Goal: Task Accomplishment & Management: Use online tool/utility

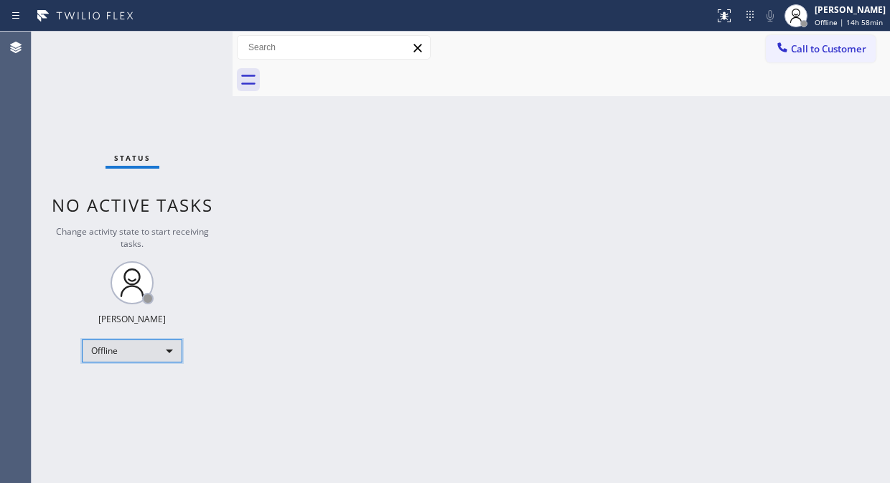
click at [161, 352] on div "Offline" at bounding box center [132, 350] width 100 height 23
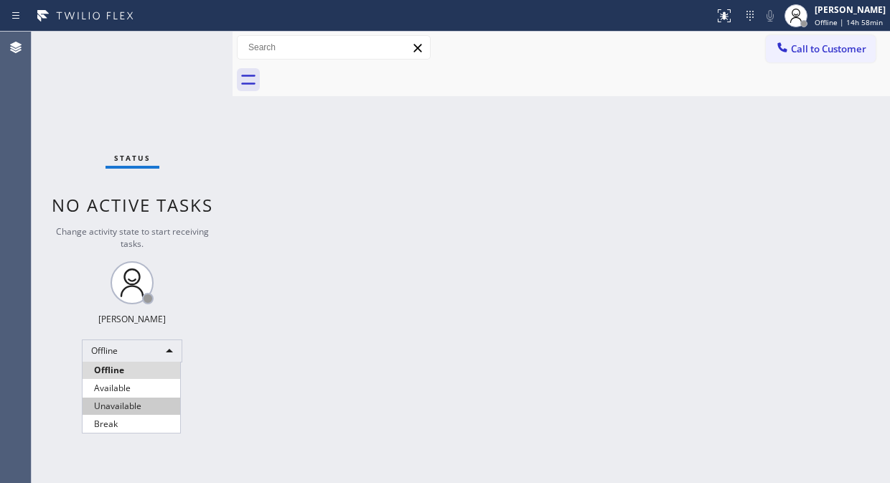
click at [146, 407] on li "Unavailable" at bounding box center [131, 405] width 98 height 17
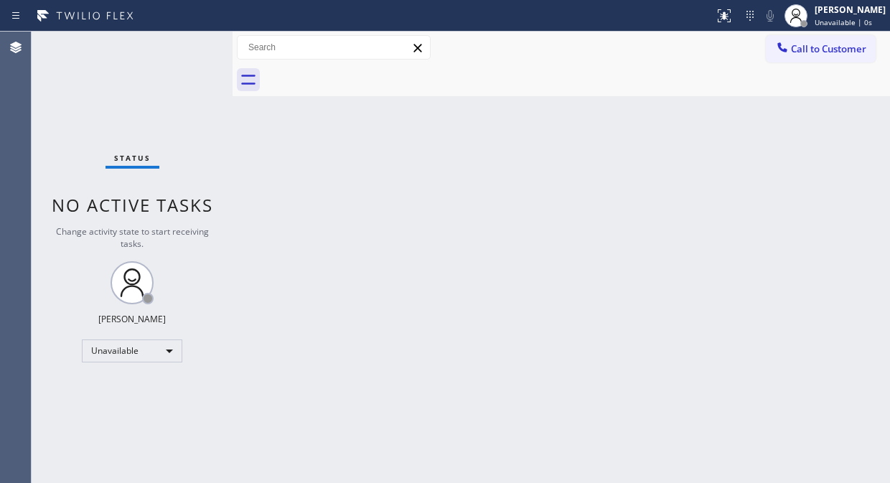
click at [237, 110] on div "Back to Dashboard Change Sender ID Customers Technicians Select a contact Outbo…" at bounding box center [560, 257] width 657 height 451
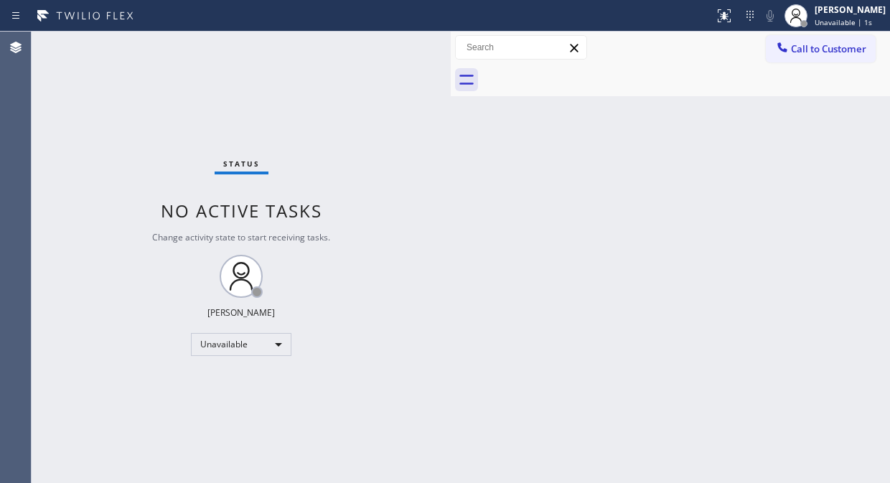
drag, startPoint x: 231, startPoint y: 112, endPoint x: 449, endPoint y: 173, distance: 226.4
click at [451, 173] on div at bounding box center [451, 257] width 0 height 451
click at [153, 128] on div "Status No active tasks Change activity state to start receiving tasks. [PERSON_…" at bounding box center [241, 257] width 419 height 451
click at [123, 102] on div "Status No active tasks Change activity state to start receiving tasks. [PERSON_…" at bounding box center [241, 257] width 419 height 451
click at [800, 48] on span "Call to Customer" at bounding box center [828, 48] width 75 height 13
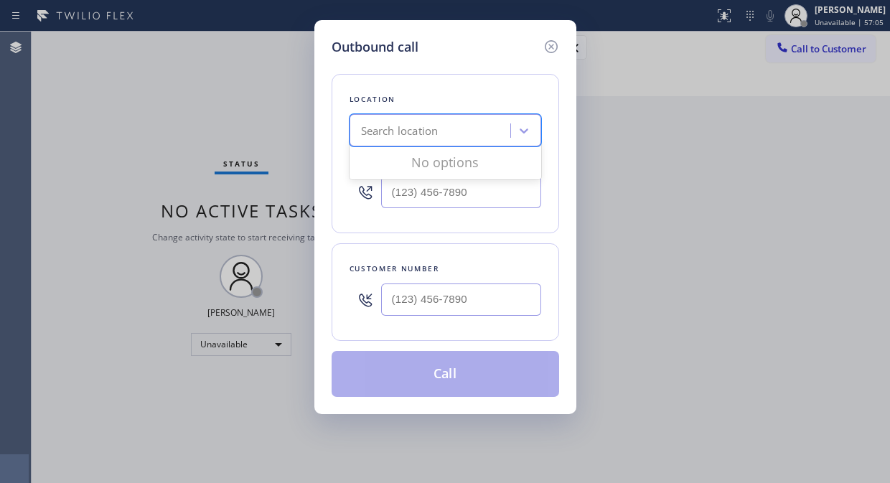
click at [427, 133] on div "Search location" at bounding box center [399, 131] width 77 height 16
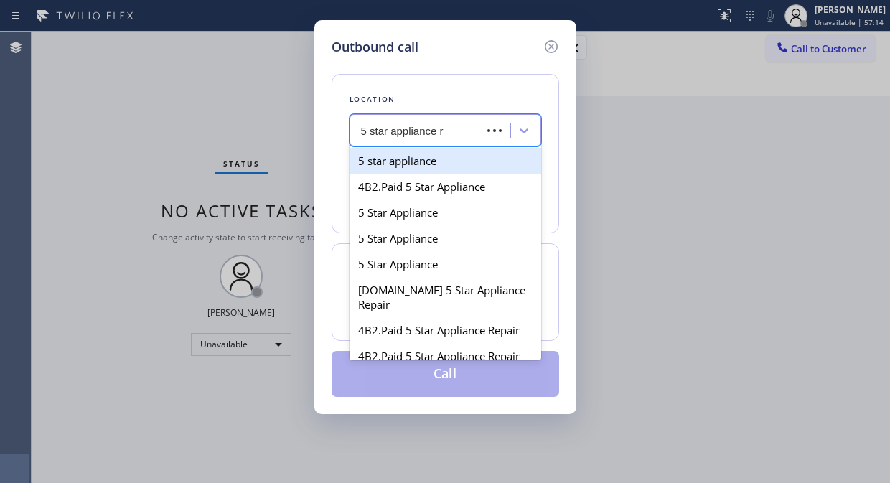
type input "5 star appliance re"
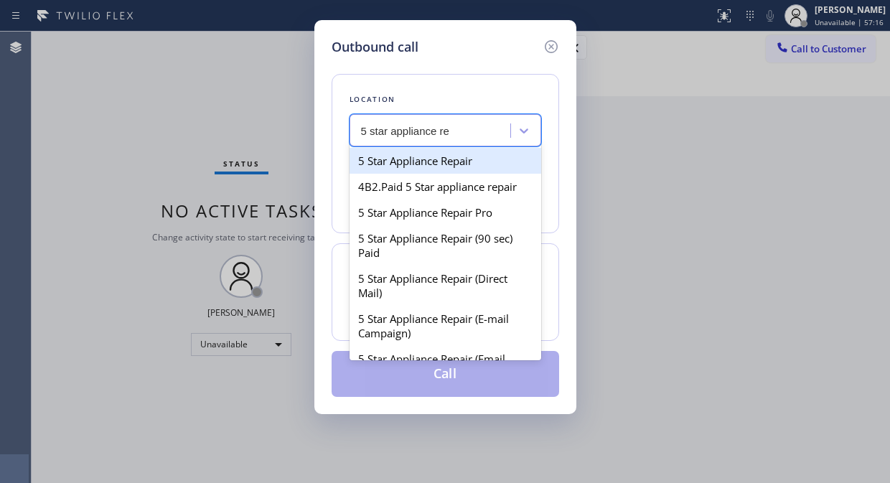
click at [468, 161] on div "5 Star Appliance Repair" at bounding box center [445, 161] width 192 height 26
type input "[PHONE_NUMBER]"
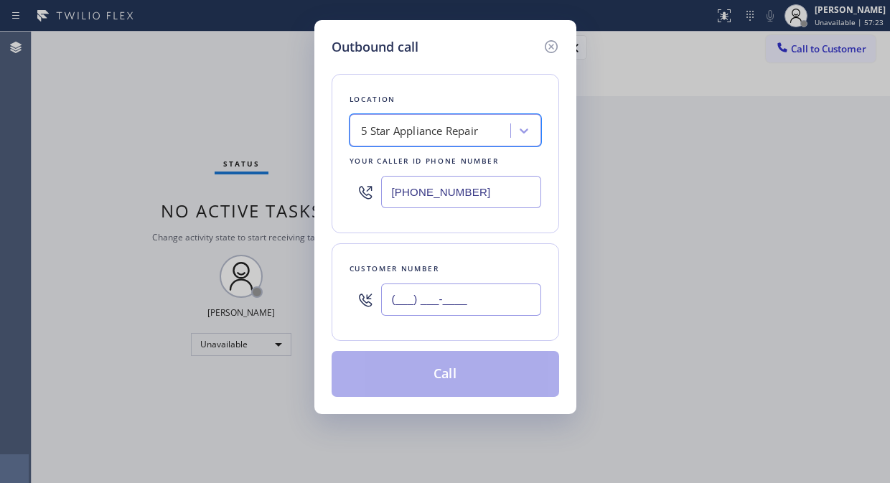
click at [391, 313] on input "(___) ___-____" at bounding box center [461, 299] width 160 height 32
paste input "201) 417-5421"
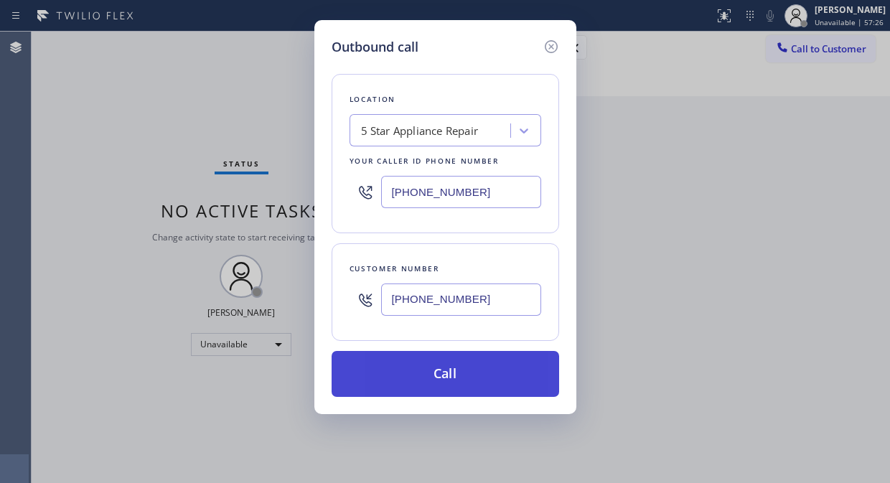
type input "[PHONE_NUMBER]"
click at [440, 378] on button "Call" at bounding box center [444, 374] width 227 height 46
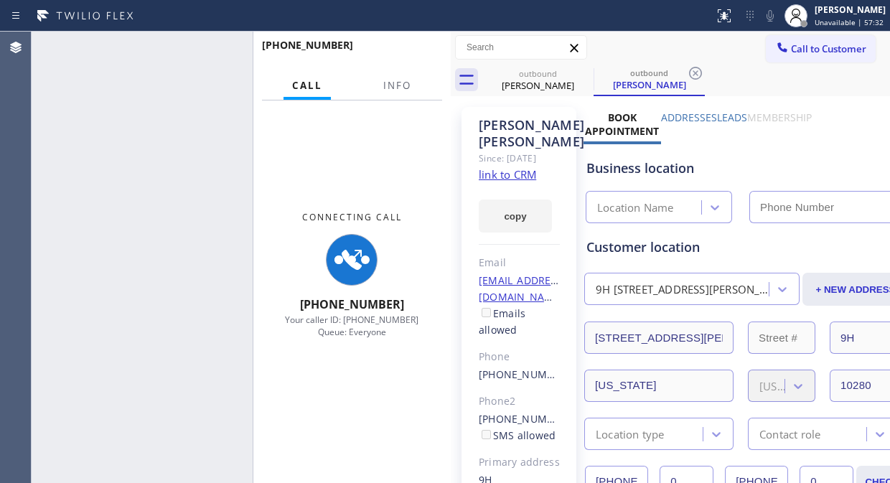
type input "[PHONE_NUMBER]"
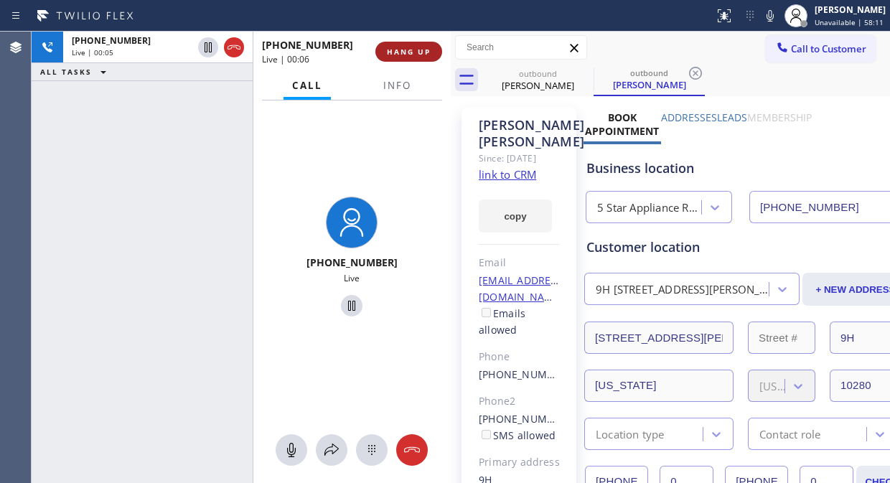
click at [413, 56] on span "HANG UP" at bounding box center [409, 52] width 44 height 10
click at [414, 56] on span "HANG UP" at bounding box center [409, 52] width 44 height 10
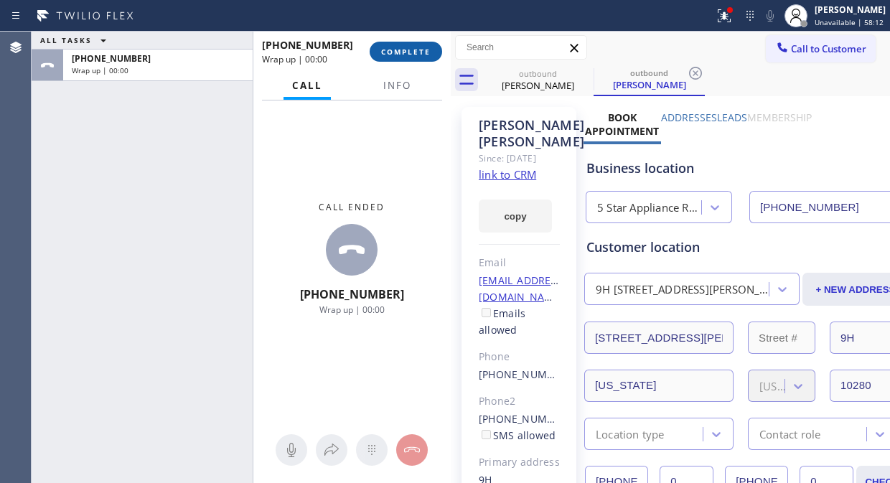
click at [414, 56] on span "COMPLETE" at bounding box center [405, 52] width 49 height 10
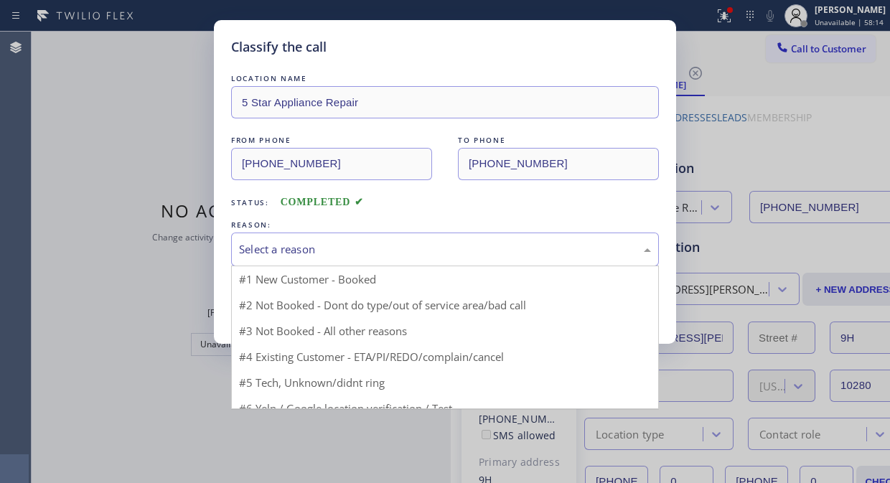
click at [433, 253] on div "Select a reason" at bounding box center [445, 249] width 412 height 16
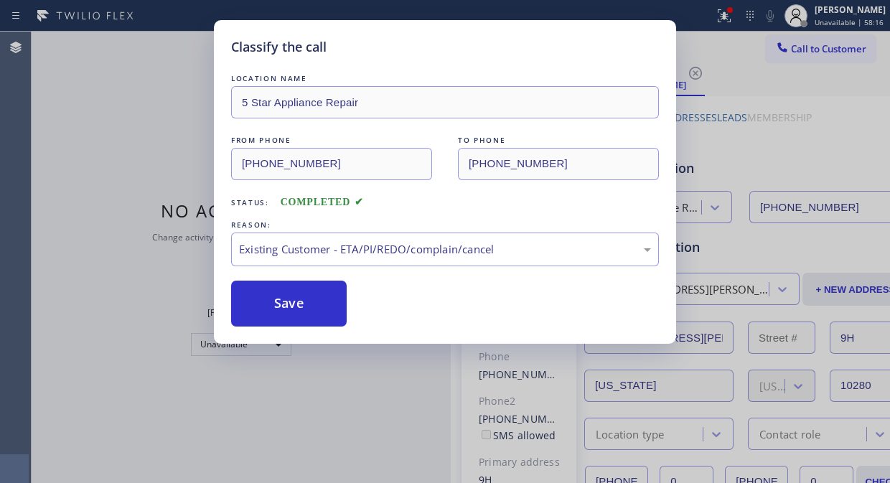
drag, startPoint x: 368, startPoint y: 328, endPoint x: 235, endPoint y: 278, distance: 142.3
click at [235, 278] on div "LOCATION NAME 5 Star Appliance Repair FROM PHONE (855) 731-4952 TO PHONE (201) …" at bounding box center [445, 198] width 428 height 255
drag, startPoint x: 244, startPoint y: 294, endPoint x: 256, endPoint y: 297, distance: 12.5
click at [245, 296] on button "Save" at bounding box center [288, 303] width 115 height 46
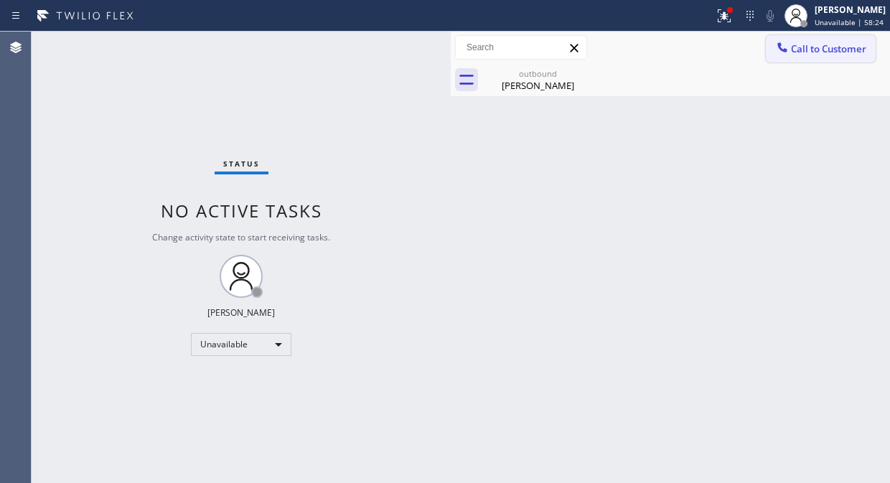
click at [799, 43] on span "Call to Customer" at bounding box center [828, 48] width 75 height 13
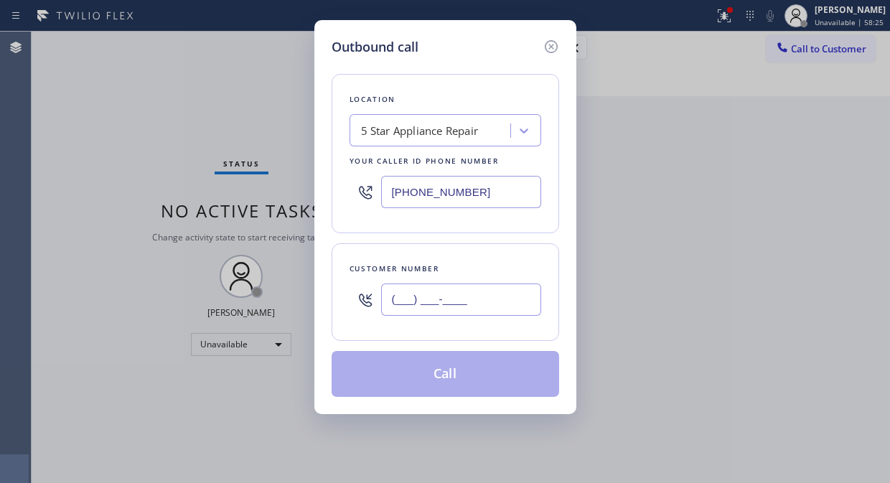
click at [404, 292] on input "(___) ___-____" at bounding box center [461, 299] width 160 height 32
paste input "917) 498-0071"
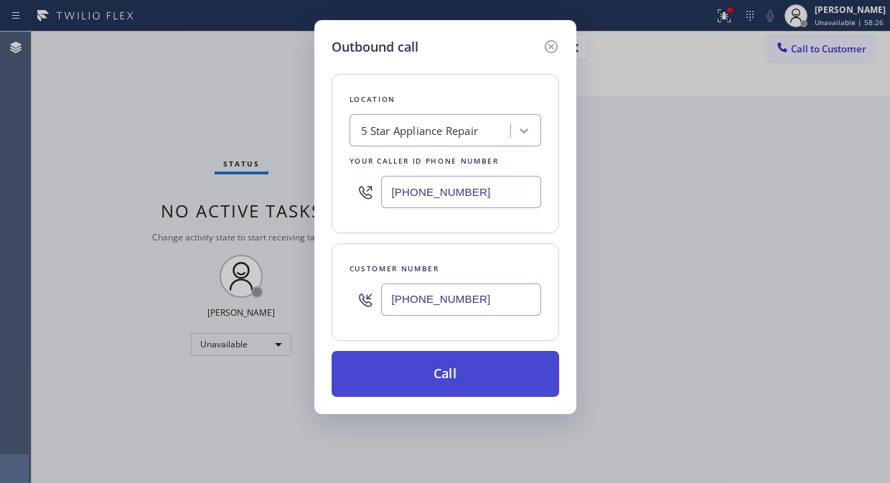
type input "[PHONE_NUMBER]"
drag, startPoint x: 453, startPoint y: 374, endPoint x: 578, endPoint y: 116, distance: 287.1
click at [453, 375] on button "Call" at bounding box center [444, 374] width 227 height 46
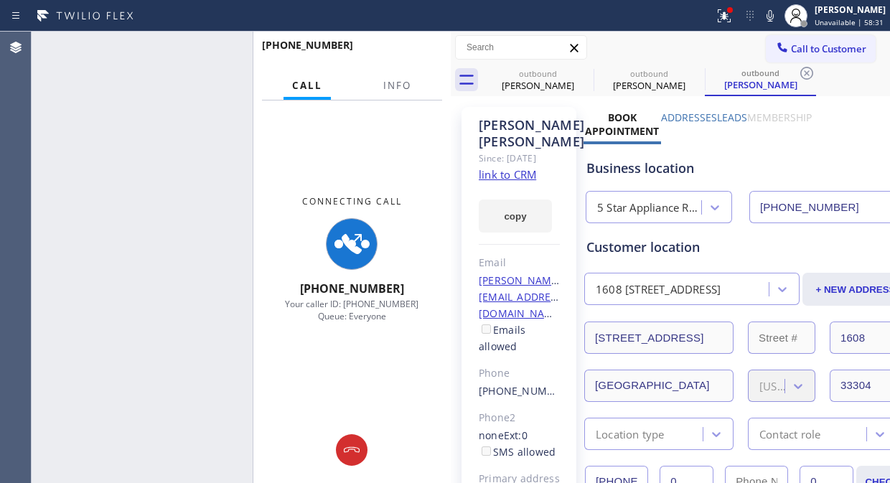
type input "[PHONE_NUMBER]"
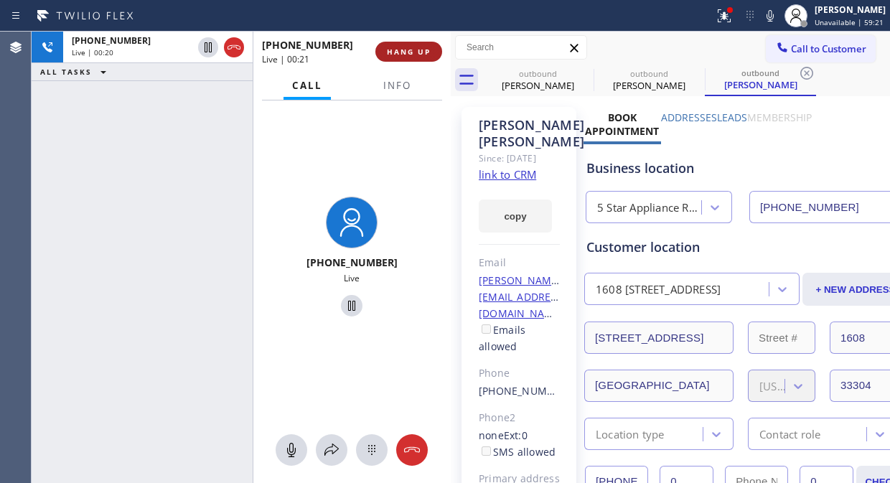
click at [402, 47] on span "HANG UP" at bounding box center [409, 52] width 44 height 10
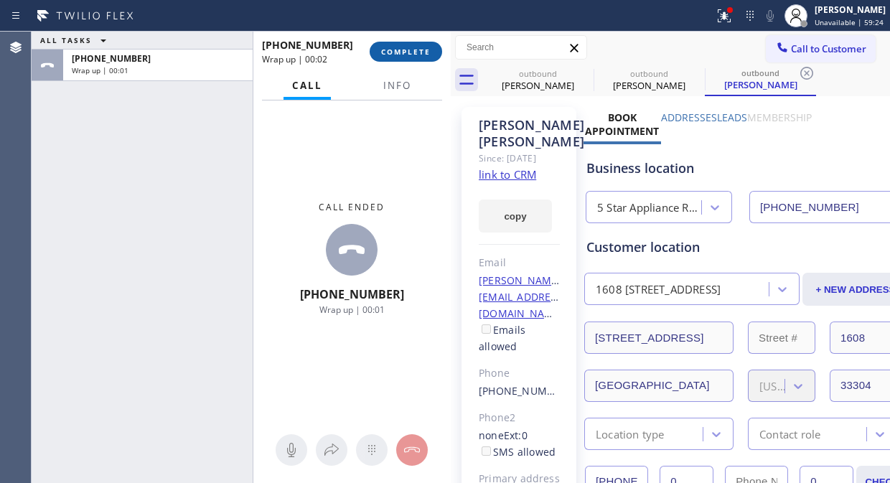
click at [397, 54] on span "COMPLETE" at bounding box center [405, 52] width 49 height 10
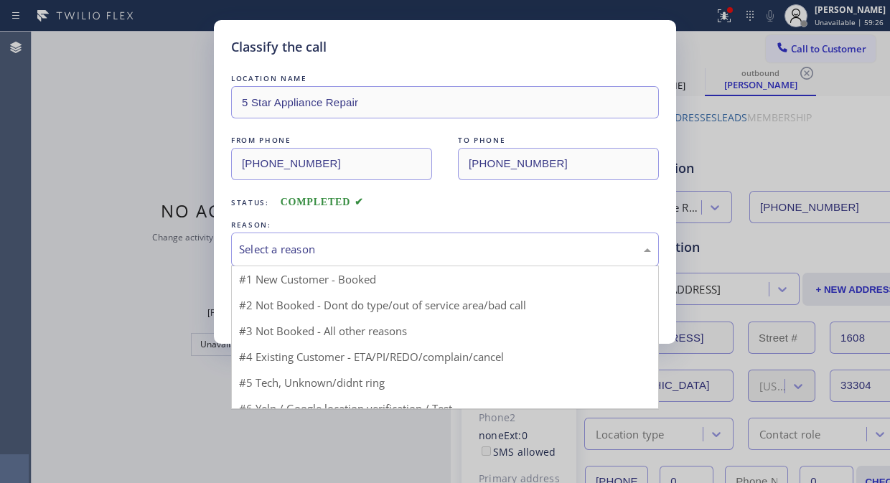
drag, startPoint x: 389, startPoint y: 240, endPoint x: 413, endPoint y: 303, distance: 67.7
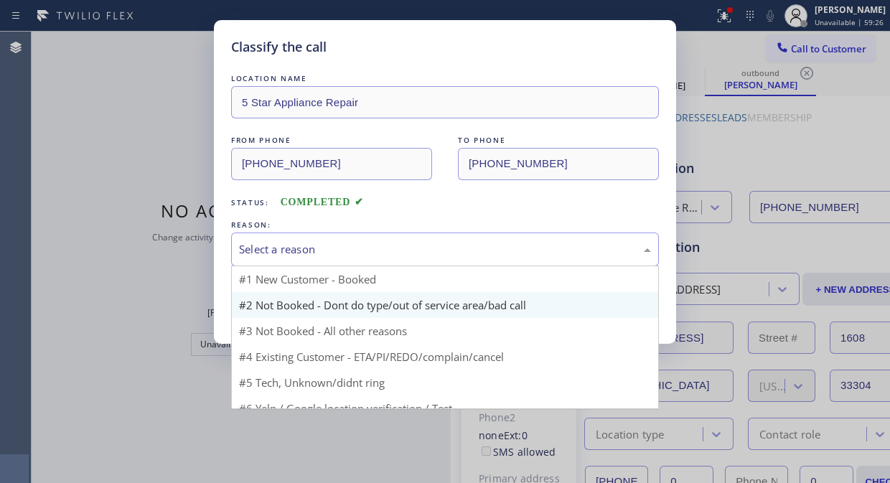
click at [390, 241] on div "Select a reason" at bounding box center [445, 249] width 412 height 16
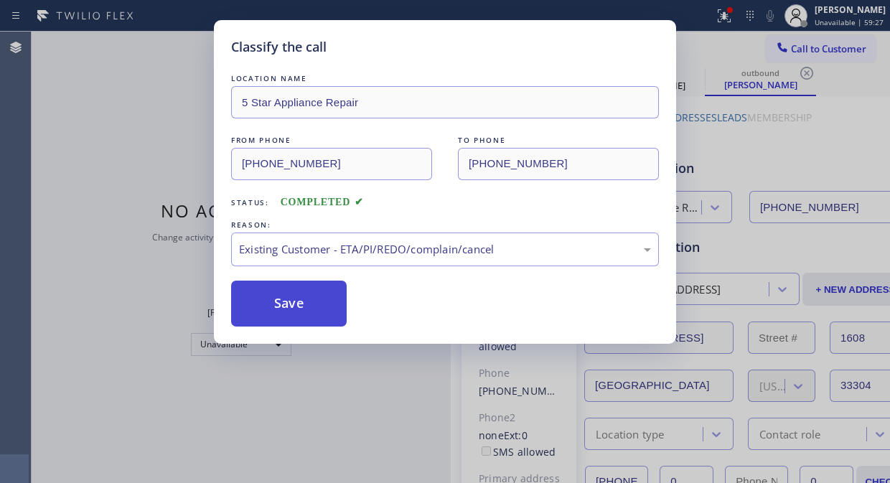
click at [319, 303] on button "Save" at bounding box center [288, 303] width 115 height 46
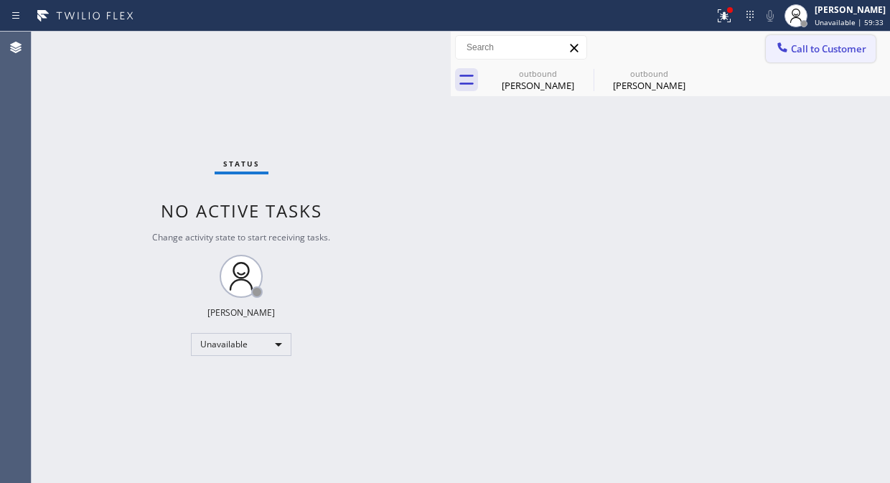
click at [800, 40] on button "Call to Customer" at bounding box center [820, 48] width 110 height 27
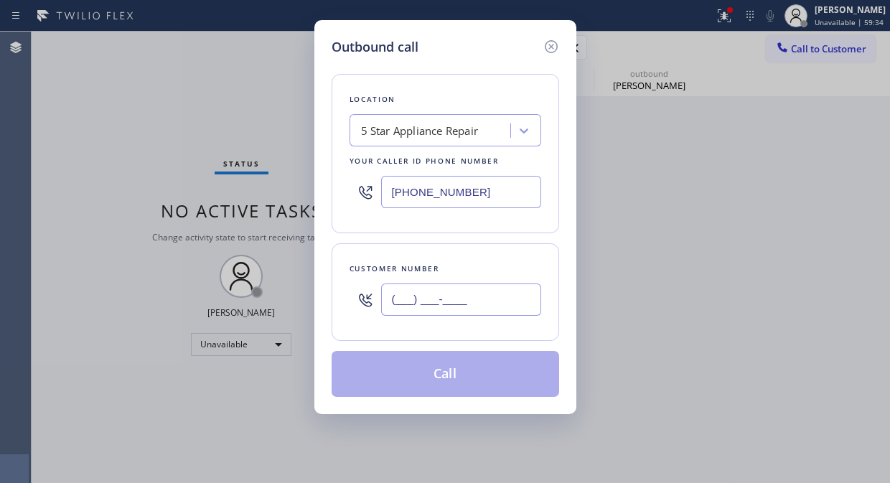
click at [425, 304] on input "(___) ___-____" at bounding box center [461, 299] width 160 height 32
paste input "954) 253-7783"
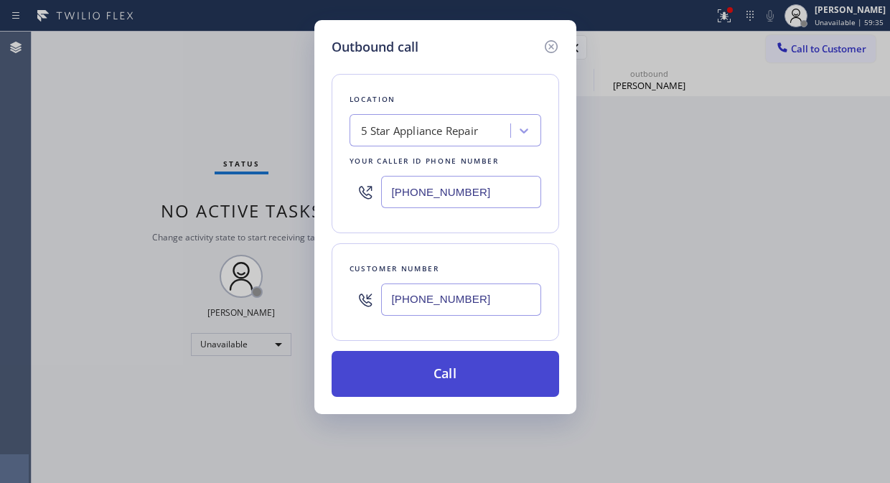
type input "[PHONE_NUMBER]"
click at [431, 377] on button "Call" at bounding box center [444, 374] width 227 height 46
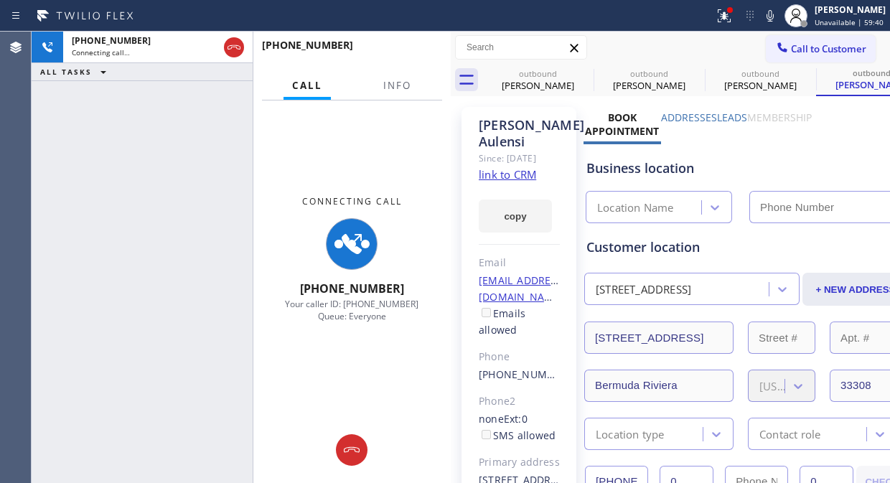
type input "[PHONE_NUMBER]"
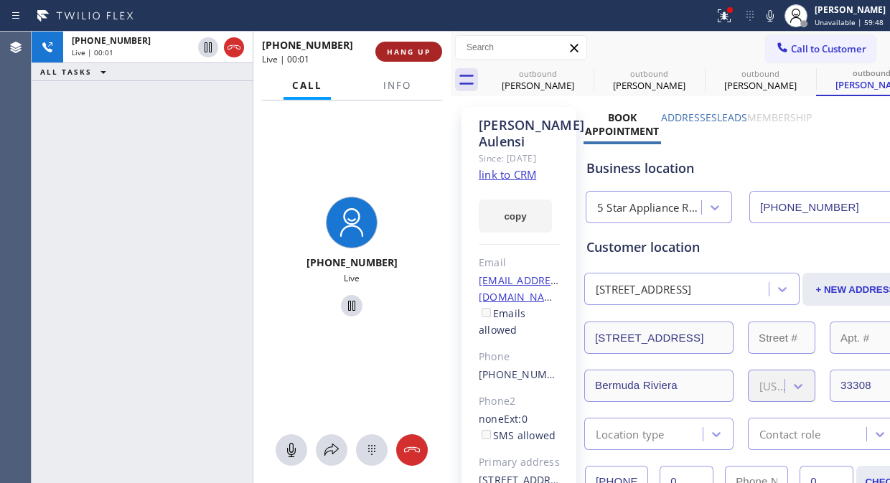
click at [403, 43] on button "HANG UP" at bounding box center [408, 52] width 67 height 20
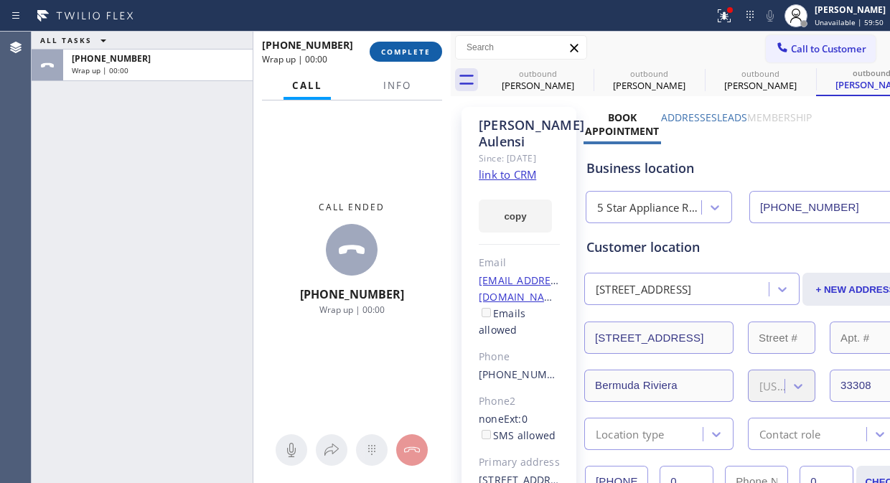
click at [403, 43] on button "COMPLETE" at bounding box center [405, 52] width 72 height 20
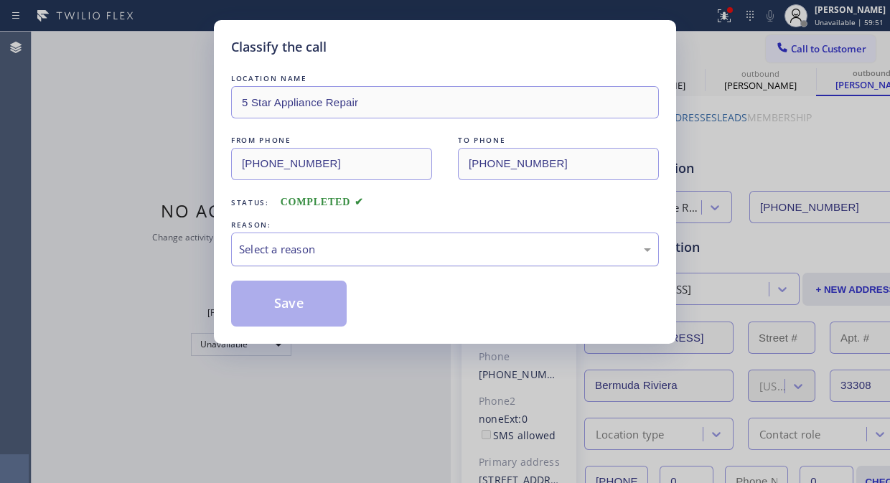
click at [404, 250] on div "Select a reason" at bounding box center [445, 249] width 412 height 16
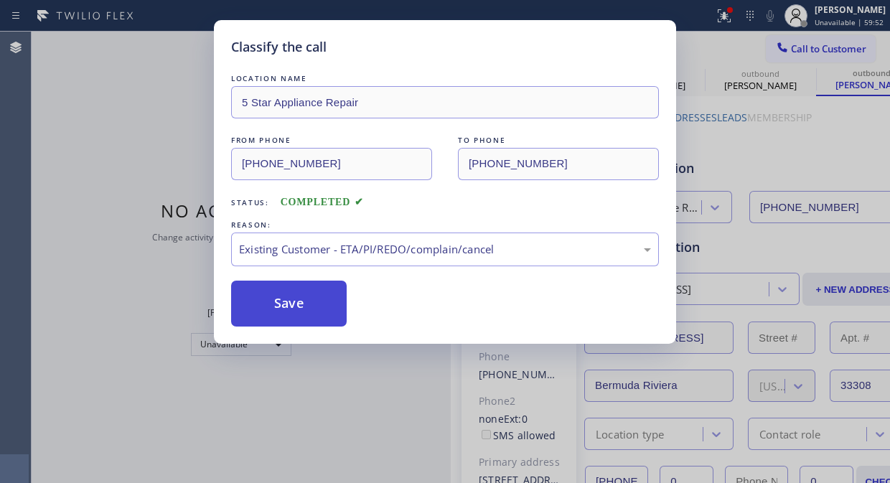
click at [303, 312] on button "Save" at bounding box center [288, 303] width 115 height 46
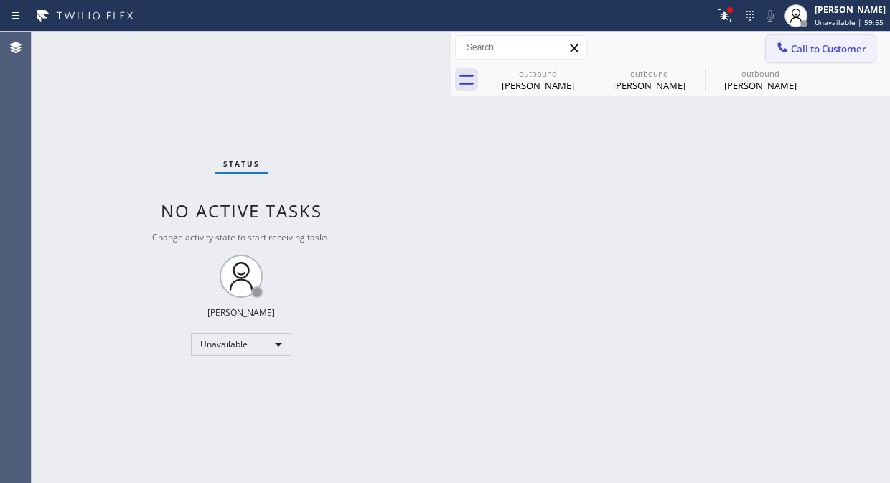
click at [800, 49] on span "Call to Customer" at bounding box center [828, 48] width 75 height 13
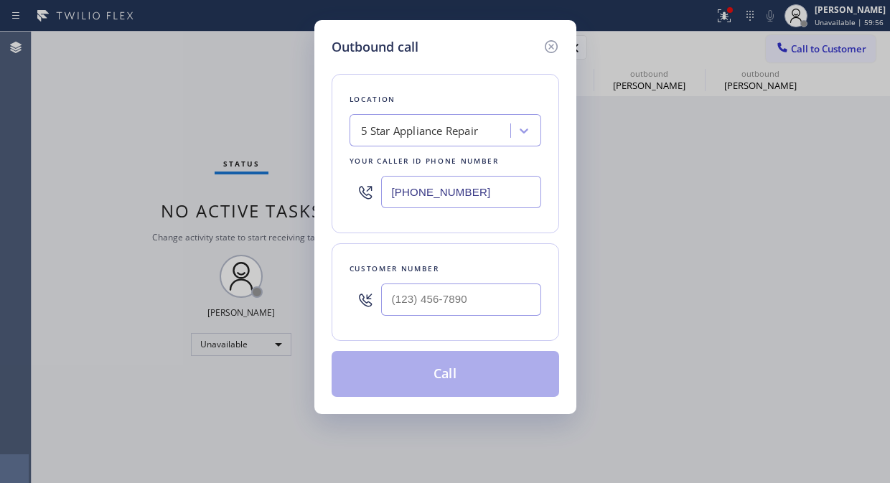
click at [451, 283] on div at bounding box center [461, 299] width 160 height 47
click at [438, 302] on input "(___) ___-____" at bounding box center [461, 299] width 160 height 32
paste input "561) 221-7456"
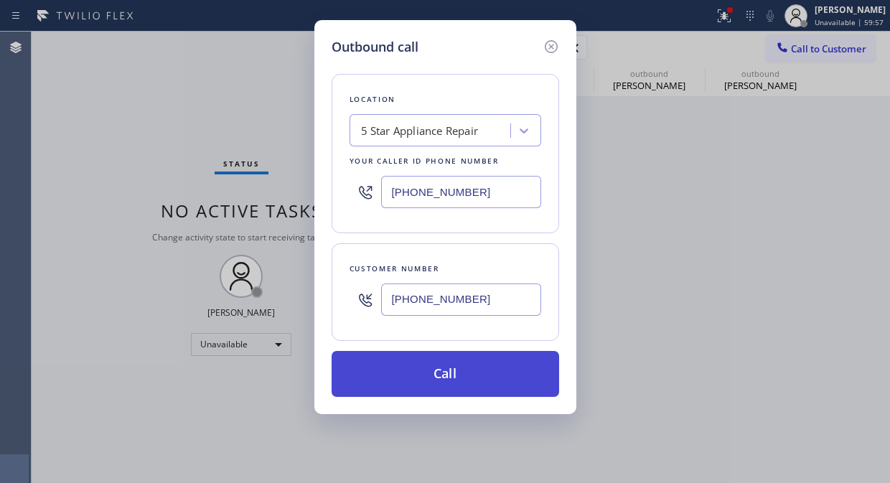
type input "[PHONE_NUMBER]"
click at [472, 376] on button "Call" at bounding box center [444, 374] width 227 height 46
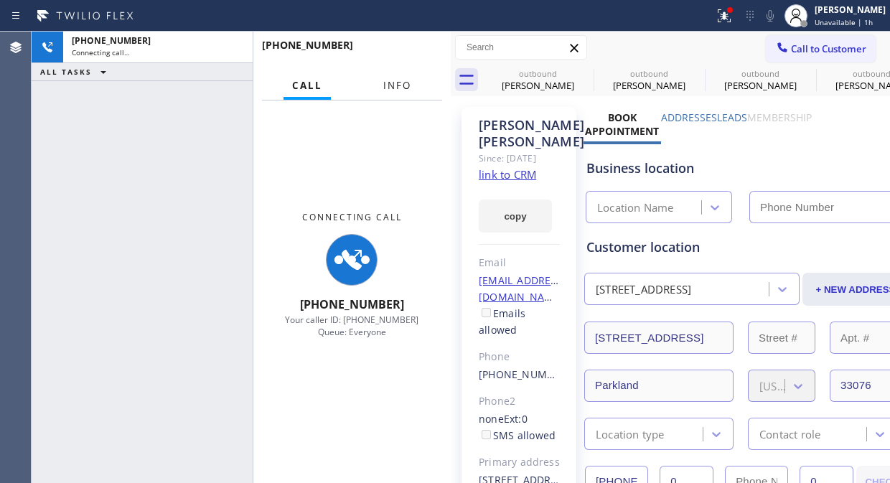
drag, startPoint x: 388, startPoint y: 77, endPoint x: 391, endPoint y: 85, distance: 7.7
click at [389, 85] on button "Info" at bounding box center [396, 86] width 45 height 28
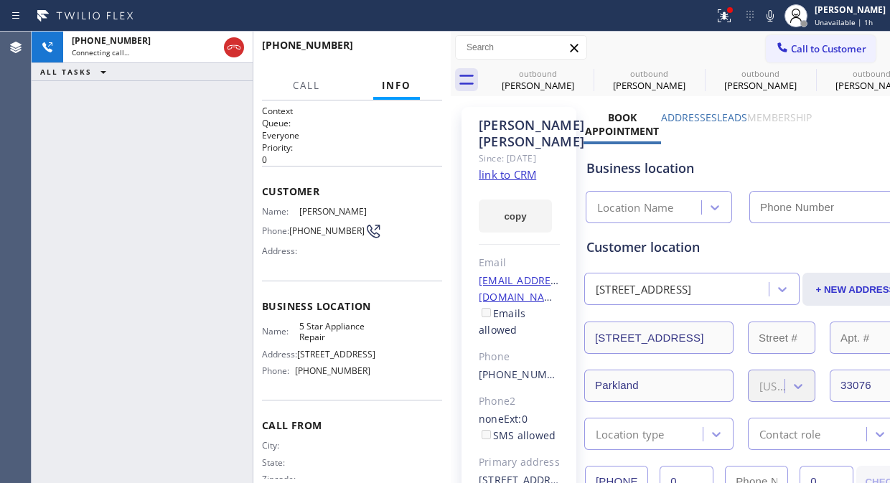
type input "[PHONE_NUMBER]"
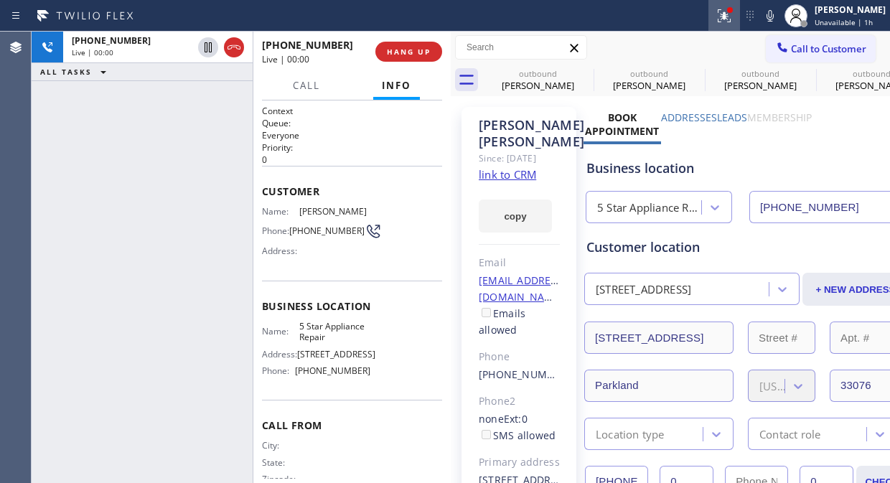
click at [726, 15] on icon at bounding box center [721, 14] width 9 height 10
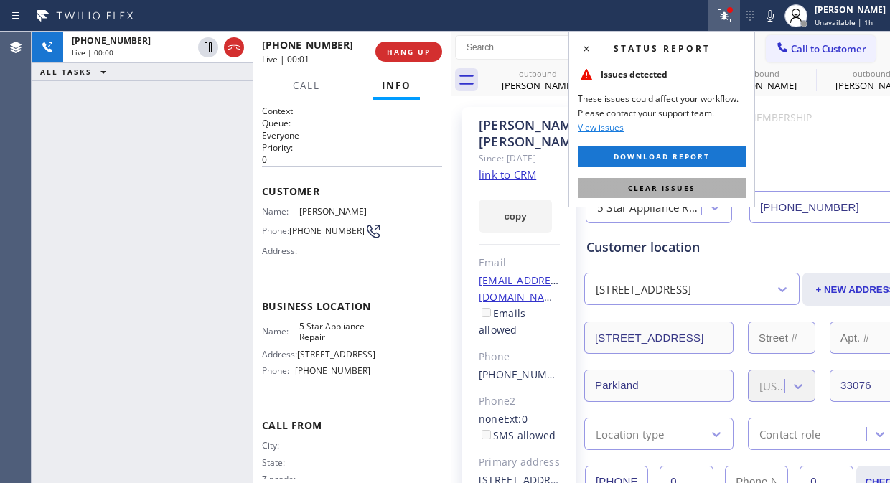
click at [664, 189] on span "Clear issues" at bounding box center [661, 188] width 67 height 10
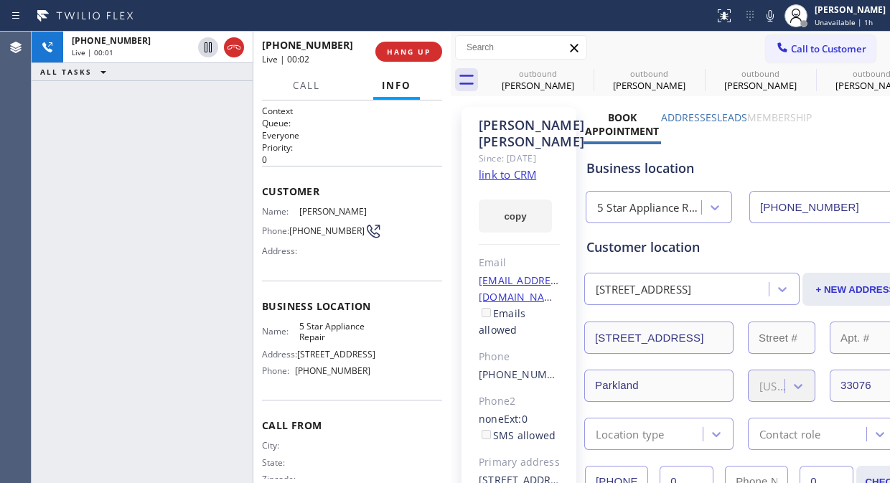
click at [0, 0] on icon at bounding box center [0, 0] width 0 height 0
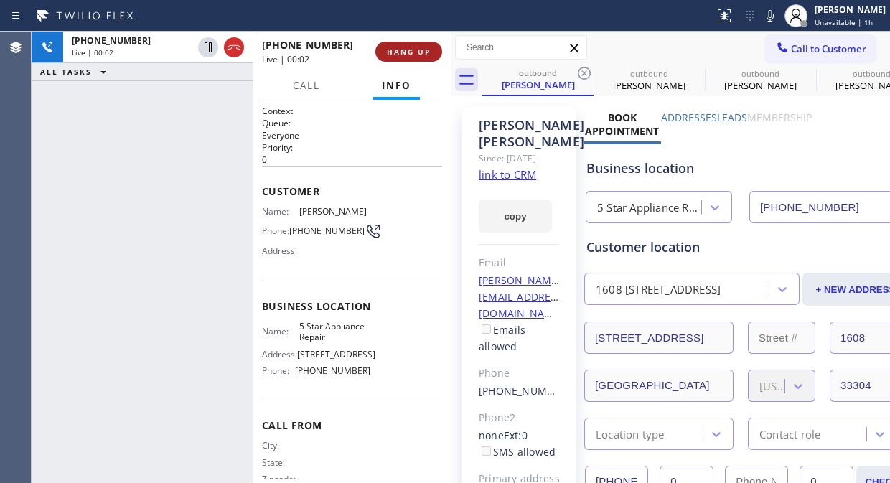
drag, startPoint x: 373, startPoint y: 40, endPoint x: 396, endPoint y: 46, distance: 23.7
click at [377, 40] on div "+15612217456 Live | 00:02 HANG UP" at bounding box center [352, 51] width 180 height 37
click at [397, 47] on span "HANG UP" at bounding box center [409, 52] width 44 height 10
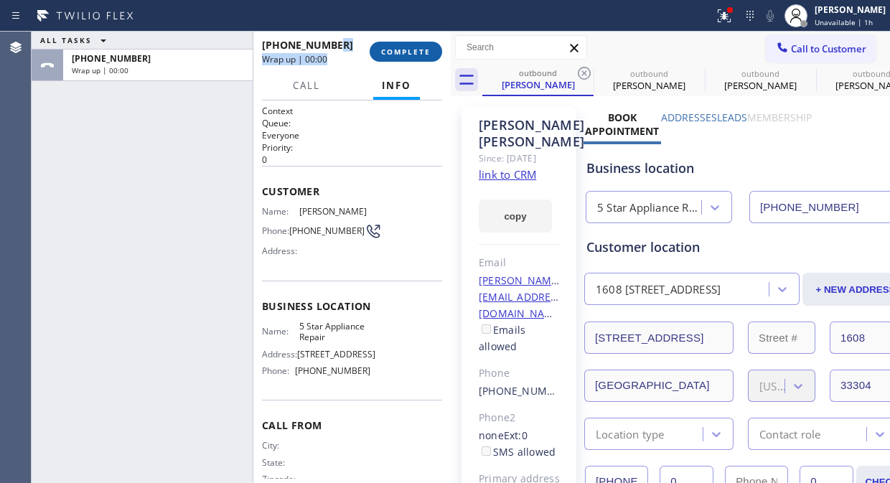
click at [397, 47] on span "COMPLETE" at bounding box center [405, 52] width 49 height 10
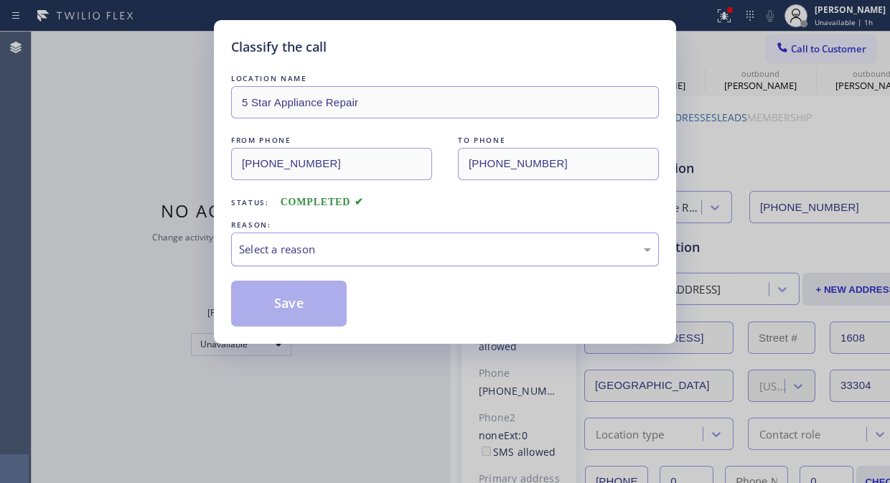
drag, startPoint x: 404, startPoint y: 241, endPoint x: 405, endPoint y: 262, distance: 20.9
click at [404, 242] on div "Select a reason" at bounding box center [445, 249] width 412 height 16
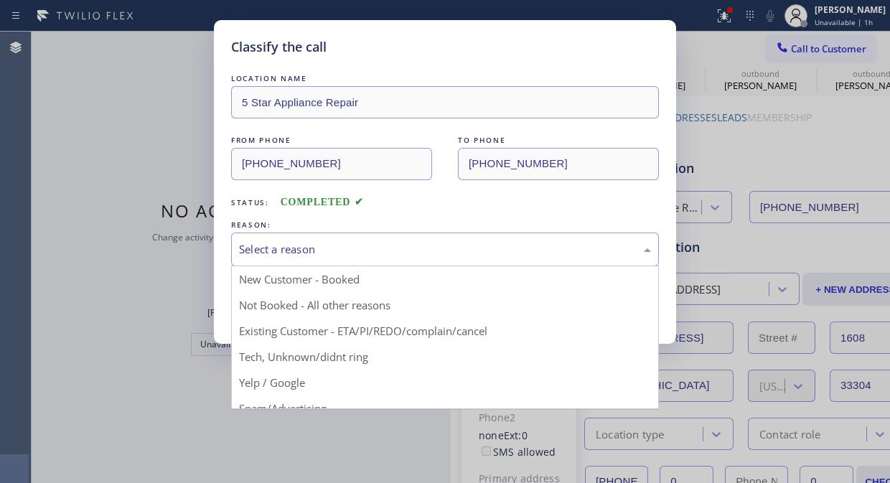
drag, startPoint x: 424, startPoint y: 326, endPoint x: 369, endPoint y: 312, distance: 56.4
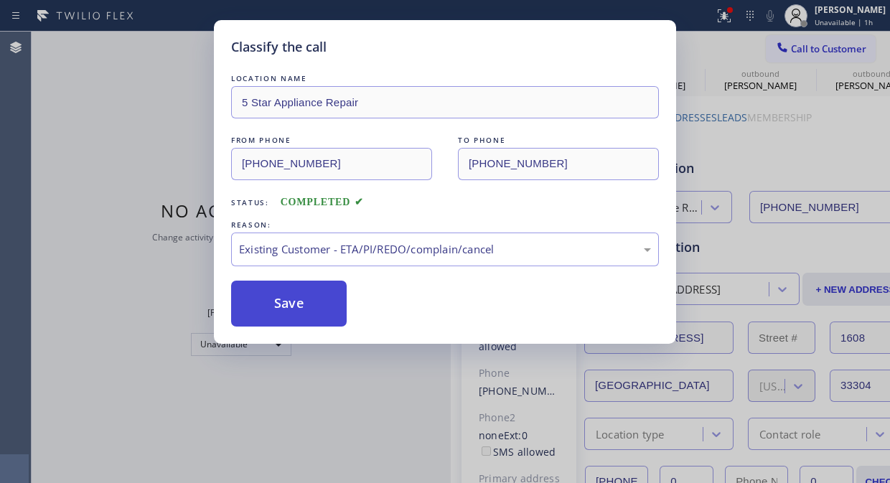
drag, startPoint x: 311, startPoint y: 310, endPoint x: 776, endPoint y: 109, distance: 507.1
click at [311, 309] on button "Save" at bounding box center [288, 303] width 115 height 46
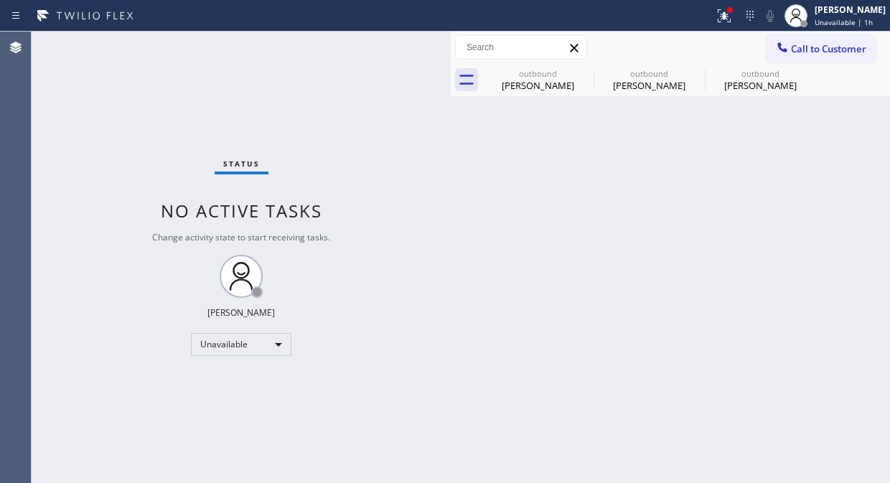
click at [800, 51] on span "Call to Customer" at bounding box center [828, 48] width 75 height 13
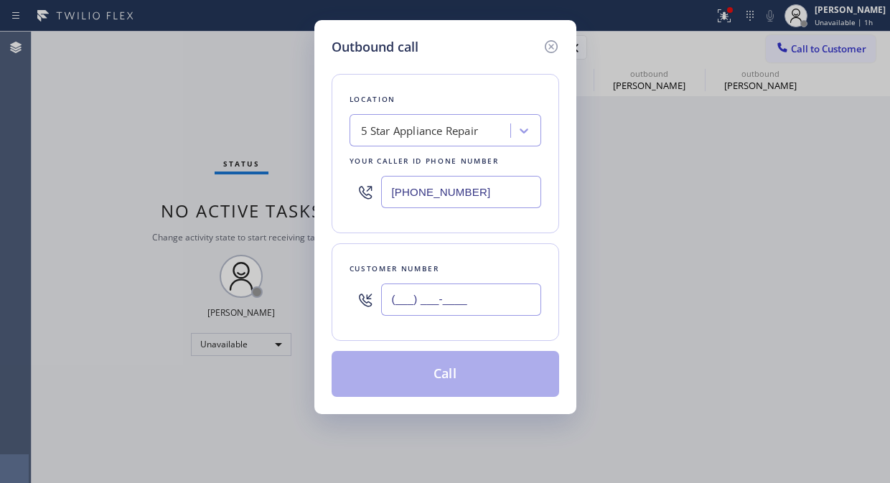
click at [440, 303] on input "(___) ___-____" at bounding box center [461, 299] width 160 height 32
paste input "954) 383-2117"
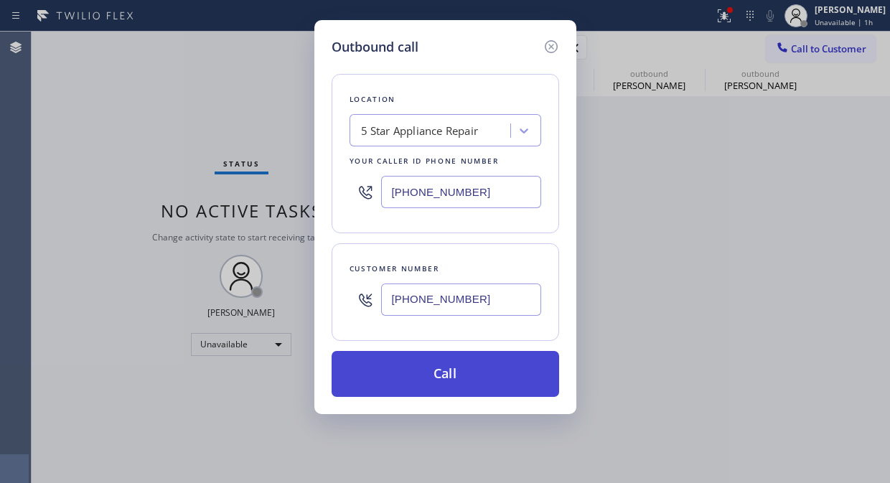
type input "[PHONE_NUMBER]"
click at [454, 369] on button "Call" at bounding box center [444, 374] width 227 height 46
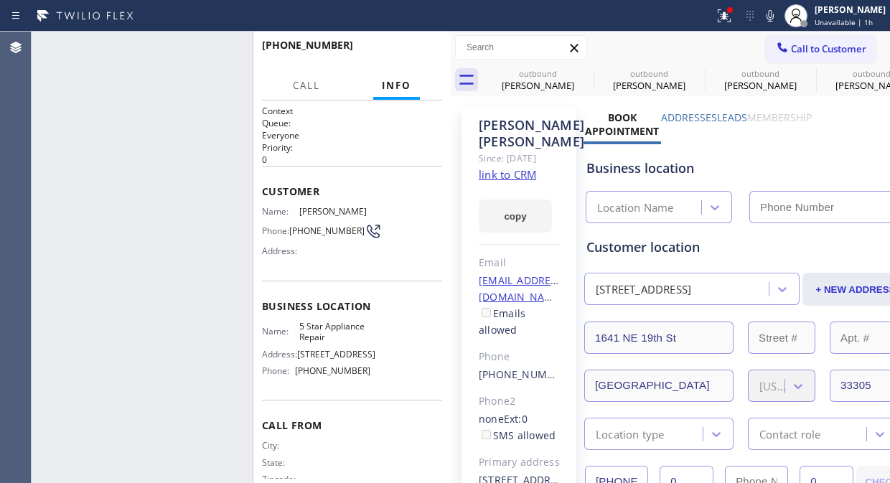
type input "[PHONE_NUMBER]"
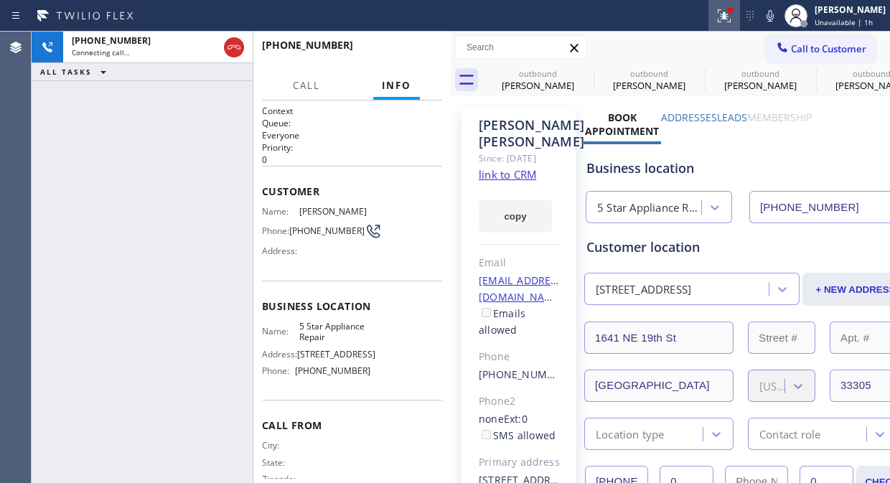
click at [737, 24] on button at bounding box center [724, 16] width 32 height 32
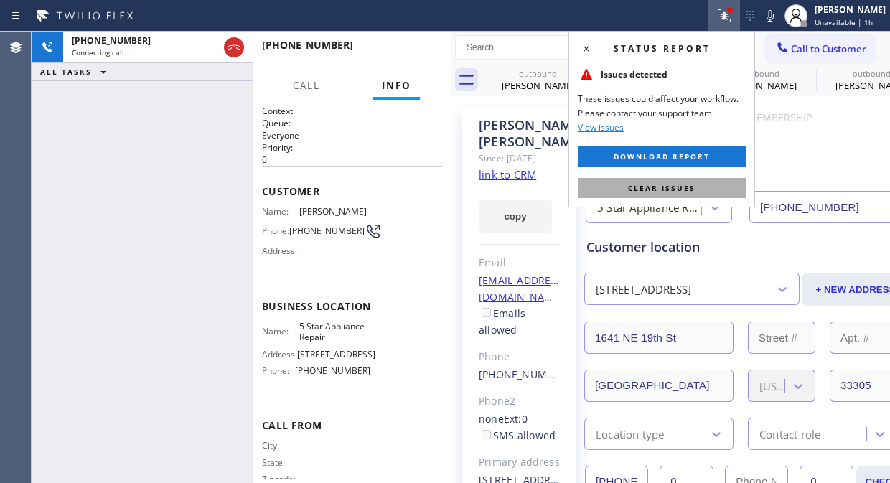
click at [664, 192] on span "Clear issues" at bounding box center [661, 188] width 67 height 10
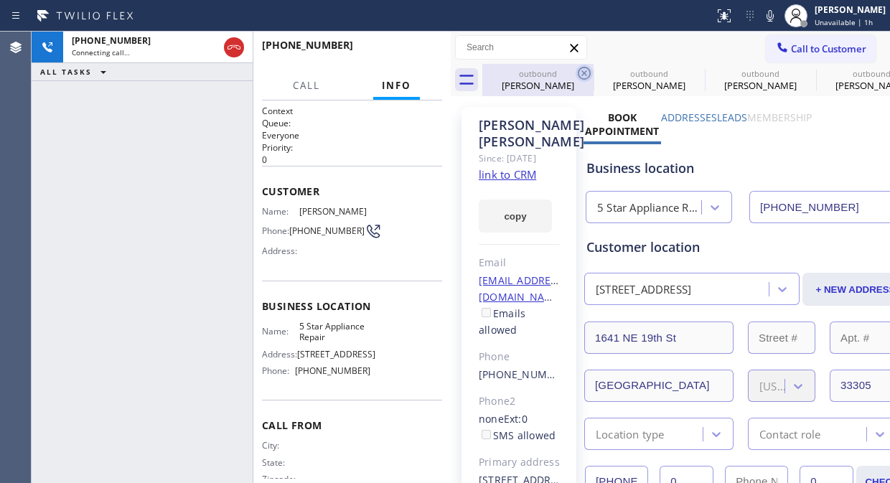
click at [584, 73] on icon at bounding box center [583, 73] width 13 height 13
click at [0, 0] on icon at bounding box center [0, 0] width 0 height 0
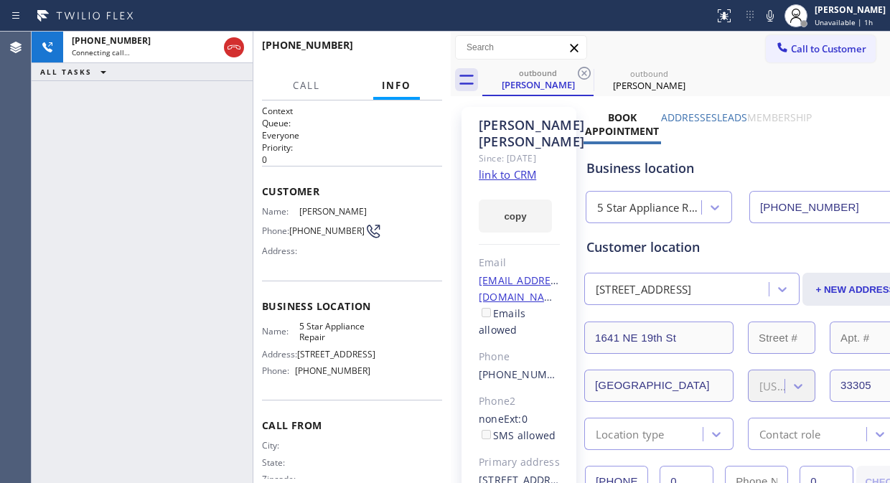
click at [584, 73] on icon at bounding box center [583, 73] width 13 height 13
click at [172, 149] on div "+19543832117 Live | 00:02 ALL TASKS ALL TASKS ACTIVE TASKS TASKS IN WRAP UP" at bounding box center [142, 257] width 221 height 451
click at [406, 52] on span "HANG UP" at bounding box center [409, 52] width 44 height 10
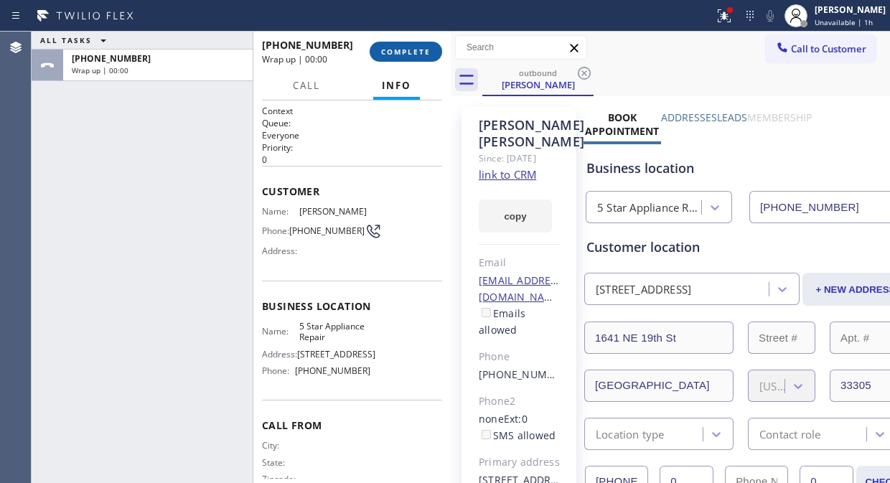
click at [406, 52] on span "COMPLETE" at bounding box center [405, 52] width 49 height 10
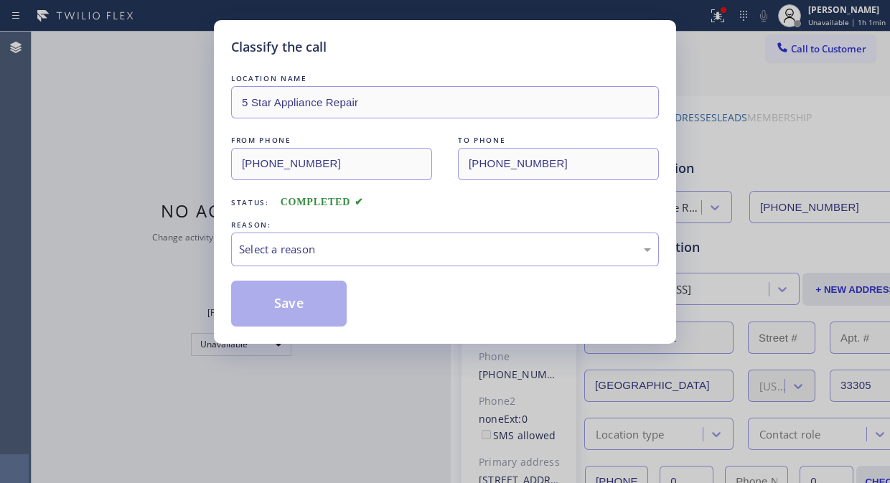
click at [409, 242] on div "Select a reason" at bounding box center [445, 249] width 412 height 16
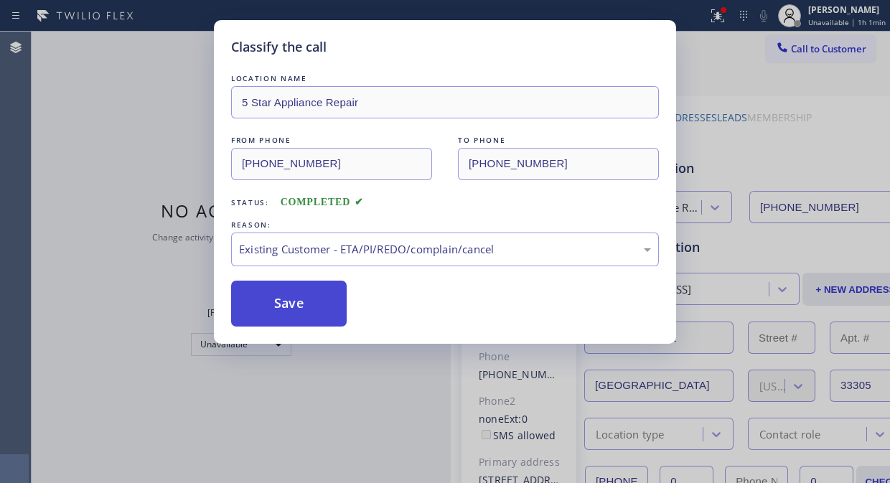
click at [288, 306] on button "Save" at bounding box center [288, 303] width 115 height 46
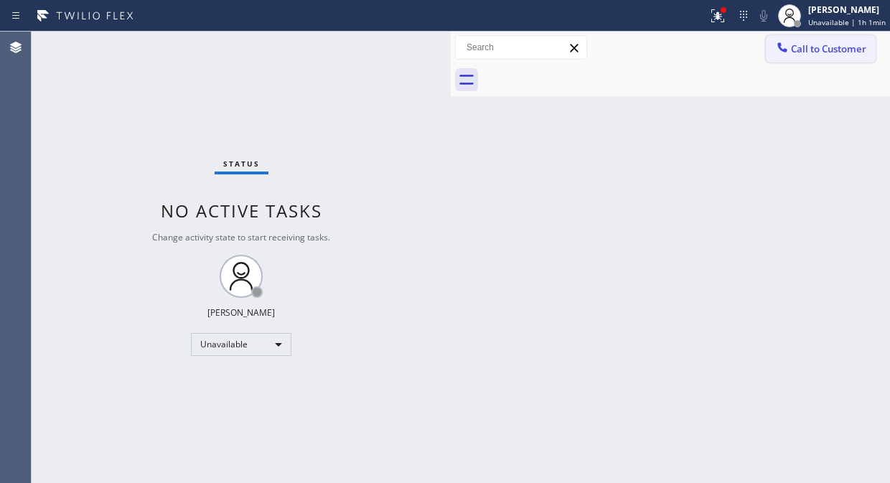
click at [800, 52] on span "Call to Customer" at bounding box center [828, 48] width 75 height 13
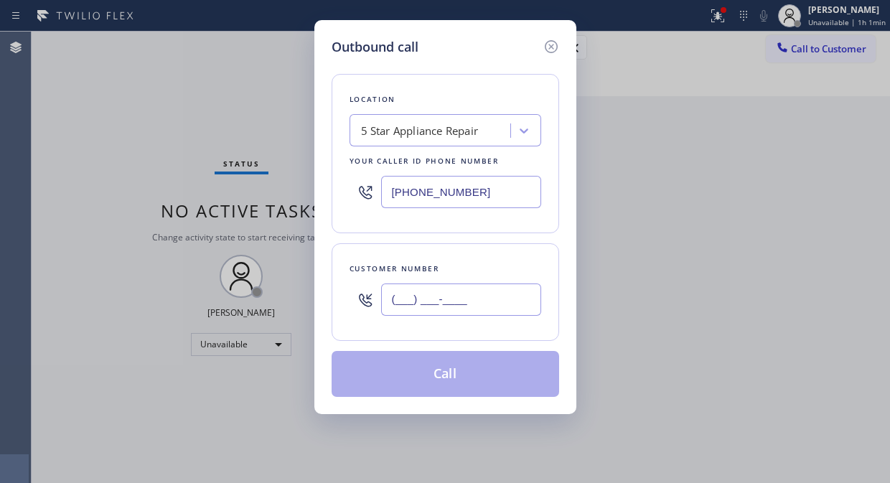
click at [445, 301] on input "(___) ___-____" at bounding box center [461, 299] width 160 height 32
paste input "202) 999-9881"
type input "(202) 999-9881"
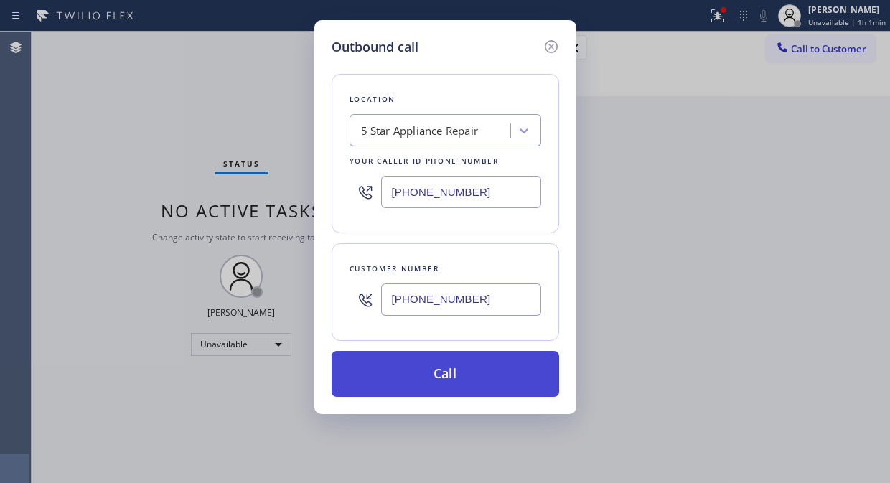
drag, startPoint x: 501, startPoint y: 379, endPoint x: 590, endPoint y: 420, distance: 97.9
click at [501, 380] on button "Call" at bounding box center [444, 374] width 227 height 46
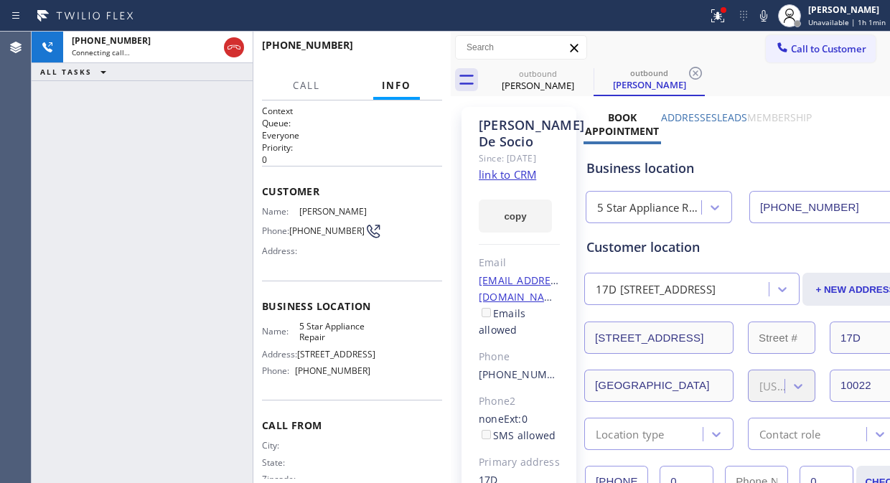
type input "[PHONE_NUMBER]"
click at [106, 116] on div "+12029999881 Connecting call… ALL TASKS ALL TASKS ACTIVE TASKS TASKS IN WRAP UP" at bounding box center [142, 257] width 221 height 451
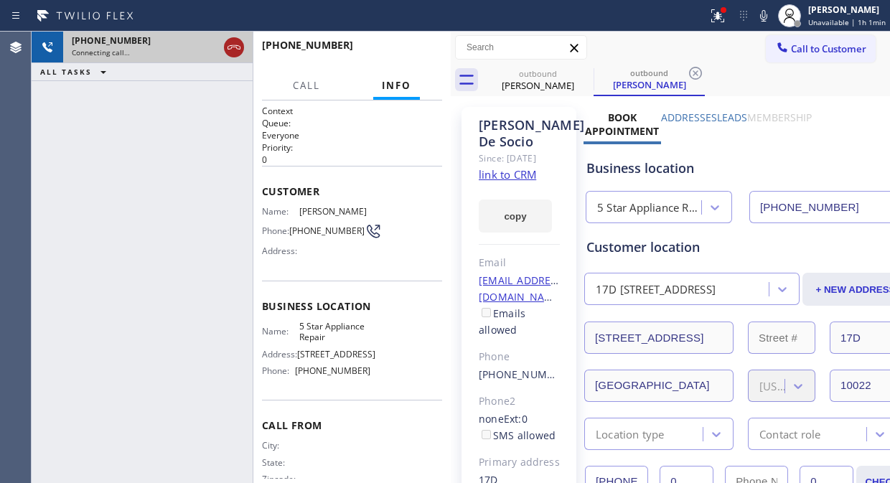
click at [234, 53] on icon at bounding box center [233, 47] width 17 height 17
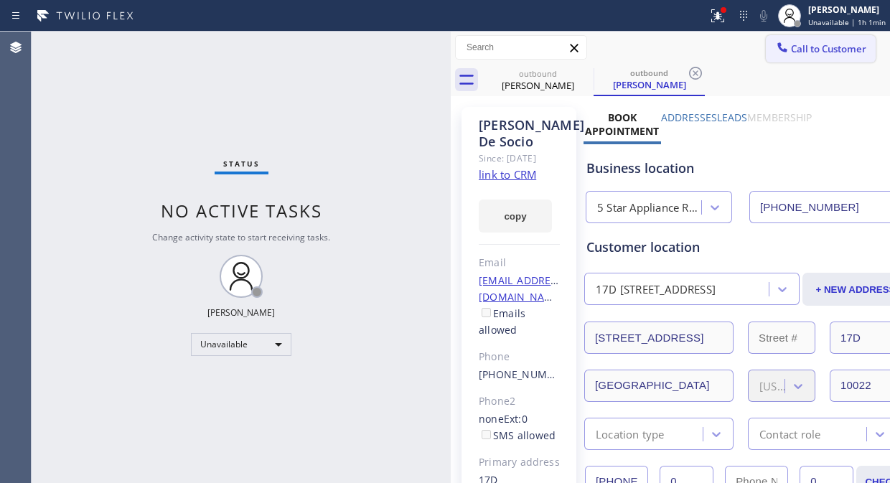
click at [798, 51] on span "Call to Customer" at bounding box center [828, 48] width 75 height 13
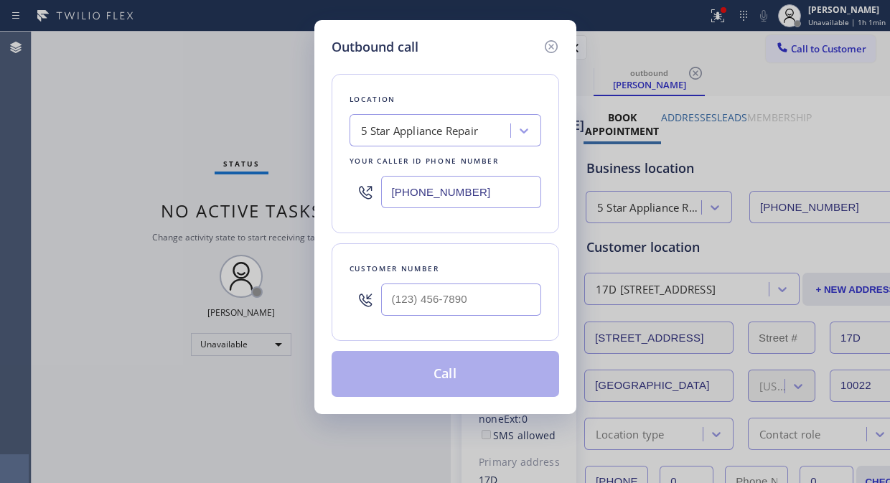
click at [447, 319] on div at bounding box center [461, 299] width 160 height 47
click at [431, 313] on input "text" at bounding box center [461, 299] width 160 height 32
click at [388, 301] on input "(___) ___-____" at bounding box center [461, 299] width 160 height 32
paste input "954) 849-5174"
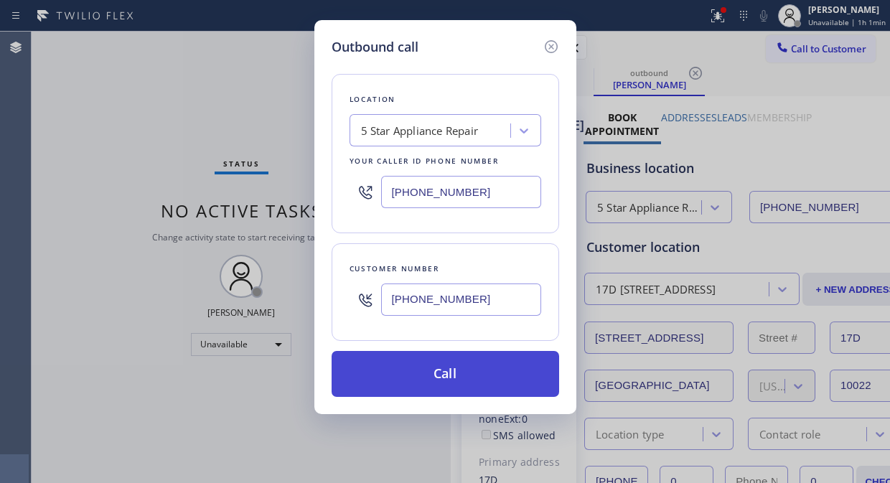
type input "[PHONE_NUMBER]"
click at [454, 369] on button "Call" at bounding box center [444, 374] width 227 height 46
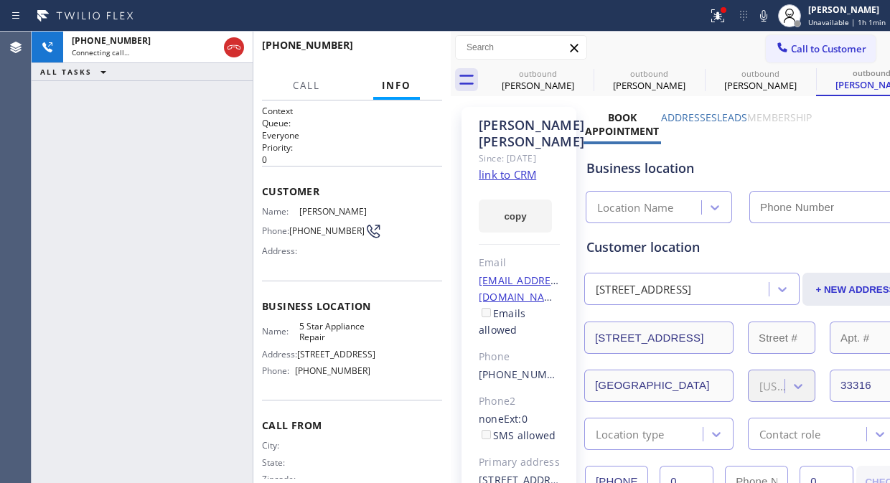
type input "[PHONE_NUMBER]"
click at [586, 70] on icon at bounding box center [583, 73] width 17 height 17
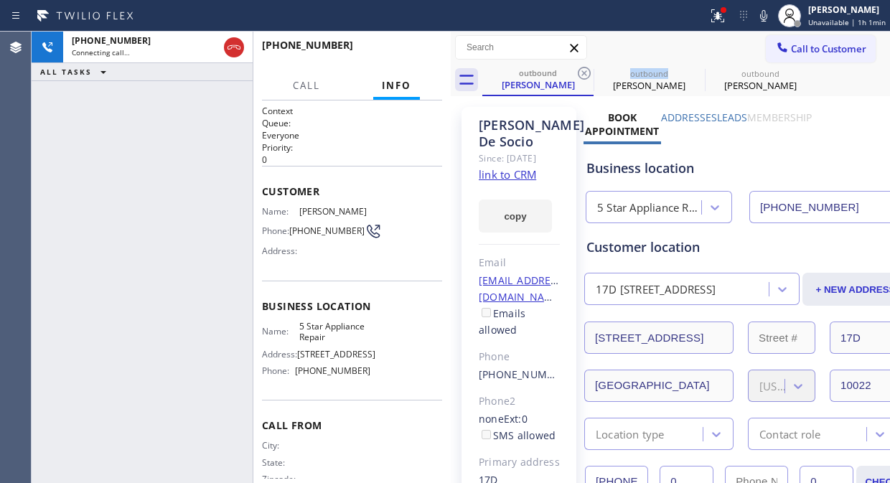
click at [586, 70] on icon at bounding box center [583, 73] width 17 height 17
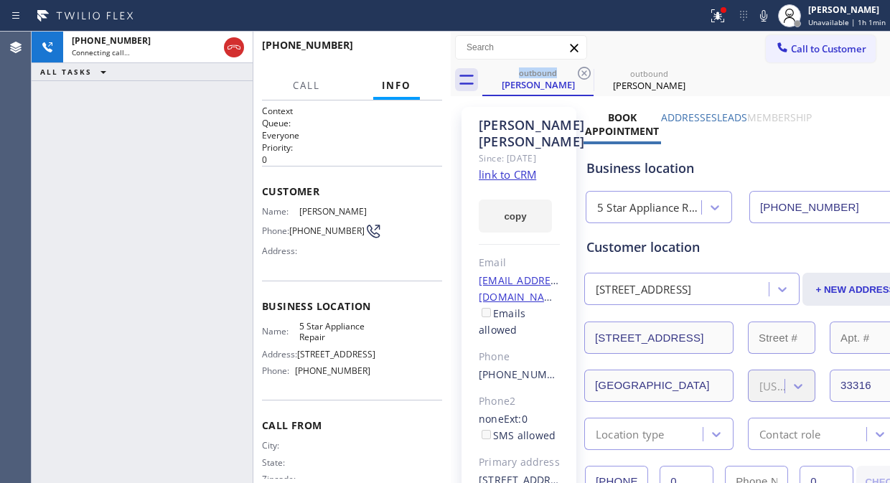
click at [586, 70] on icon at bounding box center [583, 73] width 17 height 17
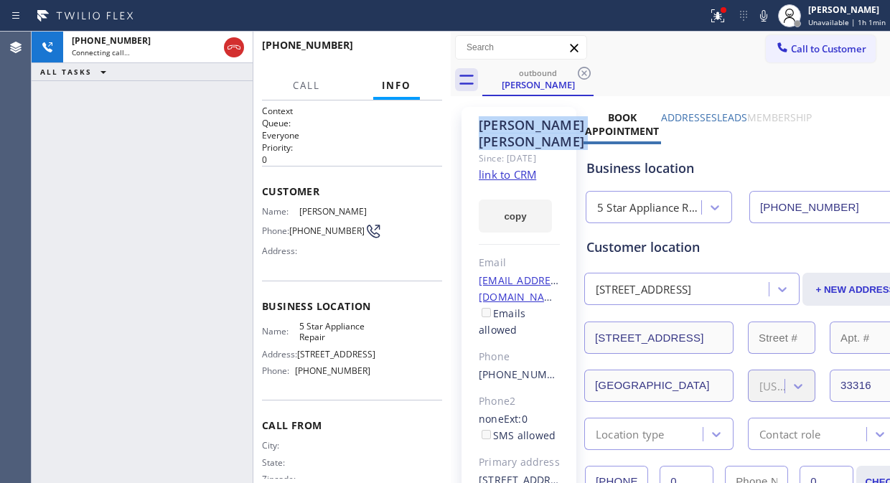
click at [586, 70] on icon at bounding box center [583, 73] width 17 height 17
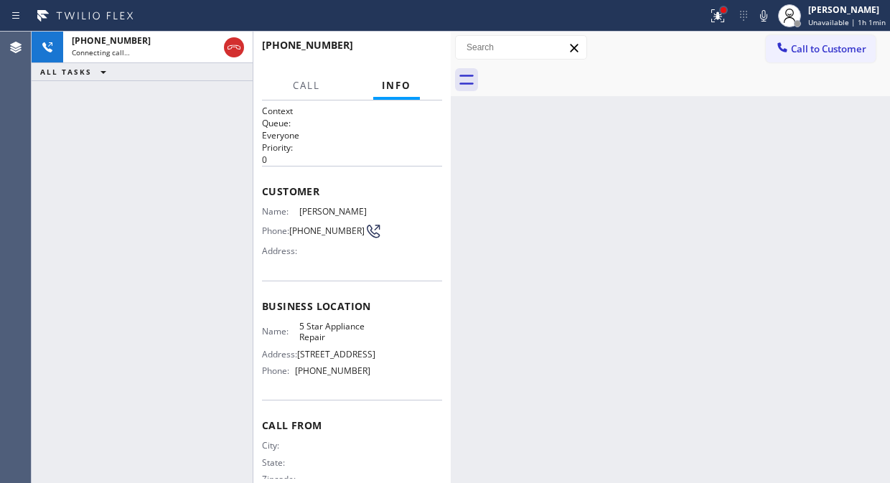
click at [726, 13] on div at bounding box center [723, 10] width 9 height 9
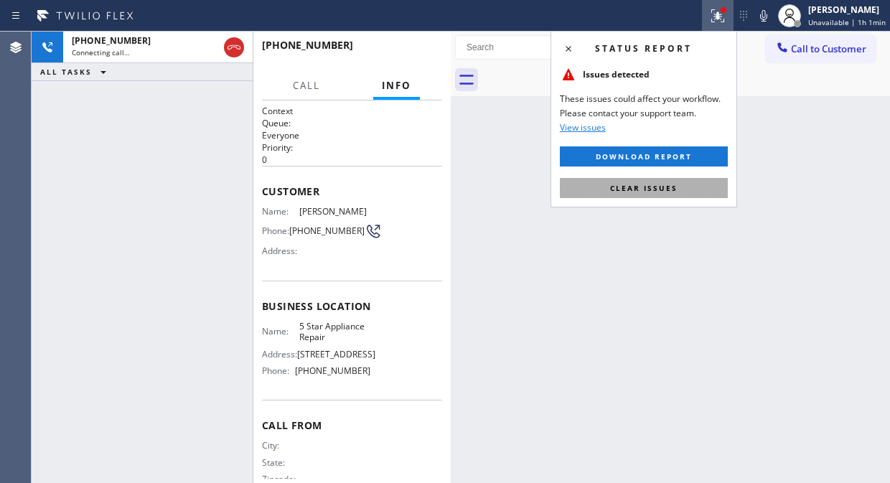
click at [613, 190] on span "Clear issues" at bounding box center [643, 188] width 67 height 10
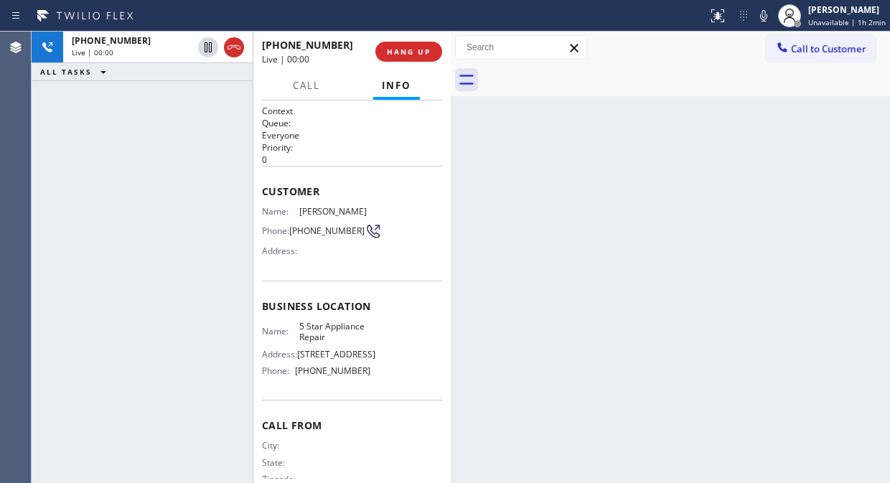
drag, startPoint x: 159, startPoint y: 123, endPoint x: 171, endPoint y: 111, distance: 16.7
click at [159, 123] on div "+19548495174 Live | 00:00 ALL TASKS ALL TASKS ACTIVE TASKS TASKS IN WRAP UP" at bounding box center [142, 257] width 221 height 451
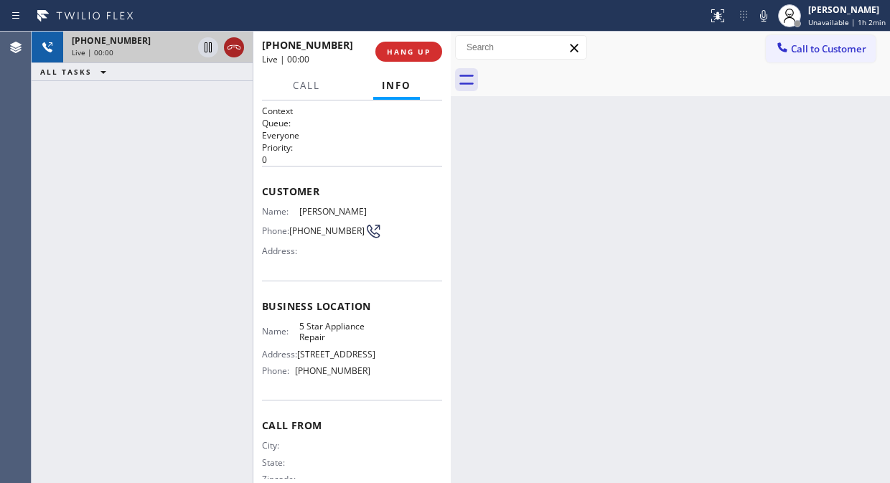
click at [233, 47] on icon at bounding box center [233, 47] width 17 height 17
click at [377, 49] on button "HANG UP" at bounding box center [408, 52] width 67 height 20
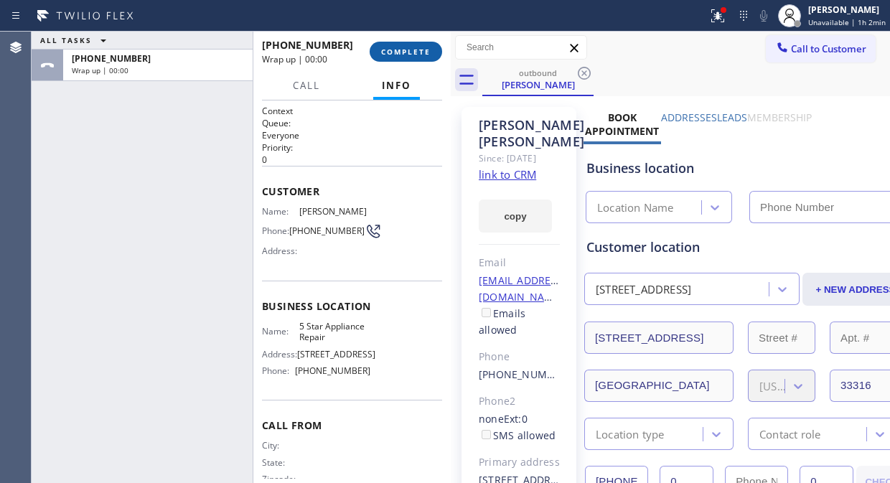
click at [388, 52] on span "COMPLETE" at bounding box center [405, 52] width 49 height 10
type input "[PHONE_NUMBER]"
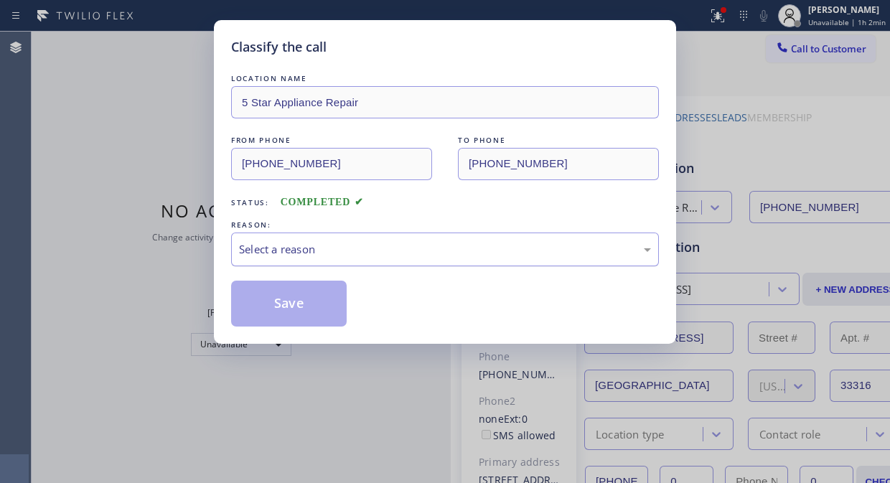
drag, startPoint x: 432, startPoint y: 246, endPoint x: 425, endPoint y: 264, distance: 19.1
click at [432, 246] on div "Select a reason" at bounding box center [445, 249] width 412 height 16
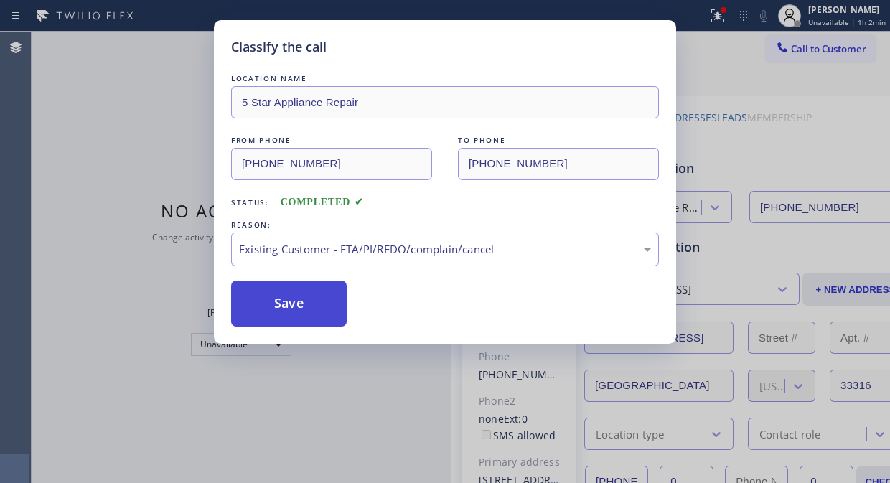
click at [311, 321] on button "Save" at bounding box center [288, 303] width 115 height 46
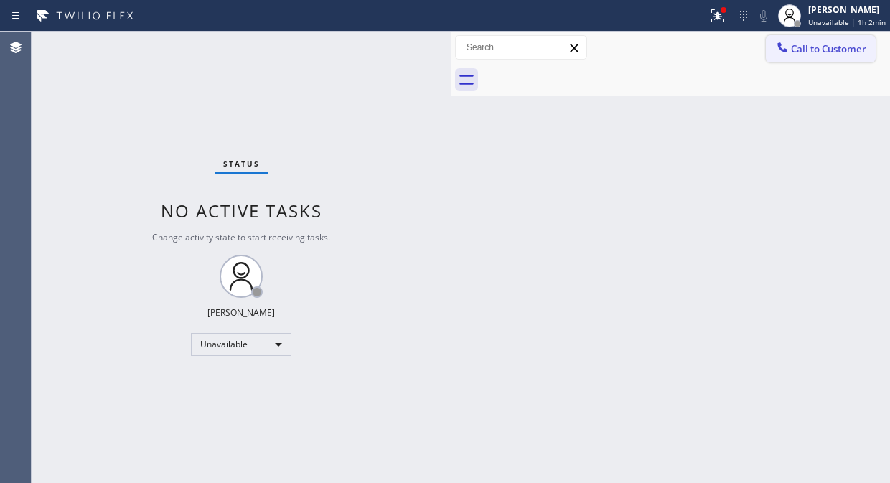
click at [798, 47] on span "Call to Customer" at bounding box center [828, 48] width 75 height 13
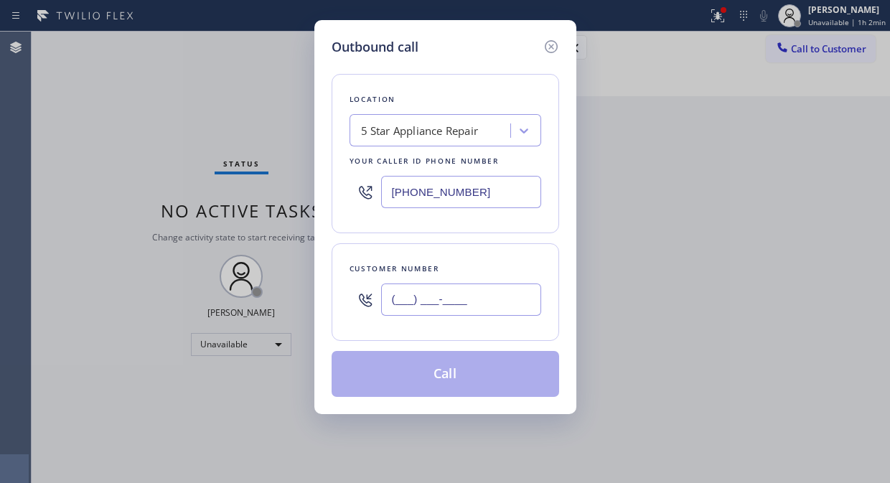
click at [521, 303] on input "(___) ___-____" at bounding box center [461, 299] width 160 height 32
paste input "954) 646-4593"
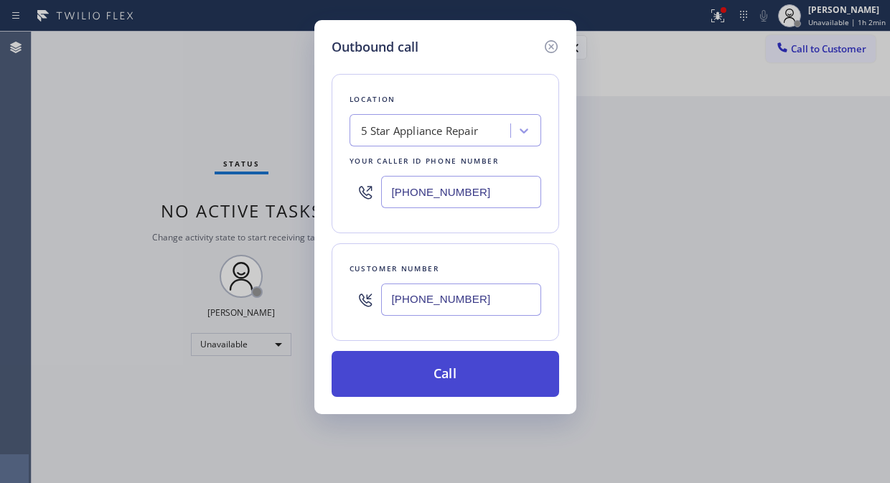
type input "[PHONE_NUMBER]"
click at [494, 372] on button "Call" at bounding box center [444, 374] width 227 height 46
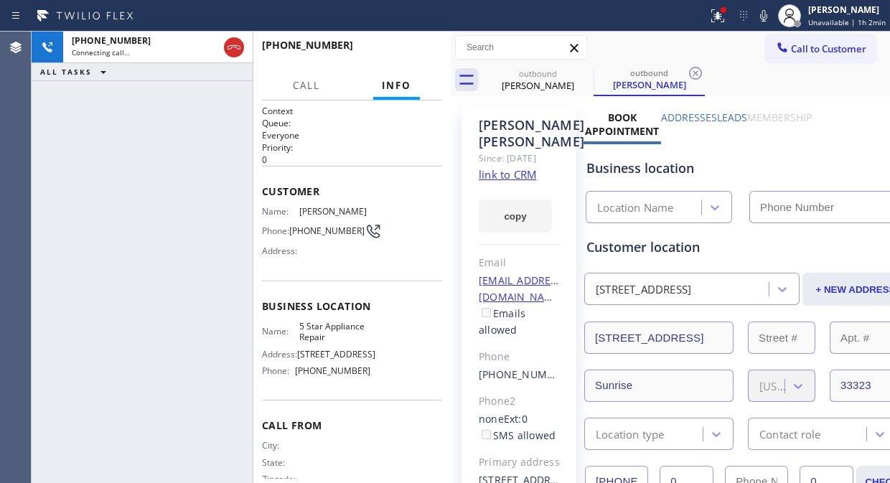
type input "[PHONE_NUMBER]"
click at [138, 128] on div "+19546464593 Live | 00:00 ALL TASKS ALL TASKS ACTIVE TASKS TASKS IN WRAP UP" at bounding box center [142, 257] width 221 height 451
click at [228, 44] on icon at bounding box center [233, 47] width 17 height 17
drag, startPoint x: 364, startPoint y: 46, endPoint x: 371, endPoint y: 52, distance: 8.6
click at [371, 52] on div "+19546464593 Live | 00:01" at bounding box center [318, 51] width 113 height 37
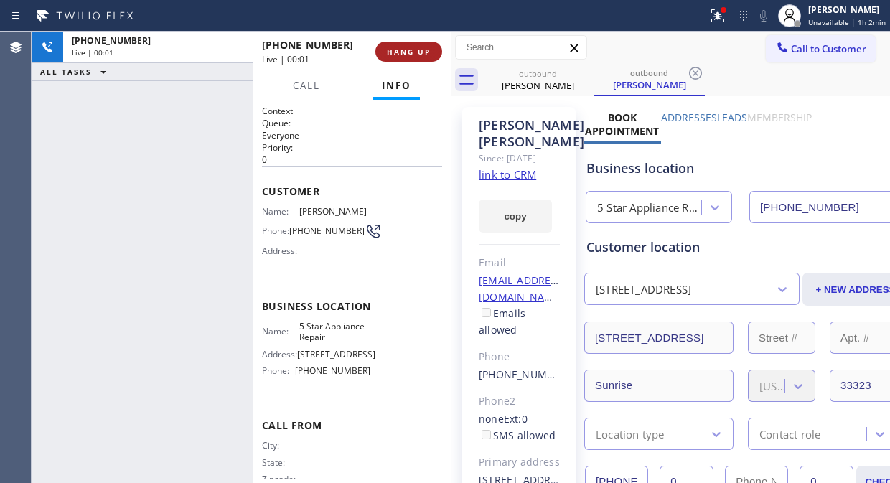
click at [404, 59] on button "HANG UP" at bounding box center [408, 52] width 67 height 20
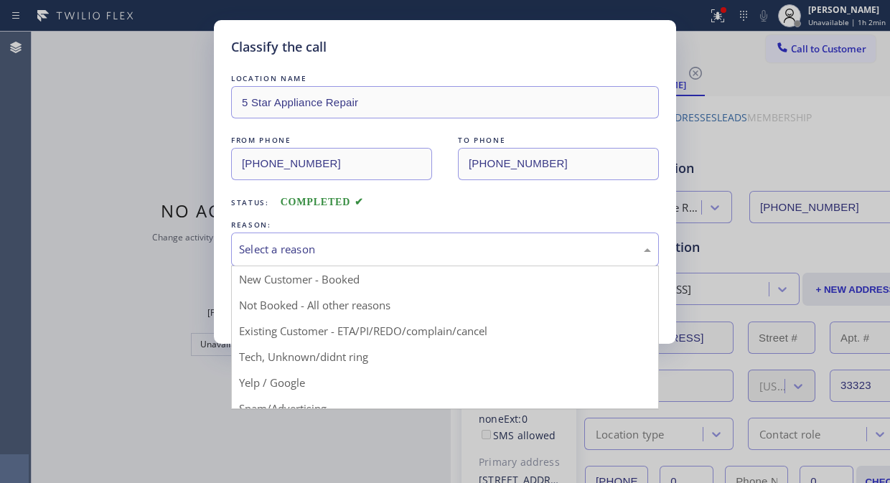
click at [433, 251] on div "Select a reason" at bounding box center [445, 249] width 412 height 16
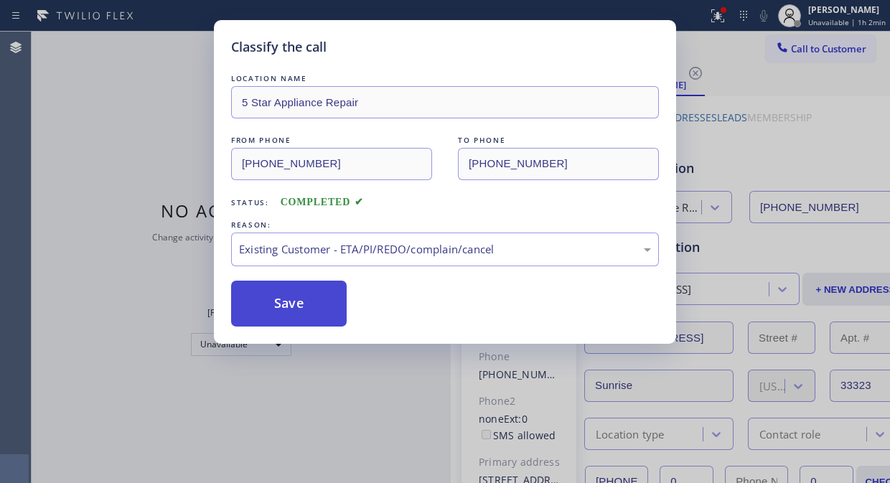
click at [259, 284] on button "Save" at bounding box center [288, 303] width 115 height 46
drag, startPoint x: 267, startPoint y: 303, endPoint x: 284, endPoint y: 307, distance: 17.7
click at [269, 306] on button "Save" at bounding box center [288, 303] width 115 height 46
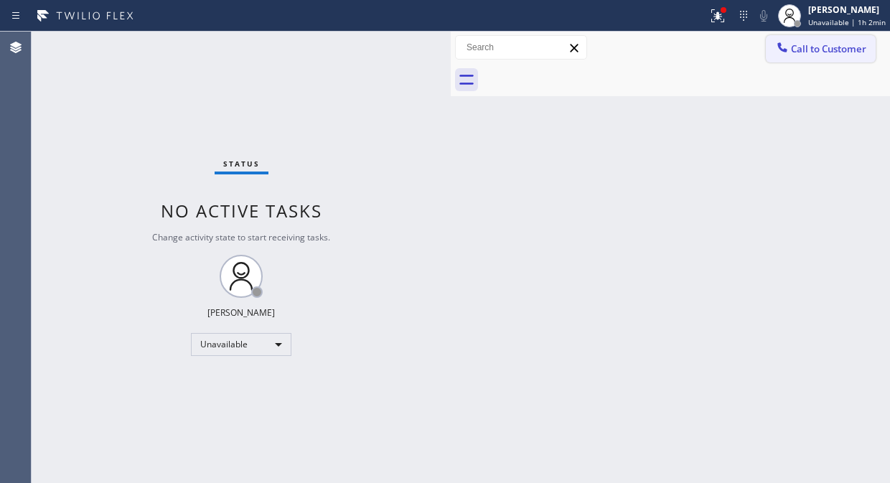
click at [795, 54] on span "Call to Customer" at bounding box center [828, 48] width 75 height 13
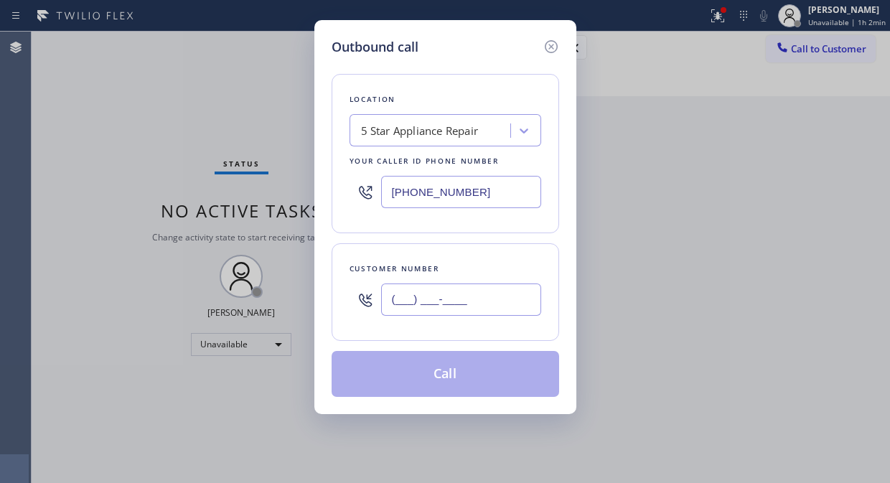
click at [465, 300] on input "(___) ___-____" at bounding box center [461, 299] width 160 height 32
paste input "786) 564-0866"
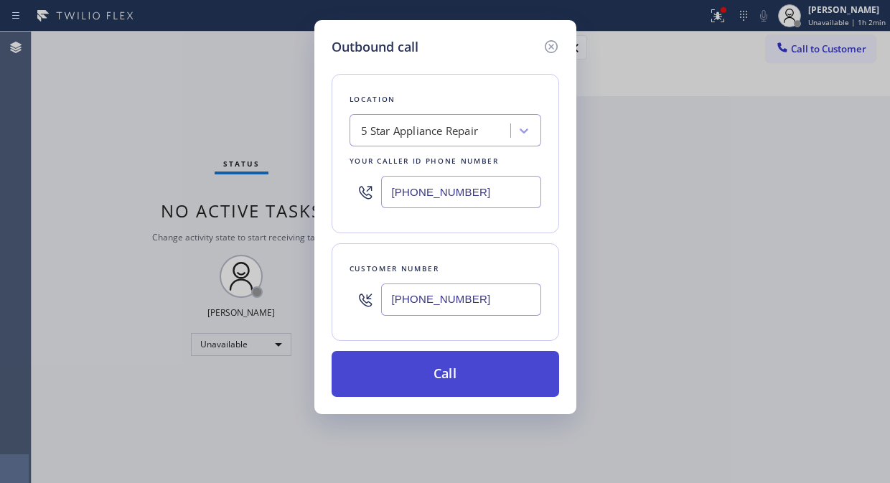
type input "[PHONE_NUMBER]"
click at [476, 373] on button "Call" at bounding box center [444, 374] width 227 height 46
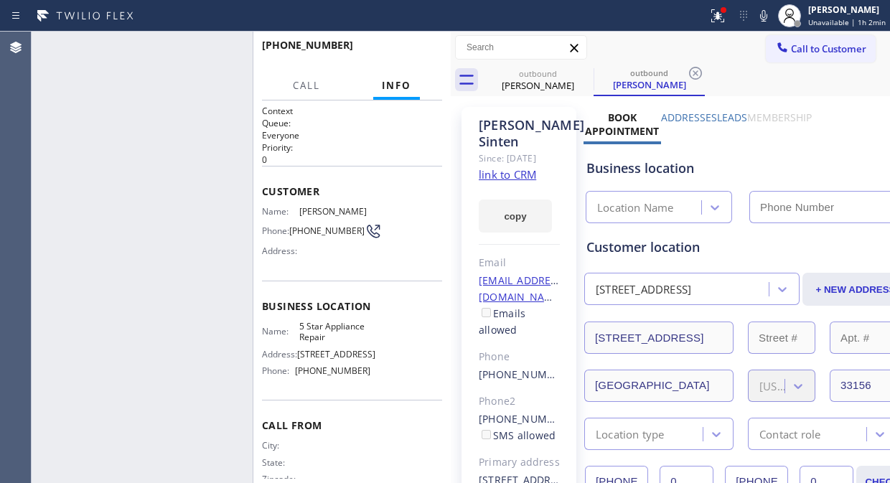
type input "[PHONE_NUMBER]"
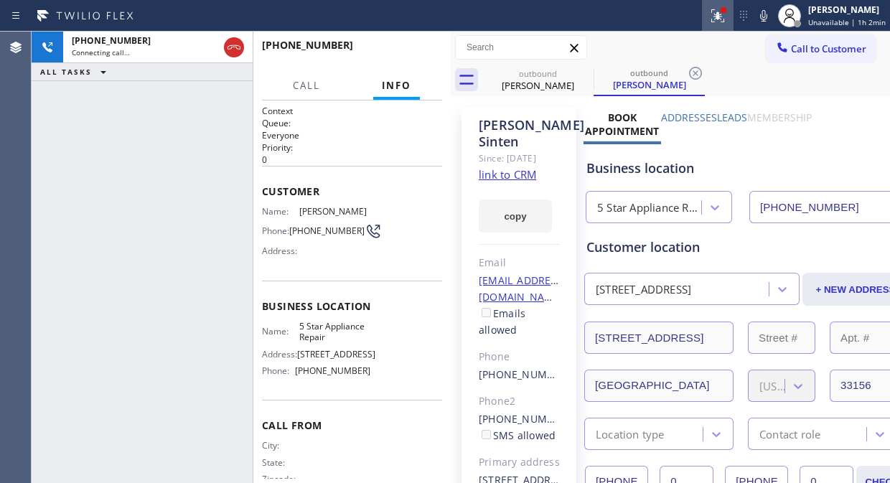
click at [717, 13] on icon at bounding box center [717, 15] width 13 height 13
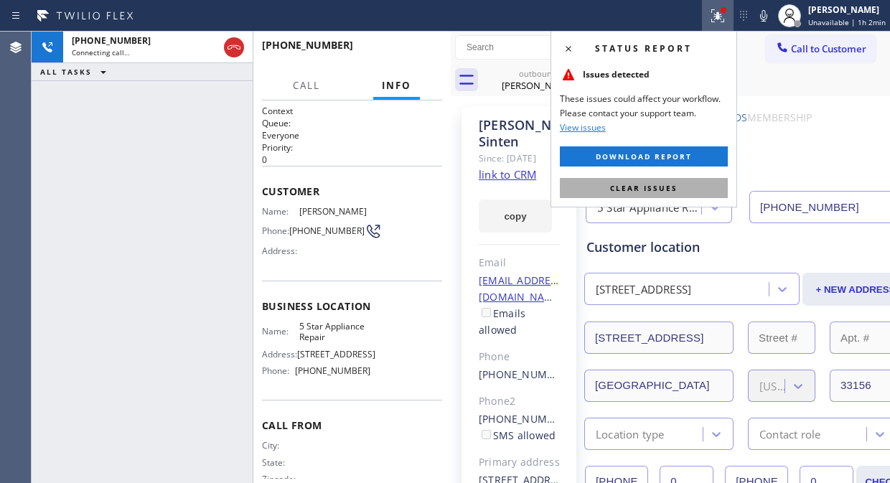
click at [677, 194] on button "Clear issues" at bounding box center [644, 188] width 168 height 20
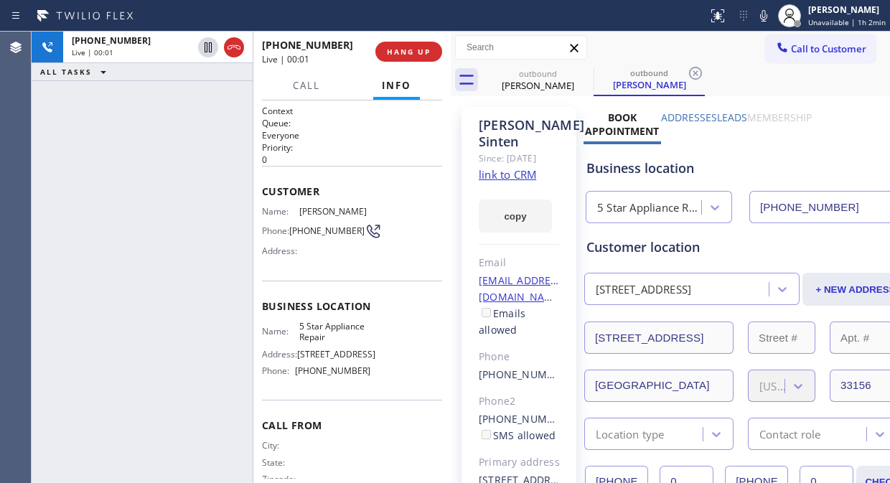
click at [63, 130] on div "+17865640866 Live | 00:01 ALL TASKS ALL TASKS ACTIVE TASKS TASKS IN WRAP UP" at bounding box center [142, 257] width 221 height 451
click at [405, 44] on button "HANG UP" at bounding box center [408, 52] width 67 height 20
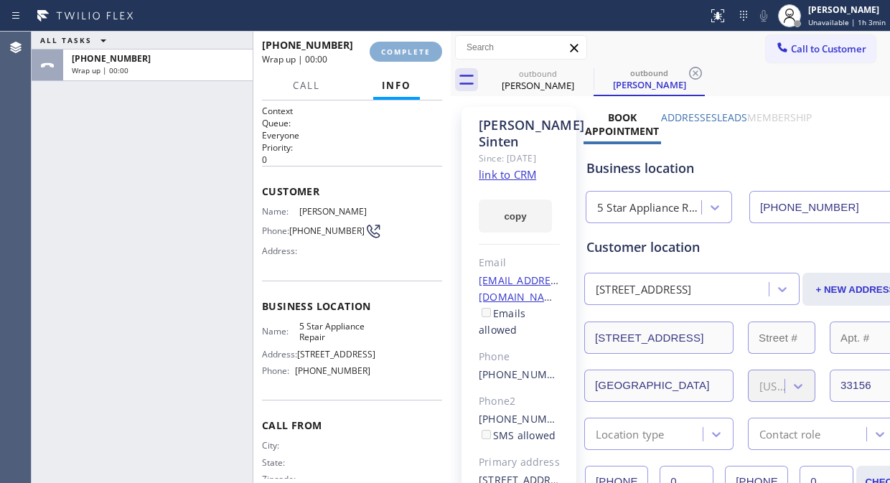
click at [405, 44] on button "COMPLETE" at bounding box center [405, 52] width 72 height 20
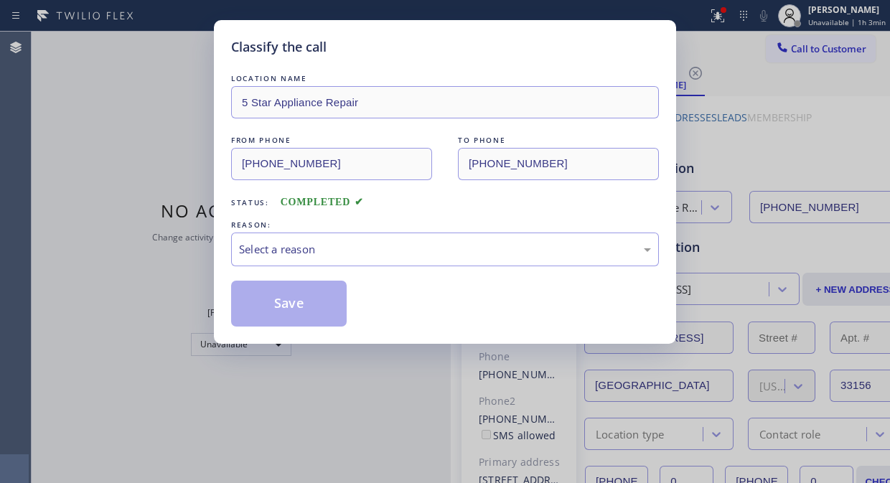
click at [402, 47] on div "Classify the call" at bounding box center [445, 46] width 428 height 19
click at [438, 259] on div "Select a reason" at bounding box center [445, 249] width 428 height 34
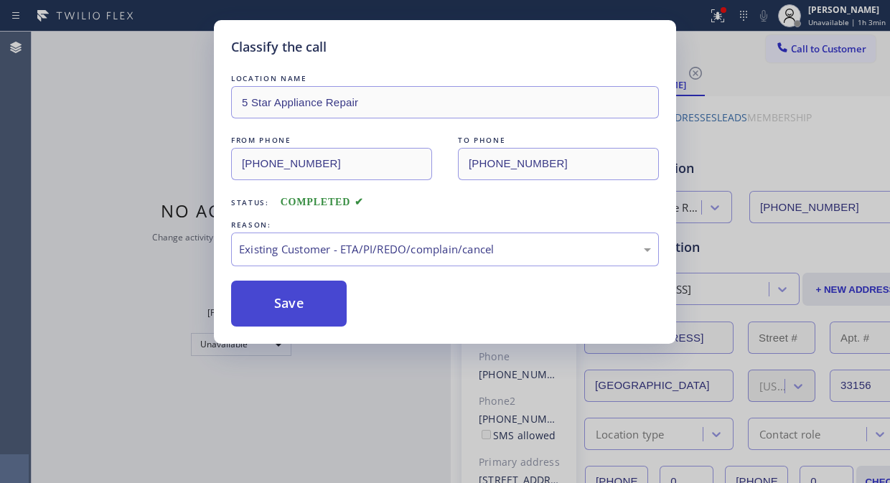
click at [313, 314] on button "Save" at bounding box center [288, 303] width 115 height 46
click at [785, 53] on div "Classify the call LOCATION NAME 5 Star Appliance Repair FROM PHONE (855) 731-49…" at bounding box center [445, 241] width 890 height 483
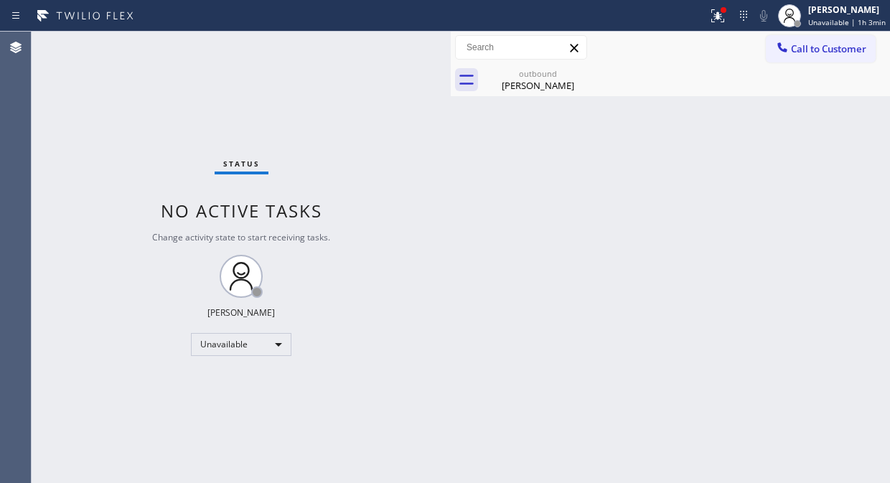
click at [785, 53] on icon at bounding box center [782, 47] width 14 height 14
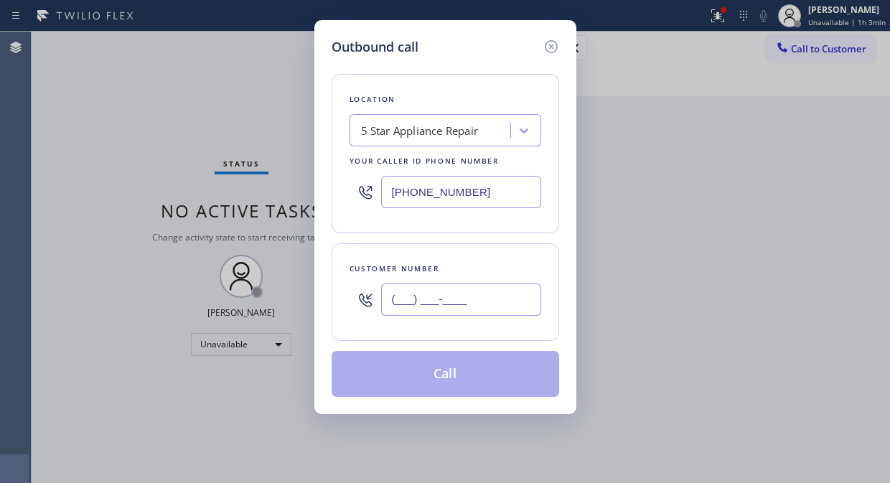
click at [404, 298] on input "(___) ___-____" at bounding box center [461, 299] width 160 height 32
paste input "954) 864-7261"
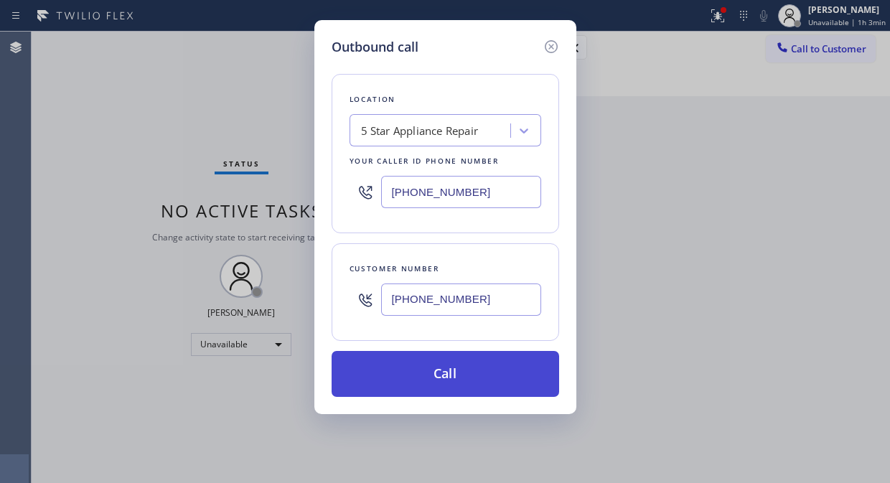
type input "(954) 864-7261"
click at [447, 370] on button "Call" at bounding box center [444, 374] width 227 height 46
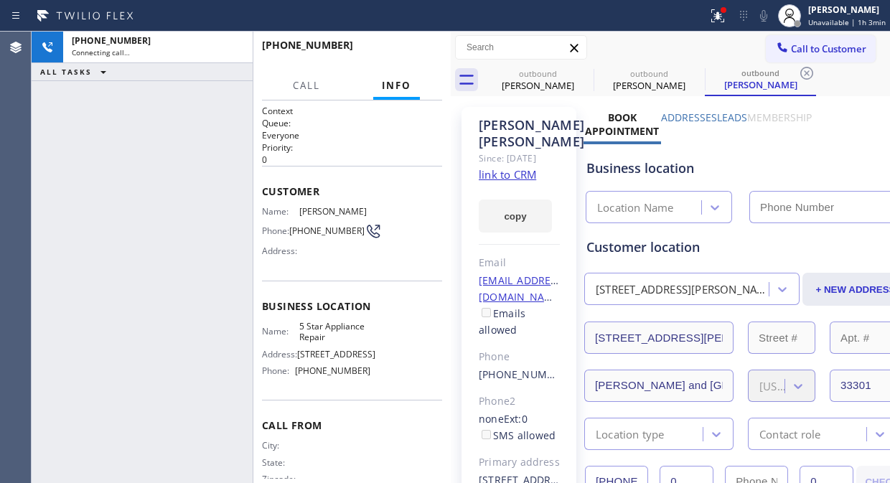
type input "[PHONE_NUMBER]"
click at [720, 18] on icon at bounding box center [715, 14] width 9 height 10
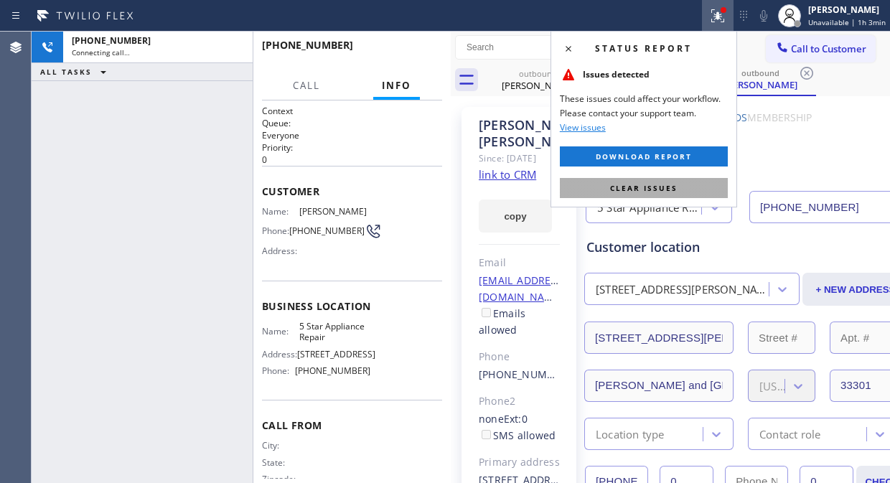
click at [643, 189] on span "Clear issues" at bounding box center [643, 188] width 67 height 10
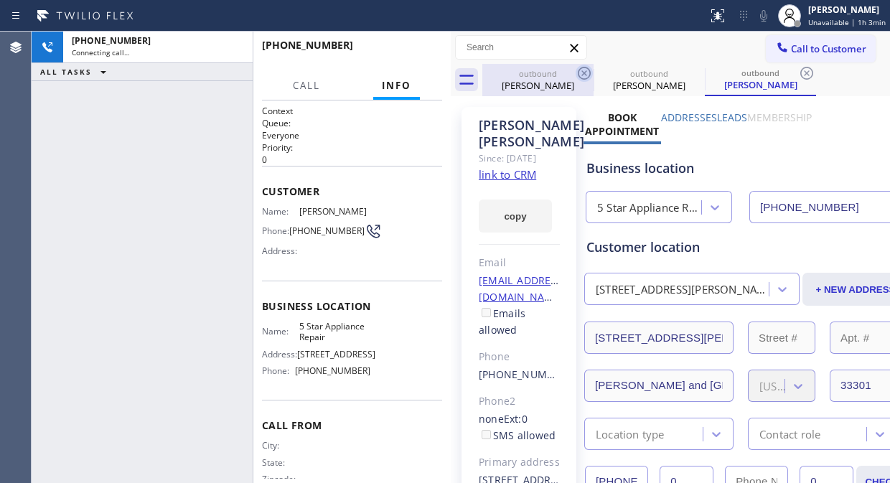
click at [590, 73] on icon at bounding box center [583, 73] width 13 height 13
click at [583, 72] on icon at bounding box center [583, 73] width 17 height 17
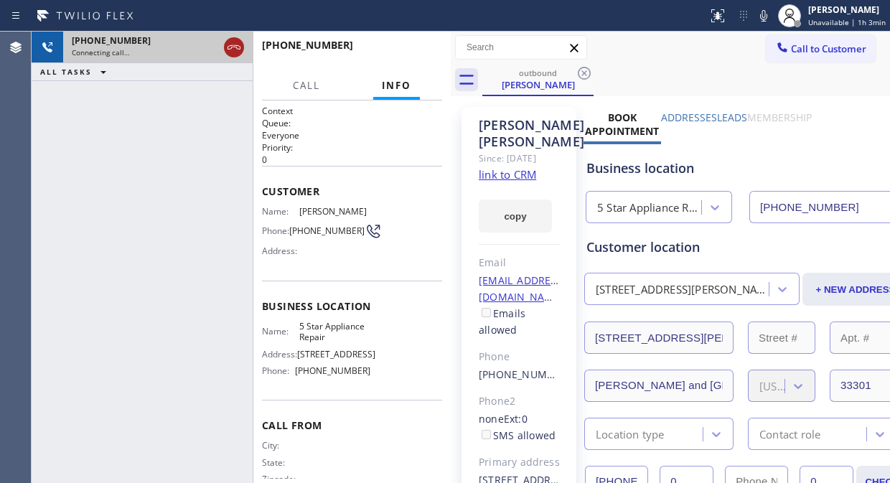
click at [235, 47] on icon at bounding box center [233, 47] width 17 height 17
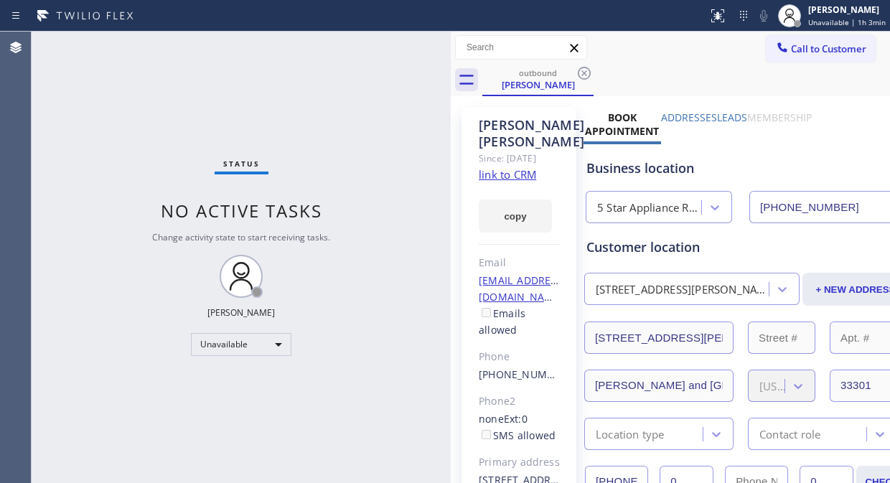
click at [800, 46] on span "Call to Customer" at bounding box center [828, 48] width 75 height 13
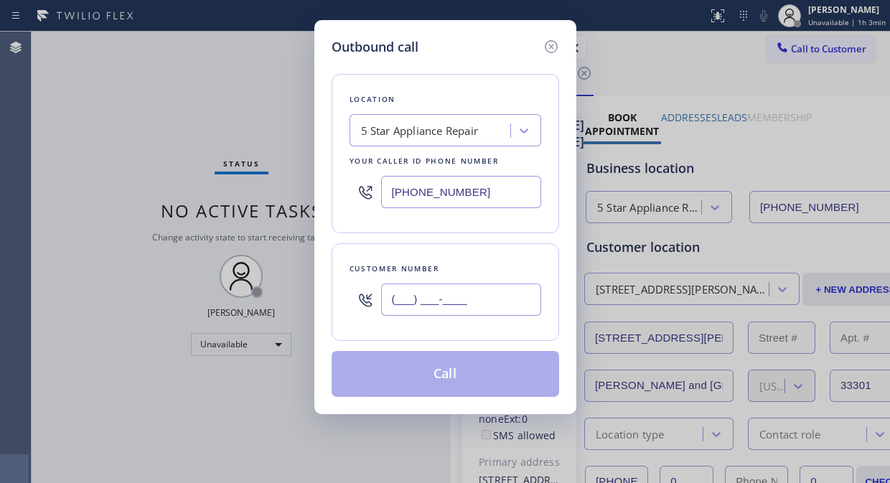
click at [395, 296] on input "(___) ___-____" at bounding box center [461, 299] width 160 height 32
paste input "954) 651-8750"
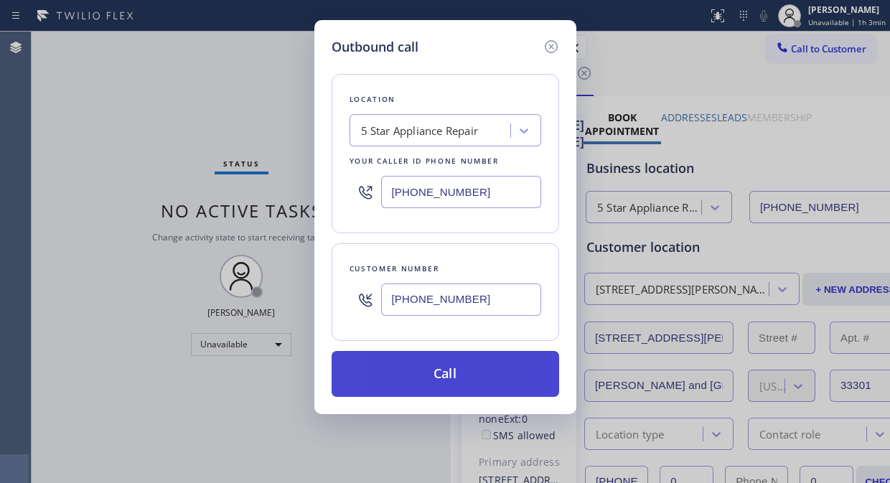
type input "[PHONE_NUMBER]"
click at [479, 382] on button "Call" at bounding box center [444, 374] width 227 height 46
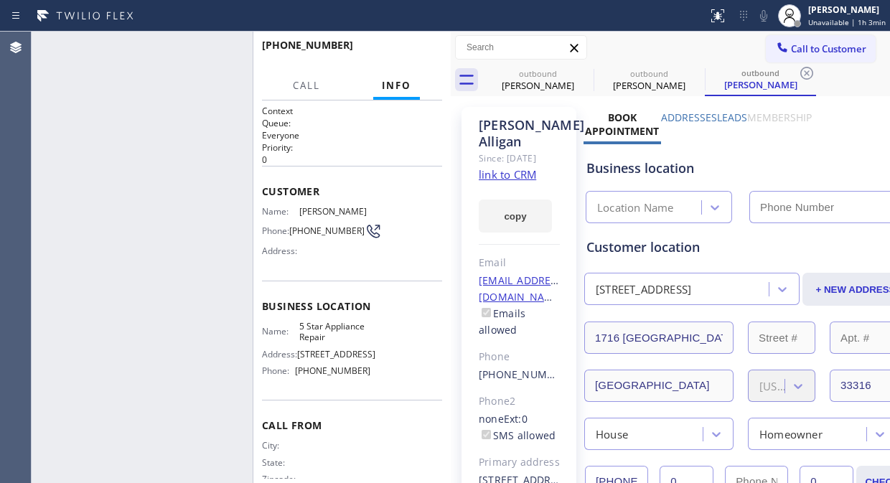
type input "[PHONE_NUMBER]"
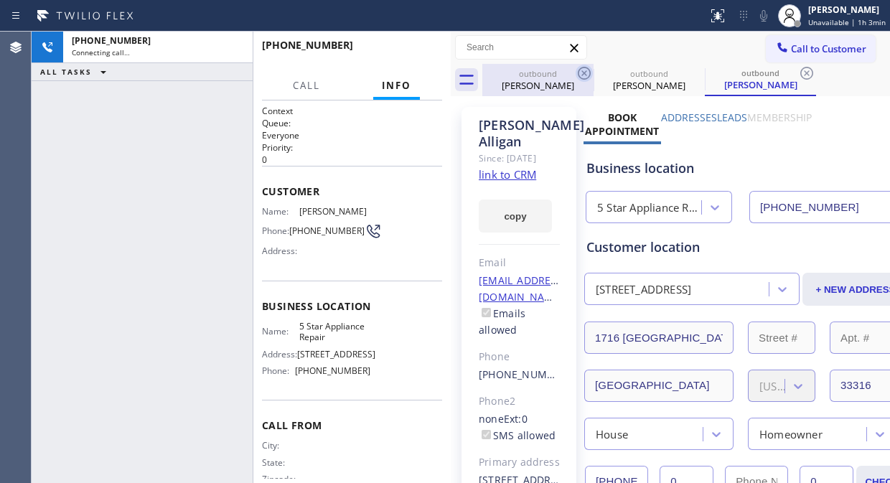
click at [581, 70] on icon at bounding box center [583, 73] width 17 height 17
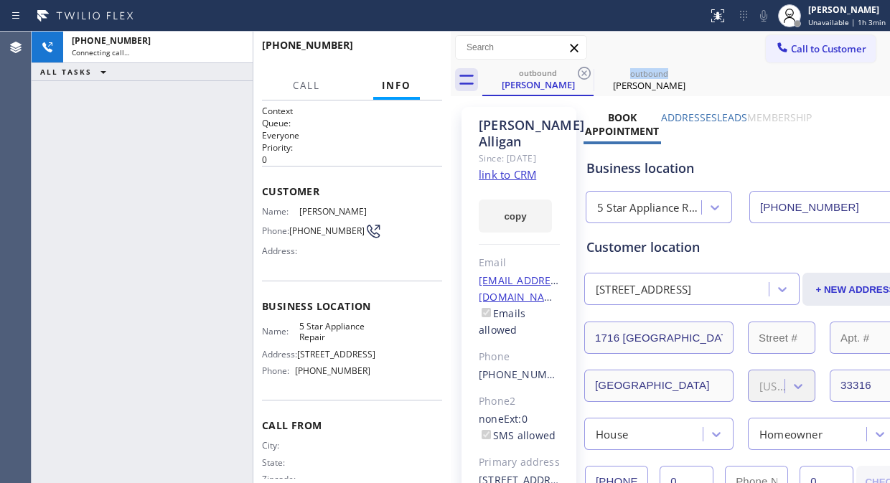
click at [581, 70] on icon at bounding box center [583, 73] width 17 height 17
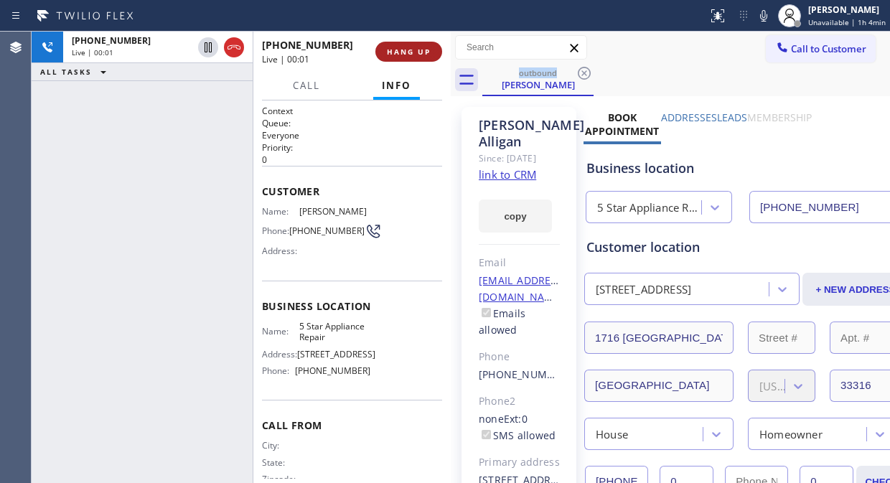
click at [411, 53] on span "HANG UP" at bounding box center [409, 52] width 44 height 10
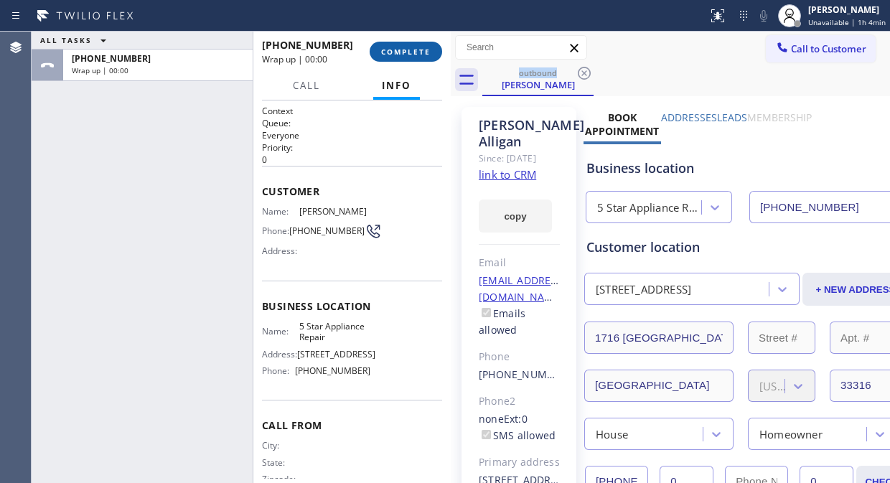
click at [411, 53] on span "COMPLETE" at bounding box center [405, 52] width 49 height 10
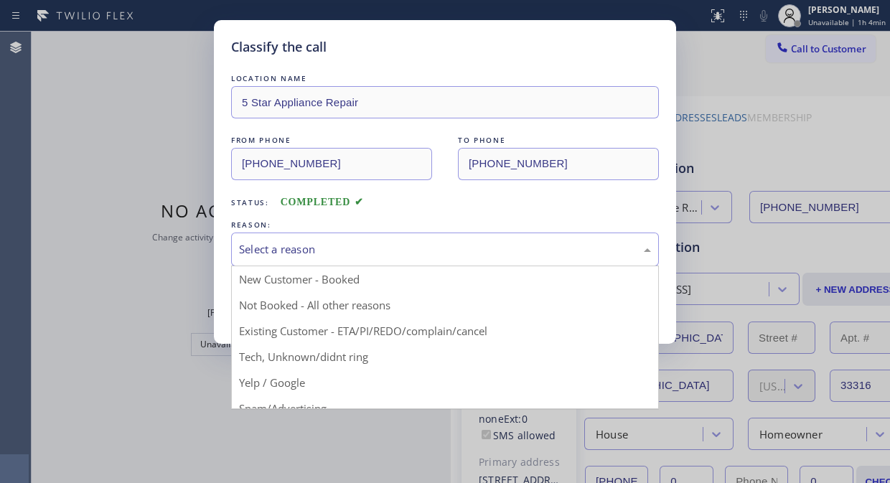
click at [430, 242] on div "Select a reason" at bounding box center [445, 249] width 412 height 16
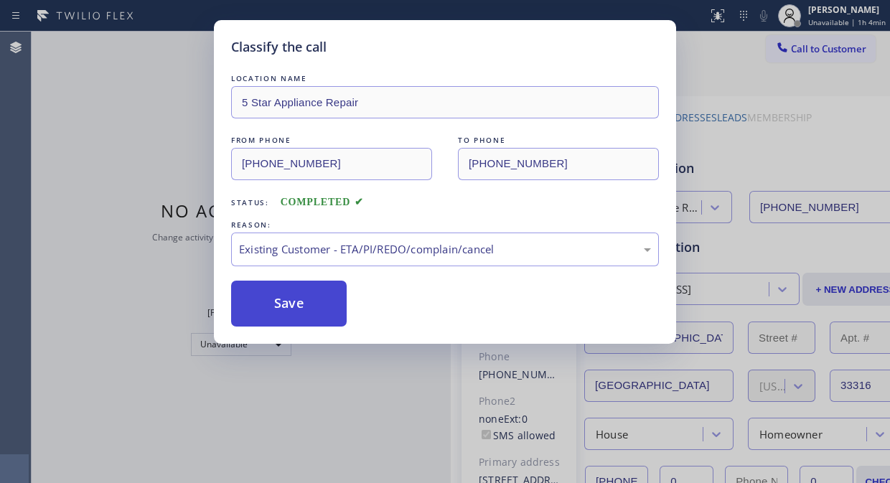
click at [316, 289] on button "Save" at bounding box center [288, 303] width 115 height 46
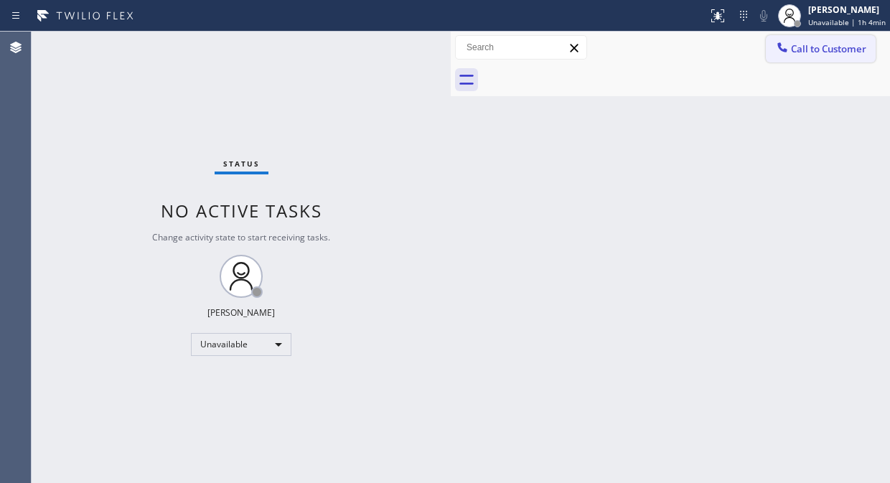
click at [800, 44] on span "Call to Customer" at bounding box center [828, 48] width 75 height 13
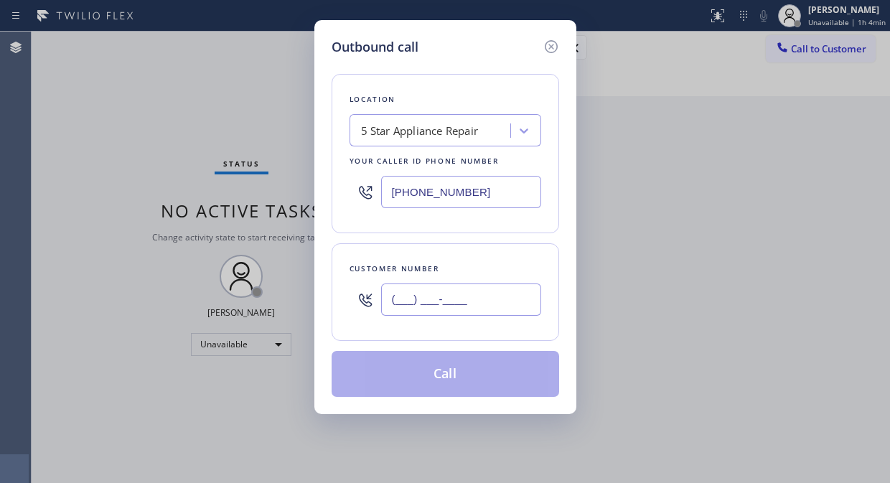
click at [498, 314] on input "(___) ___-____" at bounding box center [461, 299] width 160 height 32
paste input "646) 872-0108"
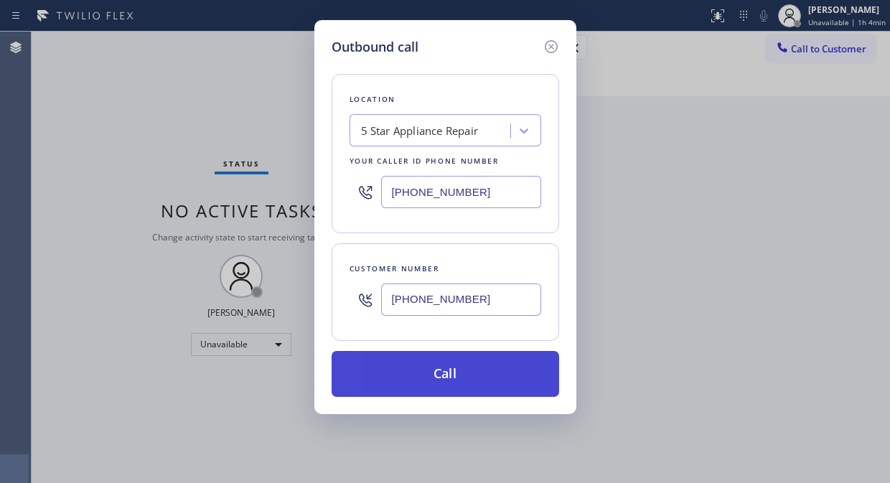
type input "(646) 872-0108"
click at [541, 390] on button "Call" at bounding box center [444, 374] width 227 height 46
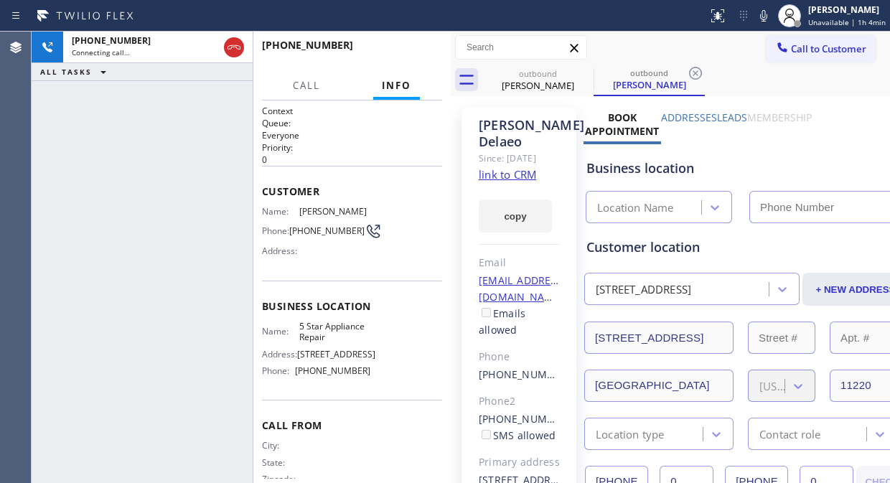
type input "[PHONE_NUMBER]"
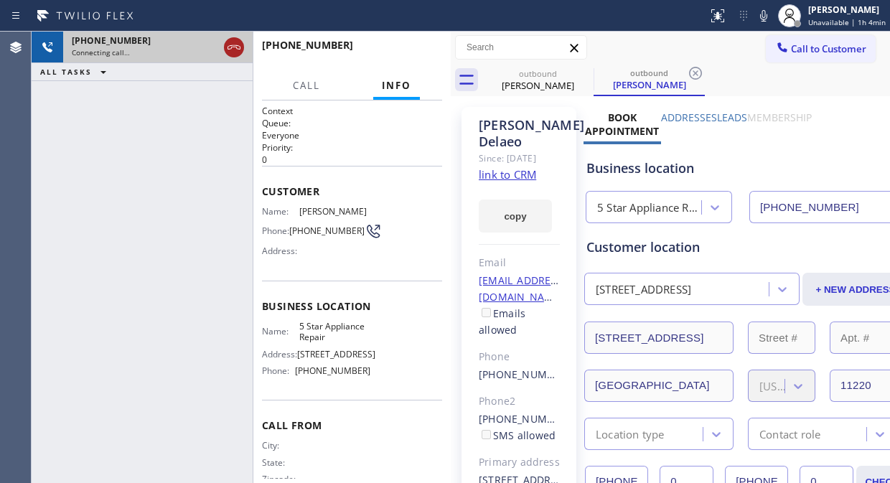
click at [235, 46] on icon at bounding box center [233, 47] width 17 height 17
click at [795, 50] on span "Call to Customer" at bounding box center [828, 48] width 75 height 13
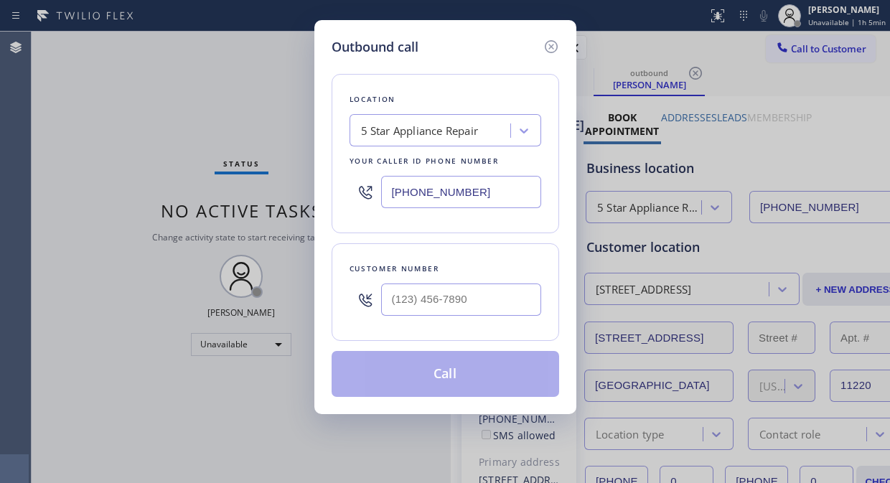
click at [446, 305] on input "text" at bounding box center [461, 299] width 160 height 32
paste input "954) 214-4195"
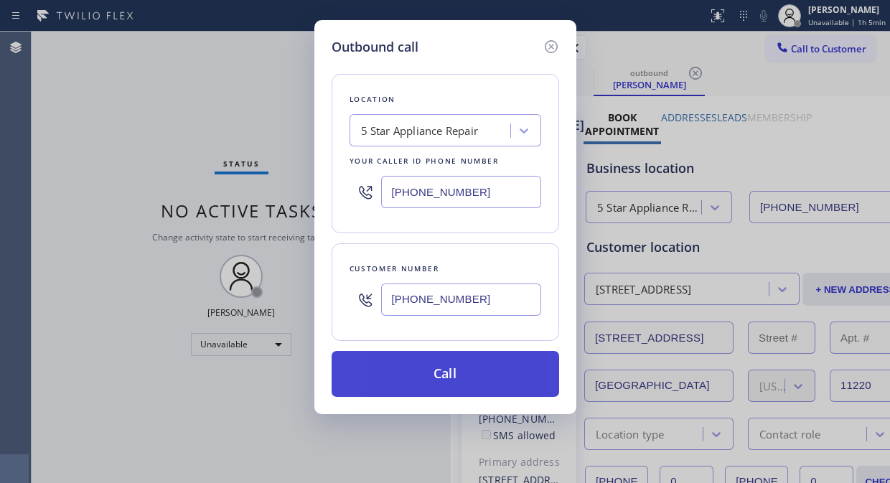
type input "(954) 214-4195"
click at [445, 393] on button "Call" at bounding box center [444, 374] width 227 height 46
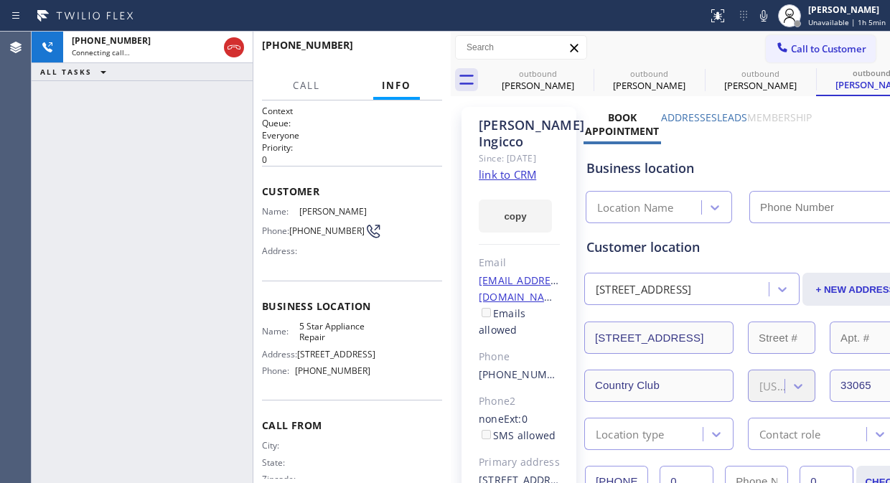
type input "[PHONE_NUMBER]"
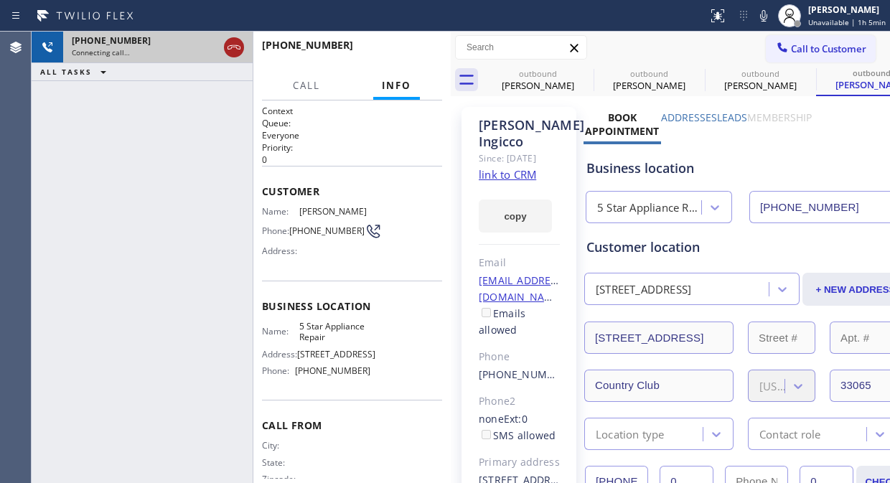
click at [235, 49] on icon at bounding box center [233, 47] width 17 height 17
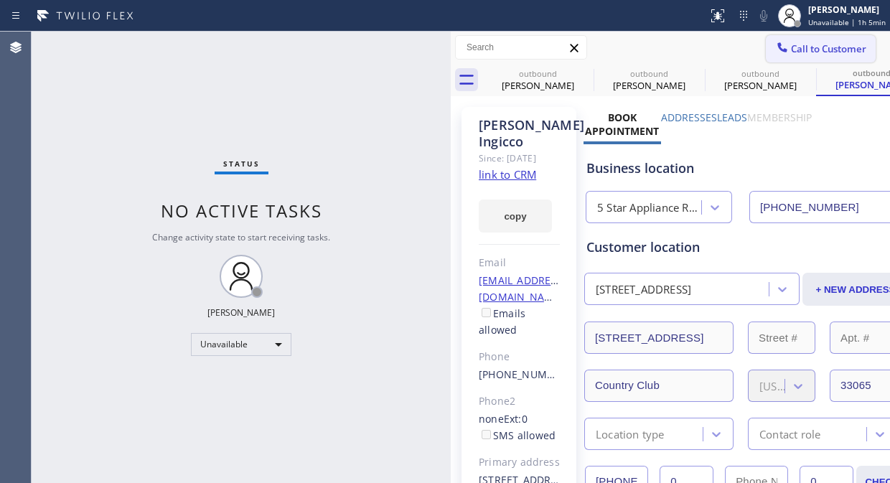
click at [792, 44] on span "Call to Customer" at bounding box center [828, 48] width 75 height 13
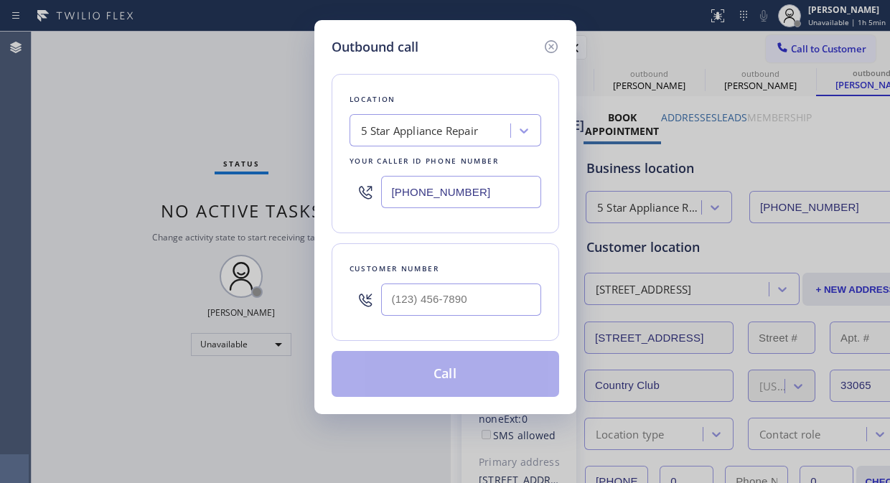
click at [410, 270] on div "Customer number" at bounding box center [445, 268] width 192 height 15
click at [392, 300] on input "(___) ___-____" at bounding box center [461, 299] width 160 height 32
paste input "415) 309-2912"
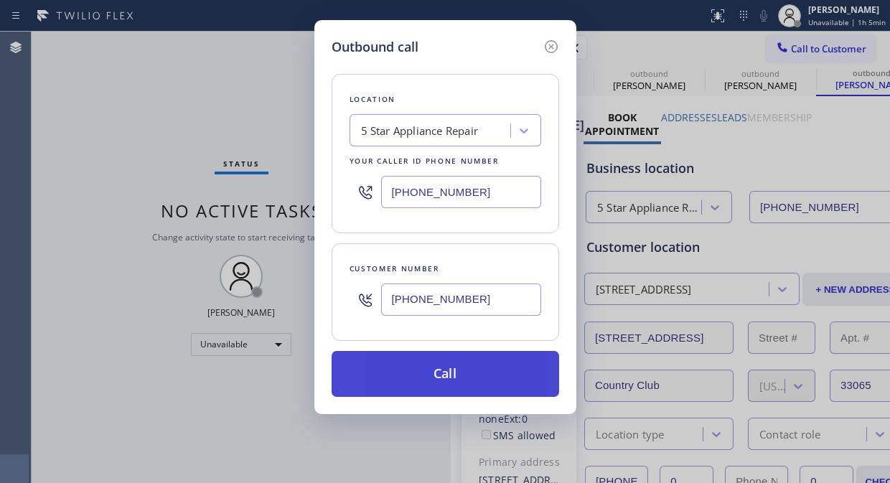
type input "(415) 309-2912"
click at [457, 377] on button "Call" at bounding box center [444, 374] width 227 height 46
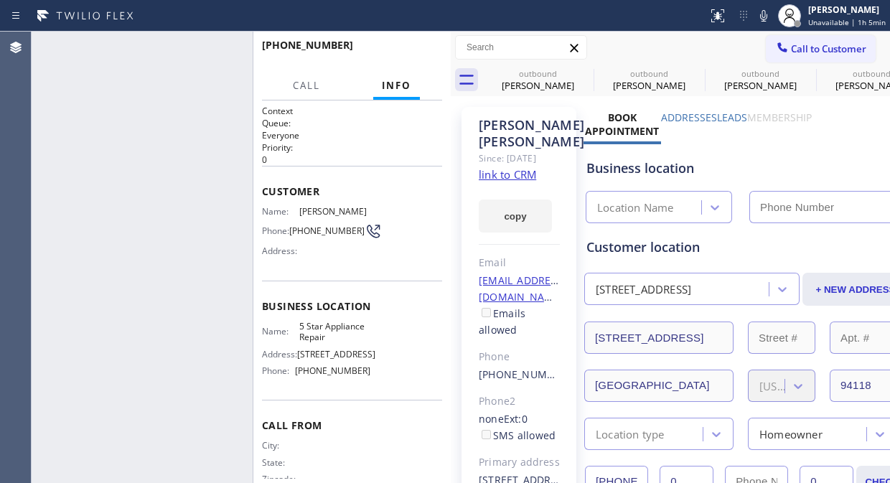
type input "[PHONE_NUMBER]"
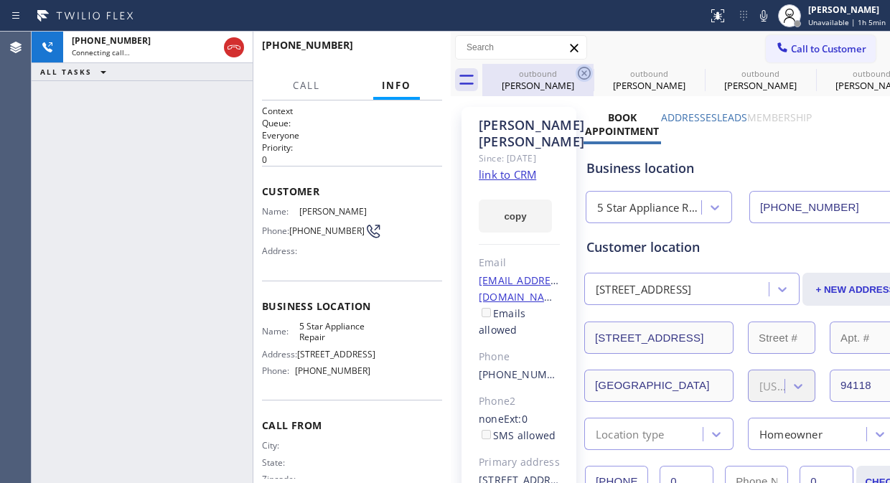
click at [583, 72] on icon at bounding box center [583, 73] width 17 height 17
click at [0, 0] on icon at bounding box center [0, 0] width 0 height 0
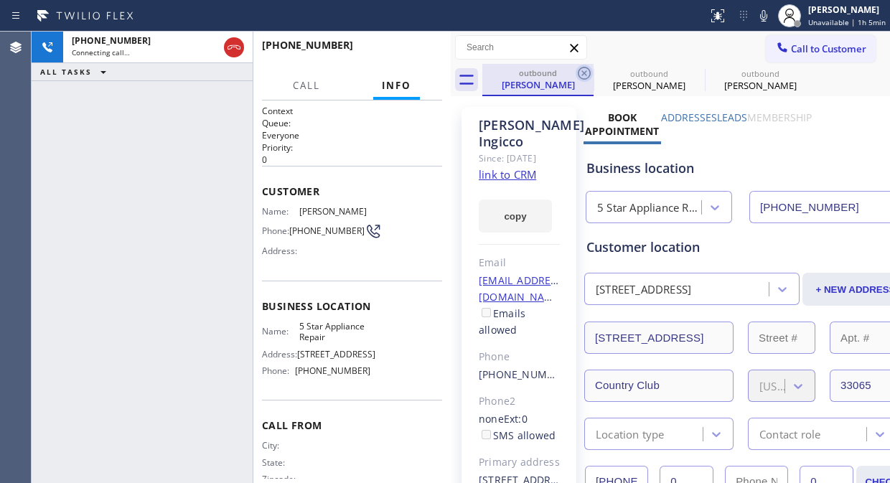
click at [583, 72] on icon at bounding box center [583, 73] width 13 height 13
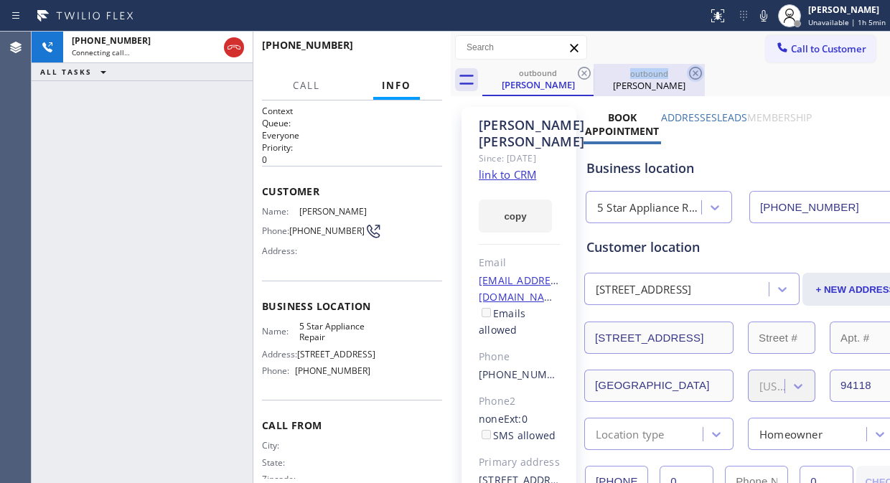
click at [583, 70] on icon at bounding box center [583, 73] width 17 height 17
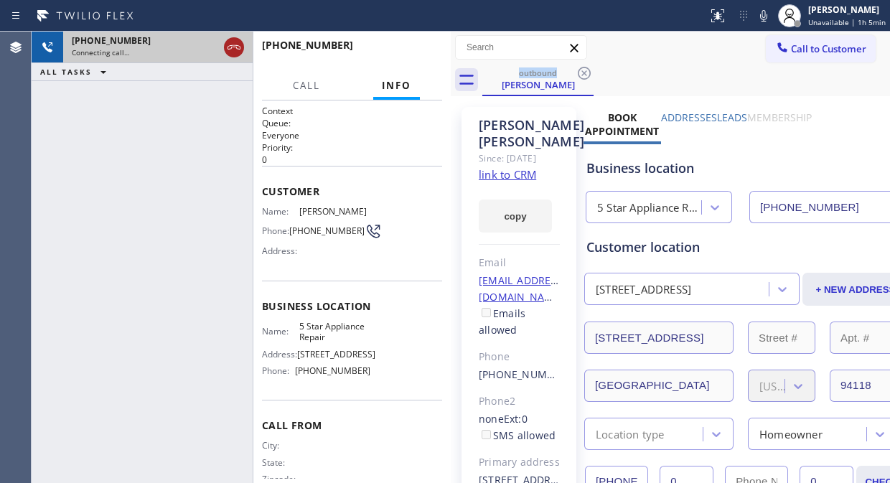
click at [235, 44] on icon at bounding box center [233, 47] width 17 height 17
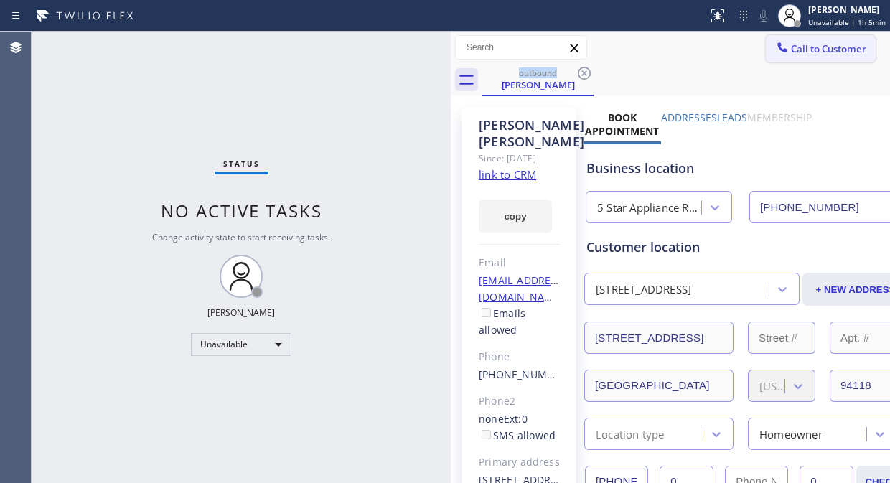
click at [800, 48] on span "Call to Customer" at bounding box center [828, 48] width 75 height 13
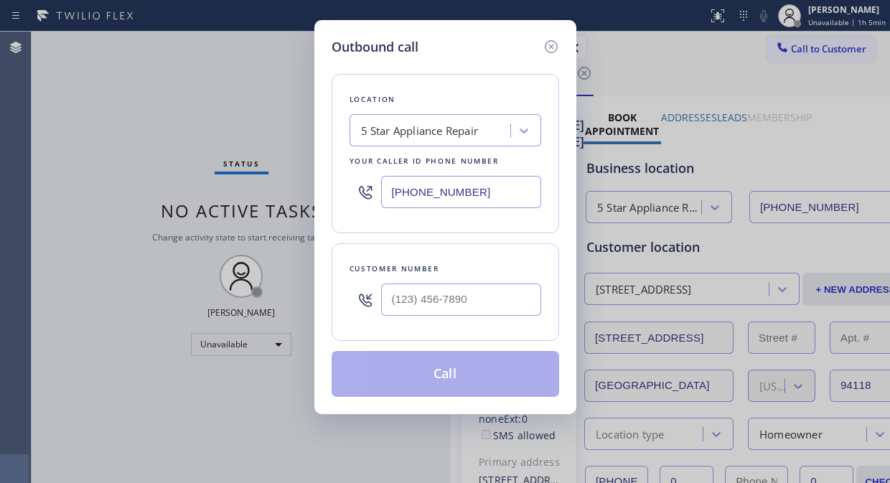
click at [470, 311] on input "text" at bounding box center [461, 299] width 160 height 32
click at [392, 297] on input "(___) ___-____" at bounding box center [461, 299] width 160 height 32
paste input "518) 522-1679"
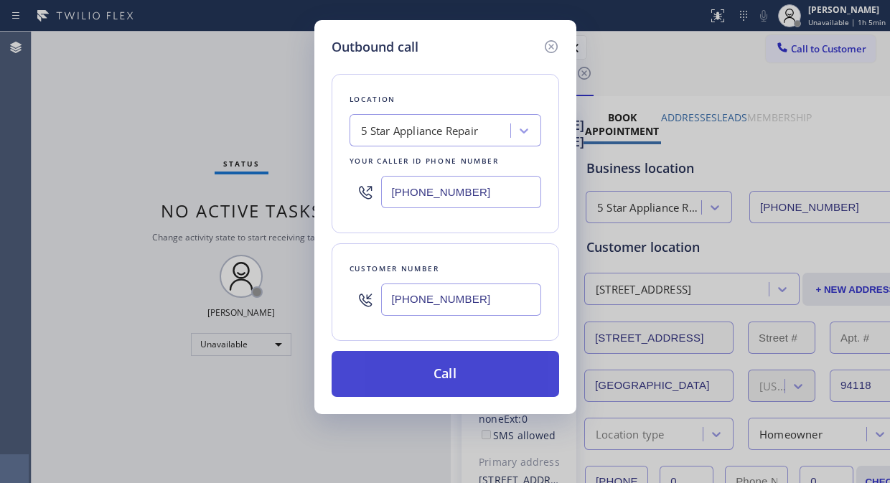
type input "[PHONE_NUMBER]"
click at [478, 382] on button "Call" at bounding box center [444, 374] width 227 height 46
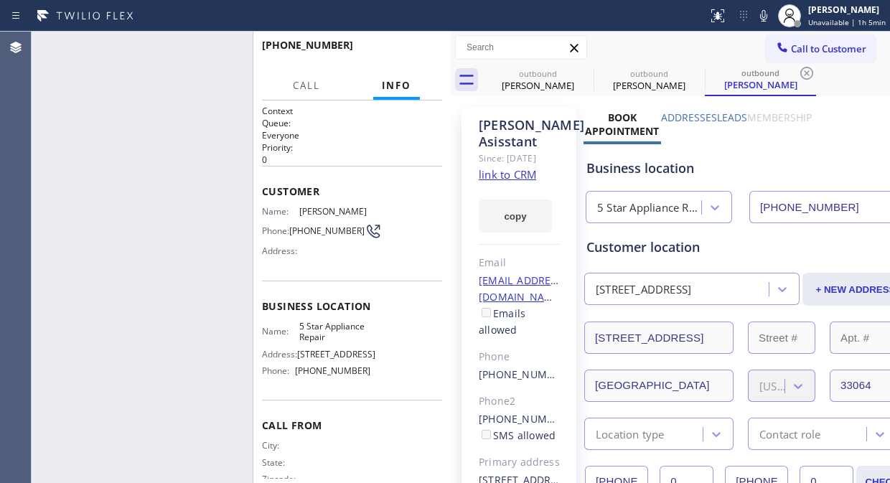
type input "[PHONE_NUMBER]"
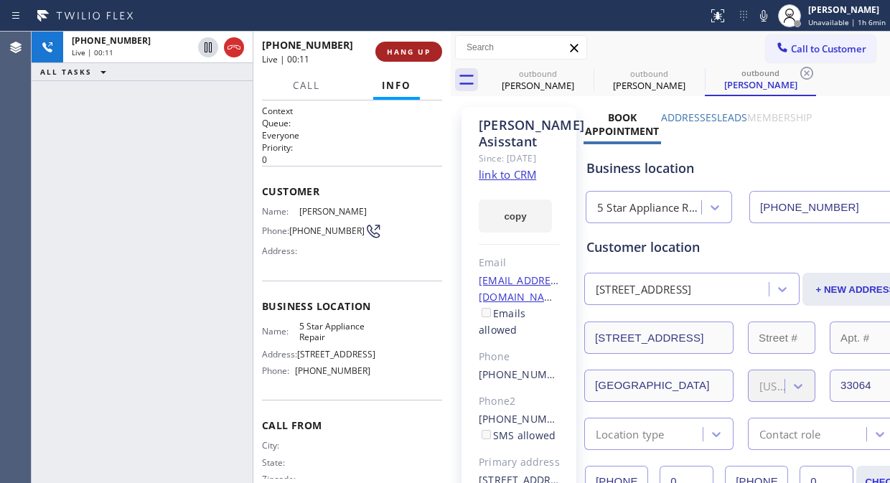
click at [413, 56] on span "HANG UP" at bounding box center [409, 52] width 44 height 10
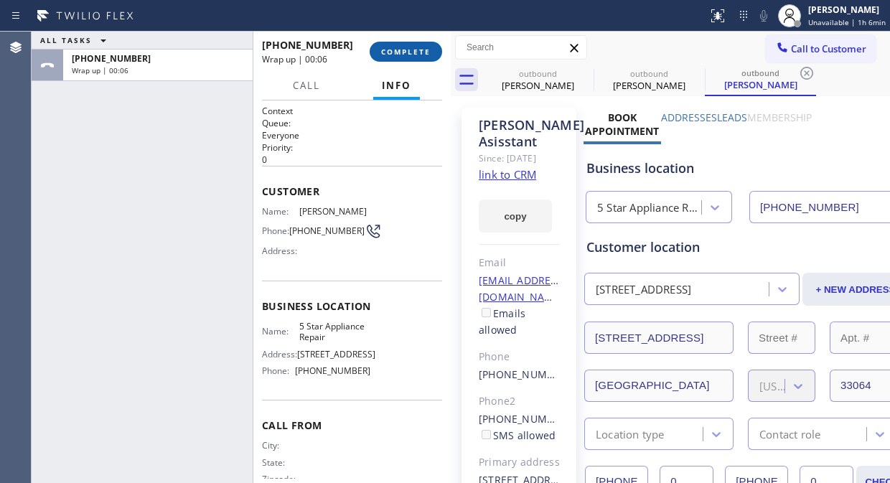
click at [429, 57] on button "COMPLETE" at bounding box center [405, 52] width 72 height 20
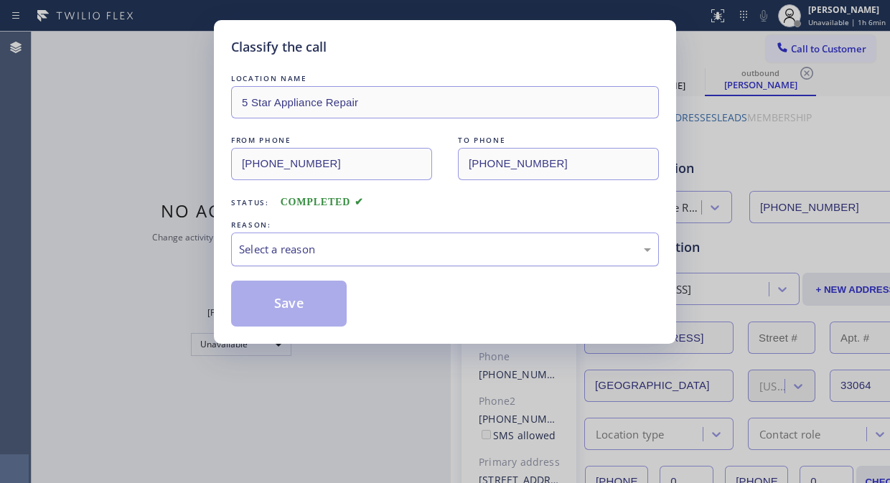
click at [400, 241] on div "Select a reason" at bounding box center [445, 249] width 412 height 16
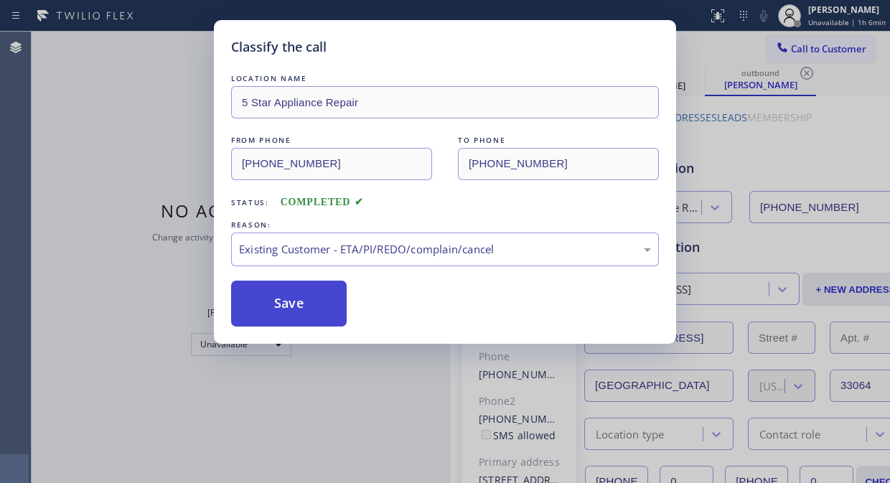
click at [319, 308] on button "Save" at bounding box center [288, 303] width 115 height 46
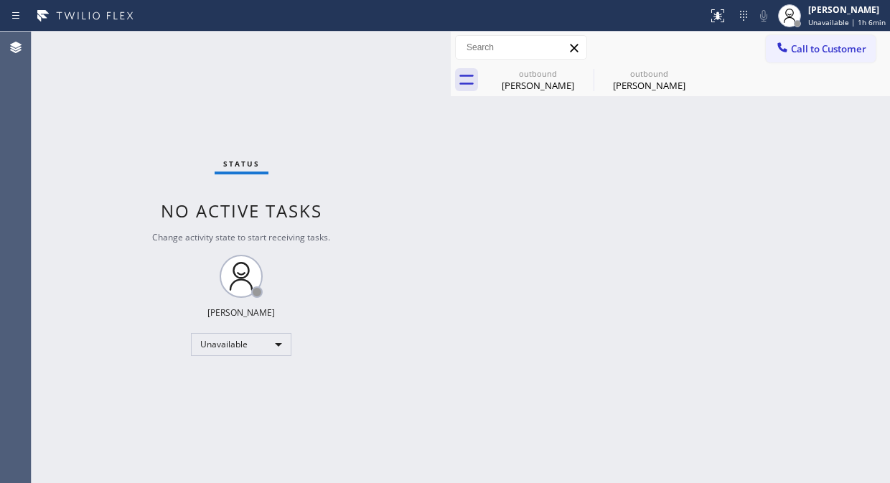
drag, startPoint x: 852, startPoint y: 56, endPoint x: 479, endPoint y: 213, distance: 404.1
click at [800, 59] on button "Call to Customer" at bounding box center [820, 48] width 110 height 27
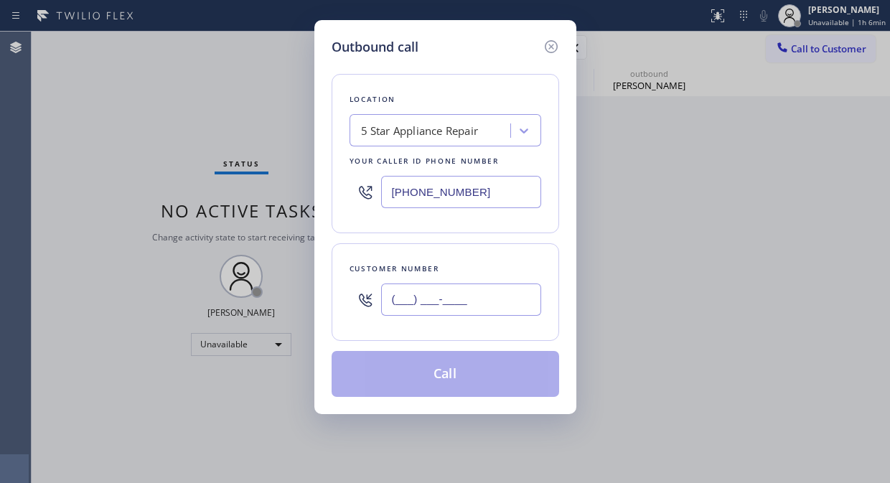
click at [391, 300] on input "(___) ___-____" at bounding box center [461, 299] width 160 height 32
paste input "626) 282-4951"
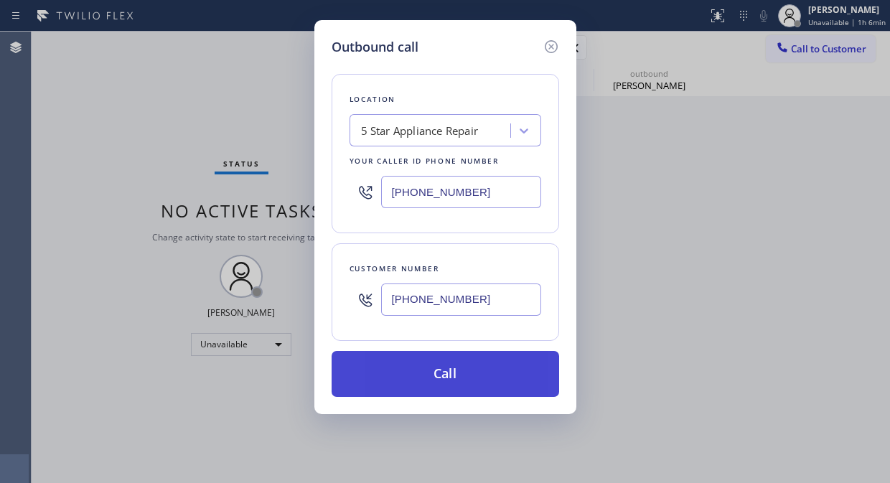
type input "[PHONE_NUMBER]"
click at [436, 374] on button "Call" at bounding box center [444, 374] width 227 height 46
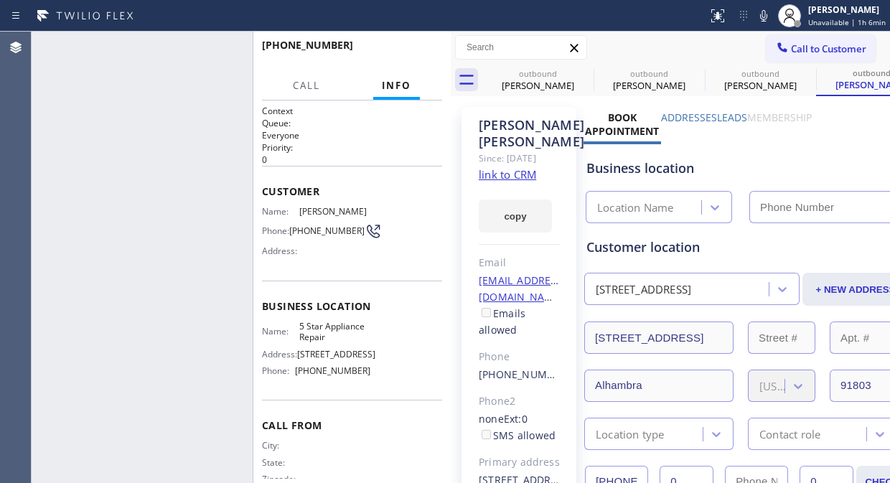
type input "[PHONE_NUMBER]"
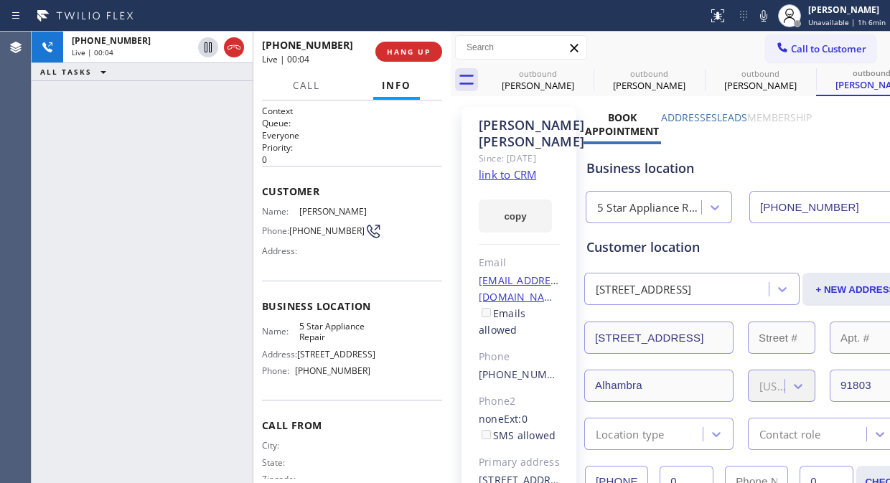
click at [514, 181] on link "link to CRM" at bounding box center [506, 174] width 57 height 14
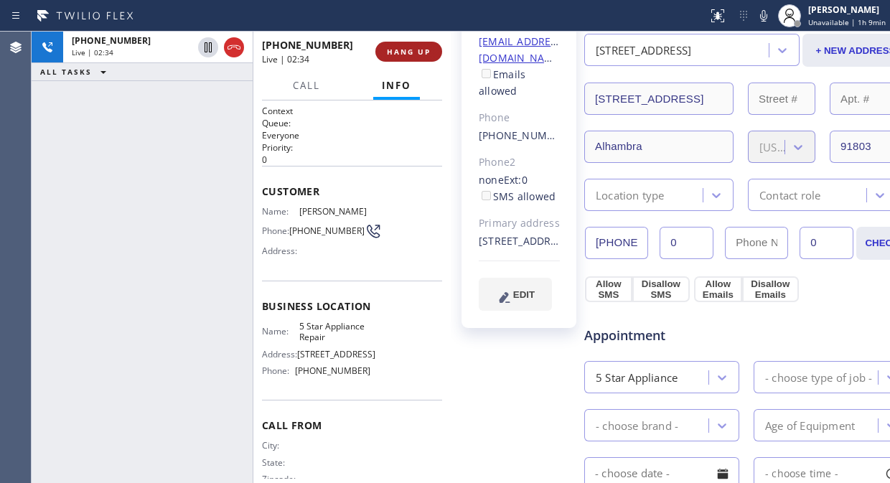
click at [404, 49] on span "HANG UP" at bounding box center [409, 52] width 44 height 10
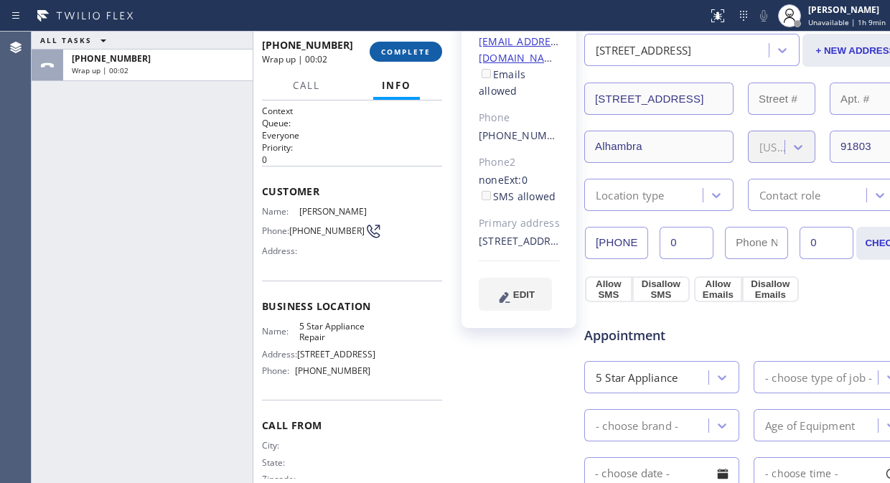
click at [403, 49] on span "COMPLETE" at bounding box center [405, 52] width 49 height 10
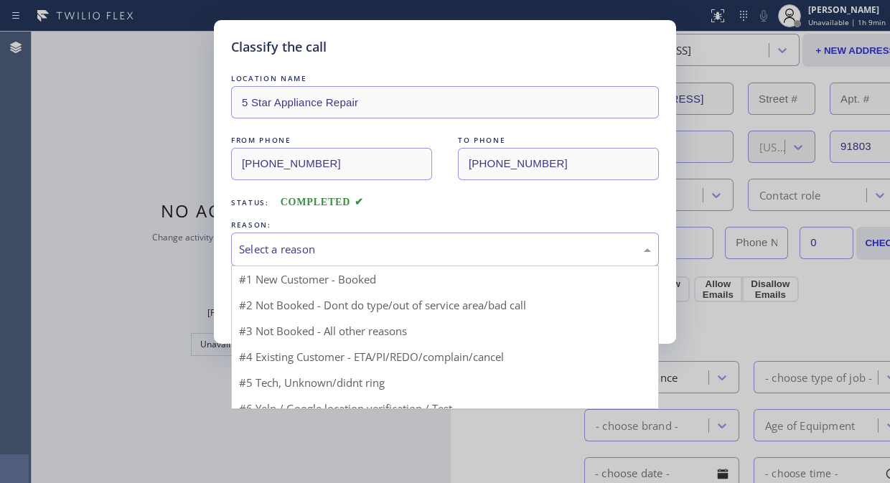
click at [429, 251] on div "Select a reason" at bounding box center [445, 249] width 412 height 16
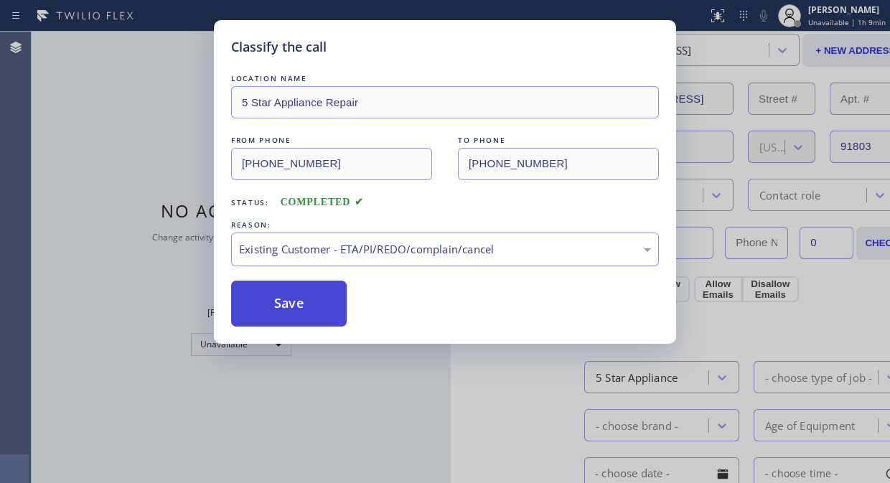
click at [296, 319] on button "Save" at bounding box center [288, 303] width 115 height 46
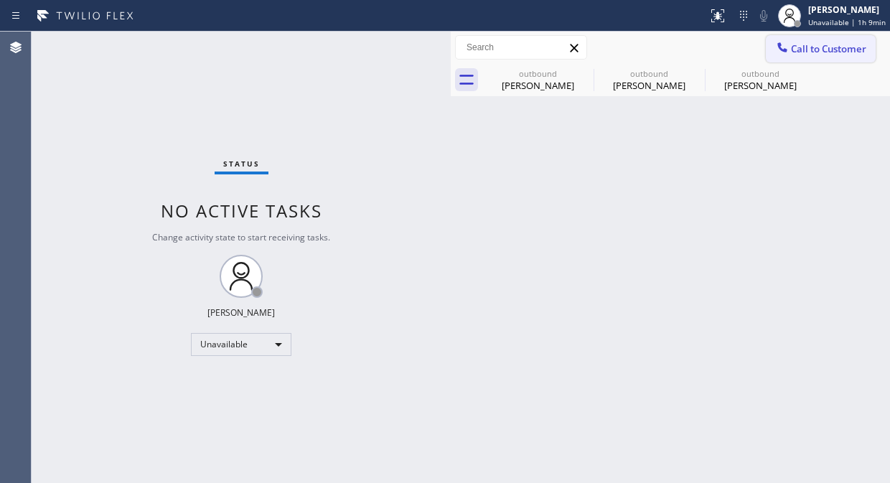
click at [800, 42] on span "Call to Customer" at bounding box center [828, 48] width 75 height 13
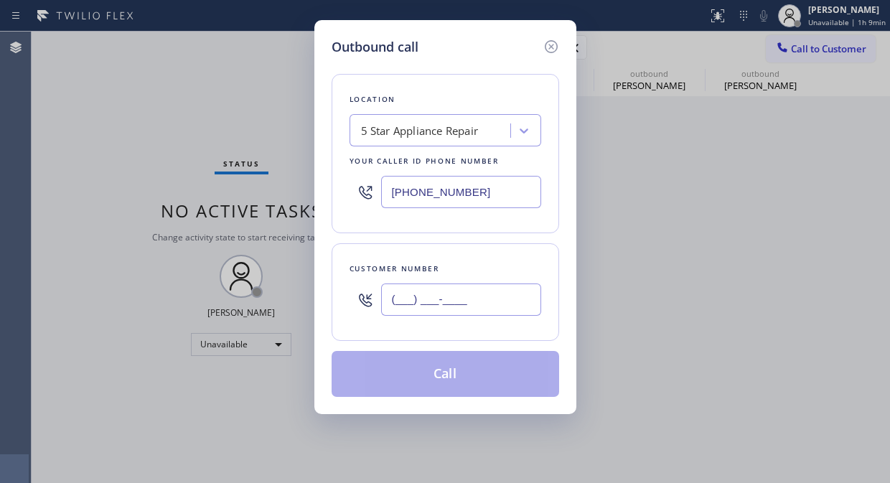
click at [413, 300] on input "(___) ___-____" at bounding box center [461, 299] width 160 height 32
paste input "949) 874-8169"
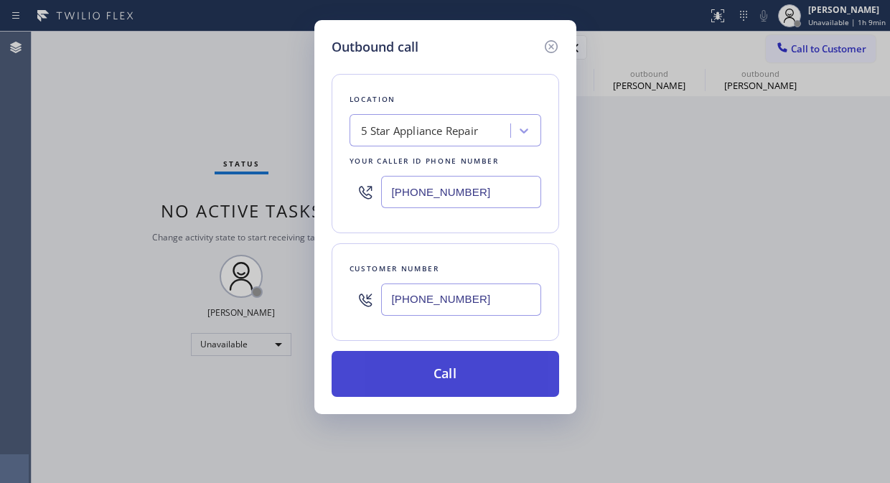
type input "(949) 874-8169"
click at [488, 390] on button "Call" at bounding box center [444, 374] width 227 height 46
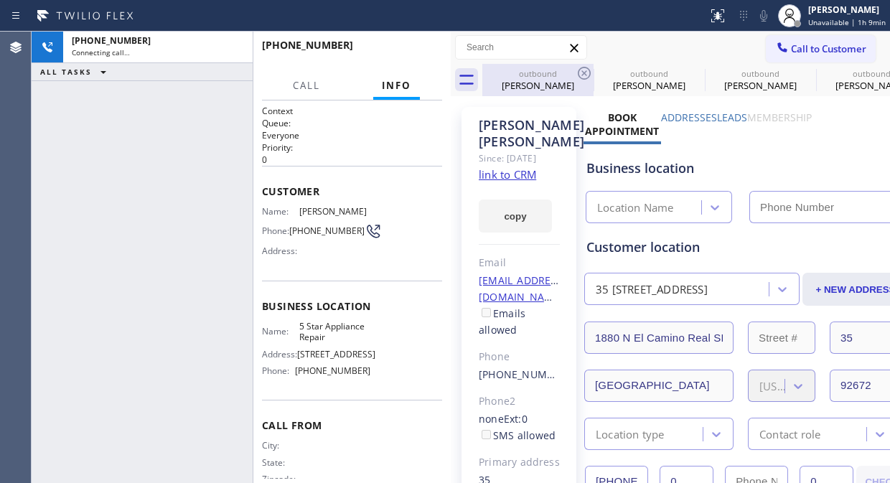
type input "[PHONE_NUMBER]"
click at [580, 76] on icon at bounding box center [583, 73] width 17 height 17
click at [687, 75] on icon at bounding box center [695, 73] width 17 height 17
click at [0, 0] on icon at bounding box center [0, 0] width 0 height 0
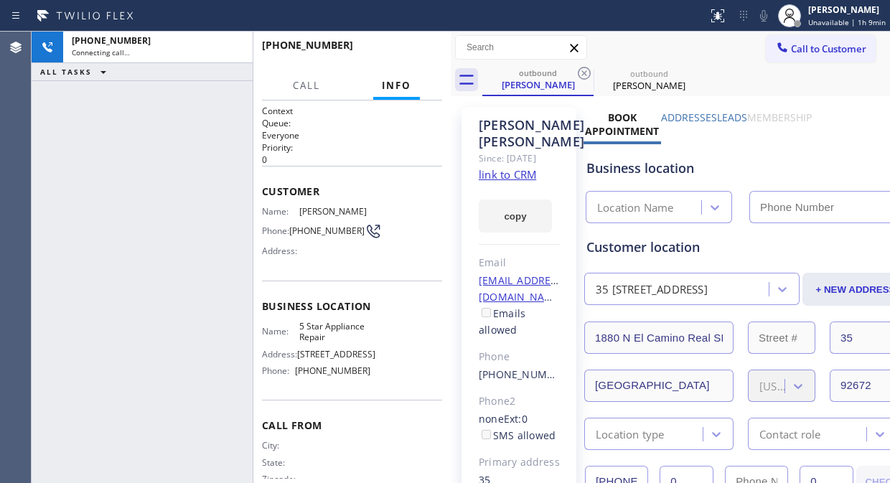
click at [580, 75] on icon at bounding box center [583, 73] width 17 height 17
type input "[PHONE_NUMBER]"
click at [800, 55] on button "Call to Customer" at bounding box center [820, 48] width 110 height 27
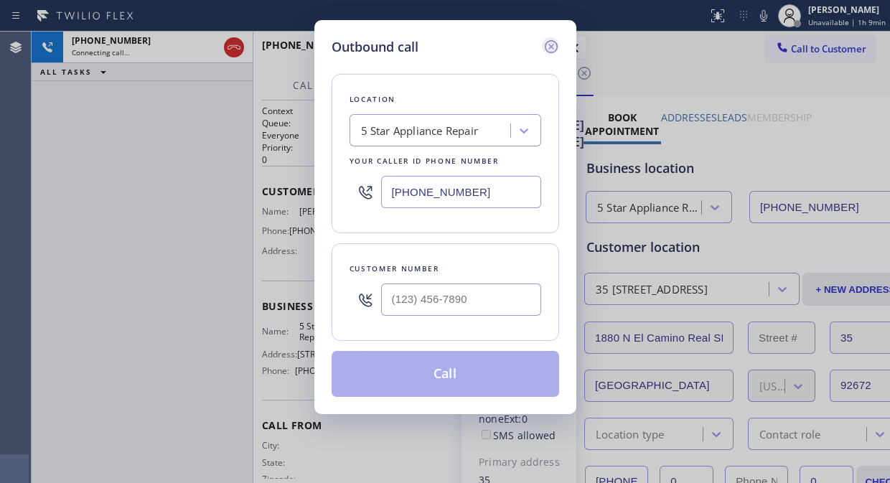
click at [553, 45] on icon at bounding box center [550, 46] width 17 height 17
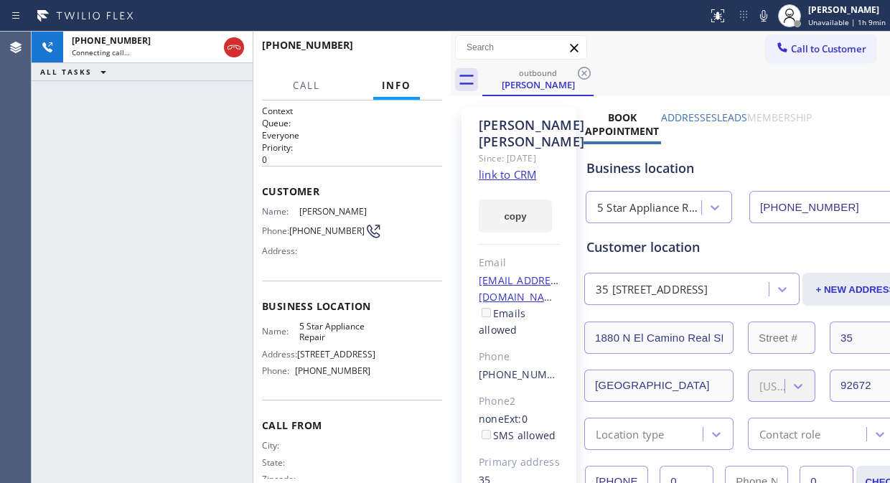
drag, startPoint x: 776, startPoint y: 14, endPoint x: 752, endPoint y: 19, distance: 24.9
click at [768, 16] on div "Status report No issues detected If you experience an issue, please download th…" at bounding box center [796, 16] width 188 height 32
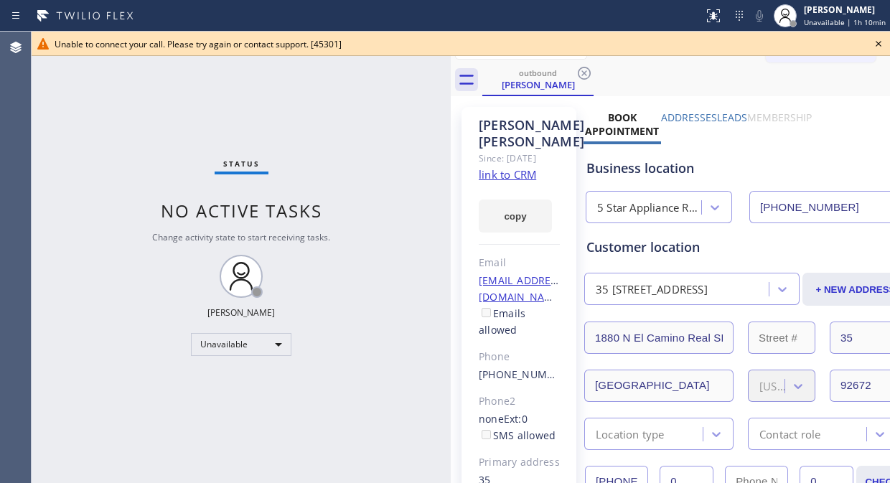
drag, startPoint x: 148, startPoint y: 70, endPoint x: 173, endPoint y: 73, distance: 25.3
click at [148, 72] on div "Status No active tasks Change activity state to start receiving tasks. Fila Gar…" at bounding box center [241, 257] width 419 height 451
click at [800, 40] on icon at bounding box center [877, 43] width 17 height 17
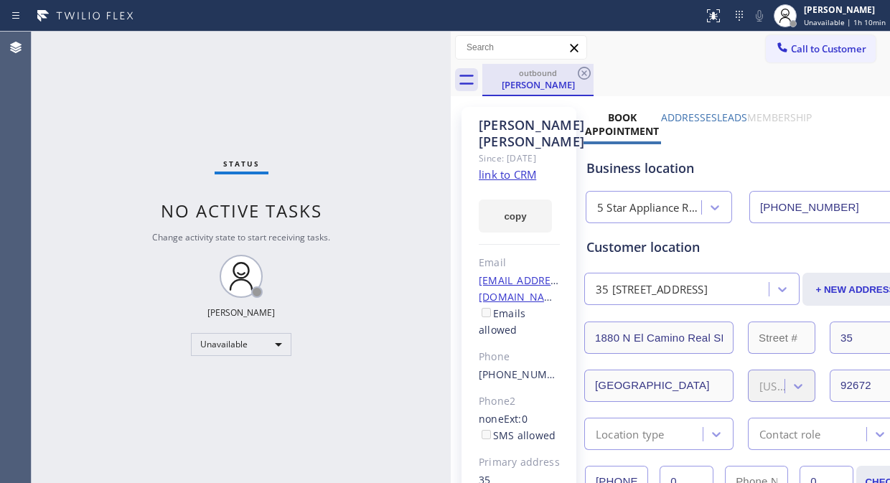
click at [554, 83] on div "Peter Logan" at bounding box center [538, 84] width 108 height 13
click at [600, 72] on div "outbound Peter Logan" at bounding box center [685, 80] width 407 height 32
click at [588, 73] on icon at bounding box center [583, 73] width 17 height 17
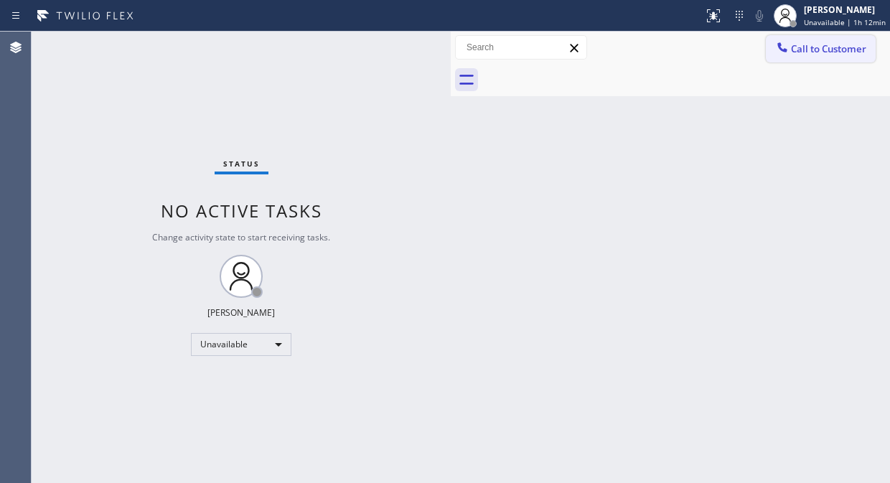
click at [800, 47] on span "Call to Customer" at bounding box center [828, 48] width 75 height 13
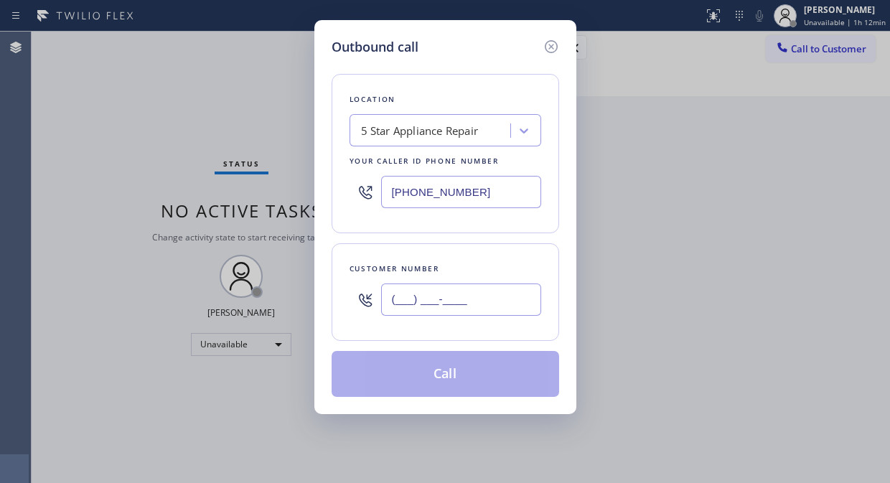
click at [452, 299] on input "(___) ___-____" at bounding box center [461, 299] width 160 height 32
paste input "315) 380-7202"
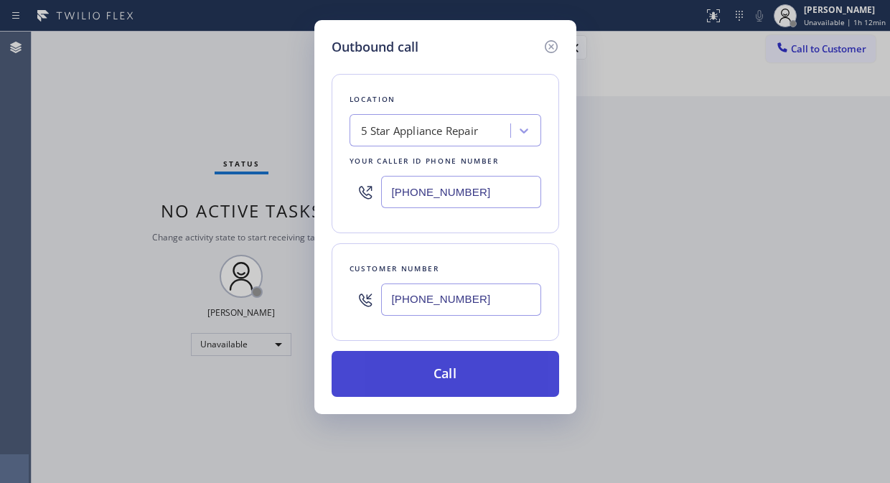
type input "[PHONE_NUMBER]"
click at [471, 375] on button "Call" at bounding box center [444, 374] width 227 height 46
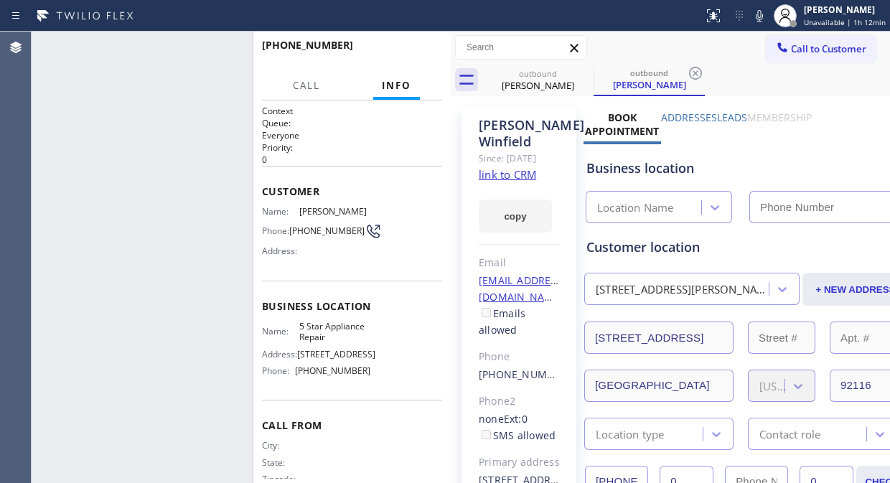
type input "[PHONE_NUMBER]"
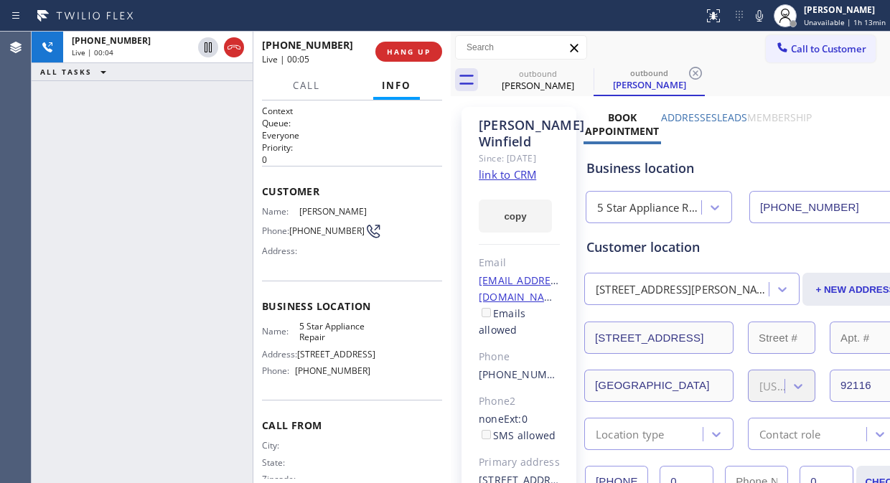
click at [512, 181] on link "link to CRM" at bounding box center [506, 174] width 57 height 14
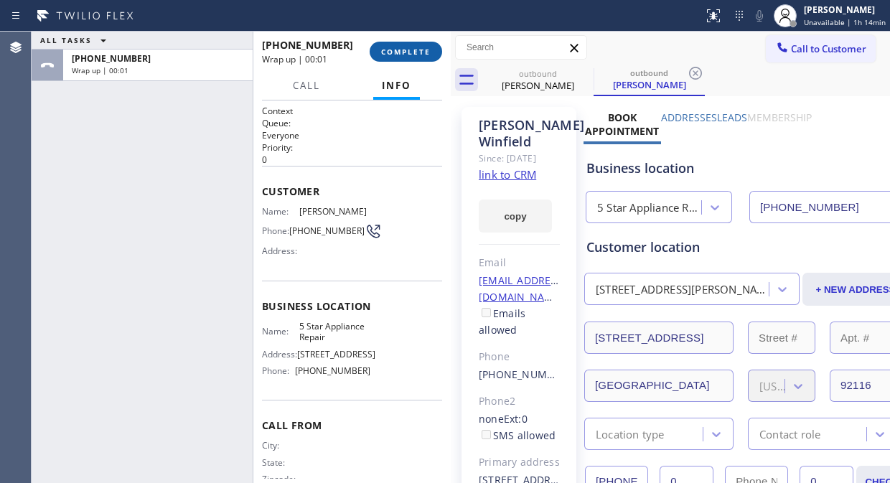
drag, startPoint x: 395, startPoint y: 52, endPoint x: 399, endPoint y: 59, distance: 7.4
click at [396, 52] on span "COMPLETE" at bounding box center [405, 52] width 49 height 10
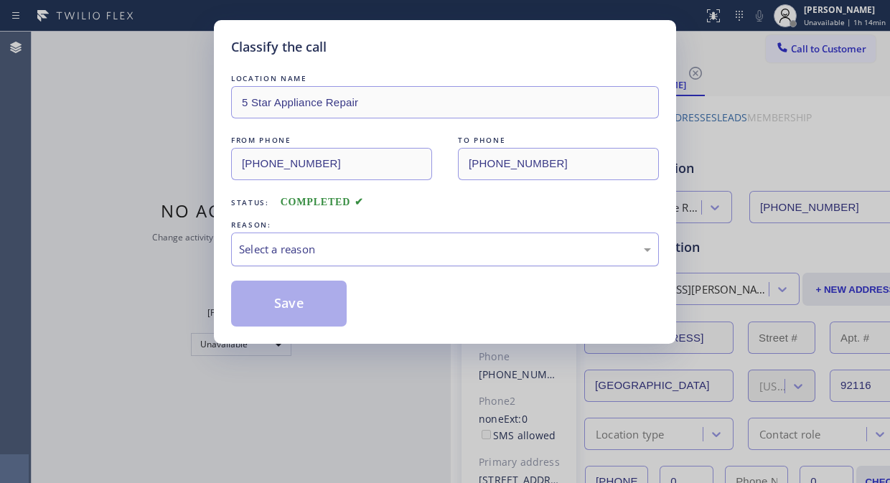
click at [412, 253] on div "Select a reason" at bounding box center [445, 249] width 412 height 16
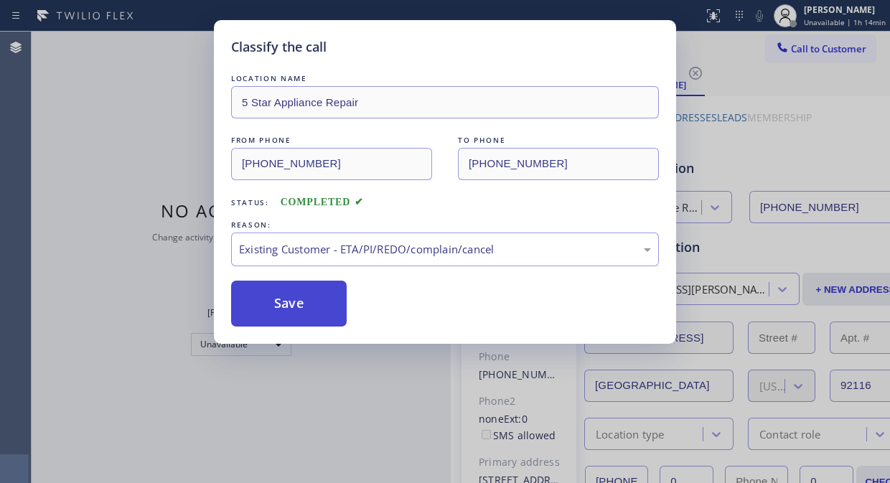
click at [268, 317] on button "Save" at bounding box center [288, 303] width 115 height 46
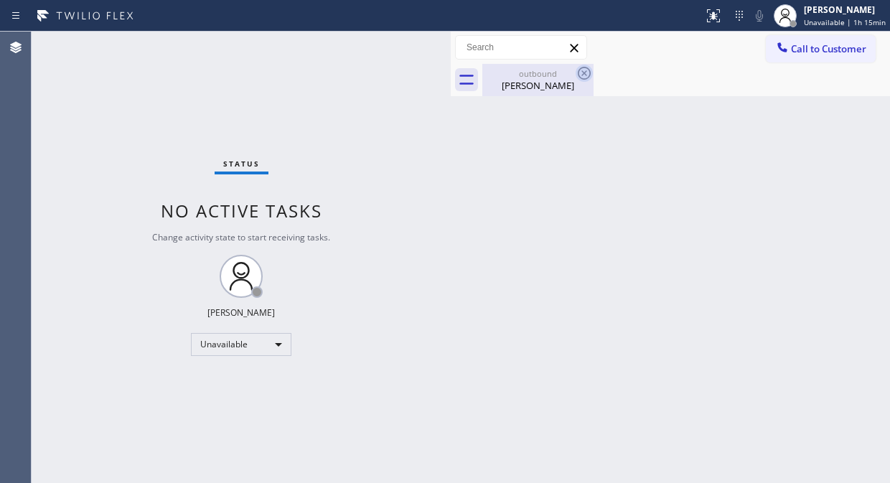
drag, startPoint x: 551, startPoint y: 80, endPoint x: 578, endPoint y: 76, distance: 27.5
click at [552, 80] on div "Dr. Jeffrey Winfield" at bounding box center [538, 85] width 108 height 13
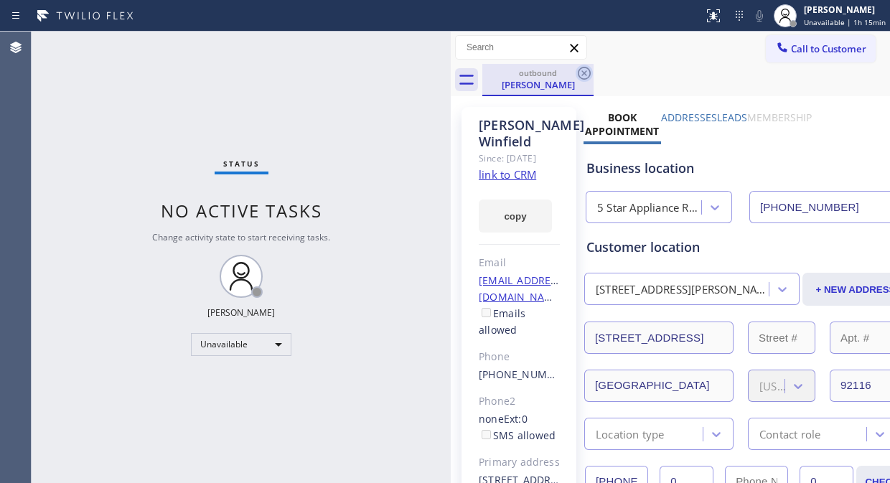
click at [580, 75] on icon at bounding box center [583, 73] width 17 height 17
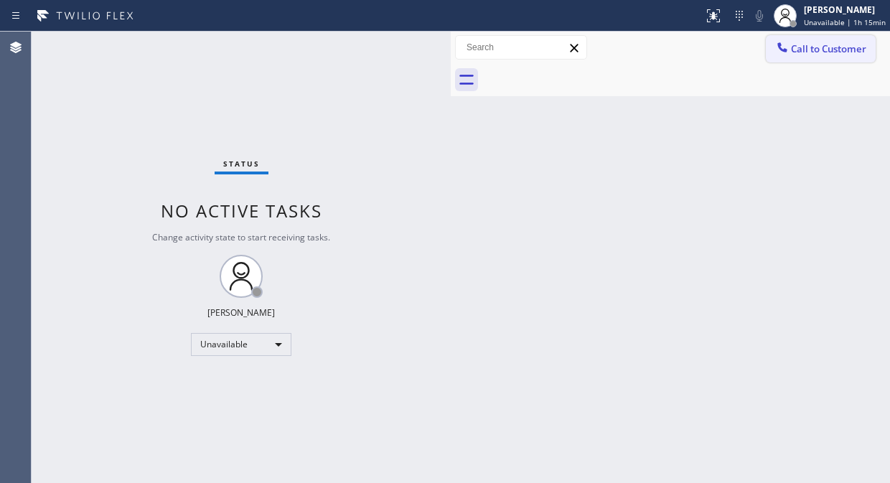
click at [800, 50] on span "Call to Customer" at bounding box center [828, 48] width 75 height 13
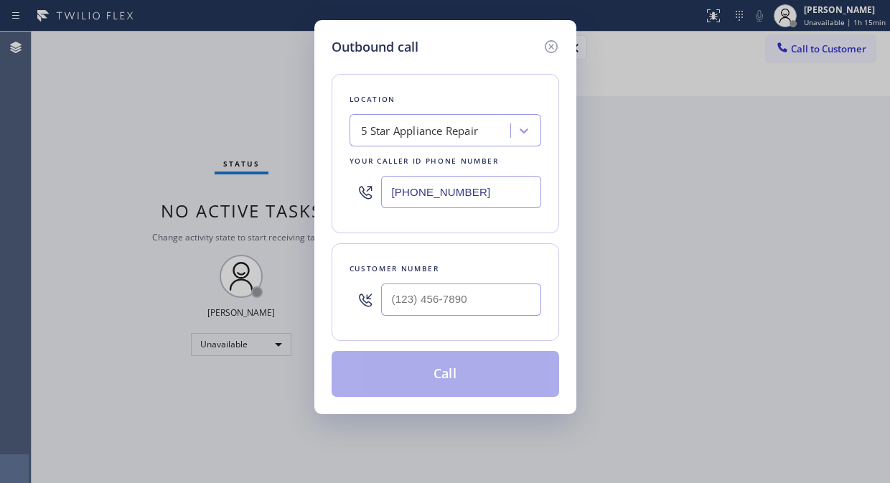
click at [364, 141] on div "5 Star Appliance Repair" at bounding box center [432, 130] width 156 height 25
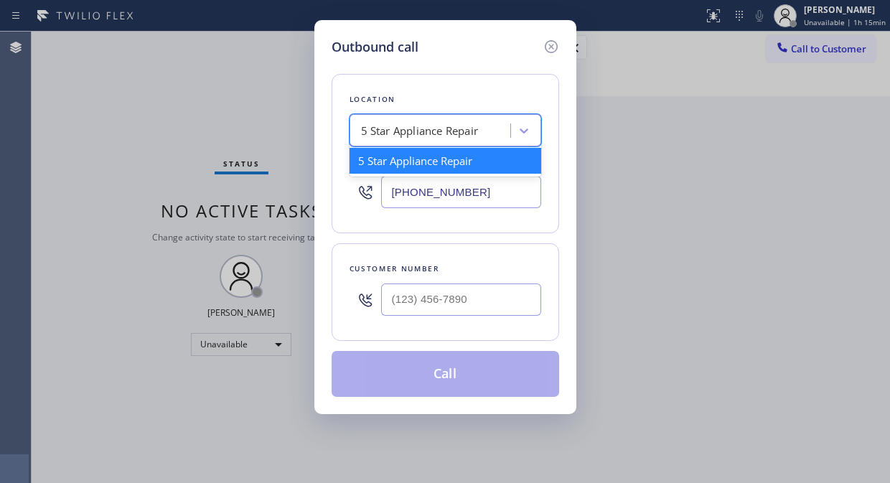
paste input "Zoom Electricians [GEOGRAPHIC_DATA]"
type input "Zoom Electricians [GEOGRAPHIC_DATA]"
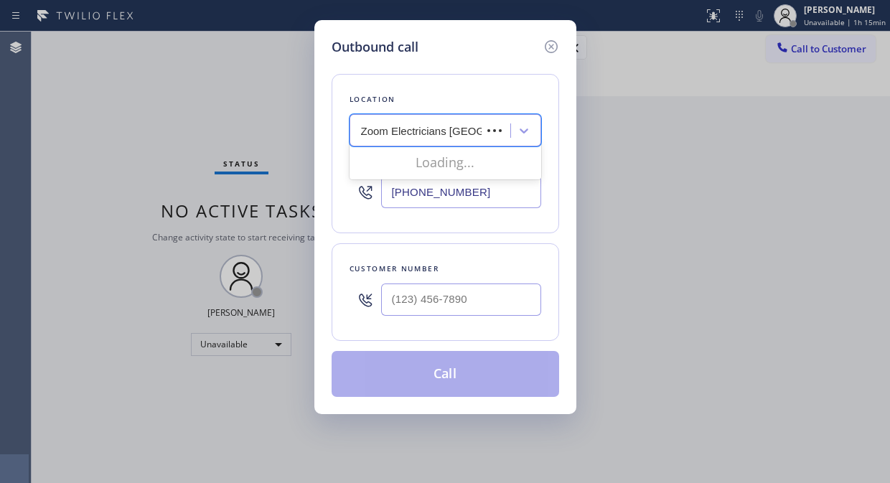
scroll to position [0, 45]
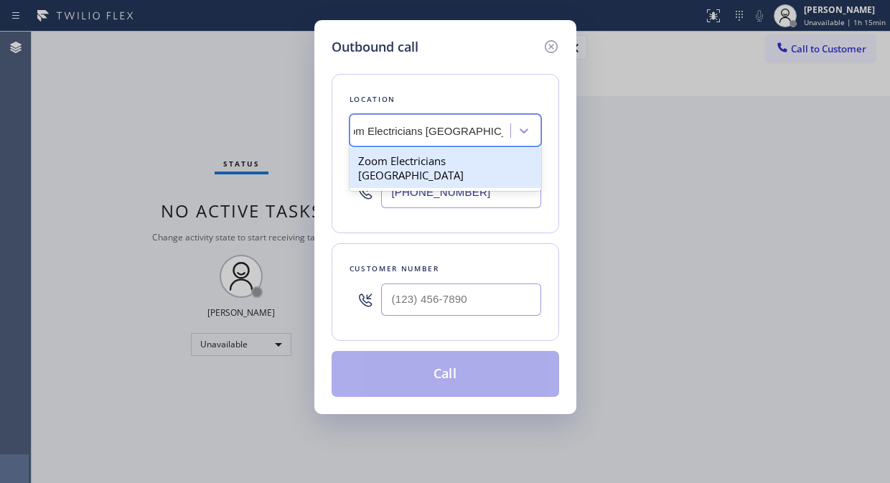
click at [396, 159] on div "Zoom Electricians [GEOGRAPHIC_DATA]" at bounding box center [445, 168] width 192 height 40
type input "[PHONE_NUMBER]"
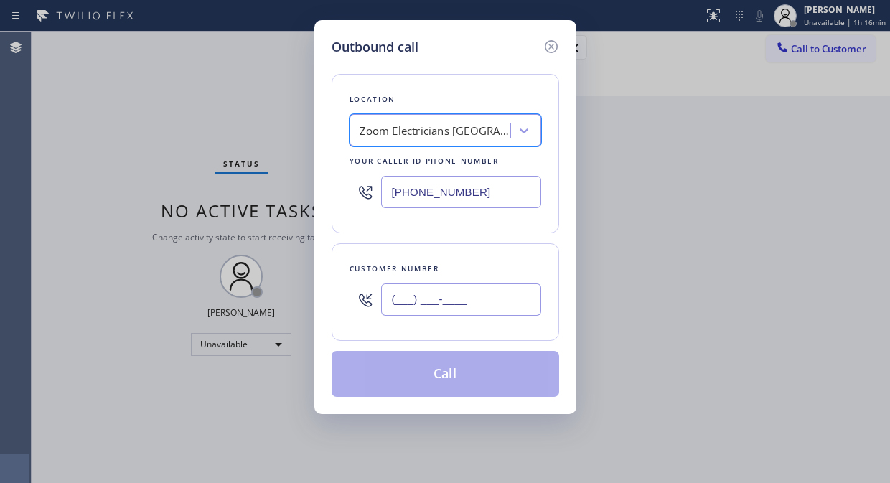
click at [390, 296] on input "(___) ___-____" at bounding box center [461, 299] width 160 height 32
paste input "818) 277-5990"
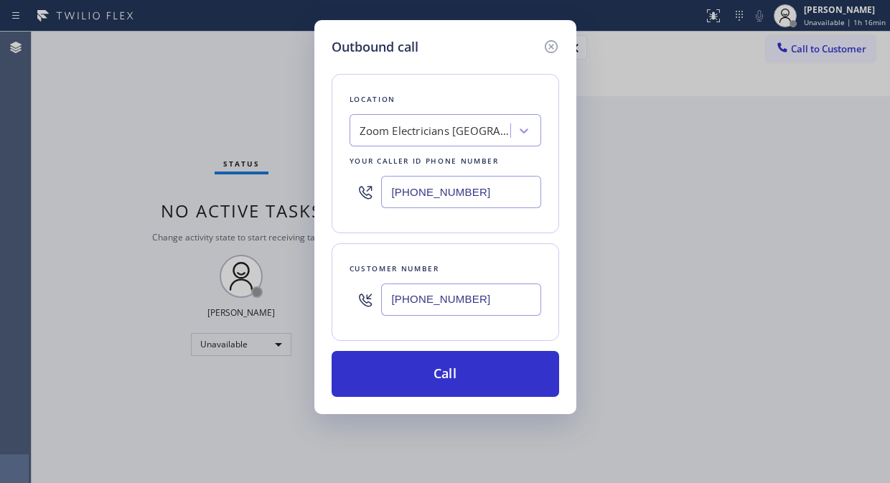
drag, startPoint x: 55, startPoint y: 74, endPoint x: 66, endPoint y: 75, distance: 11.5
click at [55, 74] on div "Outbound call Location Zoom Electricians Thousand Oaks Your caller id phone num…" at bounding box center [445, 241] width 890 height 483
click at [390, 306] on input "[PHONE_NUMBER]" at bounding box center [461, 299] width 160 height 32
paste input "text"
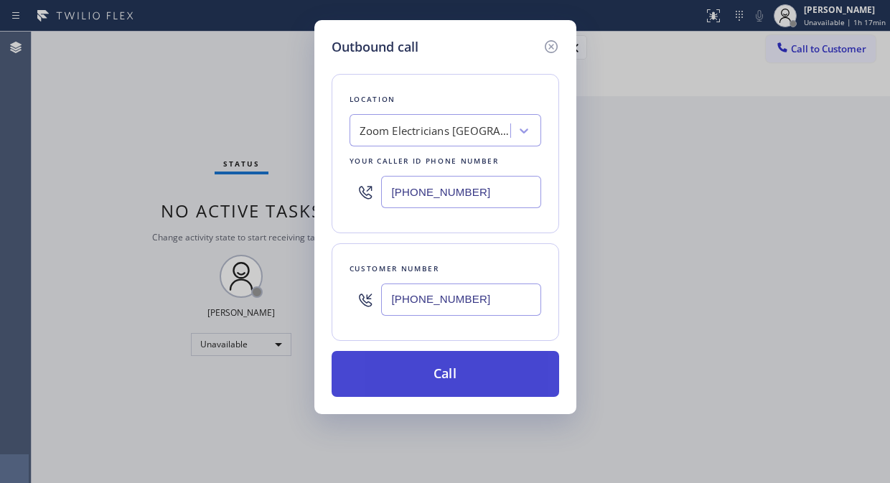
type input "[PHONE_NUMBER]"
click at [527, 362] on button "Call" at bounding box center [444, 374] width 227 height 46
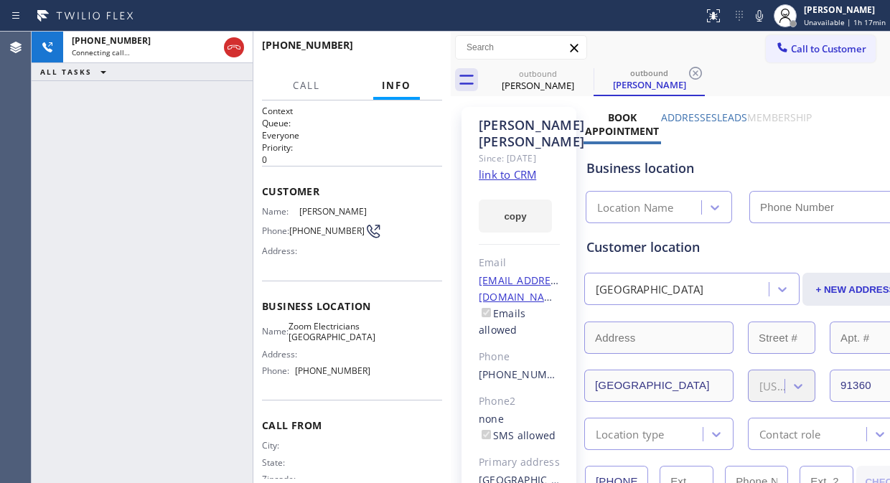
type input "[PHONE_NUMBER]"
click at [755, 13] on icon at bounding box center [758, 15] width 17 height 17
click at [756, 15] on icon at bounding box center [758, 15] width 17 height 17
click at [160, 141] on div "+18182775990 Live | 00:00 ALL TASKS ALL TASKS ACTIVE TASKS TASKS IN WRAP UP" at bounding box center [142, 257] width 221 height 451
click at [141, 142] on div "+18182775990 Live | 00:23 ALL TASKS ALL TASKS ACTIVE TASKS TASKS IN WRAP UP" at bounding box center [142, 257] width 221 height 451
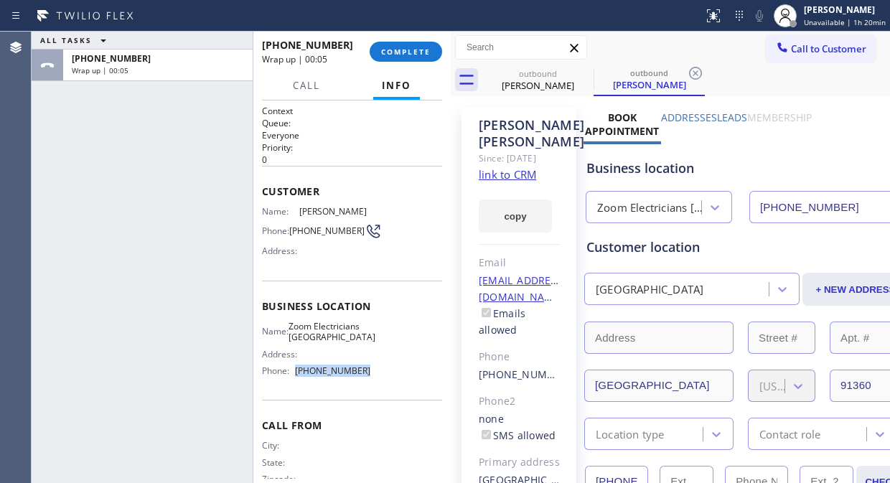
drag, startPoint x: 362, startPoint y: 384, endPoint x: 296, endPoint y: 392, distance: 66.6
click at [296, 382] on div "Name: Zoom Electricians Thousand Oaks Address: Phone: (805) 995-4906" at bounding box center [316, 352] width 108 height 62
copy div "[PHONE_NUMBER]"
click at [410, 49] on span "COMPLETE" at bounding box center [405, 52] width 49 height 10
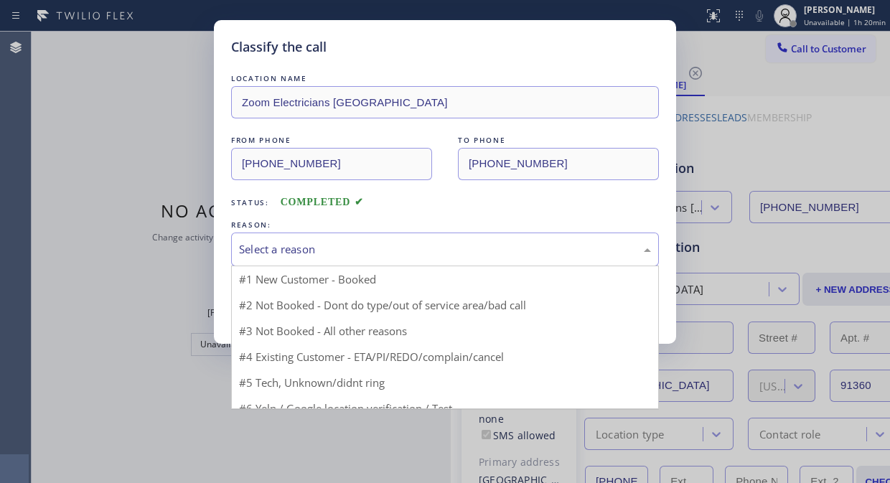
drag, startPoint x: 416, startPoint y: 246, endPoint x: 420, endPoint y: 305, distance: 59.0
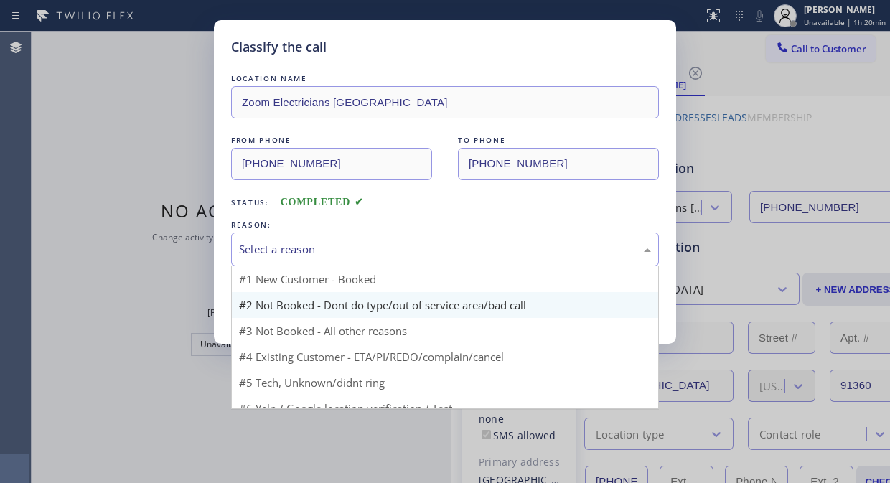
click at [415, 246] on div "Select a reason" at bounding box center [445, 249] width 412 height 16
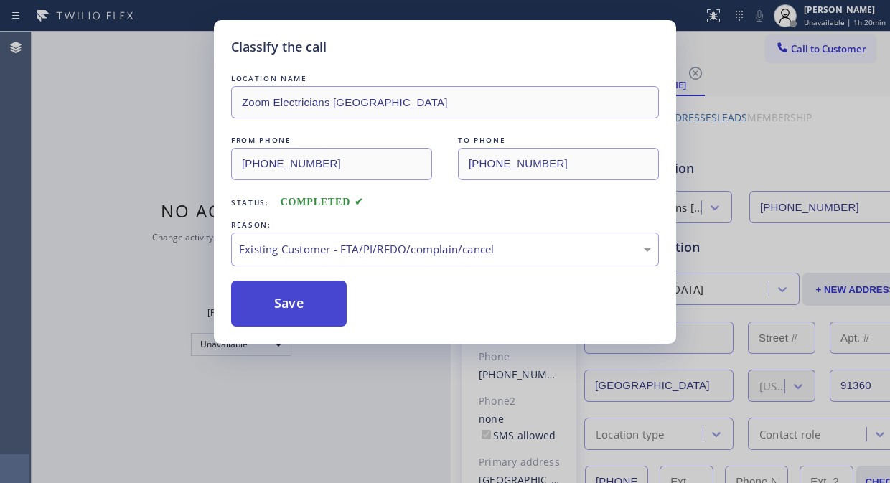
click at [307, 299] on button "Save" at bounding box center [288, 303] width 115 height 46
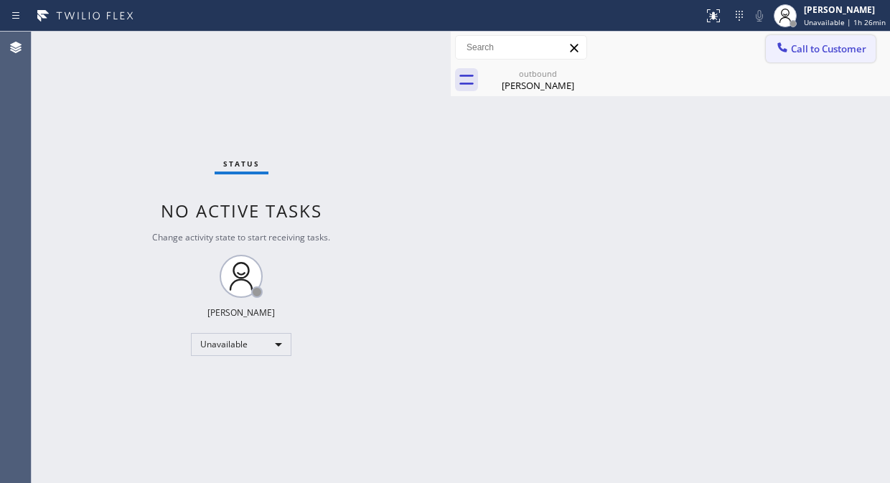
click at [800, 48] on span "Call to Customer" at bounding box center [828, 48] width 75 height 13
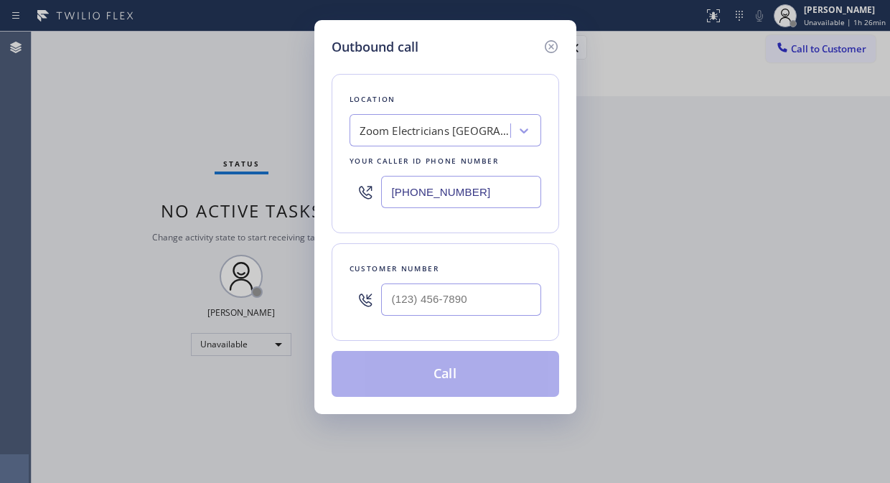
drag, startPoint x: 484, startPoint y: 188, endPoint x: 367, endPoint y: 189, distance: 116.9
click at [367, 189] on div "[PHONE_NUMBER]" at bounding box center [445, 192] width 192 height 47
drag, startPoint x: 551, startPoint y: 43, endPoint x: 532, endPoint y: 0, distance: 46.9
click at [552, 43] on icon at bounding box center [550, 46] width 17 height 17
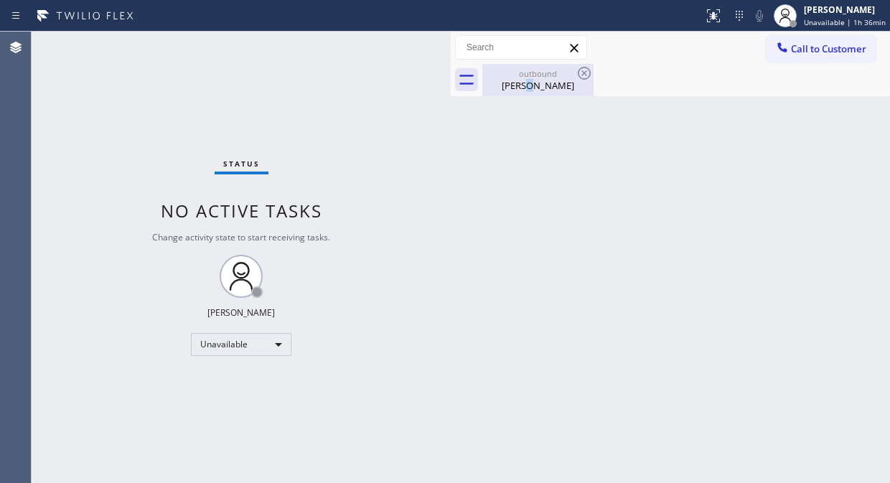
click at [532, 81] on div "Blair Braverman" at bounding box center [538, 85] width 108 height 13
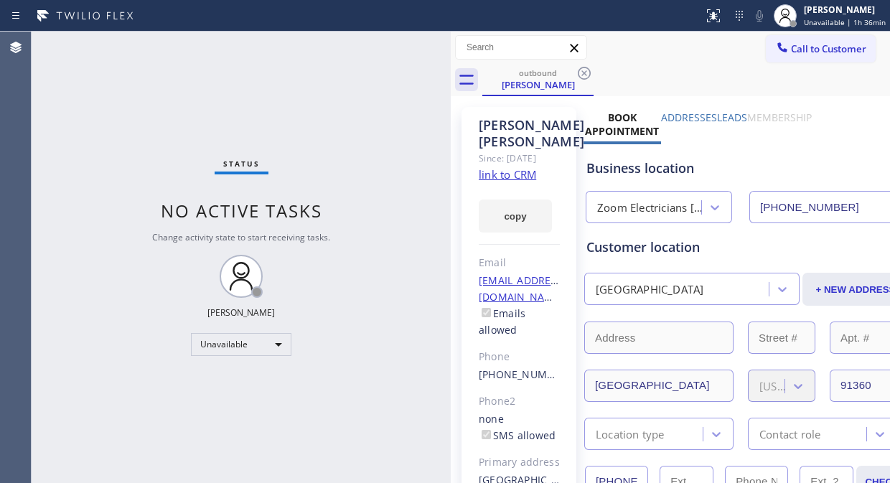
click at [598, 70] on div "outbound Blair Braverman" at bounding box center [685, 80] width 407 height 32
click at [584, 73] on icon at bounding box center [583, 73] width 13 height 13
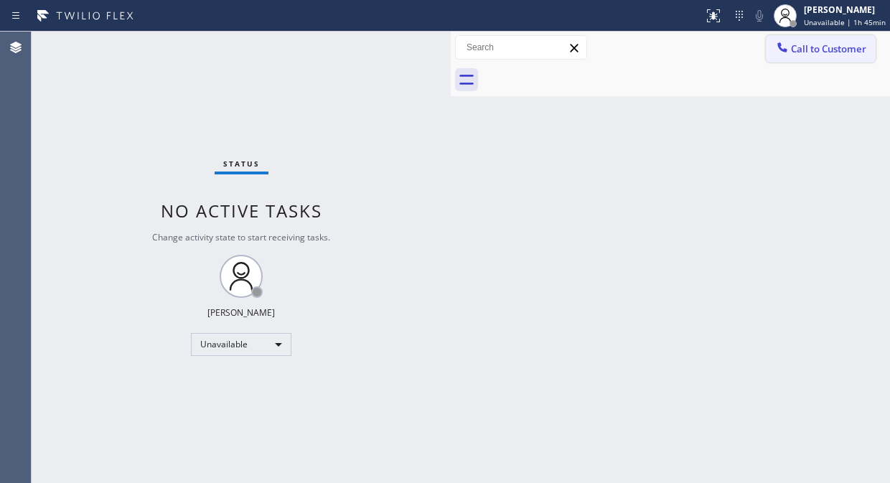
click at [800, 55] on span "Call to Customer" at bounding box center [828, 48] width 75 height 13
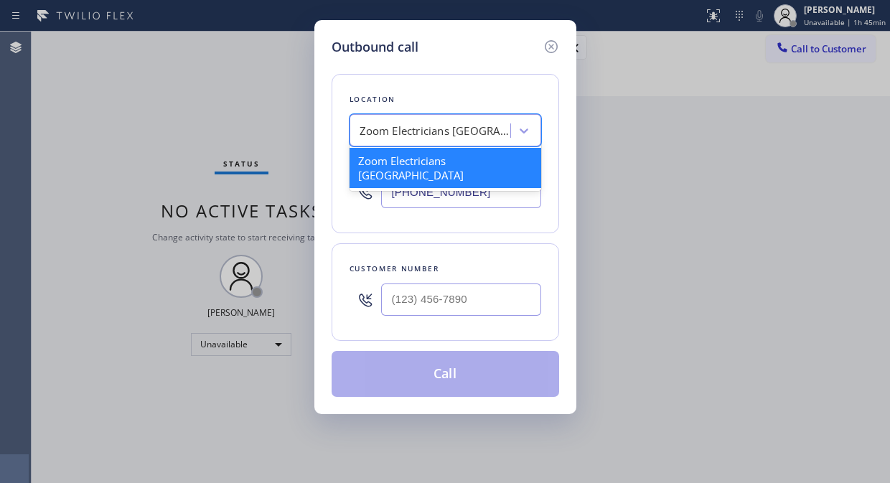
click at [462, 126] on div "Zoom Electricians [GEOGRAPHIC_DATA]" at bounding box center [434, 131] width 151 height 16
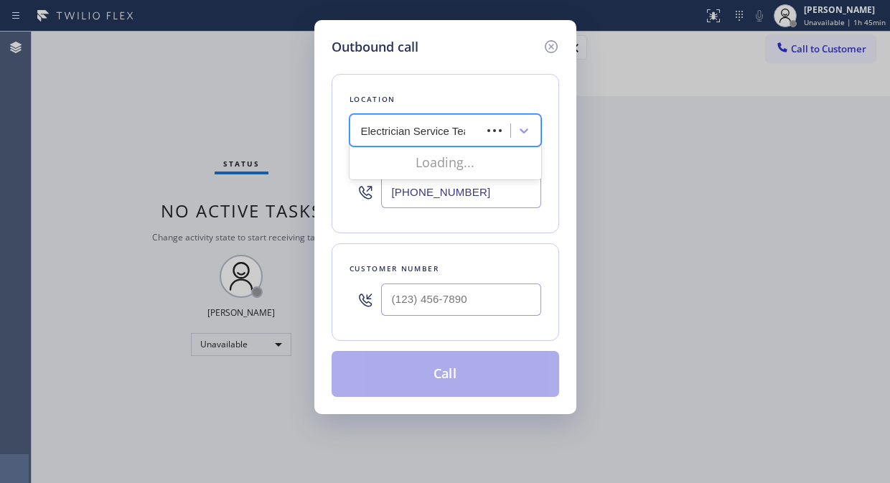
type input "Electrician Service Team"
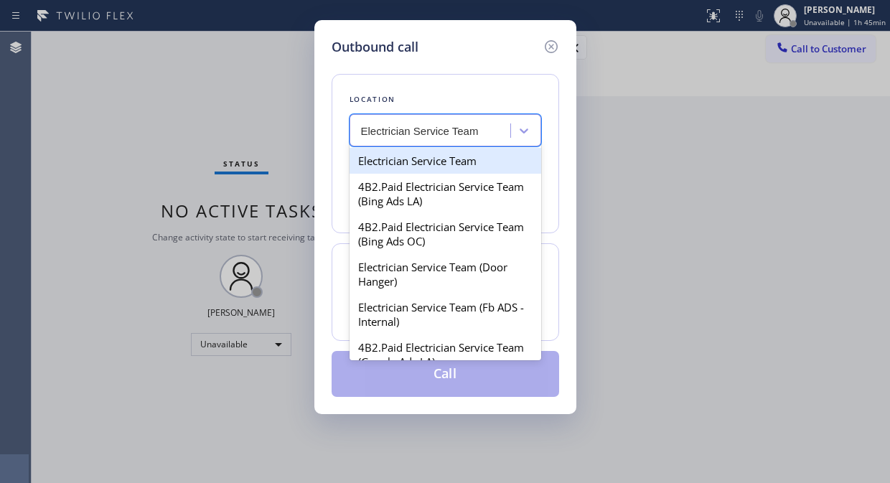
click at [451, 151] on div "Electrician Service Team" at bounding box center [445, 161] width 192 height 26
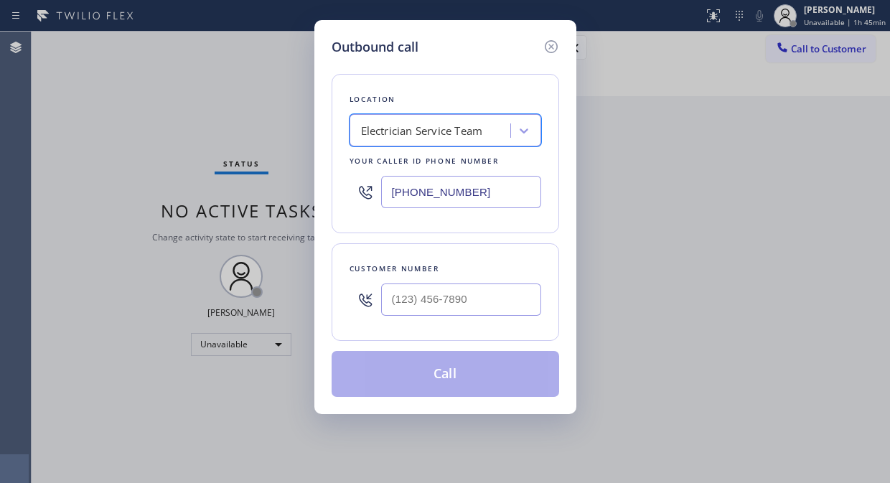
type input "[PHONE_NUMBER]"
click at [407, 303] on input "(___) ___-____" at bounding box center [461, 299] width 160 height 32
paste input "562) 948-5737"
type input "[PHONE_NUMBER]"
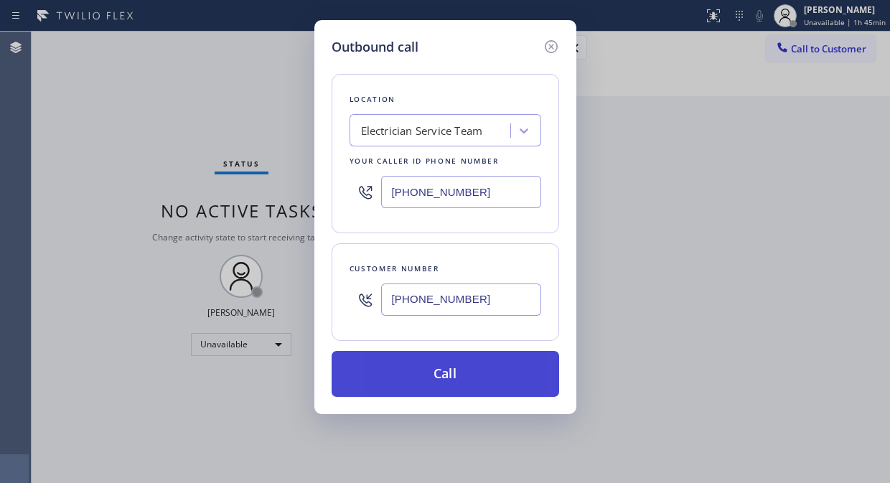
click at [457, 379] on button "Call" at bounding box center [444, 374] width 227 height 46
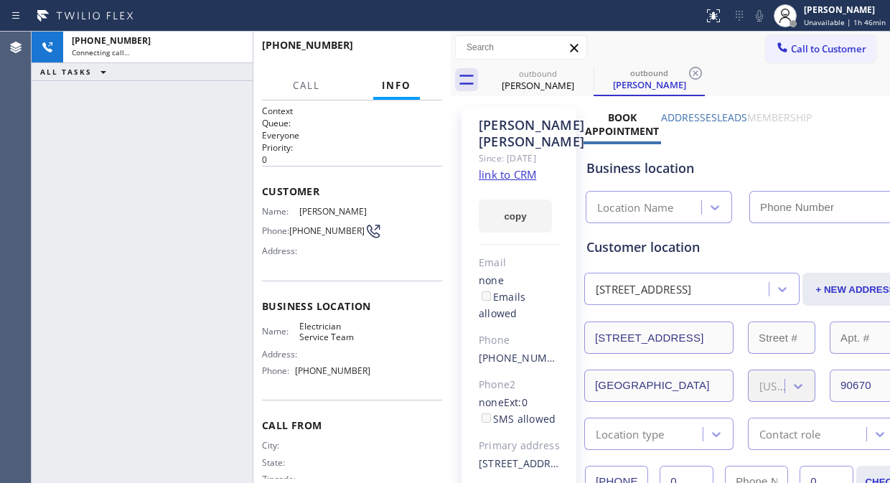
type input "[PHONE_NUMBER]"
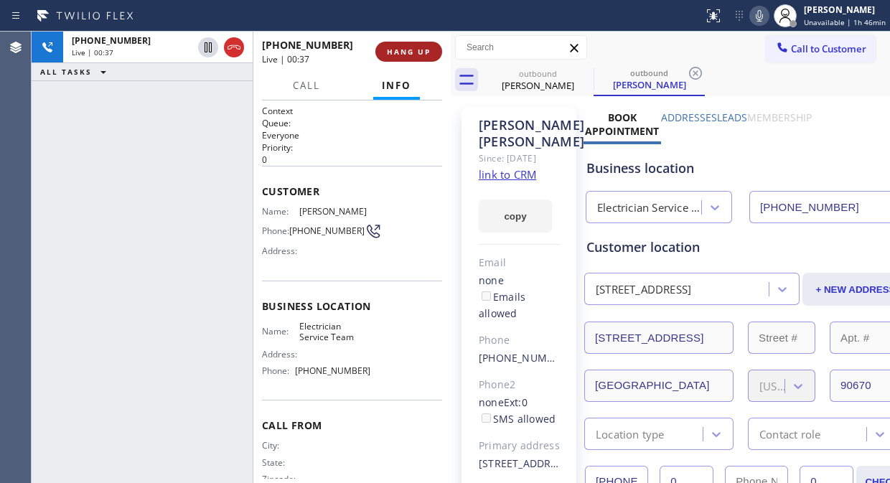
click at [410, 47] on span "HANG UP" at bounding box center [409, 52] width 44 height 10
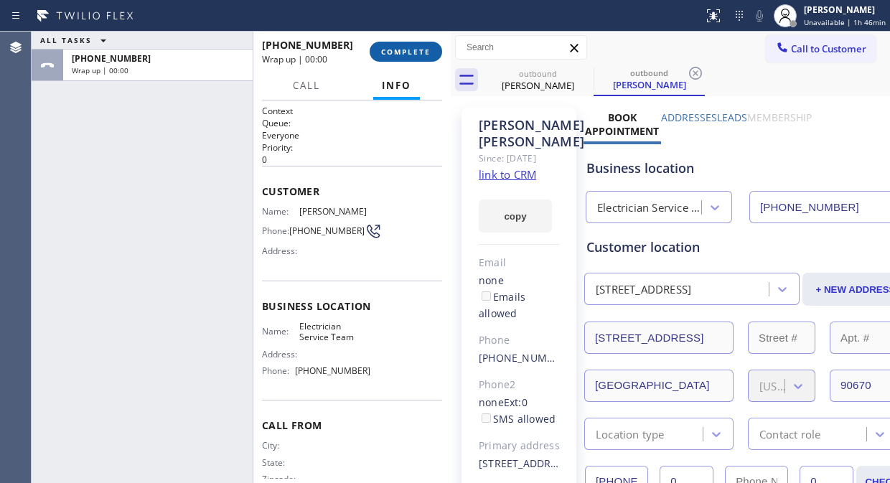
click at [410, 47] on span "COMPLETE" at bounding box center [405, 52] width 49 height 10
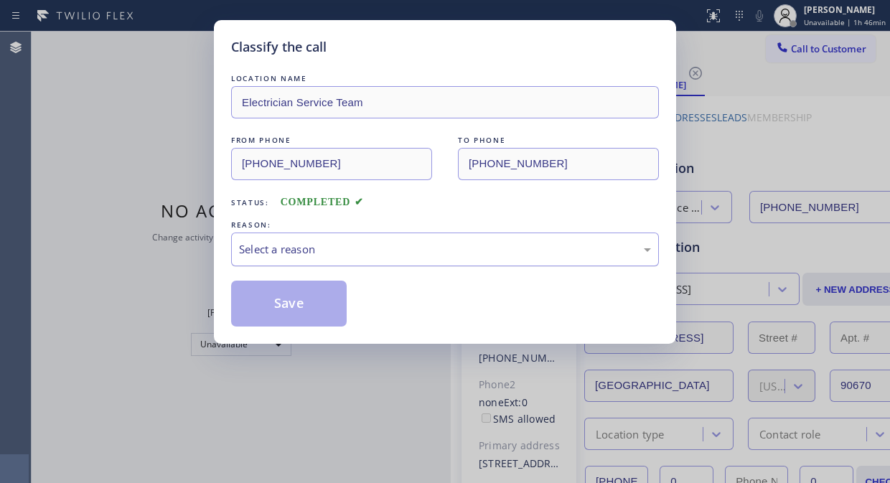
click at [417, 253] on div "Select a reason" at bounding box center [445, 249] width 412 height 16
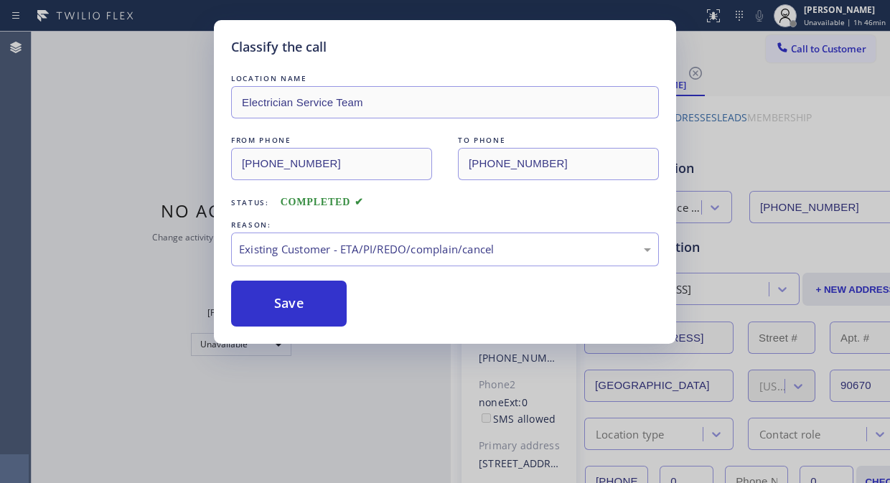
drag, startPoint x: 276, startPoint y: 289, endPoint x: 293, endPoint y: 280, distance: 19.0
click at [275, 289] on button "Save" at bounding box center [288, 303] width 115 height 46
click at [303, 313] on button "Save" at bounding box center [288, 303] width 115 height 46
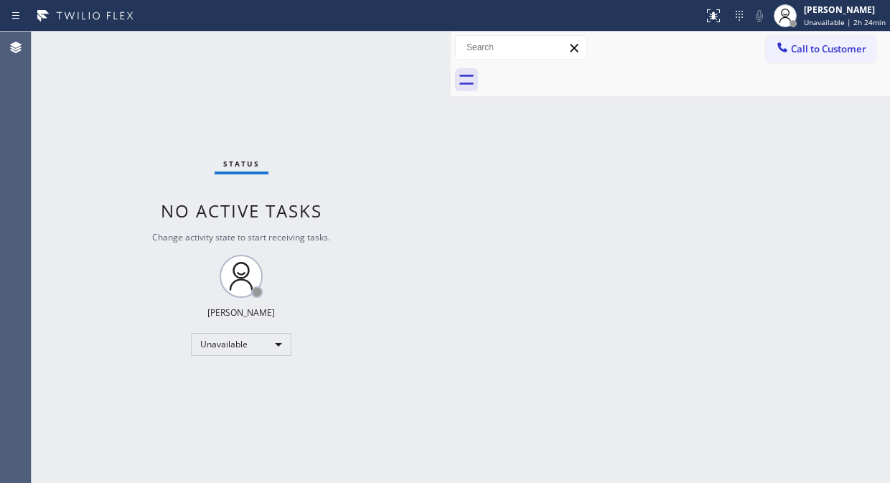
click at [103, 121] on div "Status No active tasks Change activity state to start receiving tasks. Fila Gar…" at bounding box center [241, 257] width 419 height 451
click at [148, 139] on div "Status No active tasks Change activity state to start receiving tasks. Fila Gar…" at bounding box center [241, 257] width 419 height 451
click at [141, 112] on div "Status No active tasks Change activity state to start receiving tasks. Fila Gar…" at bounding box center [241, 257] width 419 height 451
click at [797, 52] on span "Call to Customer" at bounding box center [828, 48] width 75 height 13
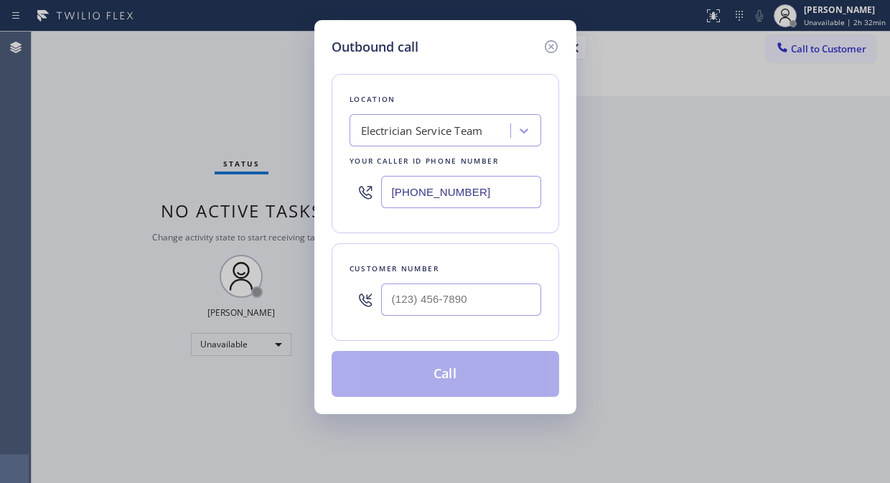
click at [387, 192] on input "[PHONE_NUMBER]" at bounding box center [461, 192] width 160 height 32
paste input "844) 988-0068"
type input "[PHONE_NUMBER]"
type input "(___) ___-____"
click at [453, 299] on input "(___) ___-____" at bounding box center [461, 299] width 160 height 32
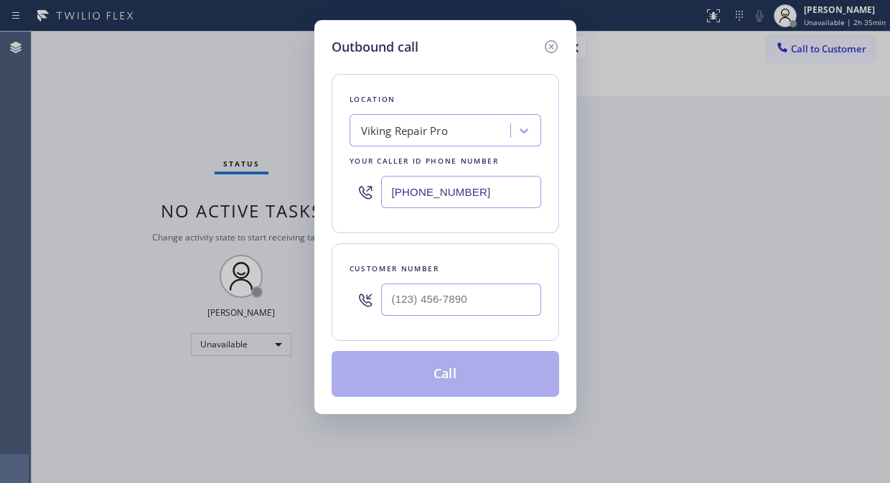
click at [151, 138] on div "Outbound call Location Viking Repair Pro Your caller id phone number (844) 988-…" at bounding box center [445, 241] width 890 height 483
click at [154, 115] on div "Outbound call Location Viking Repair Pro Your caller id phone number (844) 988-…" at bounding box center [445, 241] width 890 height 483
click at [393, 306] on input "(___) ___-____" at bounding box center [461, 299] width 160 height 32
paste input "248) 840-7551"
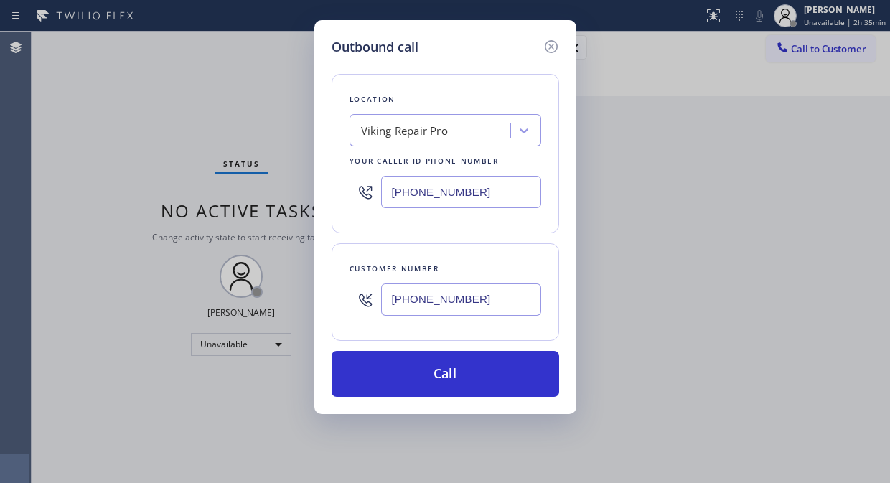
type input "[PHONE_NUMBER]"
click at [458, 240] on div "Location Viking Repair Pro Your caller id phone number (844) 988-0068 Customer …" at bounding box center [444, 227] width 227 height 340
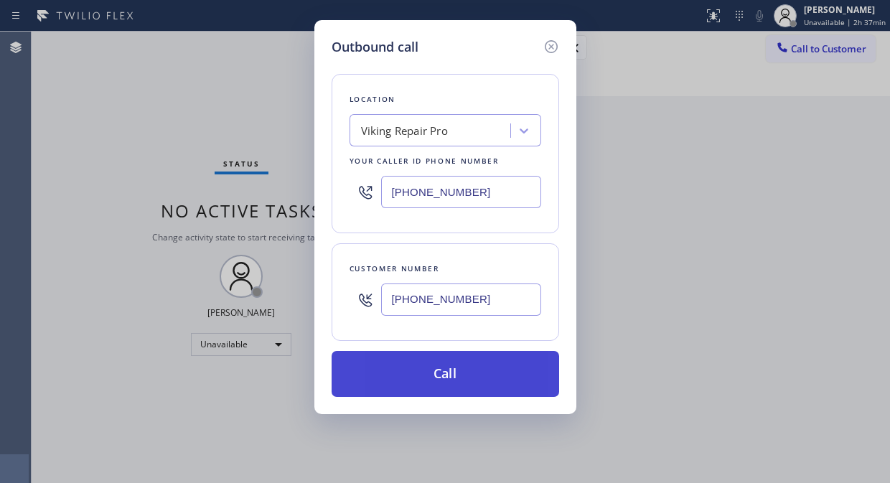
drag, startPoint x: 397, startPoint y: 384, endPoint x: 409, endPoint y: 381, distance: 11.8
click at [397, 383] on button "Call" at bounding box center [444, 374] width 227 height 46
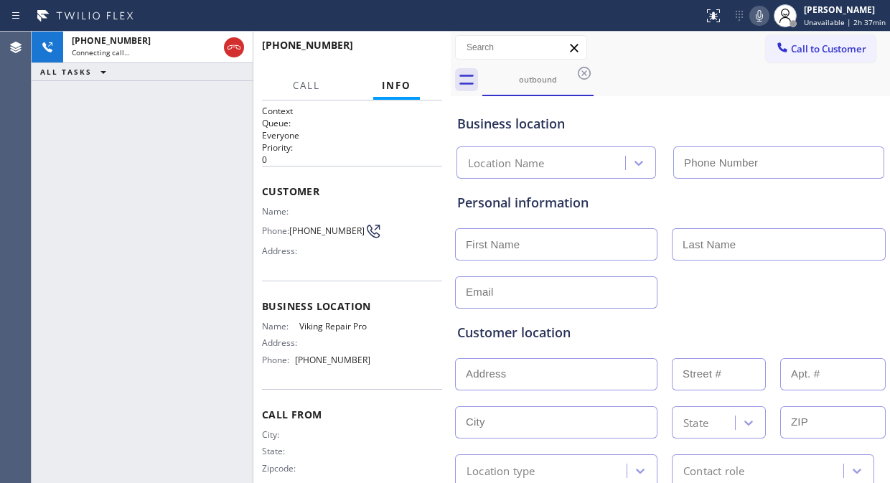
type input "[PHONE_NUMBER]"
click at [406, 47] on span "HANG UP" at bounding box center [409, 52] width 44 height 10
click at [407, 47] on span "HANG UP" at bounding box center [409, 52] width 44 height 10
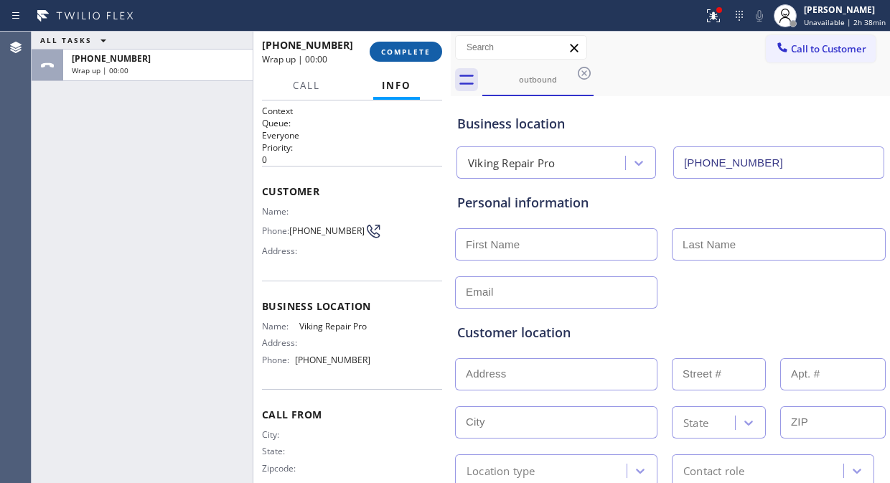
click at [407, 47] on span "COMPLETE" at bounding box center [405, 52] width 49 height 10
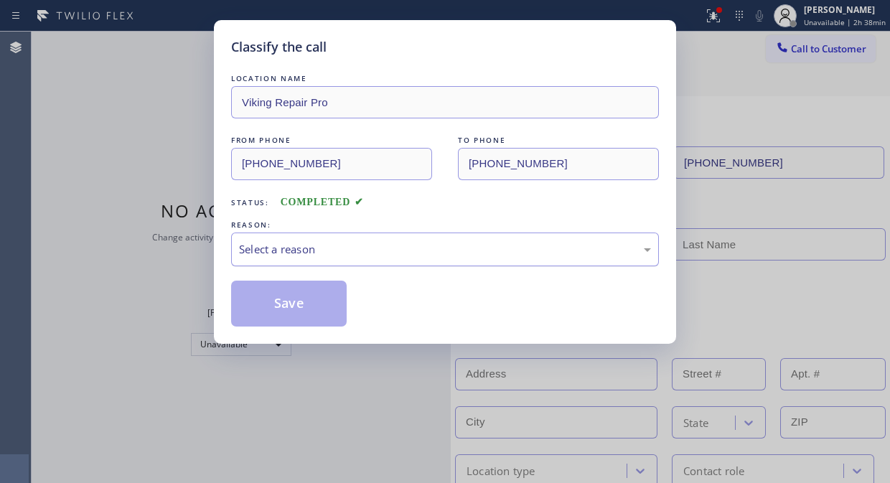
click at [420, 254] on div "Select a reason" at bounding box center [445, 249] width 412 height 16
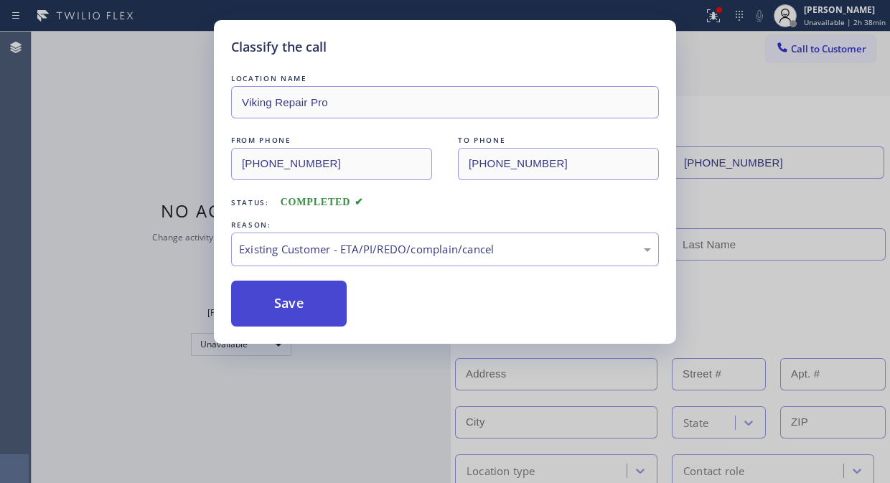
click at [285, 298] on button "Save" at bounding box center [288, 303] width 115 height 46
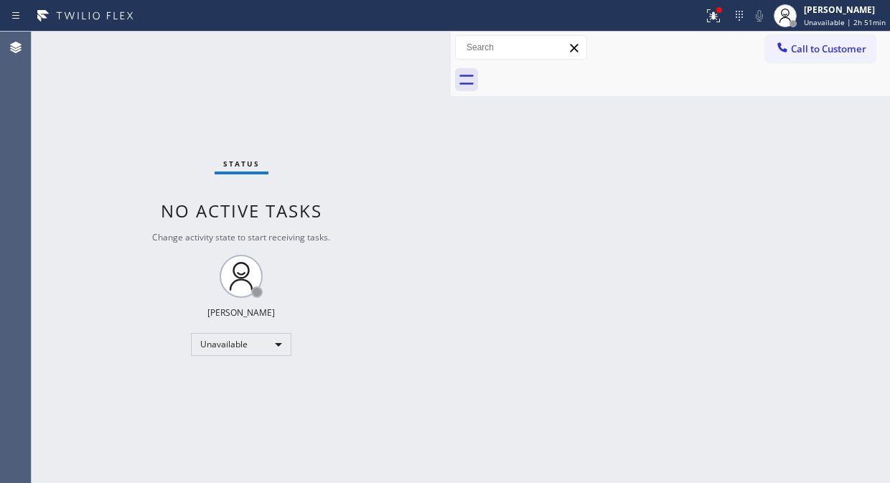
click at [141, 82] on div "Status No active tasks Change activity state to start receiving tasks. Fila Gar…" at bounding box center [241, 257] width 419 height 451
click at [713, 12] on icon at bounding box center [712, 15] width 17 height 17
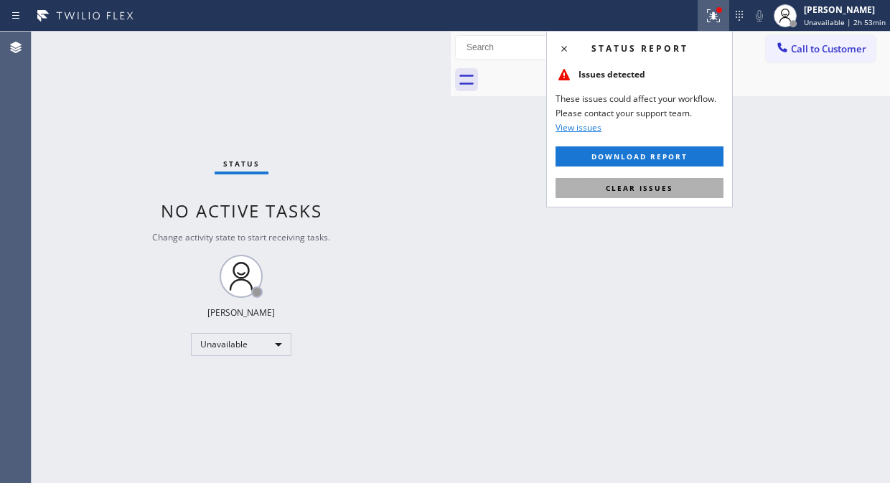
click at [678, 180] on button "Clear issues" at bounding box center [639, 188] width 168 height 20
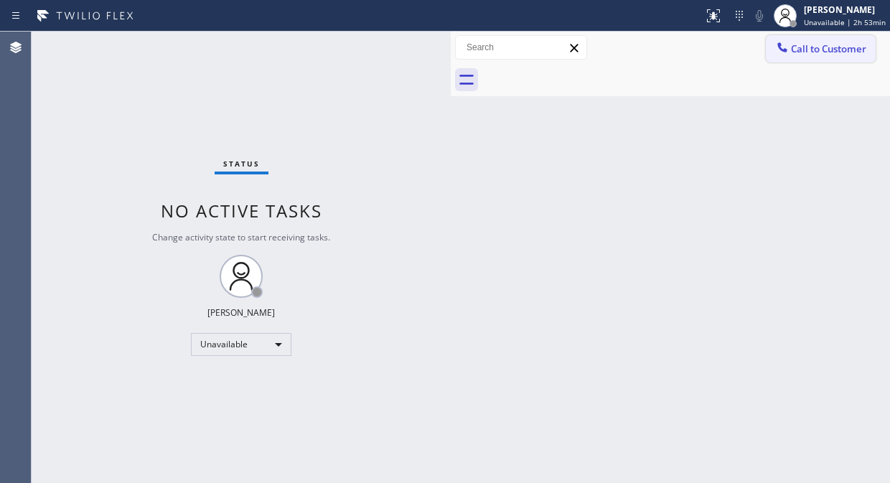
click at [800, 52] on span "Call to Customer" at bounding box center [828, 48] width 75 height 13
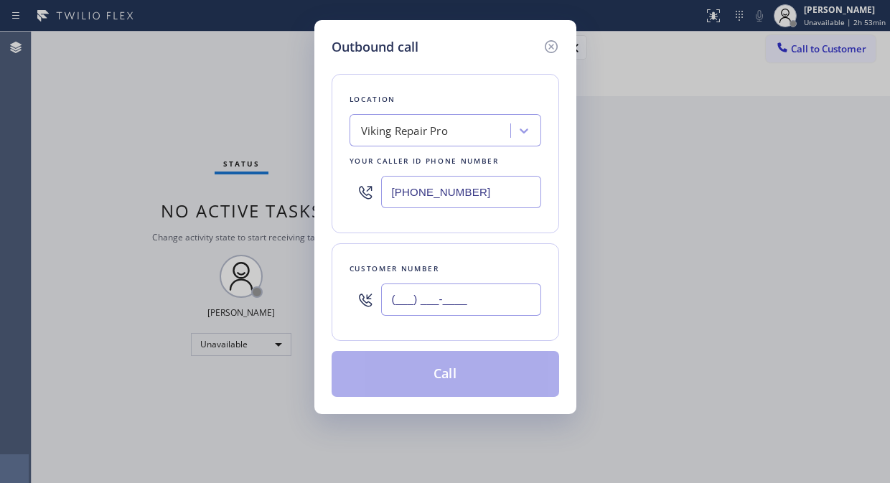
click at [453, 297] on input "(___) ___-____" at bounding box center [461, 299] width 160 height 32
paste input "206) 235-7942"
type input "[PHONE_NUMBER]"
drag, startPoint x: 441, startPoint y: 103, endPoint x: 441, endPoint y: 133, distance: 30.1
click at [441, 104] on div "Location" at bounding box center [445, 99] width 192 height 15
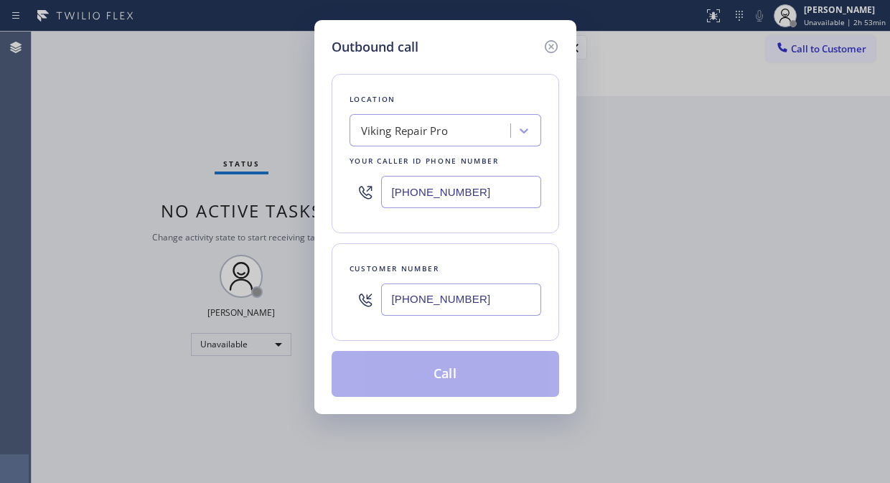
click at [441, 136] on div "Viking Repair Pro" at bounding box center [404, 131] width 87 height 16
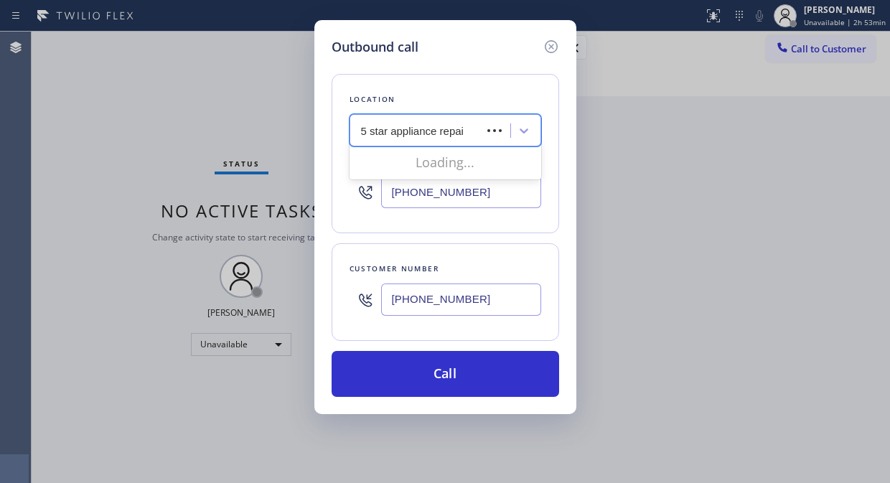
type input "5 star appliance repair"
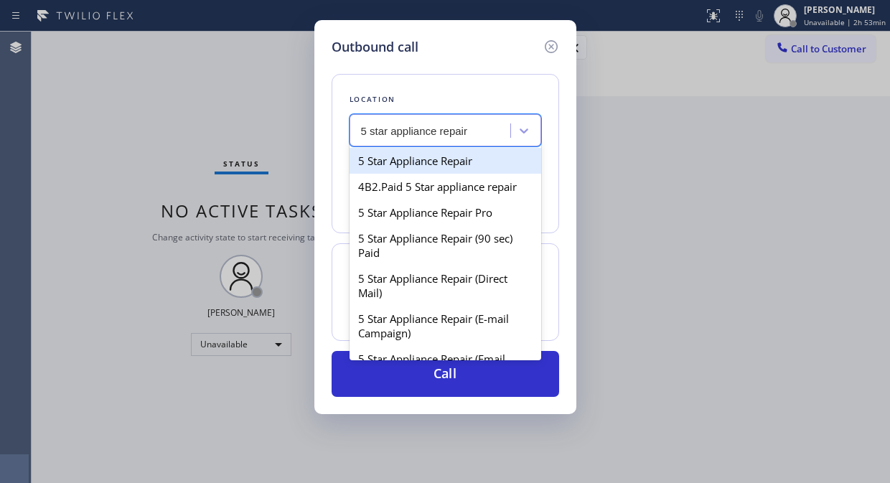
click at [451, 160] on div "5 Star Appliance Repair" at bounding box center [445, 161] width 192 height 26
type input "[PHONE_NUMBER]"
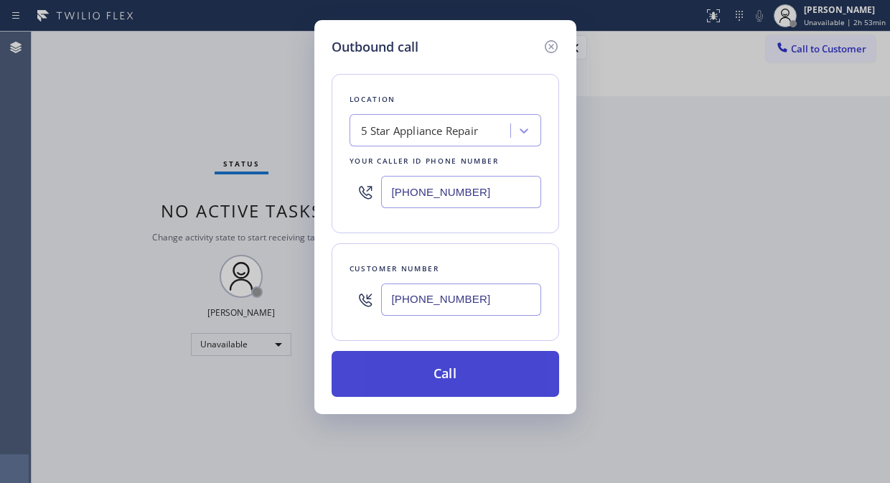
click at [484, 360] on button "Call" at bounding box center [444, 374] width 227 height 46
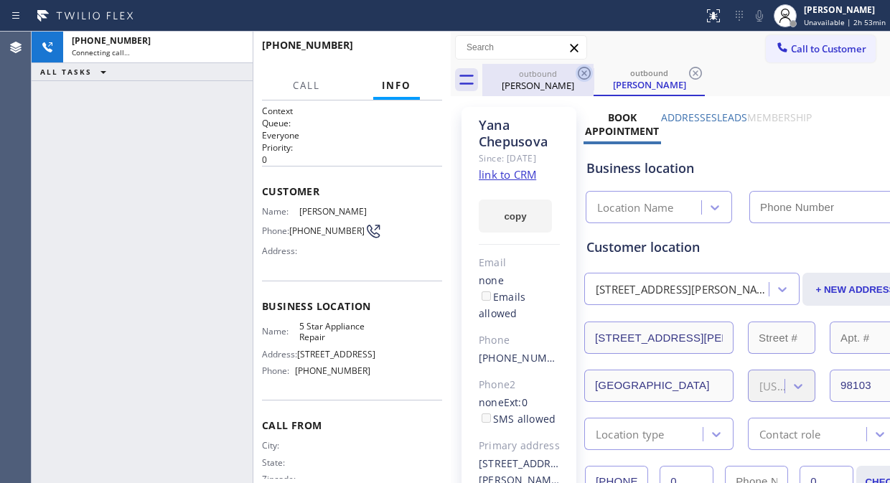
click at [587, 70] on icon at bounding box center [583, 73] width 17 height 17
type input "[PHONE_NUMBER]"
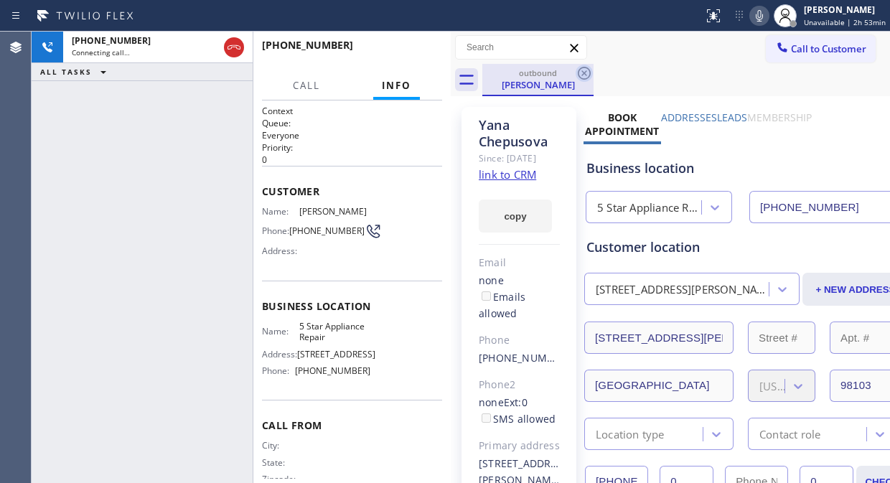
click at [588, 75] on icon at bounding box center [583, 73] width 17 height 17
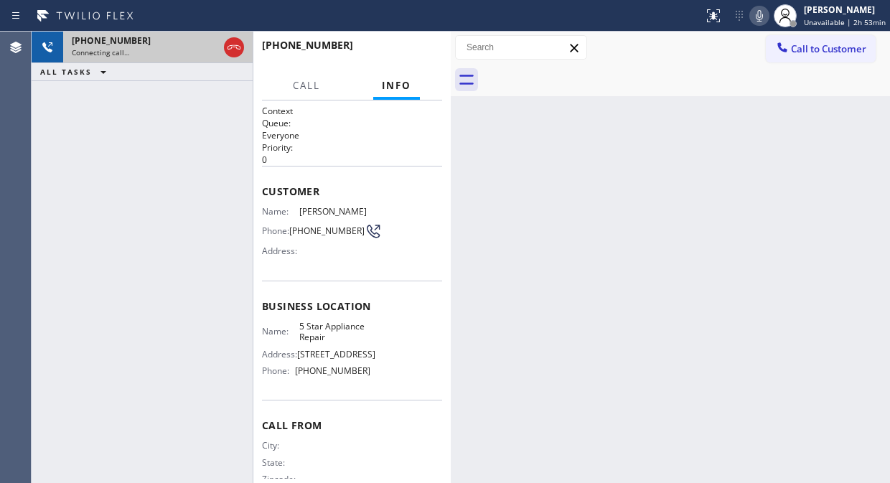
click at [117, 47] on span "Connecting call…" at bounding box center [101, 52] width 58 height 10
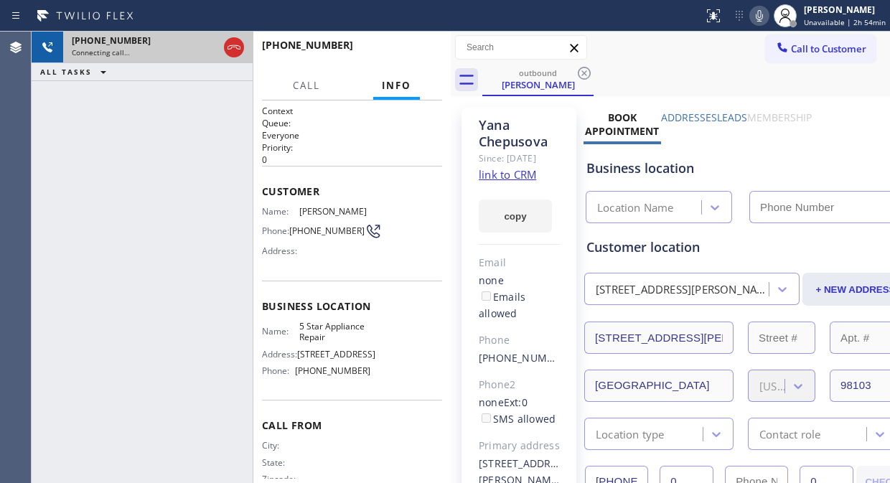
type input "[PHONE_NUMBER]"
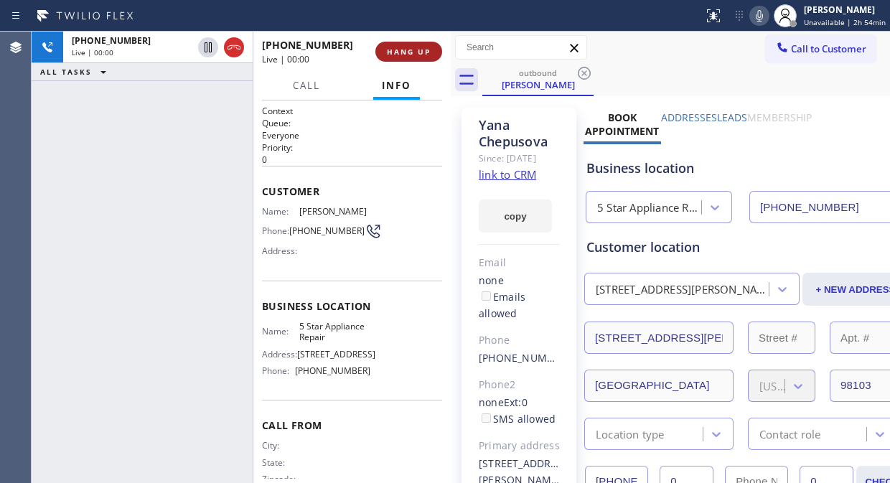
click at [395, 50] on span "HANG UP" at bounding box center [409, 52] width 44 height 10
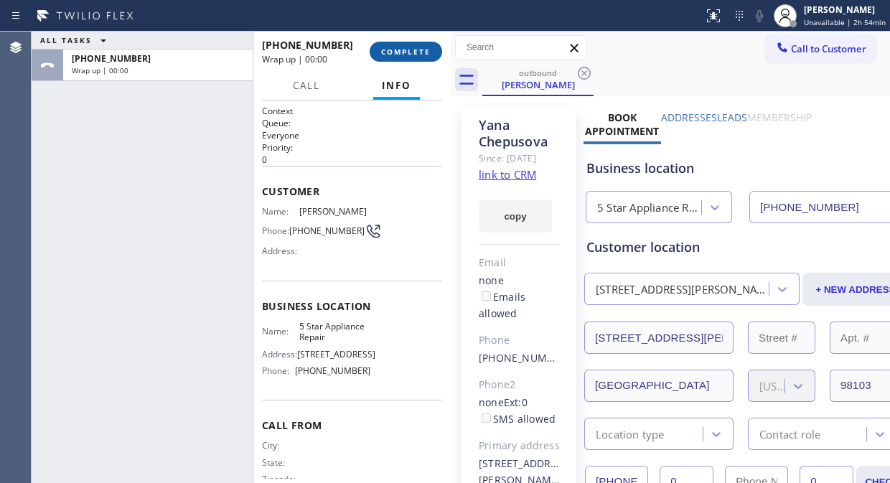
click at [395, 51] on span "COMPLETE" at bounding box center [405, 52] width 49 height 10
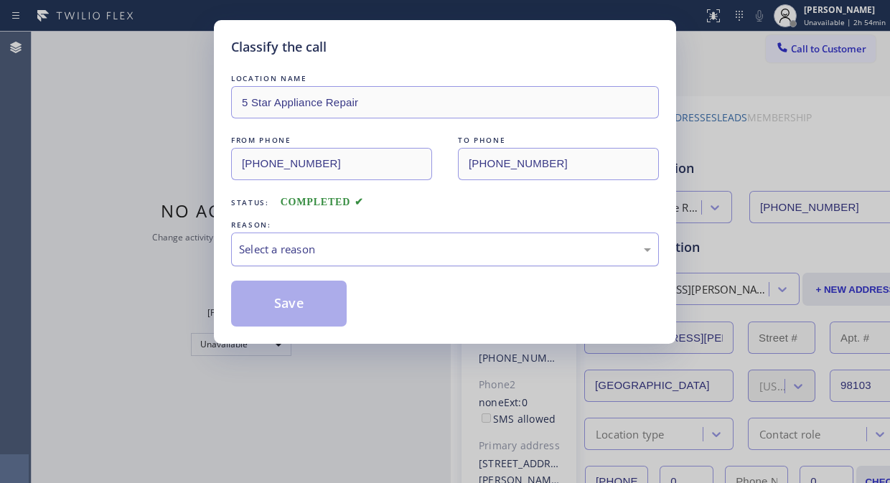
click at [434, 245] on div "Select a reason" at bounding box center [445, 249] width 412 height 16
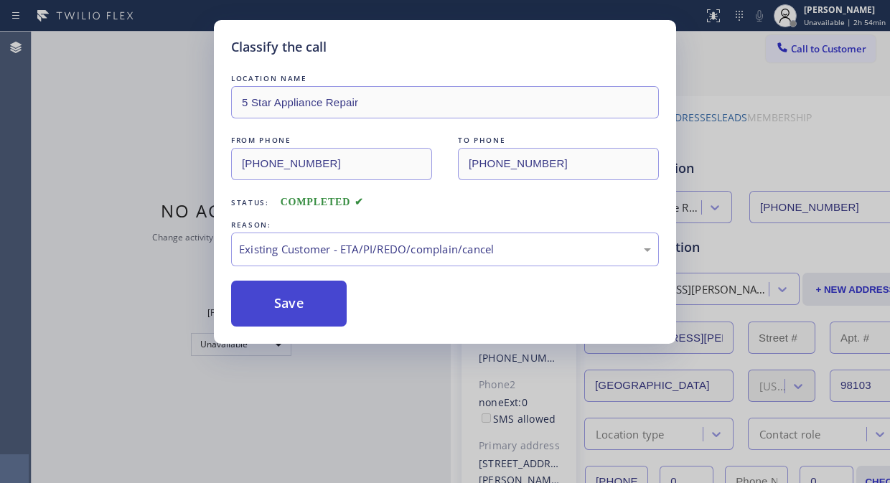
click at [317, 301] on button "Save" at bounding box center [288, 303] width 115 height 46
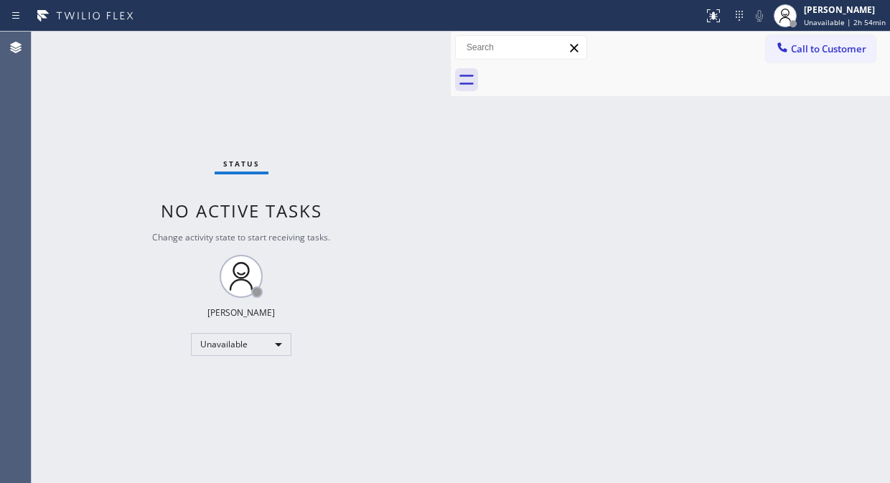
click at [800, 45] on span "Call to Customer" at bounding box center [828, 48] width 75 height 13
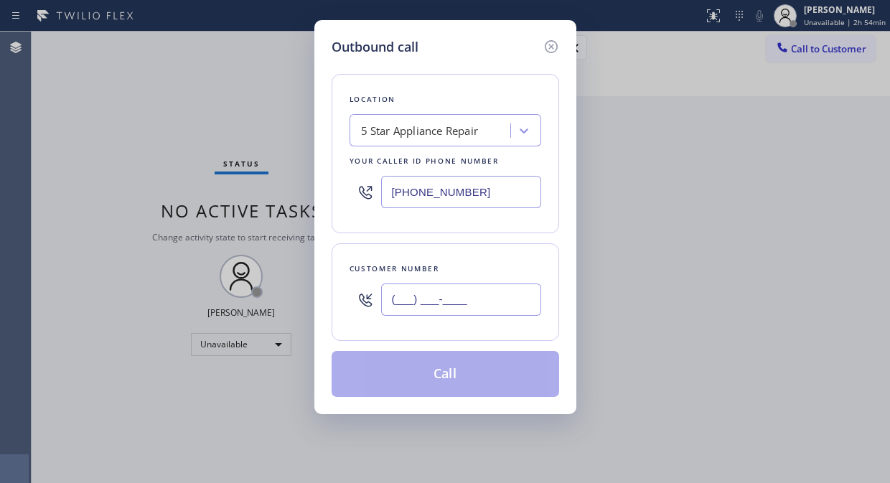
click at [414, 301] on input "(___) ___-____" at bounding box center [461, 299] width 160 height 32
paste input "408) 489-9922"
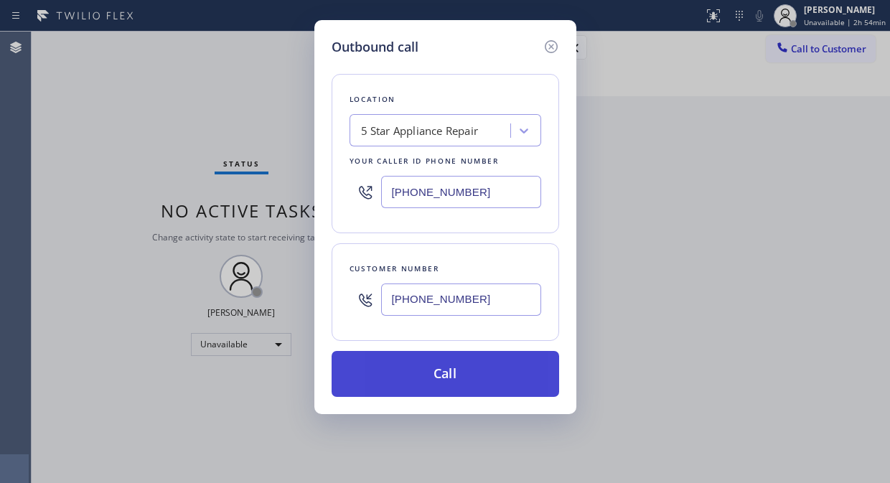
type input "[PHONE_NUMBER]"
click at [497, 384] on button "Call" at bounding box center [444, 374] width 227 height 46
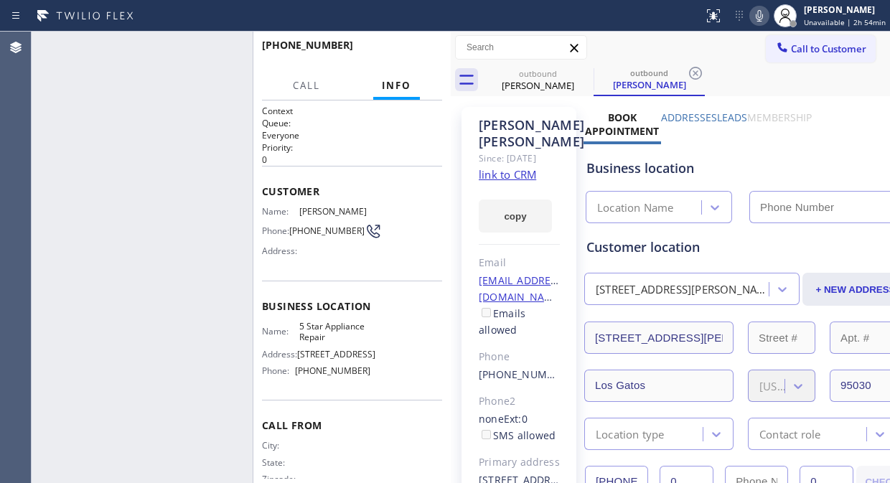
type input "[PHONE_NUMBER]"
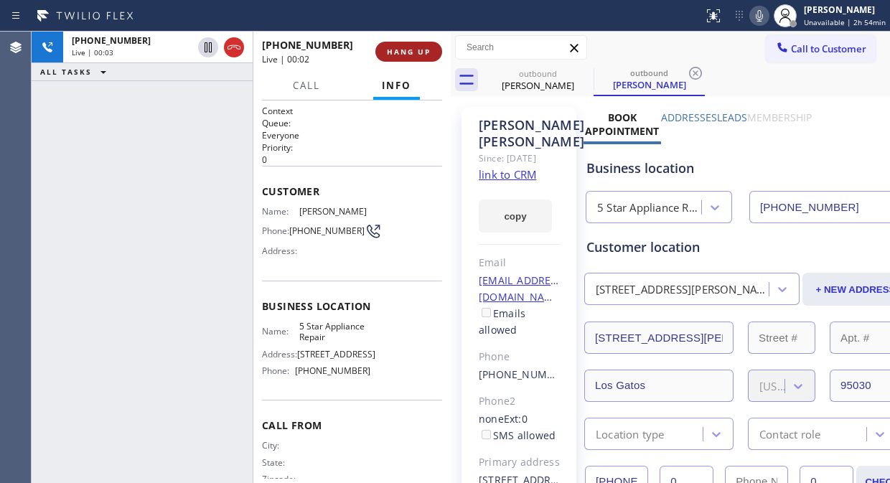
click at [410, 48] on span "HANG UP" at bounding box center [409, 52] width 44 height 10
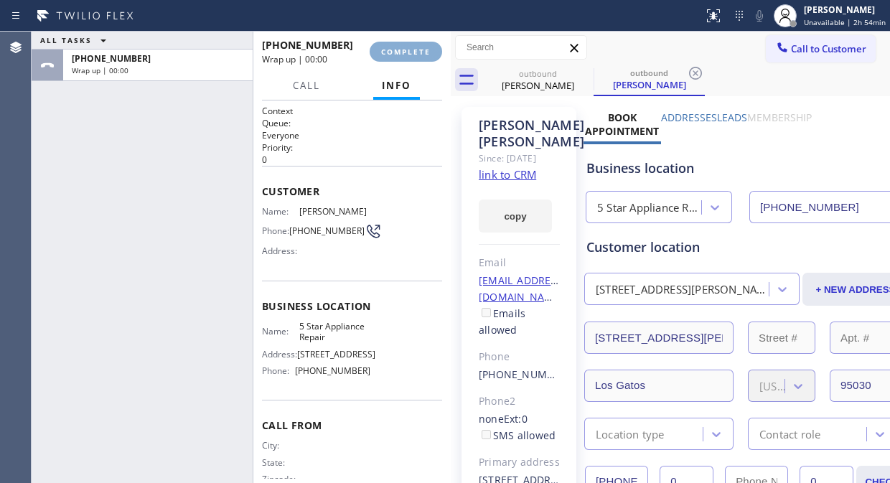
click at [410, 48] on span "COMPLETE" at bounding box center [405, 52] width 49 height 10
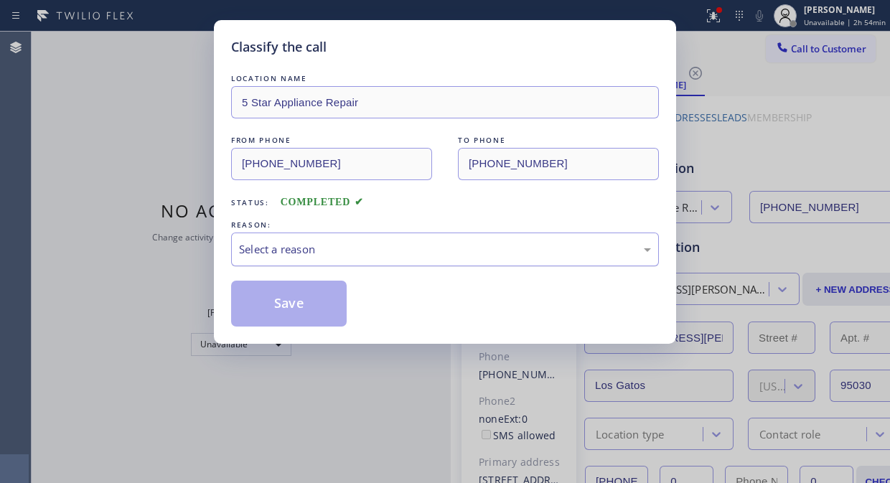
click at [469, 252] on div "Select a reason" at bounding box center [445, 249] width 412 height 16
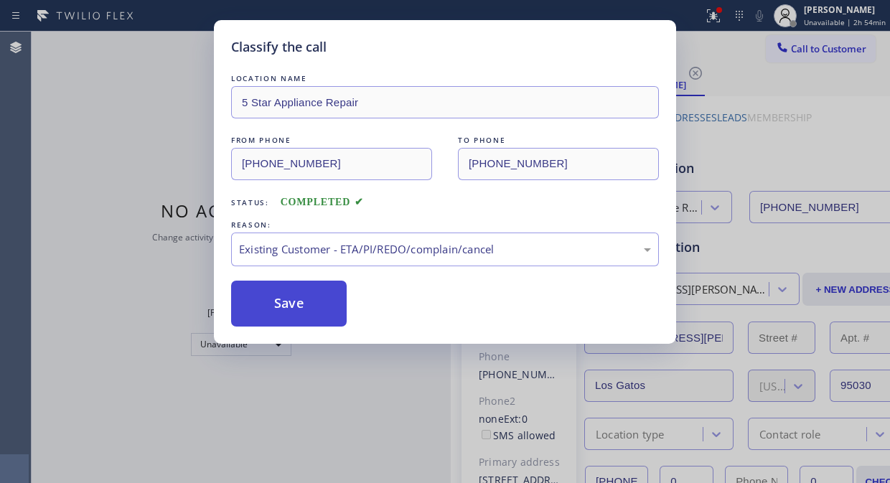
click at [318, 298] on button "Save" at bounding box center [288, 303] width 115 height 46
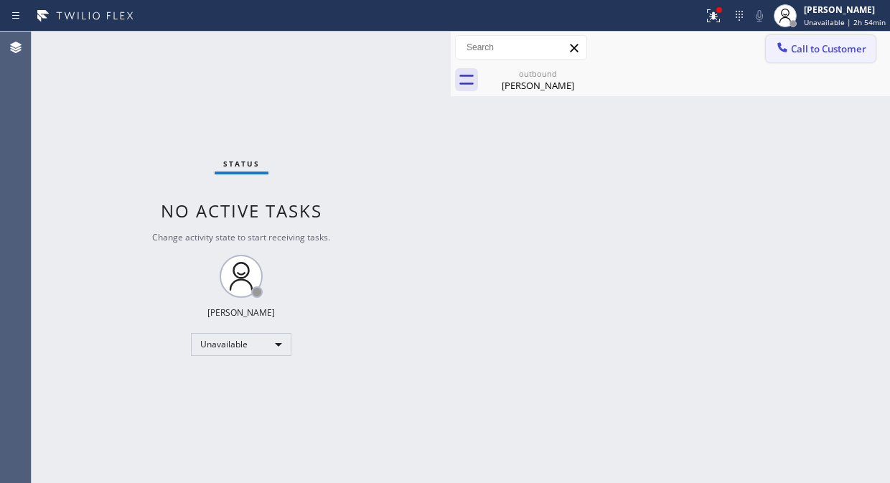
click at [796, 48] on span "Call to Customer" at bounding box center [828, 48] width 75 height 13
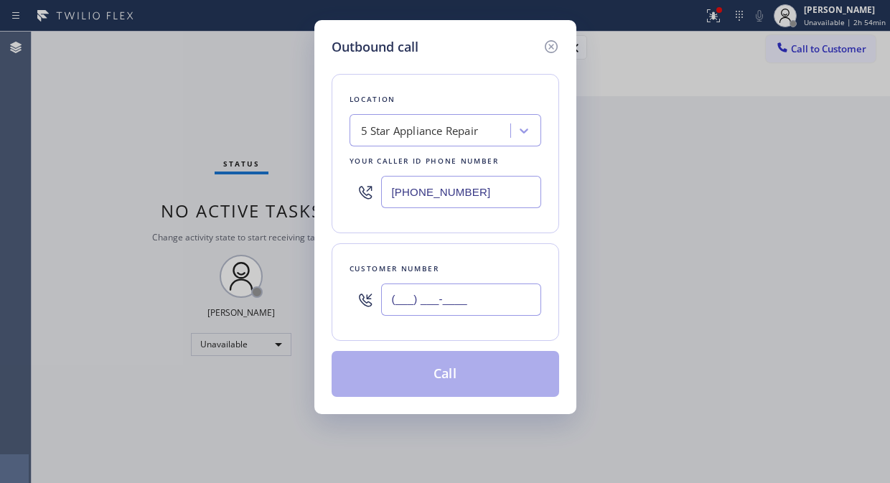
click at [474, 296] on input "(___) ___-____" at bounding box center [461, 299] width 160 height 32
paste input "305) 772-0203"
type input "(305) 772-0203"
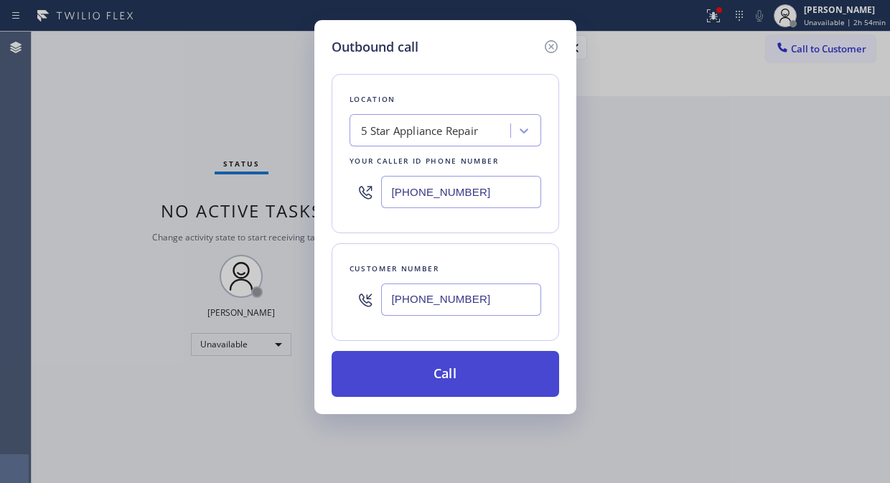
click at [499, 377] on button "Call" at bounding box center [444, 374] width 227 height 46
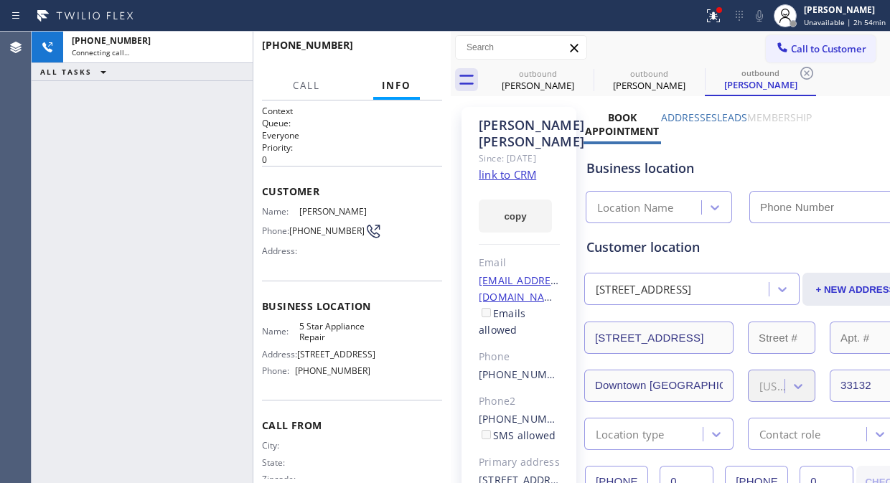
type input "[PHONE_NUMBER]"
click at [715, 18] on icon at bounding box center [711, 14] width 9 height 10
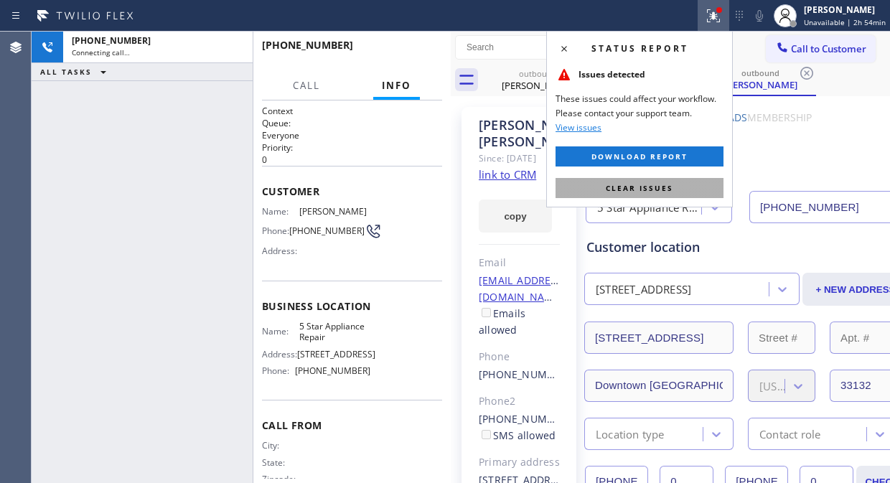
click at [685, 194] on button "Clear issues" at bounding box center [639, 188] width 168 height 20
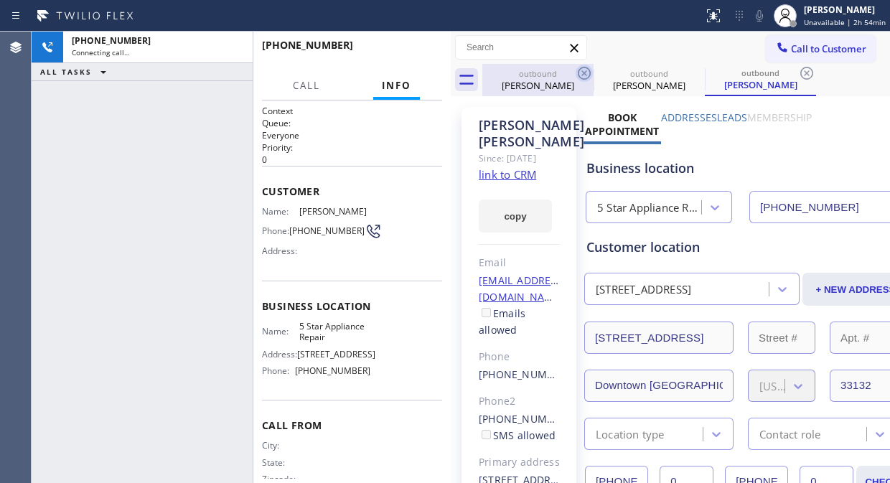
click at [584, 70] on icon at bounding box center [583, 73] width 17 height 17
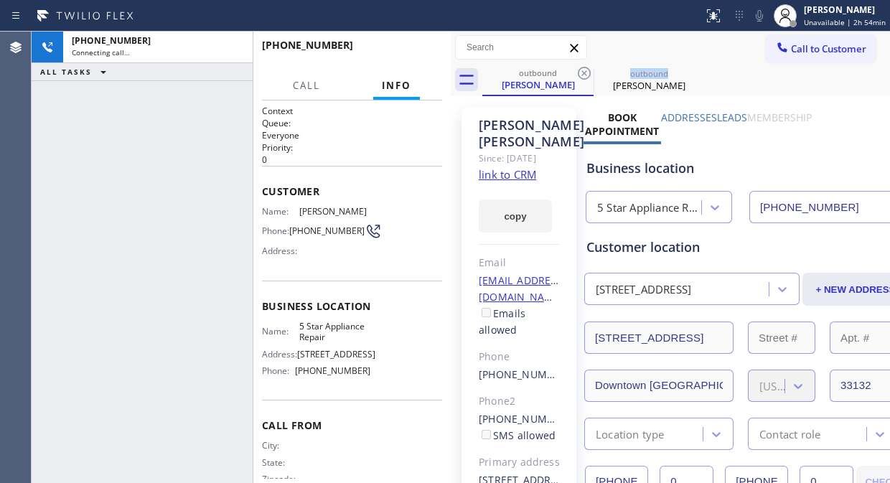
click at [584, 70] on icon at bounding box center [583, 73] width 17 height 17
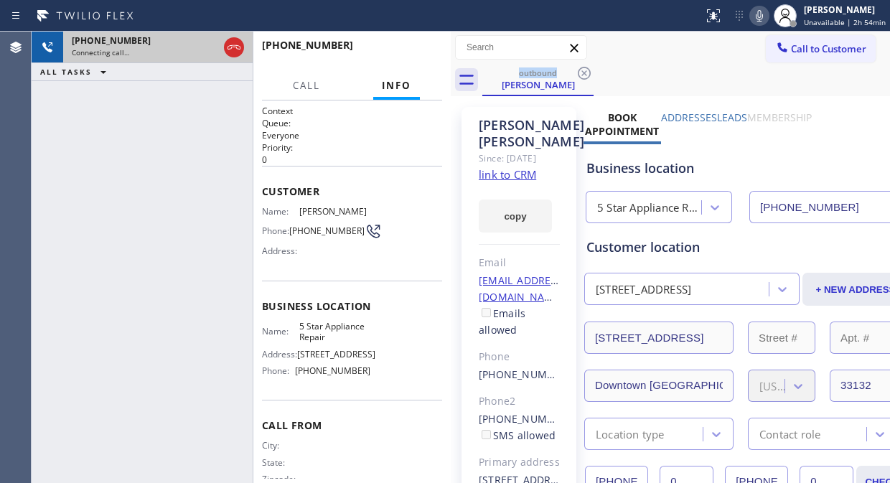
click at [154, 51] on div "Connecting call…" at bounding box center [145, 52] width 146 height 10
click at [238, 48] on icon at bounding box center [233, 47] width 17 height 17
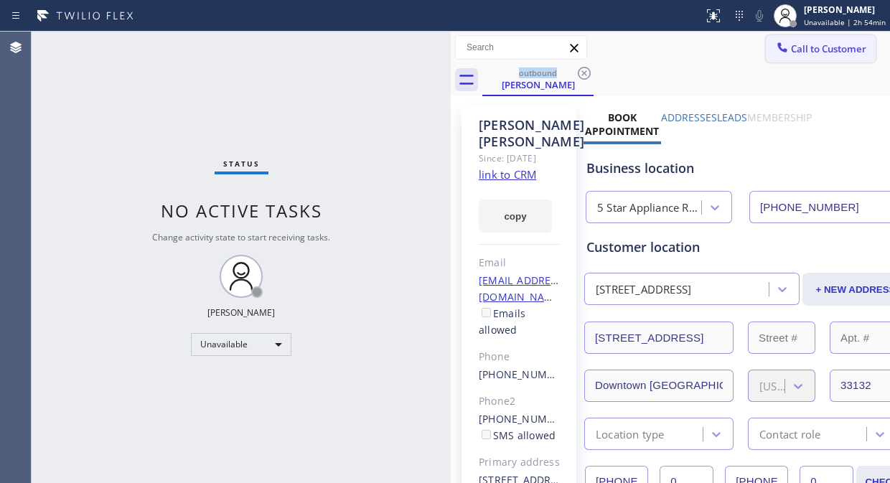
click at [800, 51] on span "Call to Customer" at bounding box center [828, 48] width 75 height 13
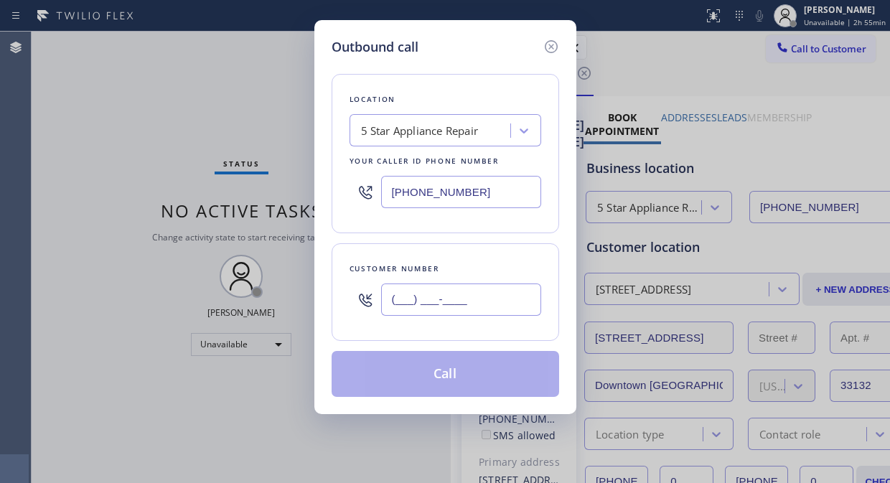
click at [400, 298] on input "(___) ___-____" at bounding box center [461, 299] width 160 height 32
paste input "650) 224-5544"
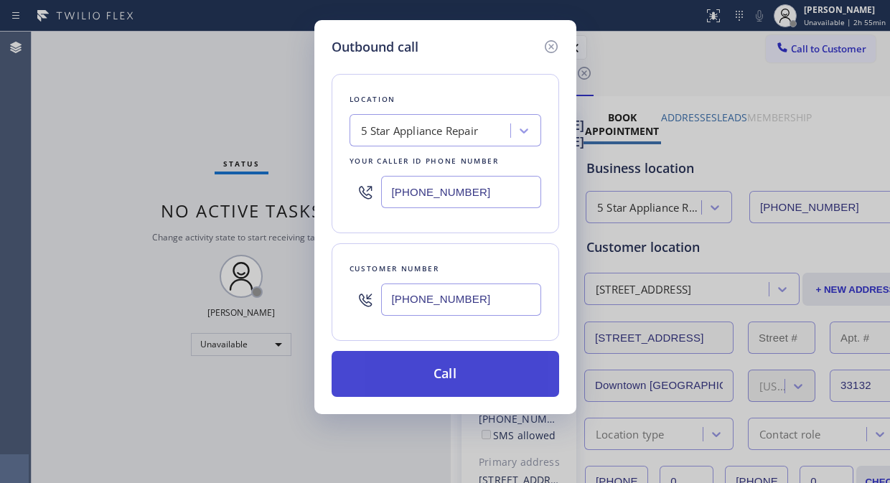
type input "[PHONE_NUMBER]"
drag, startPoint x: 491, startPoint y: 375, endPoint x: 501, endPoint y: 368, distance: 11.8
click at [492, 375] on button "Call" at bounding box center [444, 374] width 227 height 46
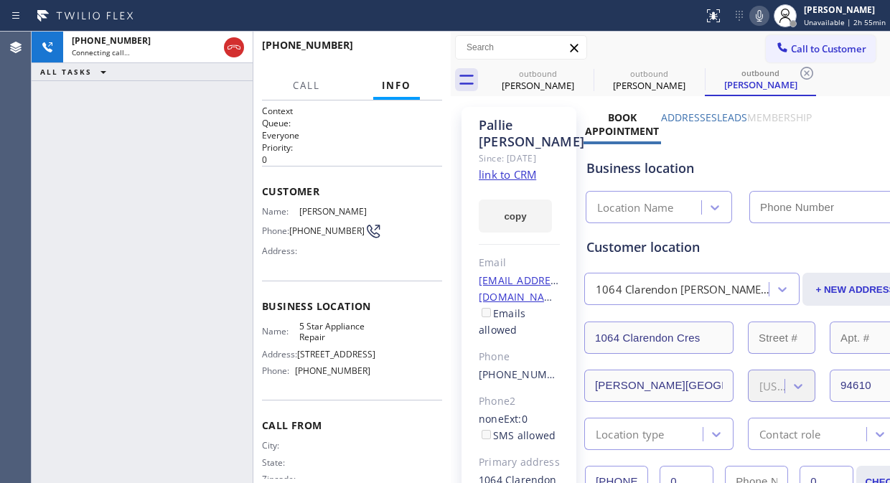
type input "[PHONE_NUMBER]"
click at [580, 73] on icon at bounding box center [583, 73] width 17 height 17
click at [0, 0] on icon at bounding box center [0, 0] width 0 height 0
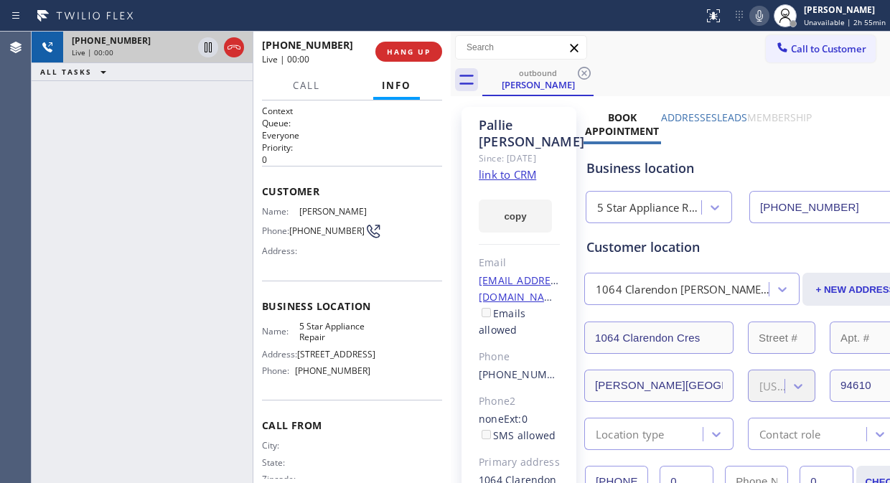
drag, startPoint x: 133, startPoint y: 129, endPoint x: 231, endPoint y: 60, distance: 119.8
click at [133, 129] on div "+16502245544 Live | 00:00 ALL TASKS ALL TASKS ACTIVE TASKS TASKS IN WRAP UP" at bounding box center [142, 257] width 221 height 451
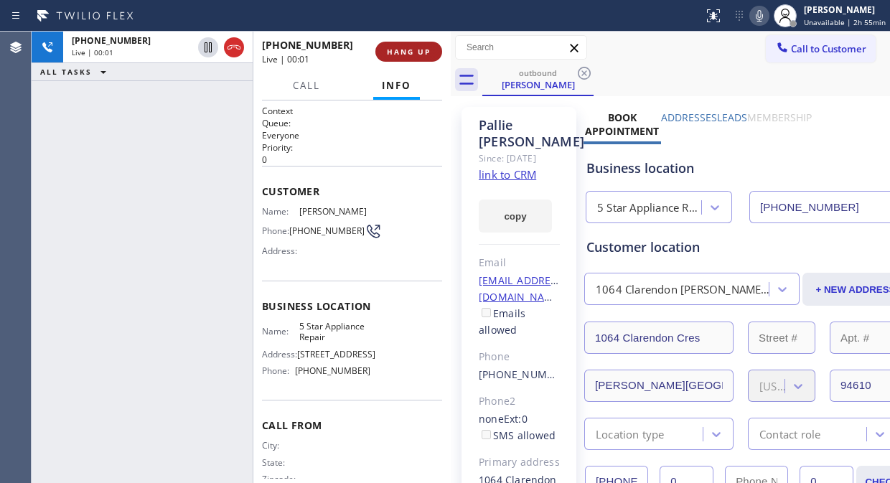
click at [381, 54] on button "HANG UP" at bounding box center [408, 52] width 67 height 20
click at [382, 54] on button "HANG UP" at bounding box center [408, 52] width 67 height 20
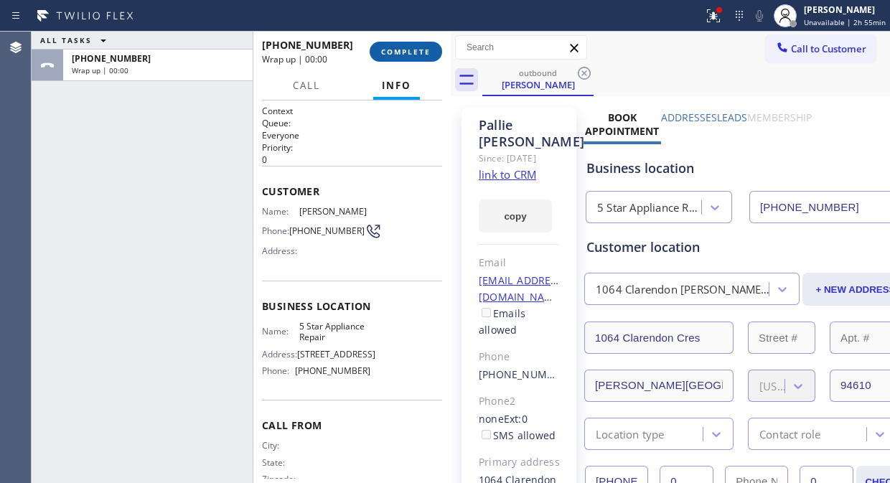
click at [387, 54] on span "COMPLETE" at bounding box center [405, 52] width 49 height 10
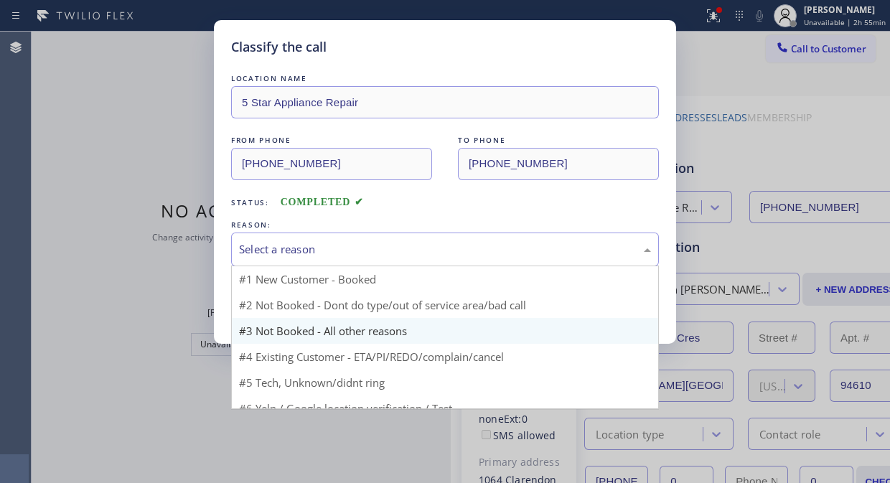
drag, startPoint x: 402, startPoint y: 247, endPoint x: 422, endPoint y: 314, distance: 70.2
click at [402, 247] on div "Select a reason" at bounding box center [445, 249] width 412 height 16
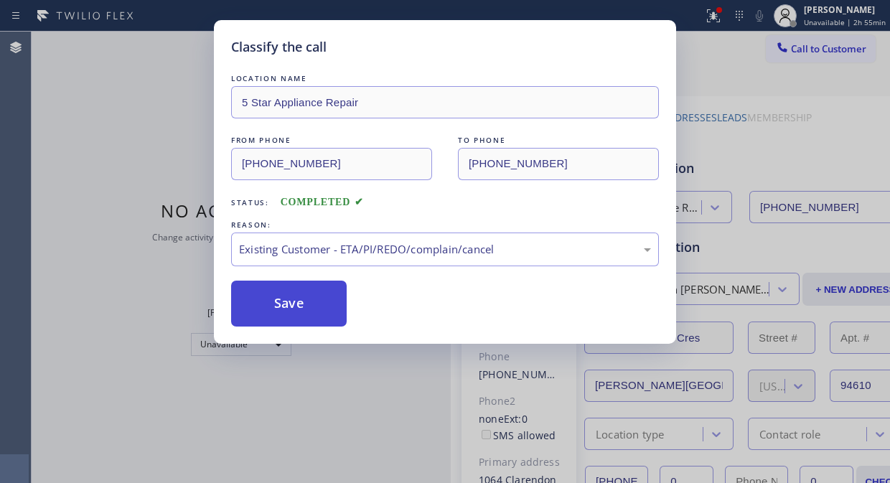
click at [319, 303] on button "Save" at bounding box center [288, 303] width 115 height 46
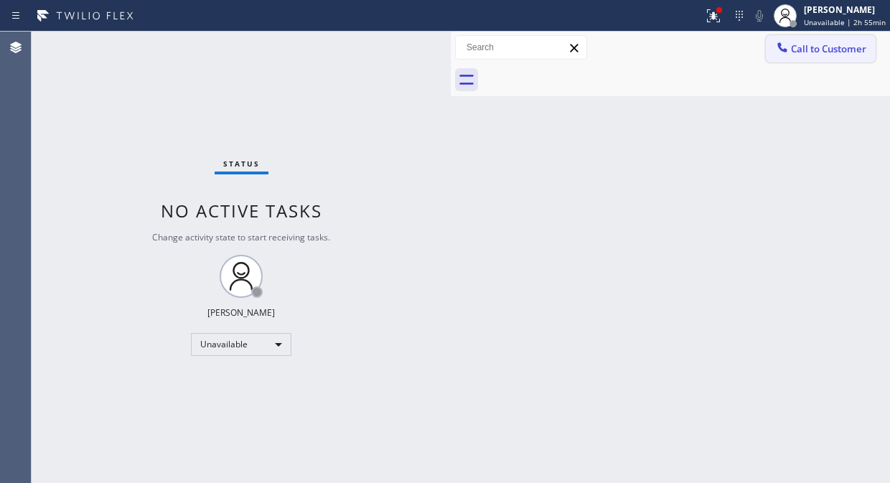
click at [800, 52] on span "Call to Customer" at bounding box center [828, 48] width 75 height 13
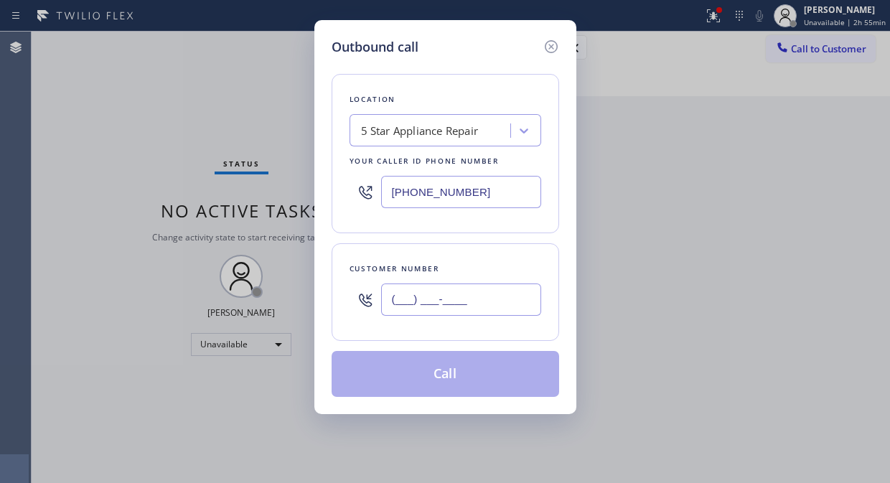
click at [474, 308] on input "(___) ___-____" at bounding box center [461, 299] width 160 height 32
paste input "626) 824-8961"
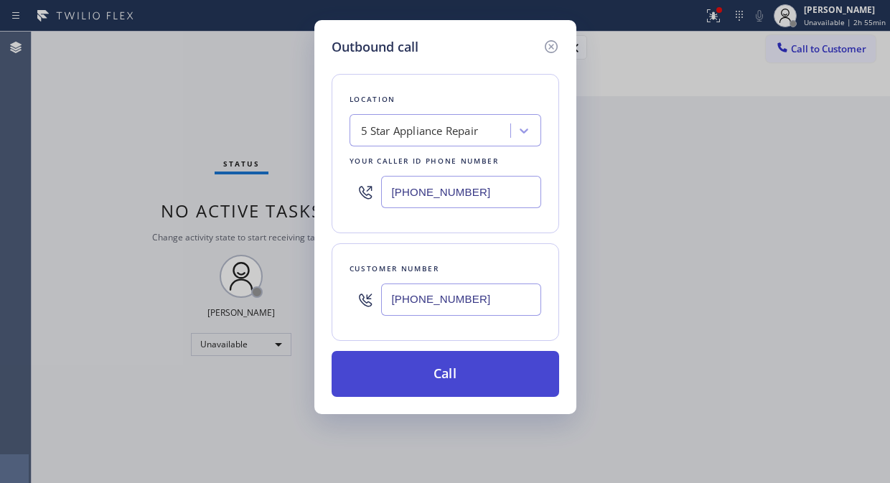
type input "[PHONE_NUMBER]"
click at [503, 379] on button "Call" at bounding box center [444, 374] width 227 height 46
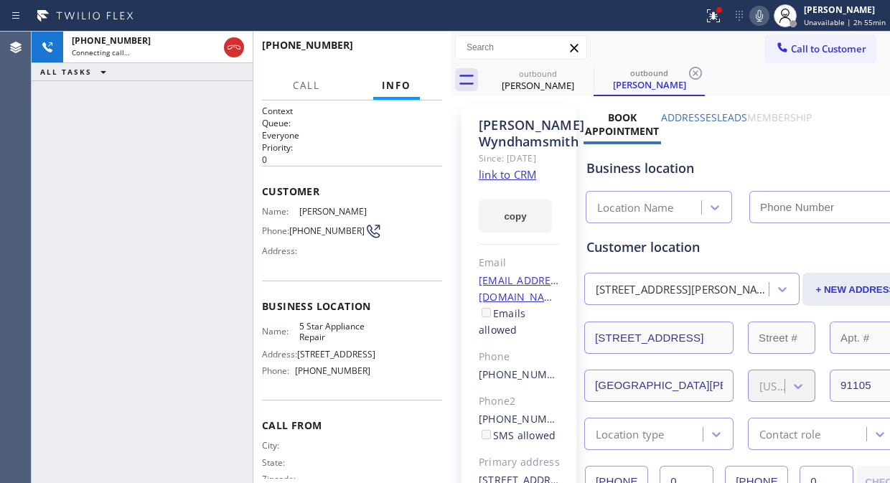
type input "[PHONE_NUMBER]"
click at [402, 47] on span "HANG UP" at bounding box center [409, 52] width 44 height 10
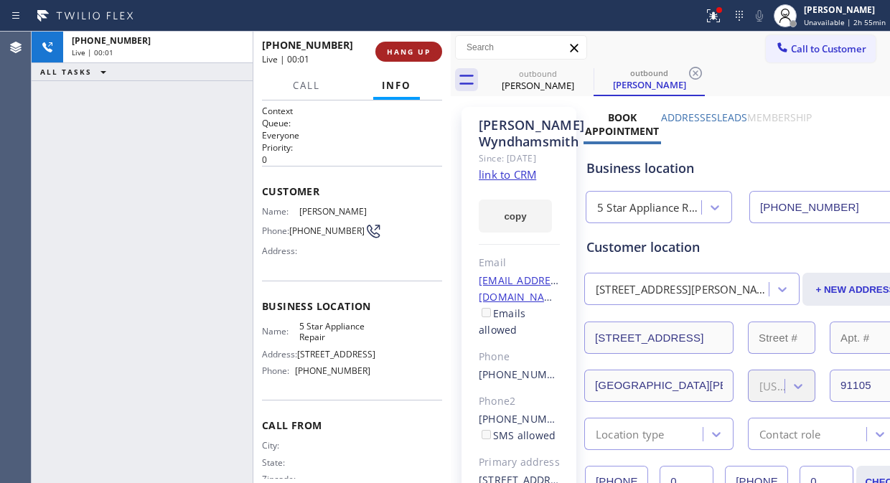
click at [402, 49] on span "HANG UP" at bounding box center [409, 52] width 44 height 10
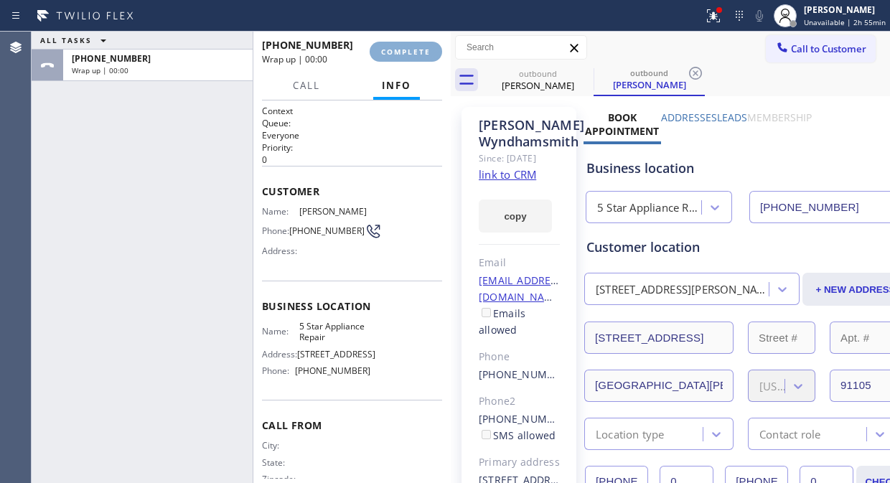
click at [402, 50] on span "COMPLETE" at bounding box center [405, 52] width 49 height 10
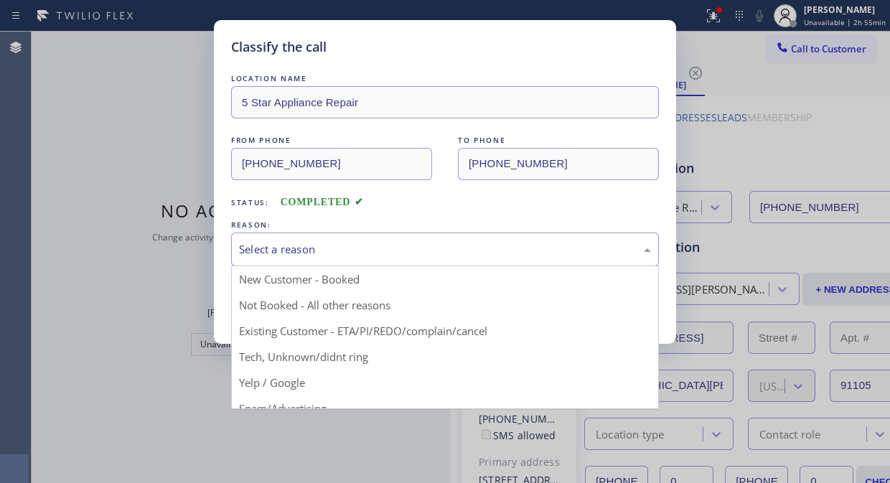
click at [407, 248] on div "Select a reason" at bounding box center [445, 249] width 412 height 16
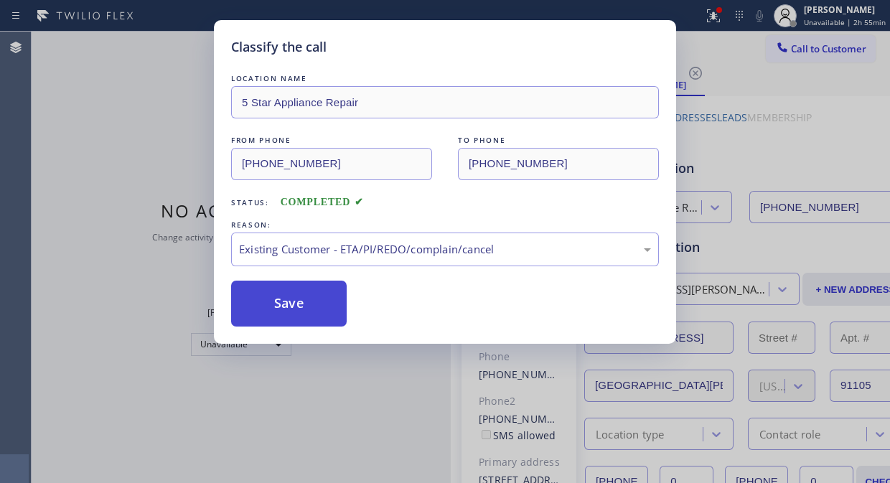
click at [296, 306] on button "Save" at bounding box center [288, 303] width 115 height 46
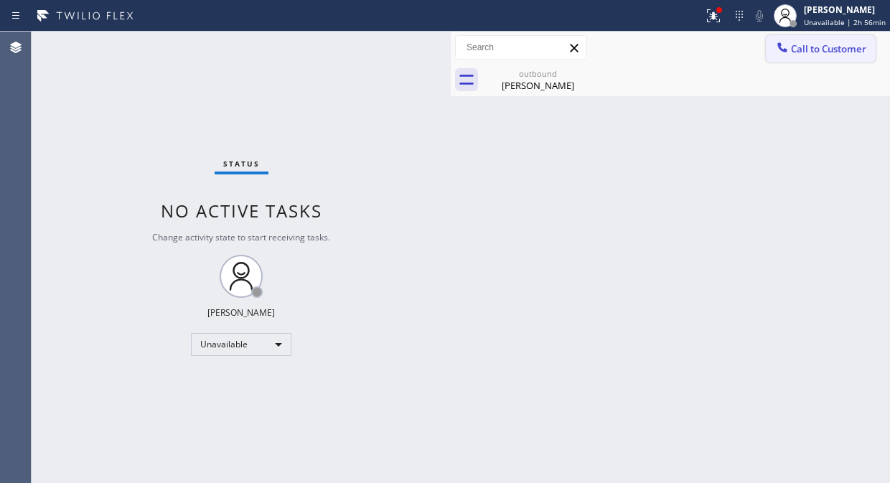
click at [783, 44] on icon at bounding box center [782, 47] width 14 height 14
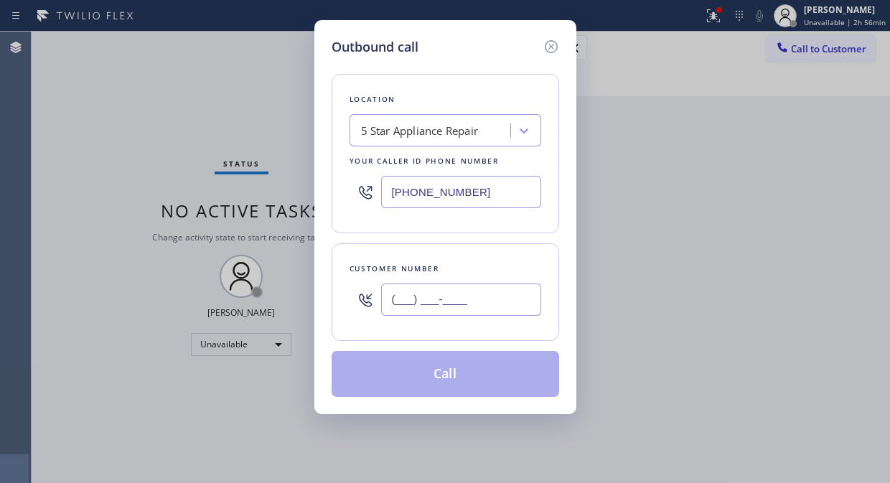
click at [393, 310] on input "(___) ___-____" at bounding box center [461, 299] width 160 height 32
paste input "201) 574-6981"
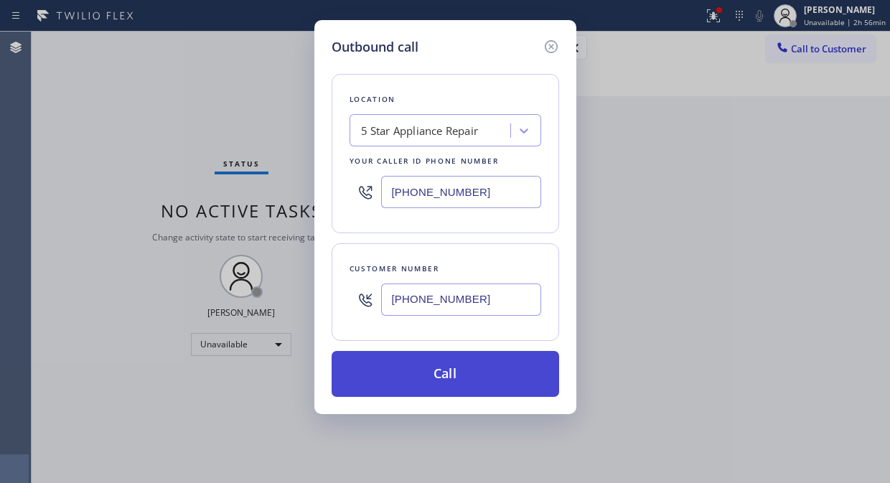
type input "[PHONE_NUMBER]"
click at [472, 379] on button "Call" at bounding box center [444, 374] width 227 height 46
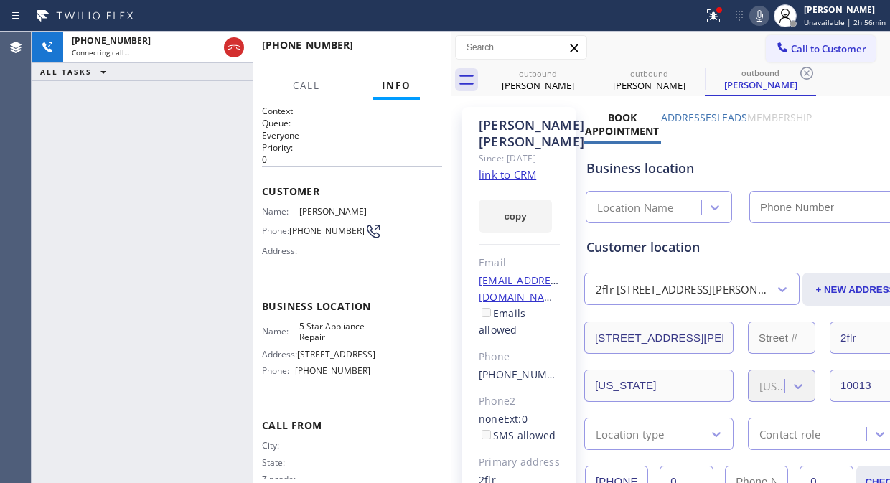
type input "[PHONE_NUMBER]"
click at [714, 16] on icon at bounding box center [712, 15] width 17 height 17
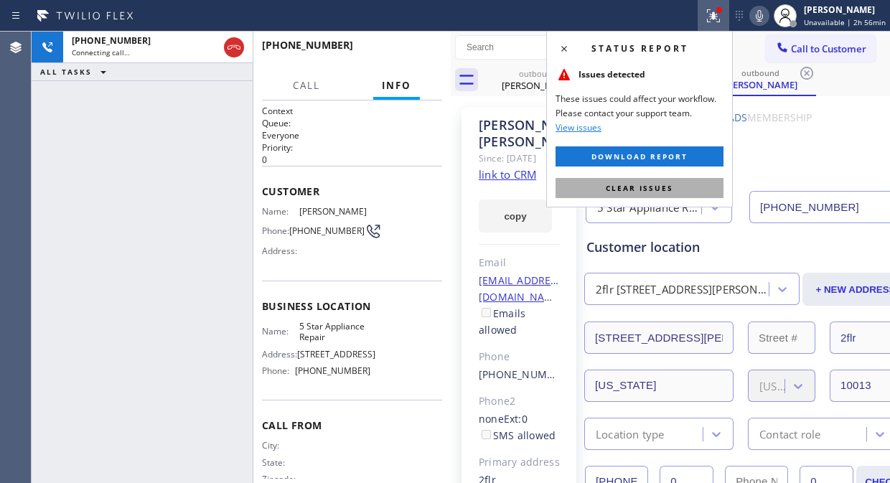
click at [669, 189] on span "Clear issues" at bounding box center [638, 188] width 67 height 10
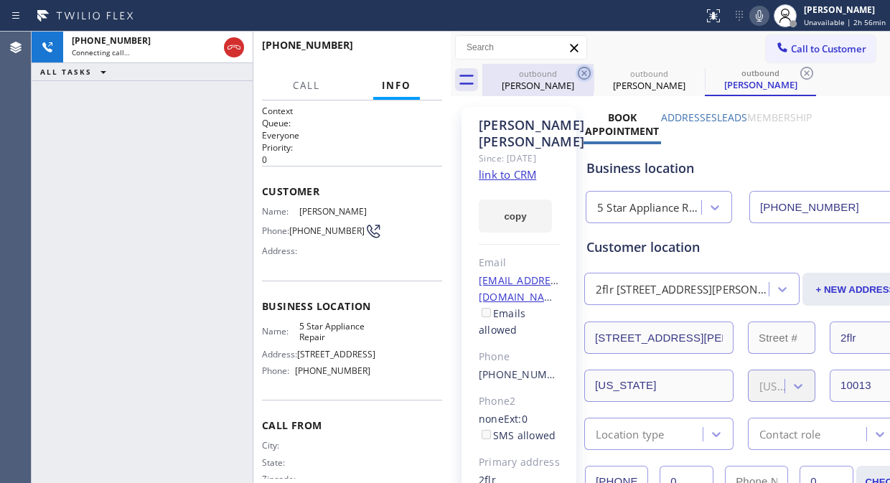
click at [590, 75] on icon at bounding box center [583, 73] width 13 height 13
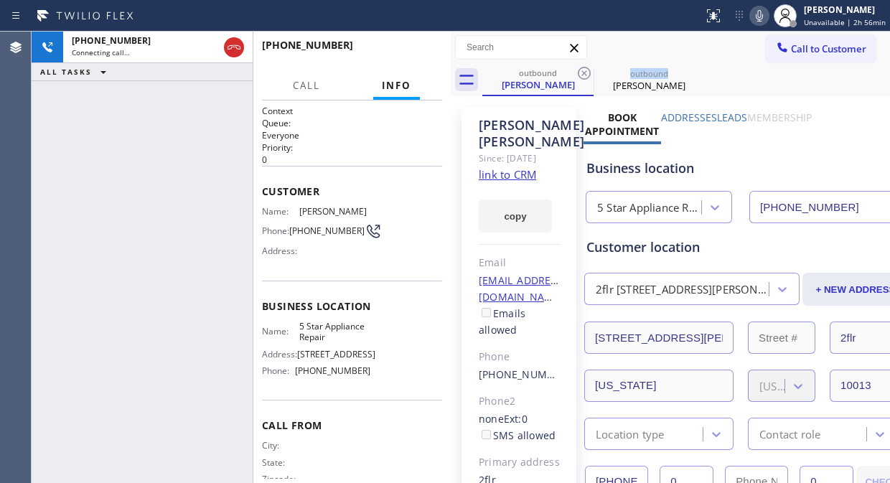
click at [590, 75] on icon at bounding box center [583, 73] width 13 height 13
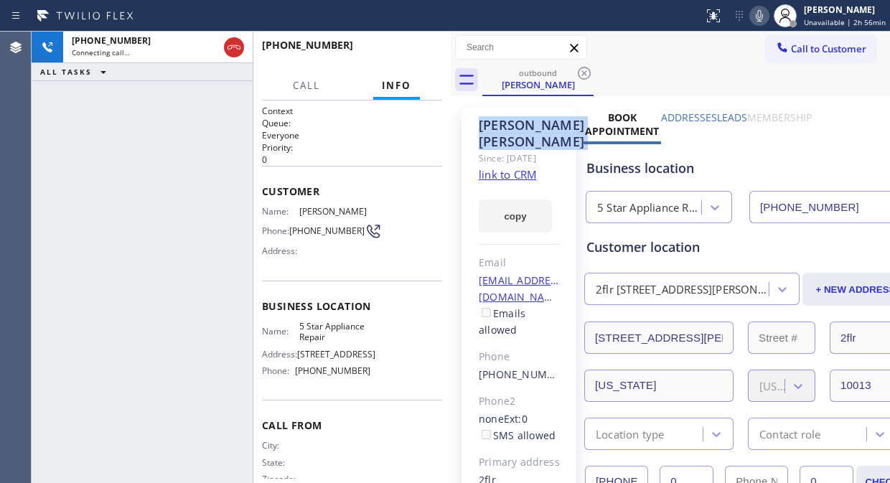
click at [590, 75] on icon at bounding box center [583, 73] width 13 height 13
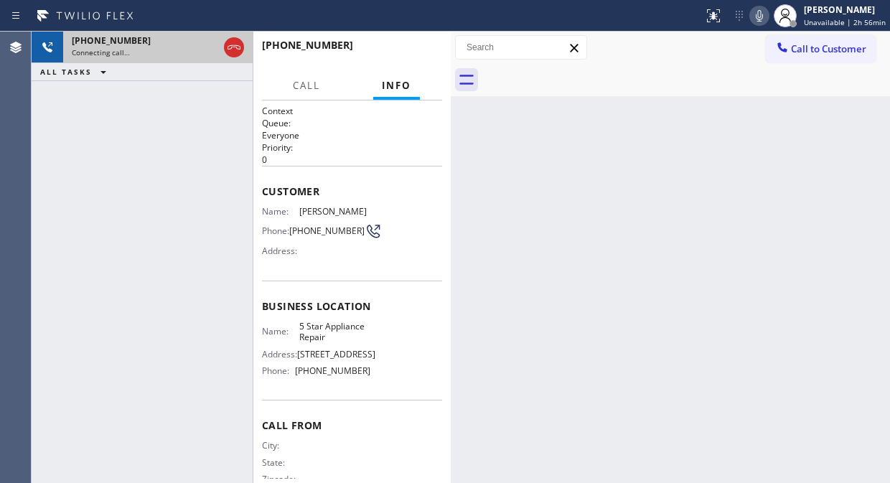
click at [197, 56] on div "Connecting call…" at bounding box center [145, 52] width 146 height 10
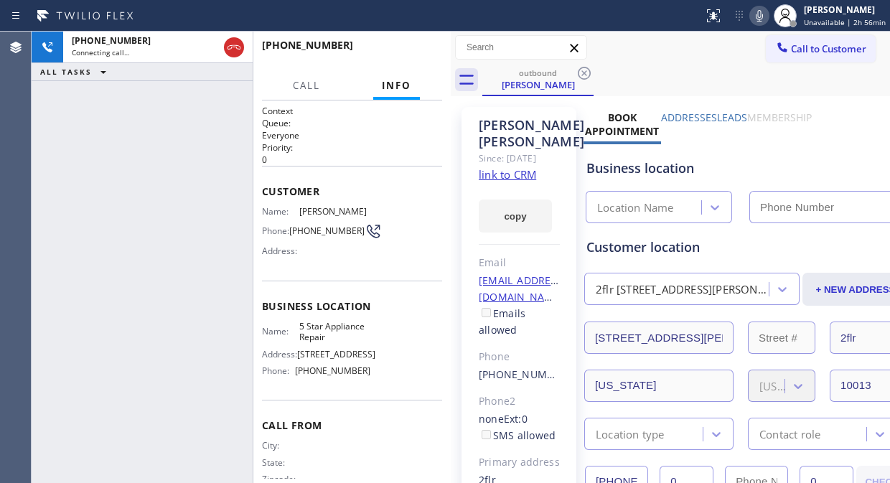
type input "[PHONE_NUMBER]"
click at [389, 55] on span "HANG UP" at bounding box center [409, 52] width 44 height 10
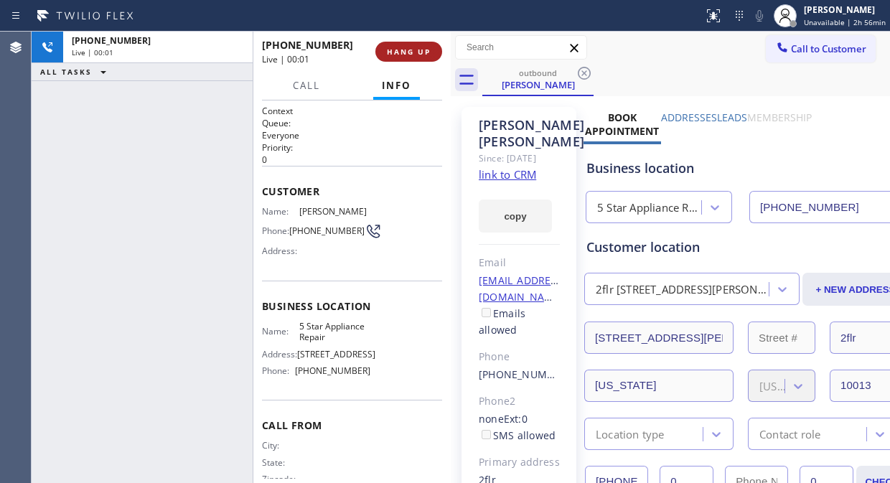
click at [391, 55] on span "HANG UP" at bounding box center [409, 52] width 44 height 10
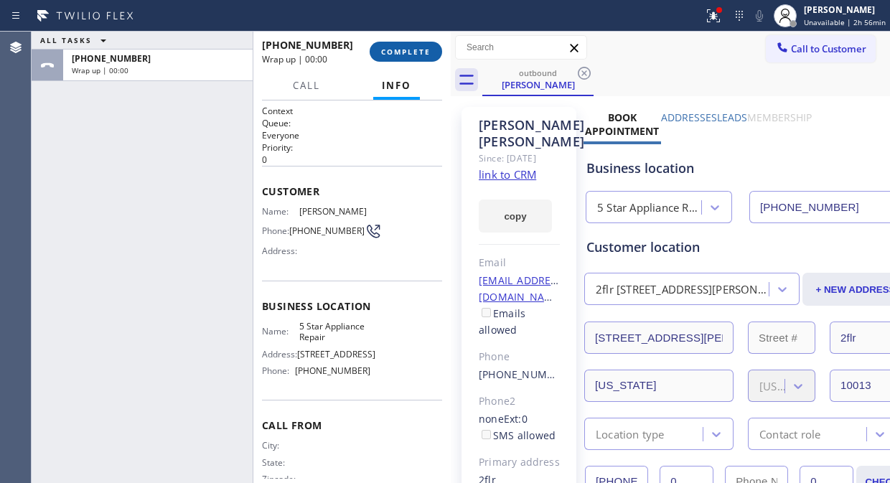
click at [391, 55] on span "COMPLETE" at bounding box center [405, 52] width 49 height 10
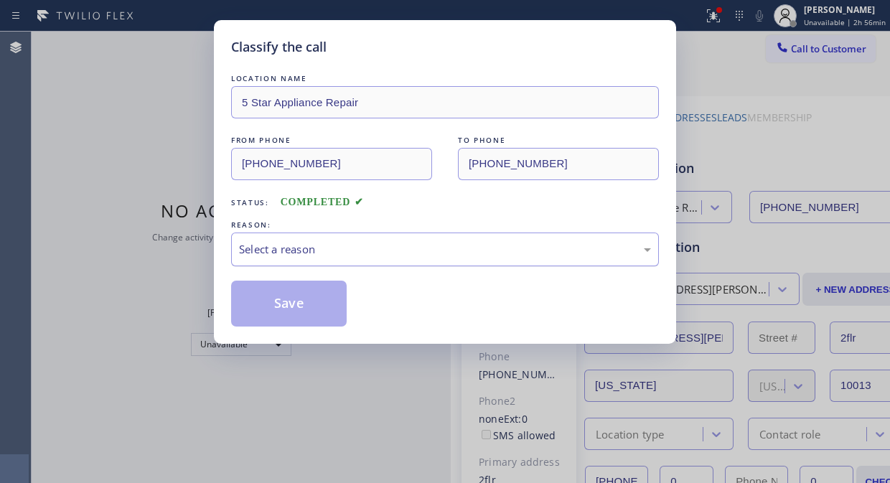
drag, startPoint x: 472, startPoint y: 247, endPoint x: 467, endPoint y: 260, distance: 13.2
click at [471, 247] on div "Select a reason" at bounding box center [445, 249] width 412 height 16
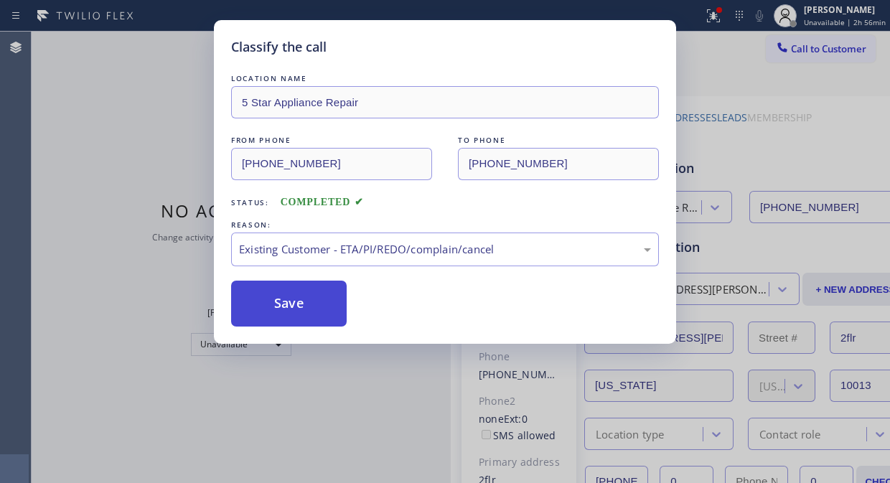
click at [298, 306] on button "Save" at bounding box center [288, 303] width 115 height 46
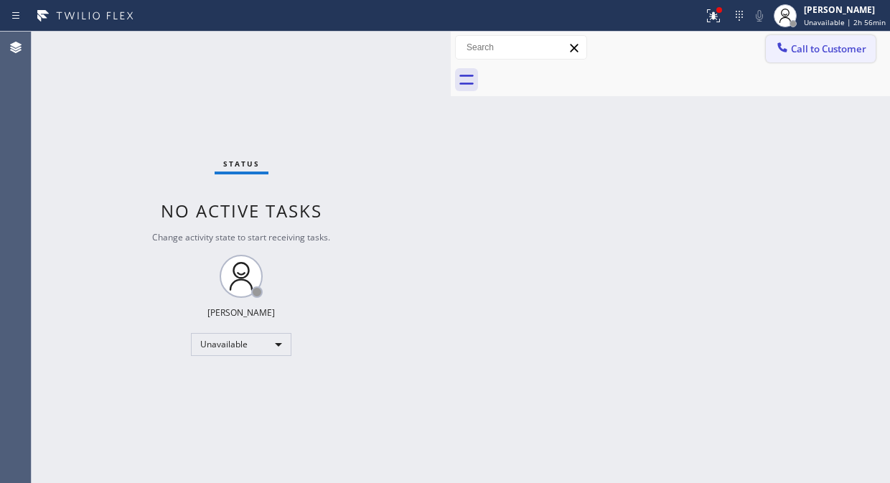
click at [800, 40] on button "Call to Customer" at bounding box center [820, 48] width 110 height 27
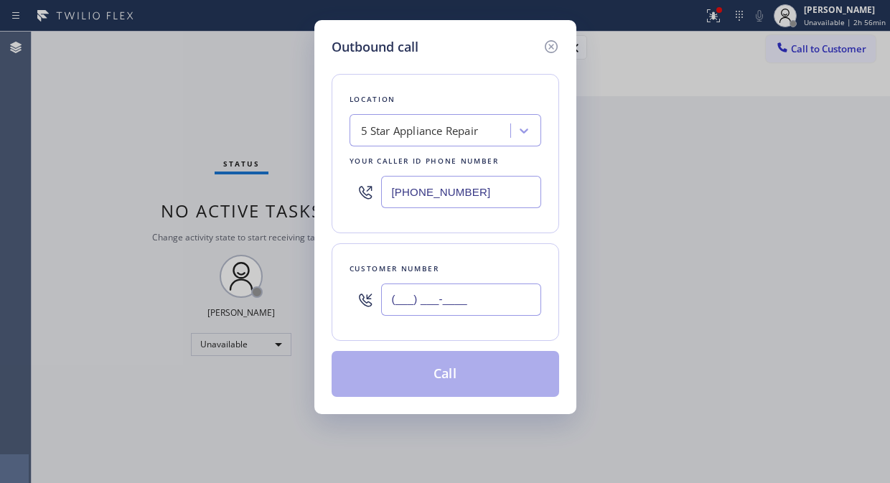
click at [475, 294] on input "(___) ___-____" at bounding box center [461, 299] width 160 height 32
paste input "347) 446-2771"
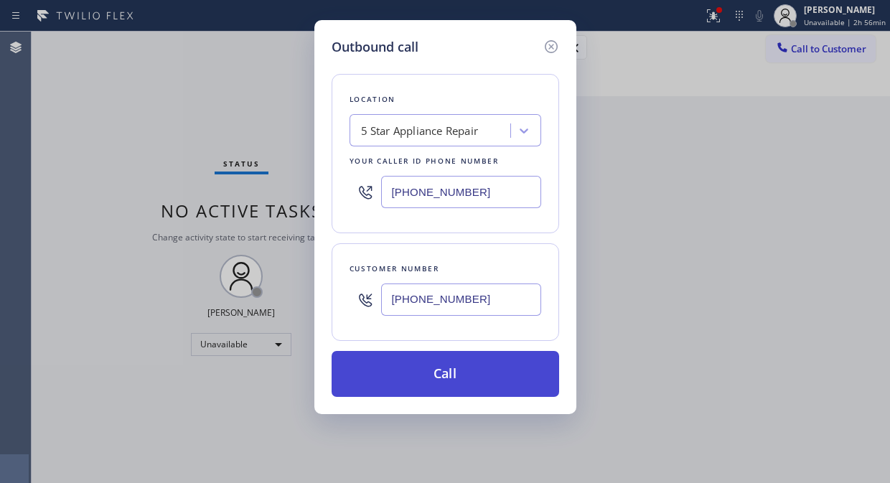
type input "(347) 446-2771"
click at [508, 375] on button "Call" at bounding box center [444, 374] width 227 height 46
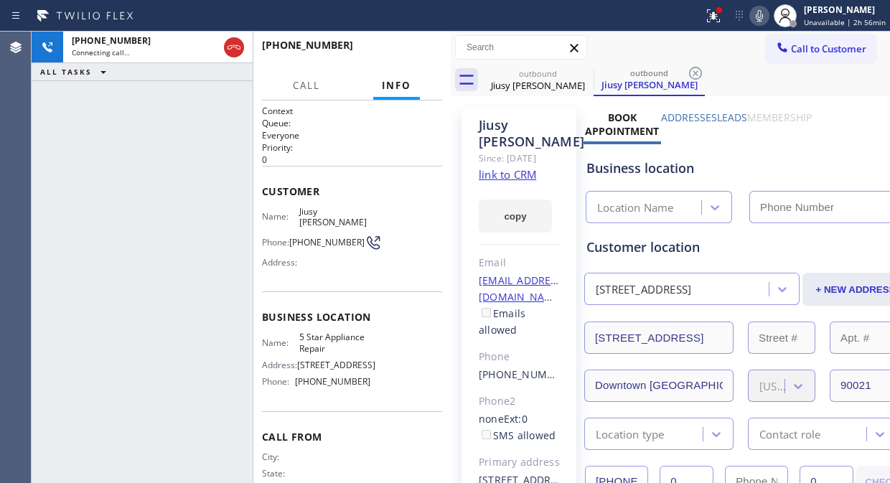
type input "[PHONE_NUMBER]"
click at [762, 13] on icon at bounding box center [758, 15] width 17 height 17
click at [763, 19] on icon at bounding box center [758, 15] width 7 height 11
click at [725, 22] on div at bounding box center [713, 15] width 32 height 17
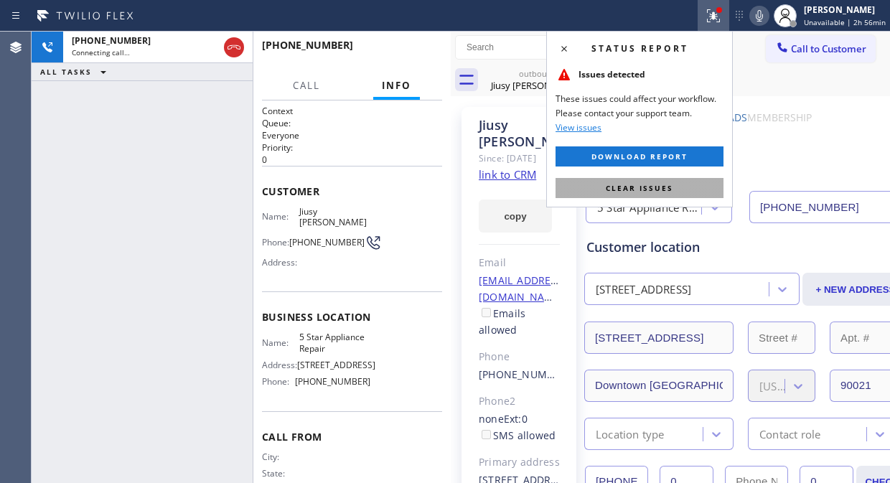
click at [689, 189] on button "Clear issues" at bounding box center [639, 188] width 168 height 20
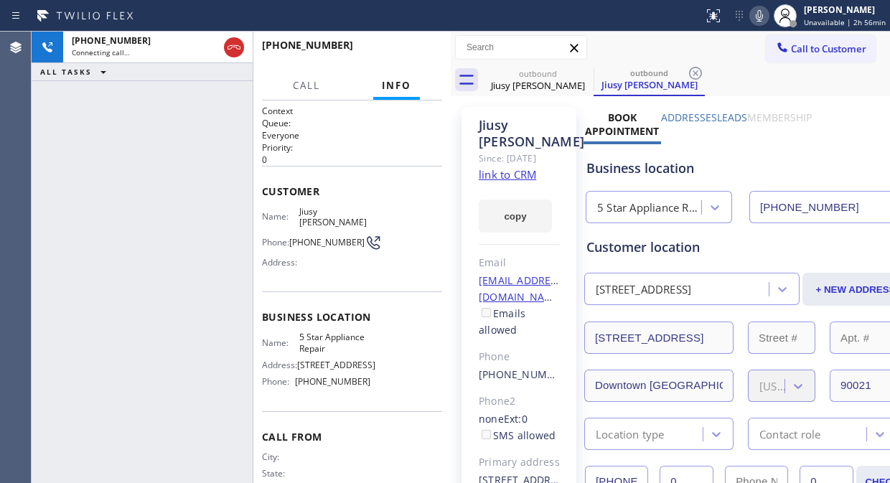
click at [141, 161] on div "+13474462771 Connecting call… ALL TASKS ALL TASKS ACTIVE TASKS TASKS IN WRAP UP" at bounding box center [142, 257] width 221 height 451
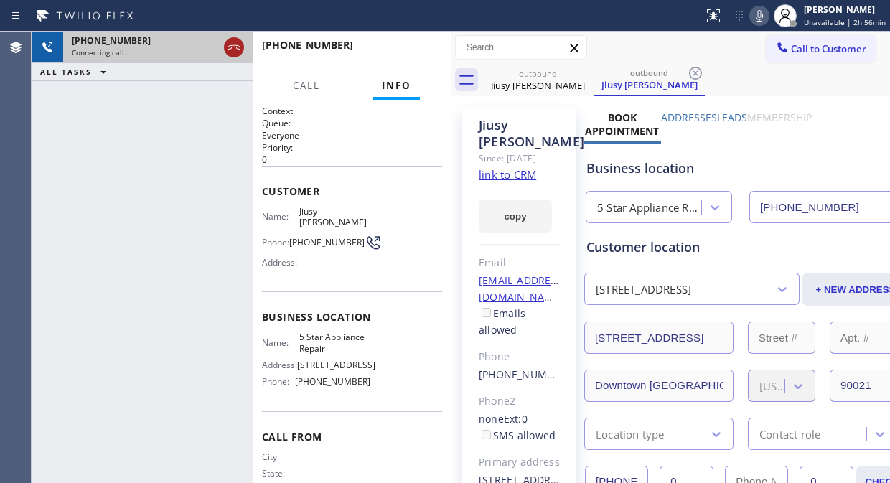
click at [230, 44] on icon at bounding box center [233, 47] width 17 height 17
click at [791, 47] on span "Call to Customer" at bounding box center [828, 48] width 75 height 13
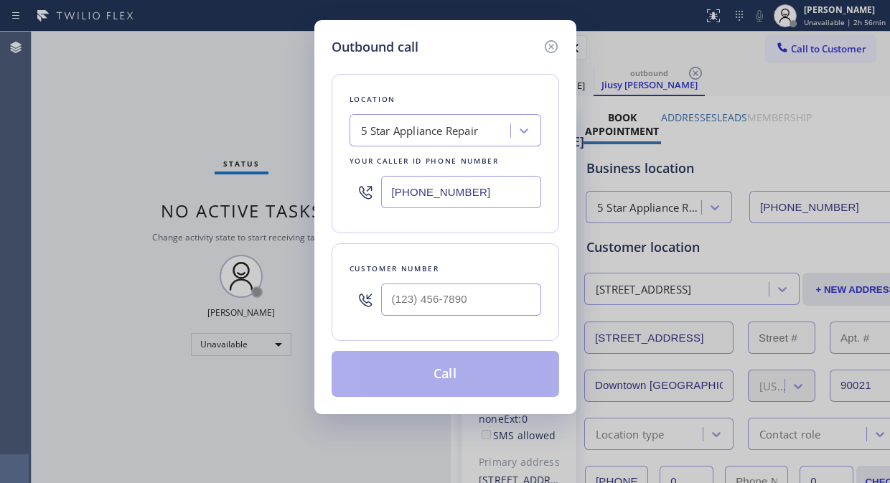
click at [385, 301] on div at bounding box center [445, 299] width 192 height 47
click at [386, 301] on input "(___) ___-____" at bounding box center [461, 299] width 160 height 32
paste input "805) 701-7731"
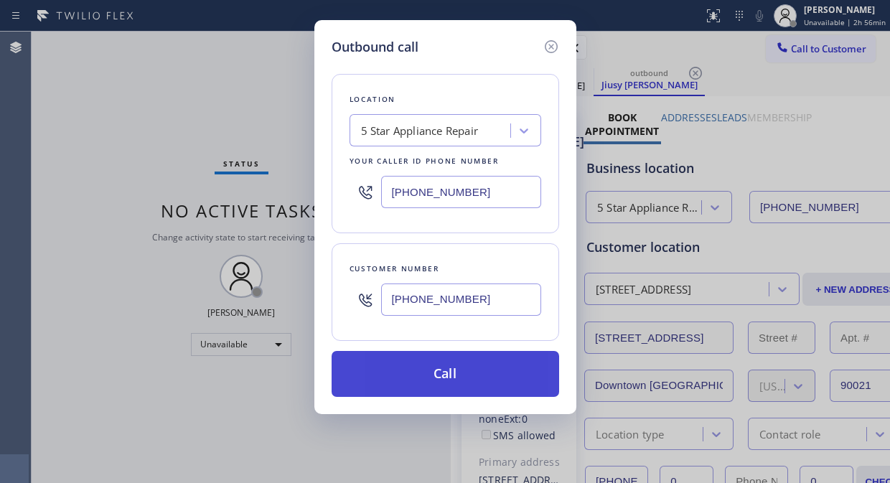
type input "(805) 701-7731"
click at [459, 380] on button "Call" at bounding box center [444, 374] width 227 height 46
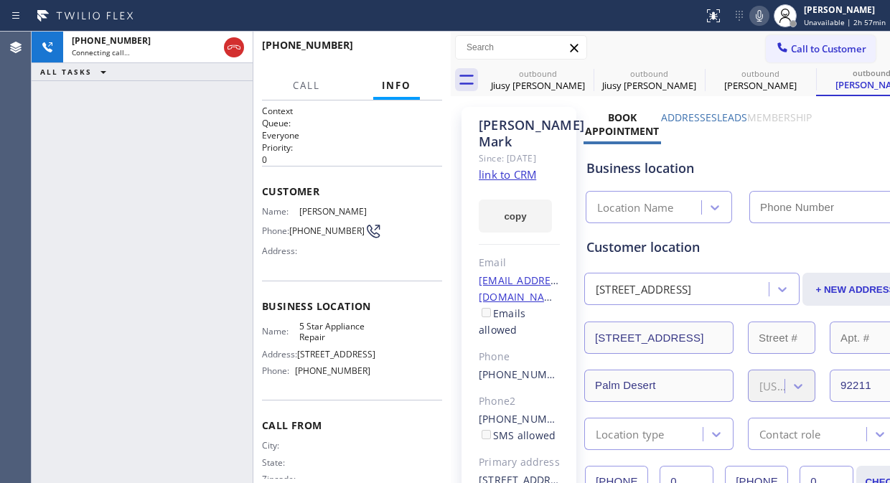
type input "[PHONE_NUMBER]"
click at [768, 24] on icon at bounding box center [758, 15] width 17 height 17
click at [768, 16] on icon at bounding box center [758, 15] width 17 height 17
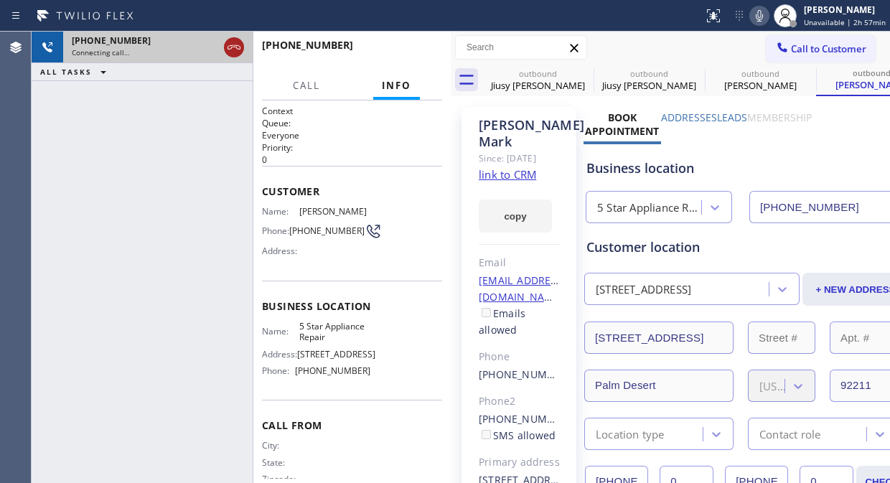
click at [231, 51] on icon at bounding box center [233, 47] width 17 height 17
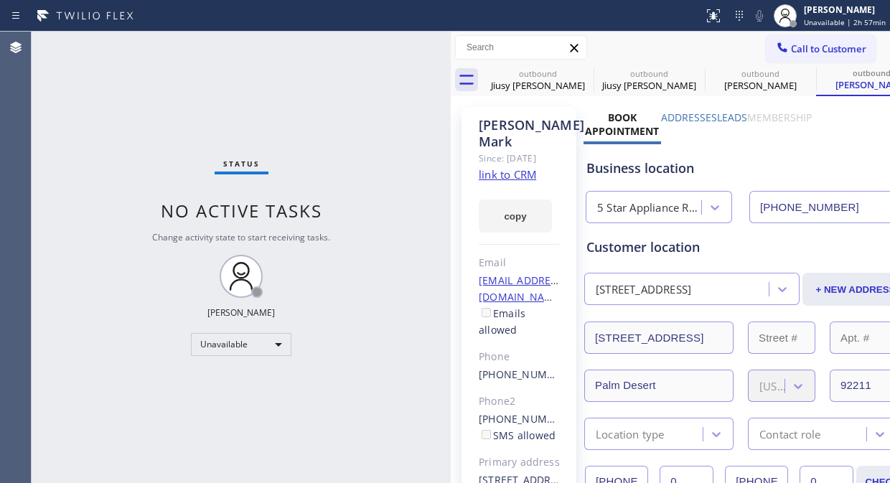
click at [791, 52] on span "Call to Customer" at bounding box center [828, 48] width 75 height 13
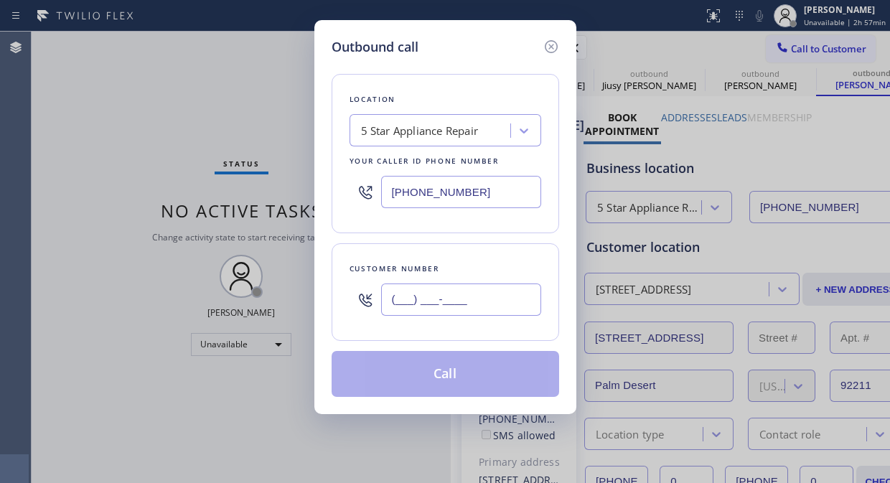
click at [405, 305] on input "(___) ___-____" at bounding box center [461, 299] width 160 height 32
paste input "714) 319-7012"
type input "(714) 319-7012"
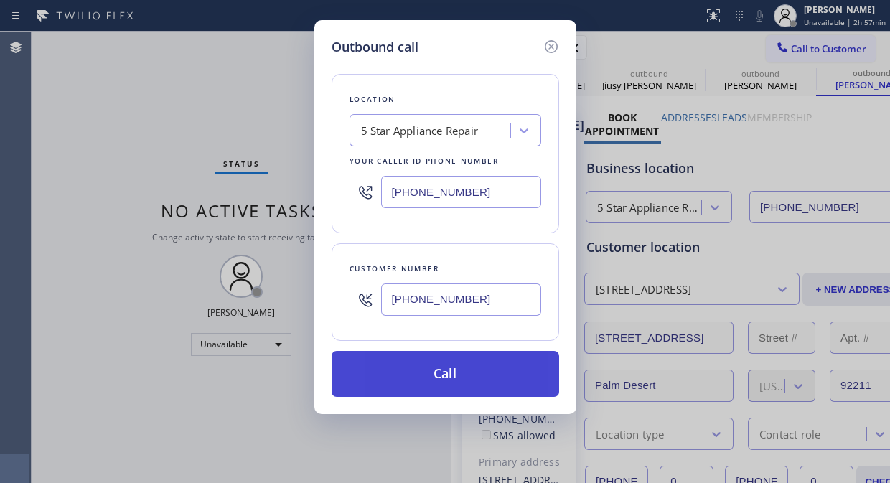
click at [465, 374] on button "Call" at bounding box center [444, 374] width 227 height 46
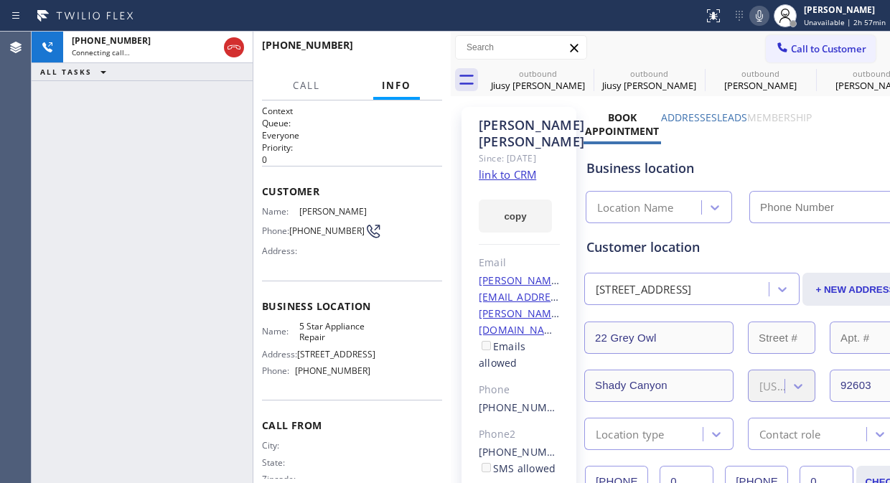
type input "[PHONE_NUMBER]"
click at [581, 73] on icon at bounding box center [583, 73] width 17 height 17
click at [0, 0] on icon at bounding box center [0, 0] width 0 height 0
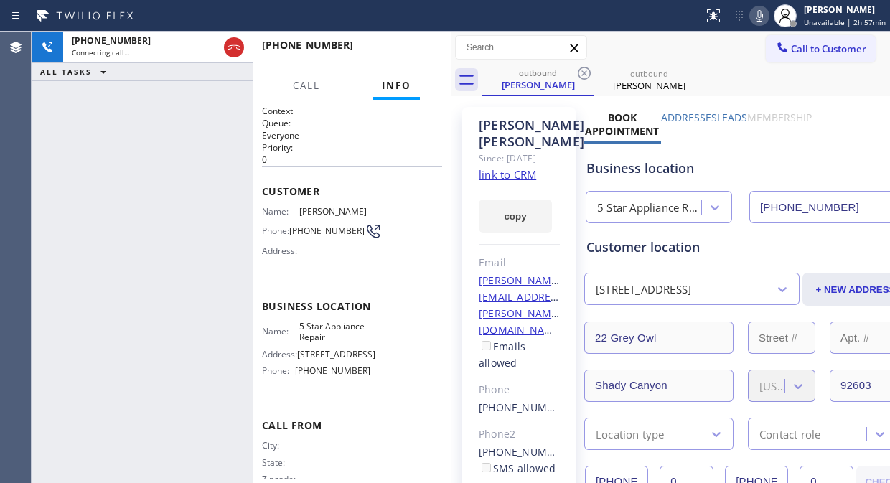
click at [581, 73] on icon at bounding box center [583, 73] width 17 height 17
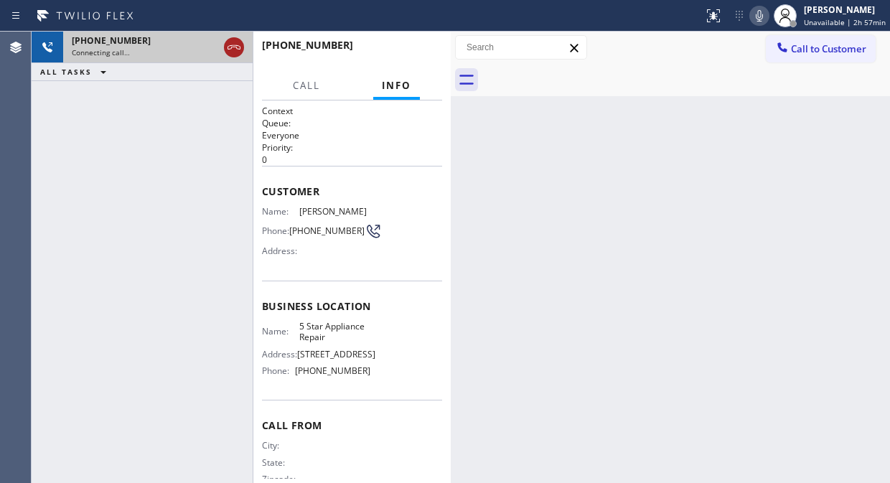
click at [232, 44] on icon at bounding box center [233, 47] width 17 height 17
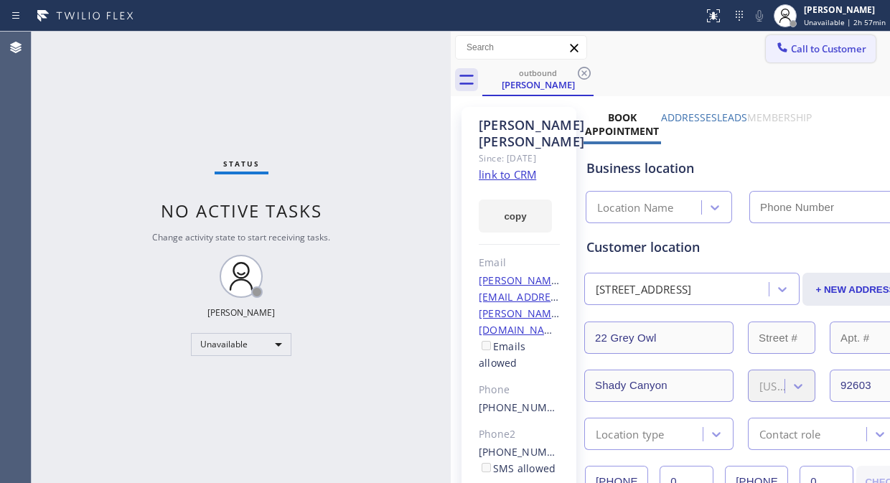
click at [793, 42] on span "Call to Customer" at bounding box center [828, 48] width 75 height 13
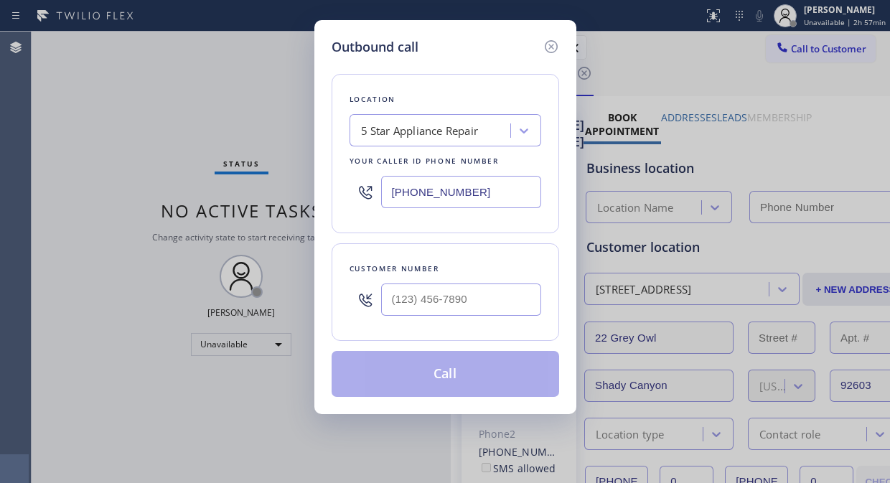
type input "[PHONE_NUMBER]"
drag, startPoint x: 434, startPoint y: 305, endPoint x: 433, endPoint y: 298, distance: 7.2
click at [434, 305] on input "(___) ___-____" at bounding box center [461, 299] width 160 height 32
paste input "954) 655-0661"
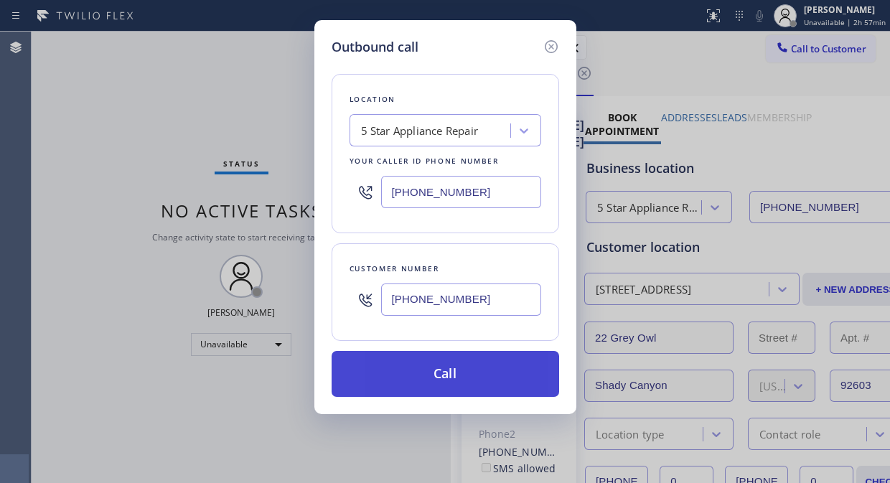
type input "[PHONE_NUMBER]"
click at [488, 372] on button "Call" at bounding box center [444, 374] width 227 height 46
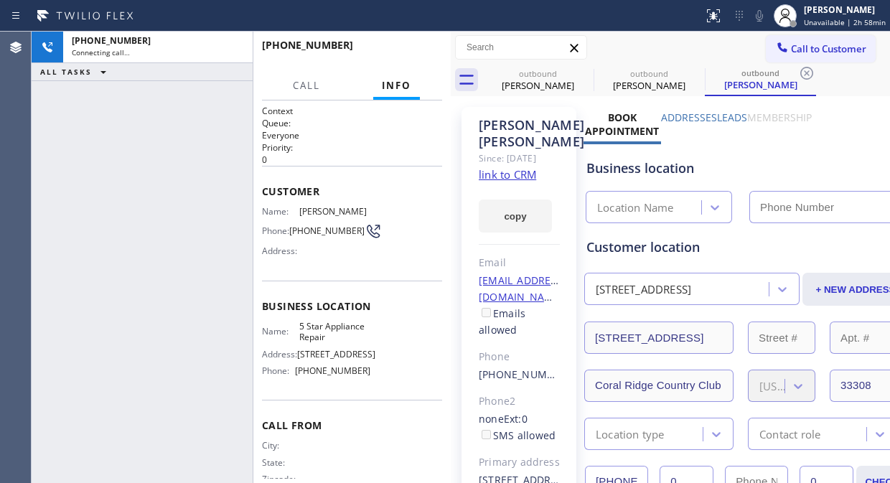
type input "[PHONE_NUMBER]"
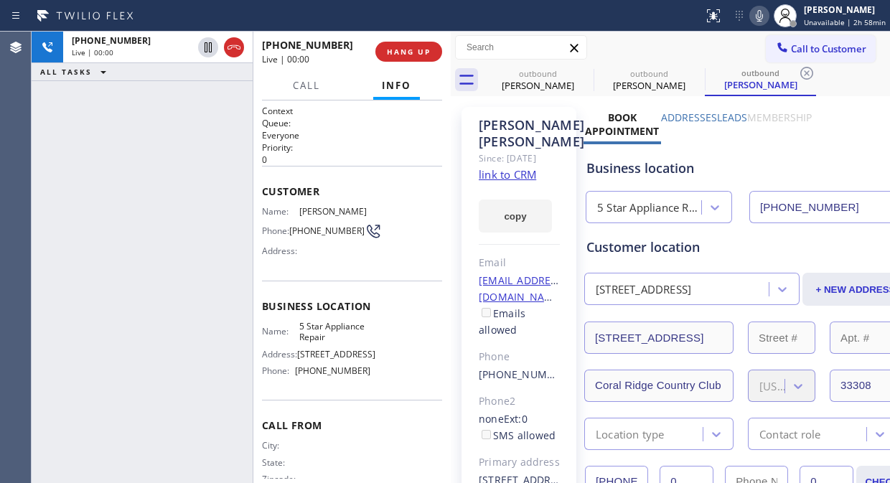
click at [392, 39] on div "+19546550661 Live | 00:00 HANG UP" at bounding box center [352, 51] width 180 height 37
click at [395, 42] on div "+19546550661 Live | 00:00 HANG UP" at bounding box center [352, 51] width 180 height 37
click at [396, 44] on button "HANG UP" at bounding box center [408, 52] width 67 height 20
click at [396, 45] on button "HANG UP" at bounding box center [408, 52] width 67 height 20
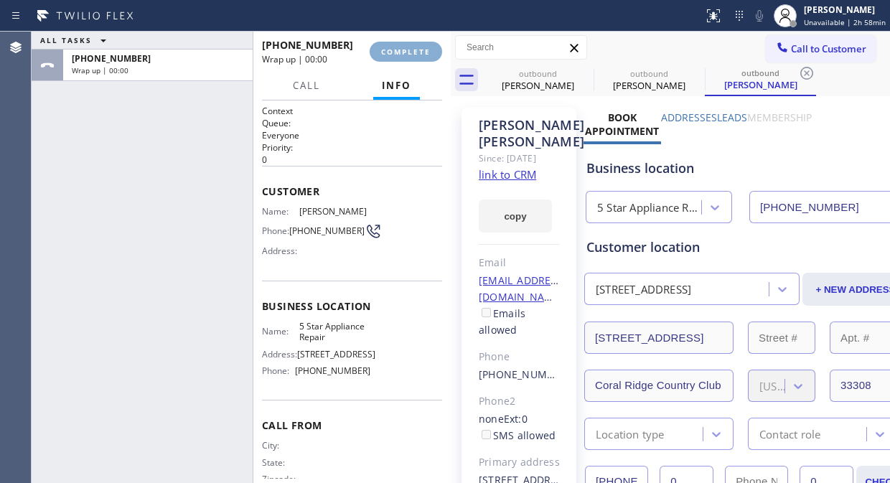
click at [396, 51] on span "COMPLETE" at bounding box center [405, 52] width 49 height 10
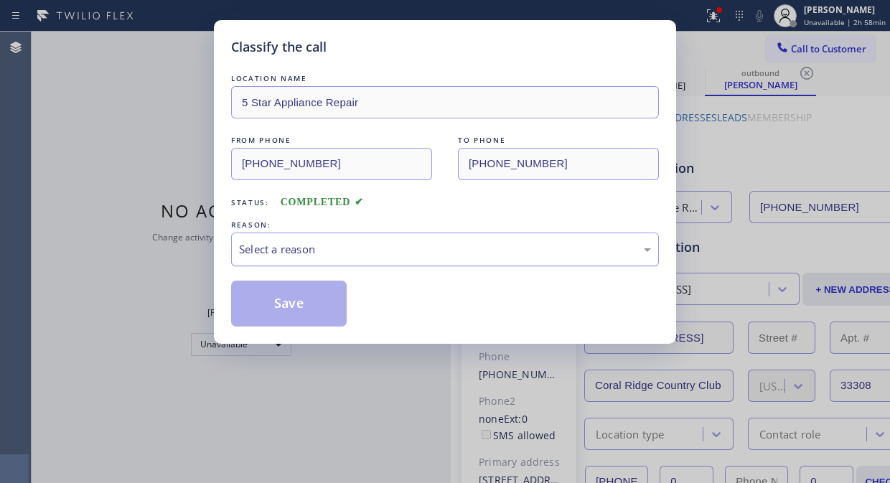
click at [424, 239] on div "Select a reason" at bounding box center [445, 249] width 428 height 34
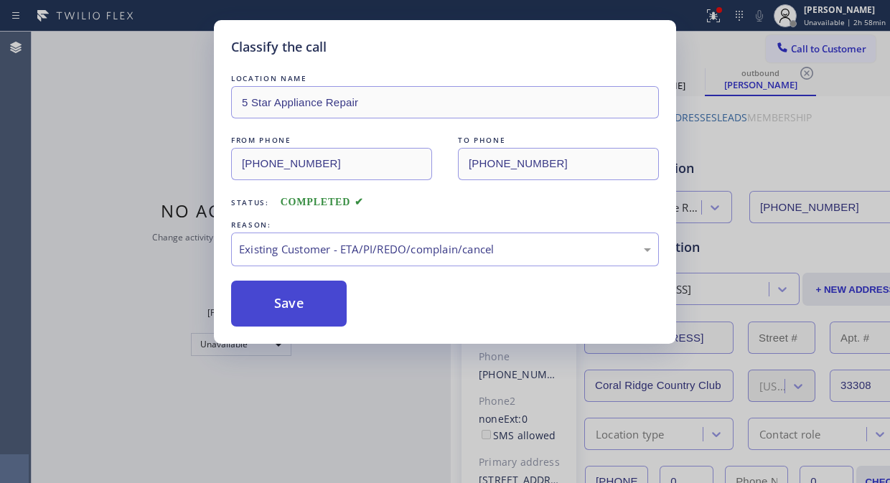
click at [306, 323] on button "Save" at bounding box center [288, 303] width 115 height 46
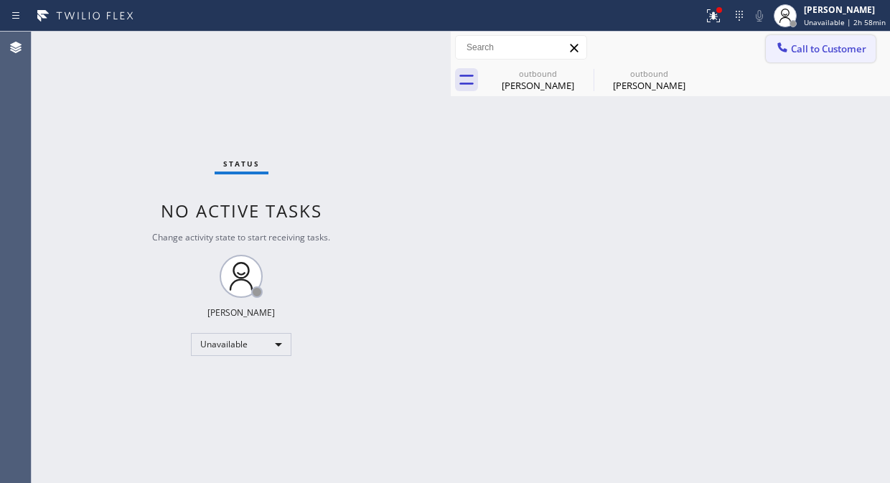
click at [798, 55] on button "Call to Customer" at bounding box center [820, 48] width 110 height 27
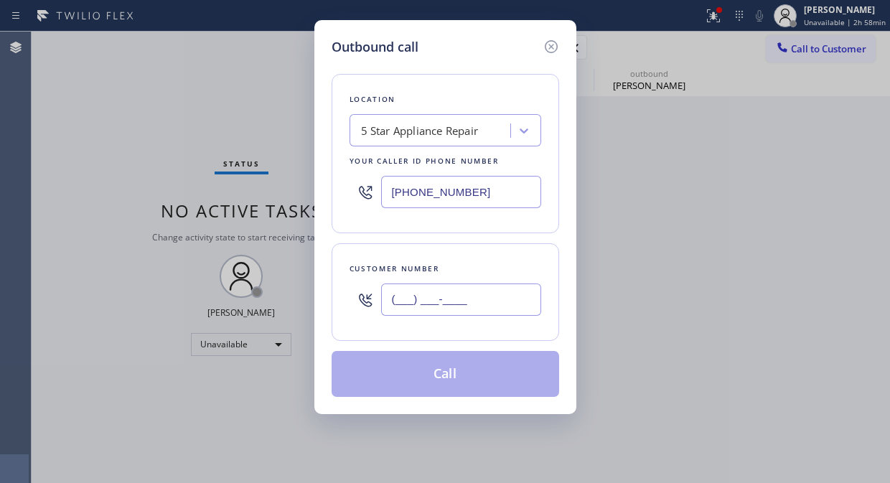
click at [469, 294] on input "(___) ___-____" at bounding box center [461, 299] width 160 height 32
paste input "626) 838-7654"
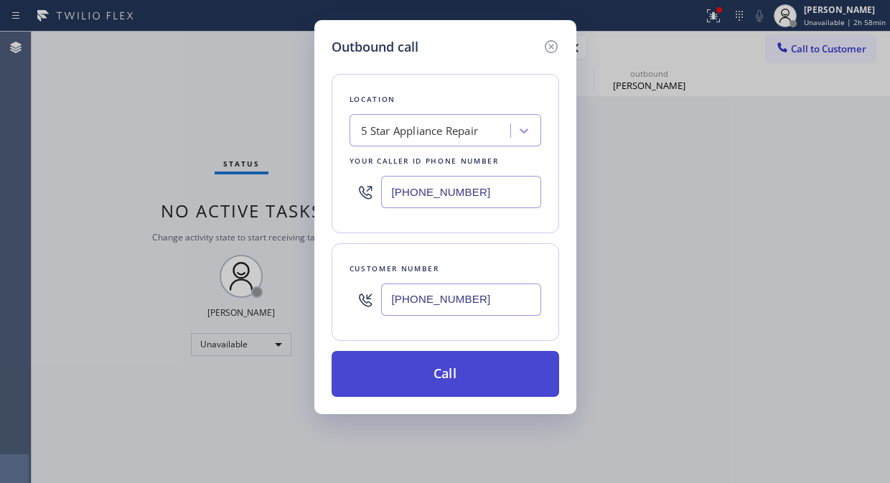
type input "(626) 838-7654"
click at [471, 379] on button "Call" at bounding box center [444, 374] width 227 height 46
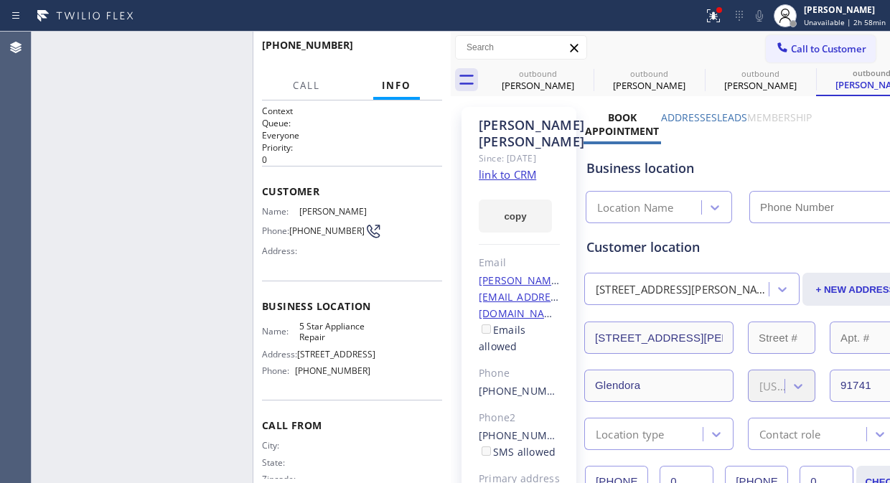
type input "[PHONE_NUMBER]"
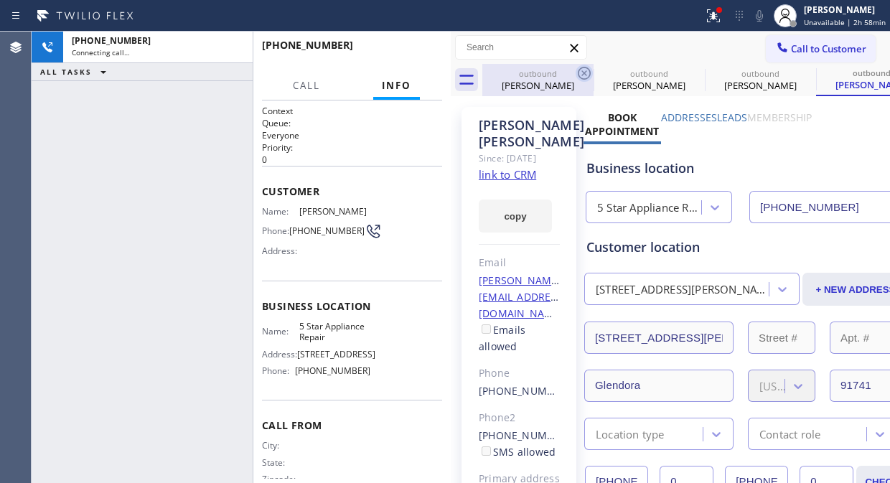
click at [583, 67] on icon at bounding box center [583, 73] width 13 height 13
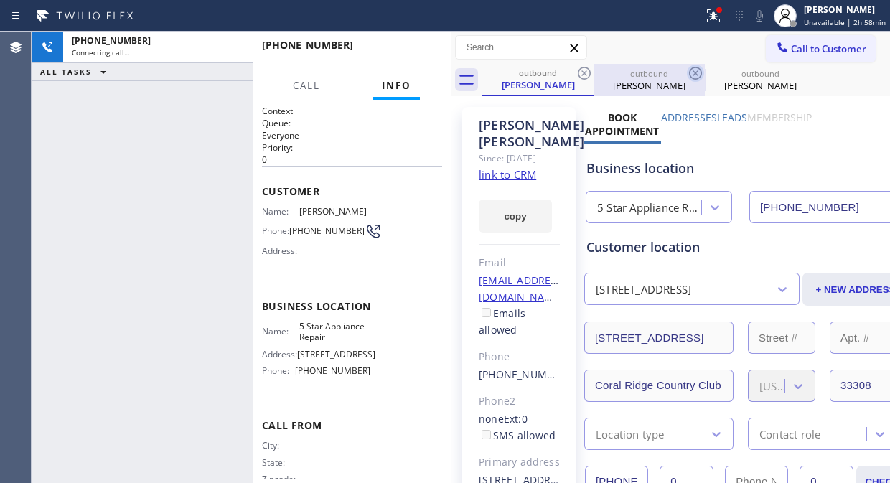
click at [583, 67] on icon at bounding box center [583, 73] width 13 height 13
click at [689, 67] on icon at bounding box center [695, 73] width 13 height 13
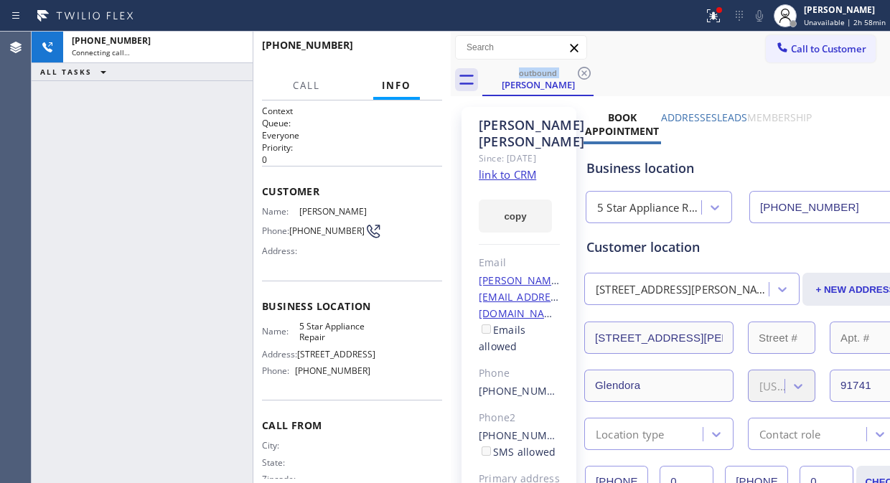
click at [583, 67] on icon at bounding box center [583, 73] width 13 height 13
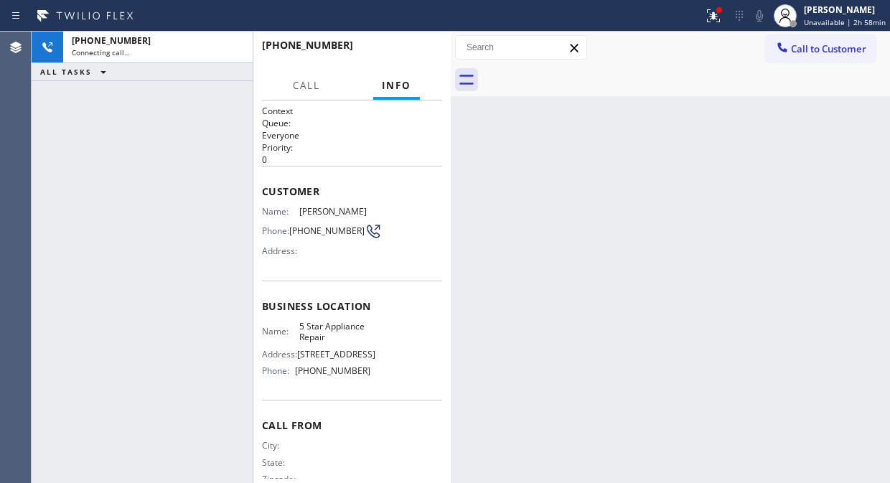
click at [583, 67] on div at bounding box center [685, 80] width 407 height 32
click at [712, 16] on icon at bounding box center [712, 15] width 17 height 17
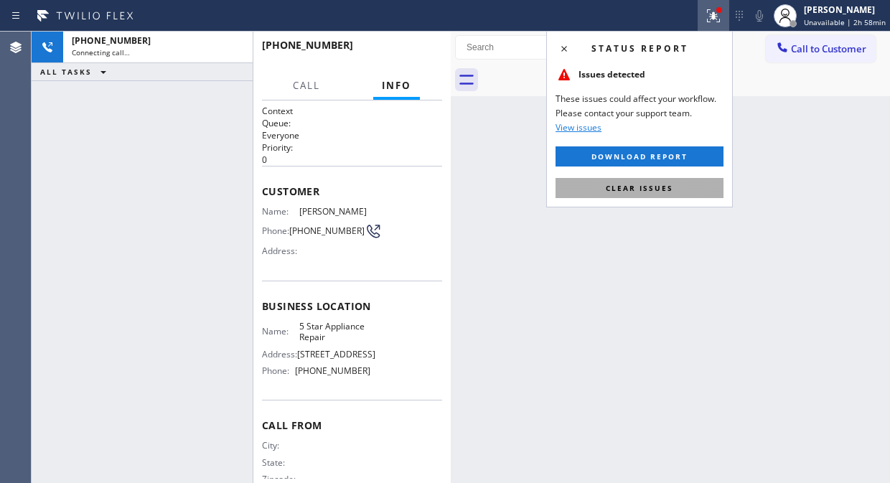
click at [669, 192] on span "Clear issues" at bounding box center [638, 188] width 67 height 10
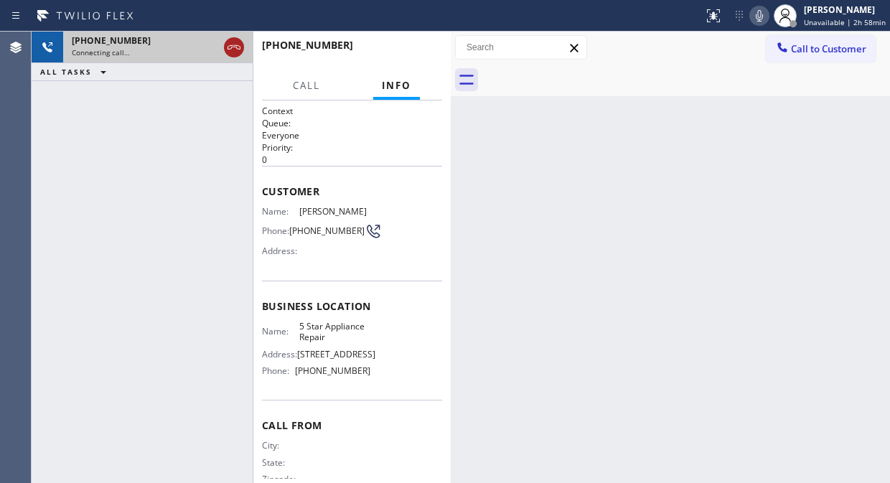
click at [233, 44] on icon at bounding box center [233, 47] width 17 height 17
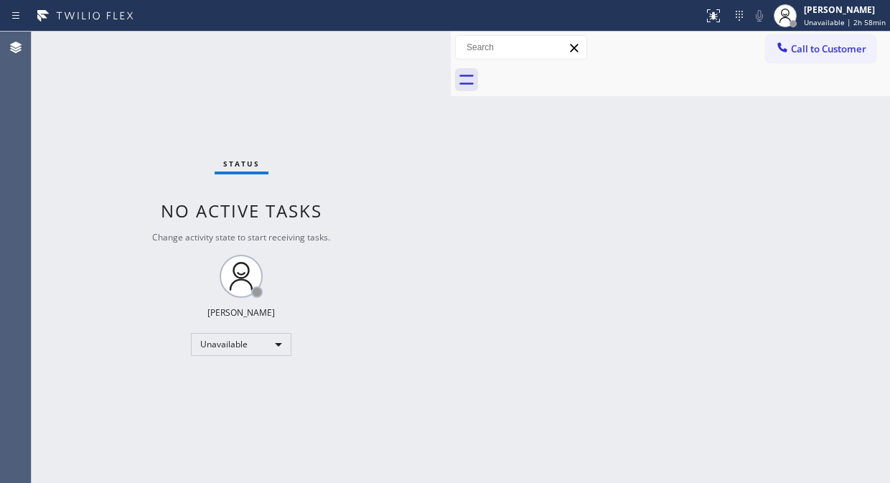
click at [800, 46] on span "Call to Customer" at bounding box center [828, 48] width 75 height 13
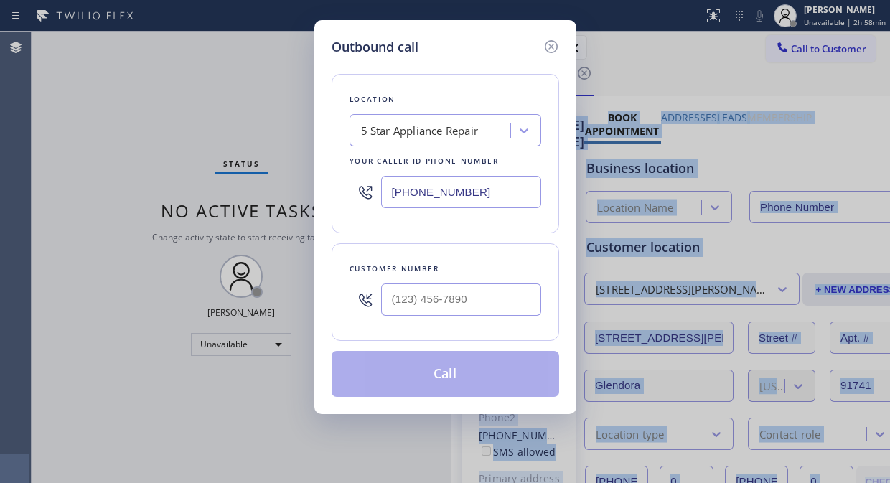
type input "[PHONE_NUMBER]"
click at [484, 306] on input "text" at bounding box center [461, 299] width 160 height 32
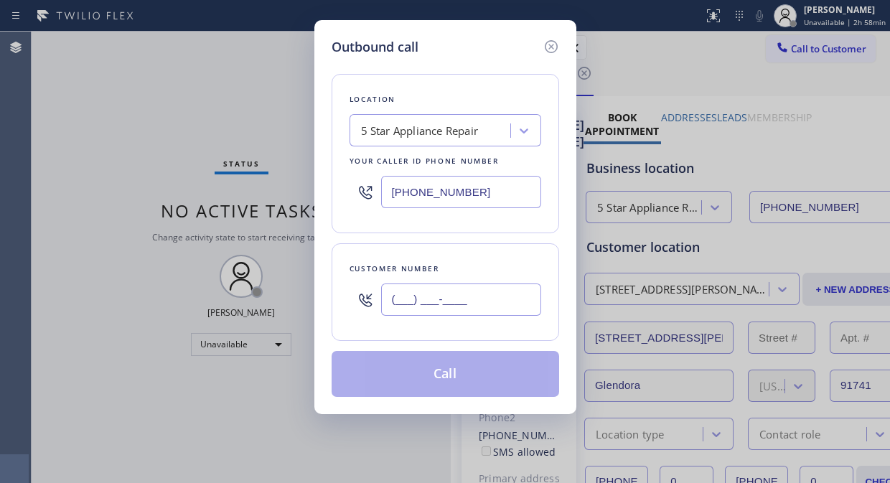
click at [395, 300] on input "(___) ___-____" at bounding box center [461, 299] width 160 height 32
paste input "714) 861-8687"
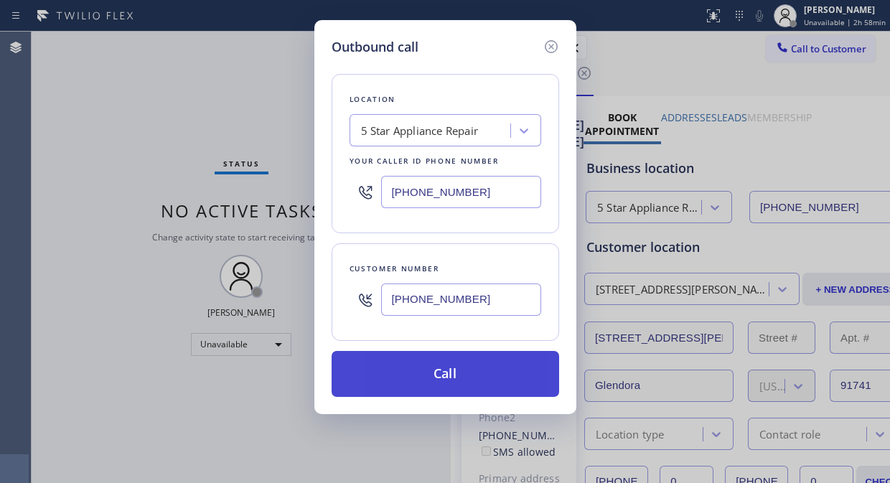
type input "(714) 861-8687"
click at [471, 384] on button "Call" at bounding box center [444, 374] width 227 height 46
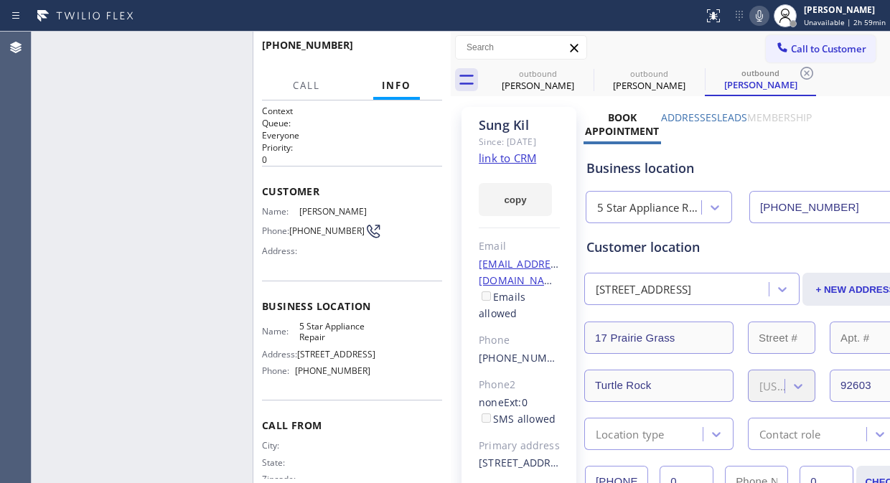
type input "[PHONE_NUMBER]"
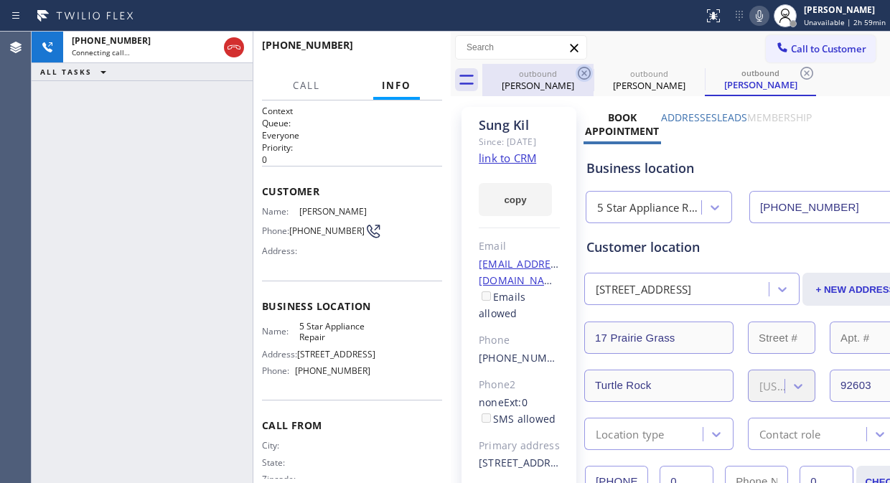
click at [587, 70] on icon at bounding box center [583, 73] width 17 height 17
click at [0, 0] on icon at bounding box center [0, 0] width 0 height 0
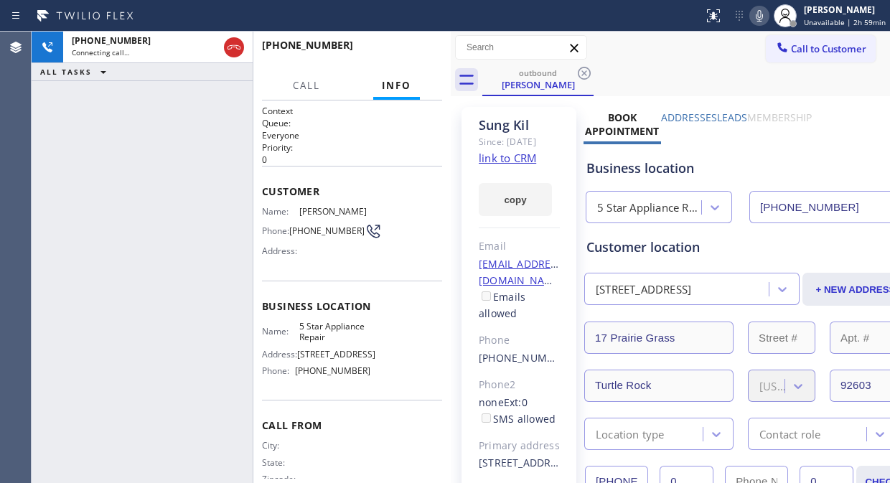
drag, startPoint x: 109, startPoint y: 138, endPoint x: 123, endPoint y: 126, distance: 18.8
click at [111, 137] on div "+17148618687 Connecting call… ALL TASKS ALL TASKS ACTIVE TASKS TASKS IN WRAP UP" at bounding box center [142, 257] width 221 height 451
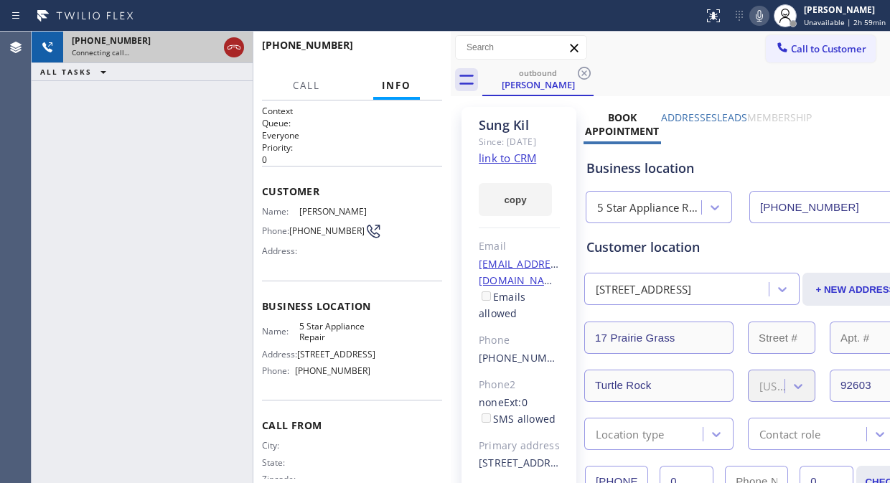
click at [237, 55] on icon at bounding box center [233, 47] width 17 height 17
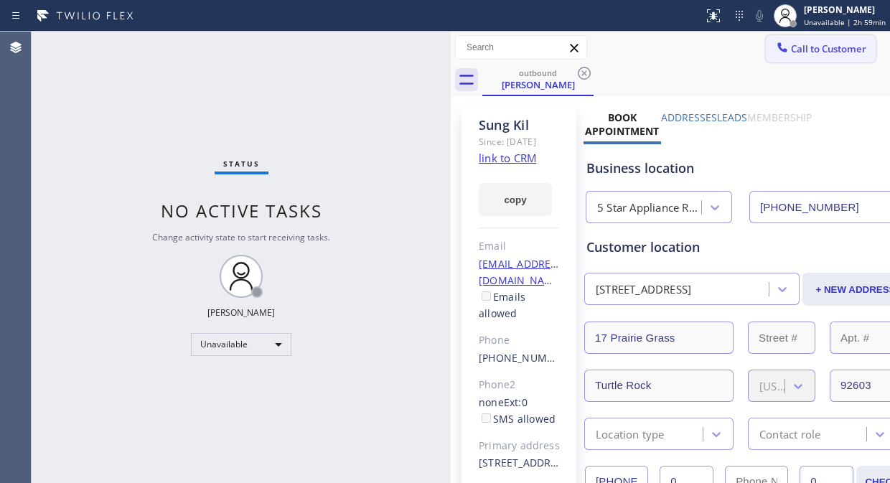
click at [800, 49] on span "Call to Customer" at bounding box center [828, 48] width 75 height 13
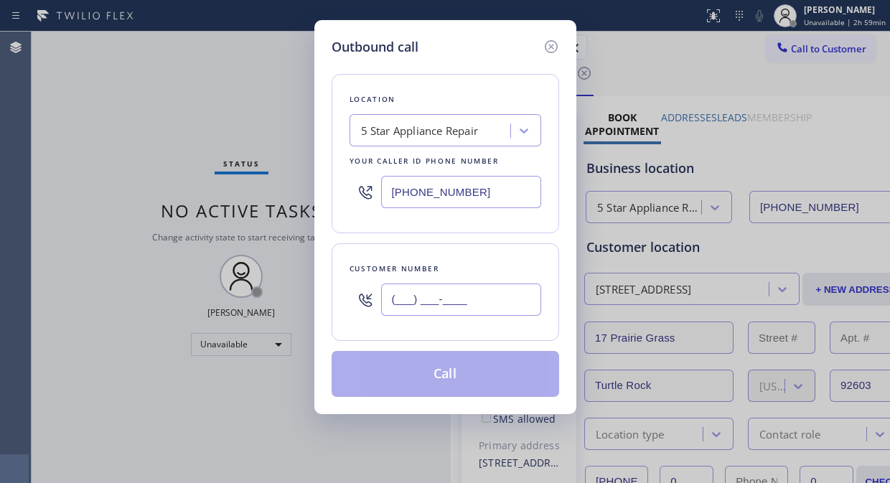
click at [393, 291] on input "(___) ___-____" at bounding box center [461, 299] width 160 height 32
paste input "206) 618-9915"
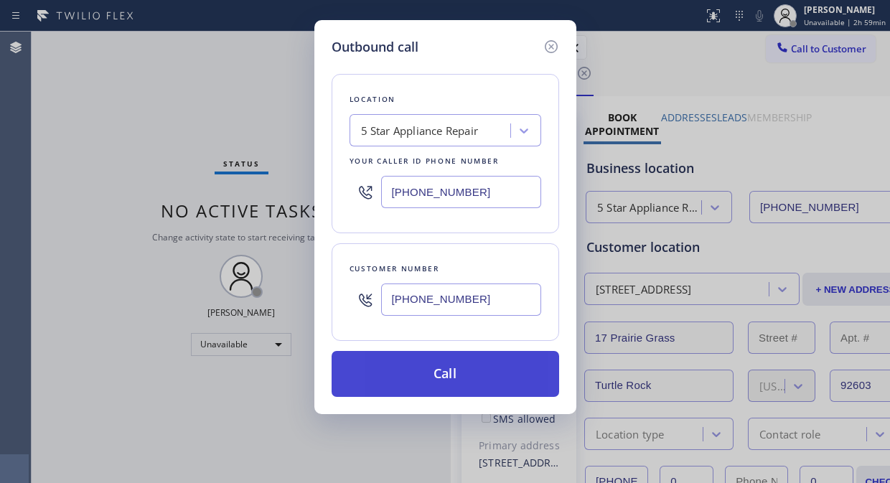
type input "[PHONE_NUMBER]"
click at [464, 371] on button "Call" at bounding box center [444, 374] width 227 height 46
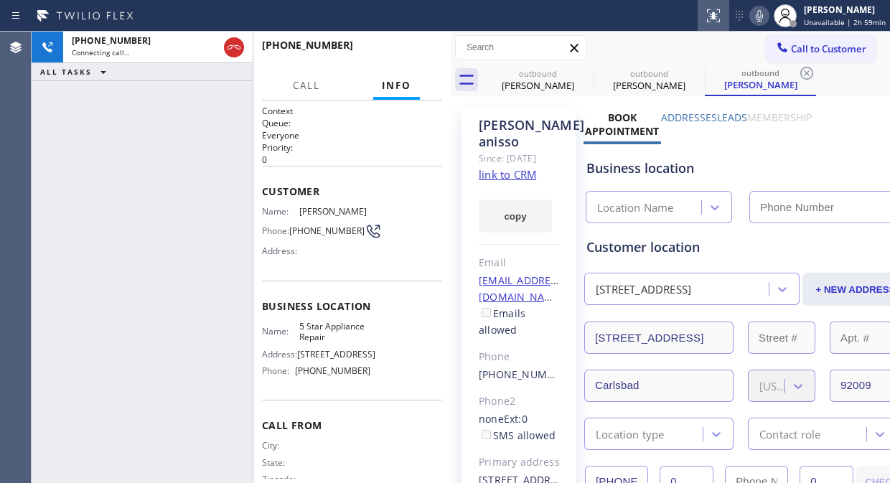
type input "[PHONE_NUMBER]"
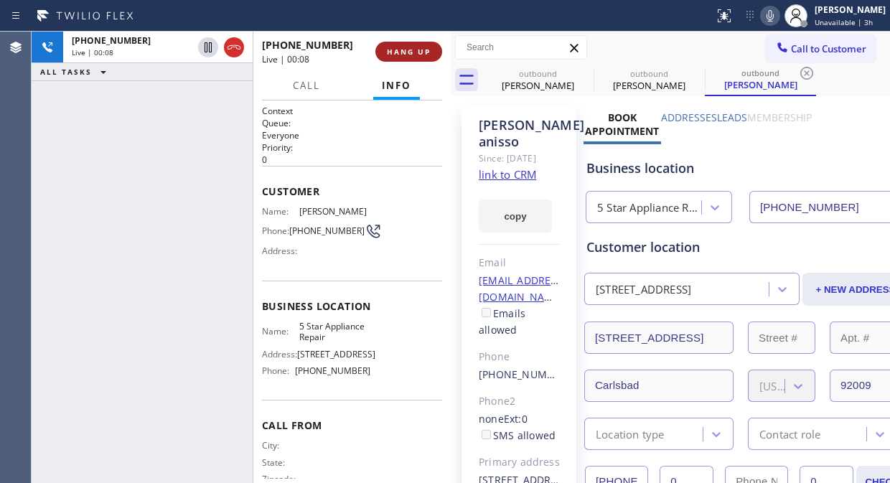
click at [391, 50] on span "HANG UP" at bounding box center [409, 52] width 44 height 10
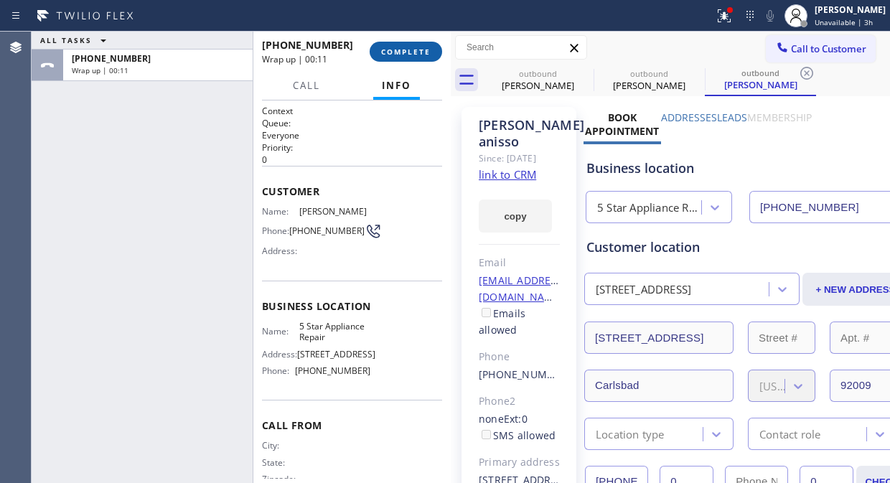
click at [397, 51] on span "COMPLETE" at bounding box center [405, 52] width 49 height 10
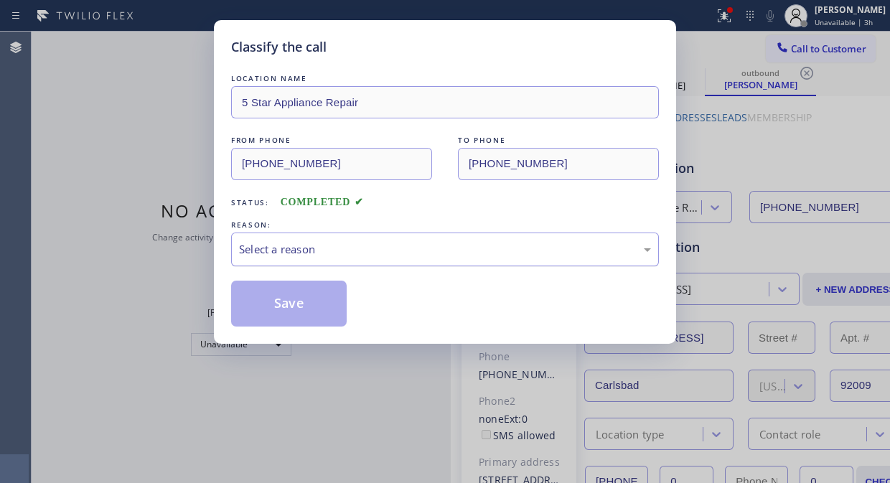
click at [417, 246] on div "Select a reason" at bounding box center [445, 249] width 412 height 16
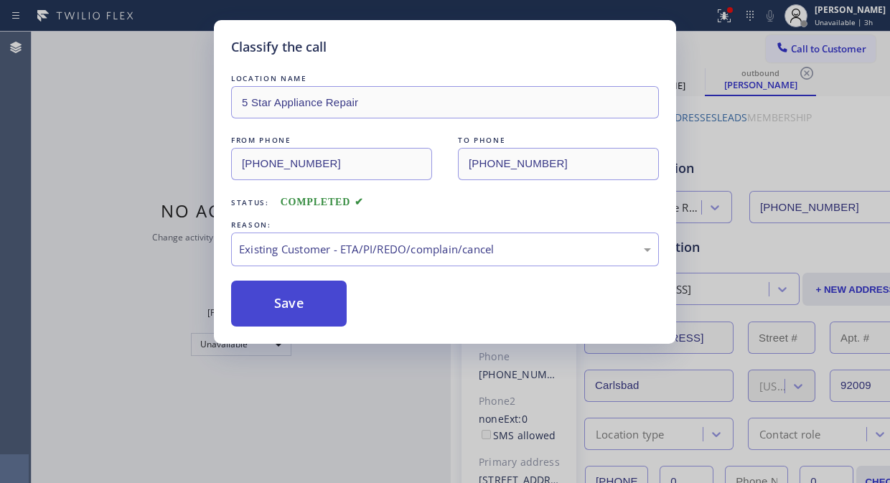
click at [287, 294] on button "Save" at bounding box center [288, 303] width 115 height 46
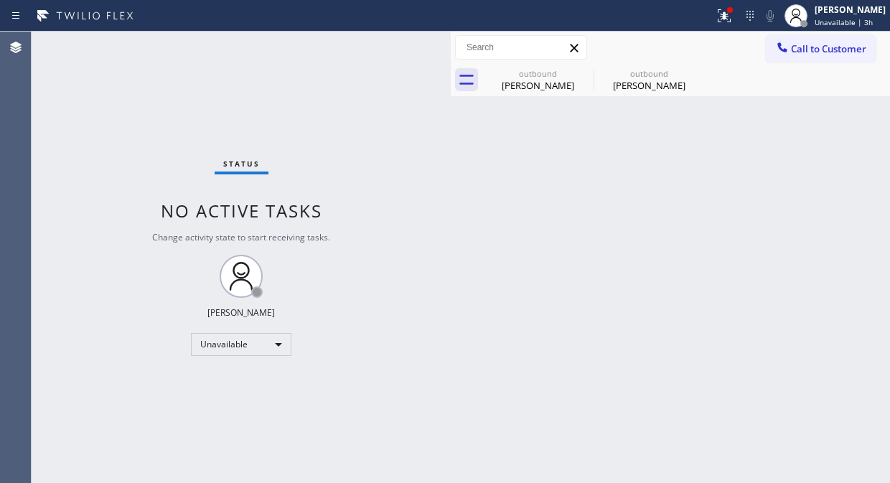
click at [782, 49] on icon at bounding box center [781, 46] width 9 height 9
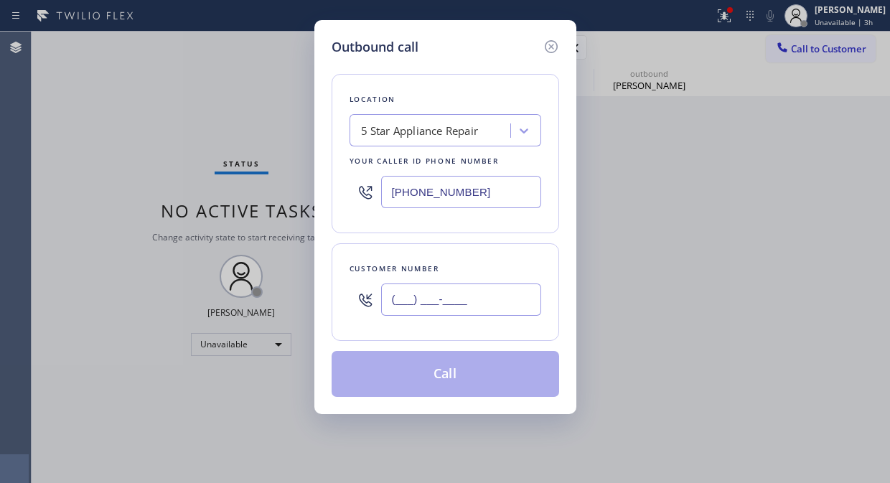
click at [440, 314] on input "(___) ___-____" at bounding box center [461, 299] width 160 height 32
paste input "650) 296-6198"
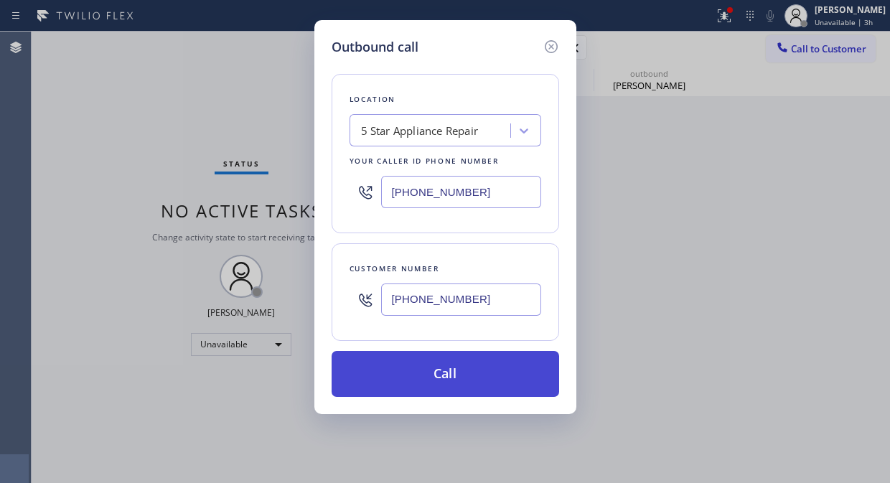
type input "[PHONE_NUMBER]"
click at [479, 387] on button "Call" at bounding box center [444, 374] width 227 height 46
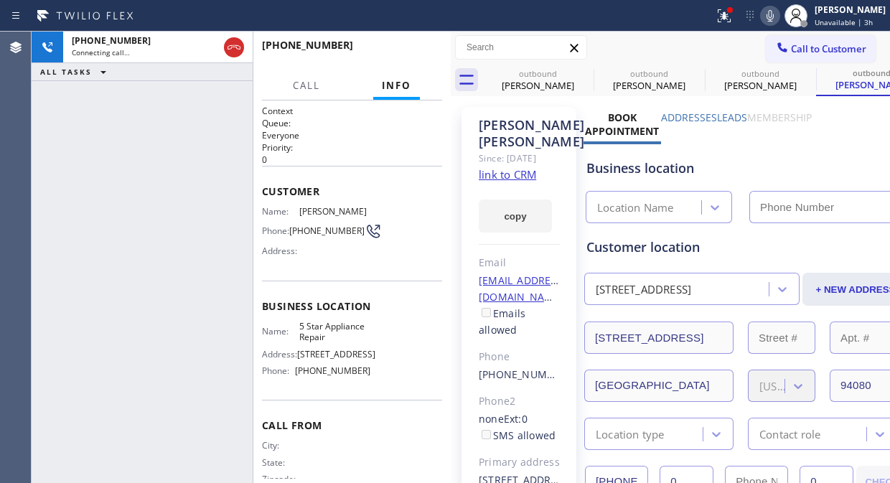
type input "[PHONE_NUMBER]"
click at [577, 68] on icon at bounding box center [583, 73] width 17 height 17
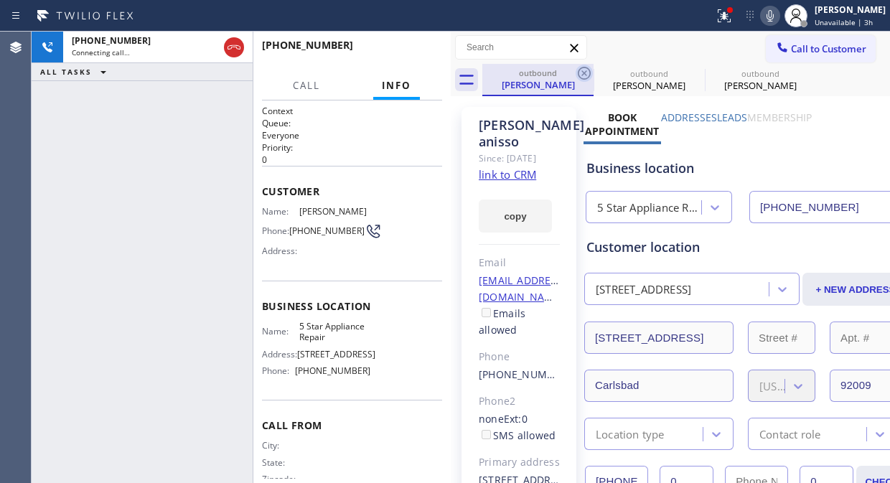
click at [580, 70] on icon at bounding box center [583, 73] width 17 height 17
click at [0, 0] on icon at bounding box center [0, 0] width 0 height 0
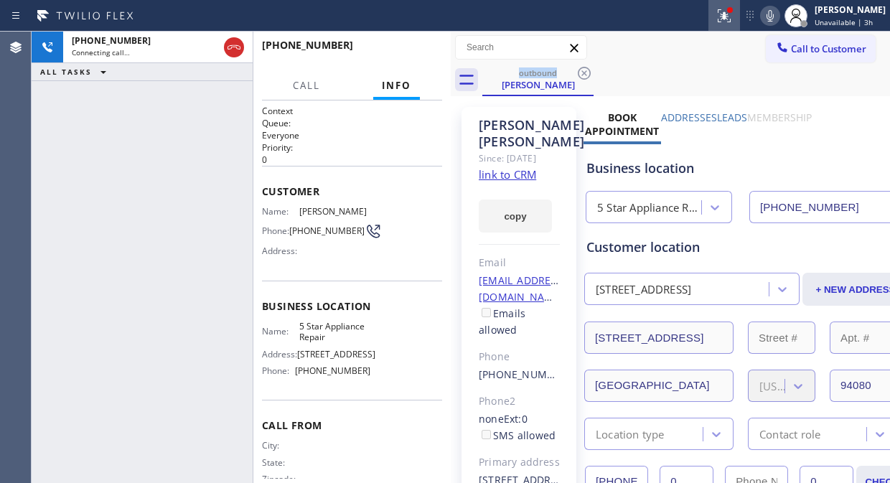
click at [728, 16] on icon at bounding box center [724, 13] width 9 height 5
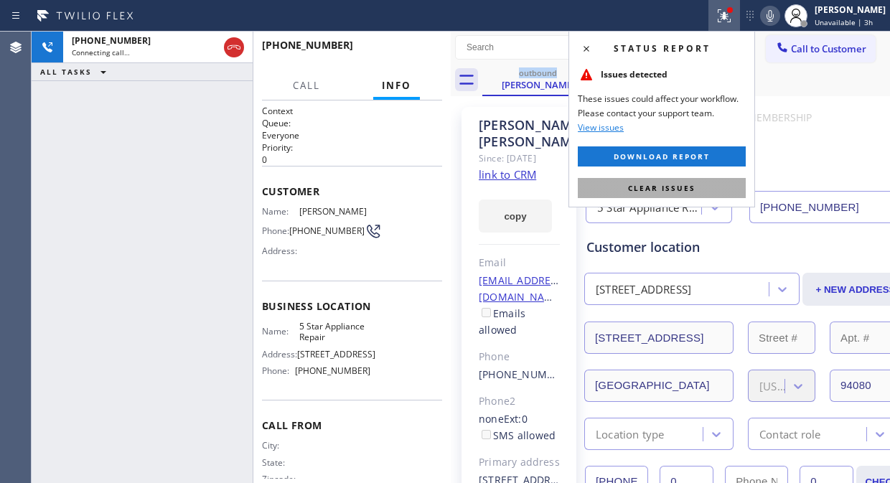
click at [685, 192] on span "Clear issues" at bounding box center [661, 188] width 67 height 10
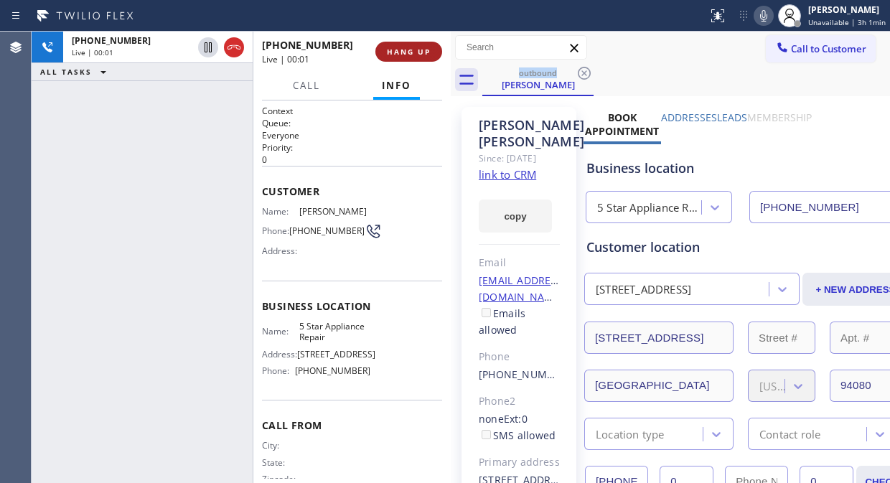
click at [406, 52] on span "HANG UP" at bounding box center [409, 52] width 44 height 10
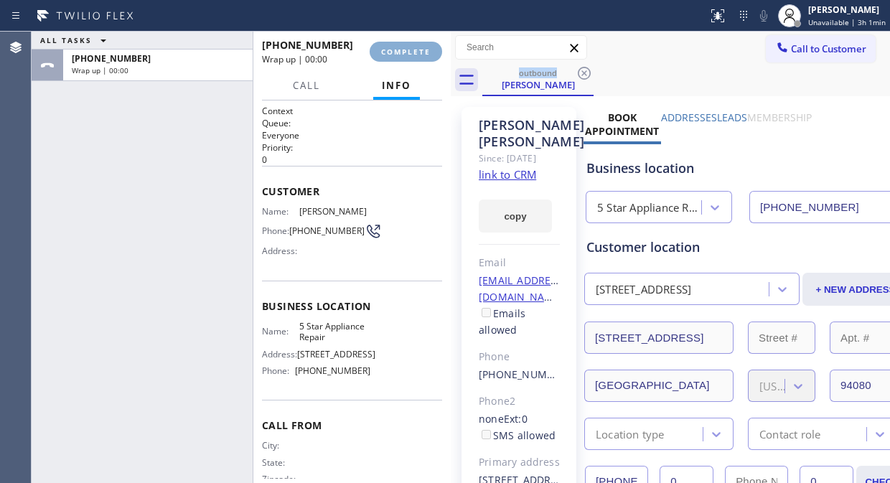
click at [406, 52] on span "COMPLETE" at bounding box center [405, 52] width 49 height 10
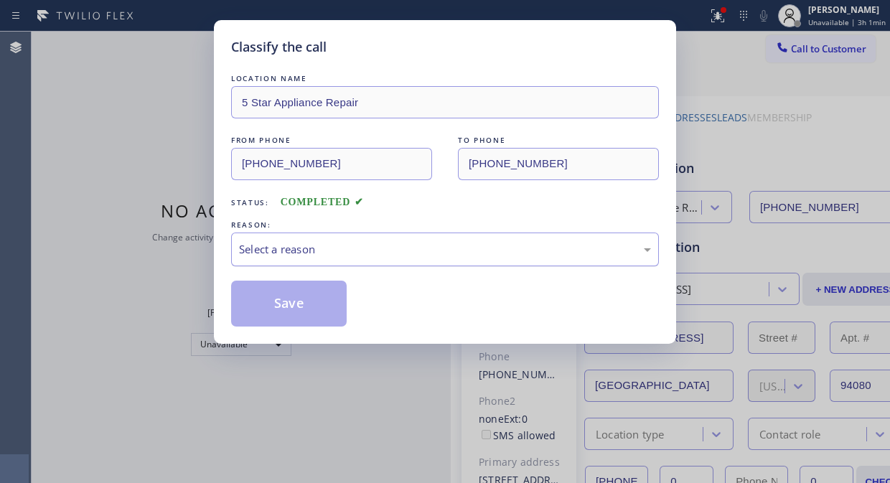
click at [430, 265] on div "Select a reason" at bounding box center [445, 249] width 428 height 34
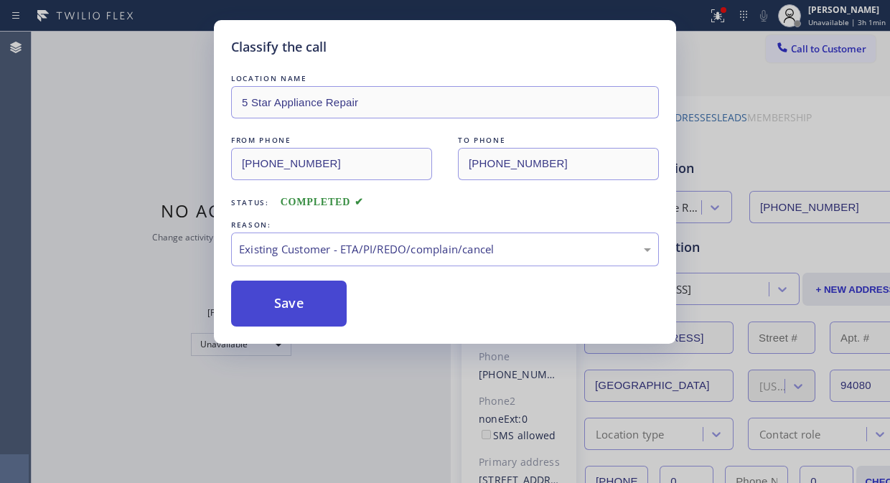
click at [327, 319] on button "Save" at bounding box center [288, 303] width 115 height 46
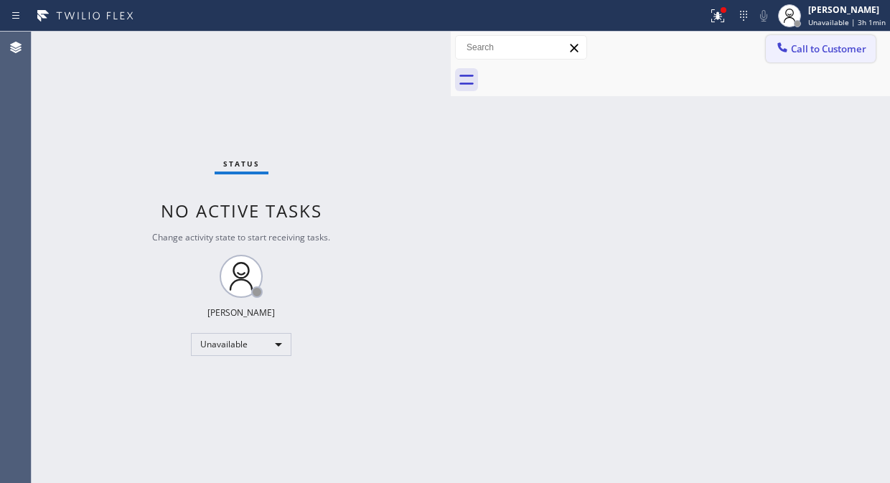
click at [800, 49] on span "Call to Customer" at bounding box center [828, 48] width 75 height 13
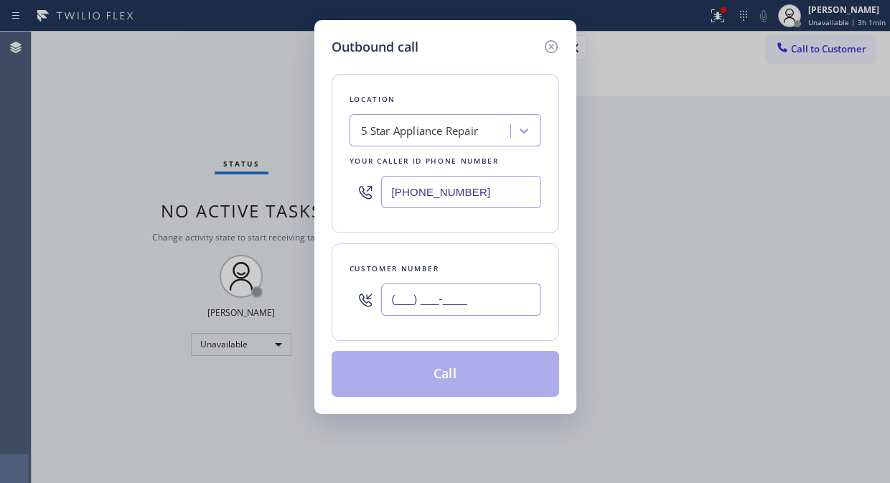
click at [497, 306] on input "(___) ___-____" at bounding box center [461, 299] width 160 height 32
paste input "857) 399-6657"
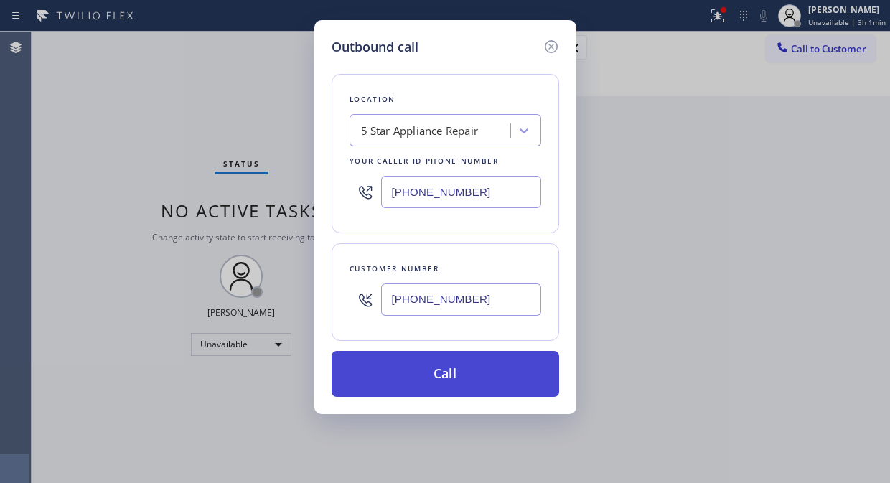
type input "(857) 399-6657"
click at [488, 383] on button "Call" at bounding box center [444, 374] width 227 height 46
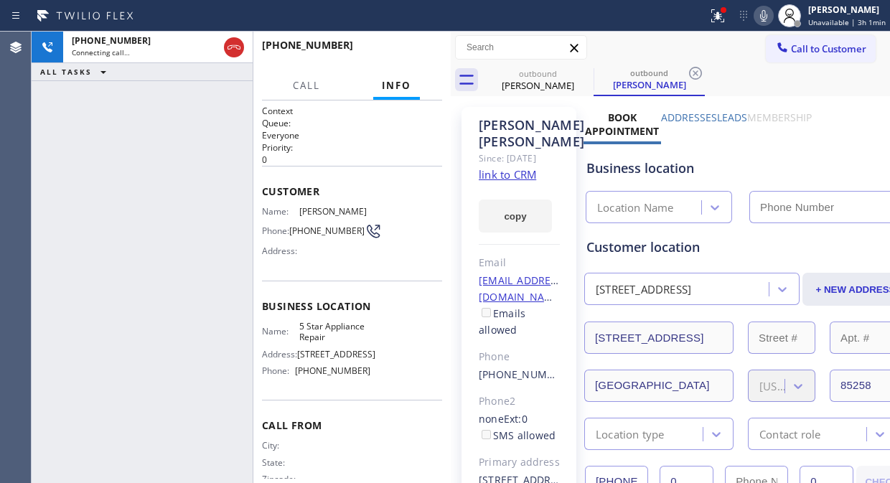
type input "[PHONE_NUMBER]"
click at [578, 72] on icon at bounding box center [583, 73] width 13 height 13
click at [732, 23] on div at bounding box center [718, 15] width 32 height 17
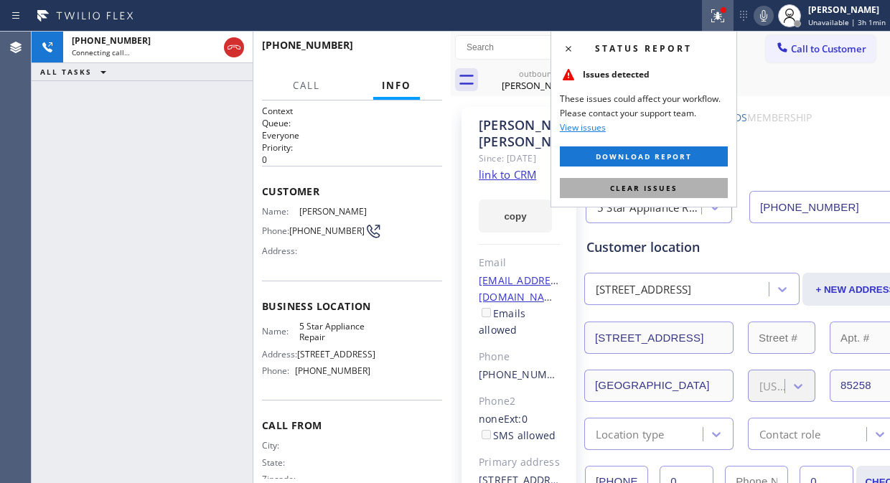
click at [674, 194] on button "Clear issues" at bounding box center [644, 188] width 168 height 20
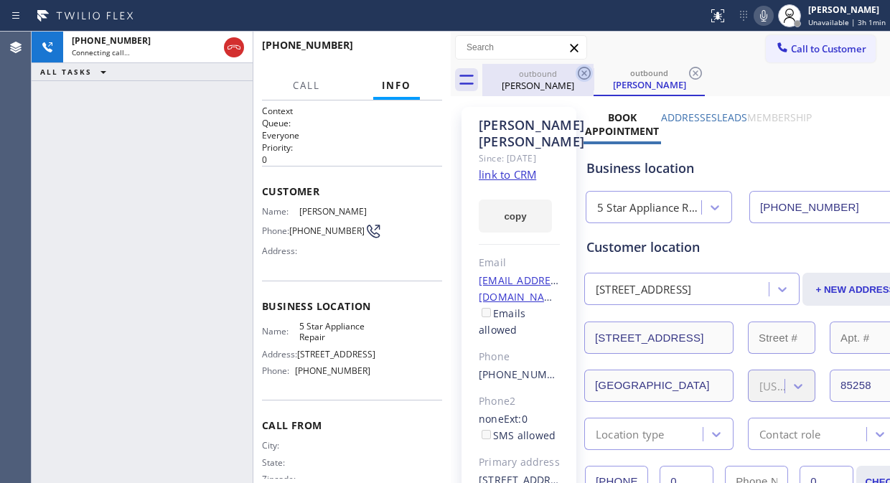
click at [581, 73] on icon at bounding box center [583, 73] width 17 height 17
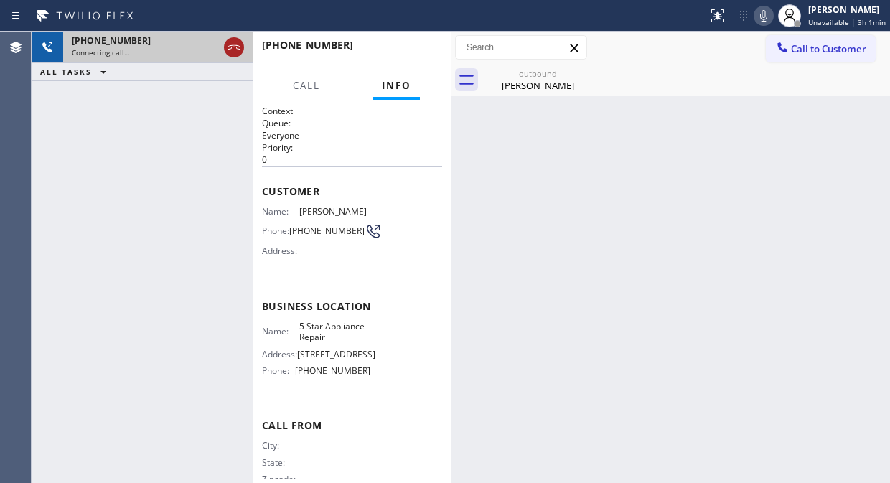
click at [231, 42] on icon at bounding box center [233, 47] width 17 height 17
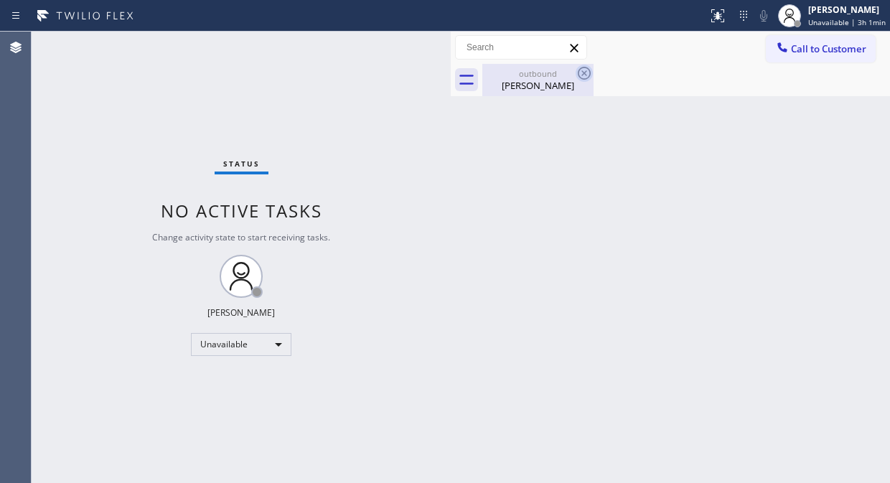
drag, startPoint x: 558, startPoint y: 74, endPoint x: 580, endPoint y: 70, distance: 21.8
click at [558, 75] on div "outbound" at bounding box center [538, 73] width 108 height 11
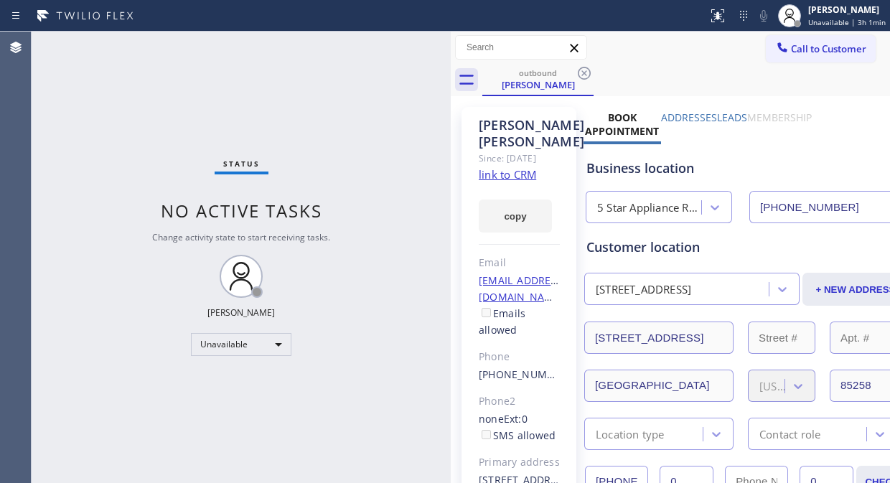
click at [584, 70] on icon at bounding box center [583, 73] width 17 height 17
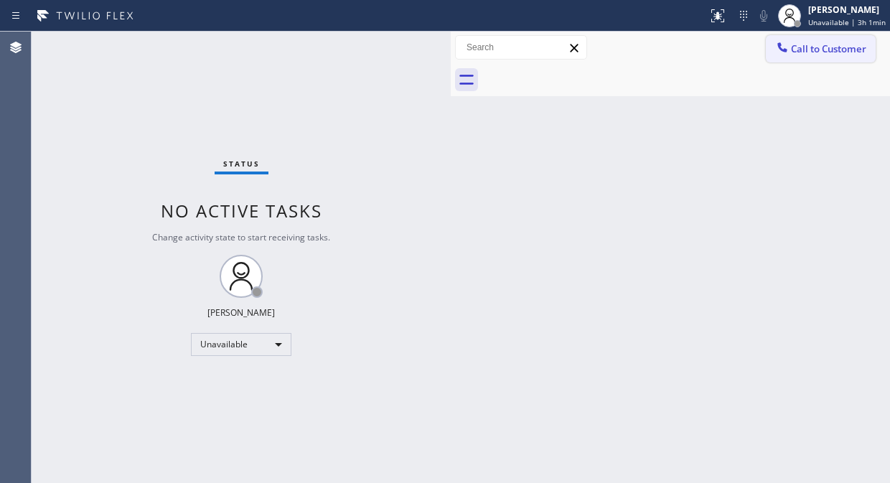
click at [800, 52] on span "Call to Customer" at bounding box center [828, 48] width 75 height 13
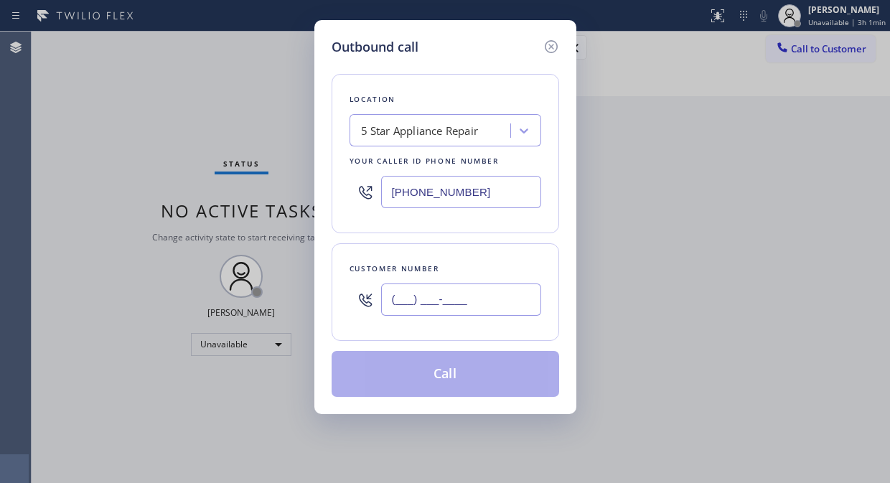
click at [468, 307] on input "(___) ___-____" at bounding box center [461, 299] width 160 height 32
paste input "562) 243-9826"
type input "[PHONE_NUMBER]"
click at [466, 375] on button "Call" at bounding box center [444, 374] width 227 height 46
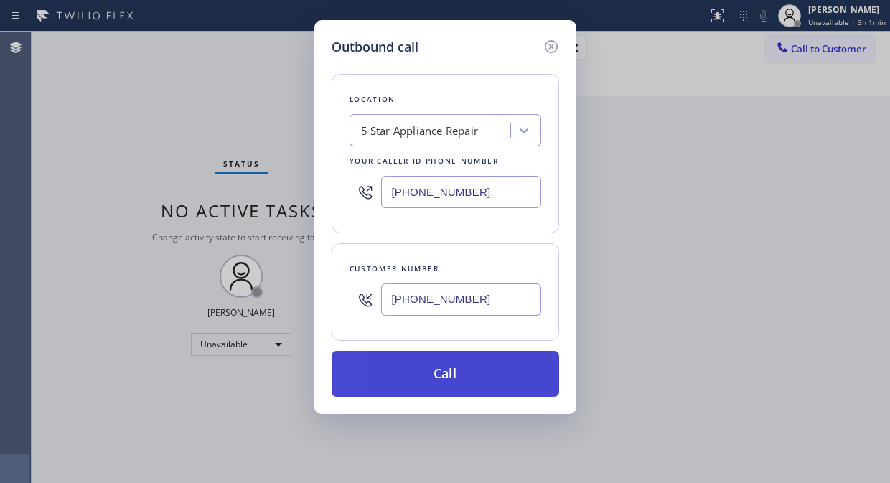
click at [495, 367] on button "Call" at bounding box center [444, 374] width 227 height 46
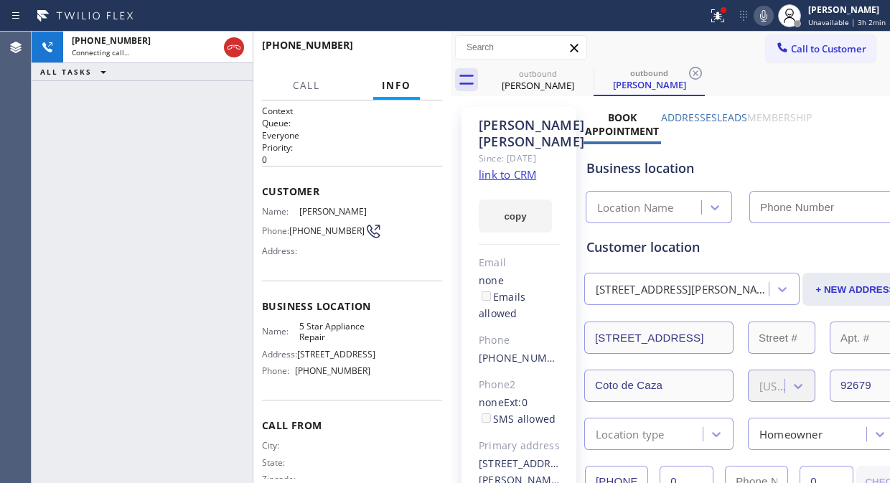
type input "[PHONE_NUMBER]"
click at [527, 181] on link "link to CRM" at bounding box center [506, 174] width 57 height 14
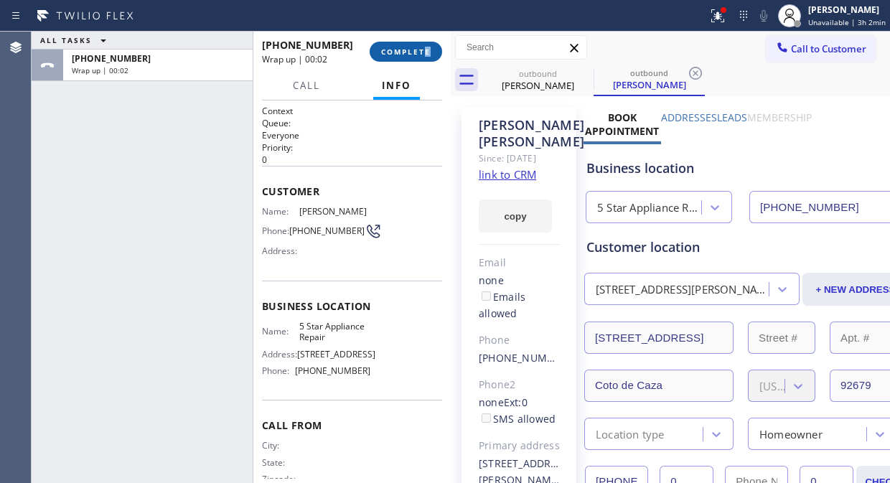
drag, startPoint x: 428, startPoint y: 65, endPoint x: 414, endPoint y: 55, distance: 17.4
click at [425, 63] on div "+15622439826 Wrap up | 00:02 COMPLETE" at bounding box center [352, 51] width 180 height 37
click at [414, 54] on span "COMPLETE" at bounding box center [405, 52] width 49 height 10
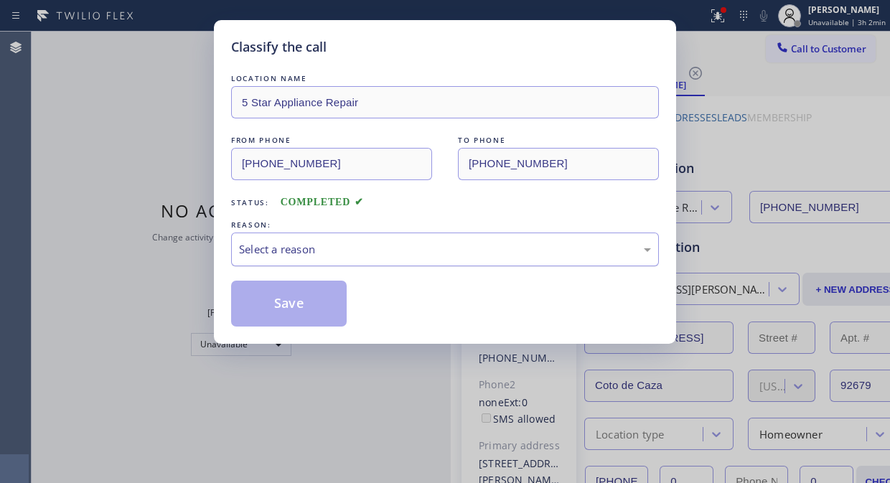
click at [405, 252] on div "Select a reason" at bounding box center [445, 249] width 412 height 16
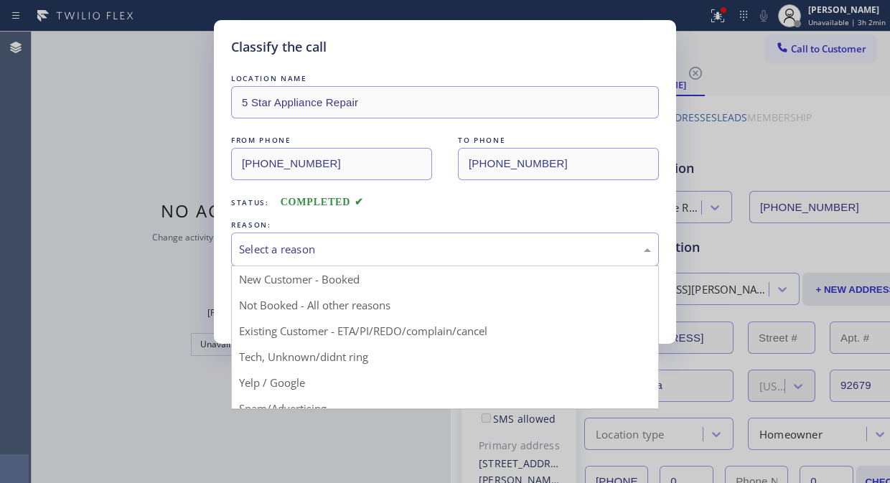
drag, startPoint x: 424, startPoint y: 321, endPoint x: 400, endPoint y: 324, distance: 24.5
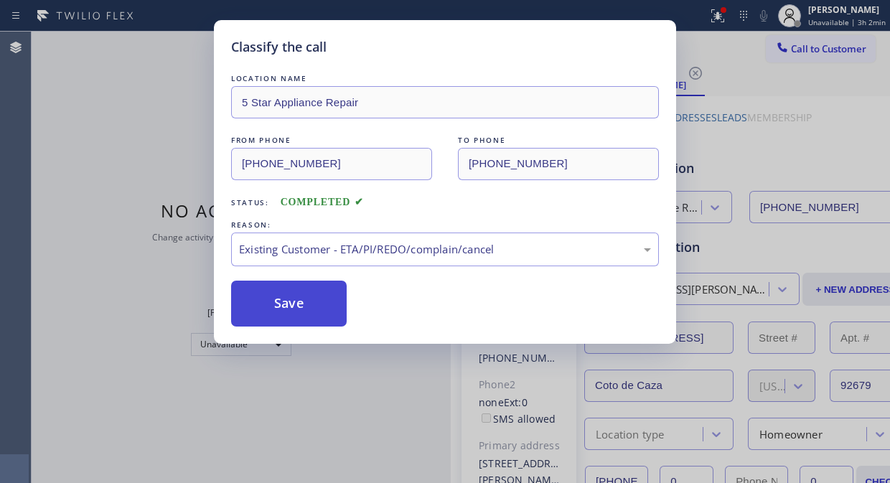
click at [313, 313] on button "Save" at bounding box center [288, 303] width 115 height 46
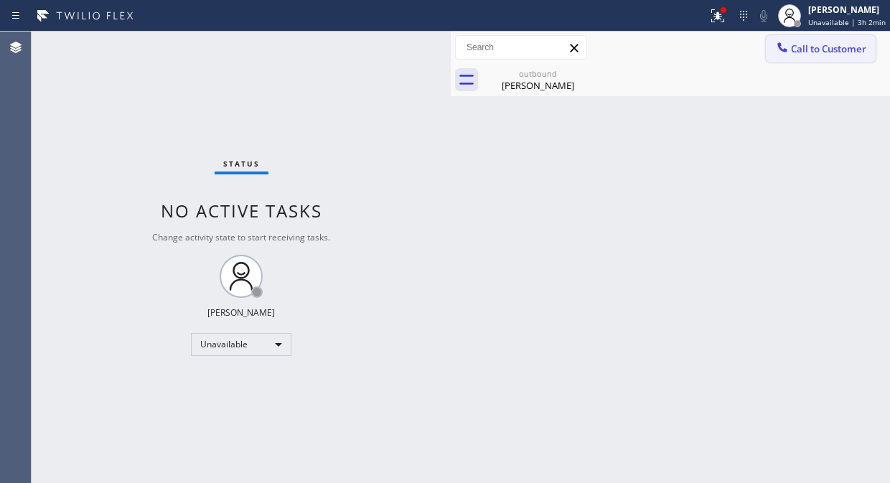
click at [790, 51] on div at bounding box center [781, 48] width 17 height 17
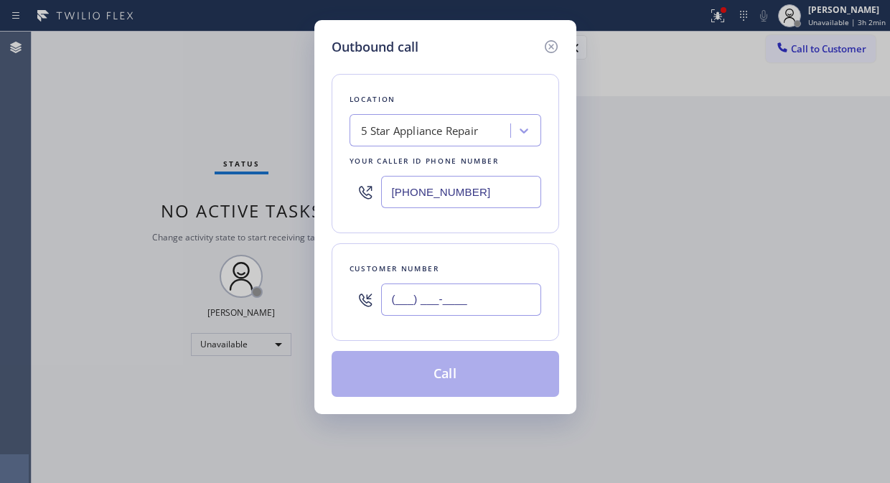
click at [449, 301] on input "(___) ___-____" at bounding box center [461, 299] width 160 height 32
paste input "213) 392-5800"
type input "[PHONE_NUMBER]"
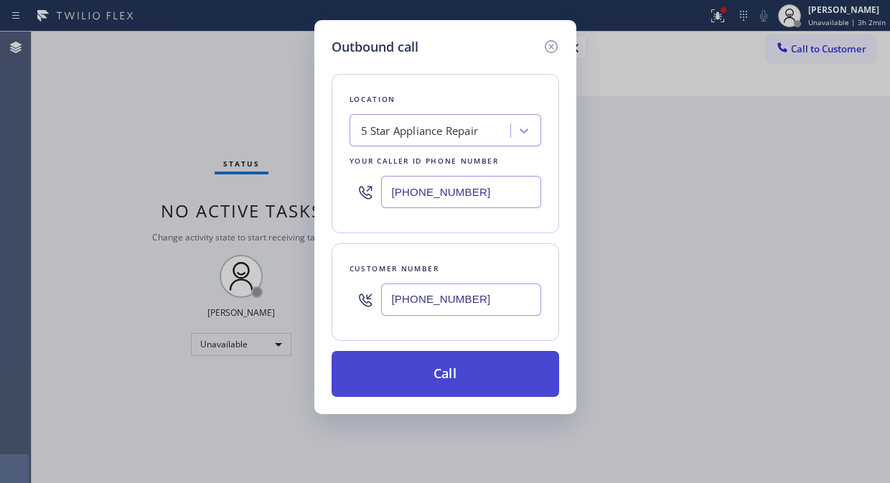
click at [471, 388] on button "Call" at bounding box center [444, 374] width 227 height 46
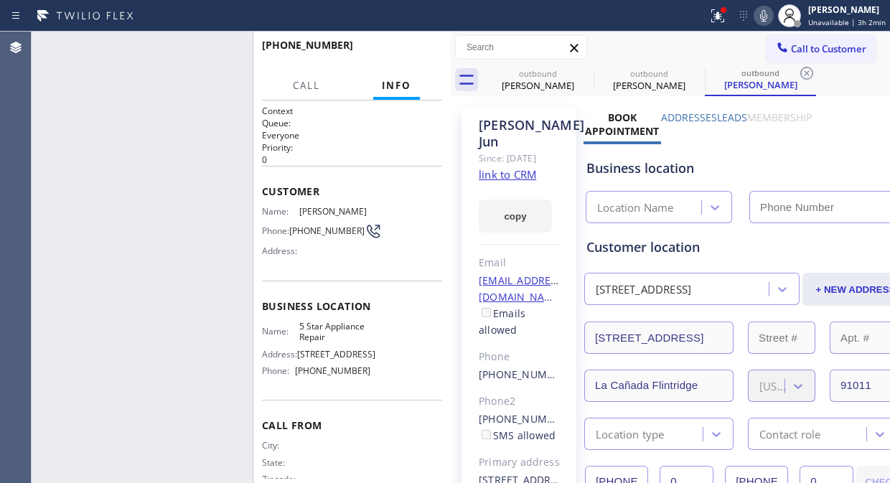
type input "[PHONE_NUMBER]"
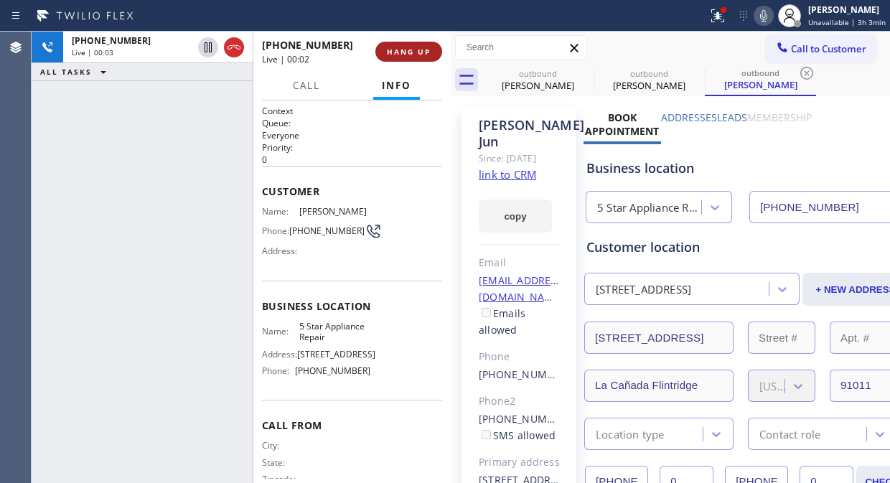
click at [387, 56] on span "HANG UP" at bounding box center [409, 52] width 44 height 10
click at [388, 55] on span "HANG UP" at bounding box center [409, 52] width 44 height 10
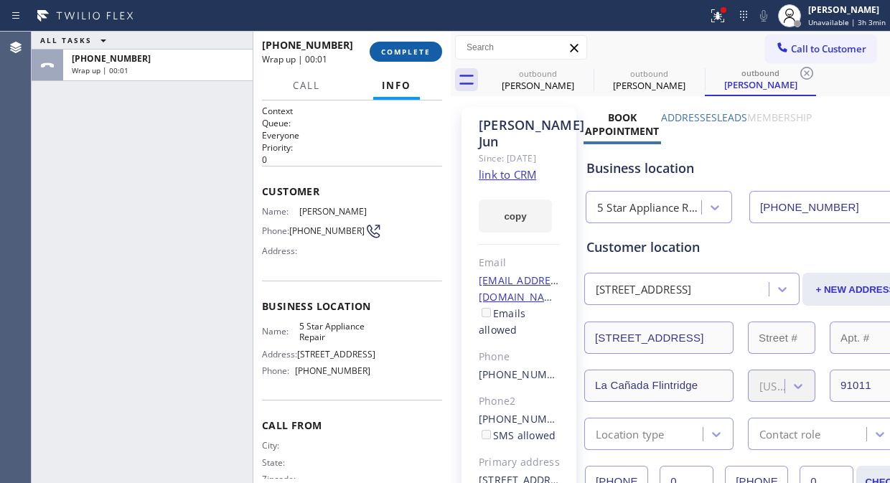
click at [395, 60] on button "COMPLETE" at bounding box center [405, 52] width 72 height 20
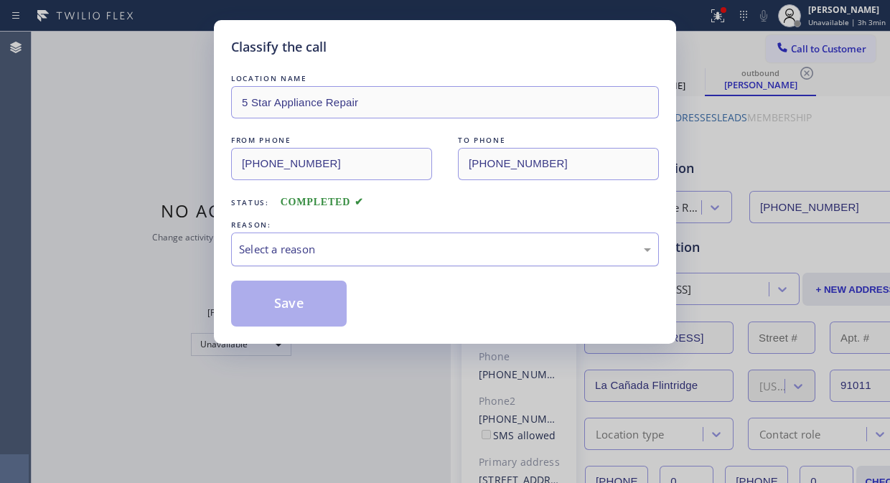
click at [395, 260] on div "Select a reason" at bounding box center [445, 249] width 428 height 34
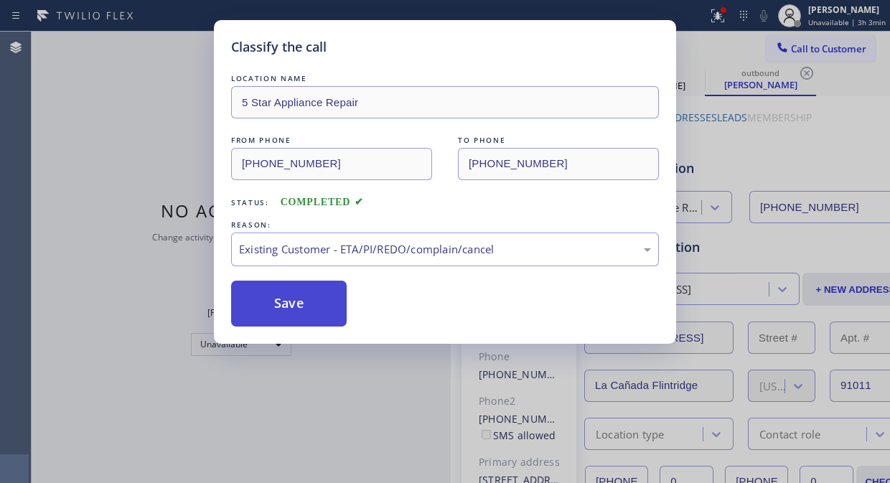
click at [273, 299] on button "Save" at bounding box center [288, 303] width 115 height 46
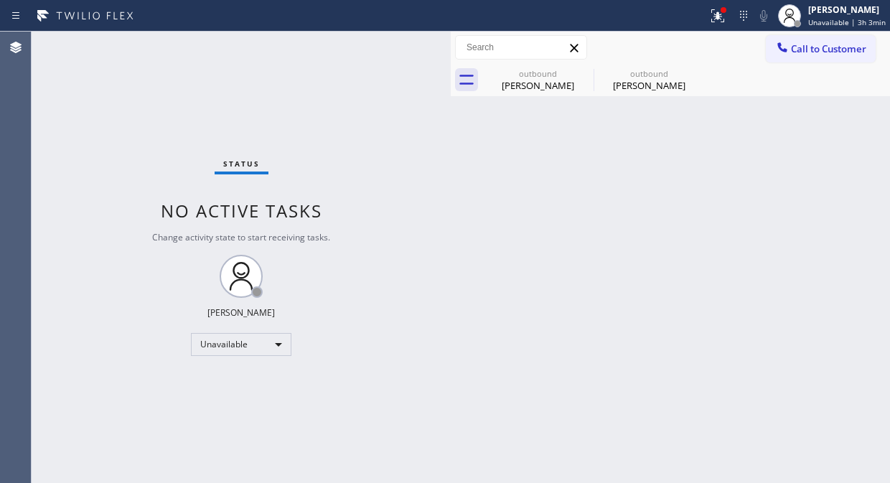
click at [800, 52] on span "Call to Customer" at bounding box center [828, 48] width 75 height 13
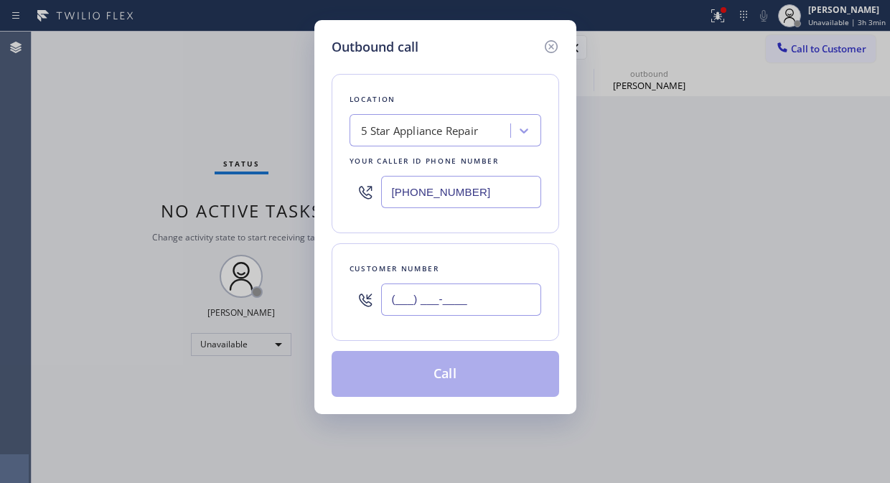
drag, startPoint x: 476, startPoint y: 296, endPoint x: 472, endPoint y: 282, distance: 14.8
click at [476, 297] on input "(___) ___-____" at bounding box center [461, 299] width 160 height 32
paste input "954) 263-9796"
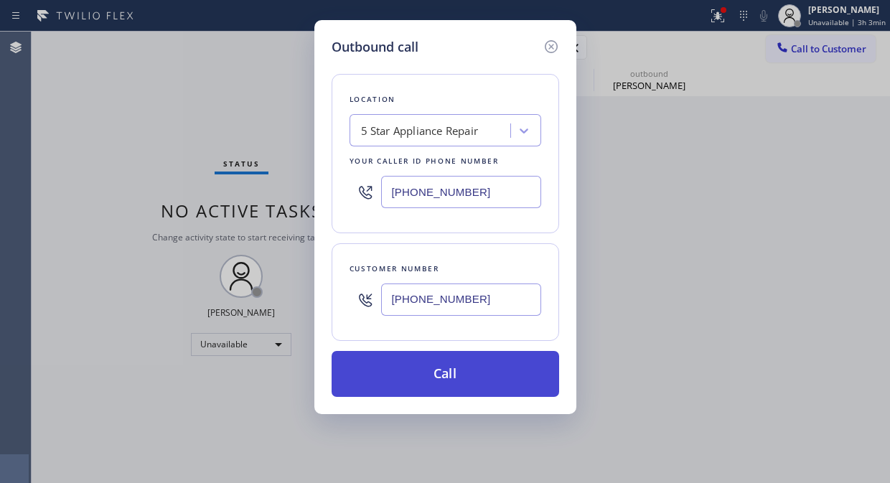
type input "[PHONE_NUMBER]"
click at [479, 377] on button "Call" at bounding box center [444, 374] width 227 height 46
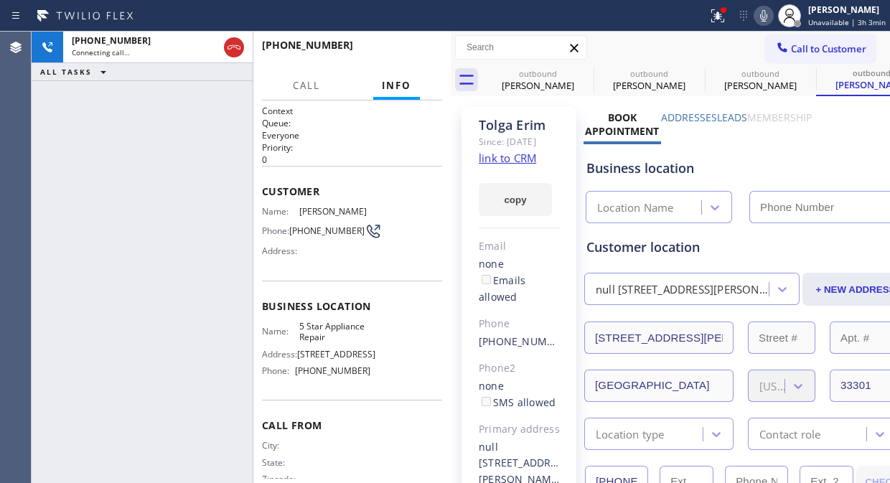
type input "[PHONE_NUMBER]"
click at [418, 47] on span "HANG UP" at bounding box center [409, 52] width 44 height 10
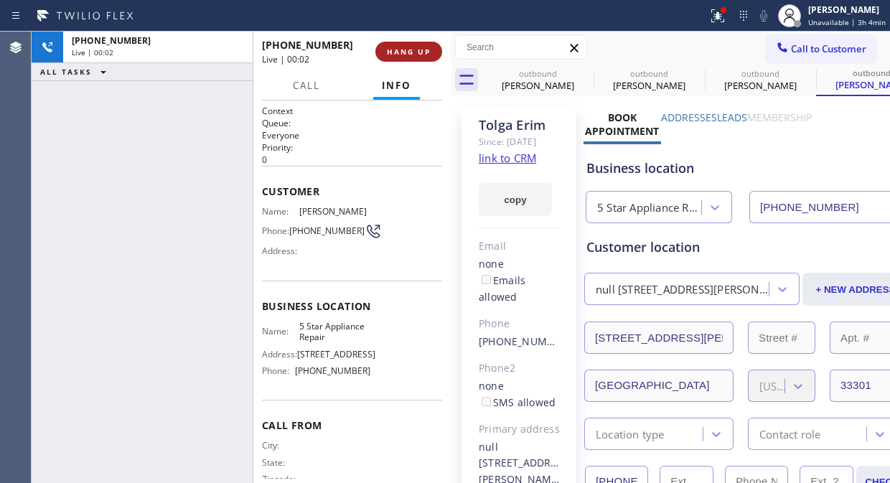
click at [418, 47] on span "HANG UP" at bounding box center [409, 52] width 44 height 10
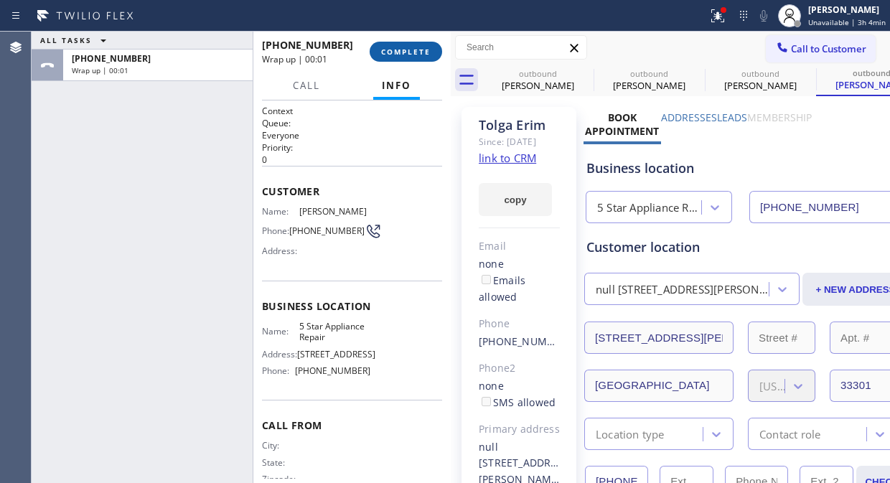
click at [418, 47] on span "COMPLETE" at bounding box center [405, 52] width 49 height 10
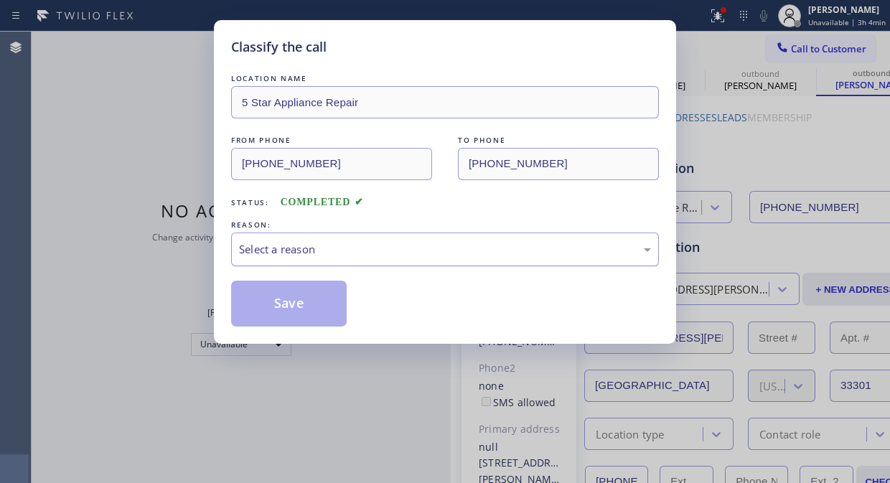
click at [403, 242] on div "Select a reason" at bounding box center [445, 249] width 412 height 16
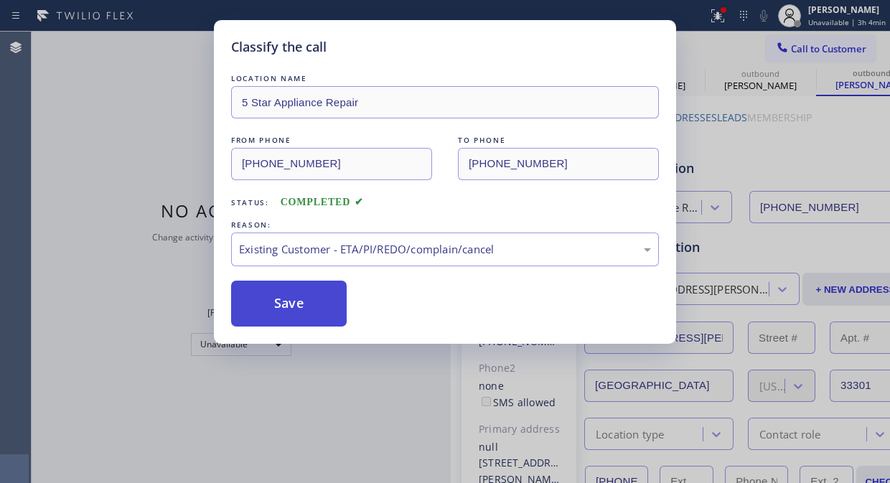
click at [302, 308] on button "Save" at bounding box center [288, 303] width 115 height 46
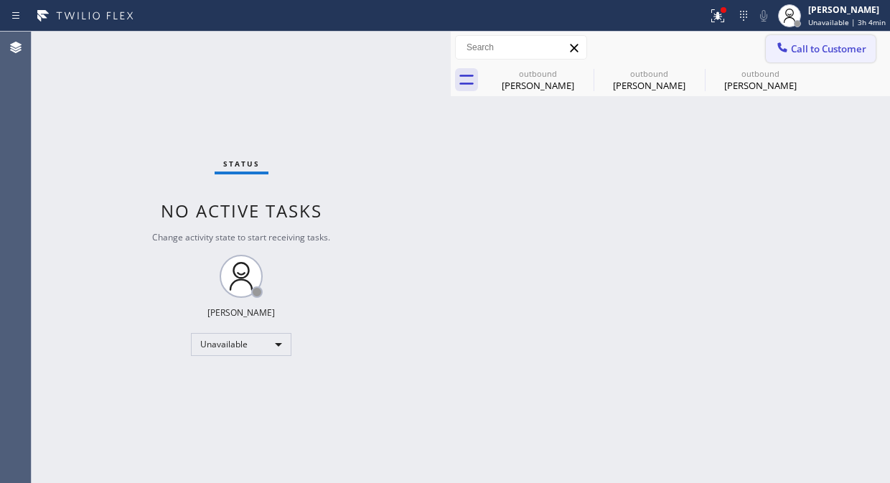
click at [780, 49] on icon at bounding box center [781, 46] width 9 height 9
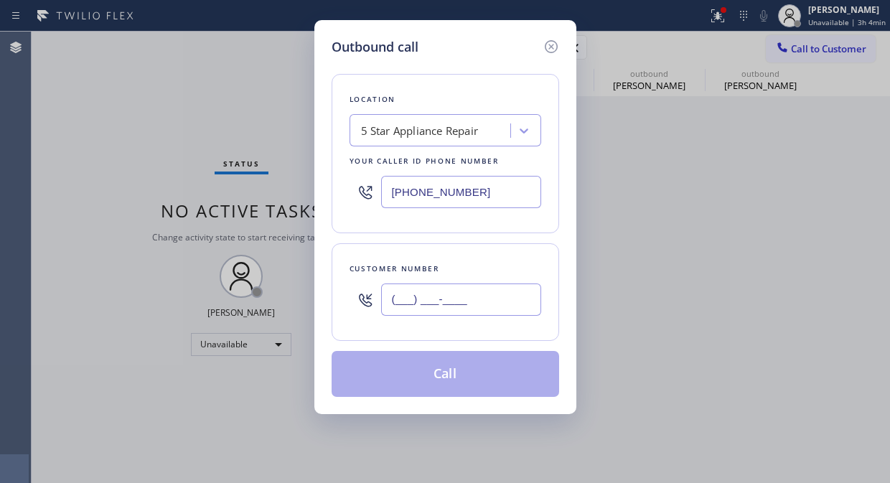
click at [433, 310] on input "(___) ___-____" at bounding box center [461, 299] width 160 height 32
paste input "425) 827-0401"
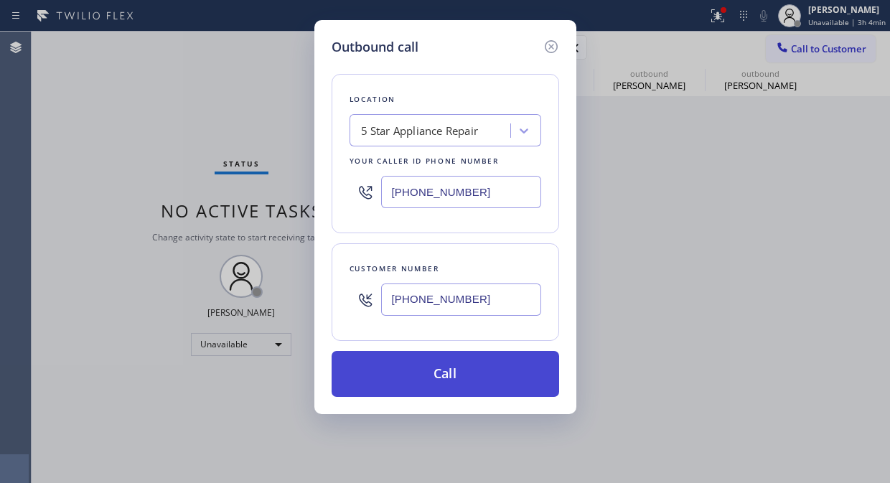
type input "(425) 827-0401"
click at [465, 377] on button "Call" at bounding box center [444, 374] width 227 height 46
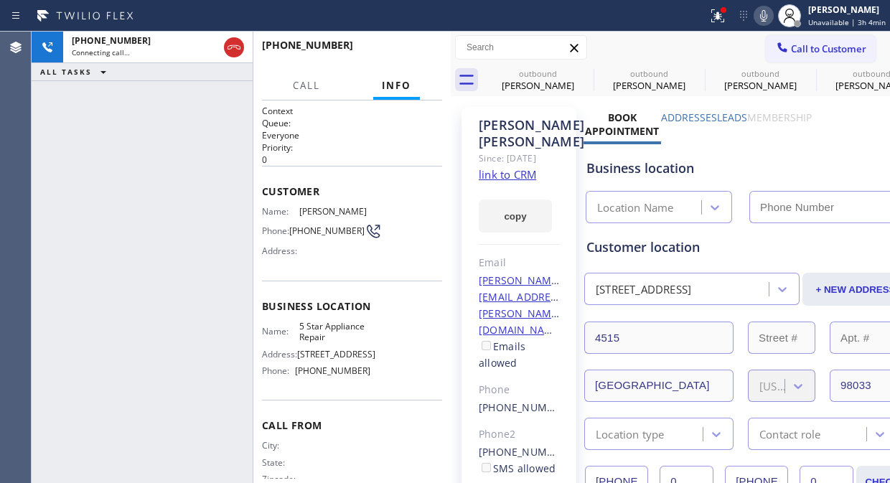
type input "[PHONE_NUMBER]"
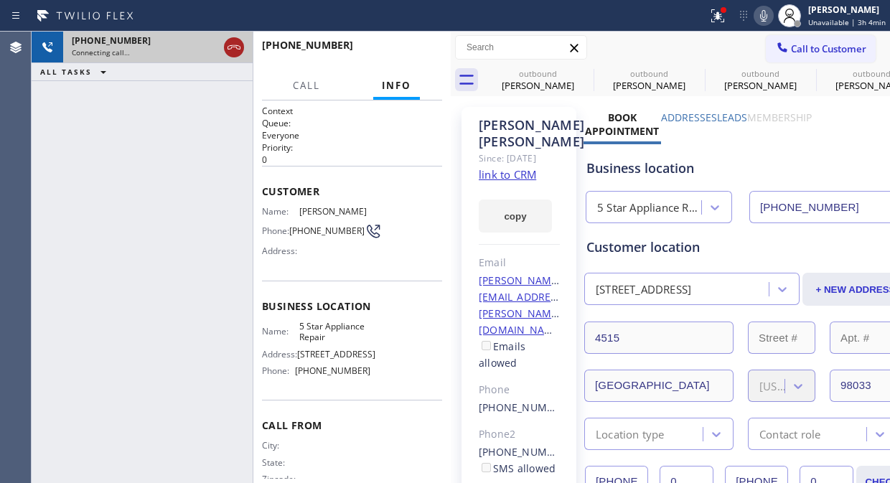
click at [237, 44] on icon at bounding box center [233, 47] width 17 height 17
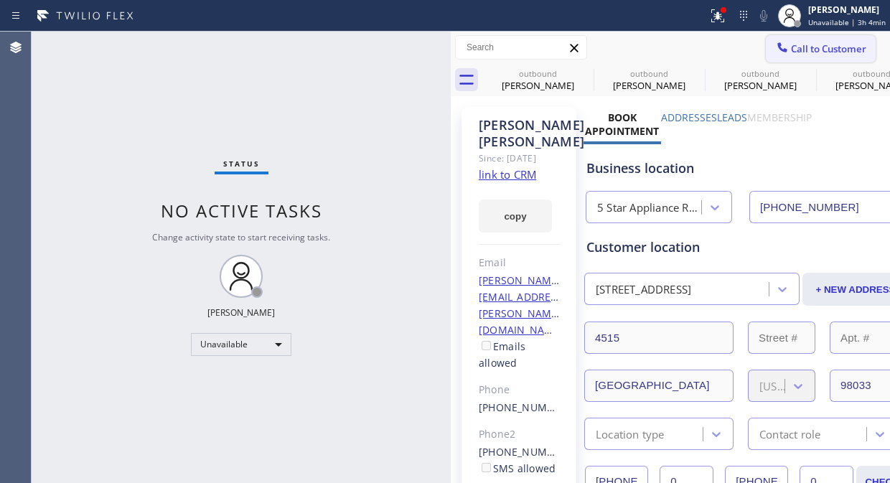
click at [775, 53] on icon at bounding box center [782, 47] width 14 height 14
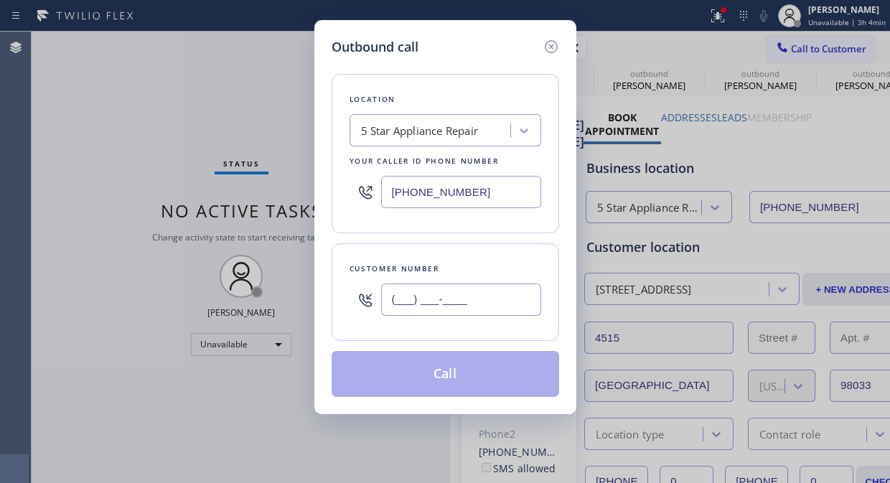
click at [409, 291] on input "(___) ___-____" at bounding box center [461, 299] width 160 height 32
click at [390, 300] on input "(___) ___-____" at bounding box center [461, 299] width 160 height 32
paste input "425) 827-0401"
type input "(425) 827-0401"
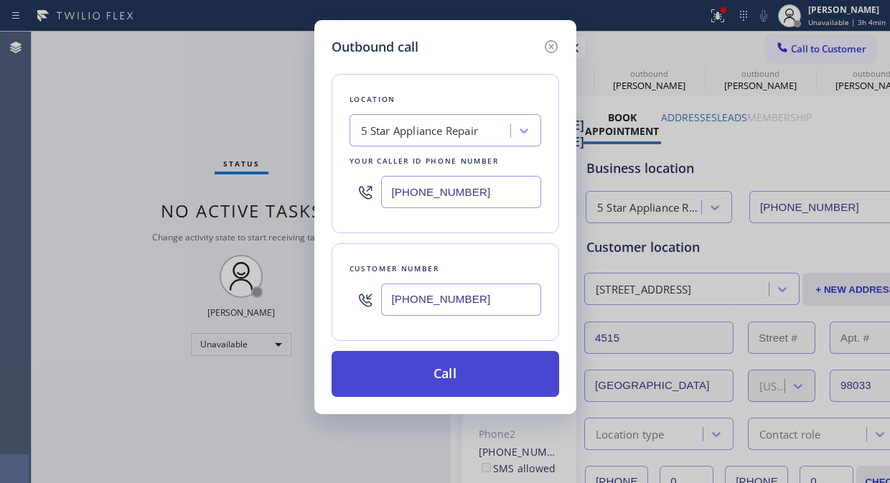
click at [489, 375] on button "Call" at bounding box center [444, 374] width 227 height 46
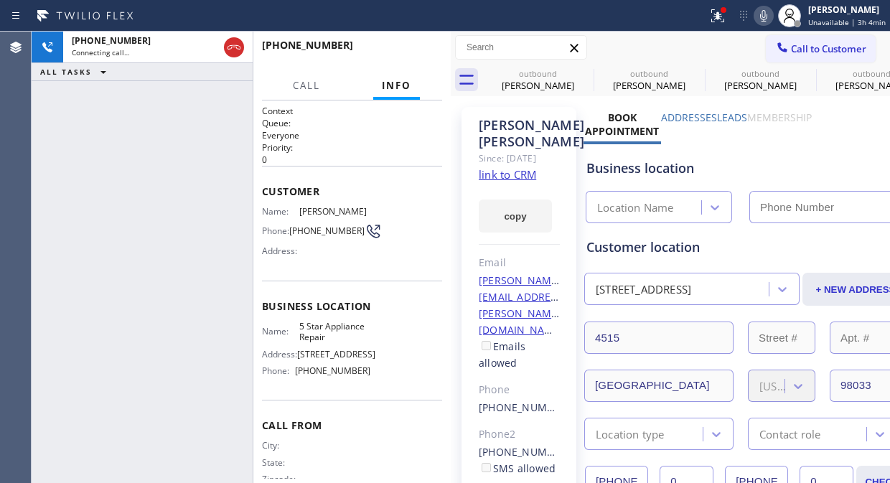
type input "[PHONE_NUMBER]"
click at [584, 69] on icon at bounding box center [583, 73] width 17 height 17
click at [0, 0] on icon at bounding box center [0, 0] width 0 height 0
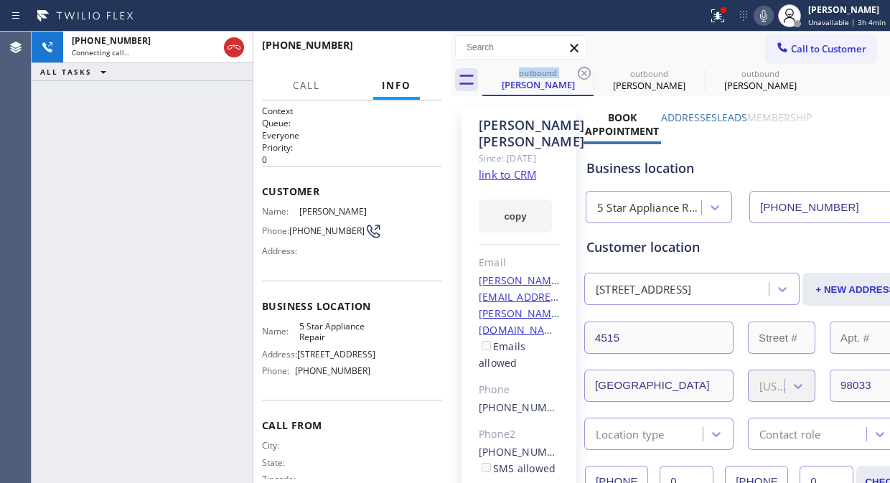
click at [584, 69] on icon at bounding box center [583, 73] width 17 height 17
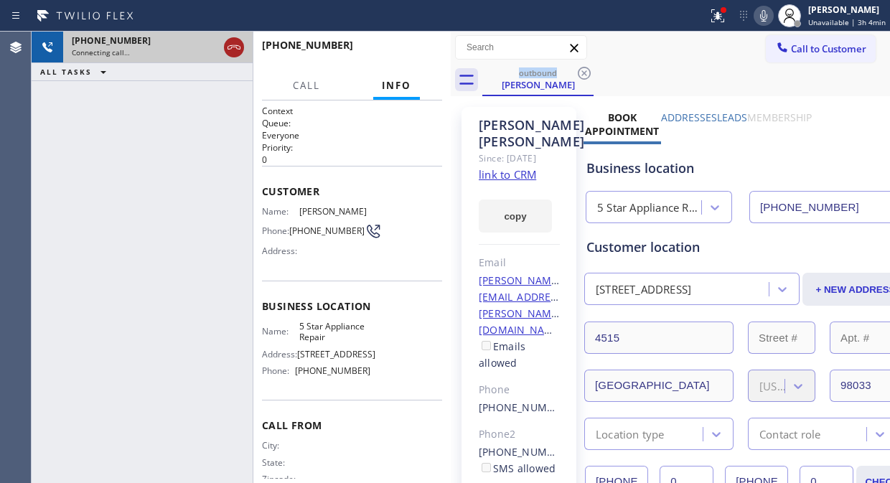
click at [242, 50] on icon at bounding box center [233, 47] width 17 height 17
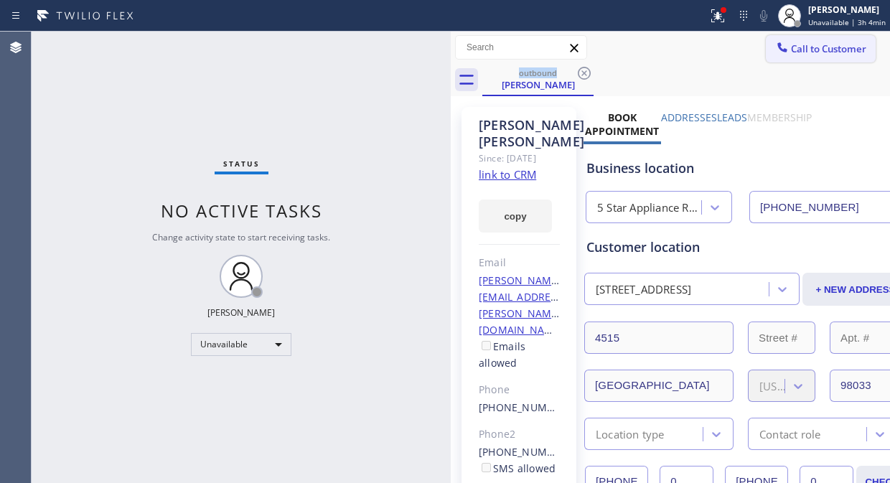
click at [800, 48] on span "Call to Customer" at bounding box center [828, 48] width 75 height 13
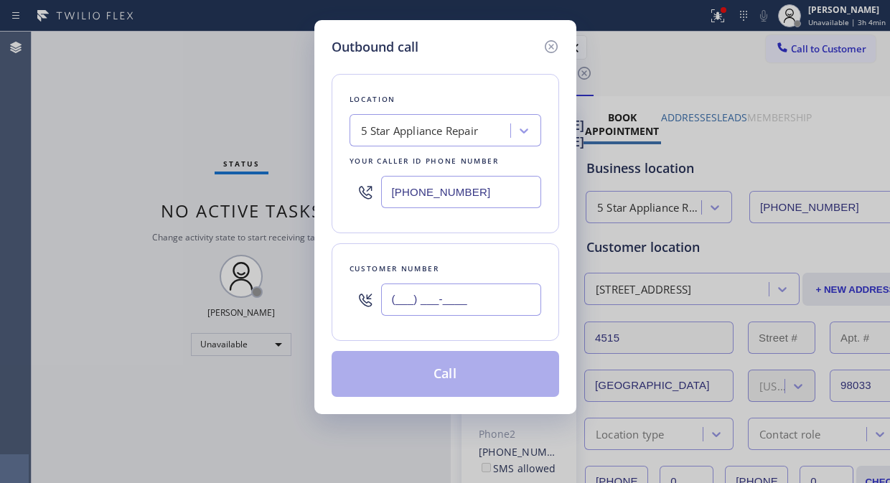
click at [423, 303] on input "(___) ___-____" at bounding box center [461, 299] width 160 height 32
paste input "626) 318-3019"
type input "[PHONE_NUMBER]"
click at [485, 382] on button "Call" at bounding box center [444, 374] width 227 height 46
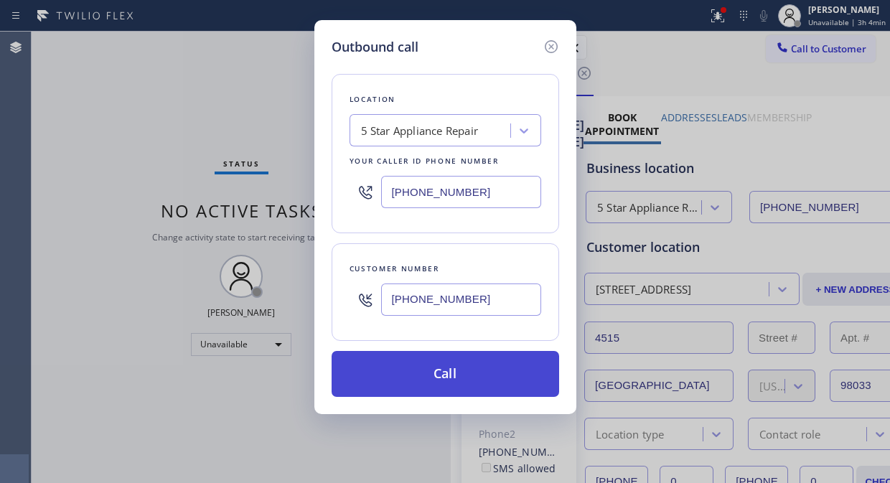
click at [485, 382] on button "Call" at bounding box center [444, 374] width 227 height 46
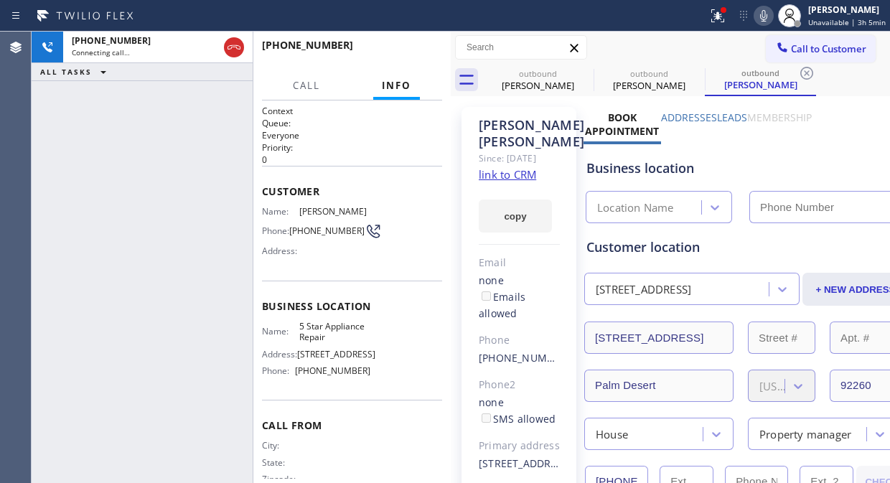
type input "[PHONE_NUMBER]"
click at [583, 75] on icon at bounding box center [583, 73] width 17 height 17
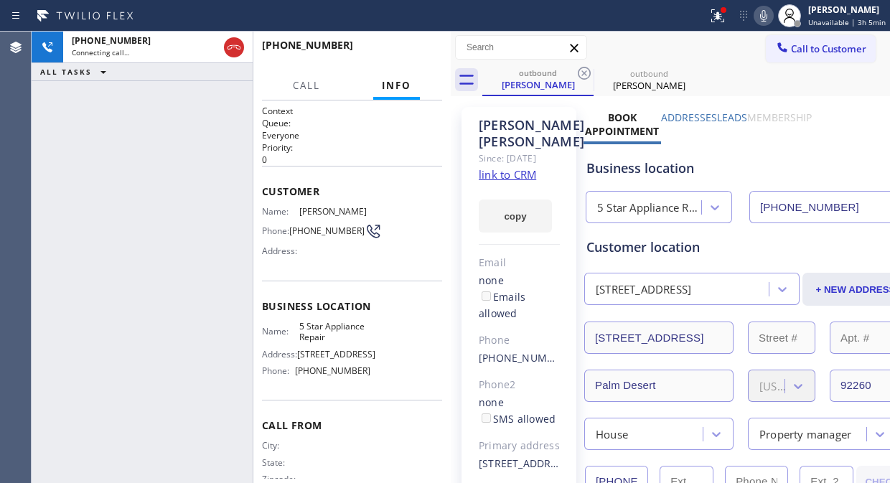
click at [583, 75] on icon at bounding box center [583, 73] width 17 height 17
click at [715, 9] on icon at bounding box center [717, 15] width 17 height 17
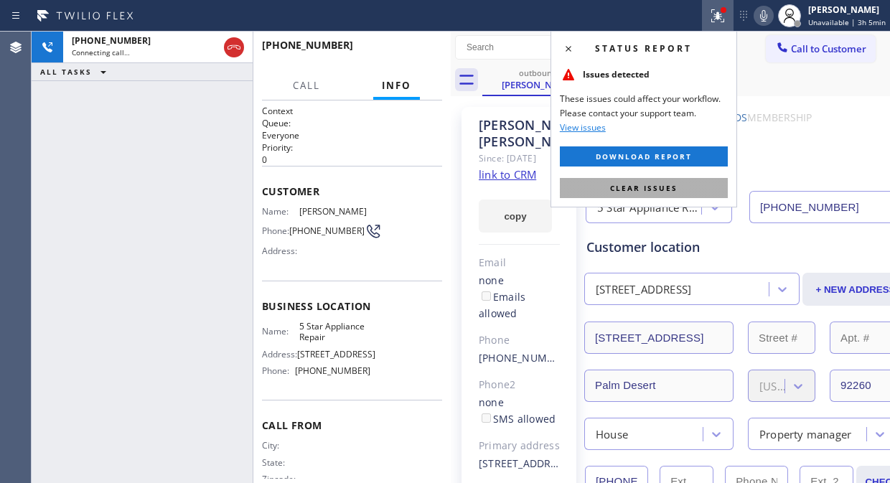
click at [644, 185] on span "Clear issues" at bounding box center [643, 188] width 67 height 10
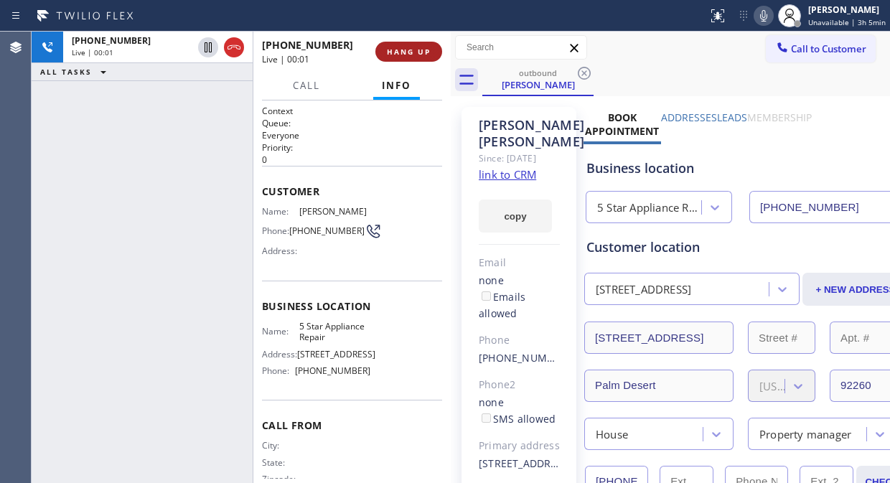
click at [407, 51] on span "HANG UP" at bounding box center [409, 52] width 44 height 10
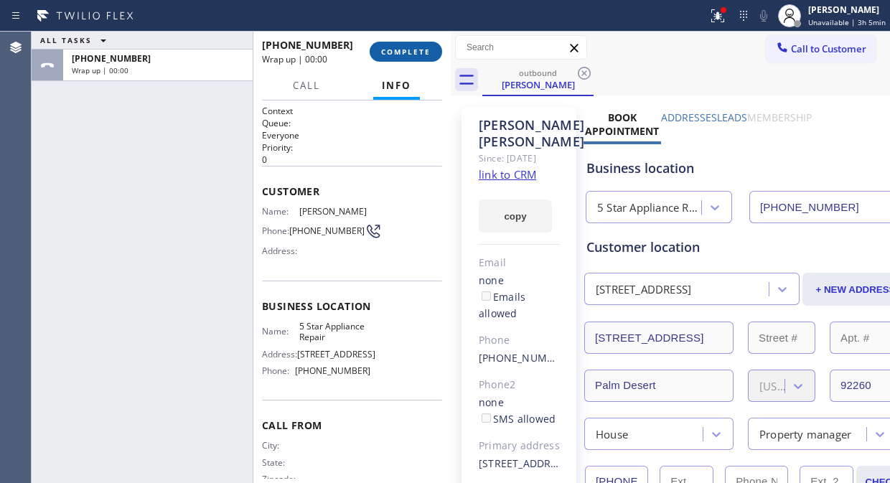
click at [407, 51] on span "COMPLETE" at bounding box center [405, 52] width 49 height 10
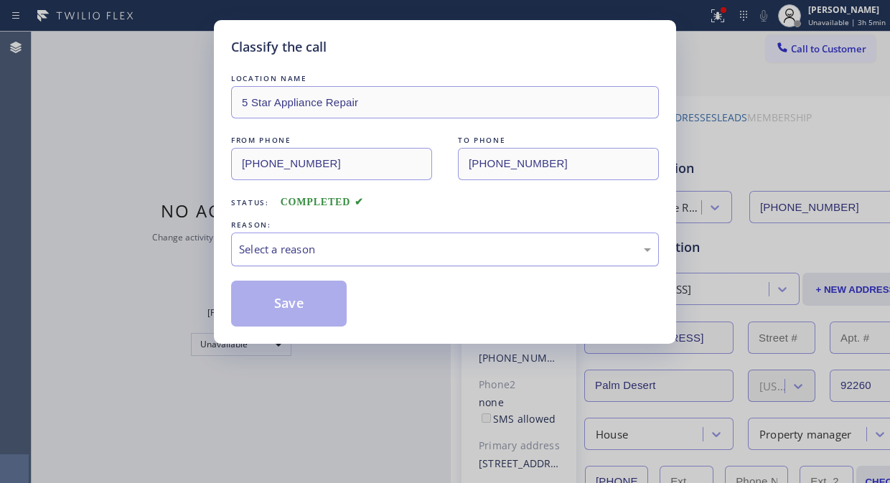
click at [414, 252] on div "Select a reason" at bounding box center [445, 249] width 412 height 16
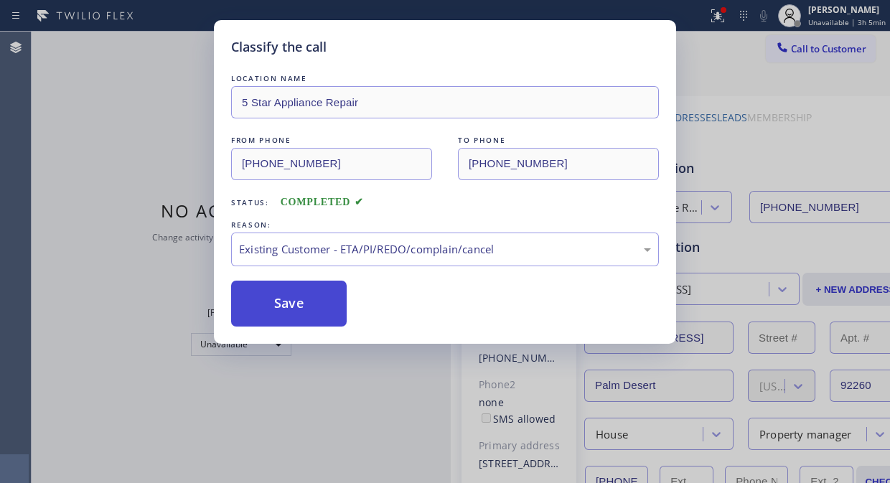
click at [286, 305] on button "Save" at bounding box center [288, 303] width 115 height 46
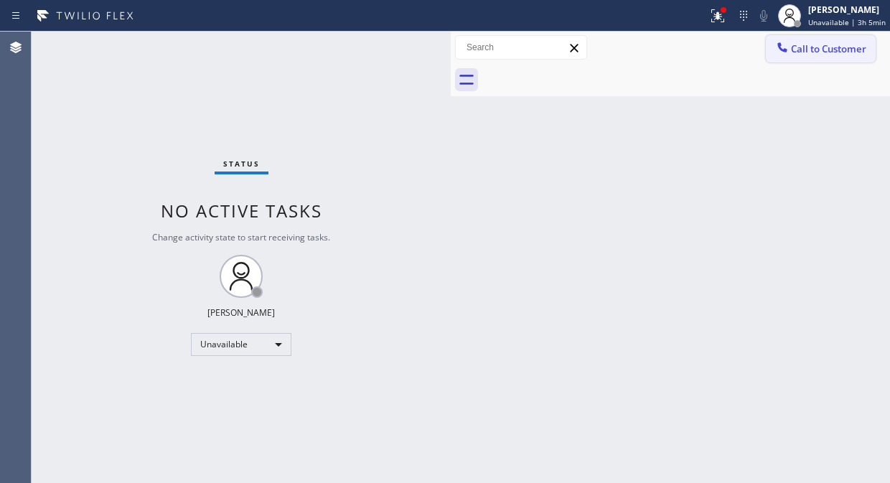
click at [794, 55] on span "Call to Customer" at bounding box center [828, 48] width 75 height 13
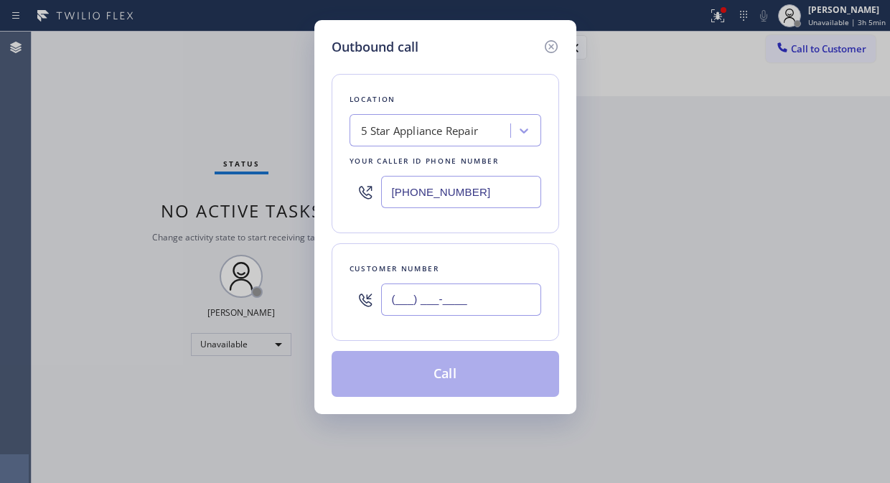
click at [418, 301] on input "(___) ___-____" at bounding box center [461, 299] width 160 height 32
paste input "408) 206-1694"
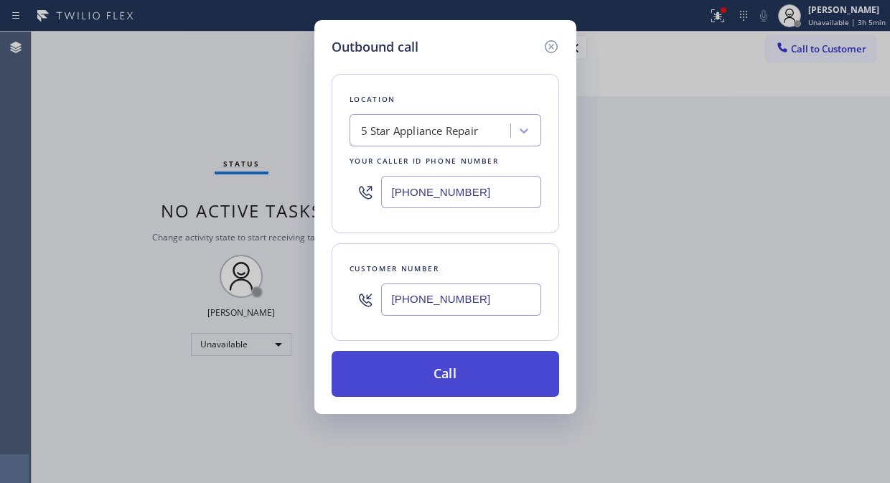
type input "[PHONE_NUMBER]"
click at [439, 371] on button "Call" at bounding box center [444, 374] width 227 height 46
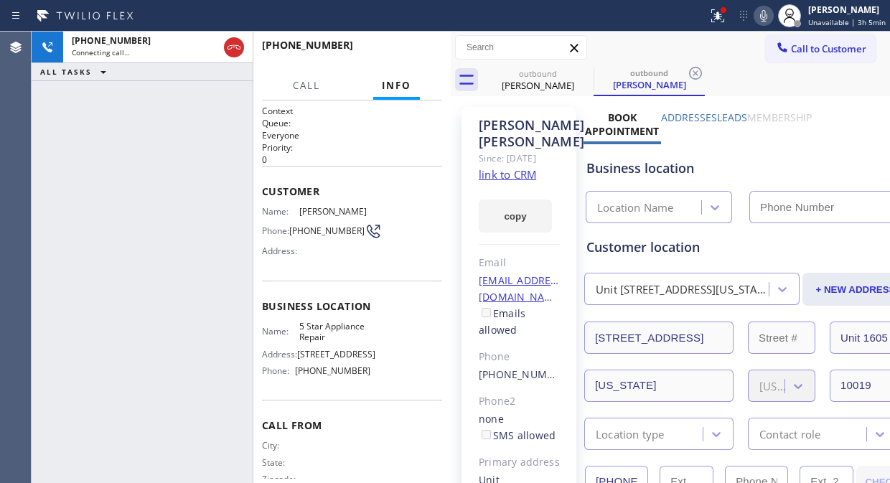
type input "[PHONE_NUMBER]"
click at [418, 45] on button "HANG UP" at bounding box center [408, 52] width 67 height 20
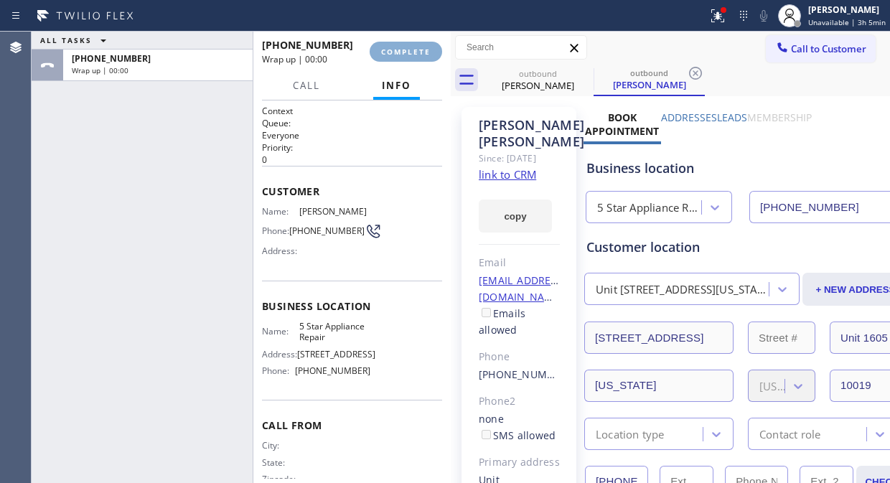
click at [418, 45] on button "COMPLETE" at bounding box center [405, 52] width 72 height 20
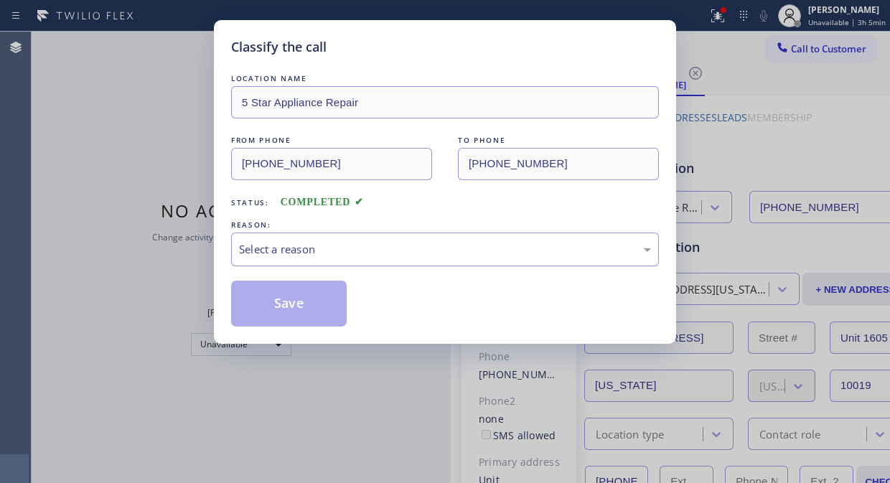
drag, startPoint x: 395, startPoint y: 244, endPoint x: 395, endPoint y: 256, distance: 12.2
click at [395, 245] on div "Select a reason" at bounding box center [445, 249] width 412 height 16
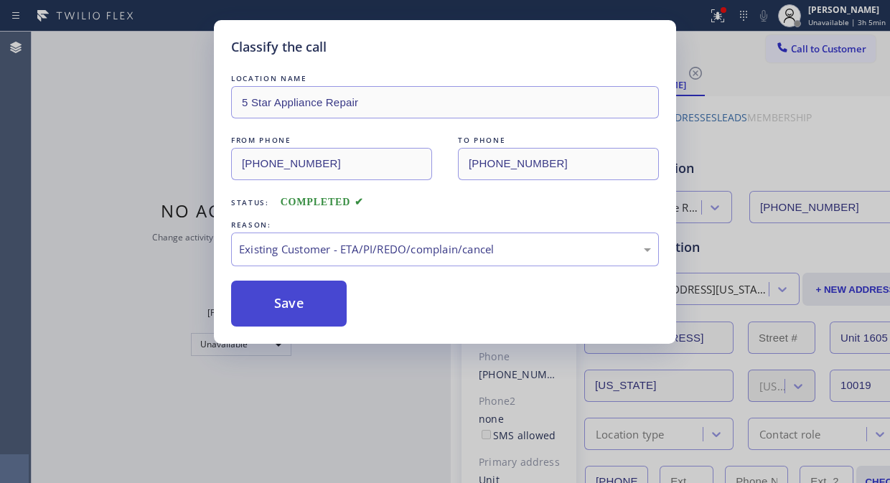
click at [316, 313] on button "Save" at bounding box center [288, 303] width 115 height 46
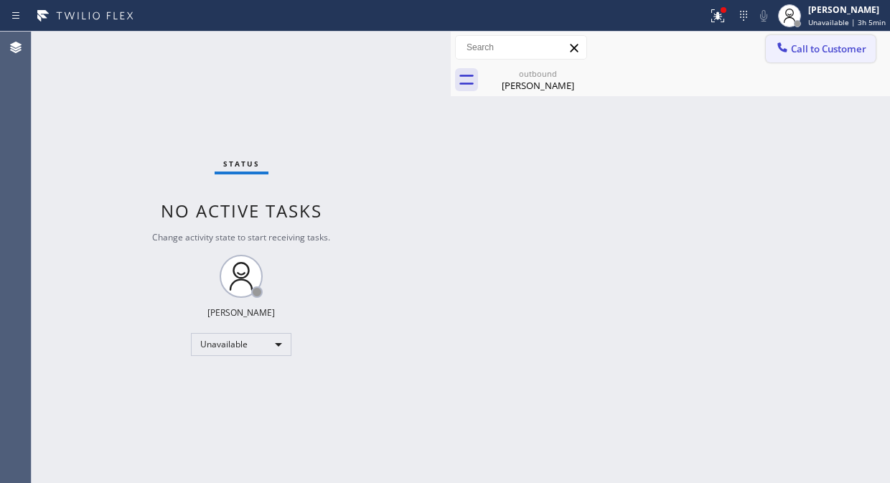
click at [800, 48] on span "Call to Customer" at bounding box center [828, 48] width 75 height 13
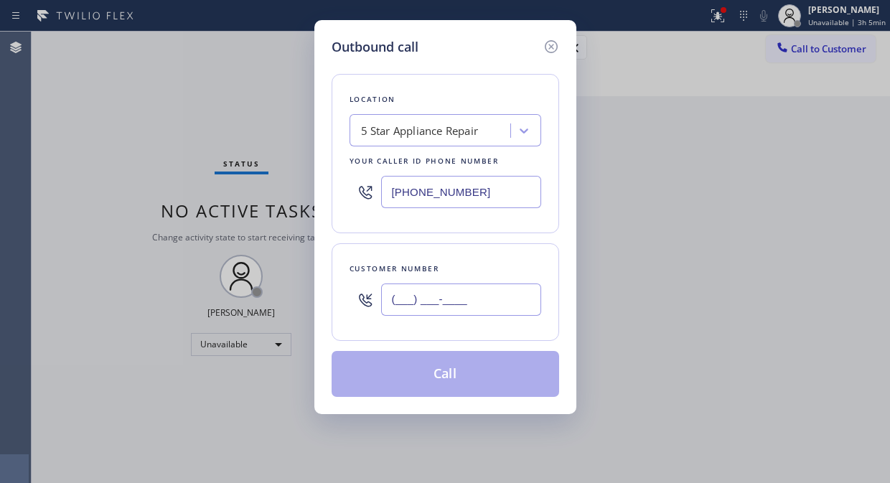
click at [425, 310] on input "(___) ___-____" at bounding box center [461, 299] width 160 height 32
paste input "408) 206-1694"
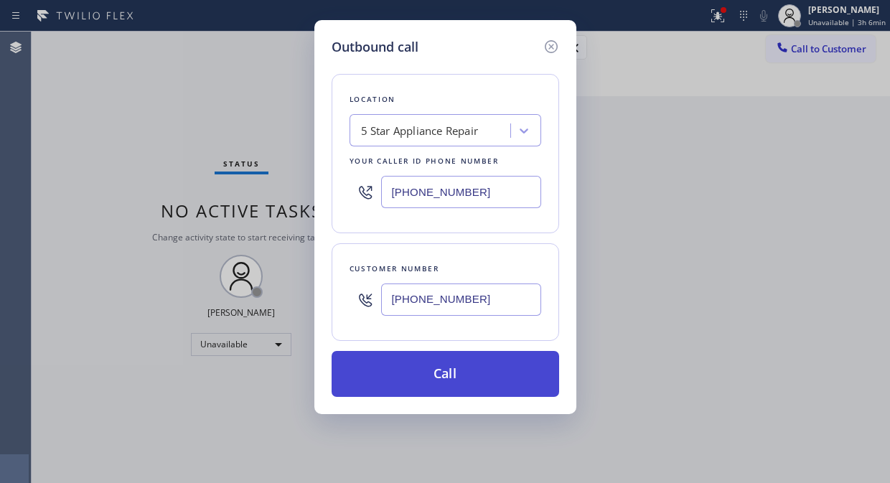
type input "[PHONE_NUMBER]"
drag, startPoint x: 456, startPoint y: 381, endPoint x: 499, endPoint y: 321, distance: 73.1
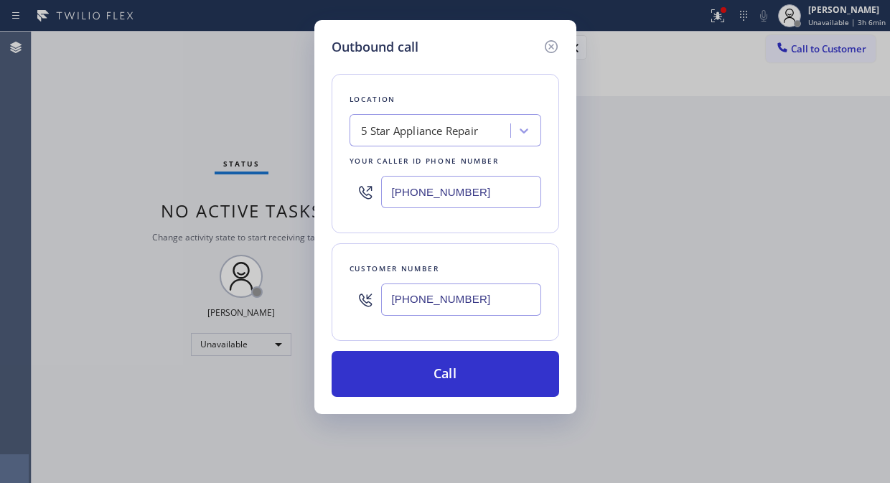
click at [456, 382] on button "Call" at bounding box center [444, 374] width 227 height 46
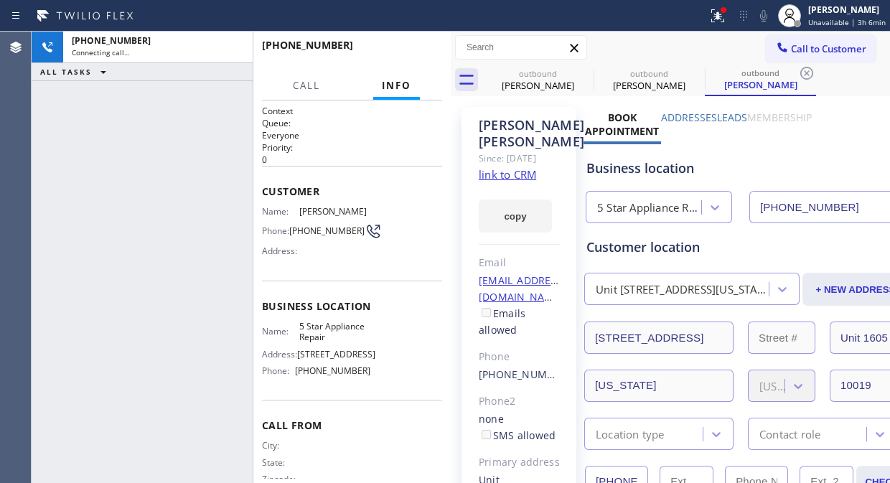
type input "[PHONE_NUMBER]"
click at [410, 44] on button "HANG UP" at bounding box center [408, 52] width 67 height 20
click at [410, 45] on button "HANG UP" at bounding box center [408, 52] width 67 height 20
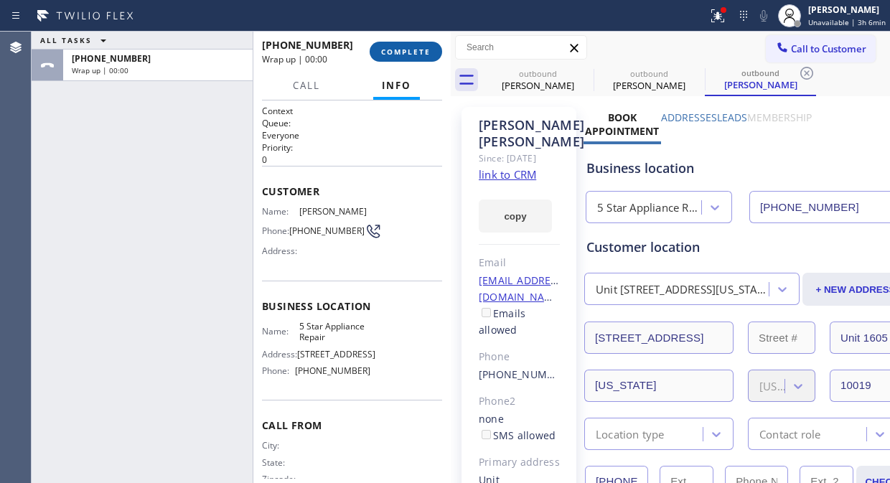
click at [410, 47] on span "COMPLETE" at bounding box center [405, 52] width 49 height 10
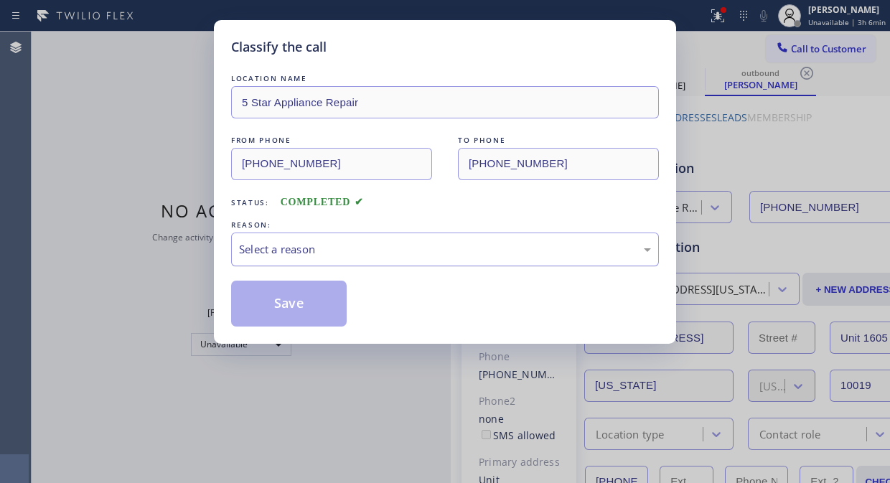
click at [404, 254] on div "Select a reason" at bounding box center [445, 249] width 412 height 16
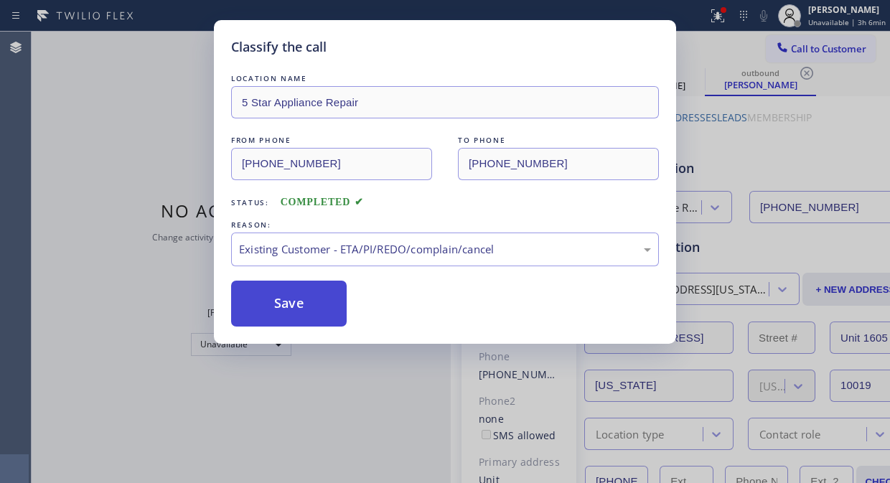
click at [290, 301] on button "Save" at bounding box center [288, 303] width 115 height 46
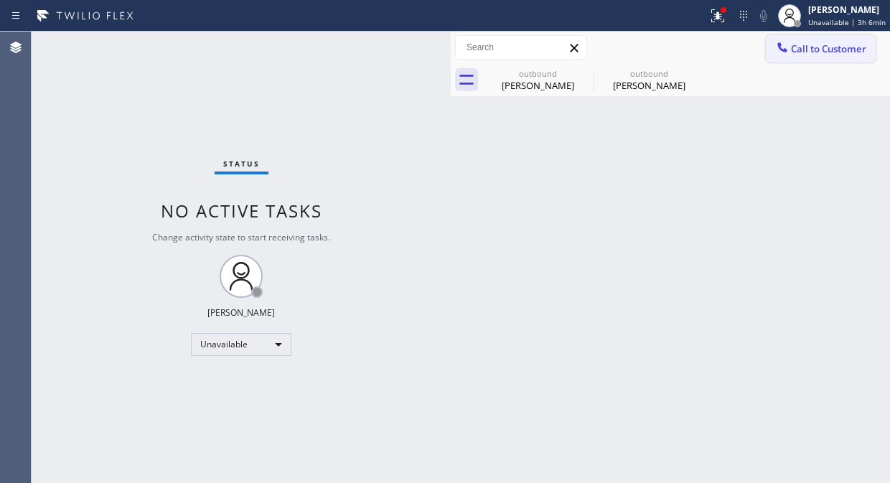
click at [800, 52] on span "Call to Customer" at bounding box center [828, 48] width 75 height 13
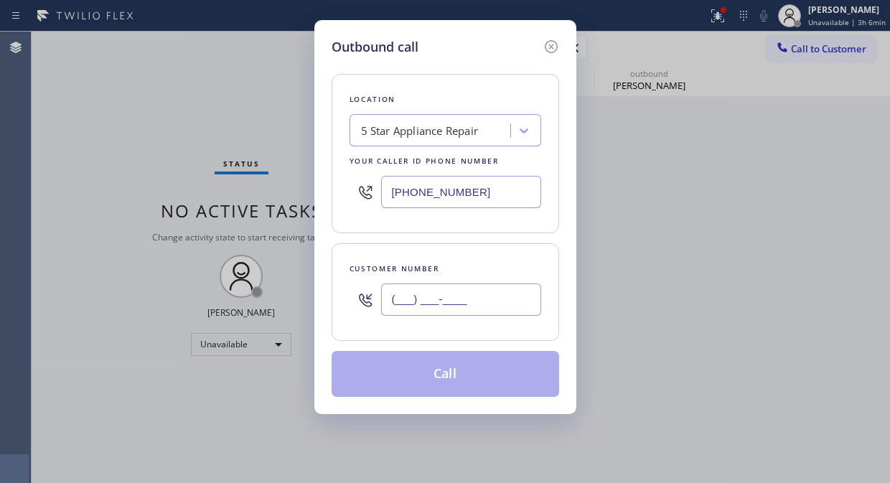
click at [493, 288] on input "(___) ___-____" at bounding box center [461, 299] width 160 height 32
paste input "619) 742-2191"
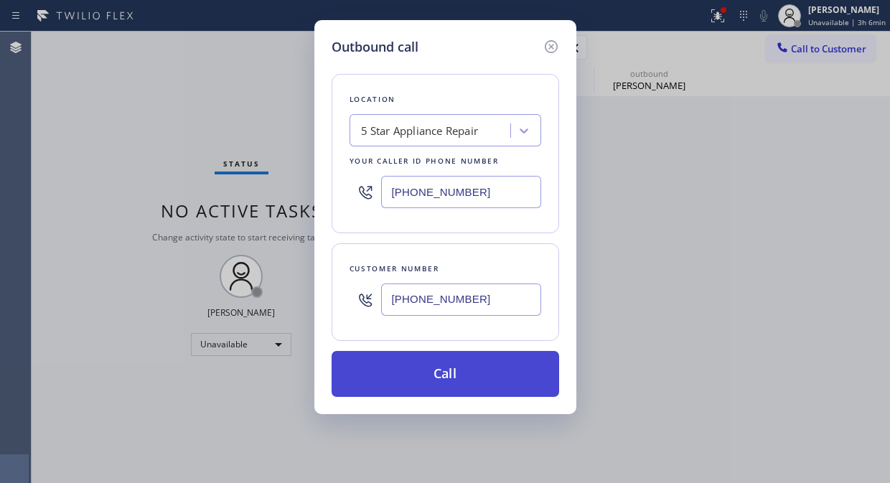
type input "[PHONE_NUMBER]"
click at [476, 370] on button "Call" at bounding box center [444, 374] width 227 height 46
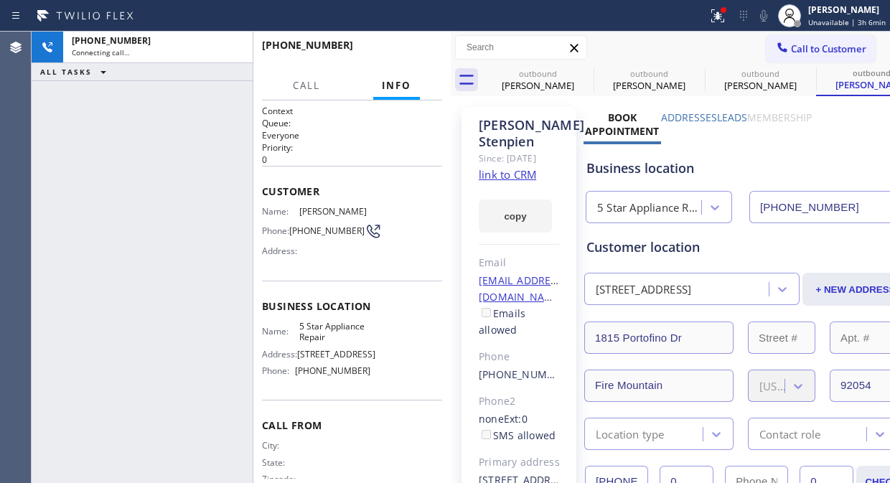
type input "[PHONE_NUMBER]"
click at [410, 54] on span "HANG UP" at bounding box center [409, 52] width 44 height 10
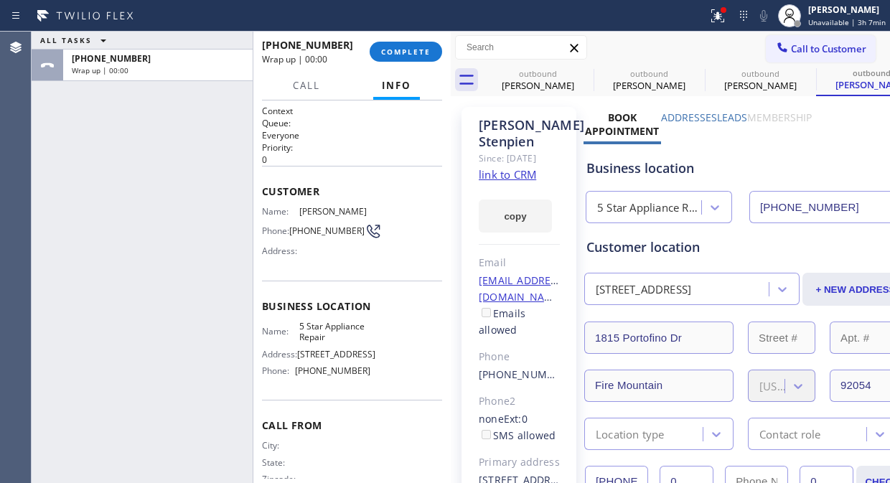
click at [399, 34] on div "+16197422191 Wrap up | 00:00 COMPLETE" at bounding box center [352, 51] width 180 height 37
click at [398, 38] on div "+16197422191 Wrap up | 00:02 COMPLETE" at bounding box center [352, 51] width 180 height 37
click at [400, 45] on button "COMPLETE" at bounding box center [405, 52] width 72 height 20
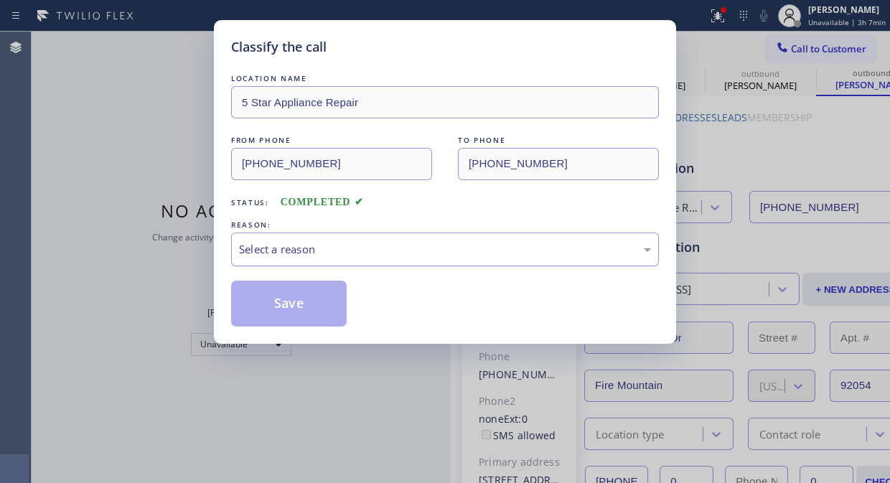
click at [409, 251] on div "Select a reason" at bounding box center [445, 249] width 412 height 16
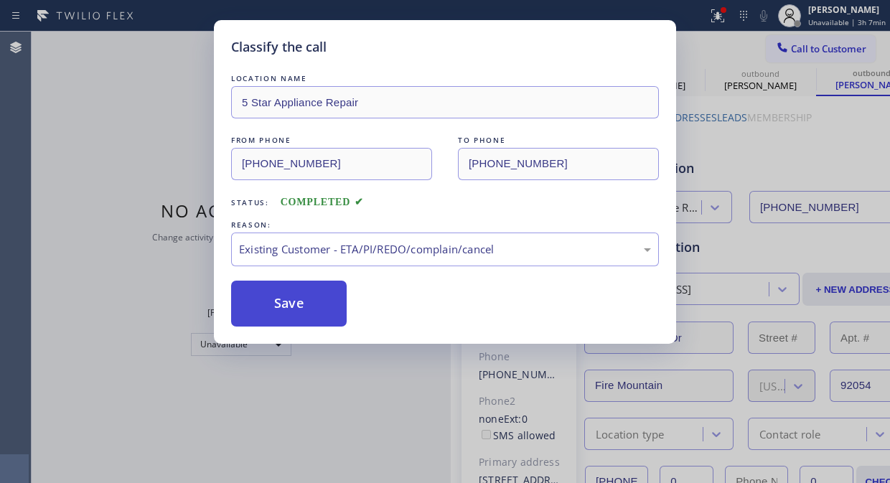
click at [327, 306] on button "Save" at bounding box center [288, 303] width 115 height 46
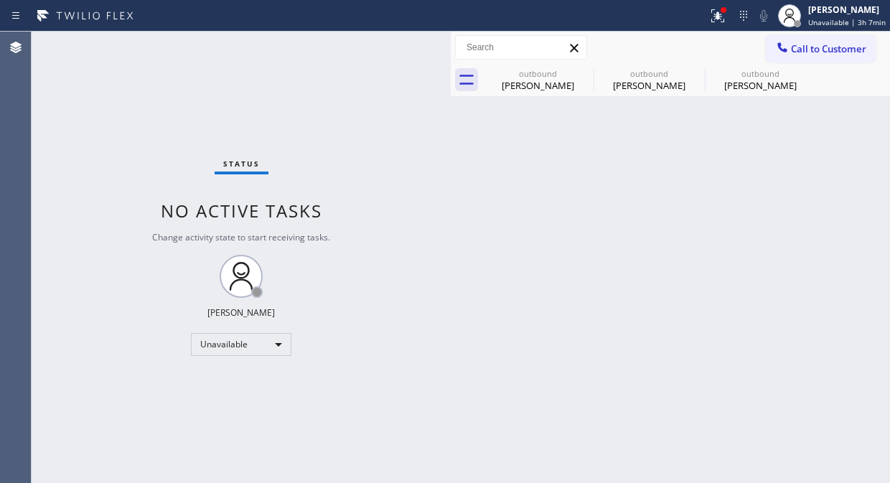
drag, startPoint x: 130, startPoint y: 184, endPoint x: 562, endPoint y: 141, distance: 434.0
click at [130, 184] on div "Status No active tasks Change activity state to start receiving tasks. Fila Gar…" at bounding box center [241, 257] width 419 height 451
click at [800, 52] on span "Call to Customer" at bounding box center [828, 48] width 75 height 13
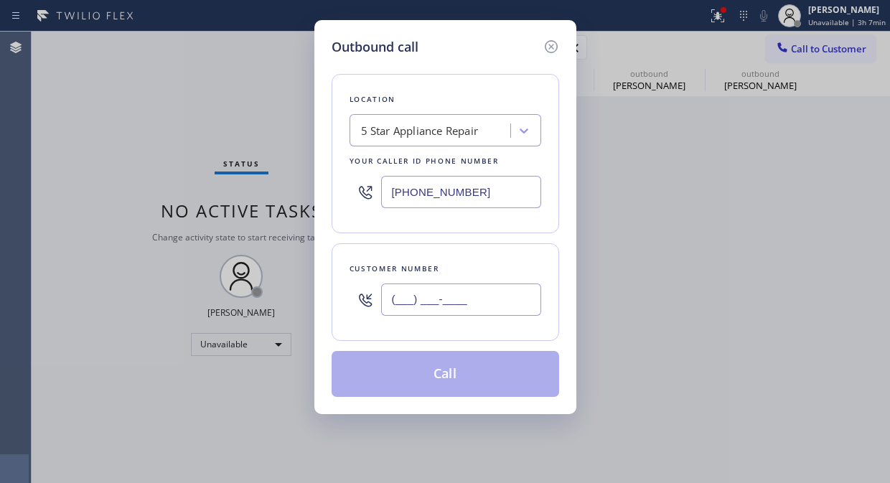
click at [475, 314] on input "(___) ___-____" at bounding box center [461, 299] width 160 height 32
paste input "717) 575-4401"
type input "(717) 575-4401"
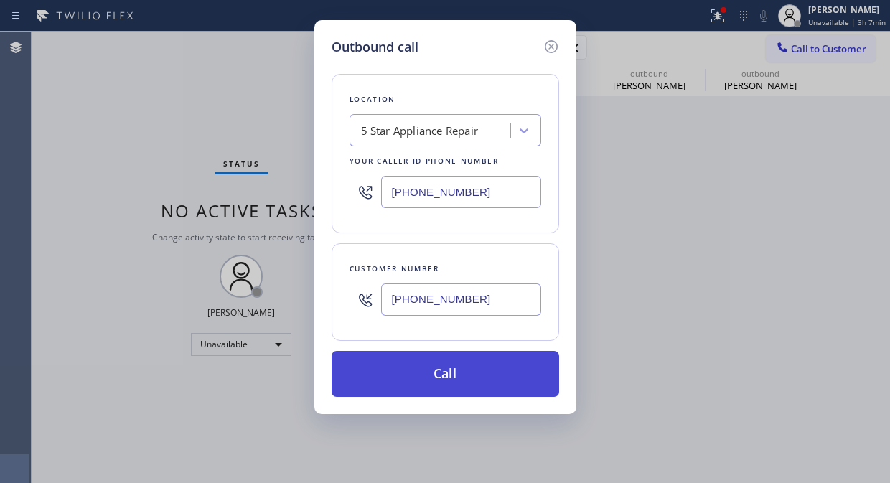
click at [500, 374] on button "Call" at bounding box center [444, 374] width 227 height 46
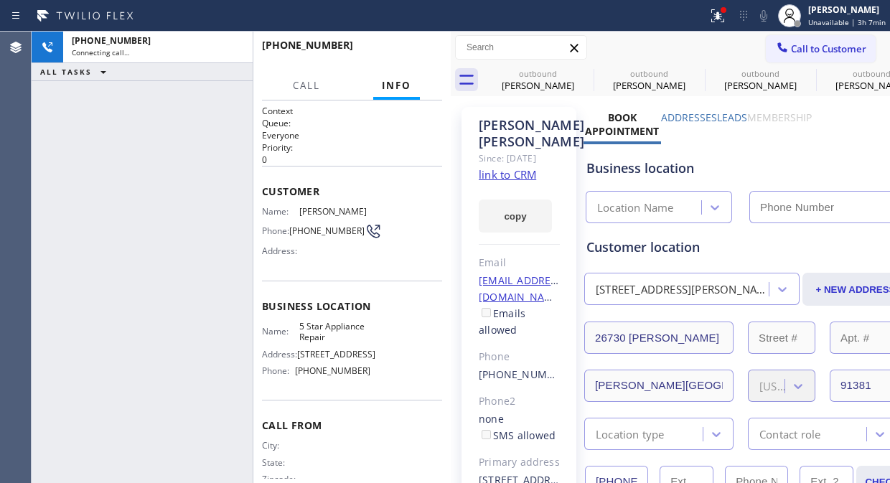
type input "[PHONE_NUMBER]"
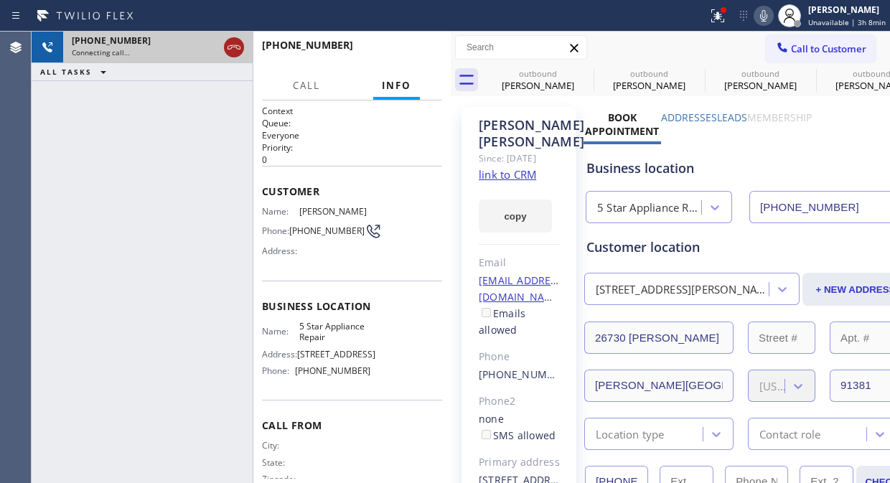
click at [232, 51] on icon at bounding box center [233, 47] width 17 height 17
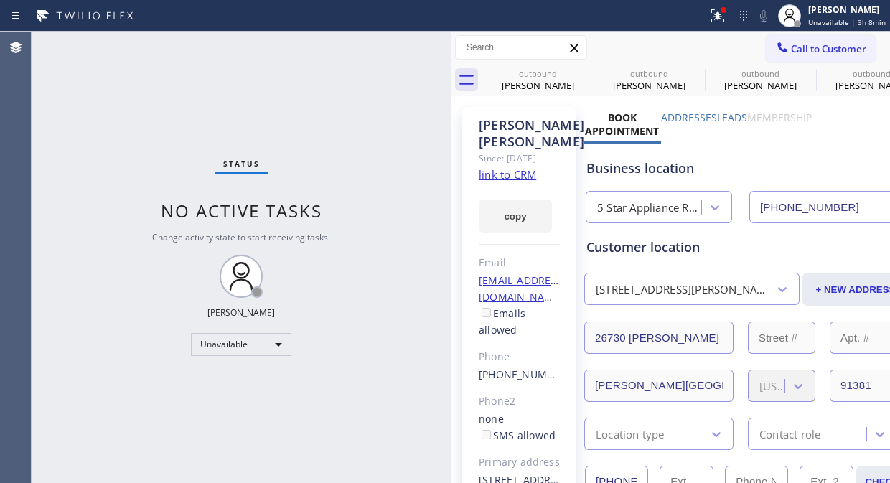
drag, startPoint x: 121, startPoint y: 227, endPoint x: 153, endPoint y: 196, distance: 45.1
click at [121, 227] on div "Status No active tasks Change activity state to start receiving tasks. Fila Gar…" at bounding box center [241, 257] width 419 height 451
click at [120, 146] on div "Status No active tasks Change activity state to start receiving tasks. Fila Gar…" at bounding box center [241, 257] width 419 height 451
click at [720, 16] on icon at bounding box center [715, 14] width 9 height 10
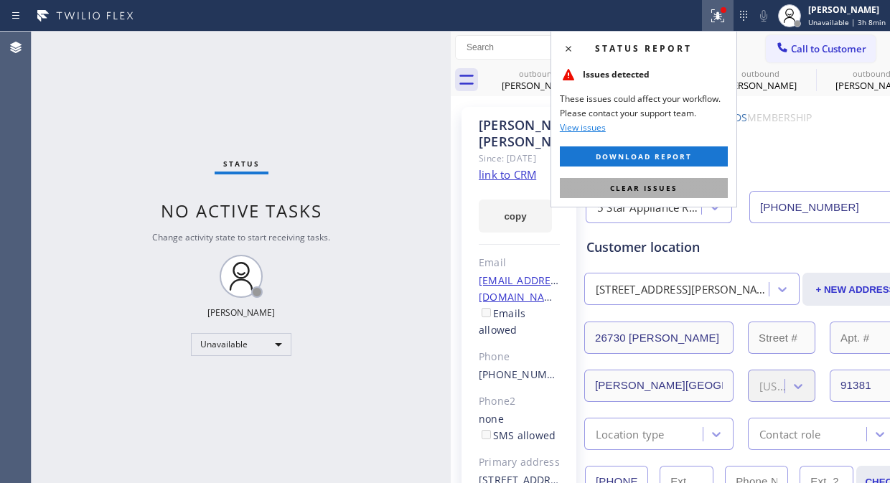
click at [657, 188] on span "Clear issues" at bounding box center [643, 188] width 67 height 10
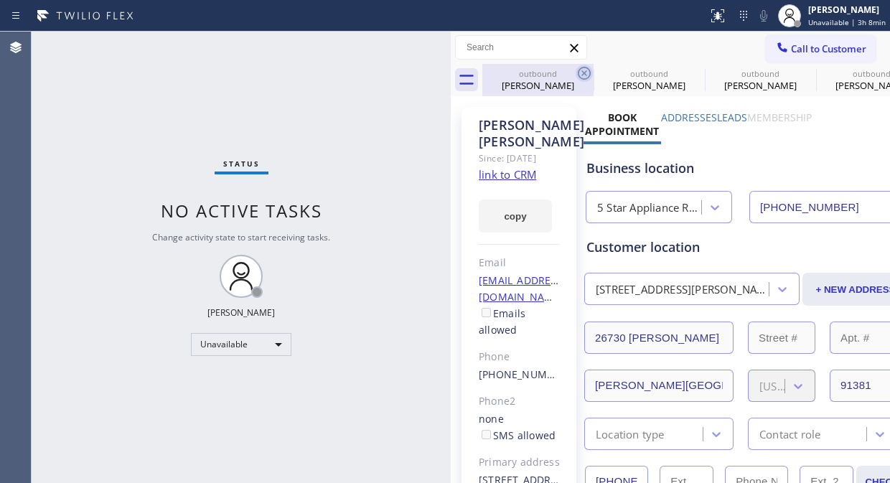
click at [585, 72] on icon at bounding box center [583, 73] width 13 height 13
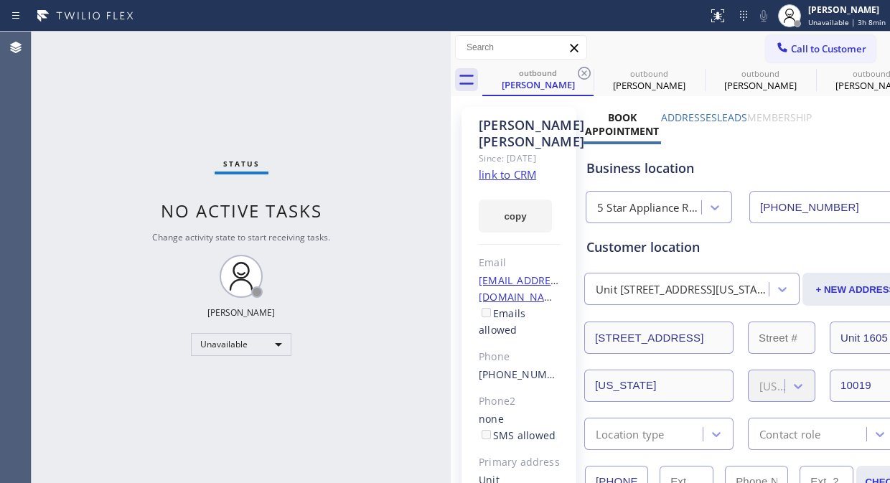
click at [585, 72] on icon at bounding box center [583, 73] width 13 height 13
click at [0, 0] on icon at bounding box center [0, 0] width 0 height 0
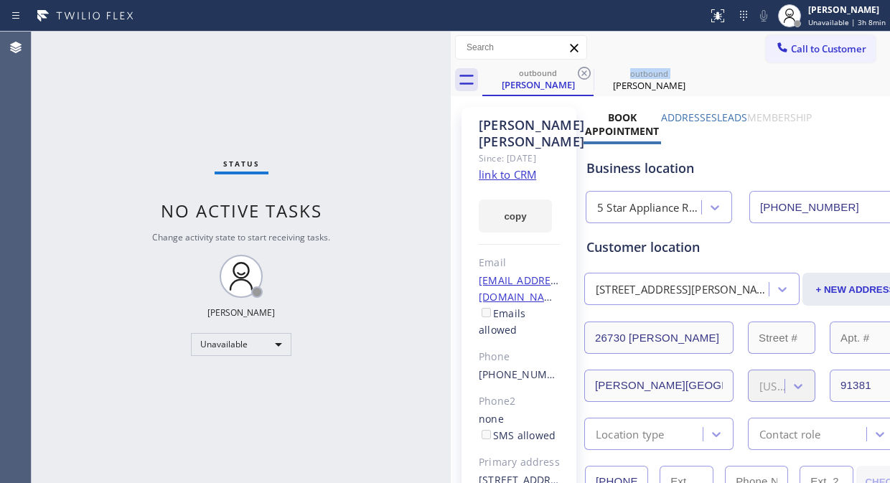
click at [585, 72] on icon at bounding box center [583, 73] width 13 height 13
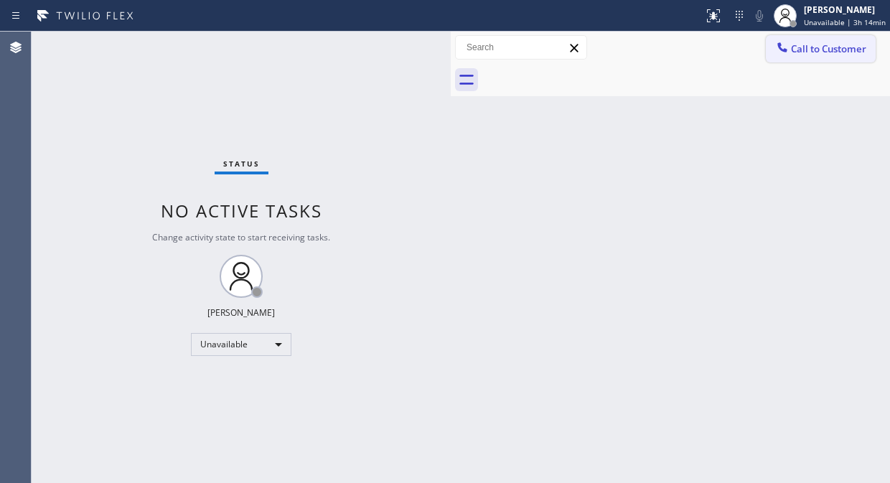
click at [800, 52] on span "Call to Customer" at bounding box center [828, 48] width 75 height 13
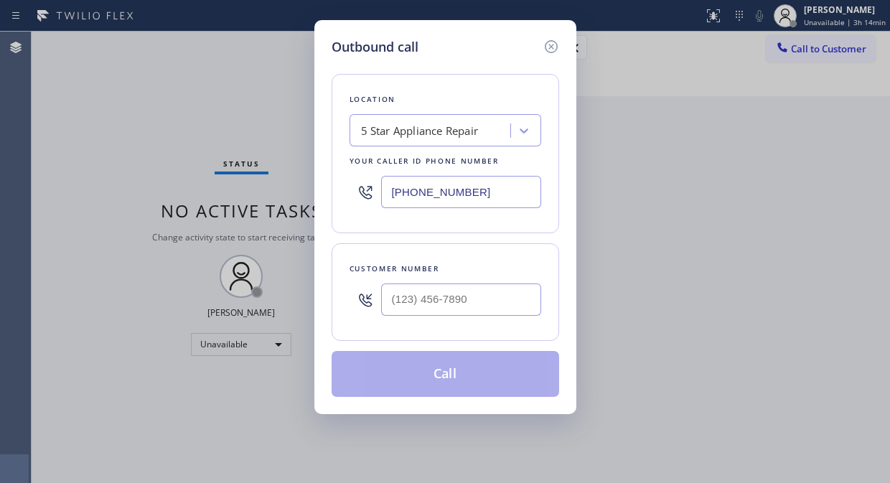
click at [390, 199] on input "[PHONE_NUMBER]" at bounding box center [461, 192] width 160 height 32
paste input "949) 523-3220"
type input "[PHONE_NUMBER]"
drag, startPoint x: 373, startPoint y: 286, endPoint x: 380, endPoint y: 297, distance: 13.5
click at [373, 291] on div at bounding box center [365, 299] width 32 height 47
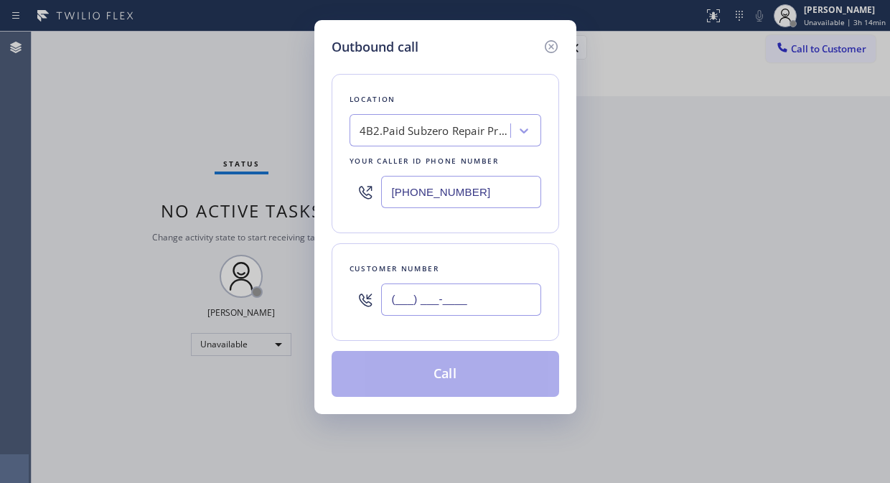
click at [384, 300] on input "(___) ___-____" at bounding box center [461, 299] width 160 height 32
paste input "626) 620-1991"
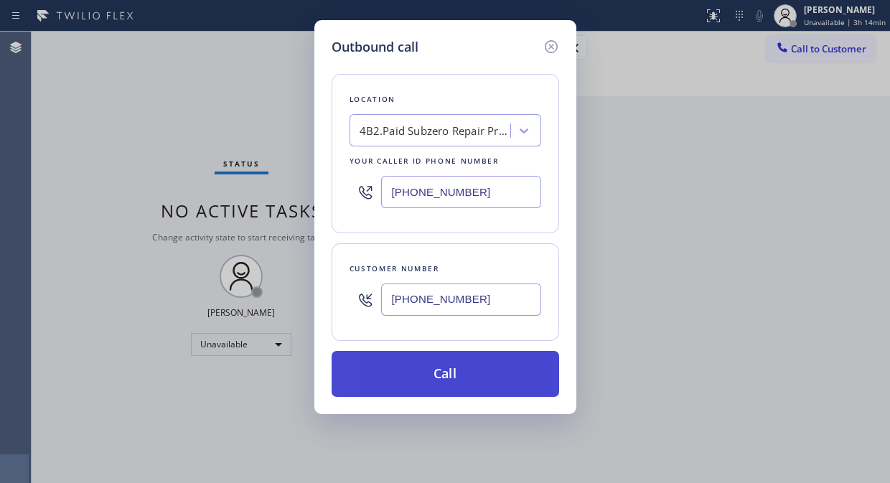
type input "[PHONE_NUMBER]"
click at [470, 374] on button "Call" at bounding box center [444, 374] width 227 height 46
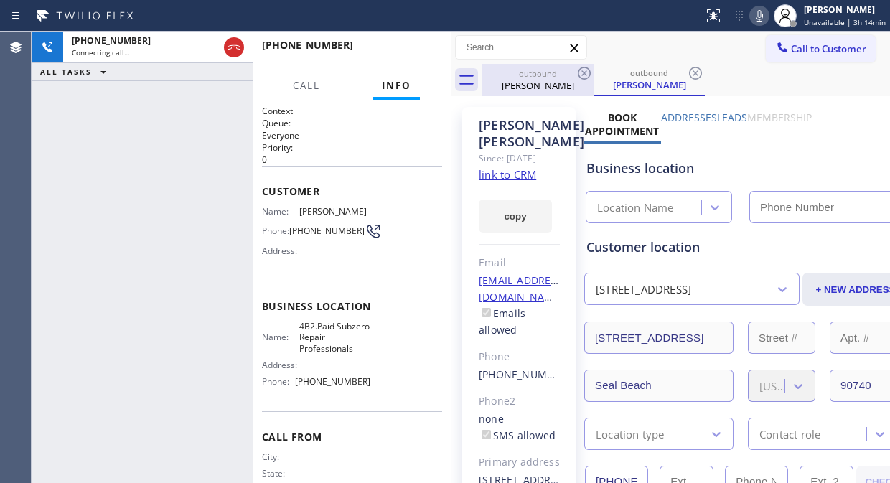
type input "[PHONE_NUMBER]"
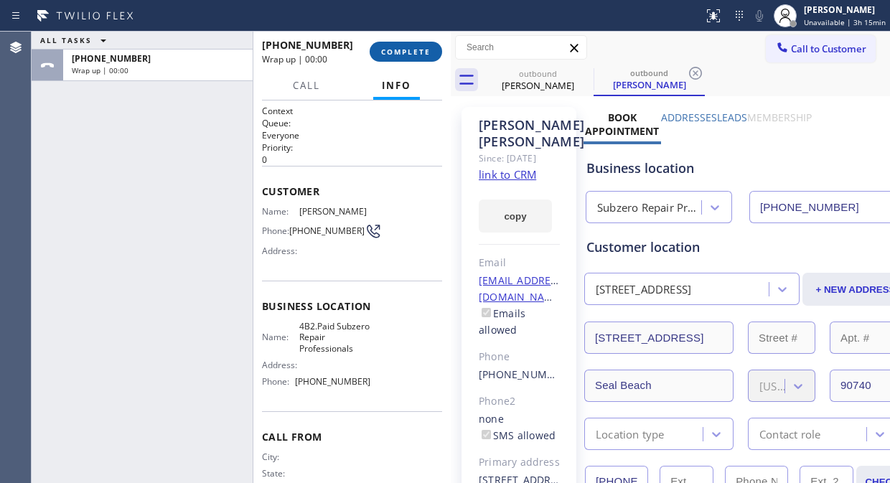
click at [416, 52] on span "COMPLETE" at bounding box center [405, 52] width 49 height 10
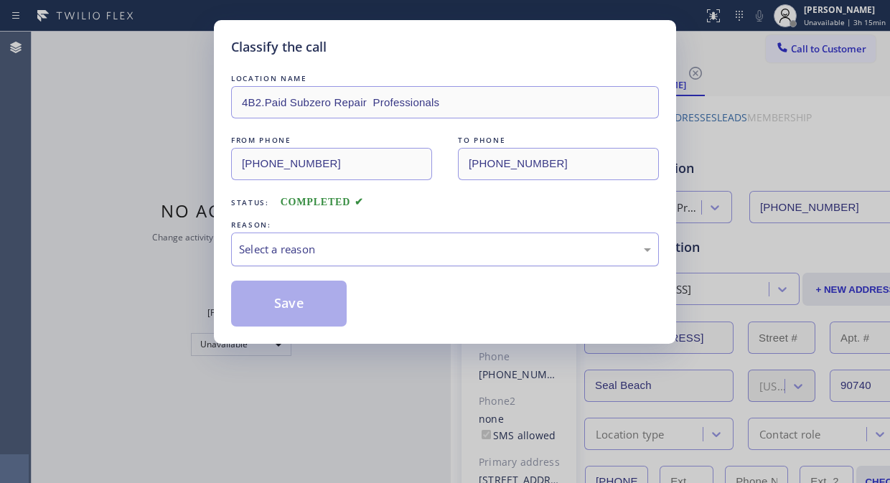
click at [445, 238] on div "Select a reason" at bounding box center [445, 249] width 428 height 34
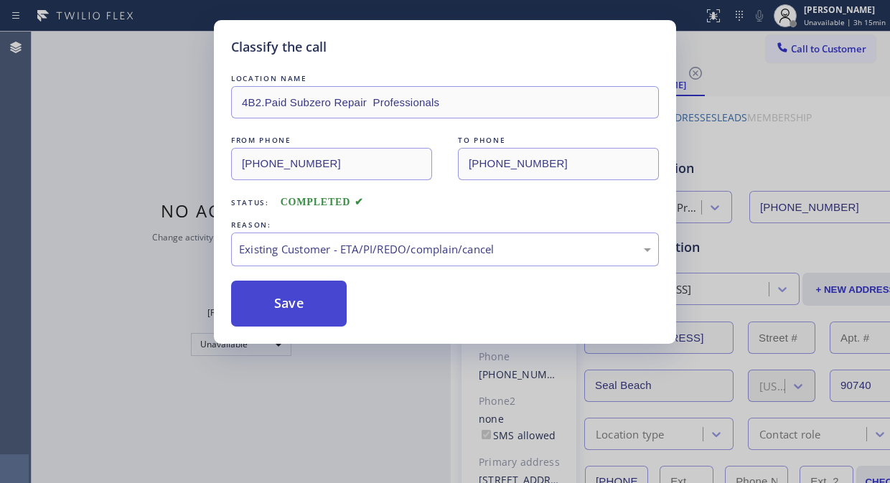
click at [308, 307] on button "Save" at bounding box center [288, 303] width 115 height 46
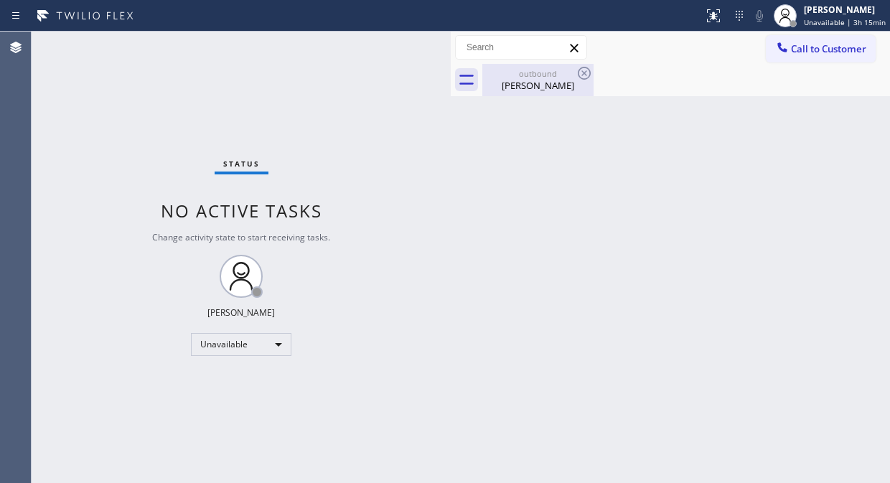
click at [565, 80] on div "Christopher Luong" at bounding box center [538, 85] width 108 height 13
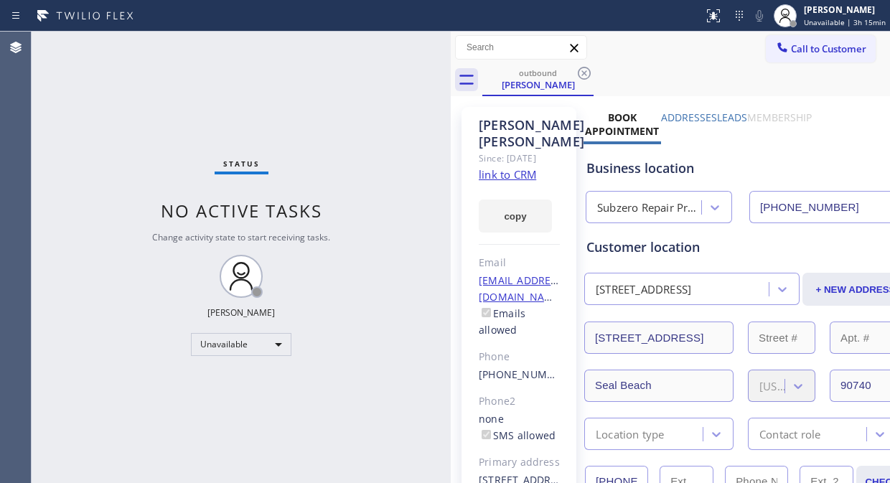
click at [585, 76] on icon at bounding box center [583, 73] width 17 height 17
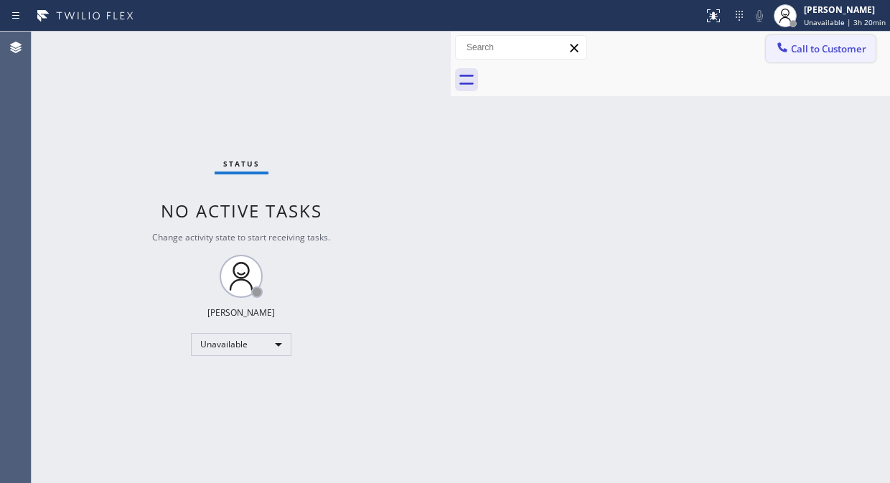
click at [800, 55] on span "Call to Customer" at bounding box center [828, 48] width 75 height 13
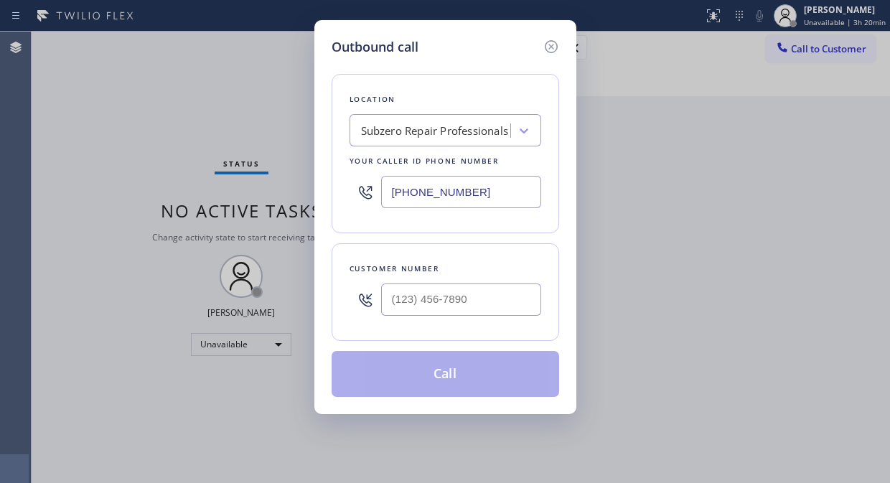
click at [354, 138] on div "Subzero Repair Professionals" at bounding box center [432, 130] width 156 height 25
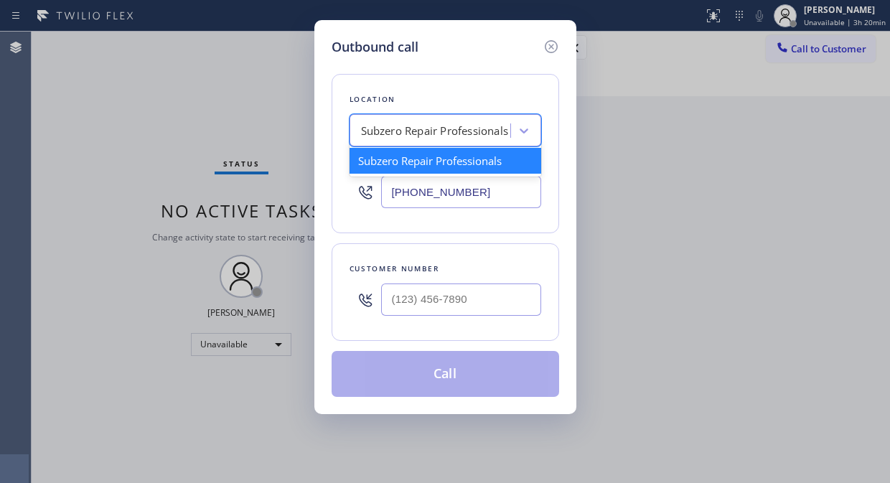
paste input "HVAC Alliance Experts (Google Ads LA)"
type input "HVAC Alliance Experts (Google Ads LA)"
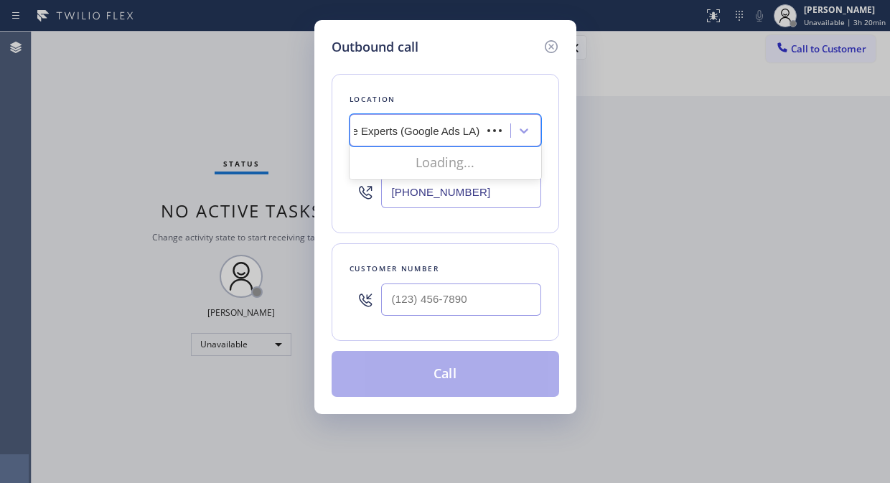
scroll to position [0, 50]
click at [453, 131] on input "HVAC Alliance Experts (Google Ads LA)" at bounding box center [407, 131] width 192 height 12
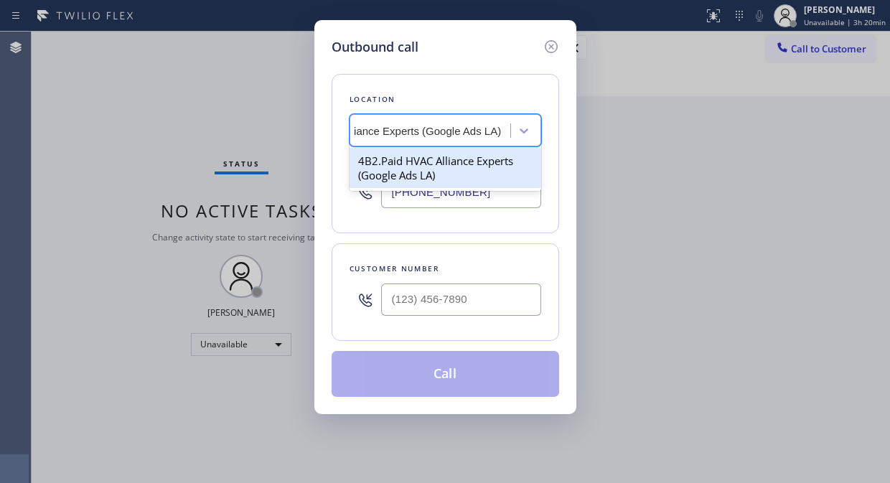
click at [429, 166] on div "4B2.Paid HVAC Alliance Experts (Google Ads LA)" at bounding box center [445, 168] width 192 height 40
type input "[PHONE_NUMBER]"
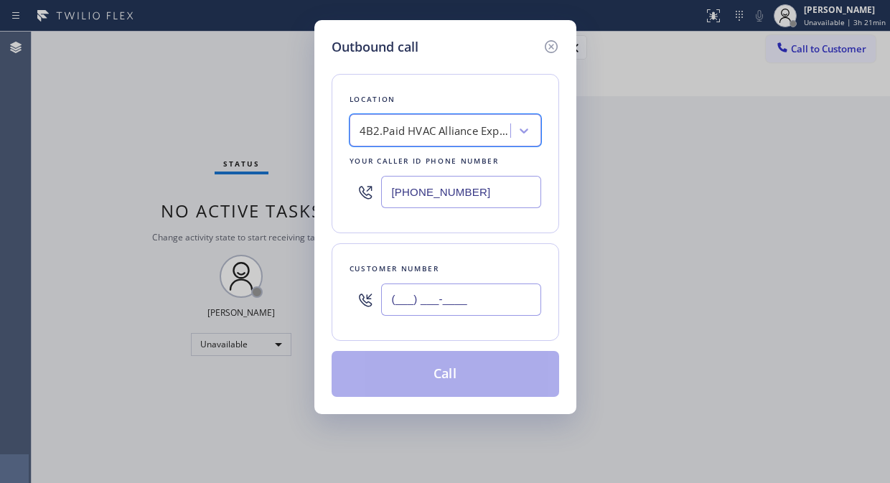
click at [390, 306] on input "(___) ___-____" at bounding box center [461, 299] width 160 height 32
paste input "818) 802-8308"
type input "[PHONE_NUMBER]"
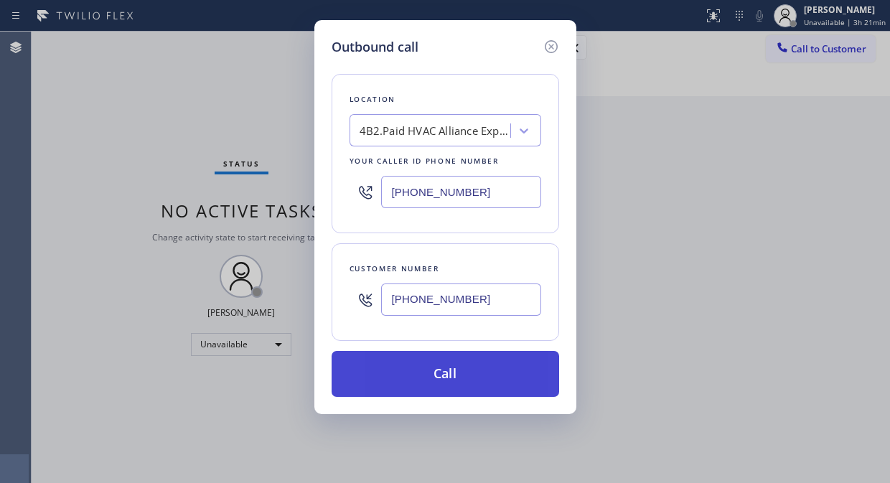
click at [432, 371] on button "Call" at bounding box center [444, 374] width 227 height 46
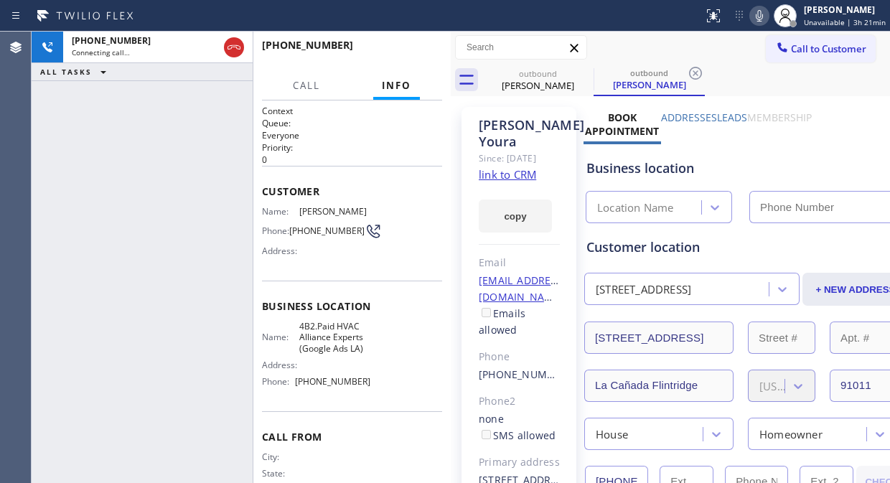
type input "[PHONE_NUMBER]"
click at [732, 121] on label "Leads" at bounding box center [732, 117] width 30 height 14
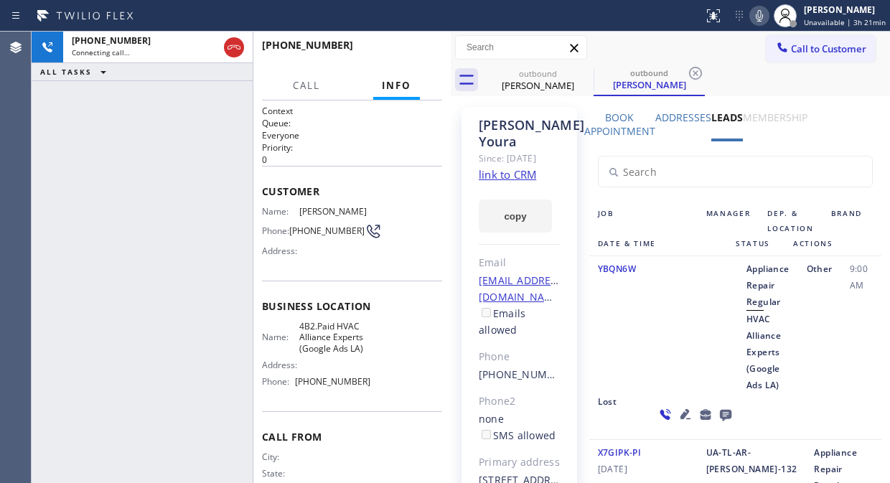
click at [723, 414] on icon at bounding box center [724, 415] width 11 height 11
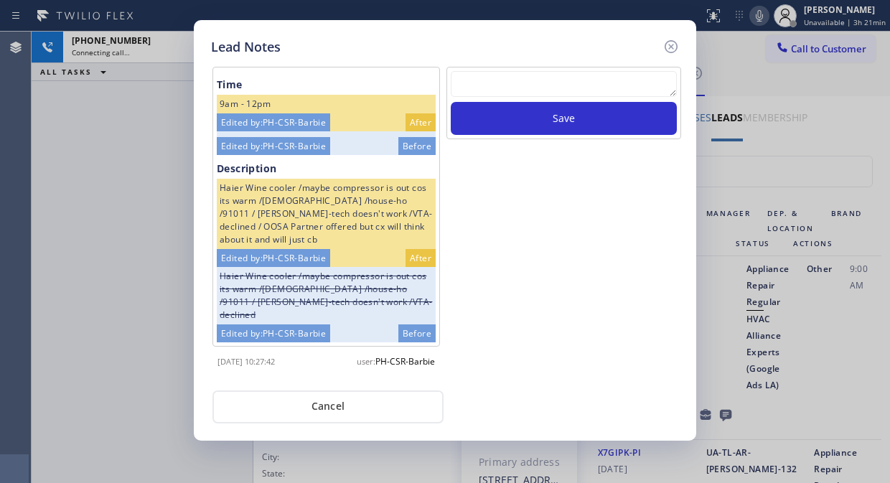
click at [483, 84] on textarea at bounding box center [564, 84] width 226 height 26
paste textarea "Pls xfer Fil"
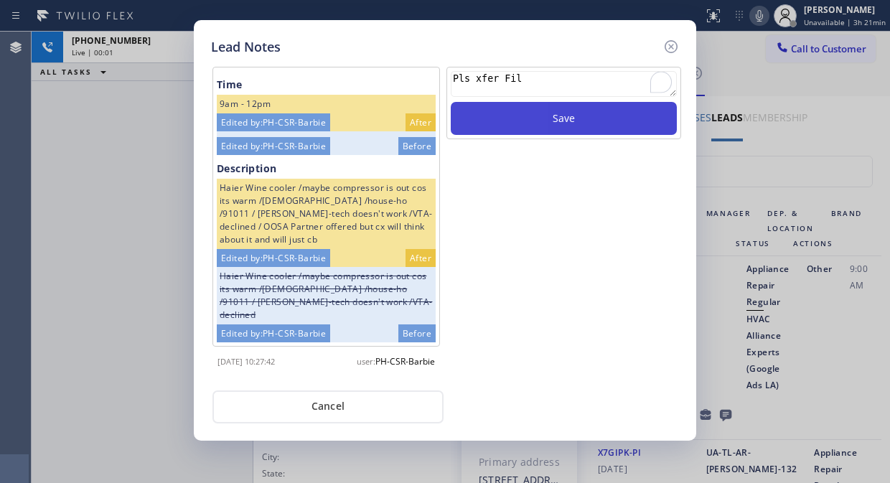
type textarea "Pls xfer Fil"
click at [513, 118] on button "Save" at bounding box center [564, 118] width 226 height 33
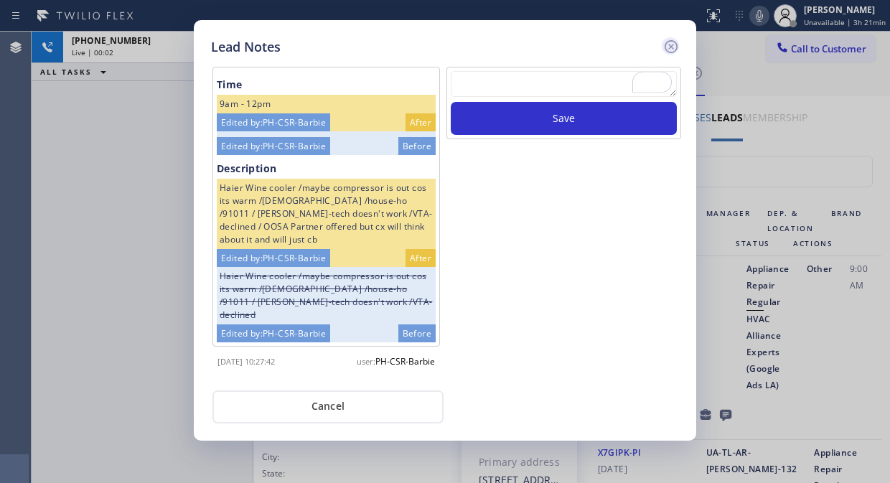
click at [668, 47] on icon at bounding box center [670, 46] width 17 height 17
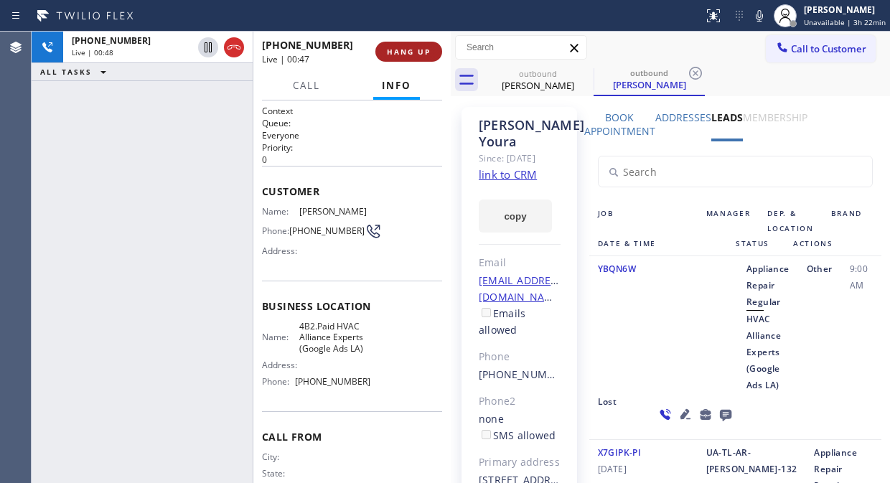
click at [412, 52] on span "HANG UP" at bounding box center [409, 52] width 44 height 10
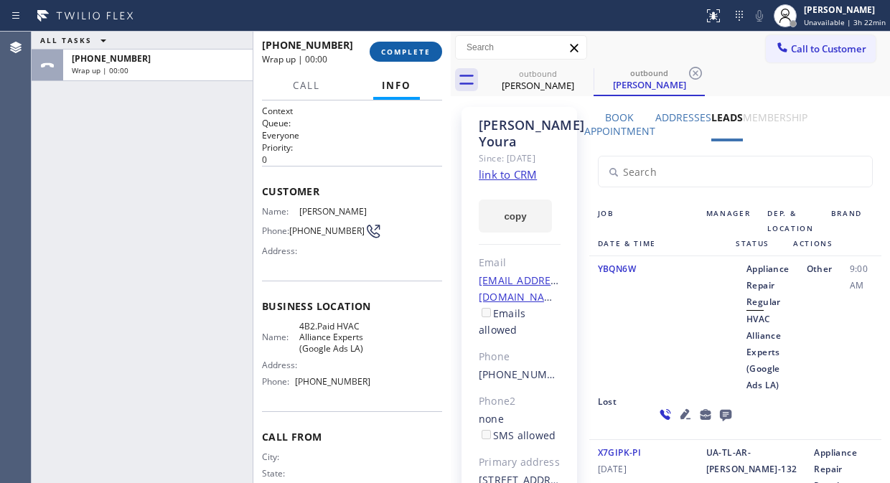
click at [412, 52] on span "COMPLETE" at bounding box center [405, 52] width 49 height 10
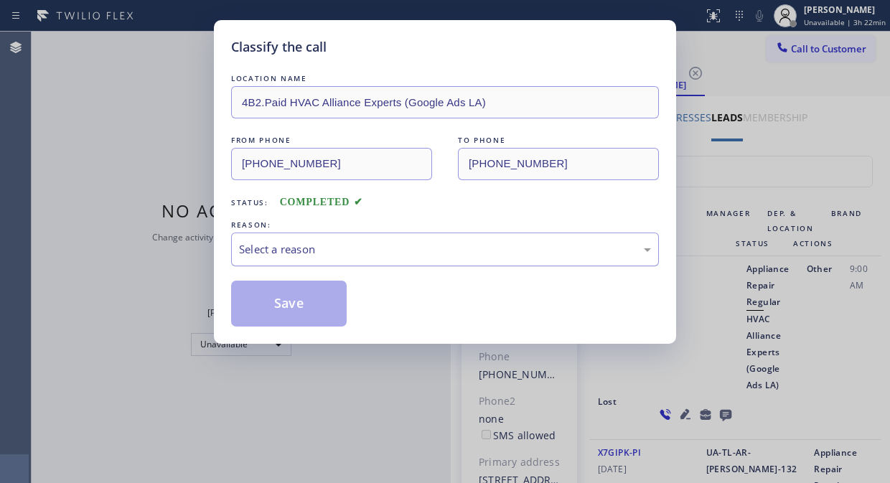
click at [430, 242] on div "Select a reason" at bounding box center [445, 249] width 412 height 16
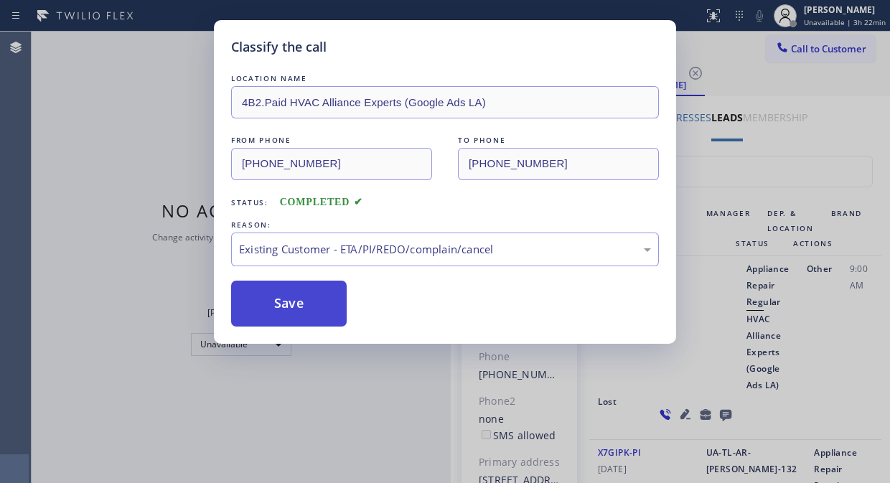
click at [306, 321] on button "Save" at bounding box center [288, 303] width 115 height 46
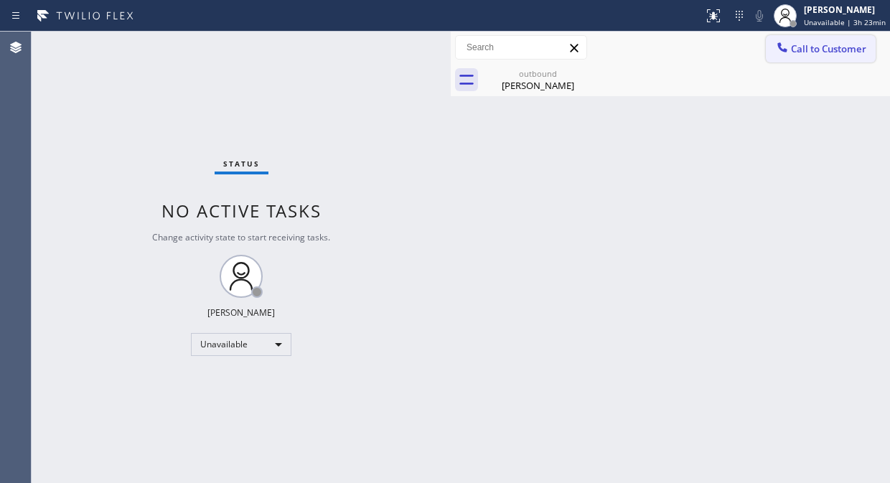
click at [778, 52] on icon at bounding box center [782, 47] width 14 height 14
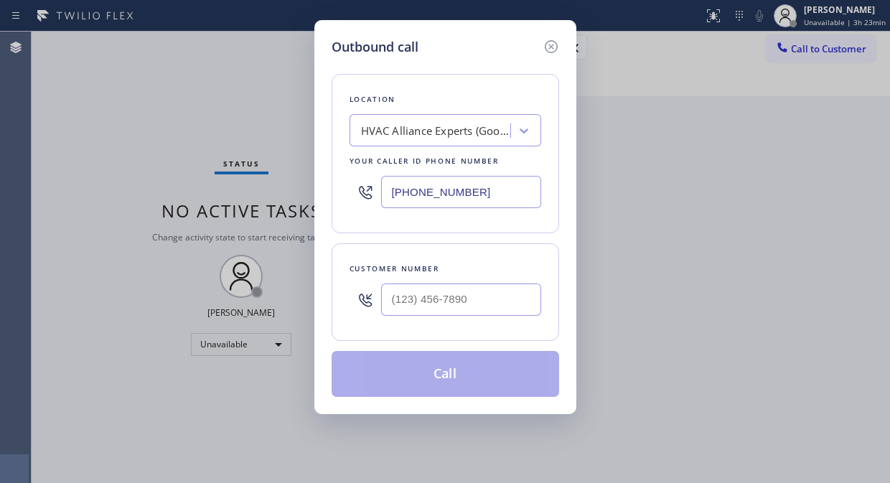
click at [359, 126] on div "HVAC Alliance Experts (Google Ads LA)" at bounding box center [432, 130] width 156 height 25
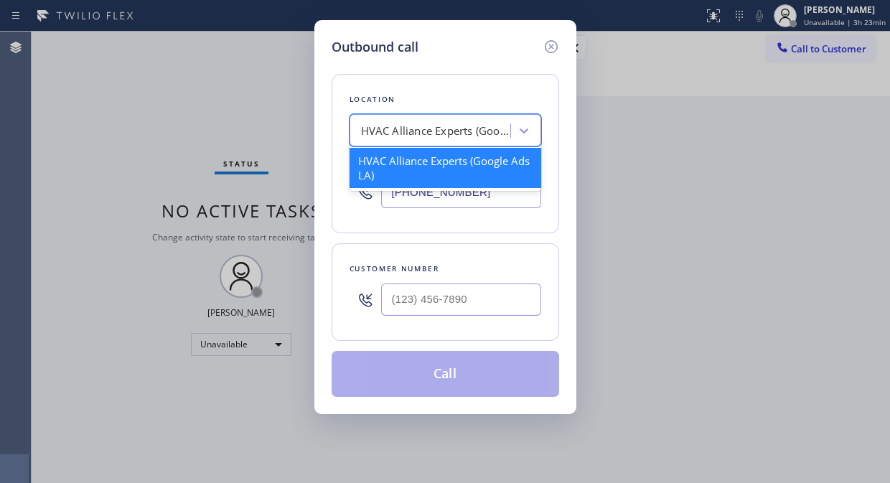
paste input "Local Results Appliance Repair"
type input "Local Results Appliance Repair"
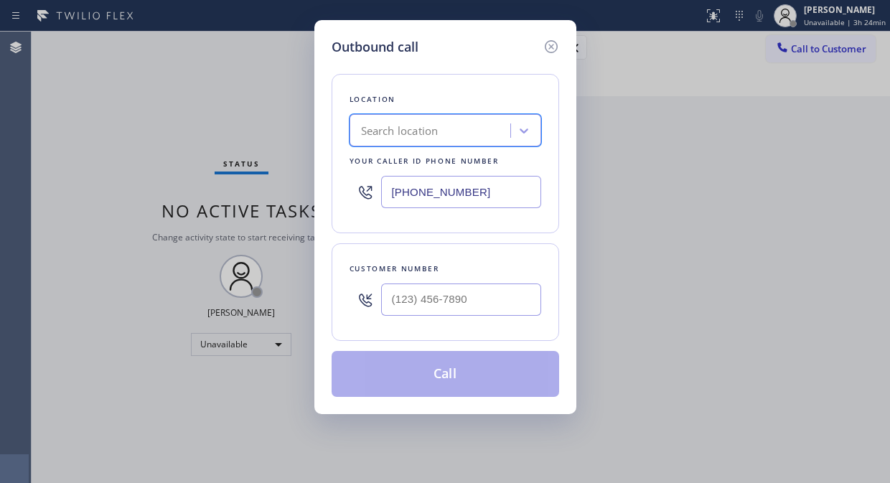
drag, startPoint x: 503, startPoint y: 129, endPoint x: 341, endPoint y: 132, distance: 161.4
click at [341, 132] on div "Location option 4B2.Paid HVAC Alliance Experts (Google Ads LA), selected. 11 re…" at bounding box center [444, 153] width 227 height 159
type input "5 star appliance repair"
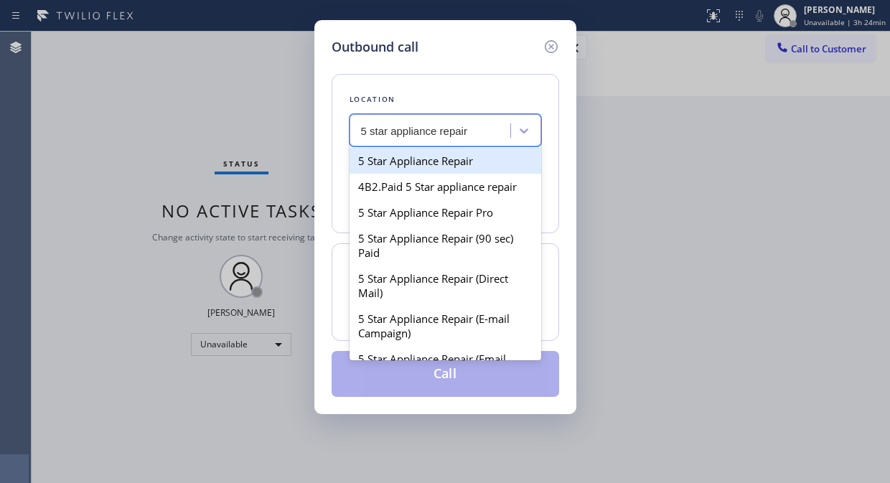
click at [395, 164] on div "5 Star Appliance Repair" at bounding box center [445, 161] width 192 height 26
type input "[PHONE_NUMBER]"
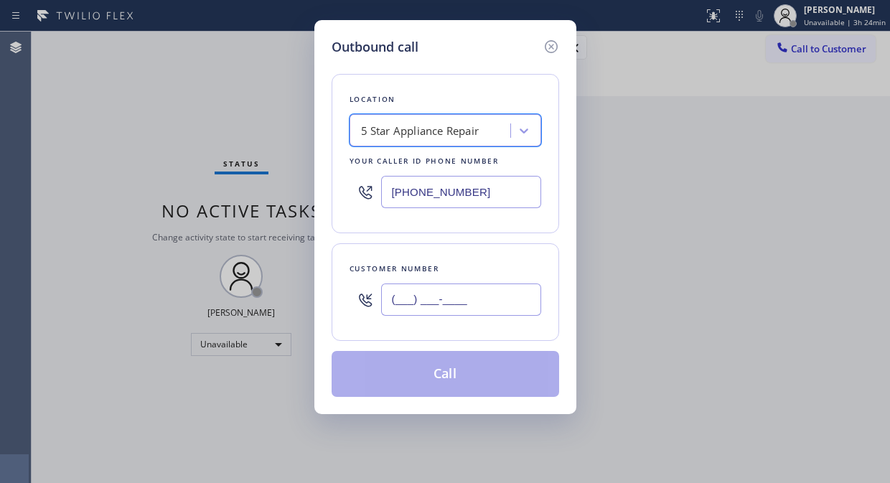
click at [395, 308] on input "(___) ___-____" at bounding box center [461, 299] width 160 height 32
paste input "310) 625-2212"
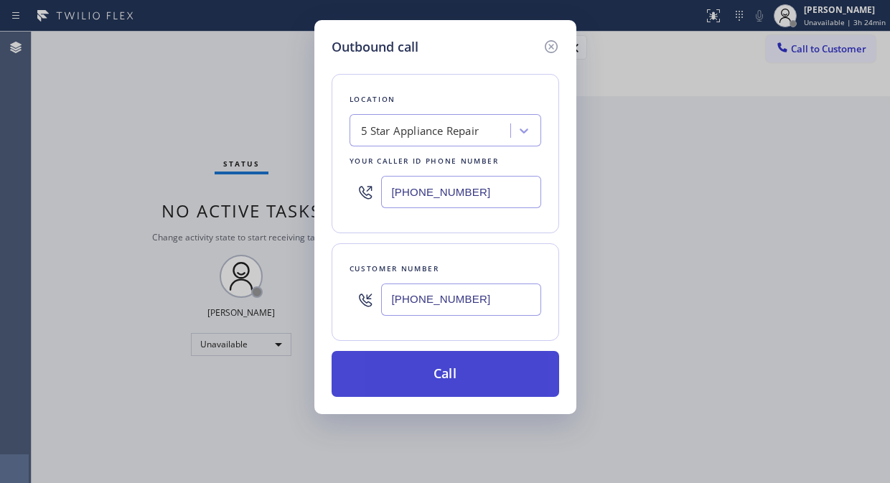
type input "[PHONE_NUMBER]"
click at [422, 367] on button "Call" at bounding box center [444, 374] width 227 height 46
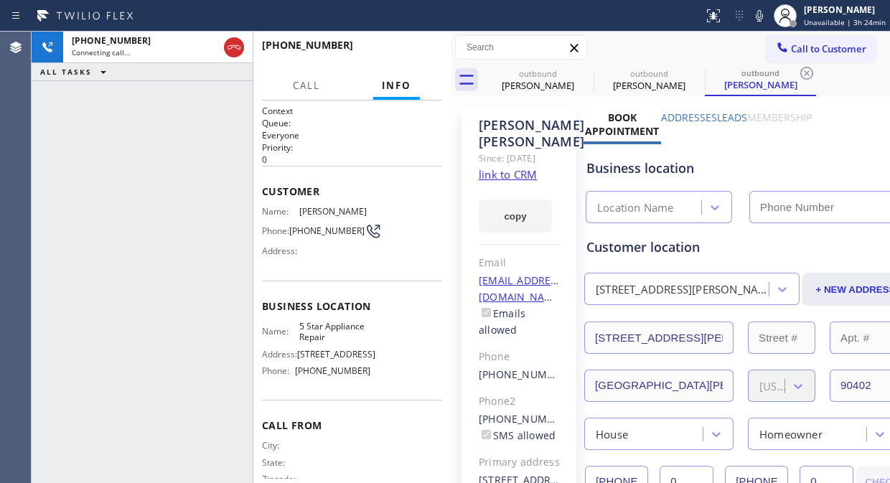
type input "[PHONE_NUMBER]"
click at [423, 55] on span "HANG UP" at bounding box center [409, 52] width 44 height 10
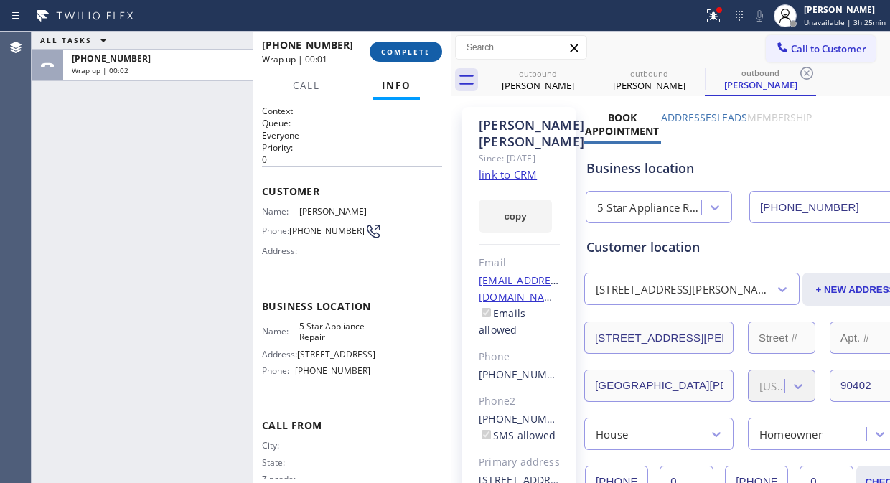
click at [412, 47] on span "COMPLETE" at bounding box center [405, 52] width 49 height 10
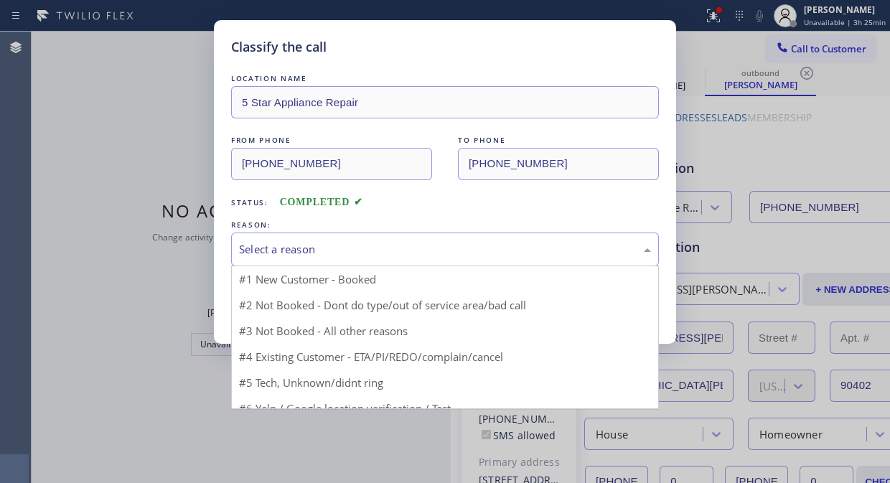
click at [410, 261] on div "Select a reason" at bounding box center [445, 249] width 428 height 34
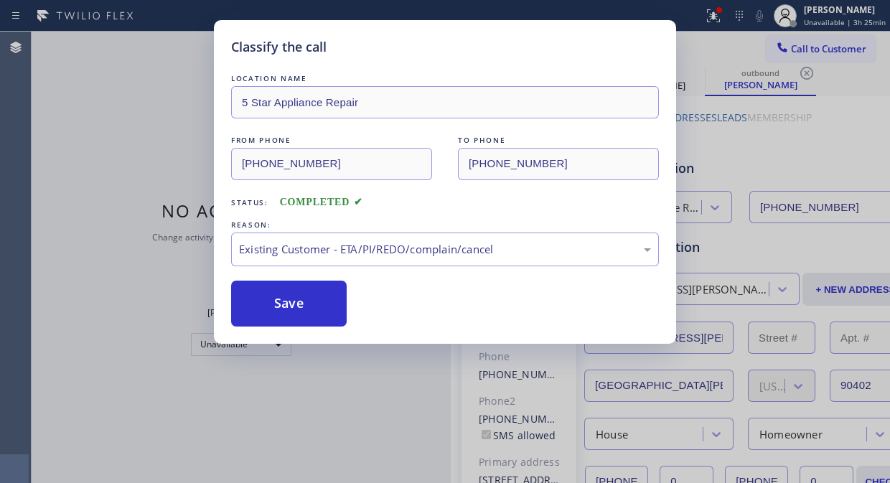
drag, startPoint x: 312, startPoint y: 311, endPoint x: 156, endPoint y: 7, distance: 342.0
click at [310, 309] on button "Save" at bounding box center [288, 303] width 115 height 46
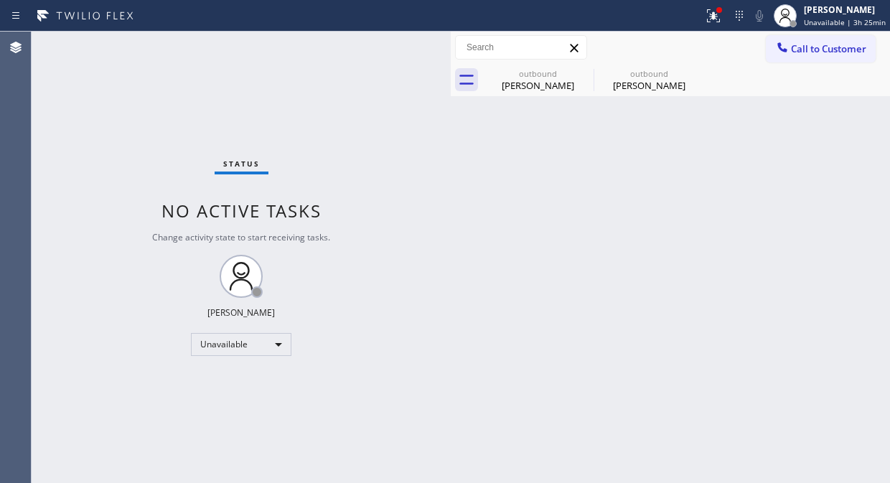
click at [798, 46] on span "Call to Customer" at bounding box center [828, 48] width 75 height 13
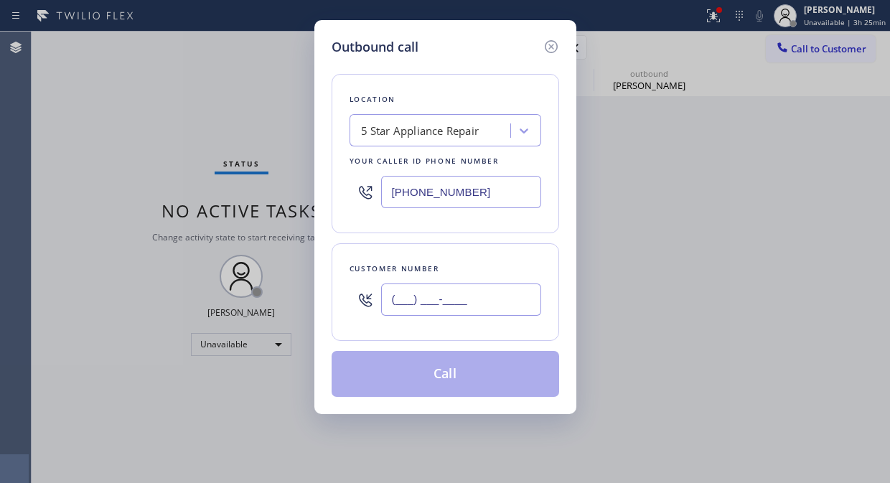
click at [395, 307] on input "(___) ___-____" at bounding box center [461, 299] width 160 height 32
paste input "310) 280-8853"
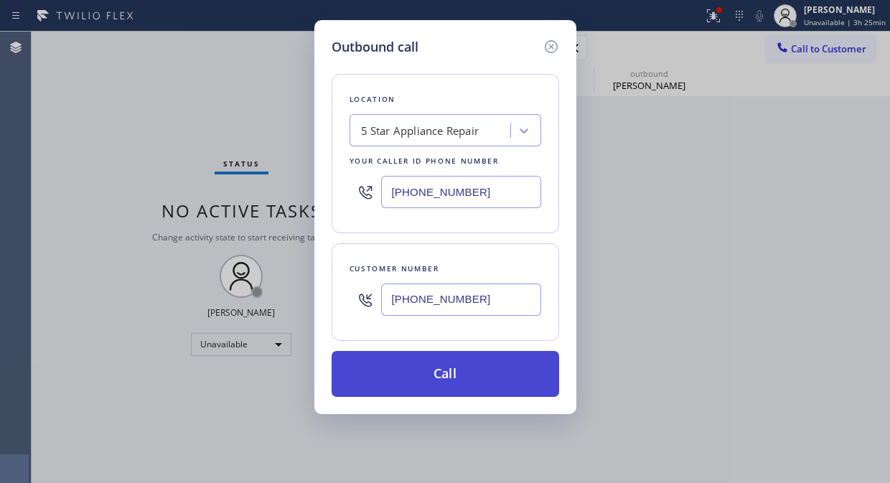
type input "[PHONE_NUMBER]"
click at [447, 372] on button "Call" at bounding box center [444, 374] width 227 height 46
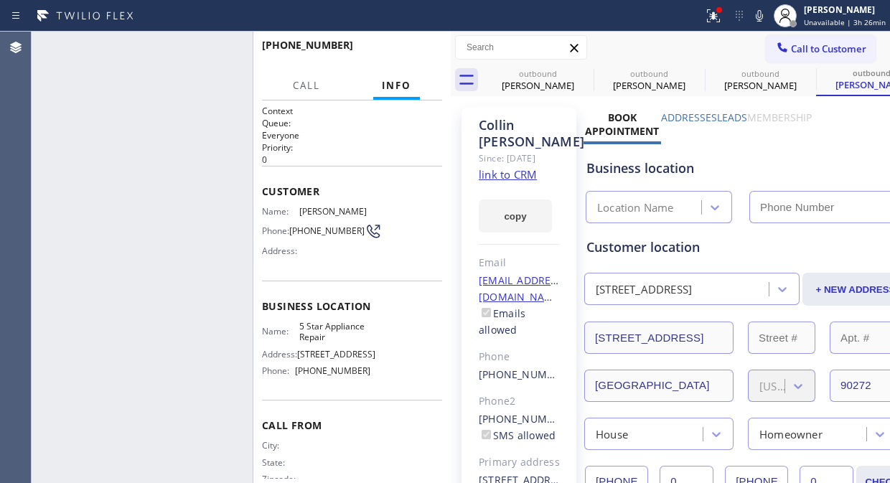
type input "[PHONE_NUMBER]"
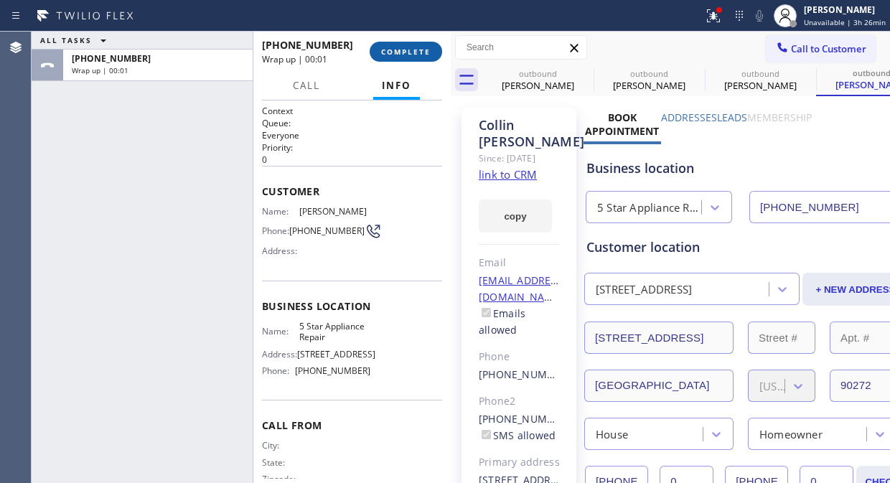
click at [414, 51] on span "COMPLETE" at bounding box center [405, 52] width 49 height 10
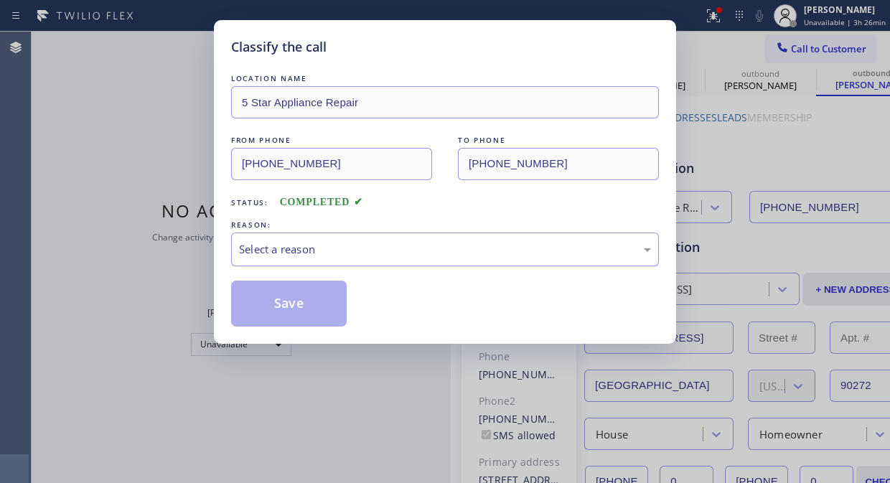
click at [385, 257] on div "Select a reason" at bounding box center [445, 249] width 412 height 16
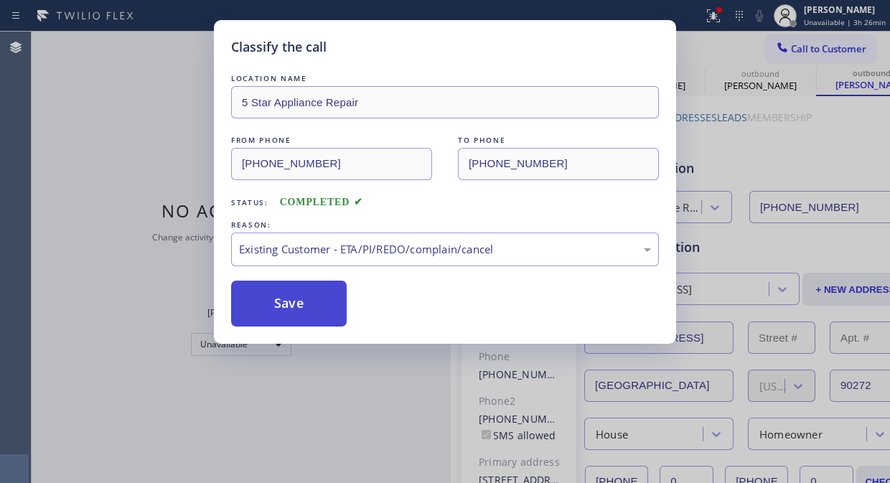
click at [293, 311] on button "Save" at bounding box center [288, 303] width 115 height 46
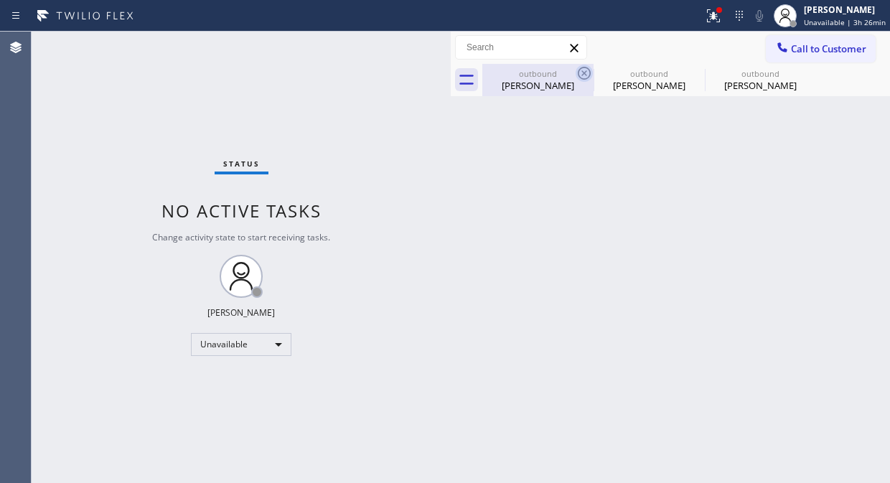
click at [578, 75] on icon at bounding box center [583, 73] width 13 height 13
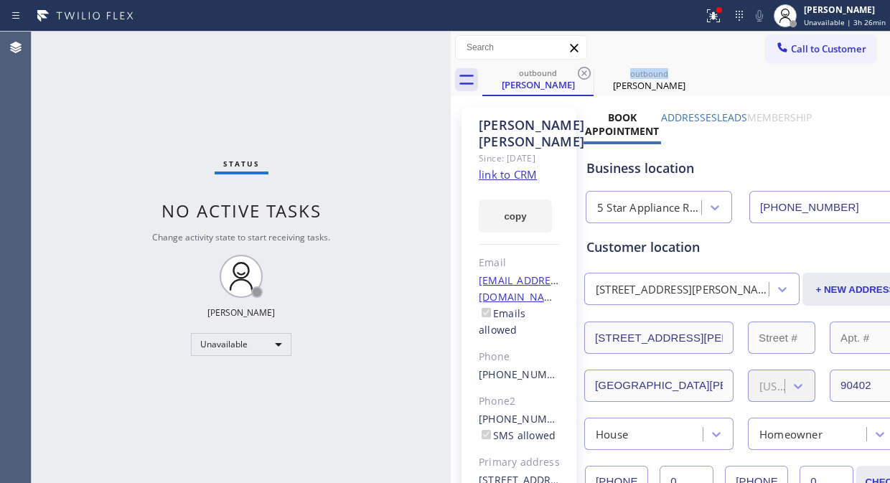
click at [578, 75] on icon at bounding box center [583, 73] width 13 height 13
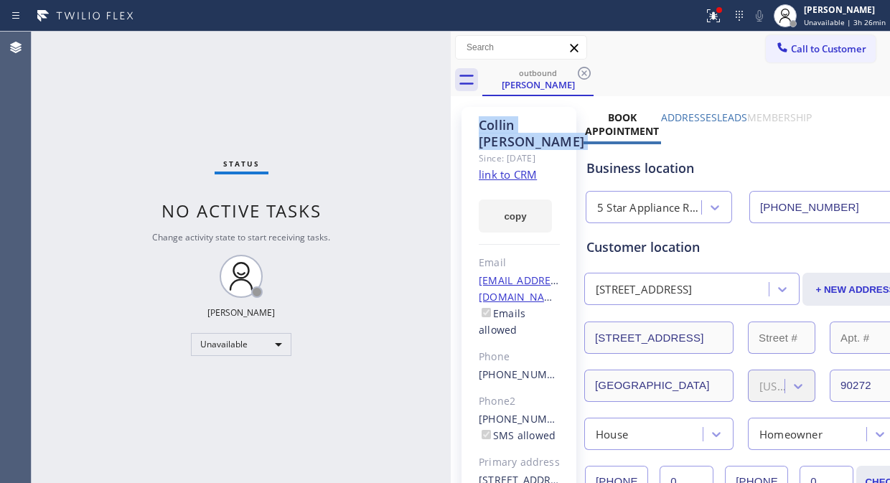
click at [578, 75] on icon at bounding box center [583, 73] width 13 height 13
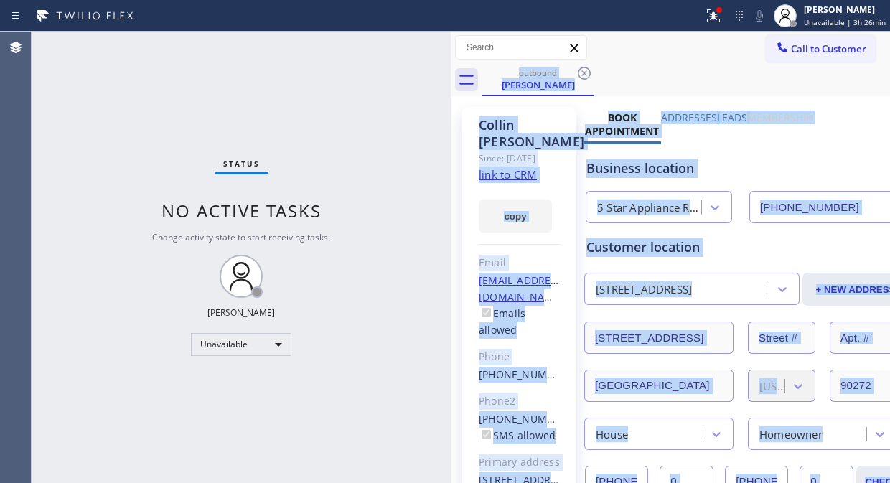
click at [578, 75] on div "outbound [PERSON_NAME]" at bounding box center [685, 80] width 407 height 32
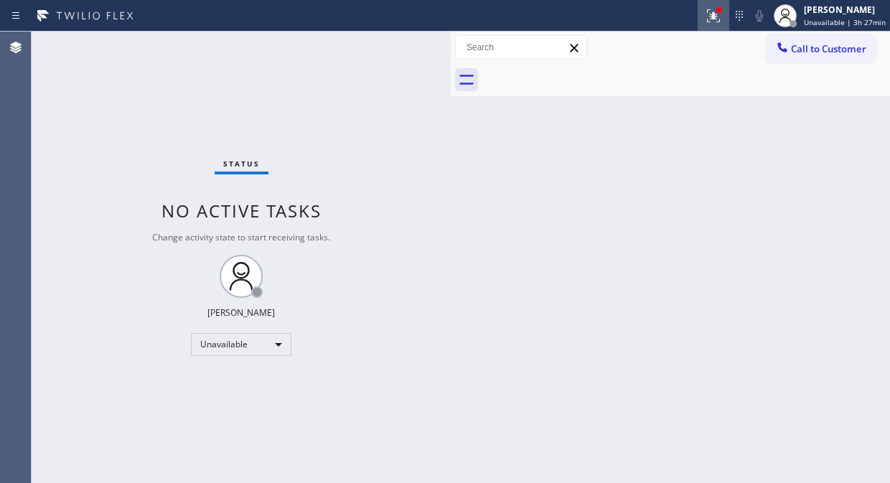
click at [720, 14] on icon at bounding box center [713, 15] width 13 height 13
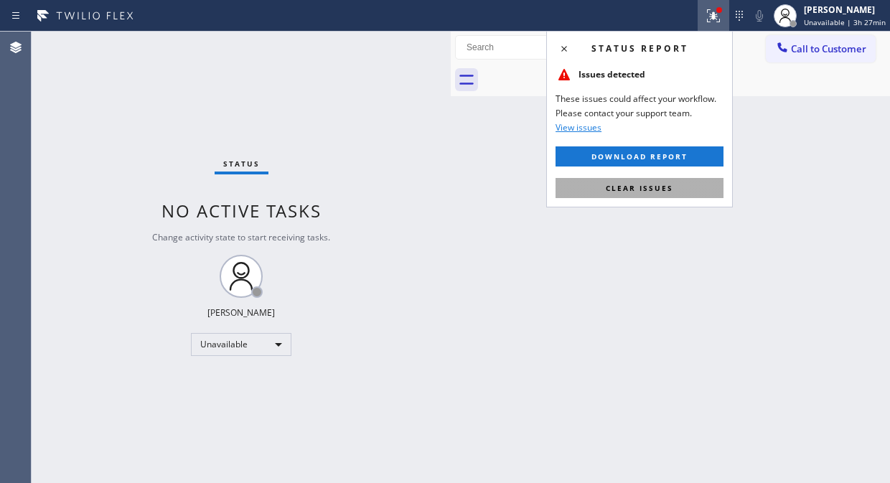
click at [646, 189] on span "Clear issues" at bounding box center [638, 188] width 67 height 10
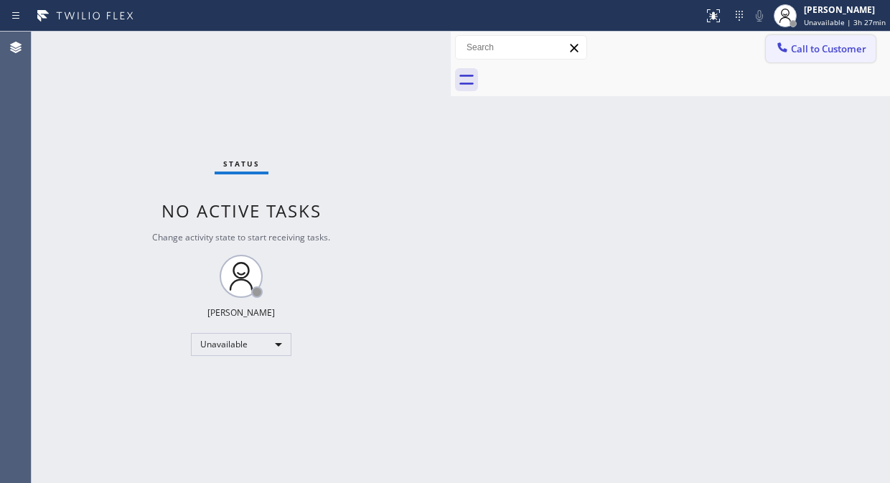
click at [768, 52] on button "Call to Customer" at bounding box center [820, 48] width 110 height 27
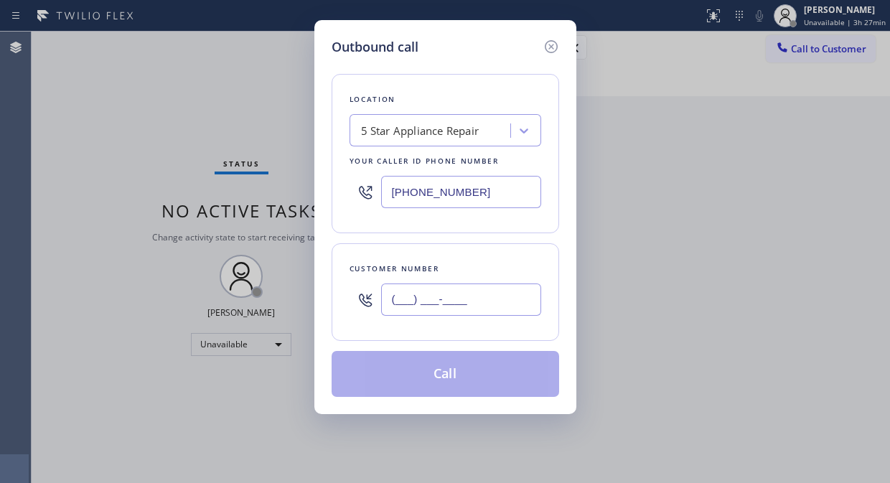
click at [402, 284] on input "(___) ___-____" at bounding box center [461, 299] width 160 height 32
paste input "805) 814-0287"
click at [396, 304] on input "[PHONE_NUMBER]" at bounding box center [461, 299] width 160 height 32
paste input "text"
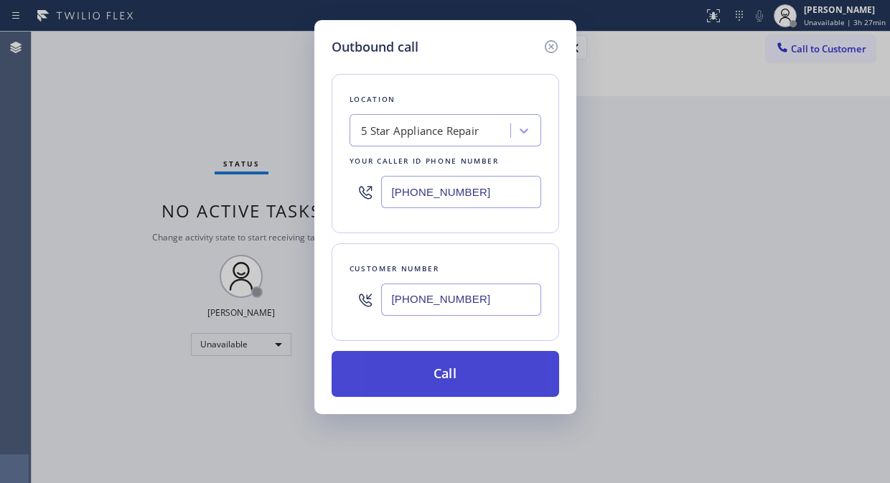
type input "[PHONE_NUMBER]"
click at [465, 364] on button "Call" at bounding box center [444, 374] width 227 height 46
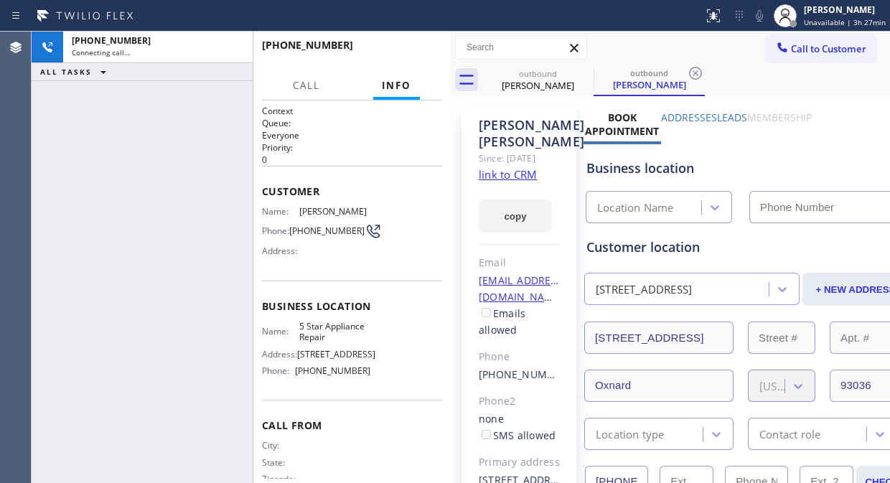
type input "[PHONE_NUMBER]"
click at [391, 49] on span "HANG UP" at bounding box center [409, 52] width 44 height 10
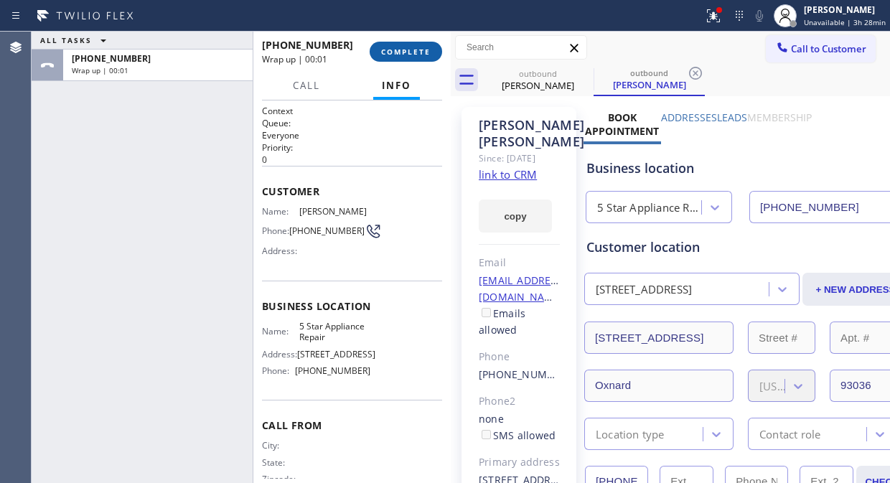
click at [407, 55] on span "COMPLETE" at bounding box center [405, 52] width 49 height 10
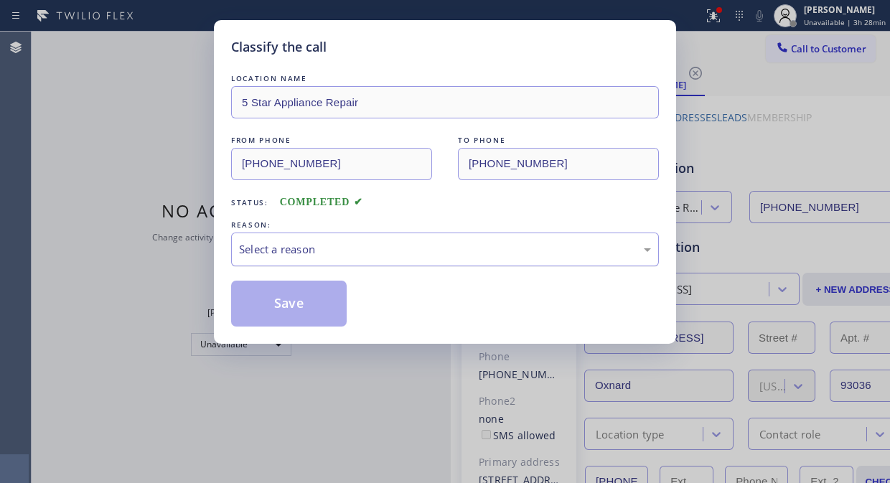
drag, startPoint x: 400, startPoint y: 247, endPoint x: 400, endPoint y: 257, distance: 10.0
click at [400, 247] on div "Select a reason" at bounding box center [445, 249] width 412 height 16
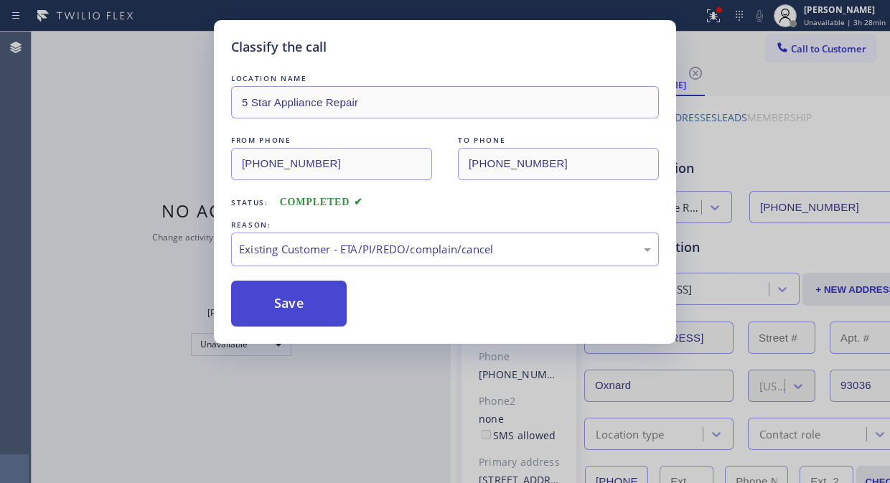
drag, startPoint x: 275, startPoint y: 284, endPoint x: 281, endPoint y: 300, distance: 17.1
click at [275, 288] on button "Save" at bounding box center [288, 303] width 115 height 46
click at [288, 307] on button "Save" at bounding box center [288, 303] width 115 height 46
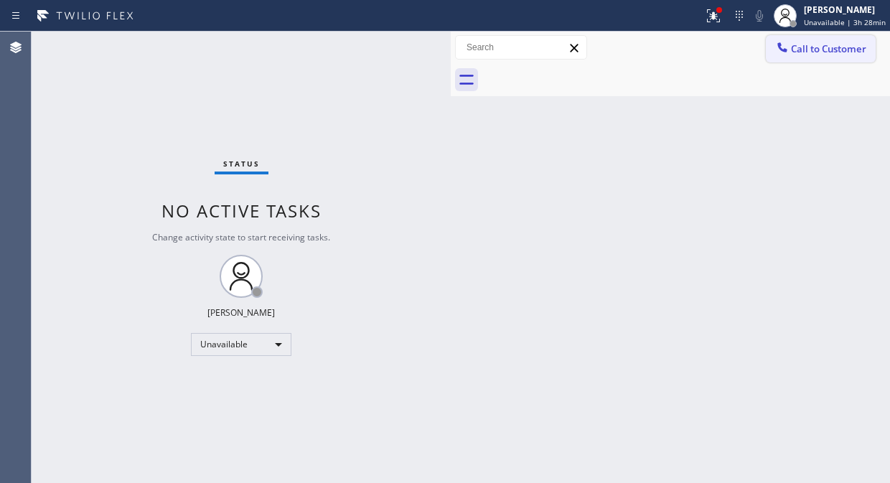
click at [785, 53] on icon at bounding box center [782, 47] width 14 height 14
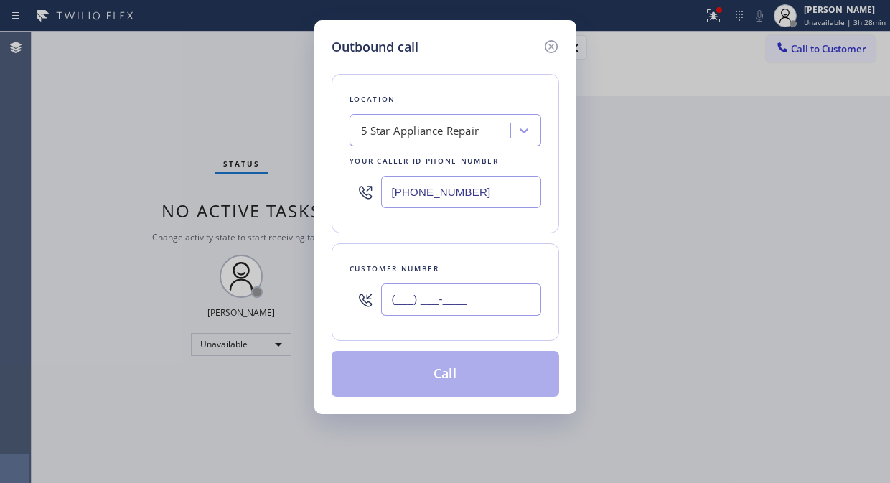
click at [461, 304] on input "(___) ___-____" at bounding box center [461, 299] width 160 height 32
paste input "949) 280-7531"
type input "[PHONE_NUMBER]"
click at [450, 374] on button "Call" at bounding box center [444, 374] width 227 height 46
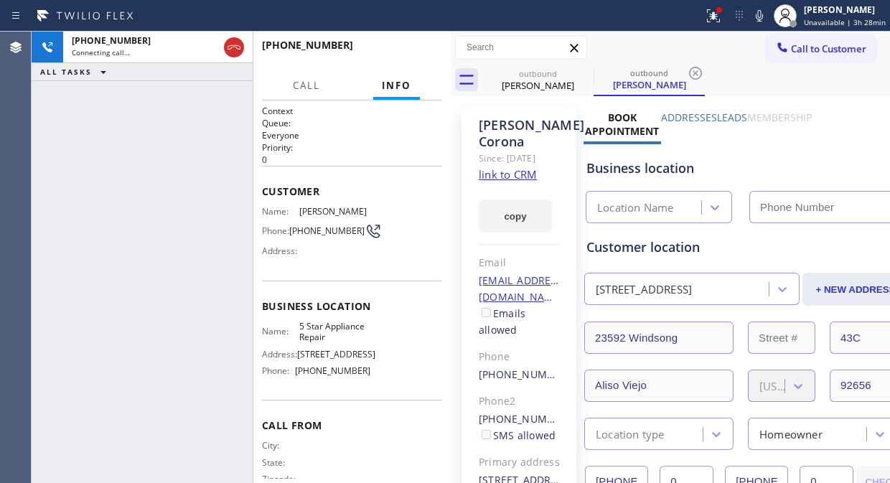
type input "[PHONE_NUMBER]"
click at [710, 17] on icon at bounding box center [712, 15] width 17 height 17
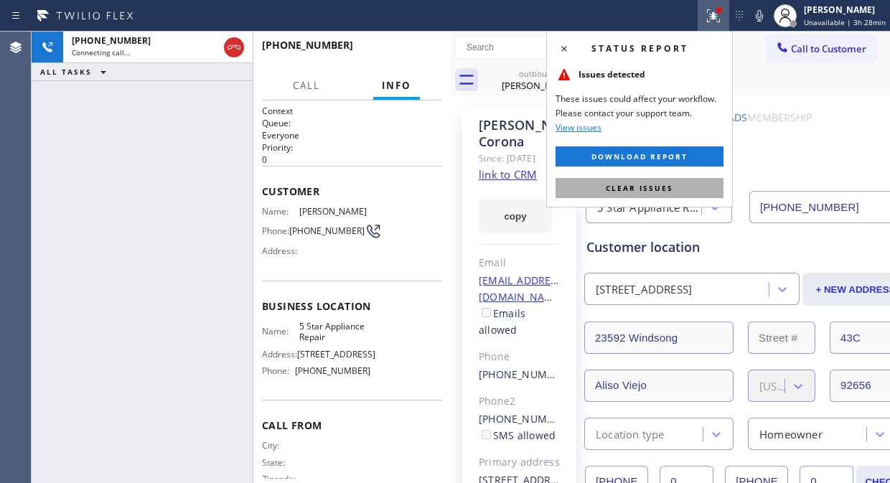
click at [664, 194] on button "Clear issues" at bounding box center [639, 188] width 168 height 20
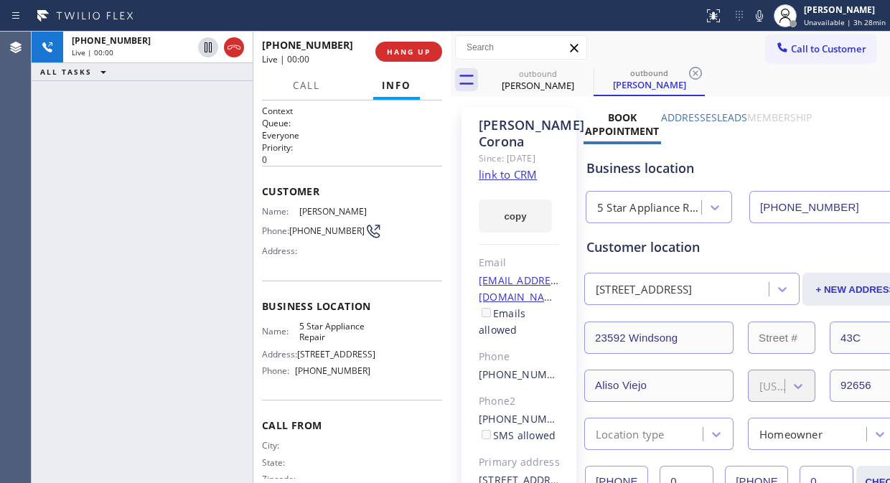
click at [159, 134] on div "[PHONE_NUMBER] Live | 00:00 ALL TASKS ALL TASKS ACTIVE TASKS TASKS IN WRAP UP" at bounding box center [142, 257] width 221 height 451
click at [395, 50] on span "HANG UP" at bounding box center [409, 52] width 44 height 10
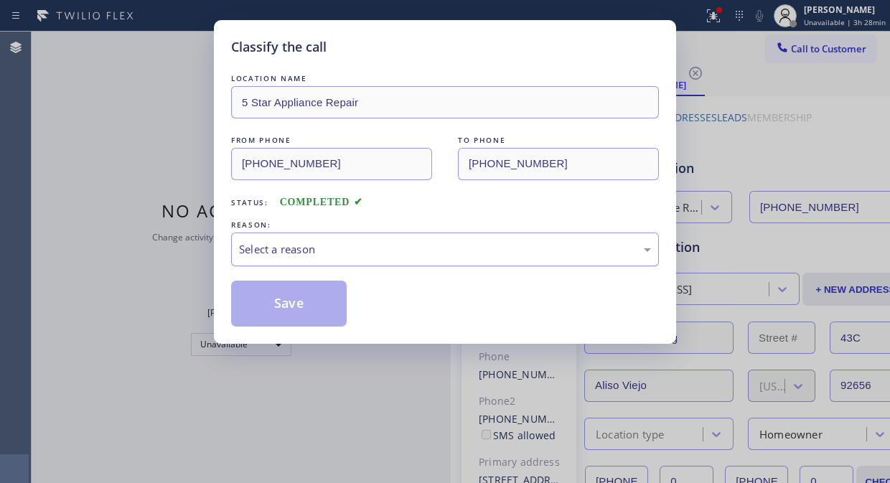
click at [438, 254] on div "Select a reason" at bounding box center [445, 249] width 412 height 16
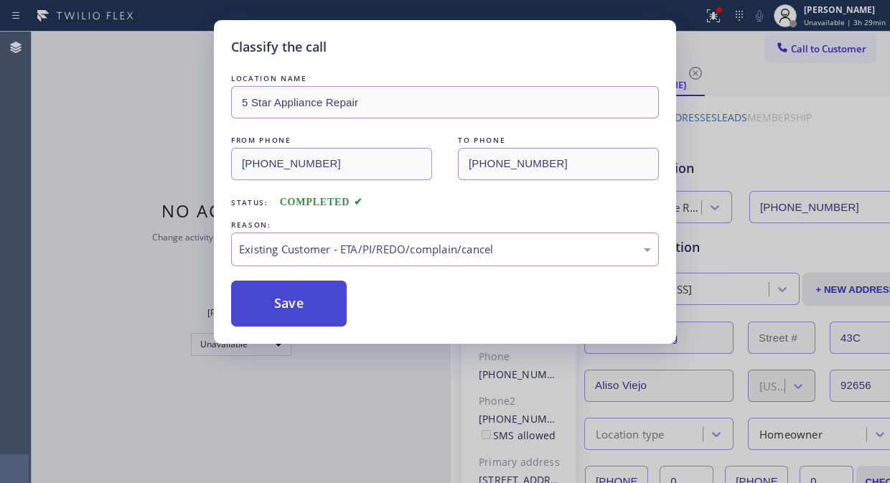
click at [280, 303] on button "Save" at bounding box center [288, 303] width 115 height 46
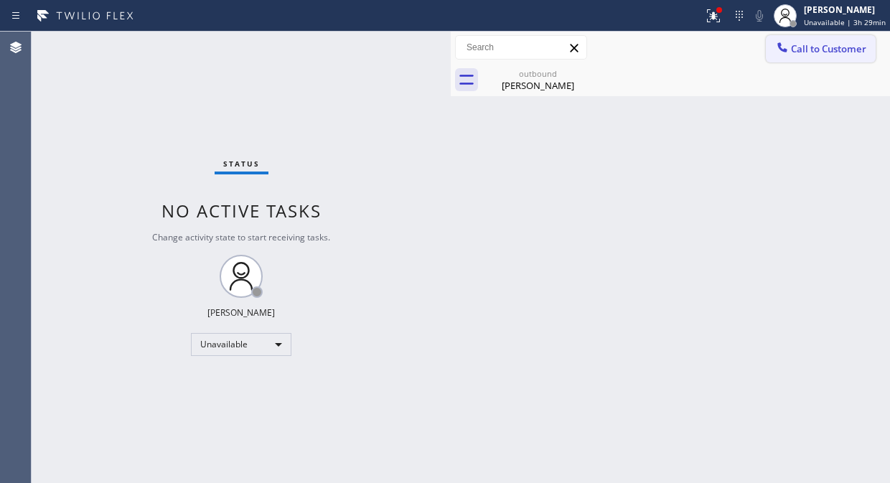
click at [808, 37] on button "Call to Customer" at bounding box center [820, 48] width 110 height 27
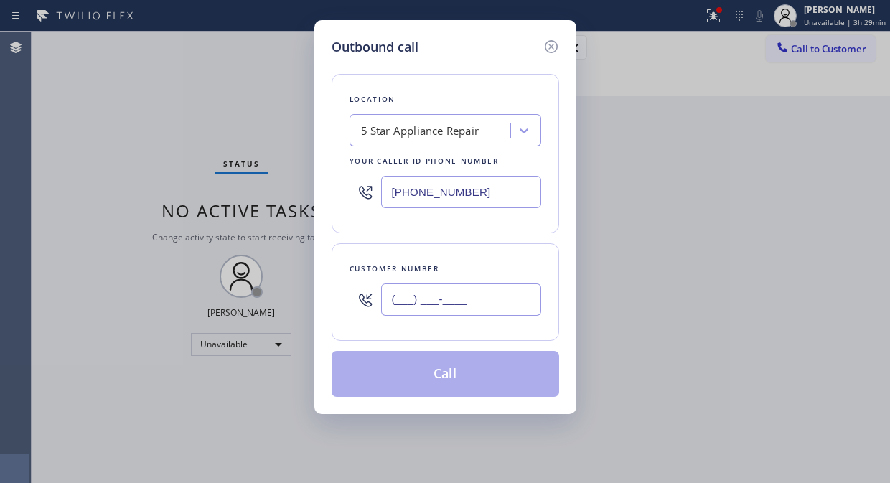
click at [398, 311] on input "(___) ___-____" at bounding box center [461, 299] width 160 height 32
paste input "949) 933-9492"
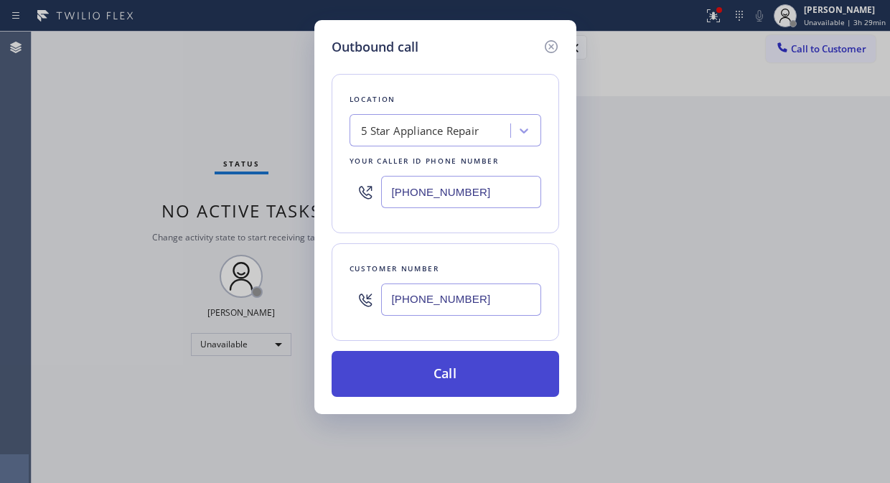
type input "[PHONE_NUMBER]"
click at [460, 372] on button "Call" at bounding box center [444, 374] width 227 height 46
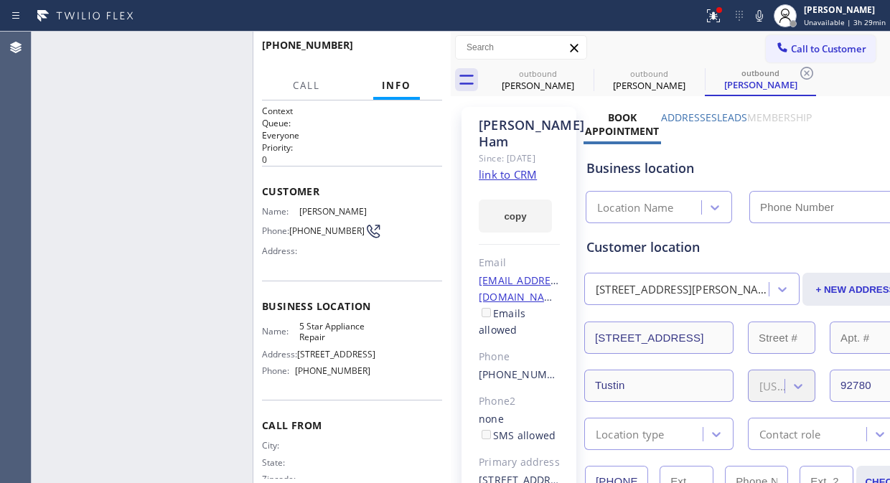
type input "[PHONE_NUMBER]"
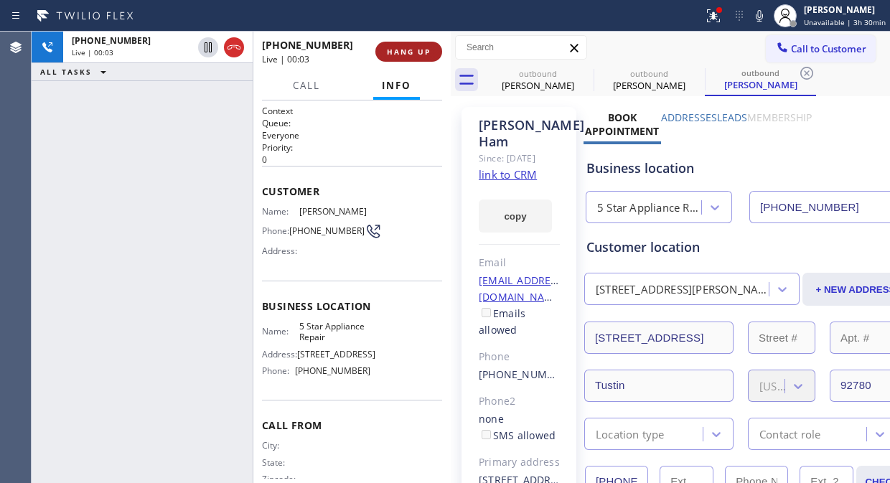
click at [402, 52] on span "HANG UP" at bounding box center [409, 52] width 44 height 10
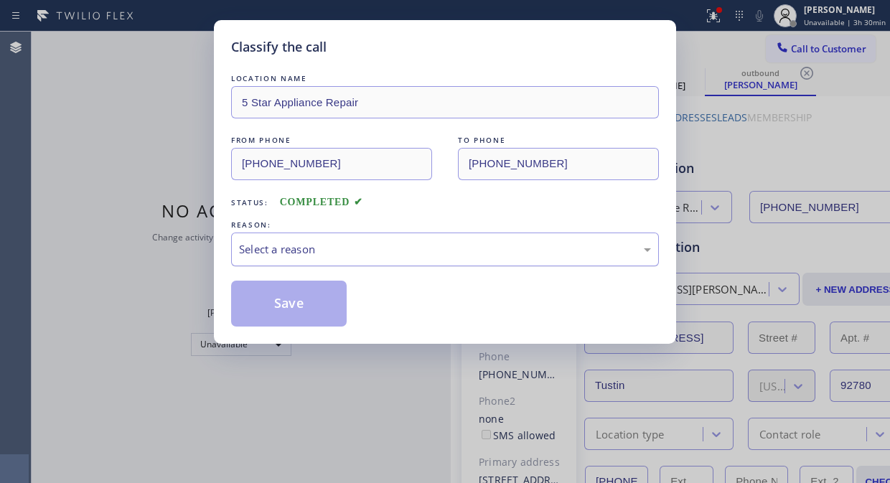
click at [396, 249] on div "Select a reason" at bounding box center [445, 249] width 412 height 16
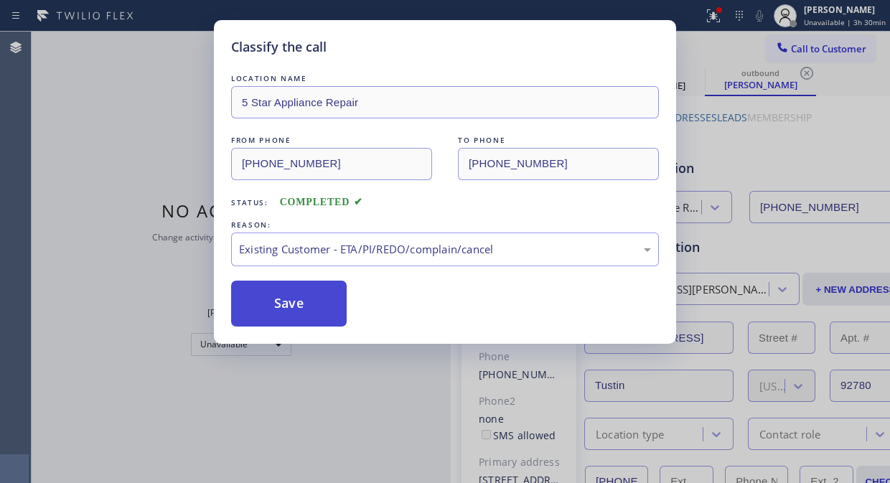
click at [304, 313] on button "Save" at bounding box center [288, 303] width 115 height 46
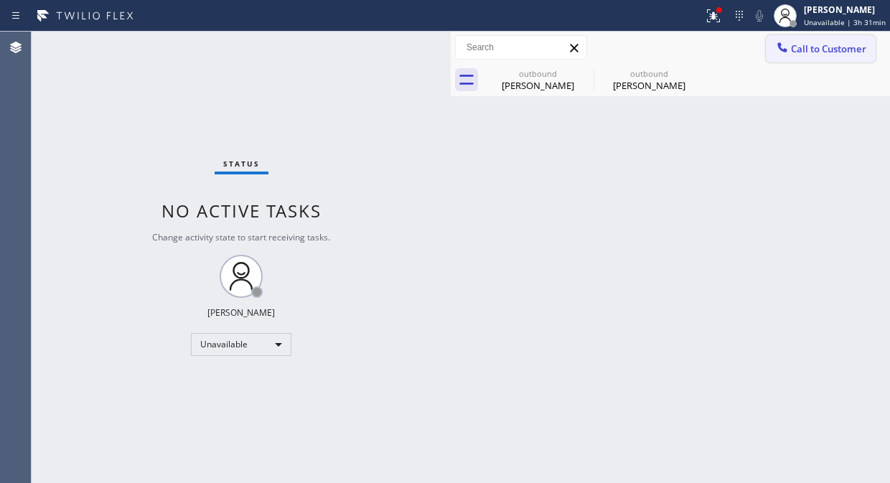
click at [796, 54] on span "Call to Customer" at bounding box center [828, 48] width 75 height 13
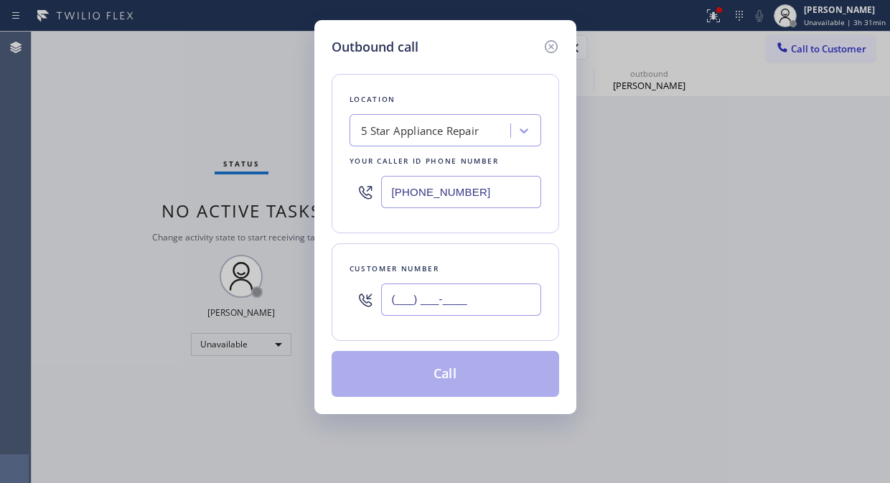
click at [395, 296] on input "(___) ___-____" at bounding box center [461, 299] width 160 height 32
paste input "619) 507-1034"
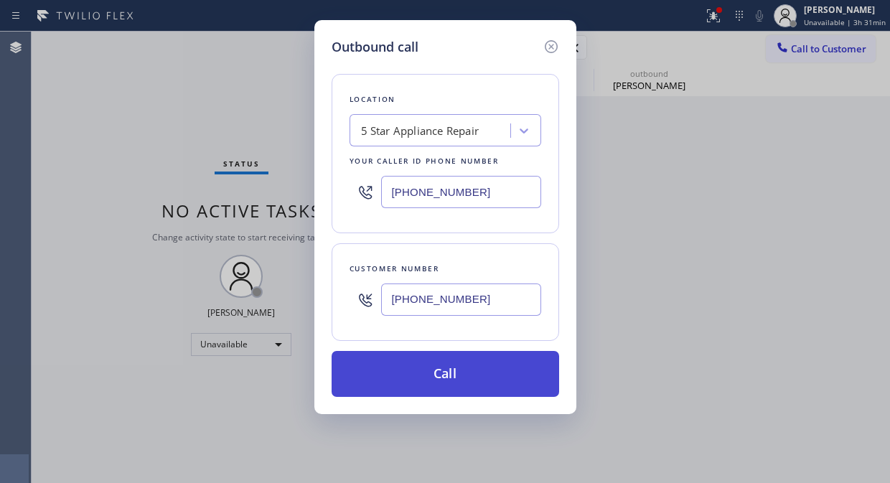
type input "[PHONE_NUMBER]"
click at [453, 370] on button "Call" at bounding box center [444, 374] width 227 height 46
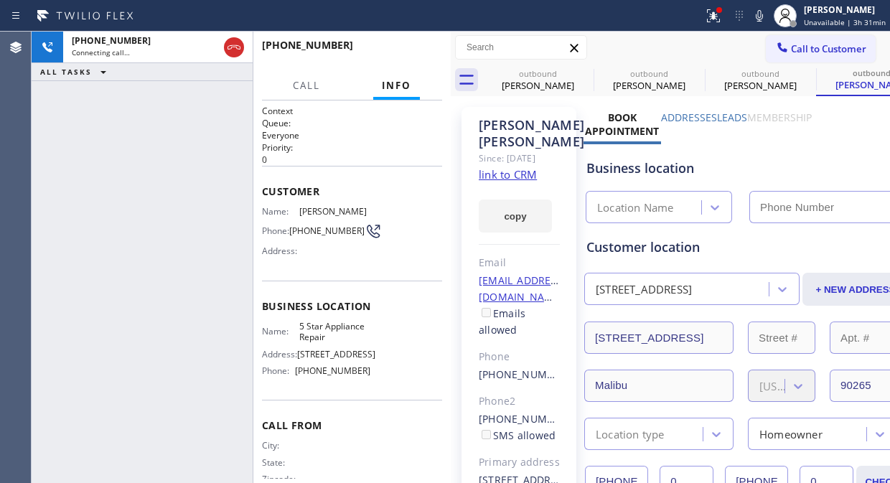
type input "[PHONE_NUMBER]"
click at [397, 53] on span "HANG UP" at bounding box center [409, 52] width 44 height 10
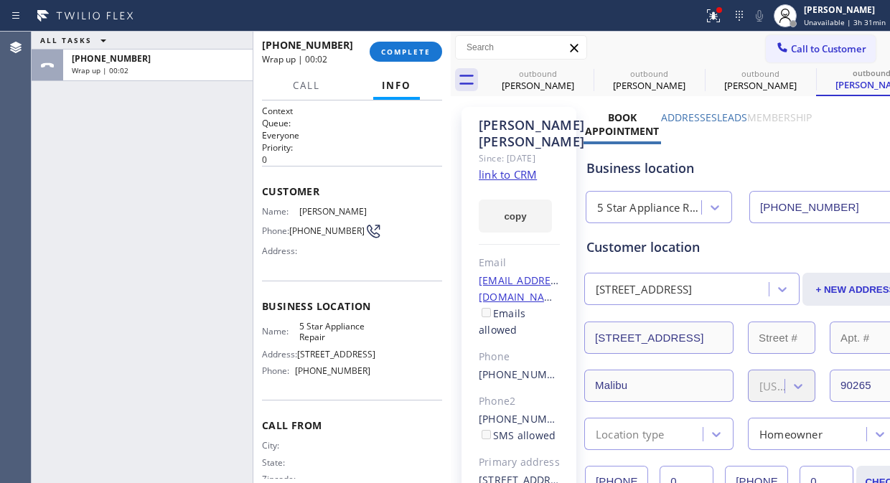
click at [740, 116] on label "Leads" at bounding box center [732, 117] width 30 height 14
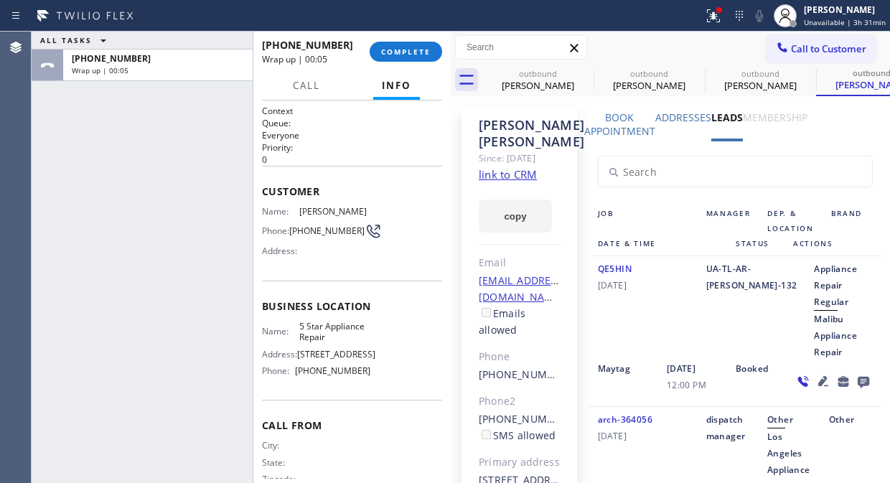
click at [857, 380] on icon at bounding box center [862, 382] width 11 height 11
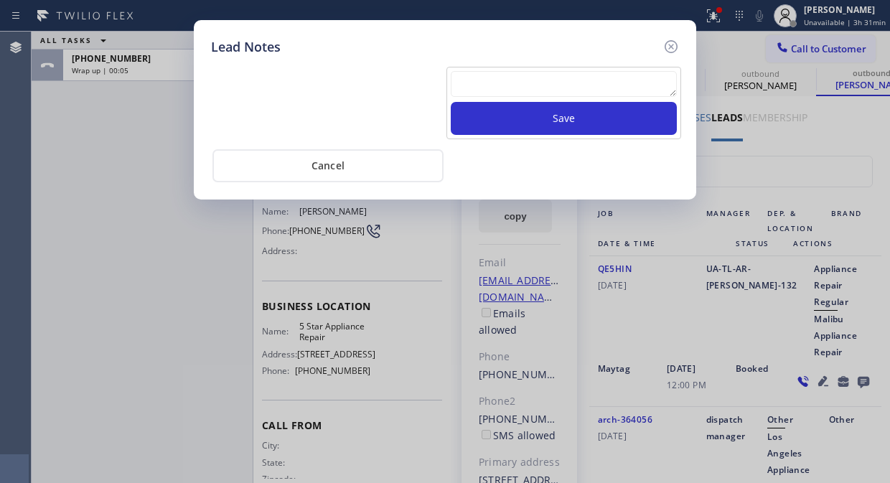
click at [520, 92] on textarea at bounding box center [564, 84] width 226 height 26
paste textarea "Pls xfer Fil-DVC"
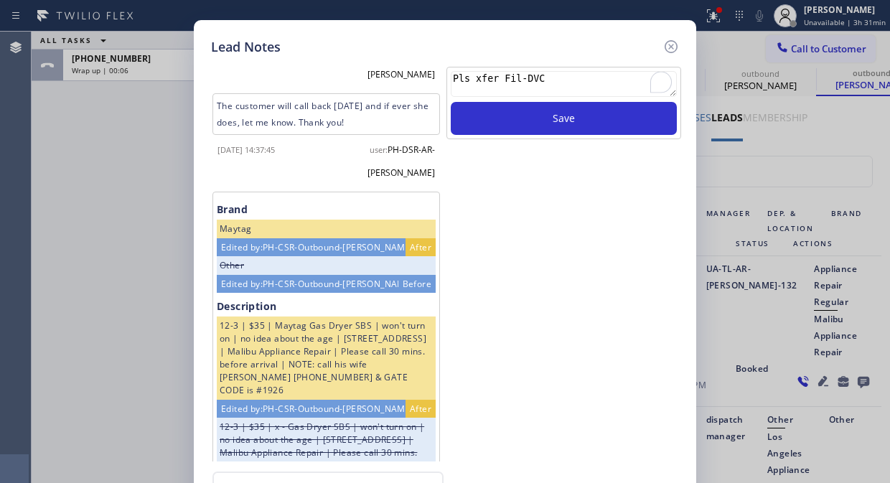
scroll to position [447, 0]
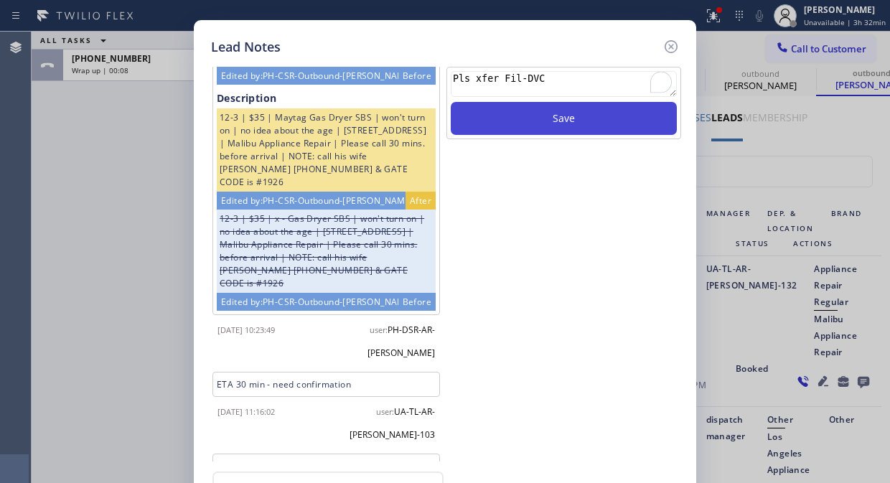
type textarea "Pls xfer Fil-DVC"
click at [528, 126] on button "Save" at bounding box center [564, 118] width 226 height 33
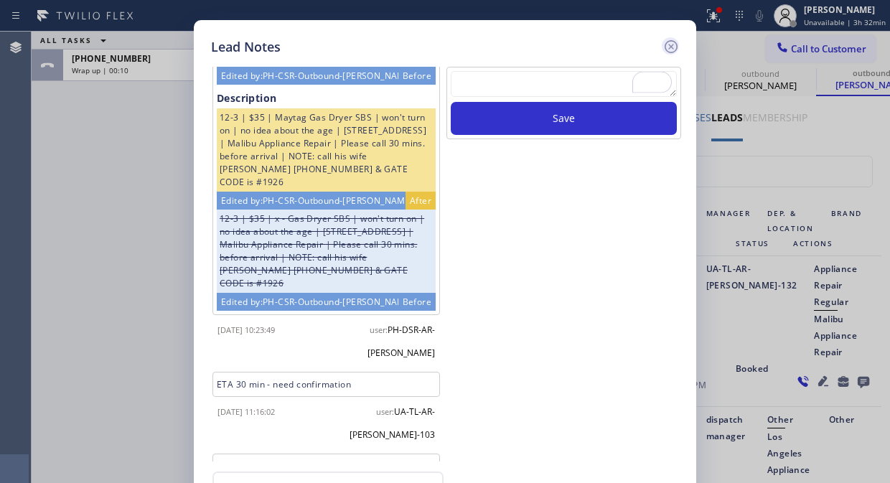
click at [669, 38] on icon at bounding box center [670, 46] width 17 height 17
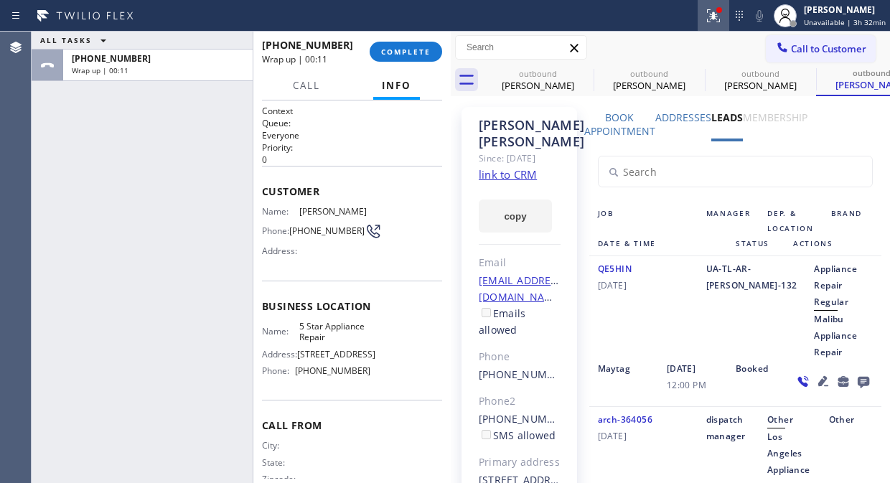
click at [712, 9] on icon at bounding box center [711, 14] width 9 height 10
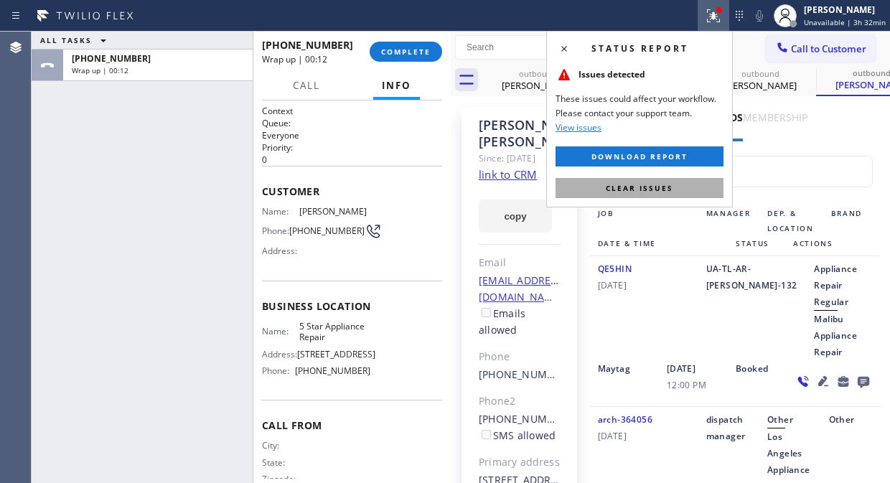
click at [650, 189] on span "Clear issues" at bounding box center [638, 188] width 67 height 10
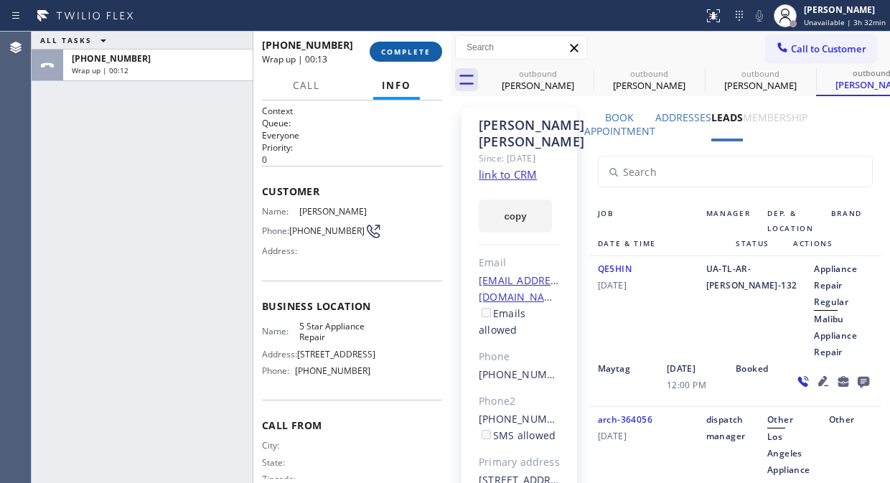
click at [370, 47] on button "COMPLETE" at bounding box center [405, 52] width 72 height 20
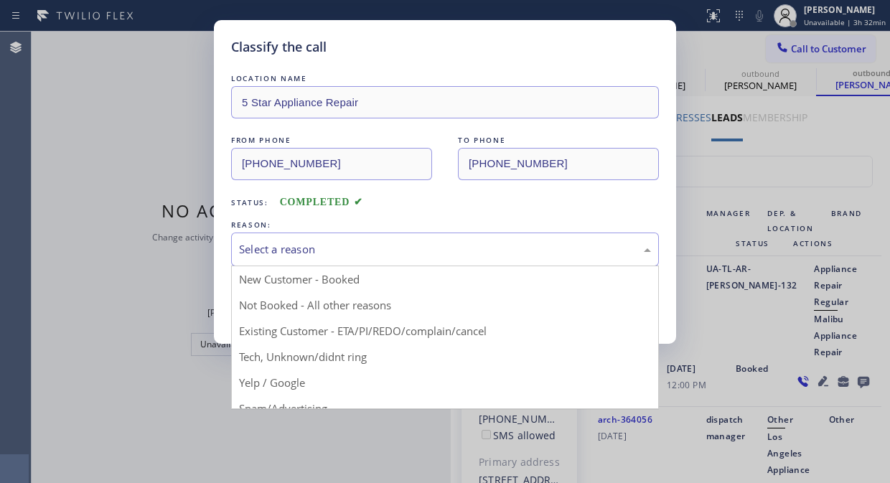
click at [367, 239] on div "Select a reason" at bounding box center [445, 249] width 428 height 34
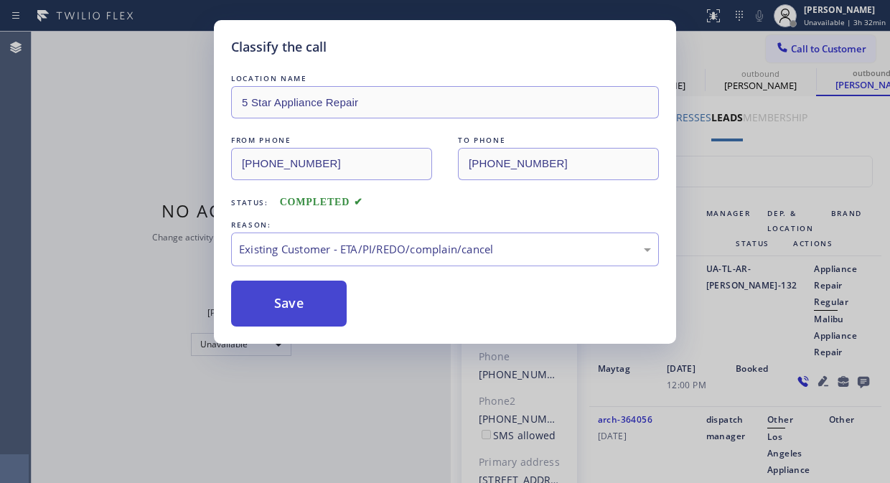
click at [316, 306] on button "Save" at bounding box center [288, 303] width 115 height 46
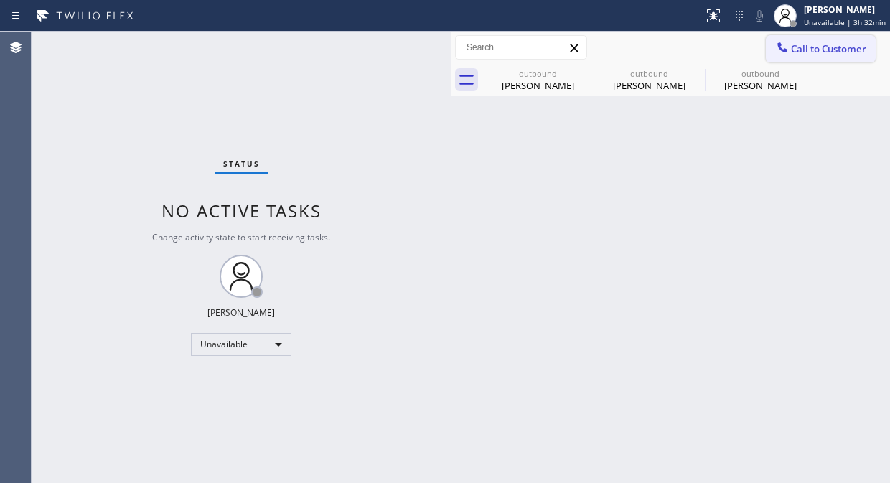
click at [780, 44] on icon at bounding box center [782, 47] width 14 height 14
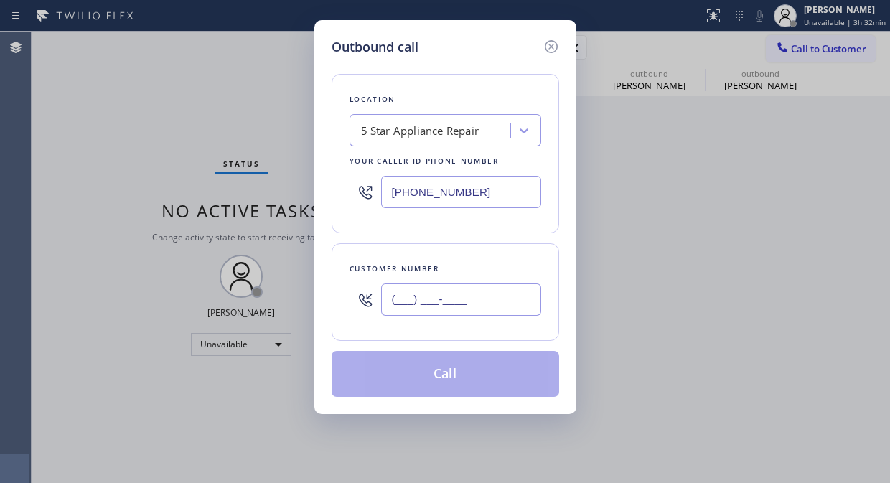
click at [385, 304] on input "(___) ___-____" at bounding box center [461, 299] width 160 height 32
paste input "213) 222-8254"
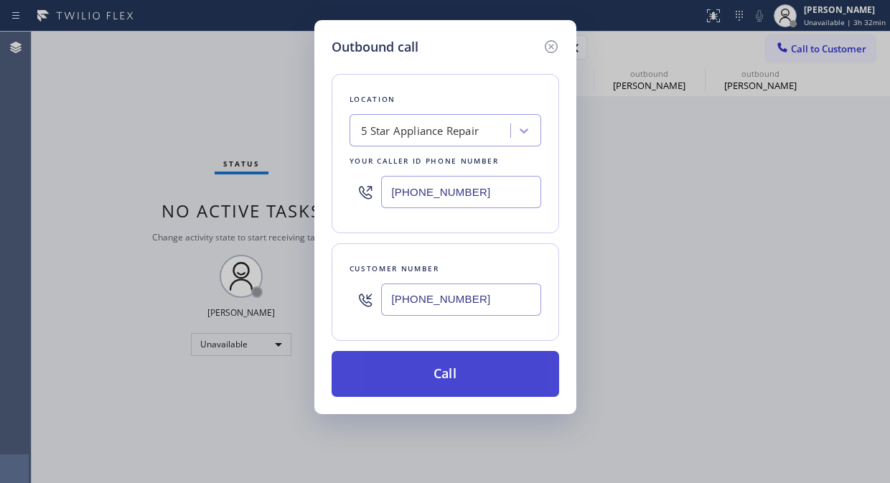
type input "[PHONE_NUMBER]"
click at [496, 383] on button "Call" at bounding box center [444, 374] width 227 height 46
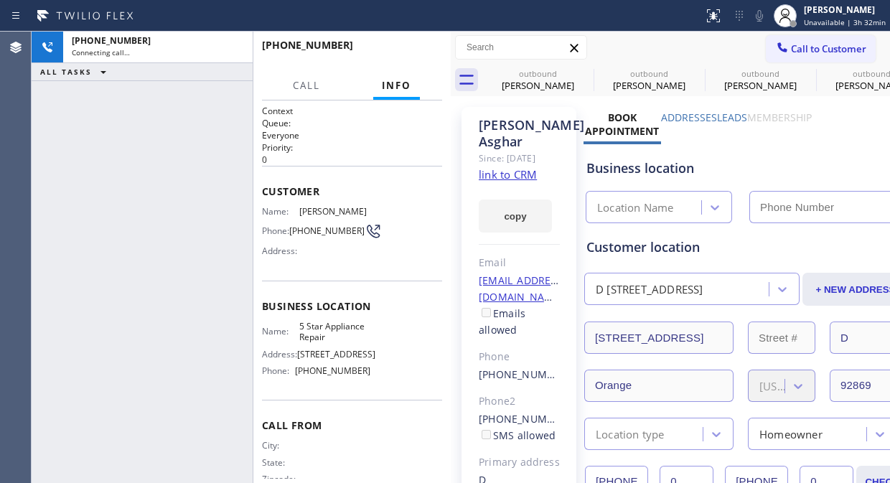
type input "[PHONE_NUMBER]"
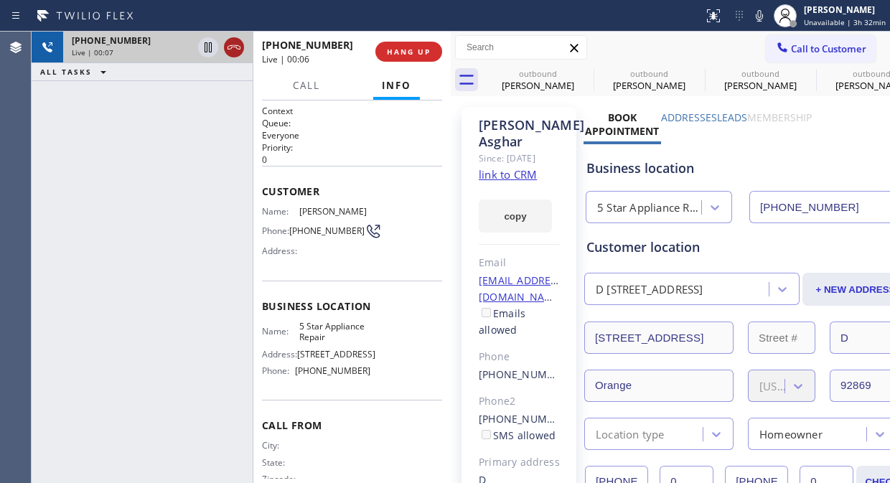
click at [232, 48] on icon at bounding box center [233, 47] width 17 height 17
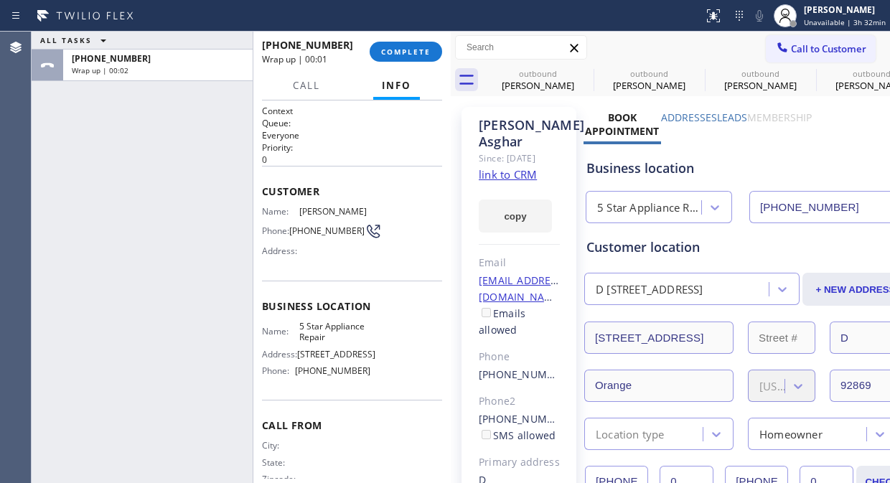
click at [740, 115] on label "Leads" at bounding box center [732, 117] width 30 height 14
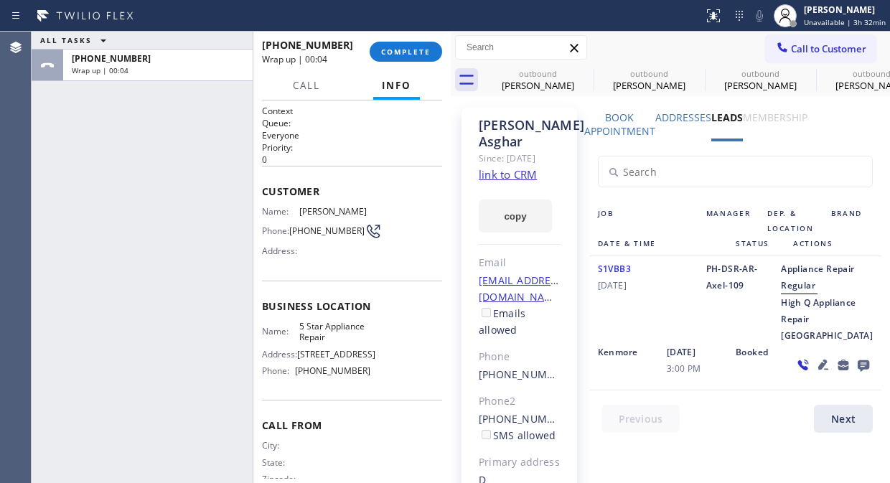
click at [854, 374] on icon at bounding box center [862, 365] width 17 height 18
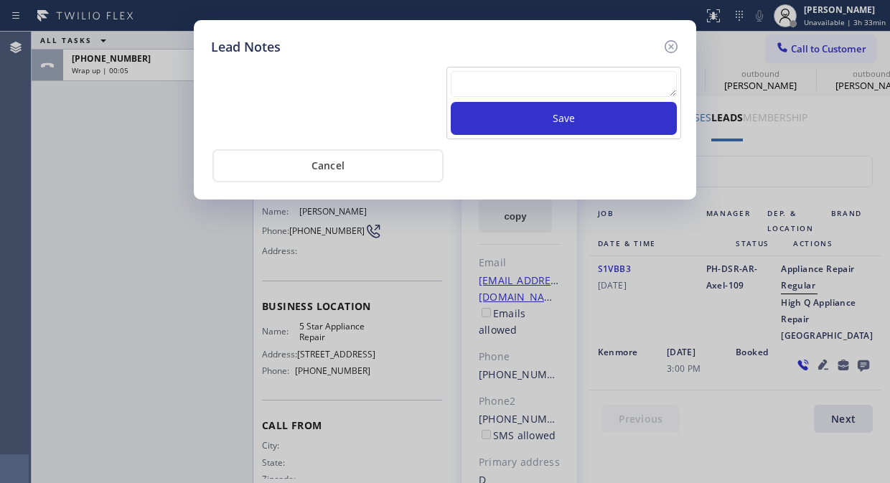
click at [485, 90] on textarea at bounding box center [564, 84] width 226 height 26
paste textarea "Pls xfer Fil-DVC"
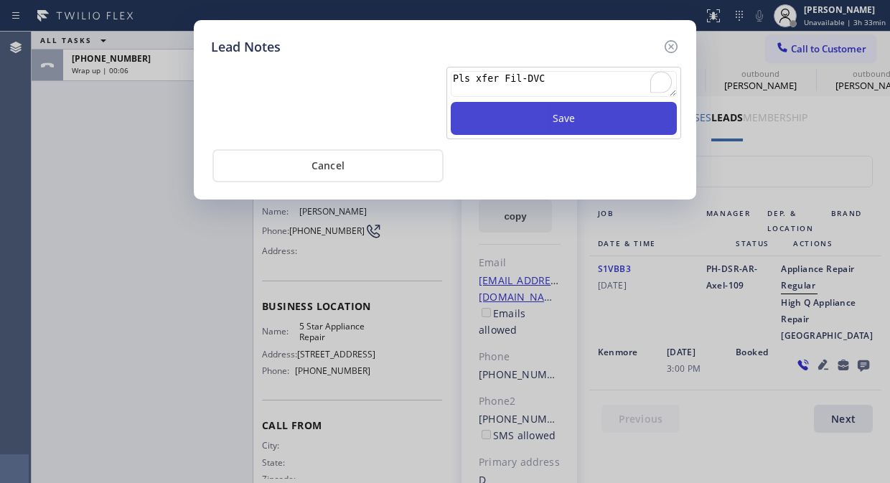
type textarea "Pls xfer Fil-DVC"
click at [499, 130] on button "Save" at bounding box center [564, 118] width 226 height 33
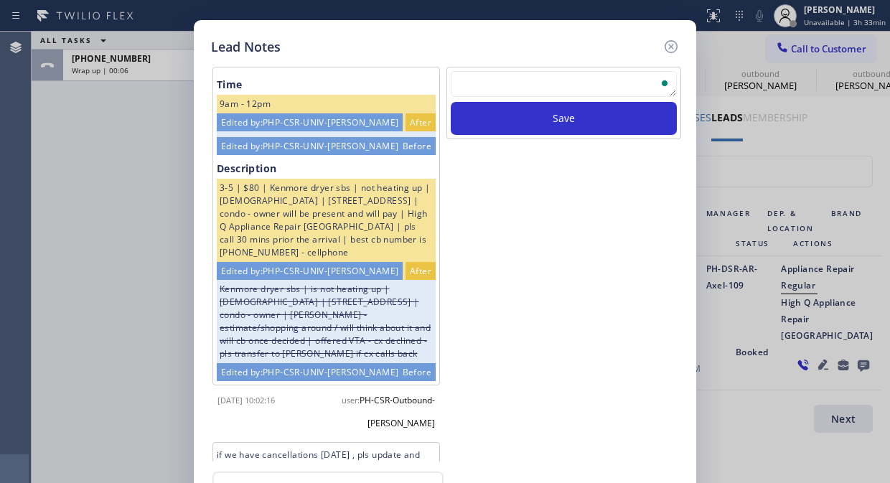
click at [668, 41] on icon at bounding box center [670, 46] width 13 height 13
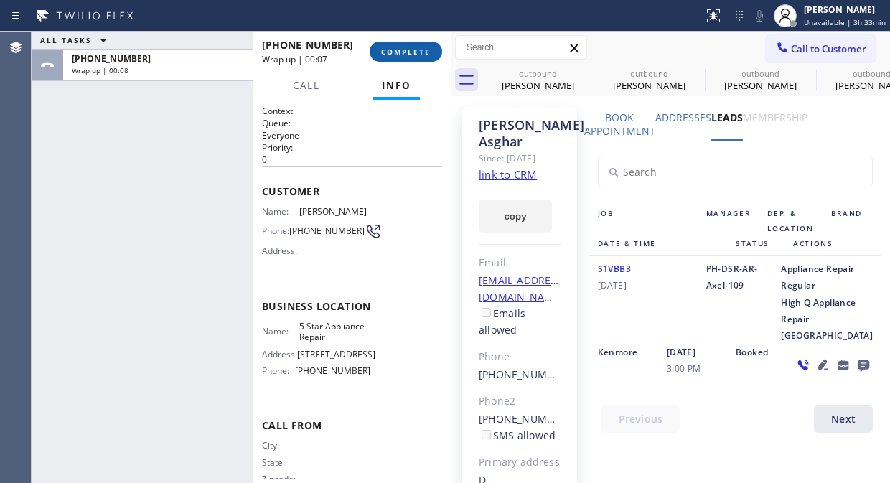
click at [397, 52] on span "COMPLETE" at bounding box center [405, 52] width 49 height 10
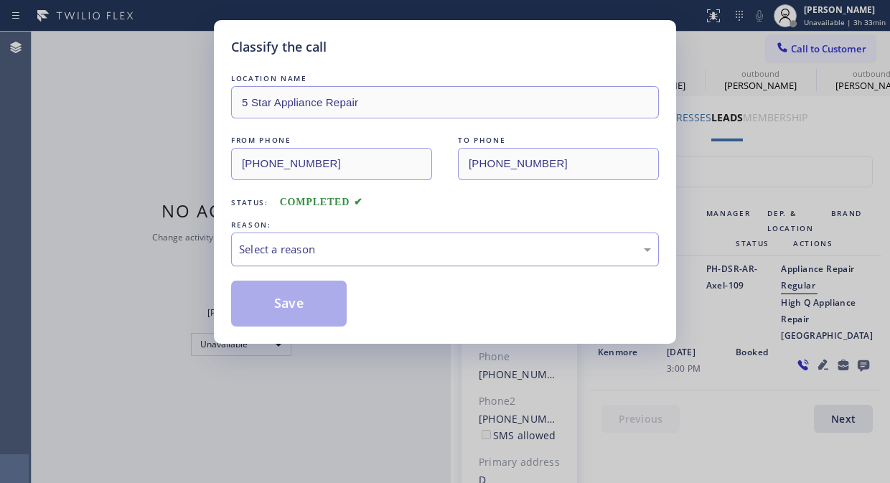
click at [405, 252] on div "Select a reason" at bounding box center [445, 249] width 412 height 16
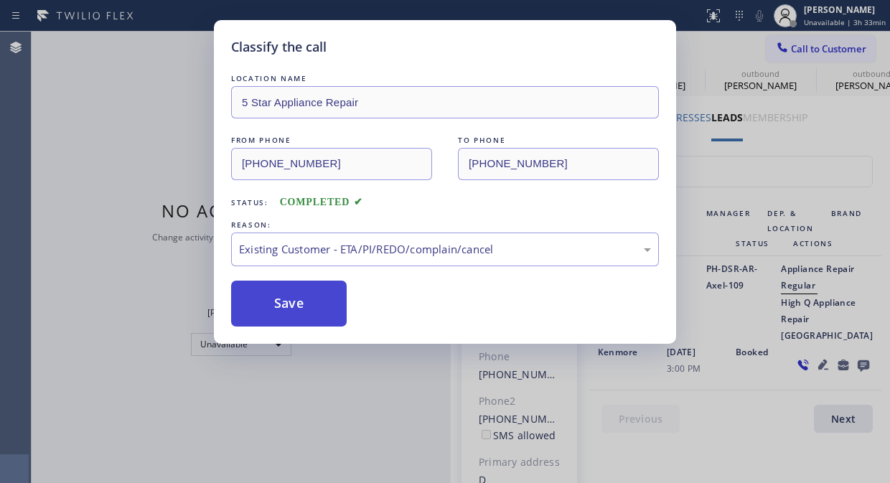
drag, startPoint x: 424, startPoint y: 326, endPoint x: 313, endPoint y: 313, distance: 111.9
click at [302, 312] on button "Save" at bounding box center [288, 303] width 115 height 46
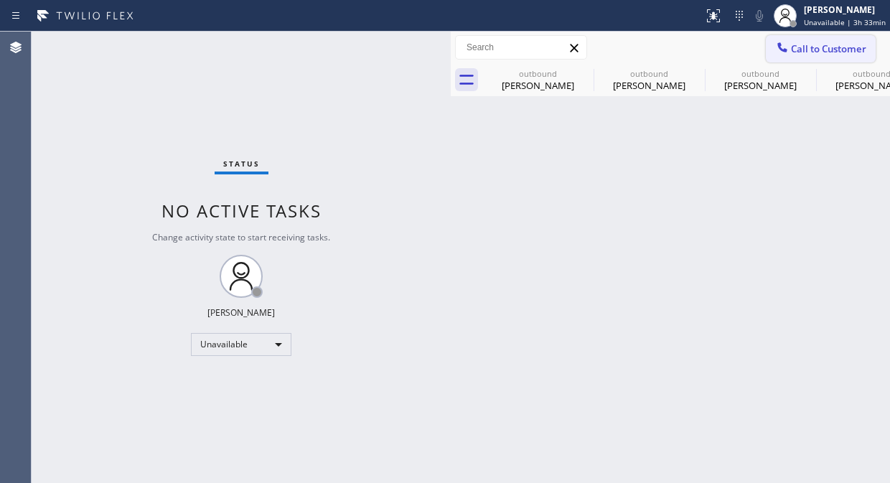
click at [793, 55] on span "Call to Customer" at bounding box center [828, 48] width 75 height 13
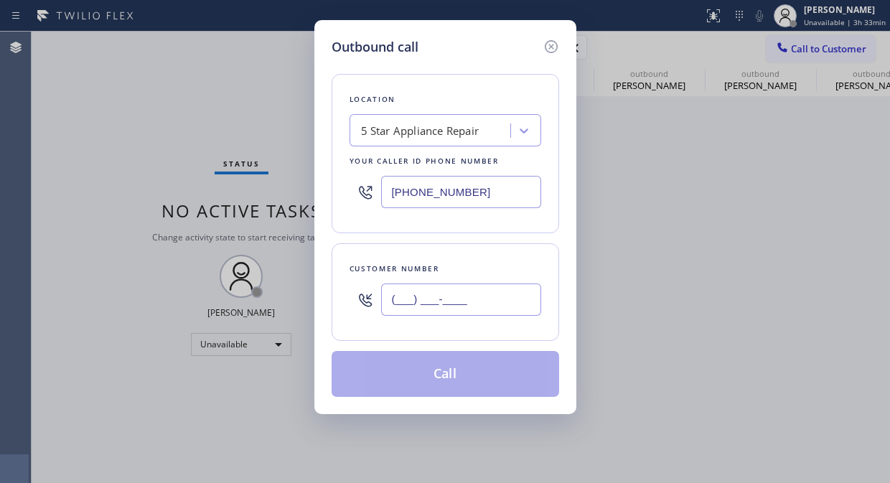
click at [392, 302] on input "(___) ___-____" at bounding box center [461, 299] width 160 height 32
paste input "949) 697-0039"
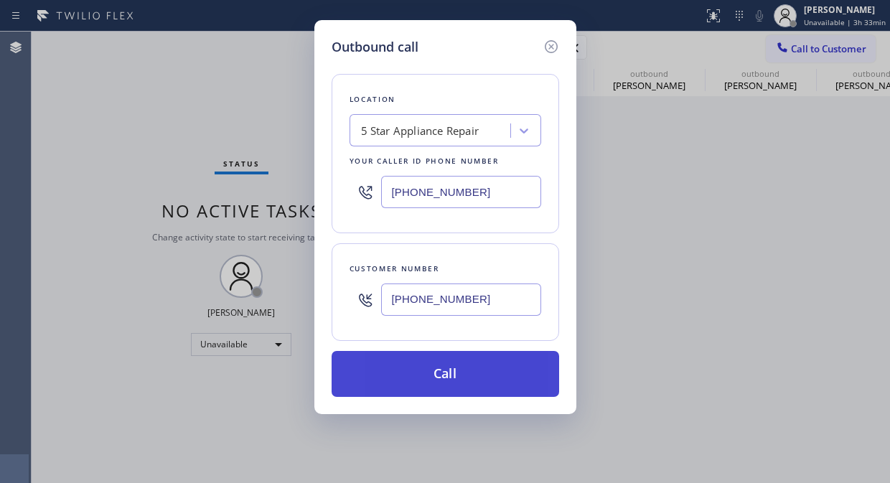
type input "[PHONE_NUMBER]"
click at [441, 372] on button "Call" at bounding box center [444, 374] width 227 height 46
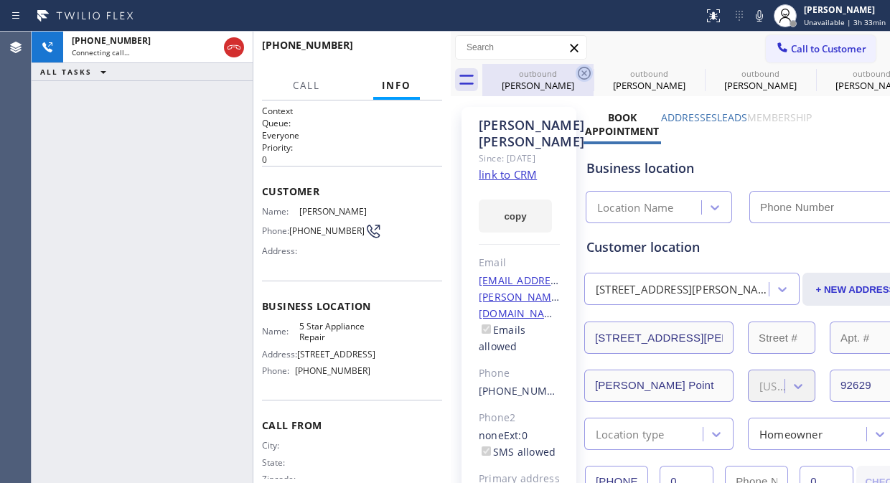
click at [581, 72] on icon at bounding box center [583, 73] width 17 height 17
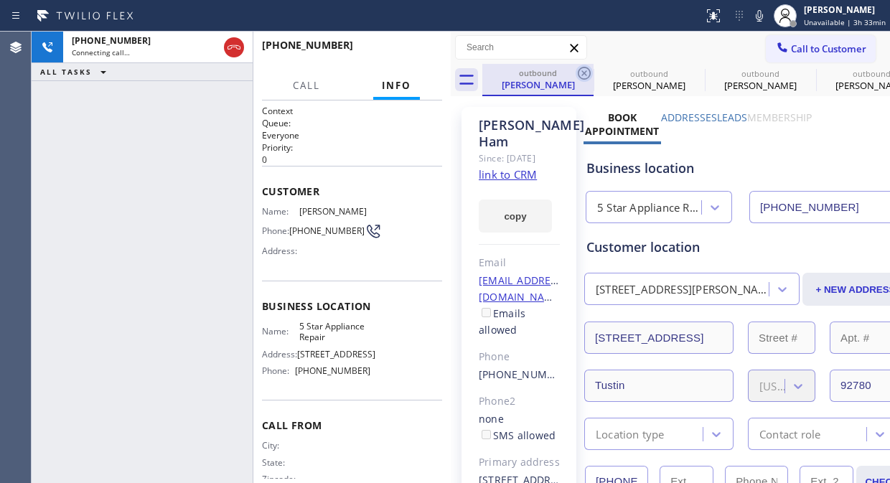
click at [581, 72] on icon at bounding box center [583, 73] width 17 height 17
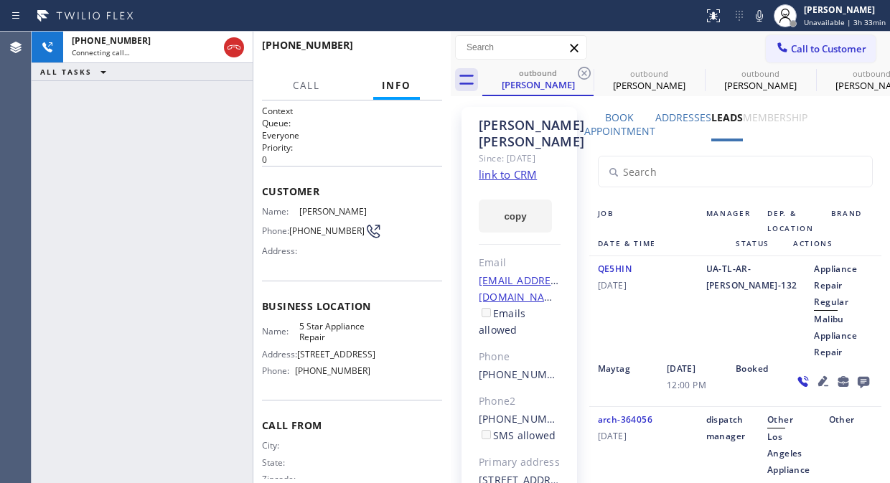
click at [581, 72] on icon at bounding box center [583, 73] width 17 height 17
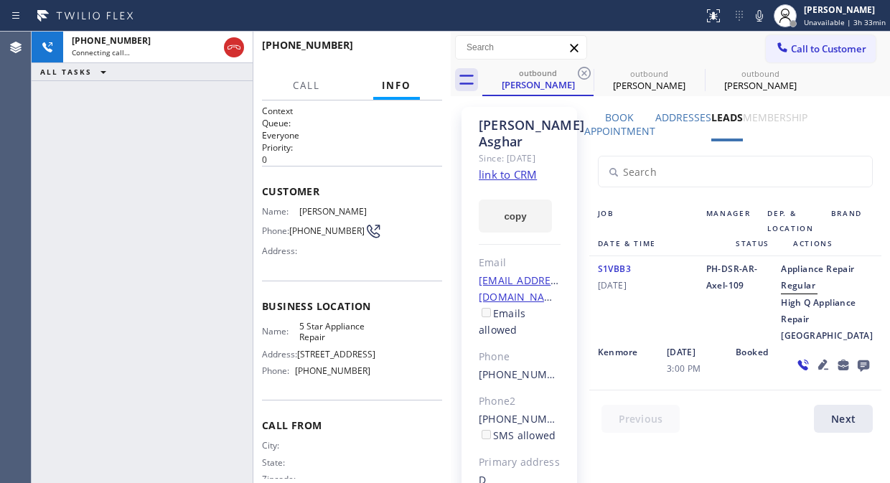
click at [581, 72] on icon at bounding box center [583, 73] width 17 height 17
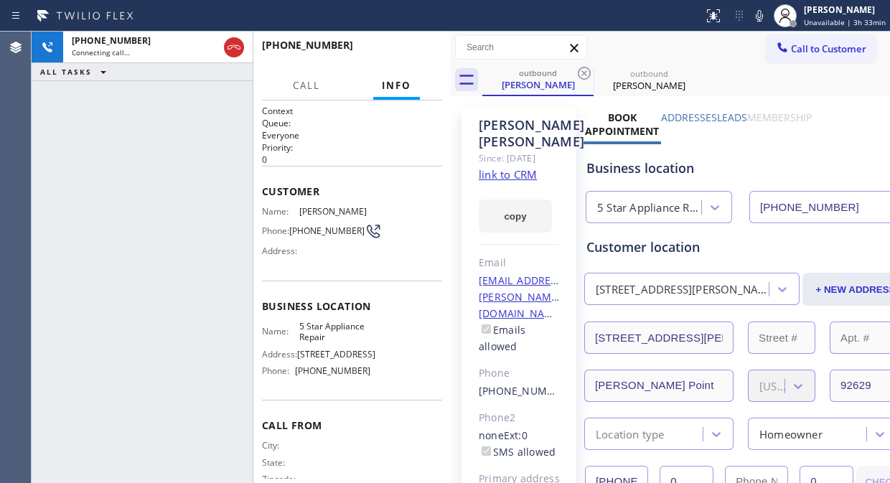
click at [581, 72] on icon at bounding box center [583, 73] width 17 height 17
click at [725, 115] on label "Leads" at bounding box center [732, 117] width 30 height 14
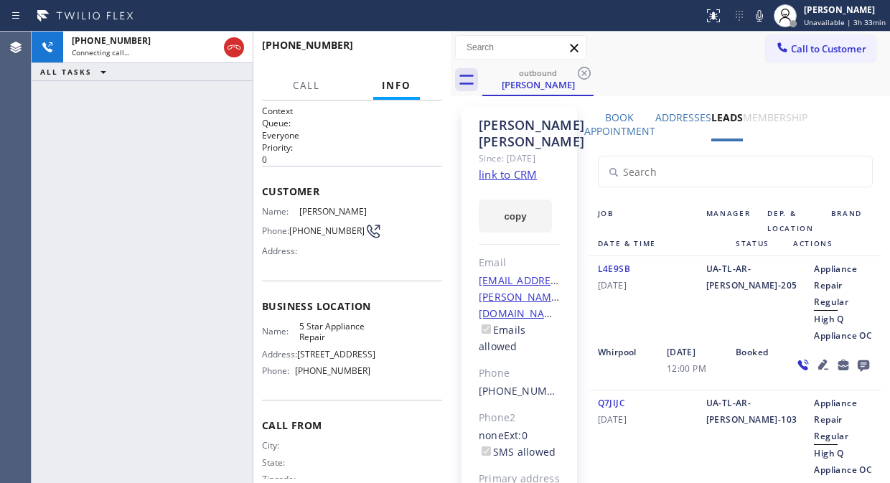
click at [857, 372] on icon at bounding box center [862, 365] width 11 height 11
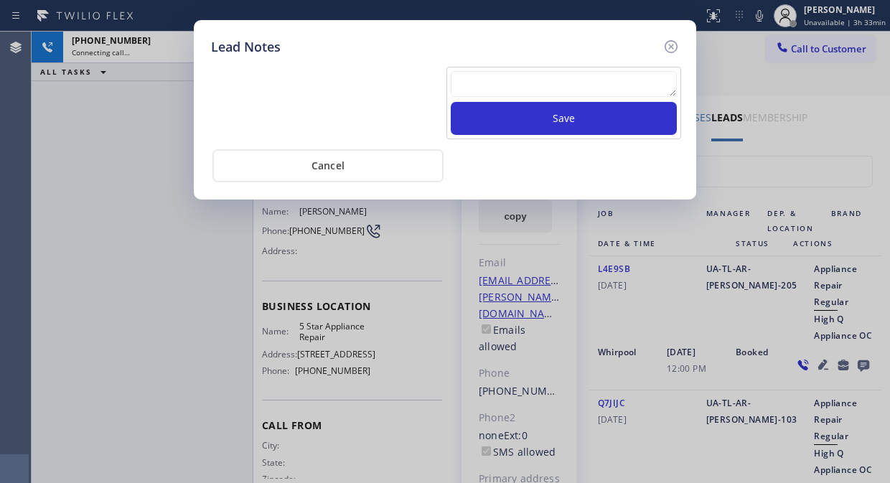
click at [583, 88] on textarea at bounding box center [564, 84] width 226 height 26
paste textarea "Pls xfer Fil-DVC"
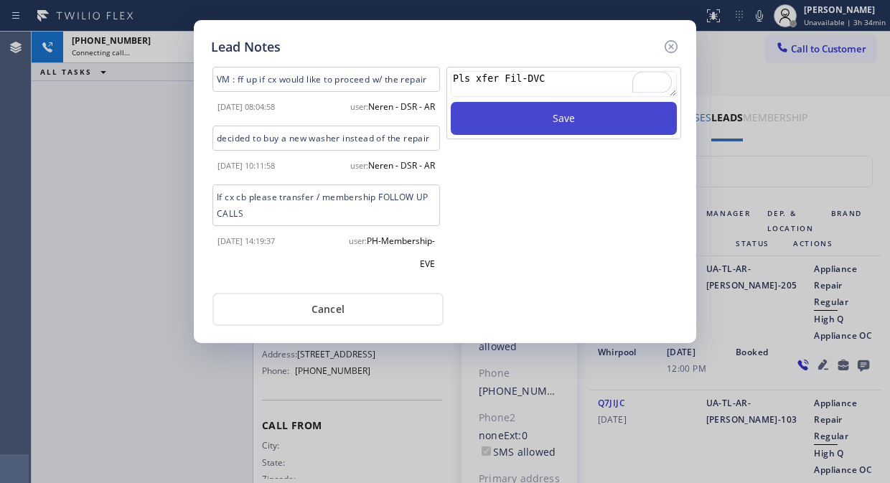
type textarea "Pls xfer Fil-DVC"
click at [551, 128] on button "Save" at bounding box center [564, 118] width 226 height 33
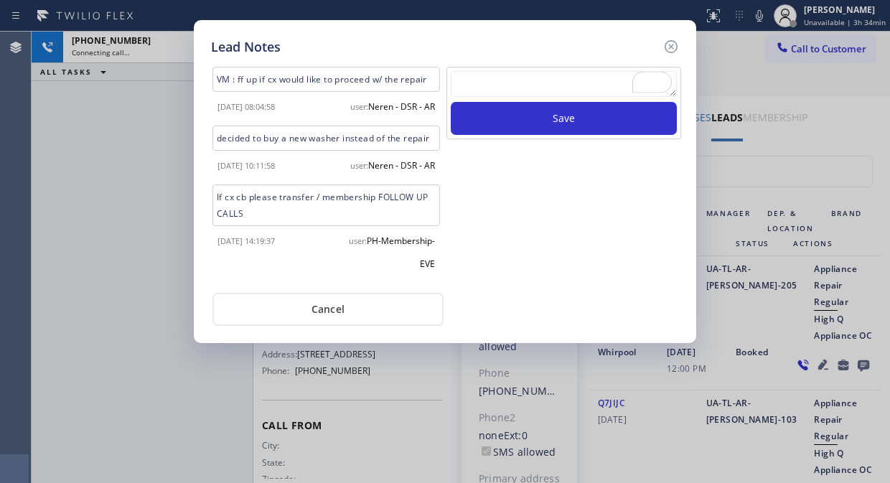
drag, startPoint x: 668, startPoint y: 40, endPoint x: 684, endPoint y: 46, distance: 16.8
click at [669, 40] on icon at bounding box center [670, 46] width 13 height 13
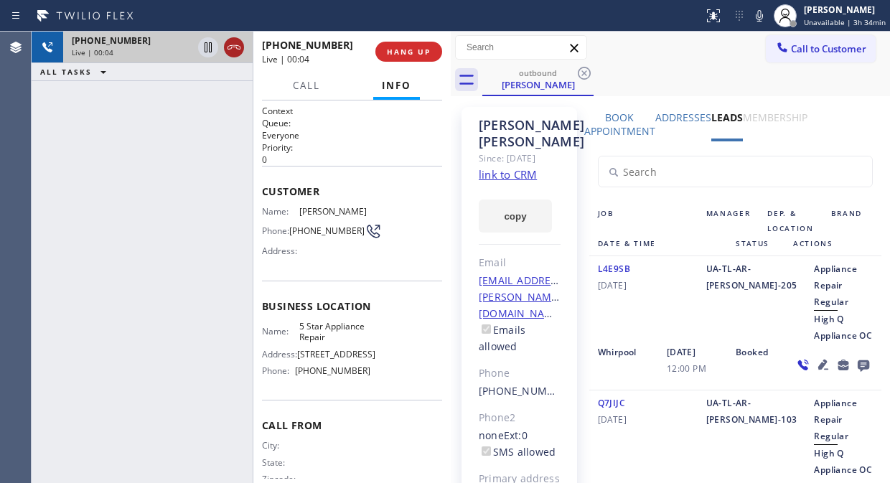
click at [239, 46] on icon at bounding box center [233, 47] width 13 height 4
click at [407, 51] on span "HANG UP" at bounding box center [409, 52] width 44 height 10
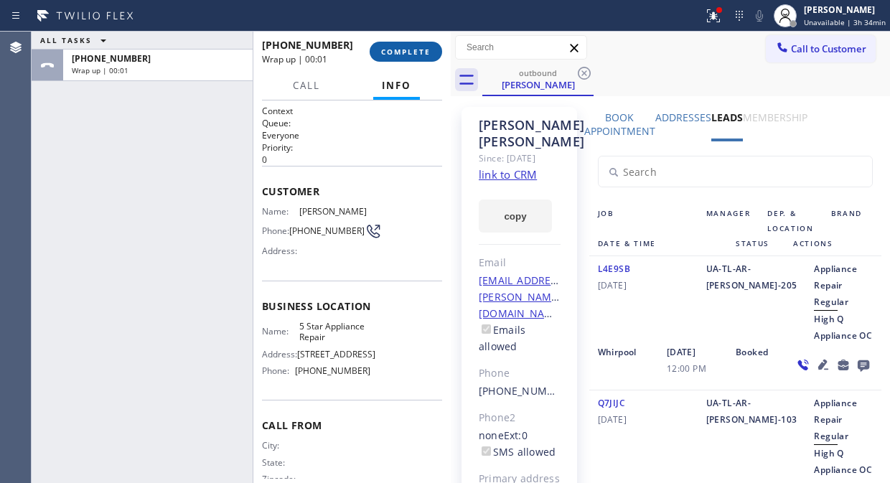
click at [414, 48] on span "COMPLETE" at bounding box center [405, 52] width 49 height 10
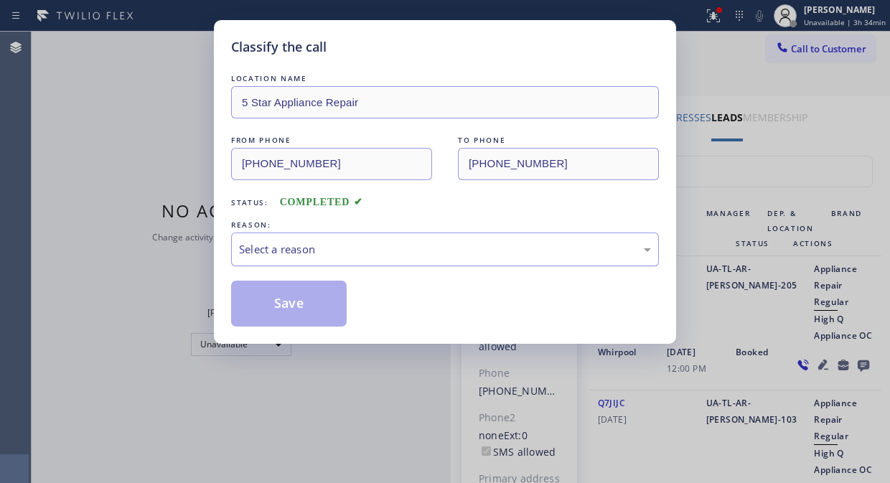
click at [412, 265] on div "Select a reason" at bounding box center [445, 249] width 428 height 34
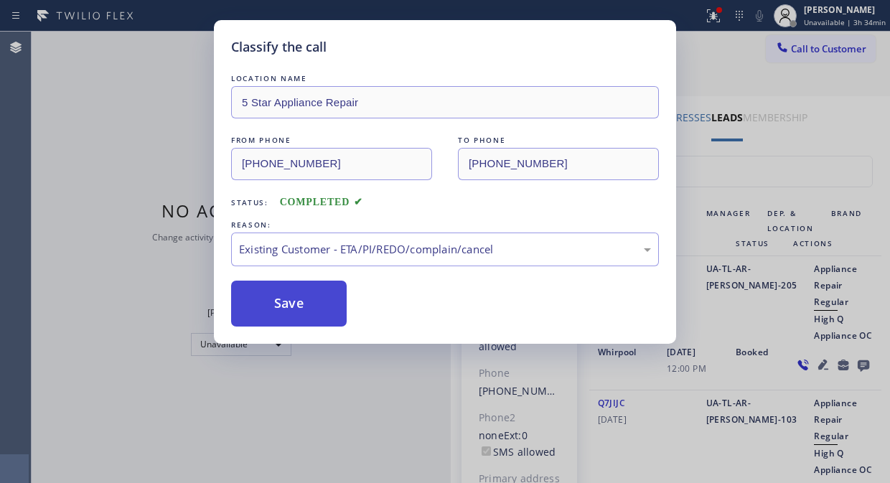
drag, startPoint x: 314, startPoint y: 311, endPoint x: 179, endPoint y: 89, distance: 260.1
click at [313, 310] on button "Save" at bounding box center [288, 303] width 115 height 46
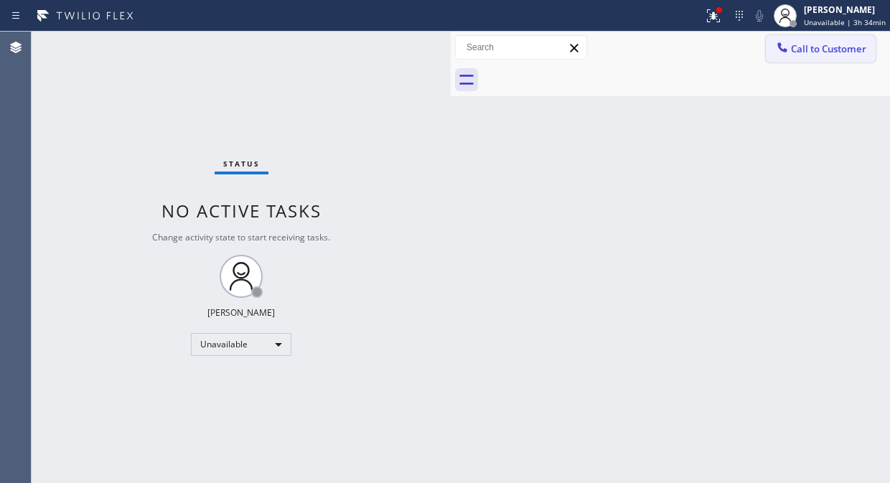
click at [801, 48] on span "Call to Customer" at bounding box center [828, 48] width 75 height 13
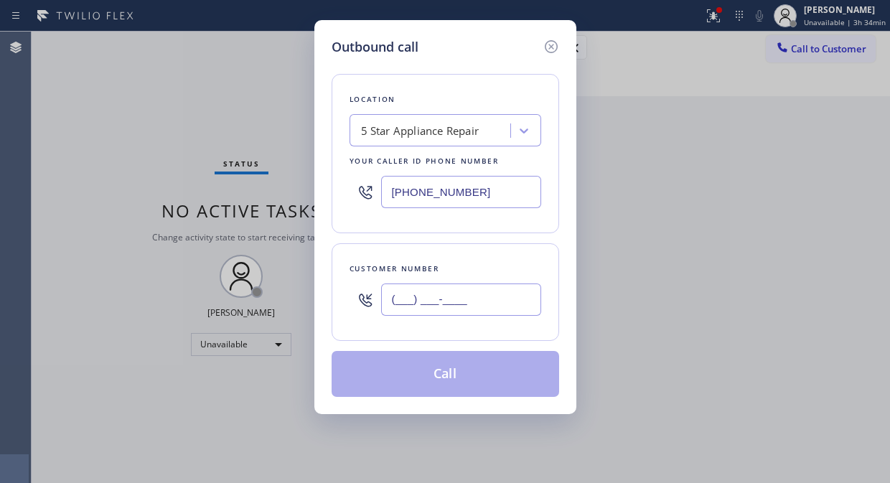
click at [398, 310] on input "(___) ___-____" at bounding box center [461, 299] width 160 height 32
paste input "949) 374-0161"
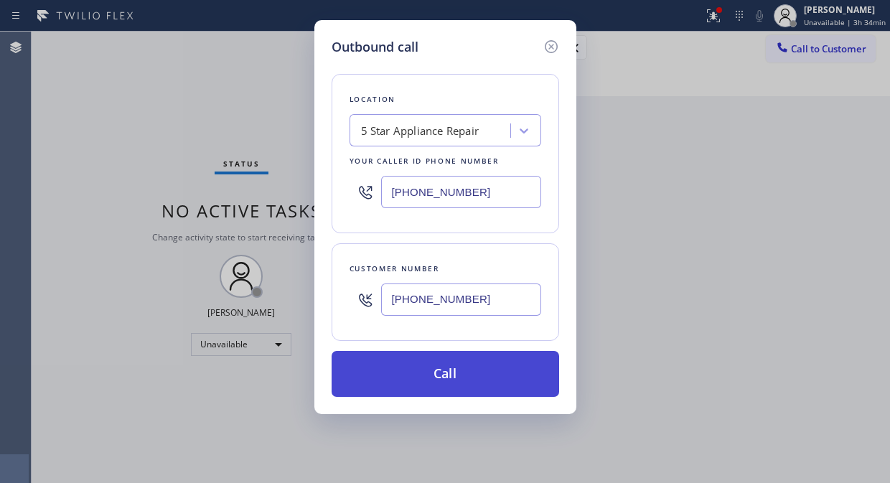
type input "[PHONE_NUMBER]"
click at [484, 379] on button "Call" at bounding box center [444, 374] width 227 height 46
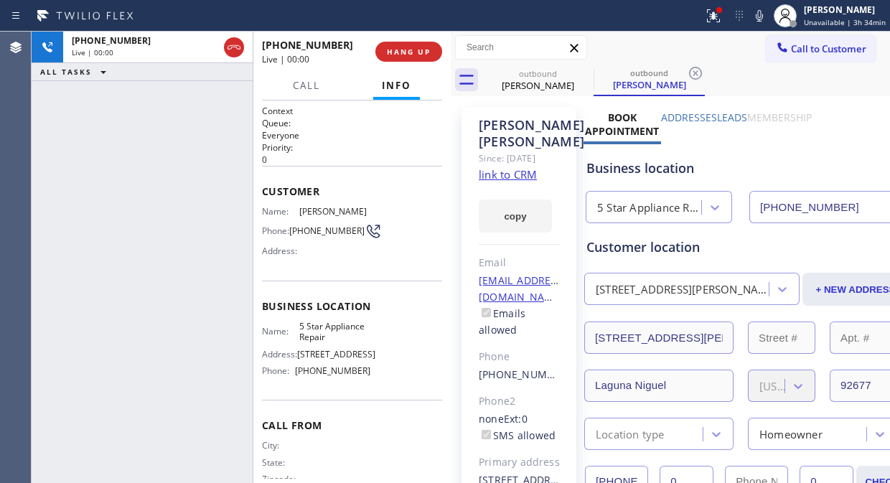
type input "[PHONE_NUMBER]"
click at [736, 117] on label "Leads" at bounding box center [732, 117] width 30 height 14
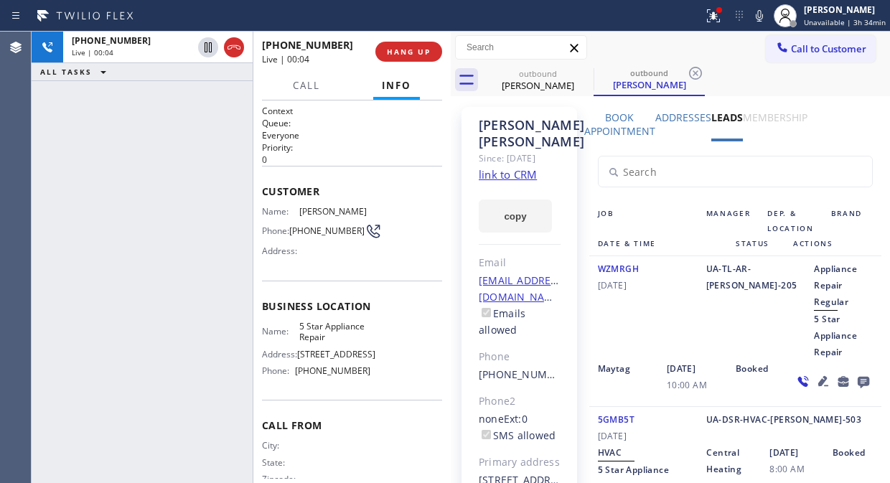
click at [857, 384] on icon at bounding box center [862, 382] width 11 height 11
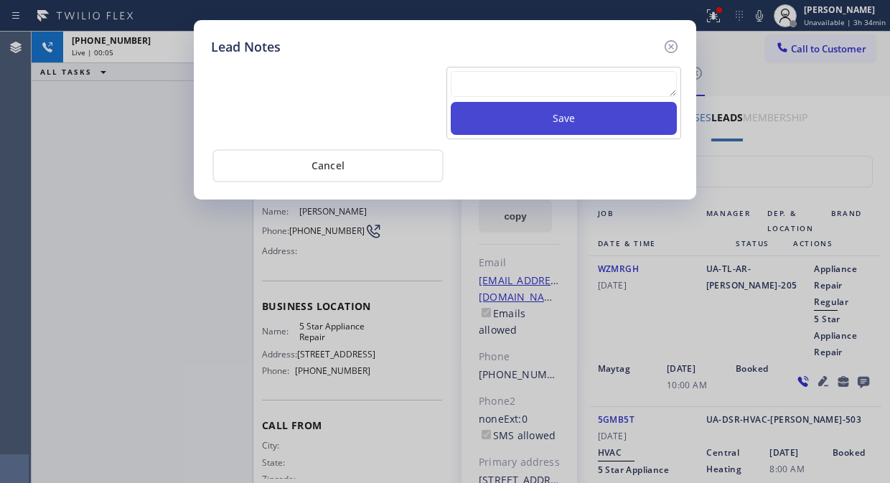
click at [539, 90] on textarea at bounding box center [564, 84] width 226 height 26
paste textarea "Pls xfer Fil-DVC"
type textarea "Pls xfer Fil-DVC"
click at [534, 126] on button "Save" at bounding box center [564, 118] width 226 height 33
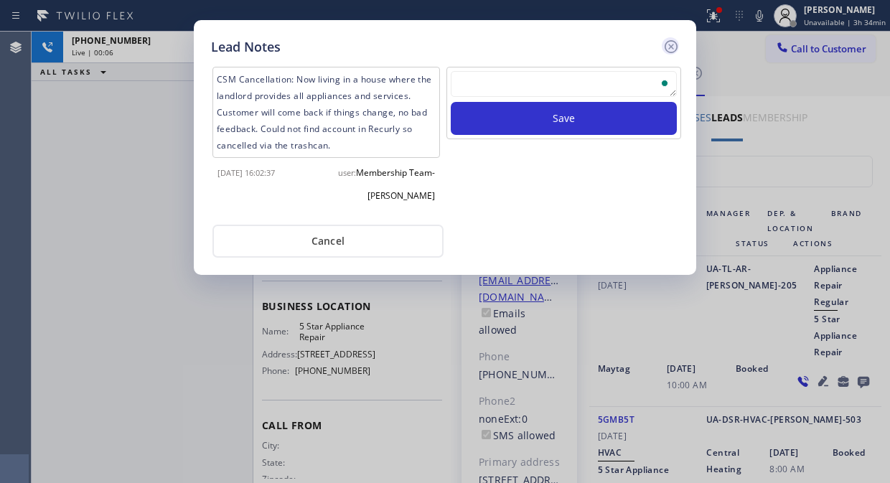
click at [679, 45] on icon at bounding box center [670, 46] width 17 height 17
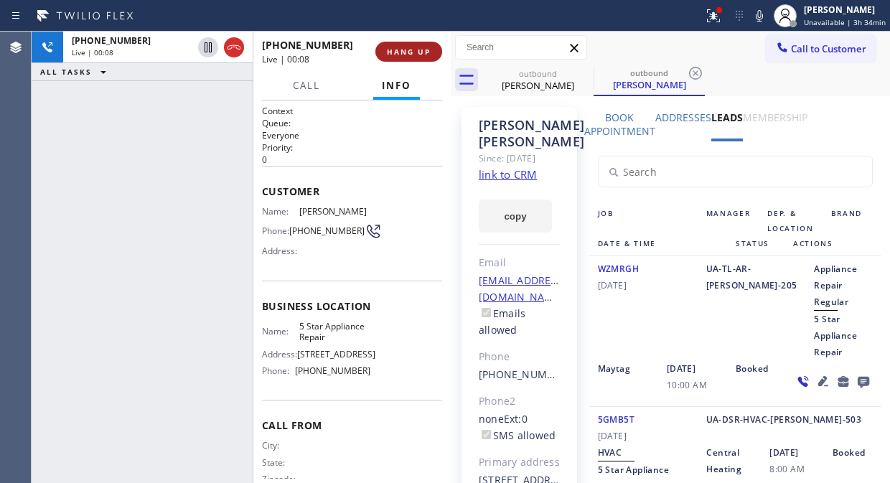
drag, startPoint x: 371, startPoint y: 52, endPoint x: 379, endPoint y: 52, distance: 7.9
click at [375, 52] on div "[PHONE_NUMBER] Live | 00:08 HANG UP" at bounding box center [352, 51] width 180 height 37
click at [397, 52] on span "HANG UP" at bounding box center [409, 52] width 44 height 10
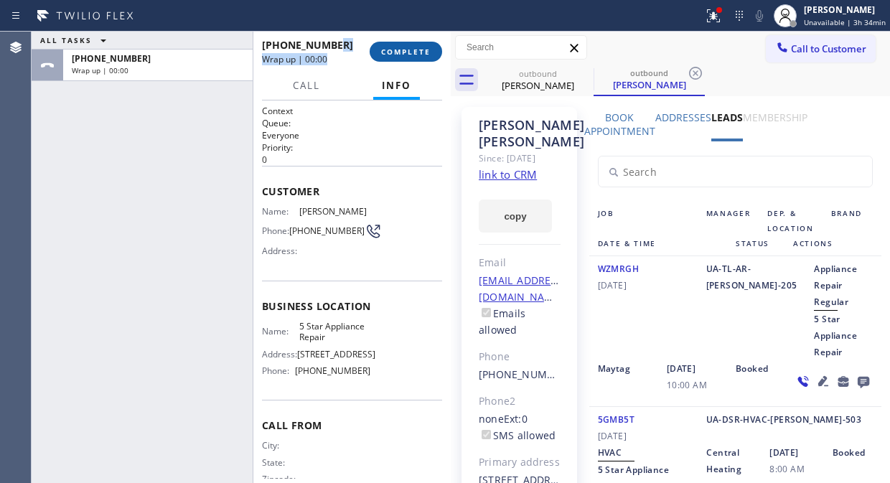
click at [403, 52] on span "COMPLETE" at bounding box center [405, 52] width 49 height 10
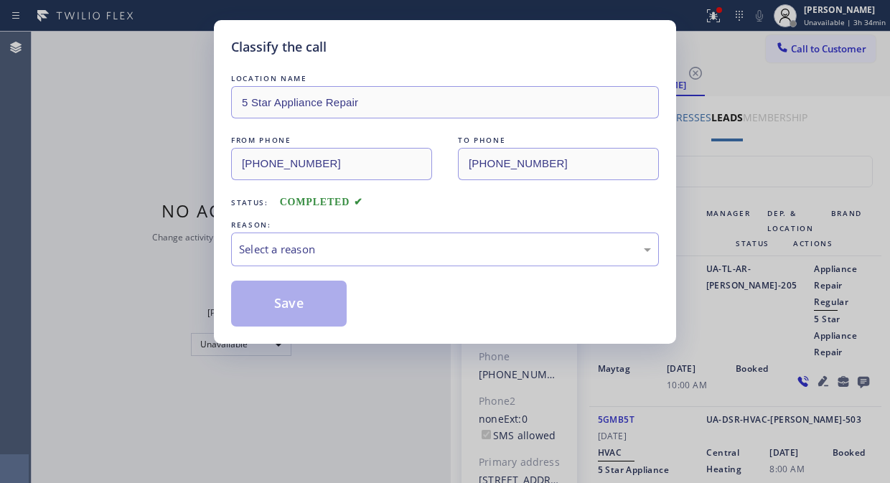
click at [427, 38] on div "Classify the call" at bounding box center [445, 46] width 428 height 19
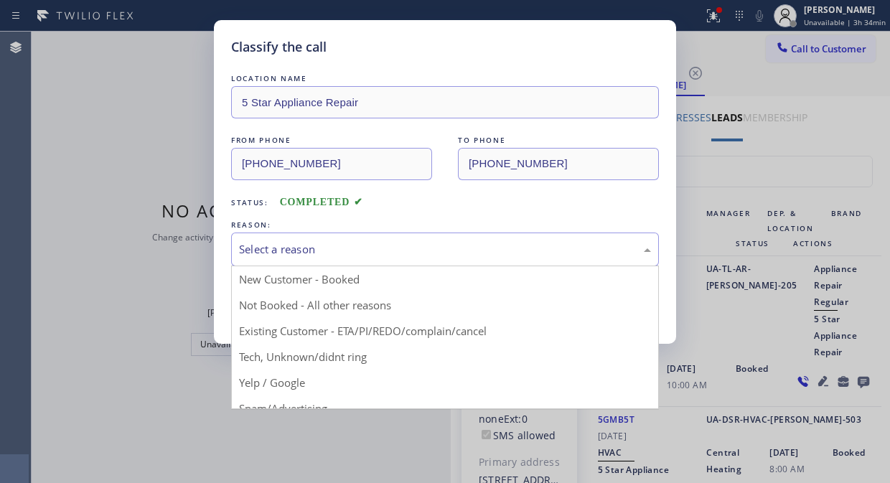
click at [439, 251] on div "Select a reason" at bounding box center [445, 249] width 412 height 16
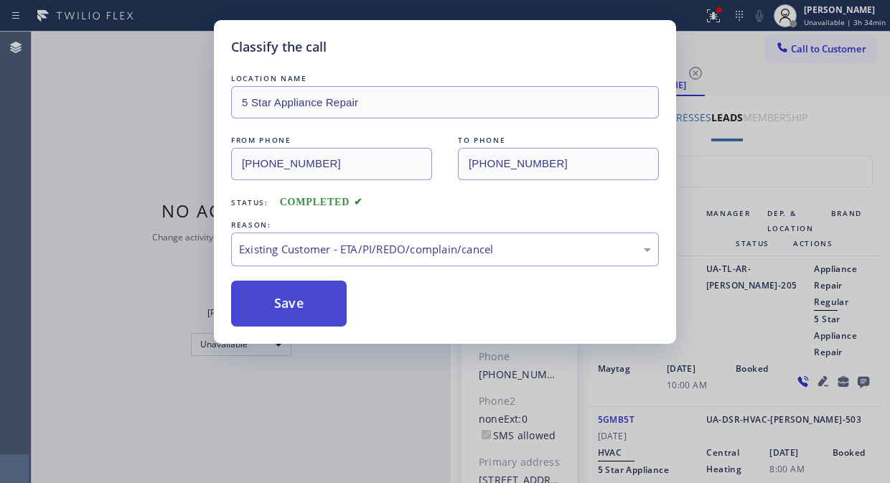
click at [299, 313] on button "Save" at bounding box center [288, 303] width 115 height 46
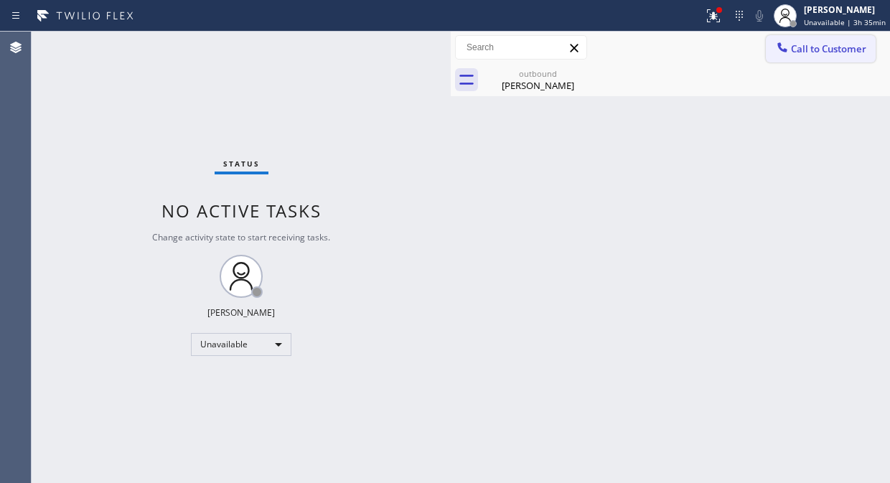
click at [784, 44] on icon at bounding box center [782, 47] width 14 height 14
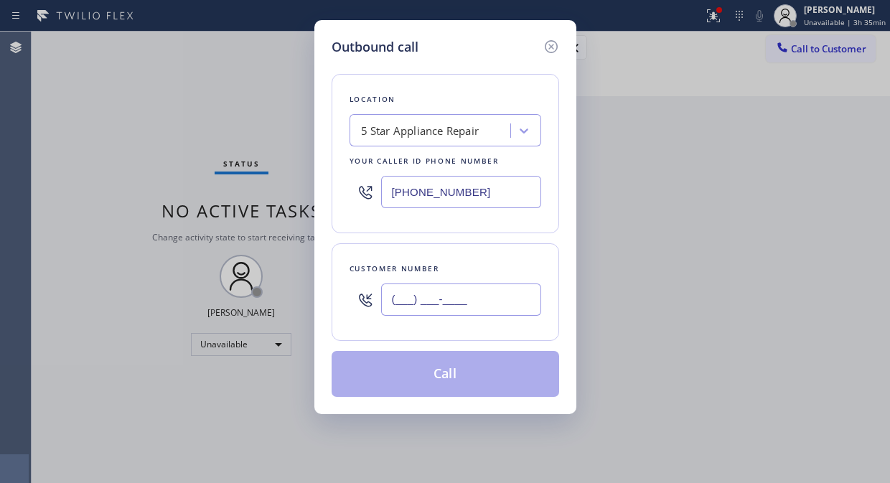
click at [386, 306] on input "(___) ___-____" at bounding box center [461, 299] width 160 height 32
paste input "714) 612-0467"
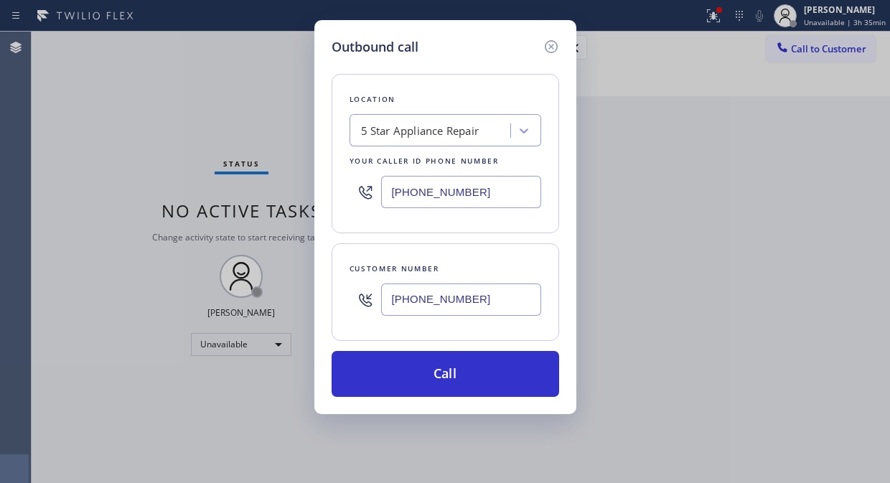
type input "[PHONE_NUMBER]"
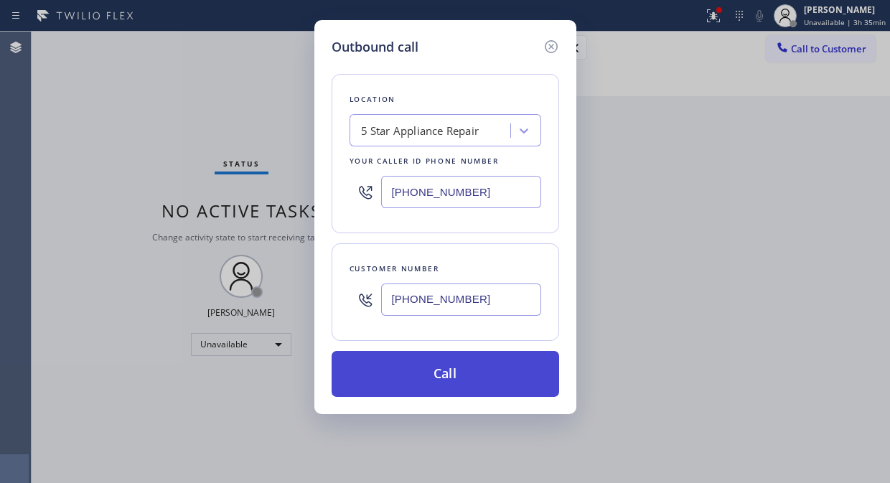
click at [457, 372] on button "Call" at bounding box center [444, 374] width 227 height 46
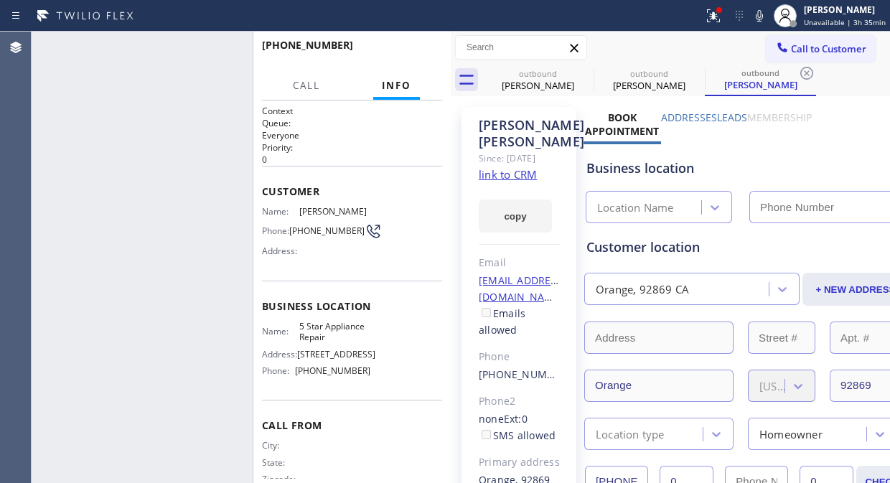
type input "[PHONE_NUMBER]"
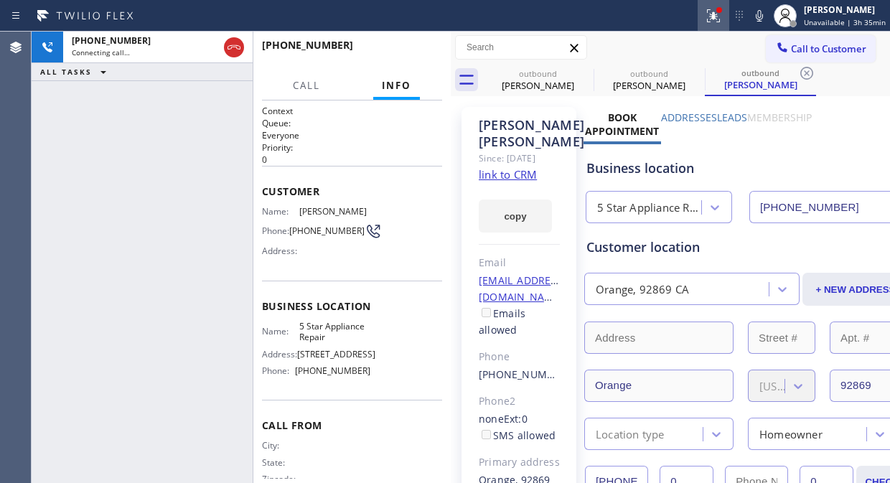
click at [712, 18] on icon at bounding box center [712, 15] width 17 height 17
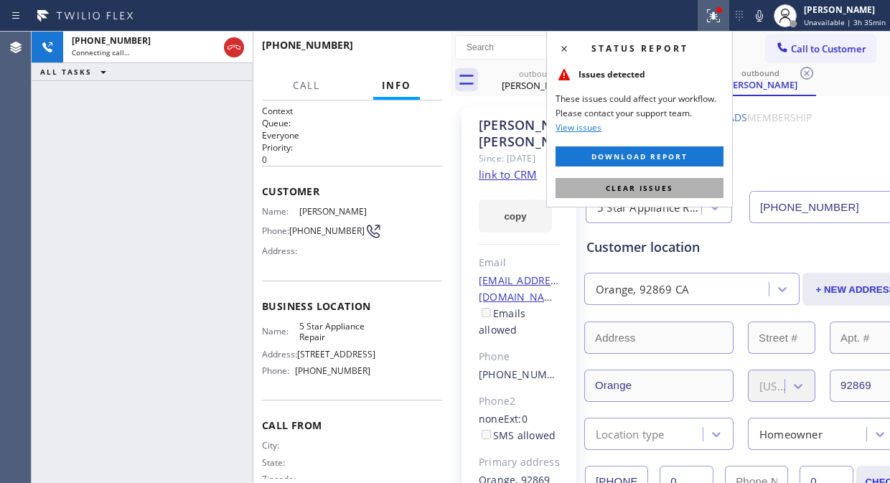
click at [683, 188] on button "Clear issues" at bounding box center [639, 188] width 168 height 20
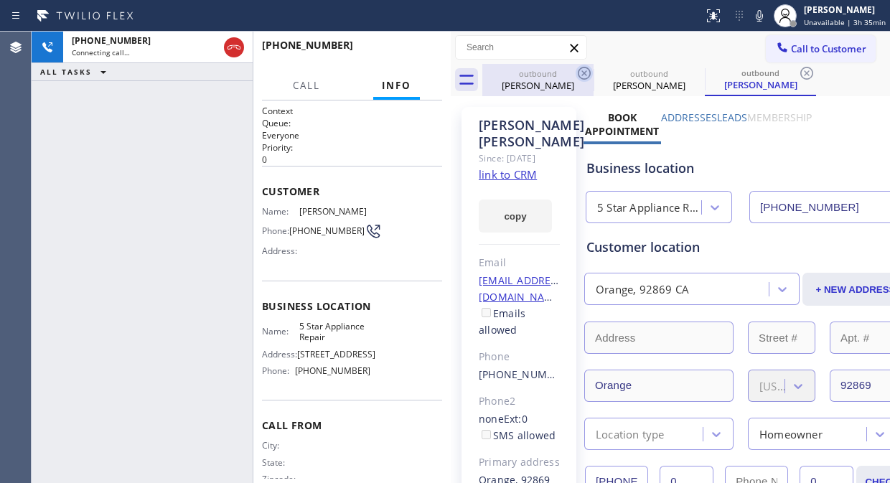
click at [579, 72] on icon at bounding box center [583, 73] width 17 height 17
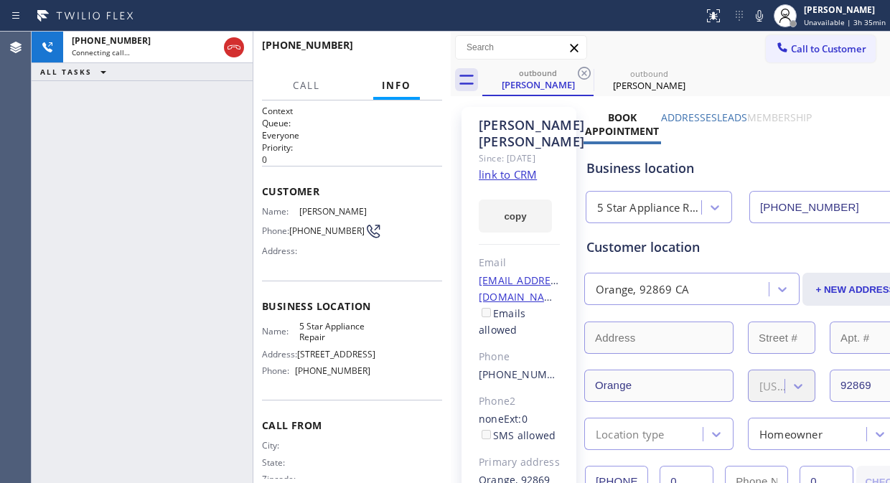
click at [579, 72] on icon at bounding box center [583, 73] width 17 height 17
click at [696, 73] on div "outbound [PERSON_NAME]" at bounding box center [685, 80] width 407 height 32
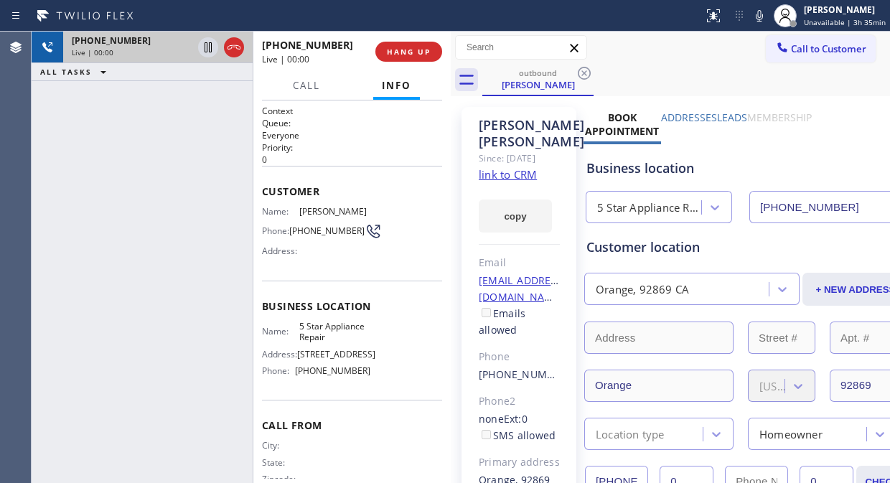
click at [142, 59] on div "[PHONE_NUMBER] Live | 00:00" at bounding box center [129, 48] width 132 height 32
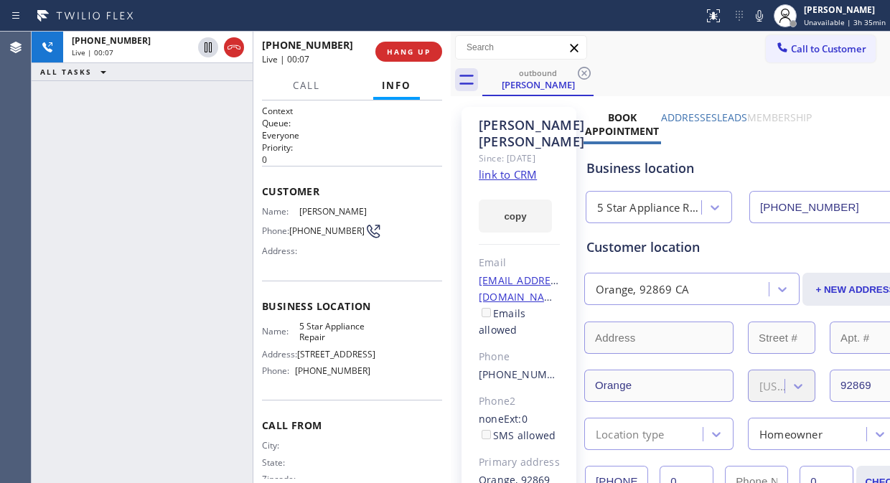
click at [733, 112] on label "Leads" at bounding box center [732, 117] width 30 height 14
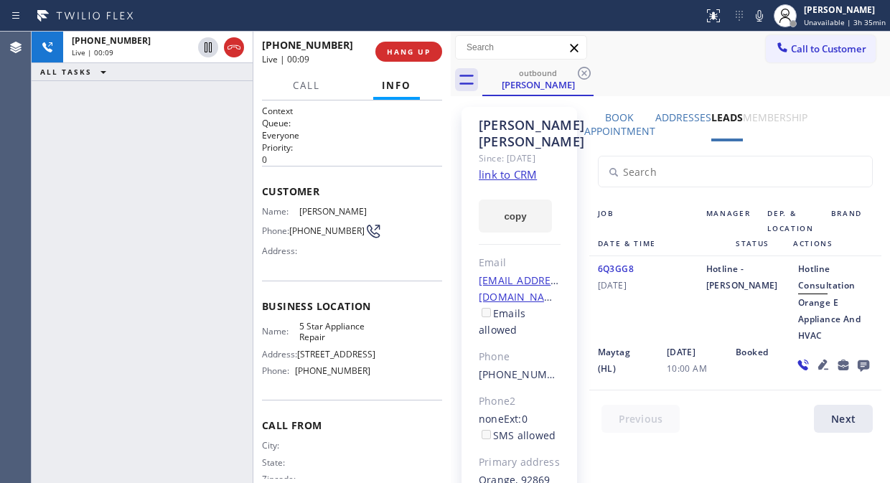
drag, startPoint x: 399, startPoint y: 48, endPoint x: 491, endPoint y: 131, distance: 124.5
click at [399, 51] on span "HANG UP" at bounding box center [409, 52] width 44 height 10
click at [857, 363] on icon at bounding box center [862, 365] width 11 height 11
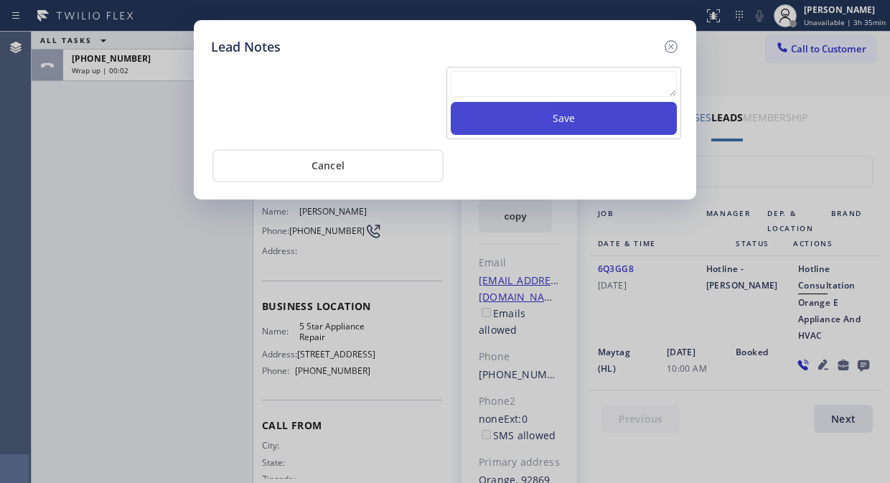
drag, startPoint x: 568, startPoint y: 79, endPoint x: 568, endPoint y: 106, distance: 27.3
click at [568, 79] on textarea at bounding box center [564, 84] width 226 height 26
paste textarea "Pls xfer Fil-DVC"
type textarea "Pls xfer Fil-DVC"
click at [569, 113] on button "Save" at bounding box center [564, 118] width 226 height 33
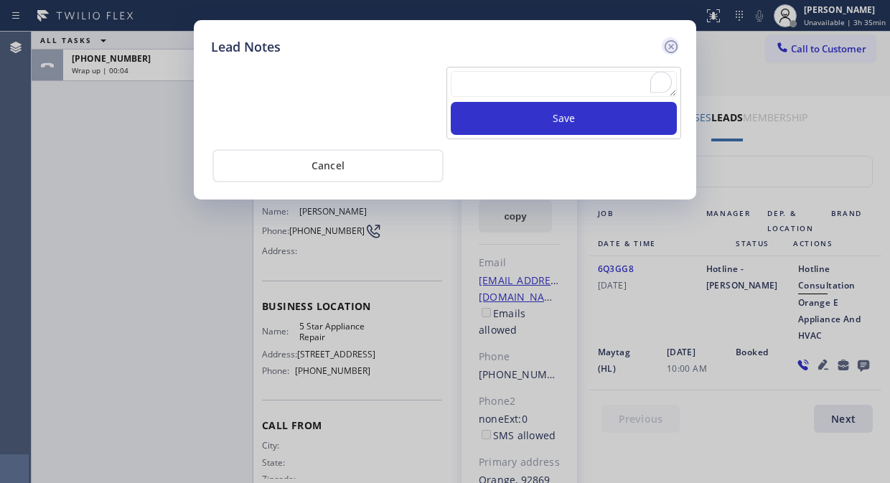
click at [669, 43] on icon at bounding box center [670, 46] width 17 height 17
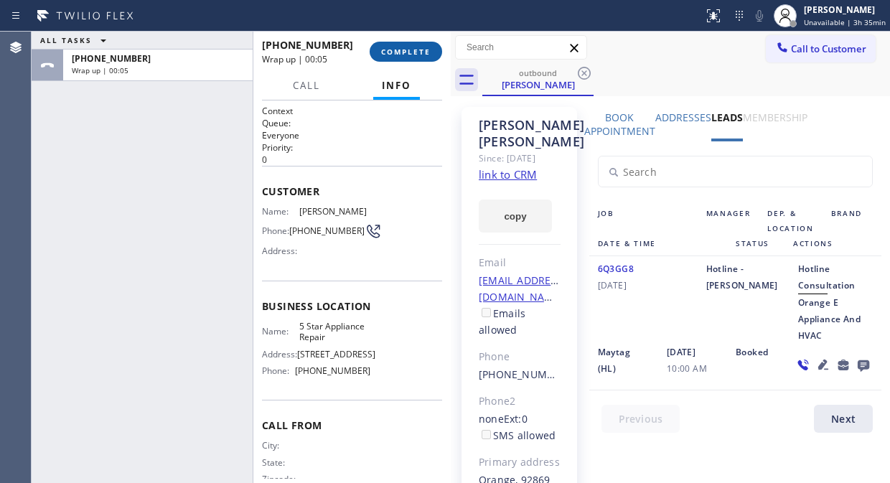
click at [406, 55] on span "COMPLETE" at bounding box center [405, 52] width 49 height 10
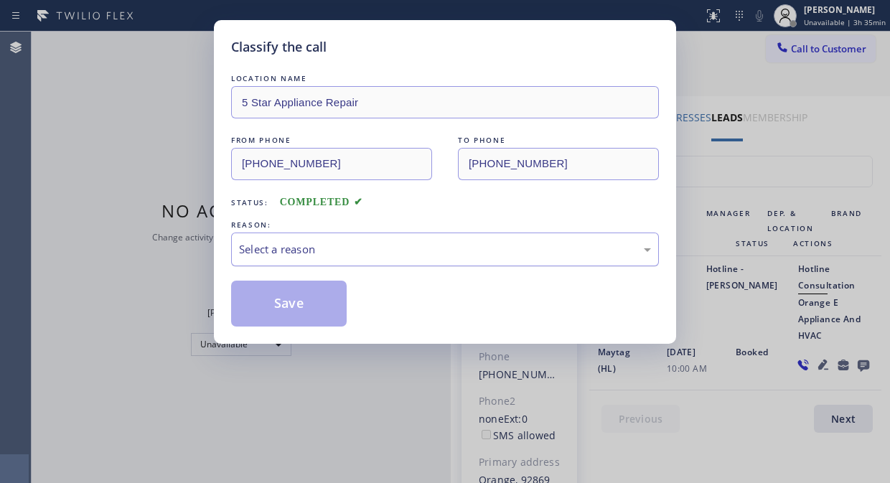
click at [404, 241] on div "Select a reason" at bounding box center [445, 249] width 412 height 16
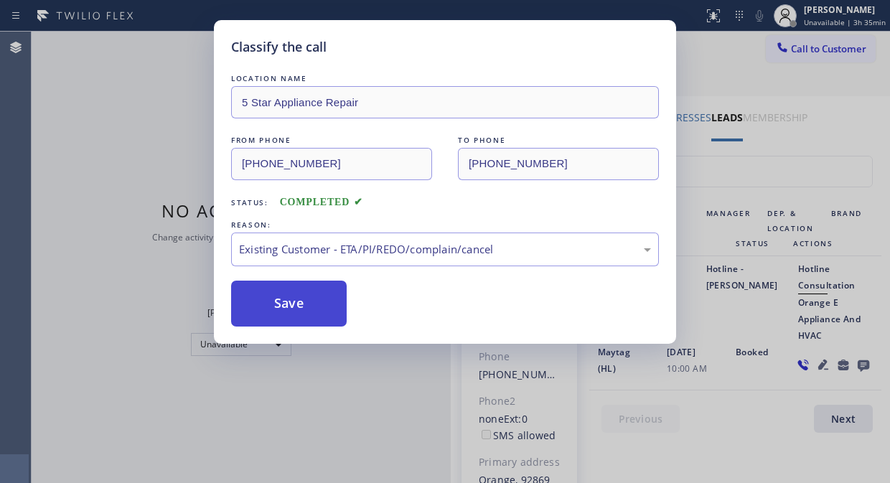
drag, startPoint x: 312, startPoint y: 319, endPoint x: 155, endPoint y: 13, distance: 343.6
click at [311, 318] on button "Save" at bounding box center [288, 303] width 115 height 46
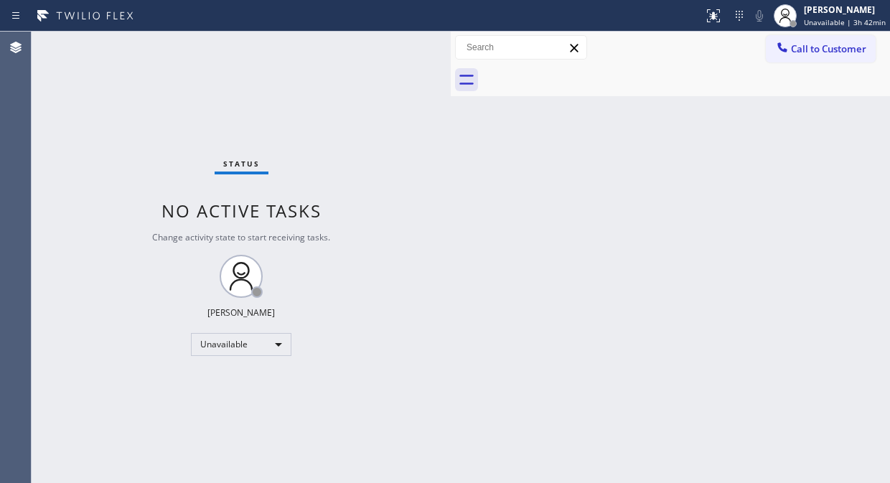
click at [558, 268] on div "Back to Dashboard Change Sender ID Customers Technicians Select a contact Outbo…" at bounding box center [670, 257] width 439 height 451
click at [148, 141] on div "Status No active tasks Change activity state to start receiving tasks. [PERSON_…" at bounding box center [241, 257] width 419 height 451
click at [462, 204] on div "Back to Dashboard Change Sender ID Customers Technicians Select a contact Outbo…" at bounding box center [670, 257] width 439 height 451
drag, startPoint x: 804, startPoint y: 52, endPoint x: 590, endPoint y: 94, distance: 218.6
click at [805, 52] on span "Call to Customer" at bounding box center [828, 48] width 75 height 13
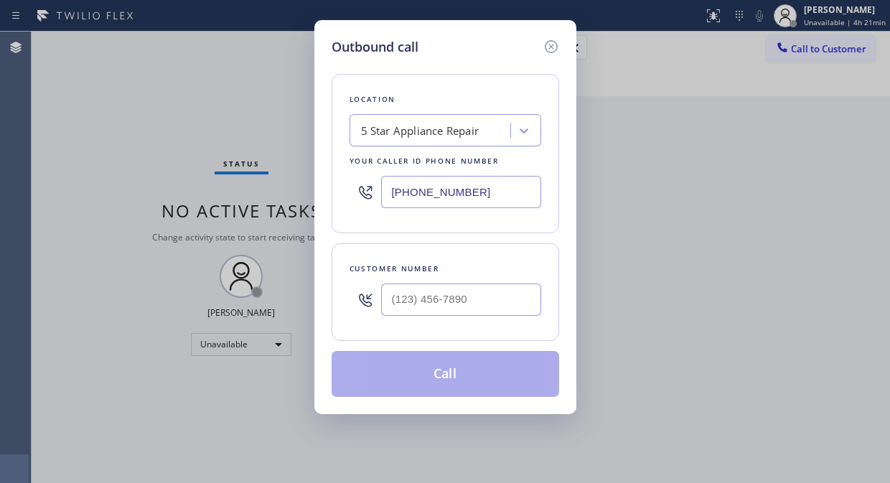
click at [451, 123] on div "5 Star Appliance Repair" at bounding box center [420, 131] width 118 height 16
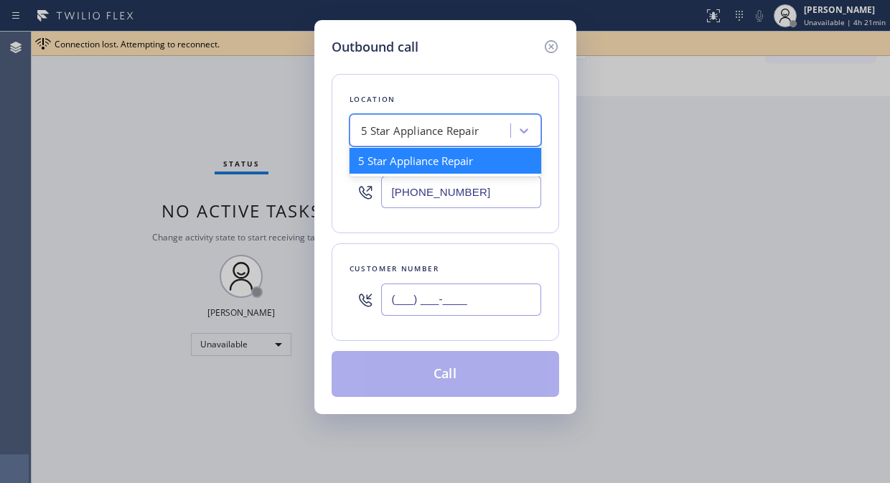
click at [432, 296] on input "(___) ___-____" at bounding box center [461, 299] width 160 height 32
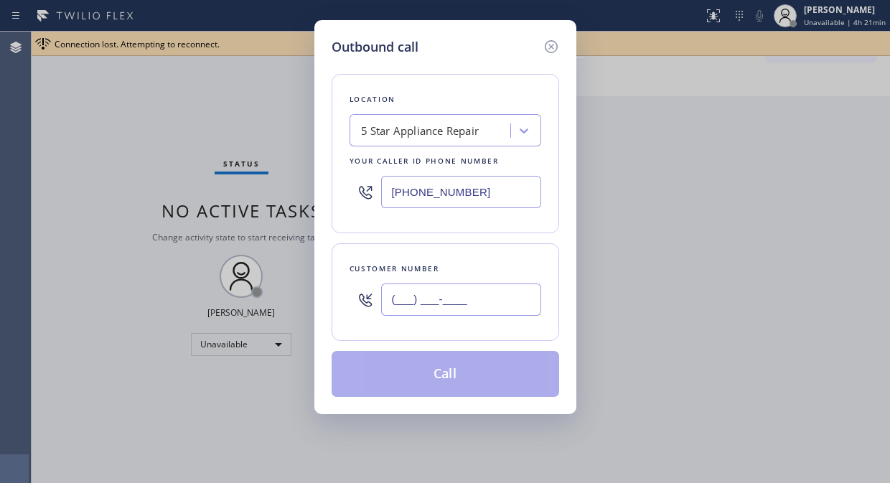
paste input "626) 616-8691"
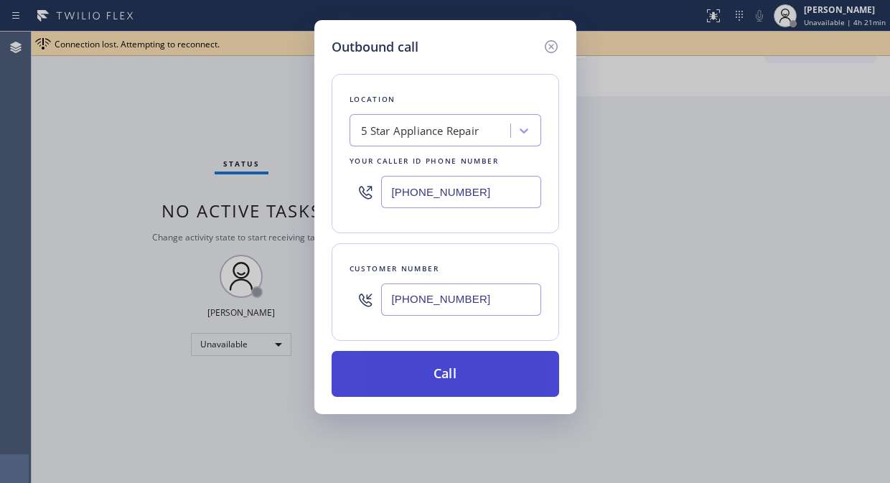
type input "[PHONE_NUMBER]"
click at [494, 373] on button "Call" at bounding box center [444, 374] width 227 height 46
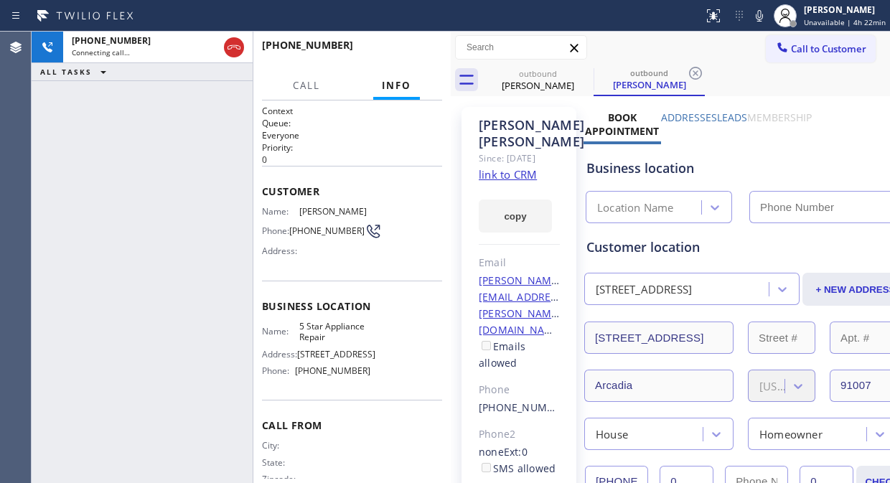
type input "[PHONE_NUMBER]"
click at [405, 55] on span "HANG UP" at bounding box center [409, 52] width 44 height 10
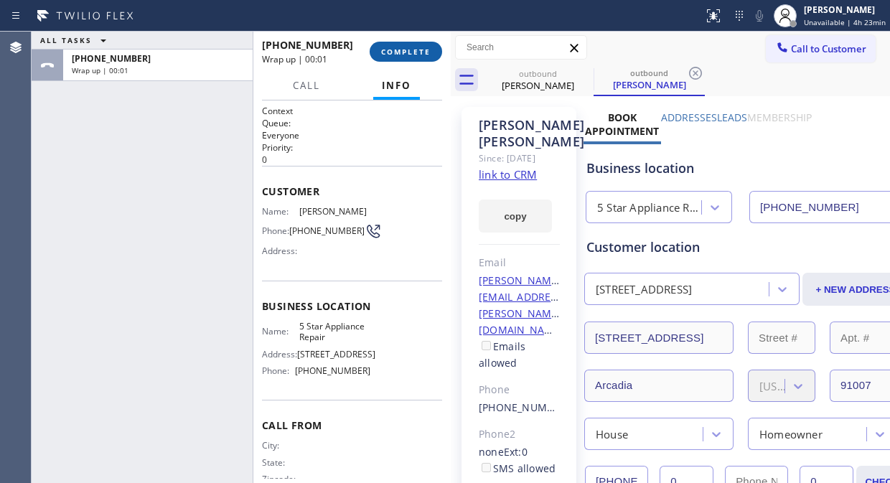
click at [390, 47] on span "COMPLETE" at bounding box center [405, 52] width 49 height 10
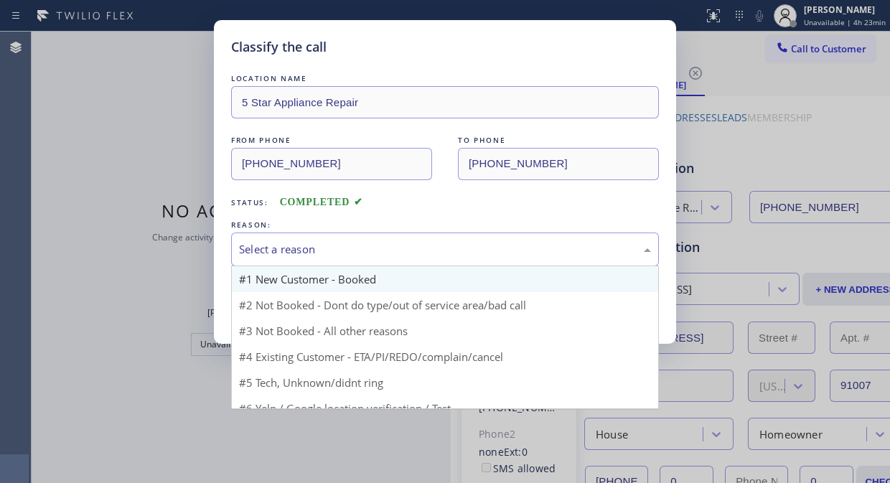
drag, startPoint x: 426, startPoint y: 255, endPoint x: 427, endPoint y: 281, distance: 25.8
click at [426, 255] on div "Select a reason" at bounding box center [445, 249] width 412 height 16
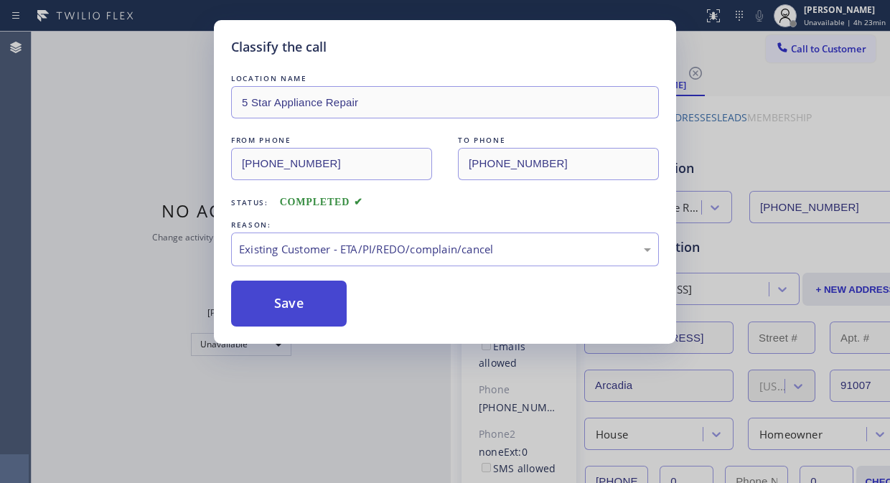
click at [278, 305] on button "Save" at bounding box center [288, 303] width 115 height 46
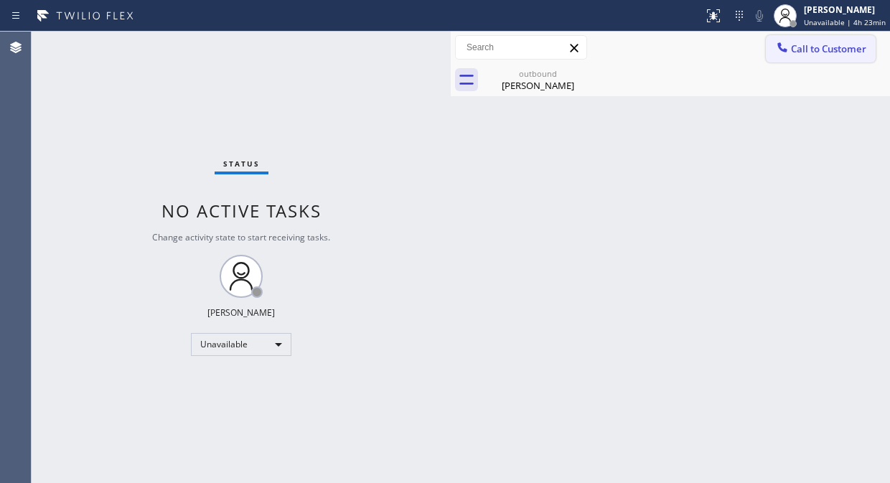
click at [809, 39] on button "Call to Customer" at bounding box center [820, 48] width 110 height 27
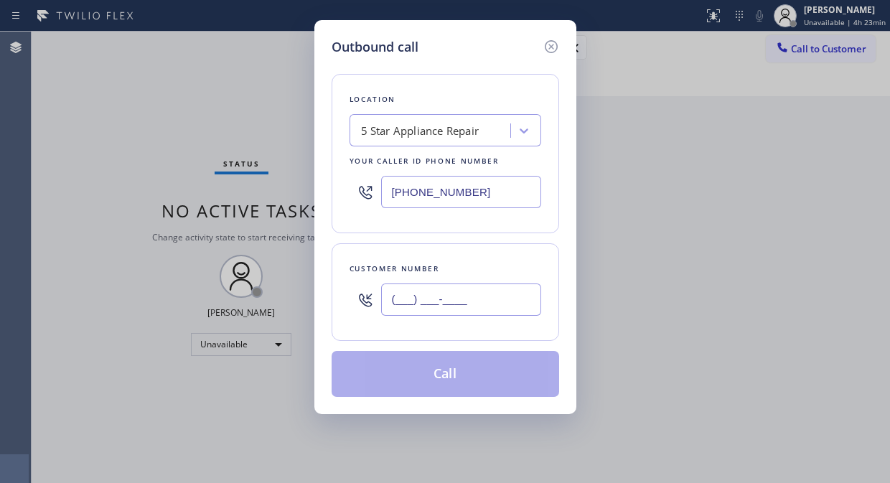
click at [390, 299] on input "(___) ___-____" at bounding box center [461, 299] width 160 height 32
paste input "909) 662-4720"
type input "(909) 662-4720"
click at [470, 377] on button "Call" at bounding box center [444, 374] width 227 height 46
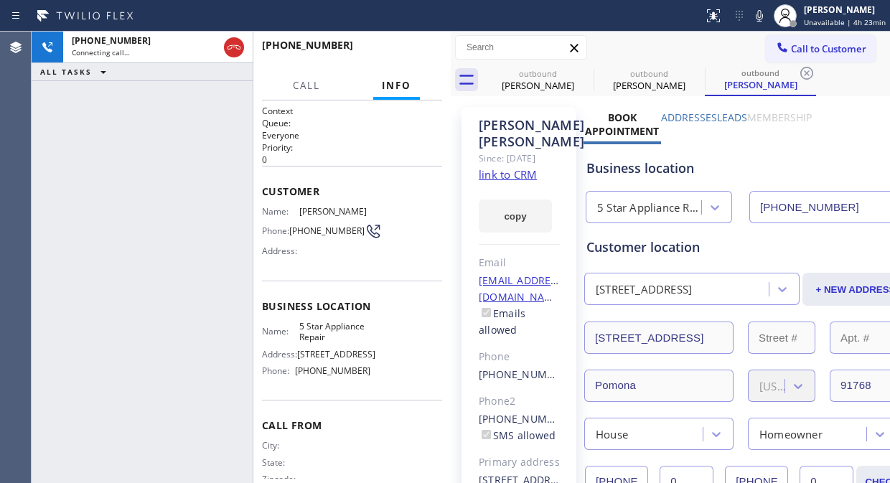
type input "[PHONE_NUMBER]"
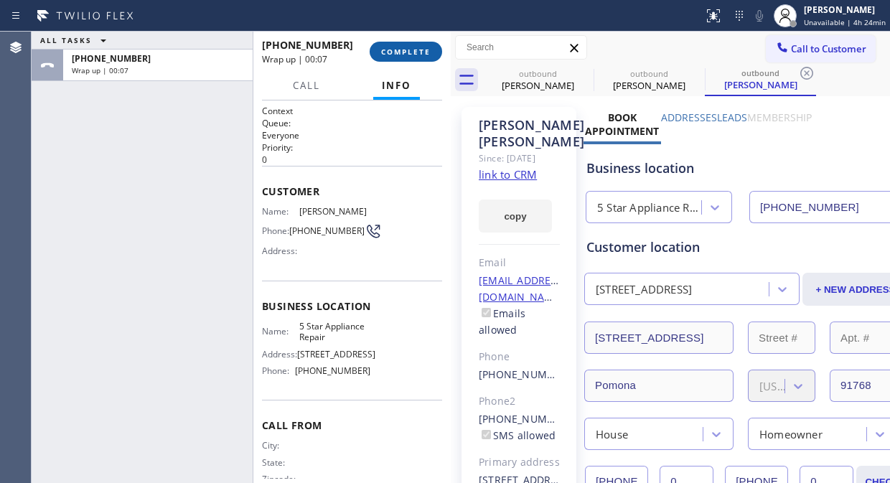
click at [417, 54] on span "COMPLETE" at bounding box center [405, 52] width 49 height 10
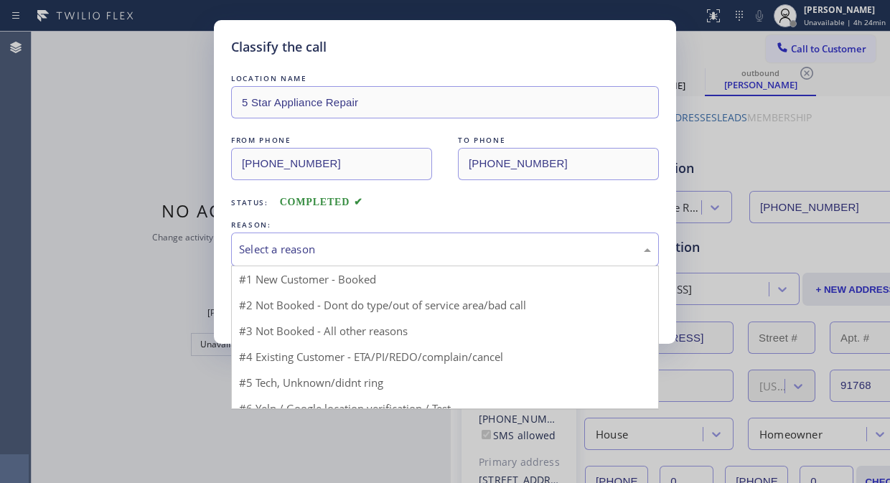
click at [388, 249] on div "Select a reason" at bounding box center [445, 249] width 412 height 16
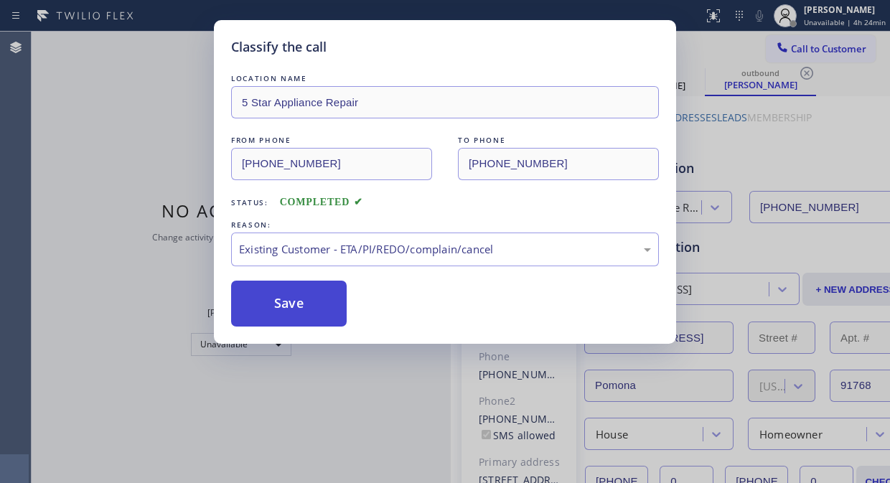
click at [291, 304] on button "Save" at bounding box center [288, 303] width 115 height 46
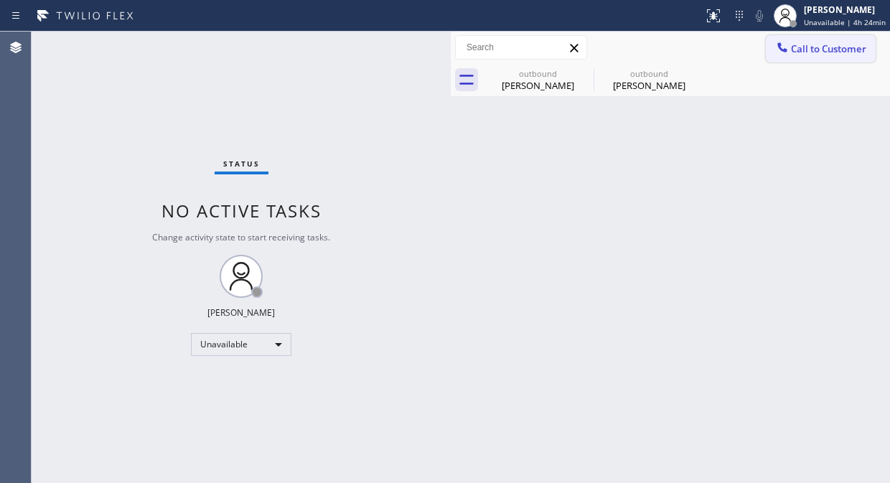
click at [797, 43] on span "Call to Customer" at bounding box center [828, 48] width 75 height 13
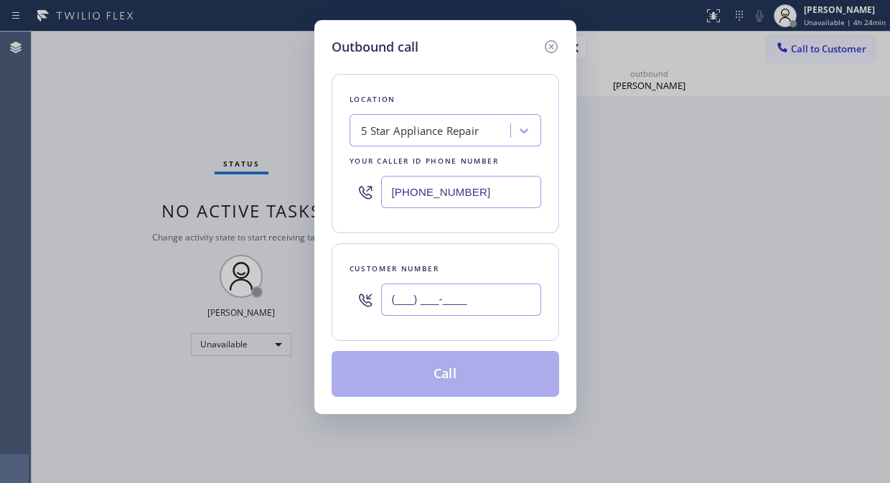
click at [382, 303] on input "(___) ___-____" at bounding box center [461, 299] width 160 height 32
paste input "310) 540-6203"
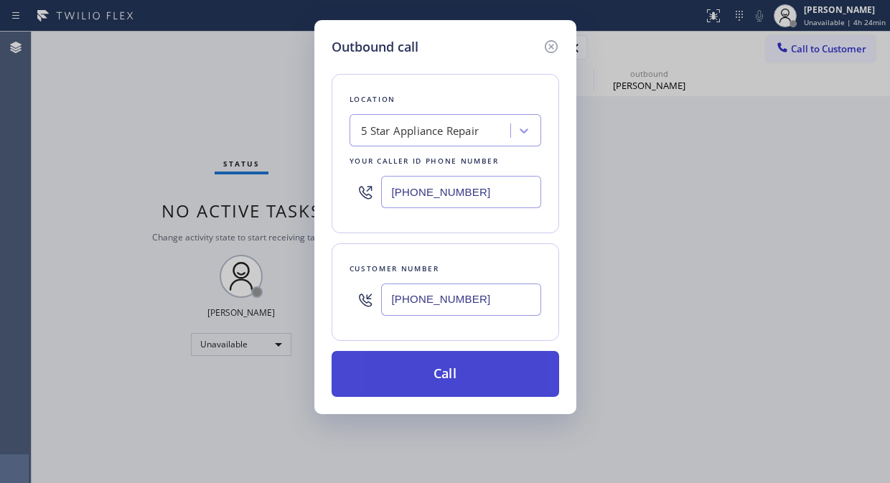
type input "(310) 540-6203"
click at [434, 371] on button "Call" at bounding box center [444, 374] width 227 height 46
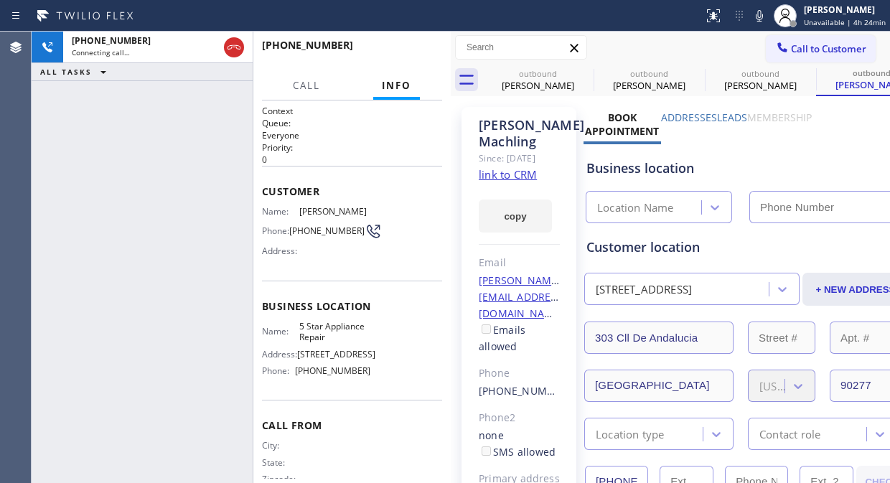
click at [739, 115] on label "Leads" at bounding box center [732, 117] width 30 height 14
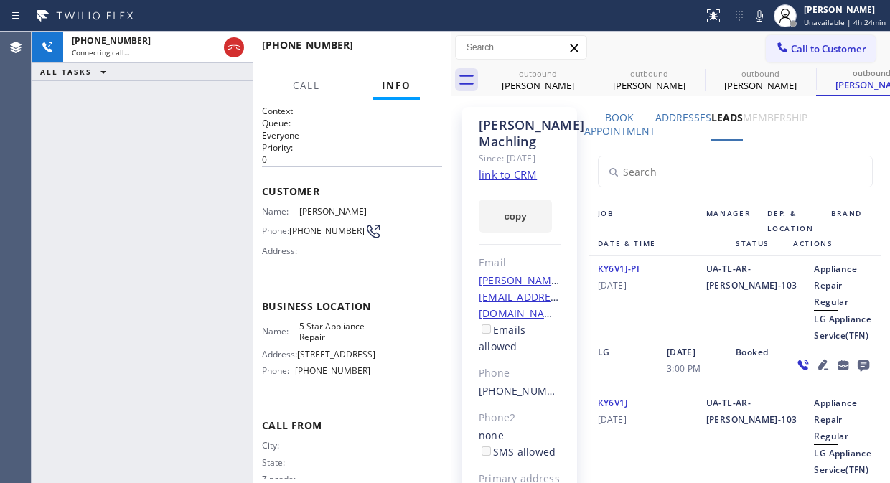
click at [854, 374] on icon at bounding box center [862, 365] width 17 height 18
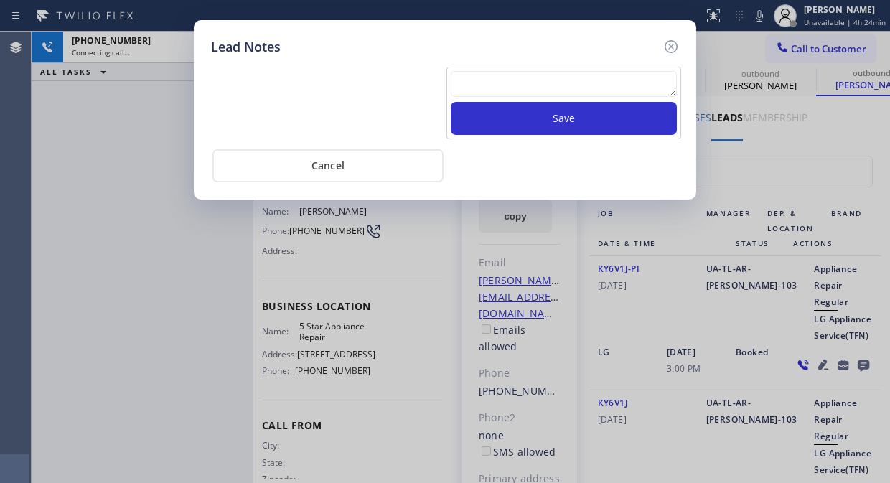
click at [575, 94] on textarea at bounding box center [564, 84] width 226 height 26
type textarea "v"
paste textarea "Pls xfer Fil-DVC"
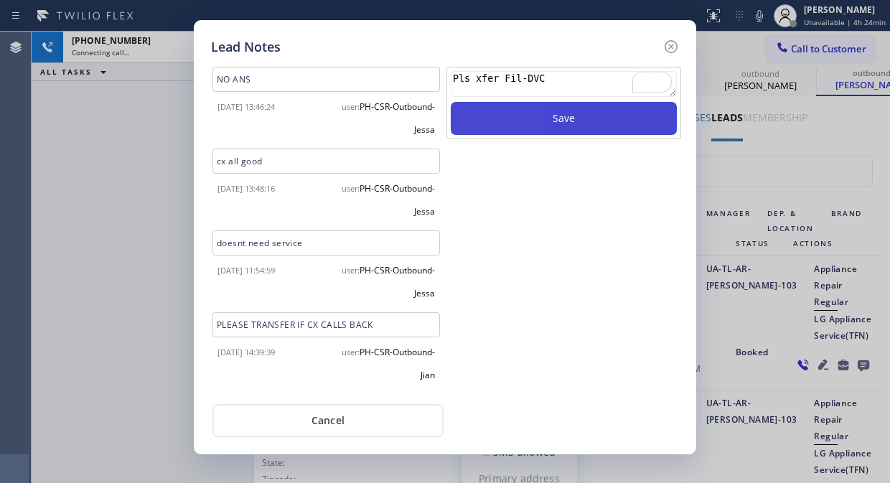
type textarea "Pls xfer Fil-DVC"
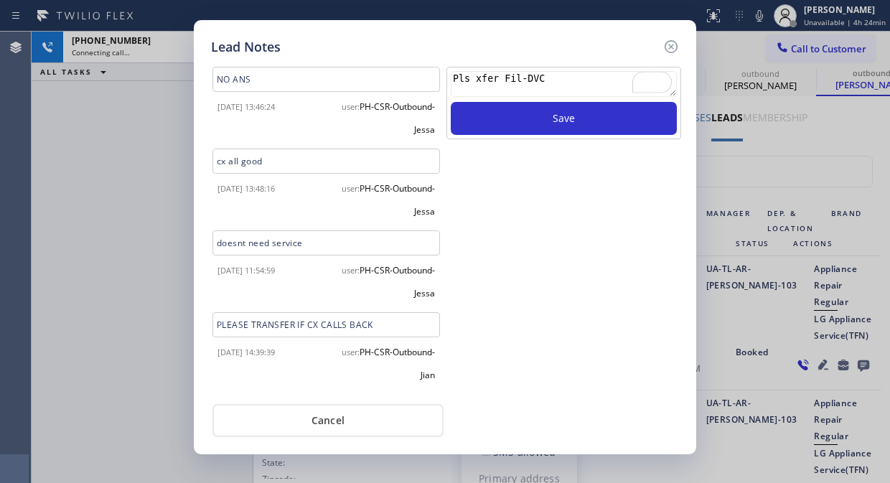
drag, startPoint x: 557, startPoint y: 117, endPoint x: 378, endPoint y: 5, distance: 211.4
click at [557, 115] on button "Save" at bounding box center [564, 118] width 226 height 33
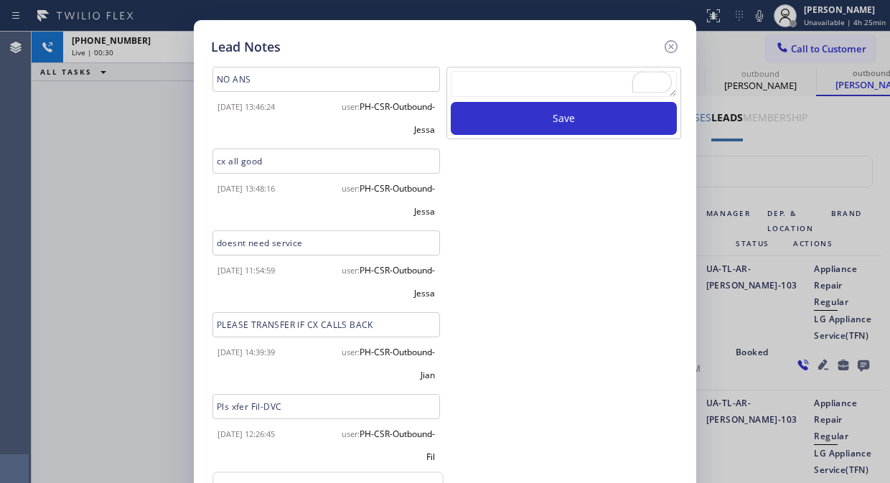
click at [550, 95] on textarea "To enrich screen reader interactions, please activate Accessibility in Grammarl…" at bounding box center [564, 84] width 226 height 26
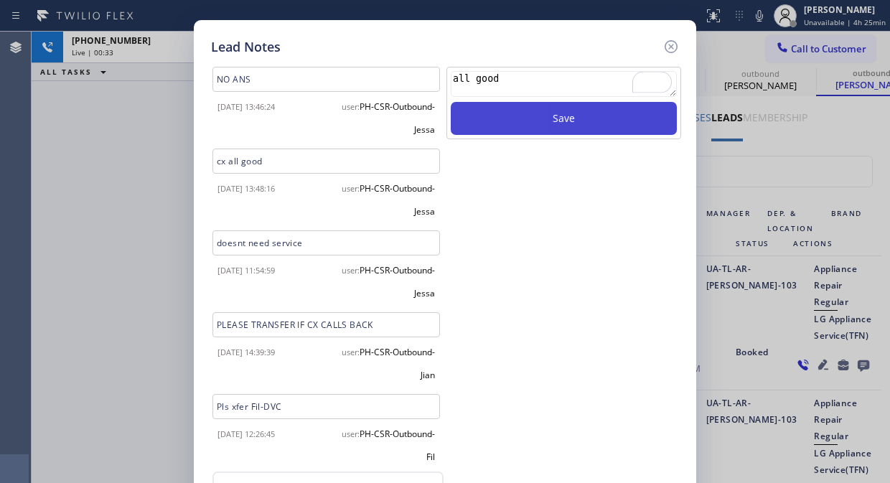
type textarea "all good"
click at [555, 113] on button "Save" at bounding box center [564, 118] width 226 height 33
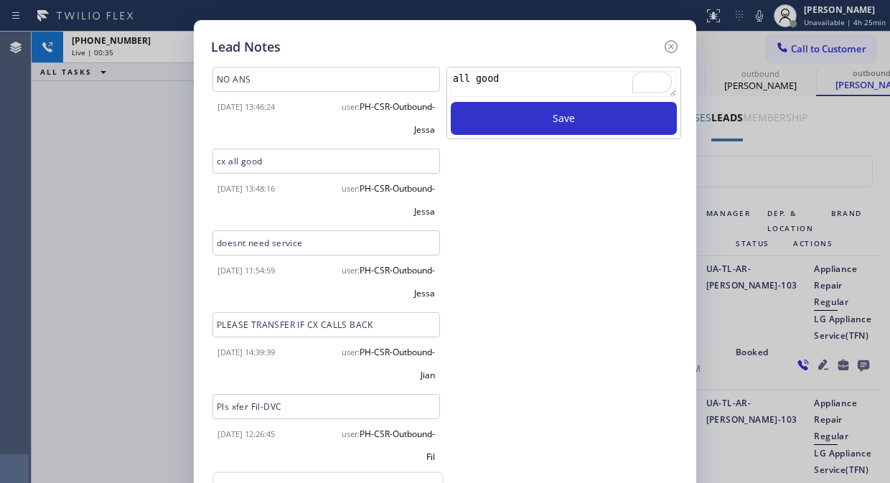
click at [119, 127] on div "Lead Notes NO ANS 2024-02-08 13:46:24 user: PH-CSR-Outbound-Jessa cx all good 2…" at bounding box center [445, 241] width 890 height 483
drag, startPoint x: 671, startPoint y: 47, endPoint x: 503, endPoint y: 60, distance: 169.1
click at [672, 47] on icon at bounding box center [670, 46] width 17 height 17
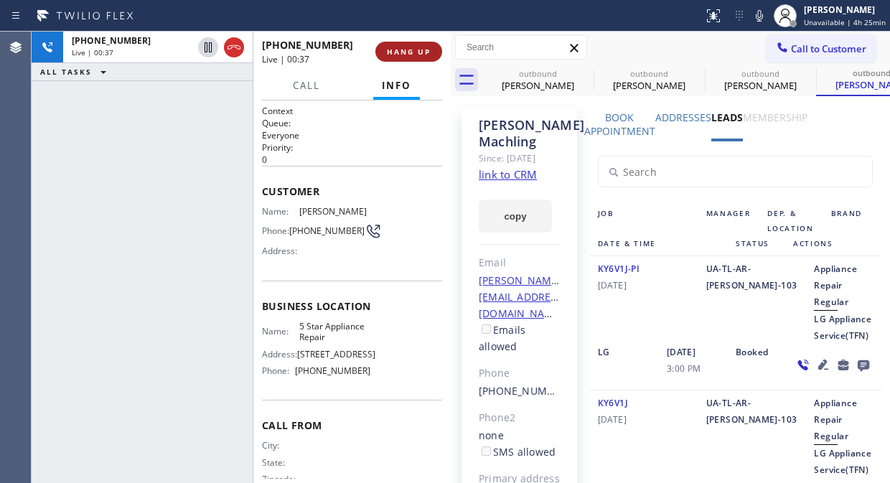
click at [390, 52] on span "HANG UP" at bounding box center [409, 52] width 44 height 10
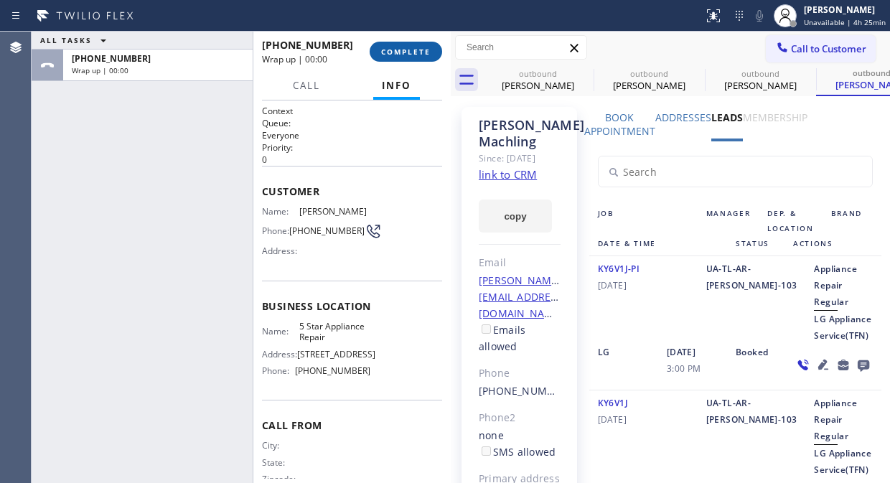
click at [390, 52] on span "COMPLETE" at bounding box center [405, 52] width 49 height 10
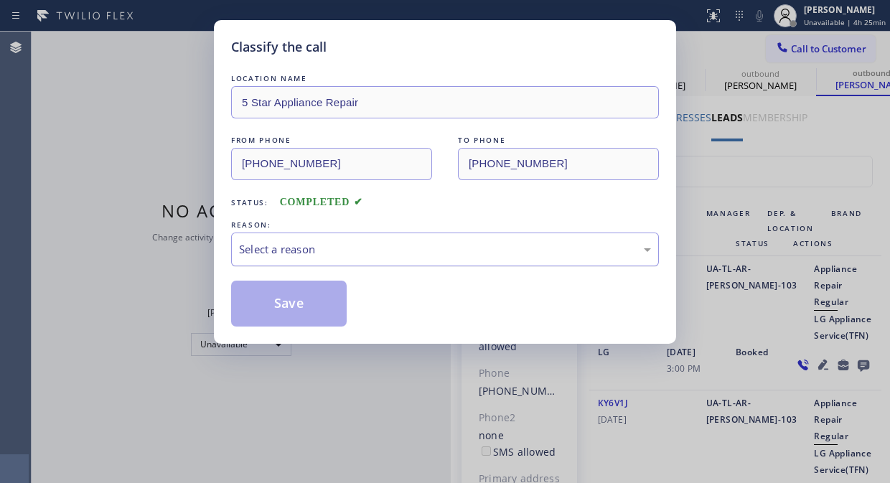
click at [405, 252] on div "Select a reason" at bounding box center [445, 249] width 412 height 16
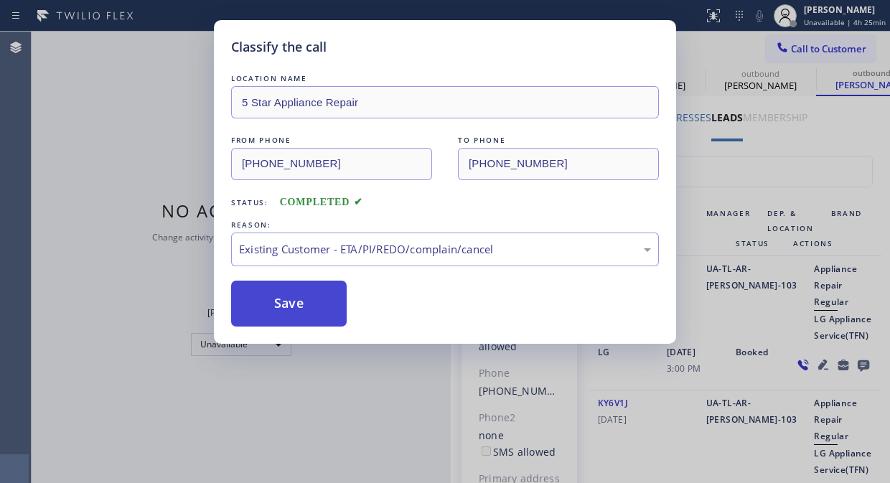
click at [299, 306] on button "Save" at bounding box center [288, 303] width 115 height 46
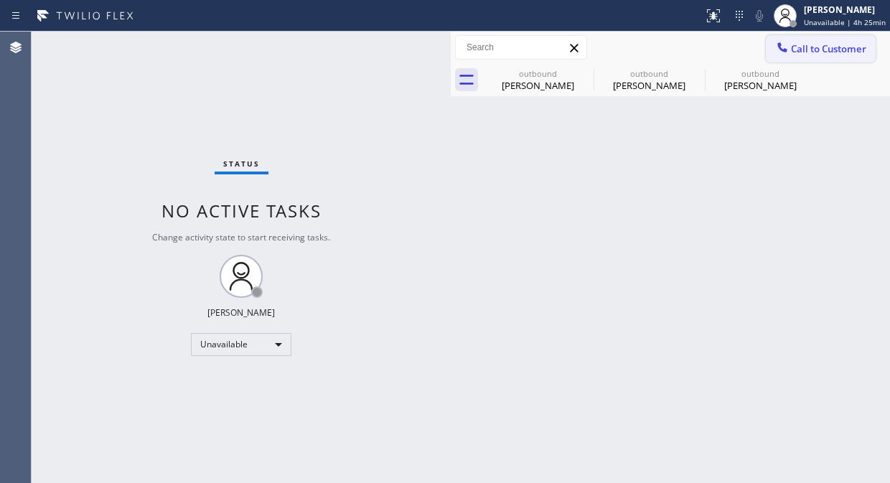
click at [825, 47] on span "Call to Customer" at bounding box center [828, 48] width 75 height 13
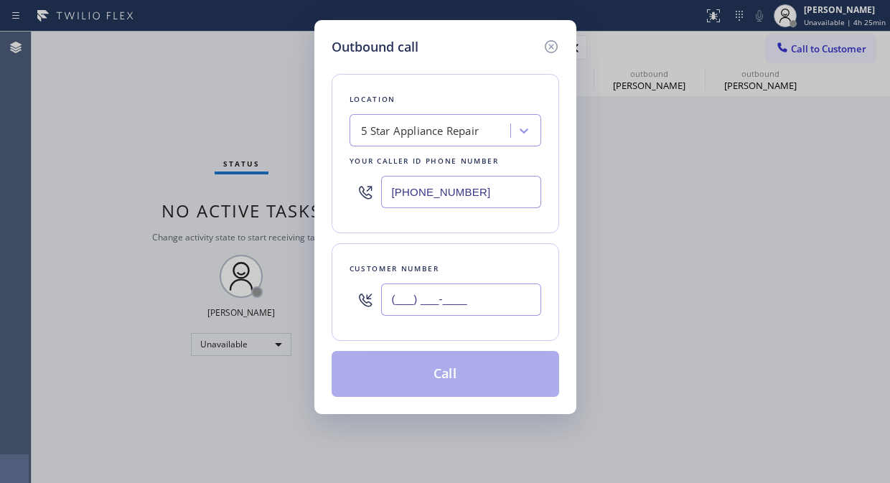
click at [410, 298] on input "(___) ___-____" at bounding box center [461, 299] width 160 height 32
paste input "818) 482-8845"
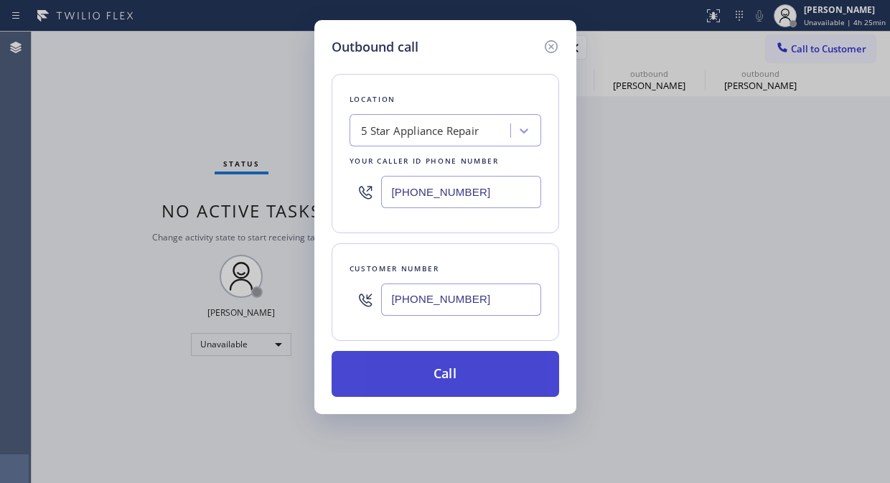
type input "(818) 482-8845"
click at [434, 369] on button "Call" at bounding box center [444, 374] width 227 height 46
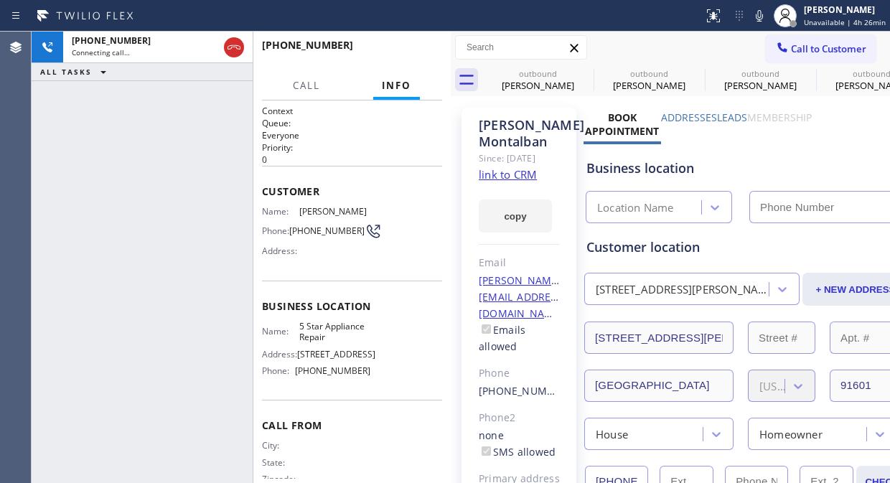
type input "[PHONE_NUMBER]"
click at [406, 49] on span "HANG UP" at bounding box center [409, 52] width 44 height 10
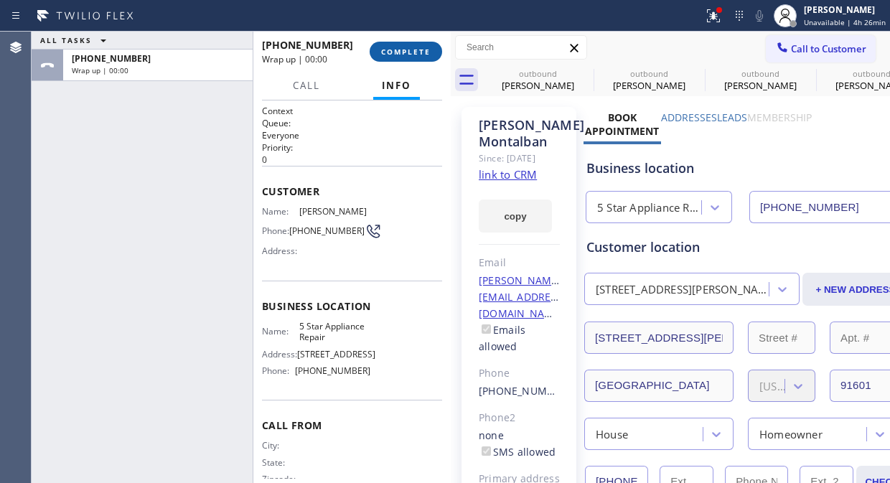
click at [410, 47] on span "COMPLETE" at bounding box center [405, 52] width 49 height 10
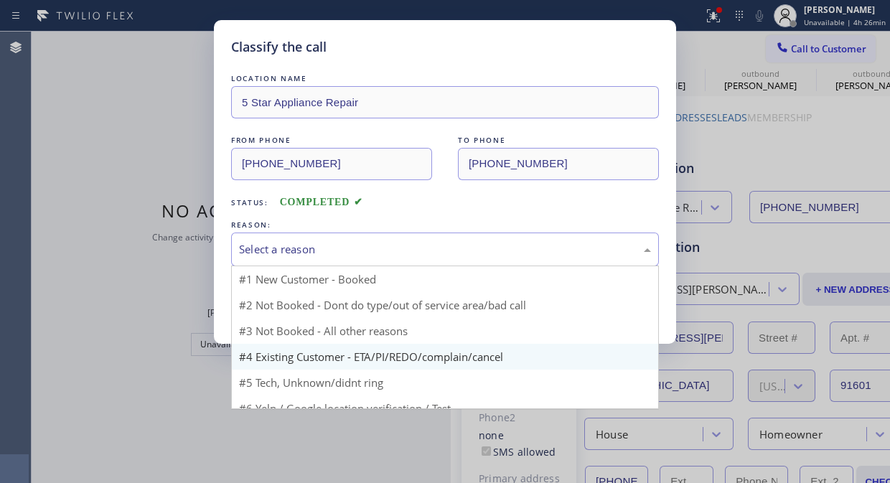
drag, startPoint x: 428, startPoint y: 259, endPoint x: 417, endPoint y: 318, distance: 59.9
click at [428, 263] on div "Select a reason" at bounding box center [445, 249] width 428 height 34
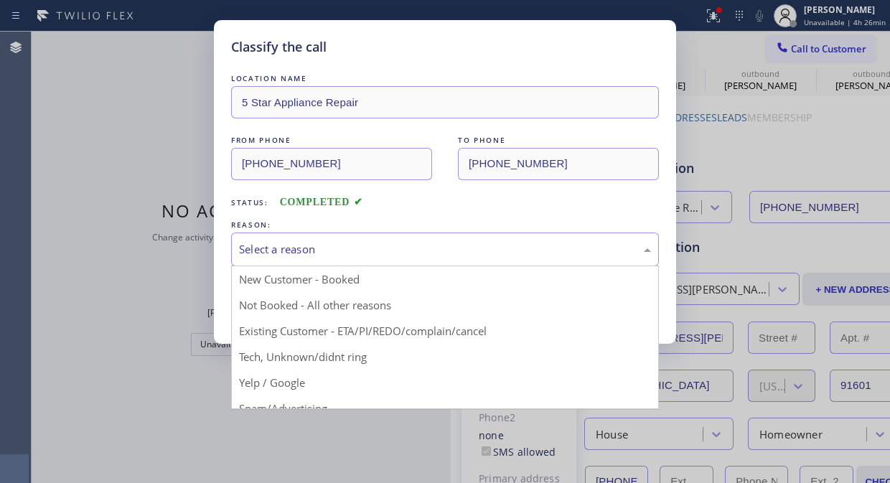
drag, startPoint x: 414, startPoint y: 326, endPoint x: 303, endPoint y: 297, distance: 114.1
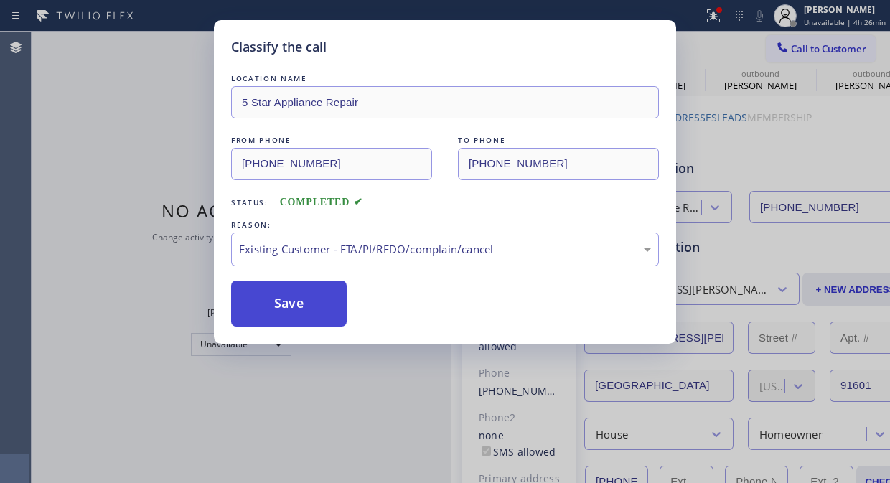
drag, startPoint x: 288, startPoint y: 293, endPoint x: 427, endPoint y: 264, distance: 142.1
click at [288, 291] on button "Save" at bounding box center [288, 303] width 115 height 46
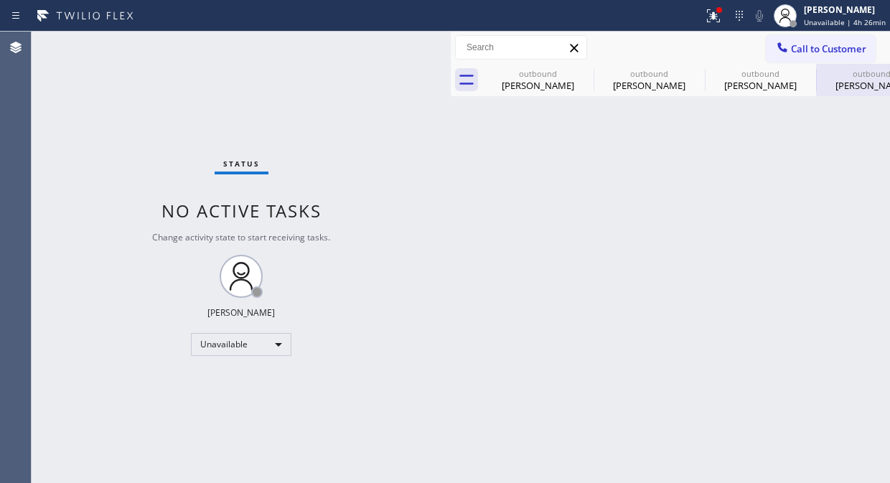
drag, startPoint x: 842, startPoint y: 96, endPoint x: 842, endPoint y: 87, distance: 9.3
click at [842, 94] on div "Back to Dashboard Change Sender ID Customers Technicians Select a contact Outbo…" at bounding box center [670, 257] width 439 height 451
click at [836, 88] on div "Erick Montalban" at bounding box center [871, 85] width 108 height 13
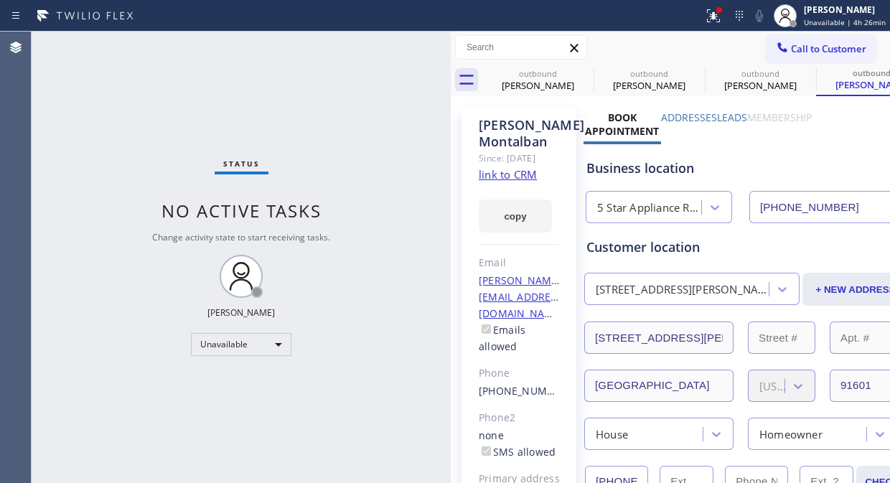
click at [733, 117] on label "Leads" at bounding box center [732, 117] width 30 height 14
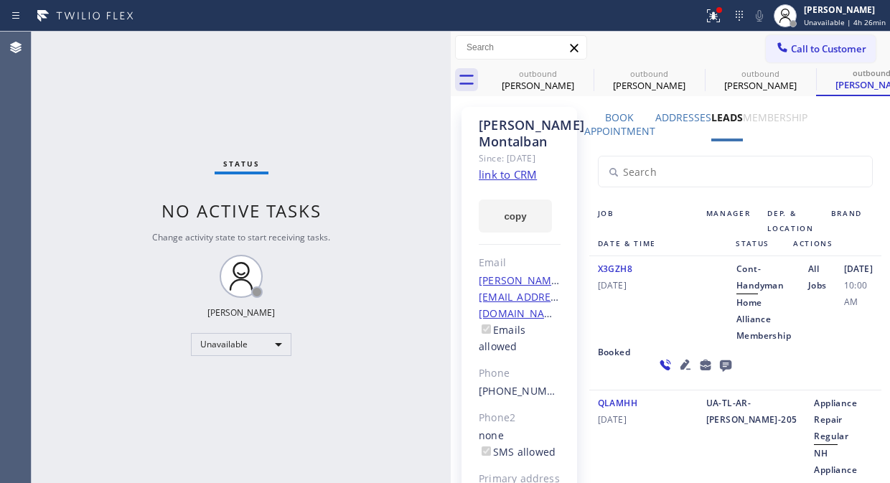
click at [730, 361] on icon at bounding box center [724, 365] width 11 height 11
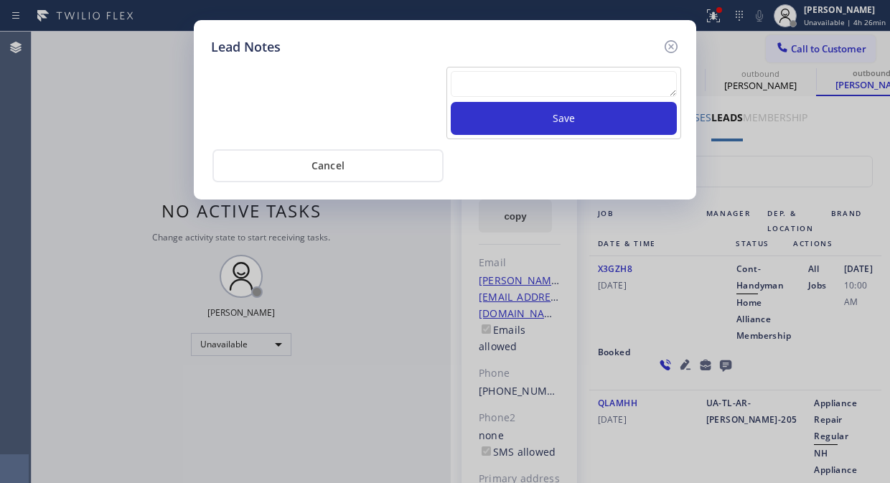
click at [574, 77] on textarea at bounding box center [564, 84] width 226 height 26
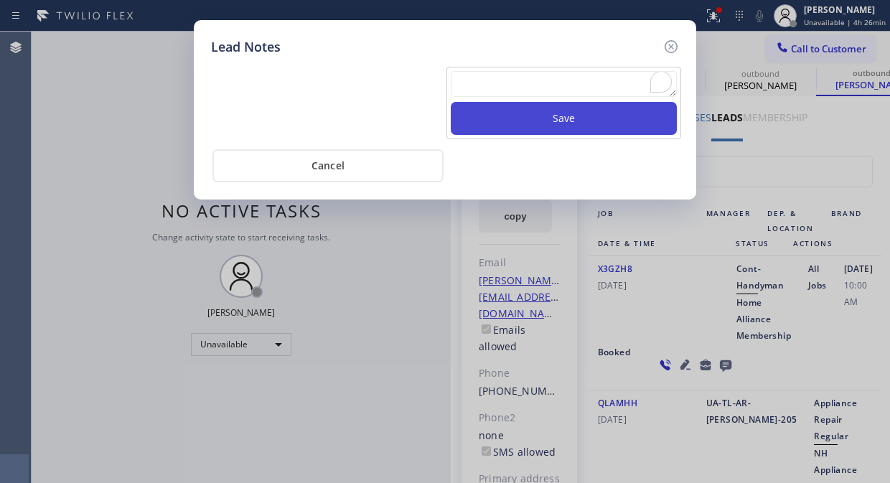
paste textarea "Pls xfer Fil-DVC"
type textarea "Pls xfer Fil-DVC"
drag, startPoint x: 577, startPoint y: 117, endPoint x: 592, endPoint y: 105, distance: 19.4
click at [577, 118] on button "Save" at bounding box center [564, 118] width 226 height 33
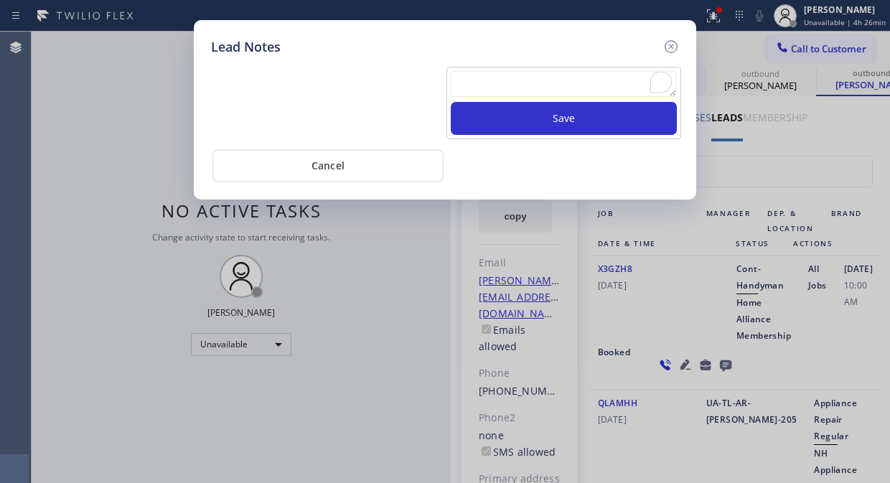
drag, startPoint x: 671, startPoint y: 39, endPoint x: 565, endPoint y: 9, distance: 110.6
click at [672, 40] on icon at bounding box center [670, 46] width 17 height 17
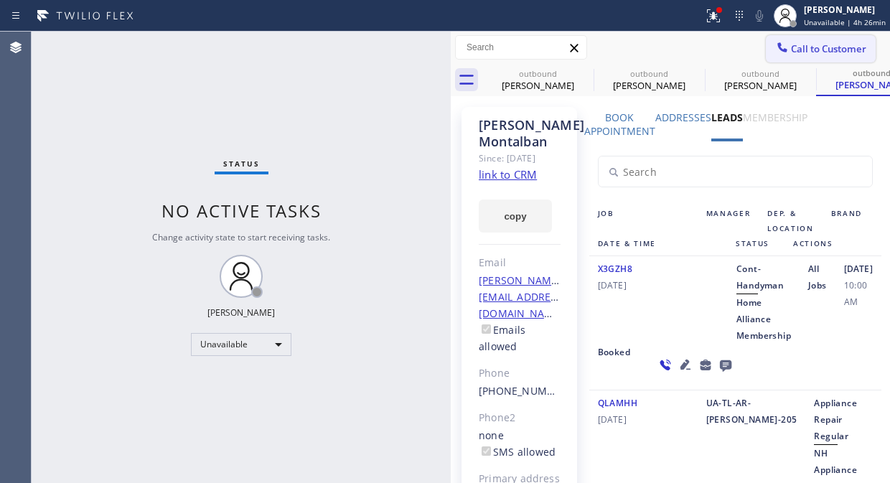
click at [806, 53] on span "Call to Customer" at bounding box center [828, 48] width 75 height 13
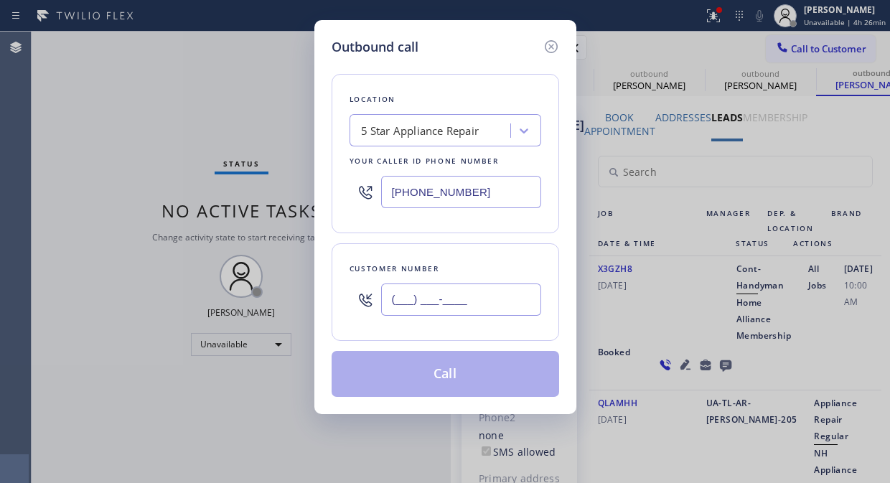
click at [392, 294] on input "(___) ___-____" at bounding box center [461, 299] width 160 height 32
paste input "310) 776-0444"
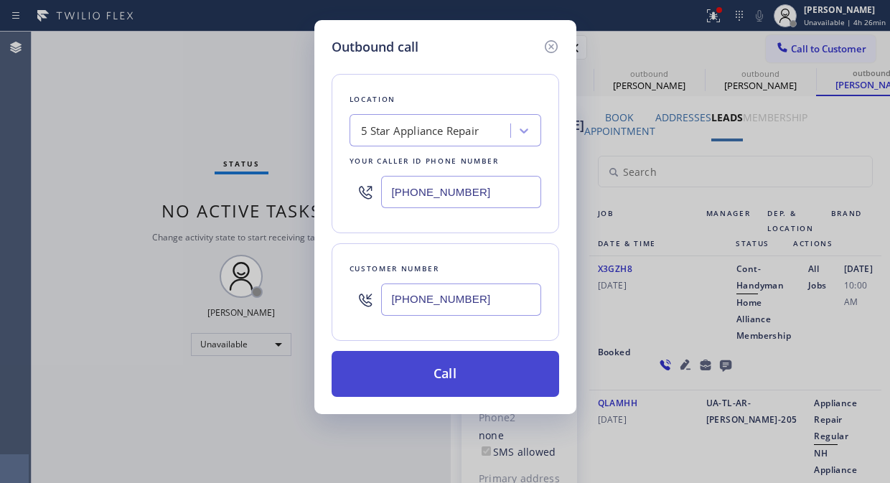
type input "(310) 776-0444"
click at [442, 377] on button "Call" at bounding box center [444, 374] width 227 height 46
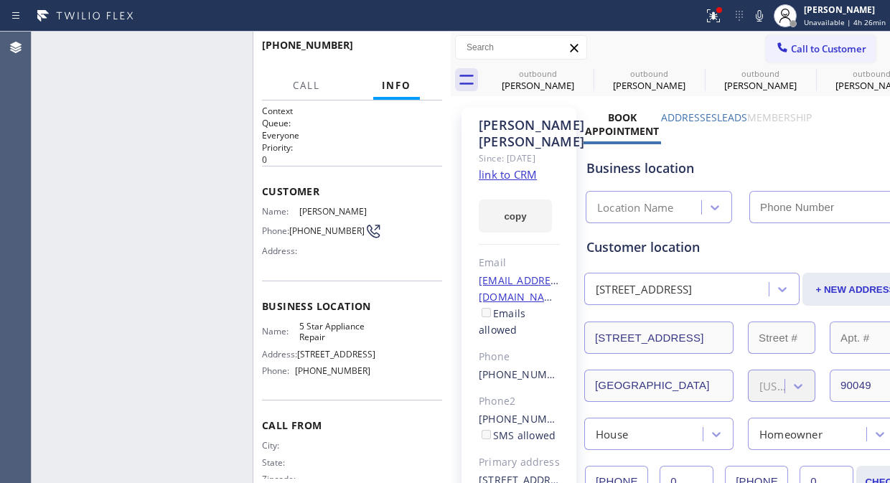
type input "[PHONE_NUMBER]"
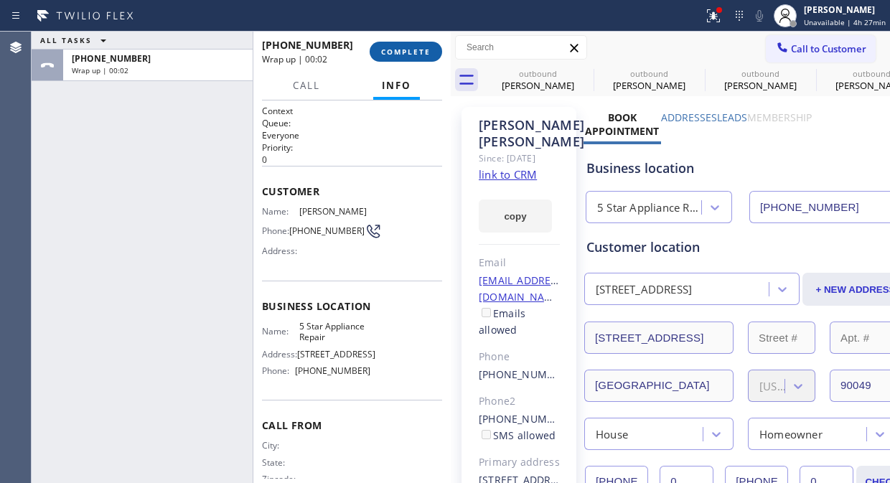
click at [410, 47] on span "COMPLETE" at bounding box center [405, 52] width 49 height 10
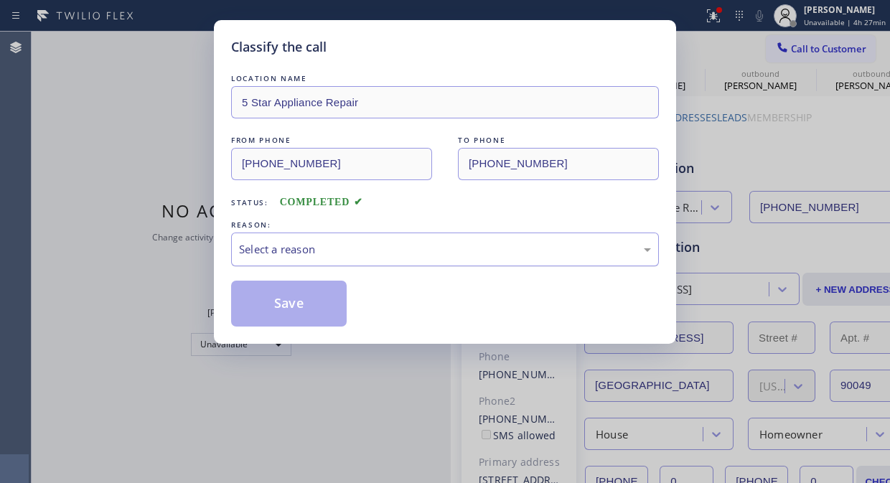
click at [400, 252] on div "Select a reason" at bounding box center [445, 249] width 412 height 16
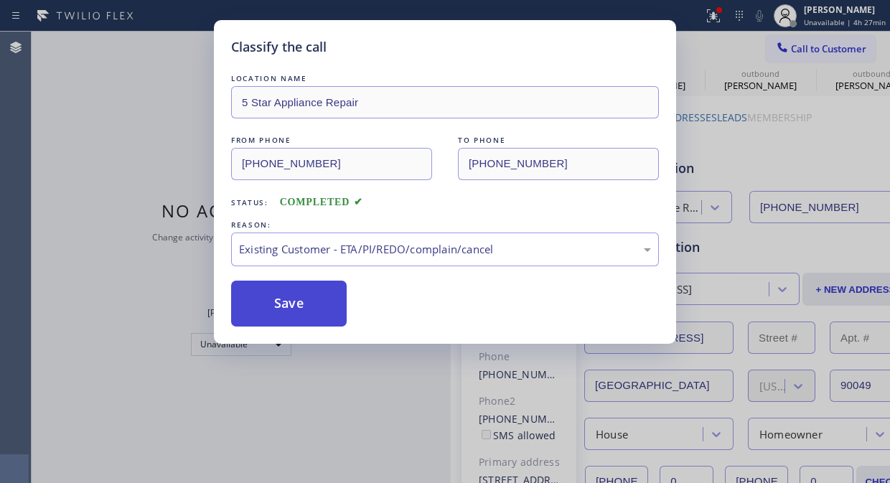
click at [309, 317] on button "Save" at bounding box center [288, 303] width 115 height 46
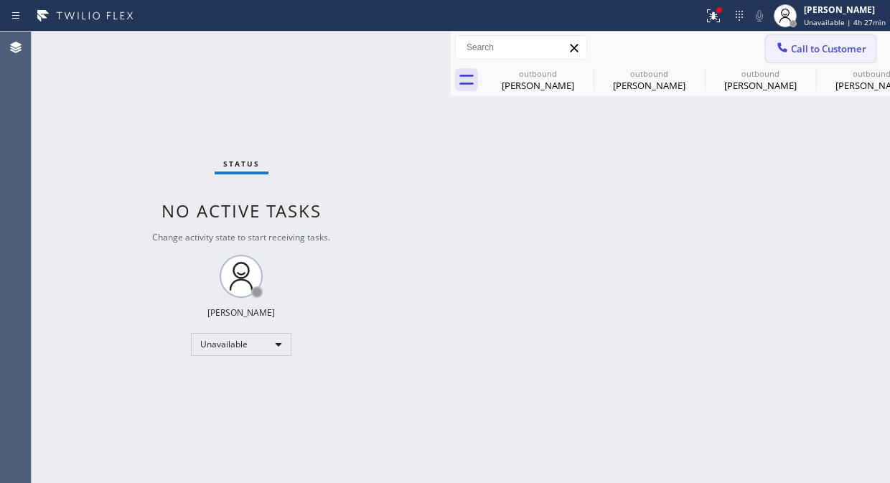
click at [816, 57] on button "Call to Customer" at bounding box center [820, 48] width 110 height 27
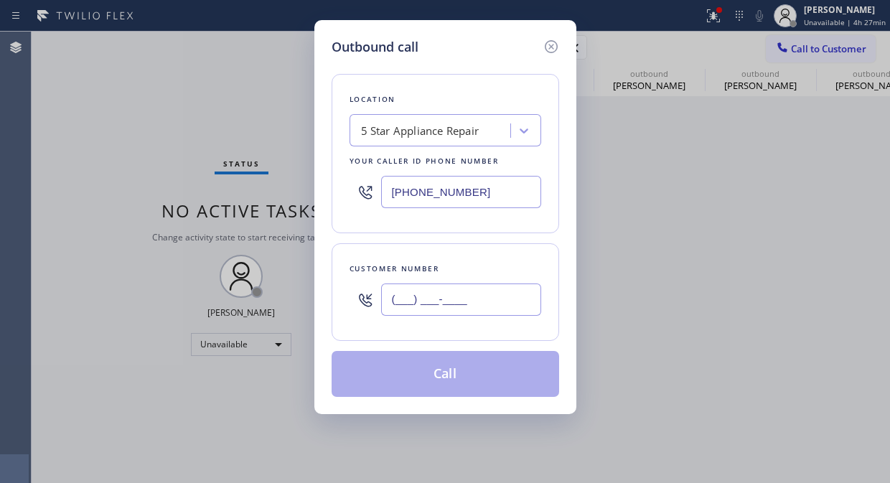
click at [415, 302] on input "(___) ___-____" at bounding box center [461, 299] width 160 height 32
paste input "323) 595-3302"
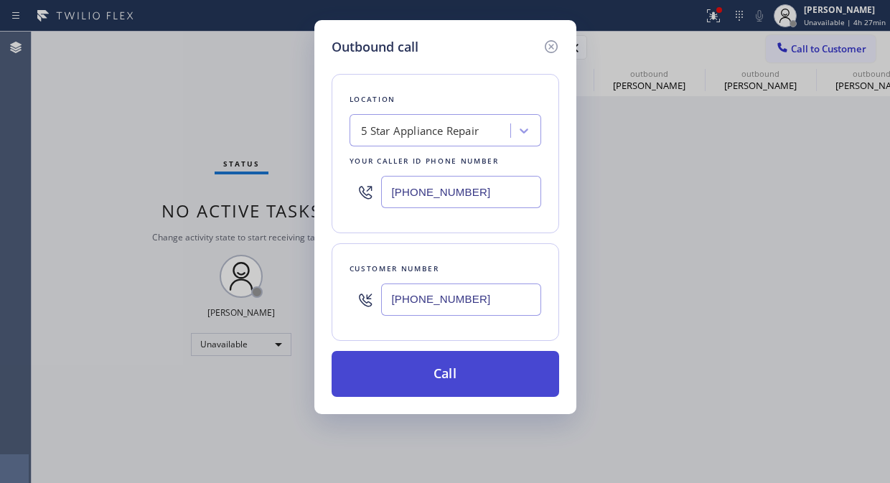
type input "(323) 595-3302"
click at [441, 368] on button "Call" at bounding box center [444, 374] width 227 height 46
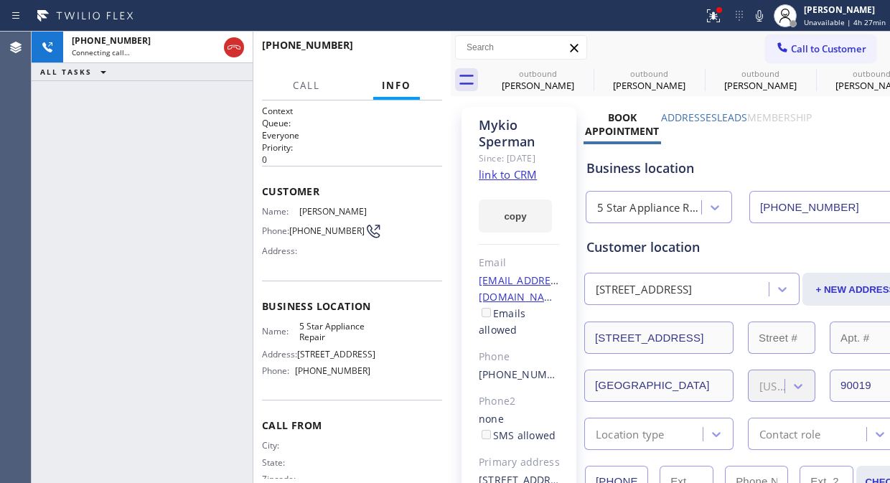
type input "[PHONE_NUMBER]"
click at [735, 123] on label "Leads" at bounding box center [732, 117] width 30 height 14
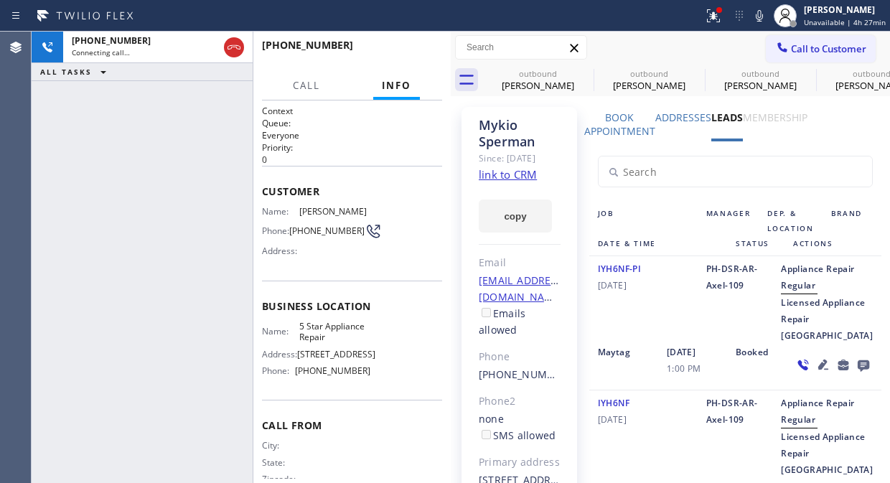
click at [857, 372] on icon at bounding box center [862, 365] width 11 height 11
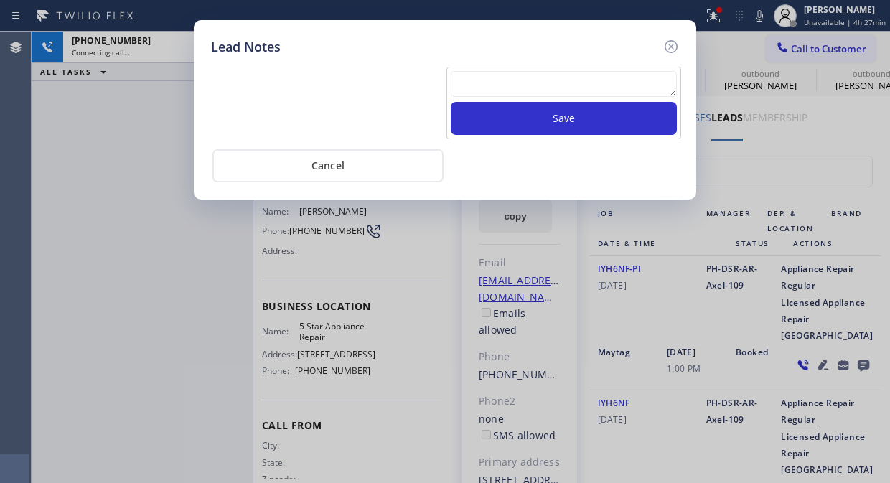
click at [576, 75] on textarea at bounding box center [564, 84] width 226 height 26
paste textarea "Pls xfer Fil-DVC"
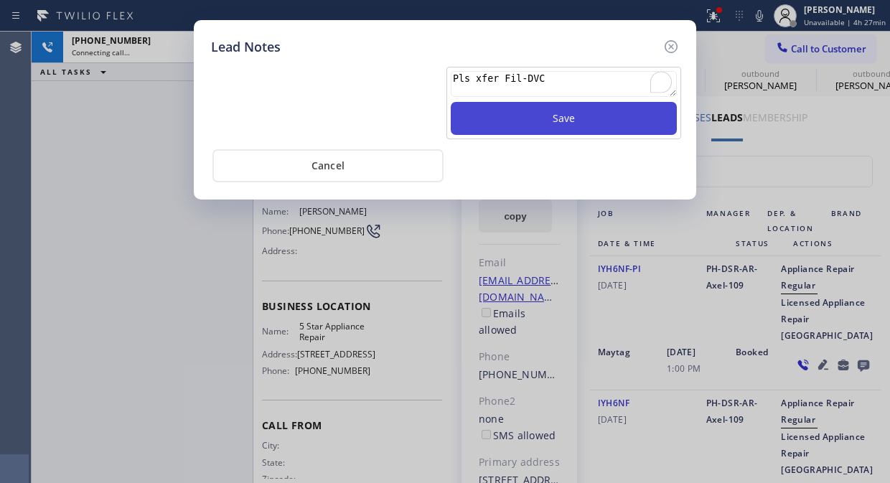
type textarea "Pls xfer Fil-DVC"
click at [576, 131] on button "Save" at bounding box center [564, 118] width 226 height 33
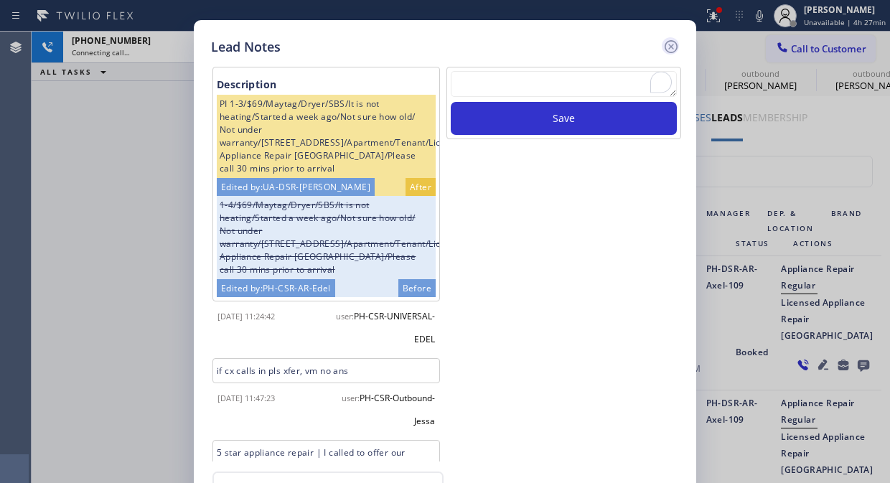
click at [679, 43] on icon at bounding box center [670, 46] width 17 height 17
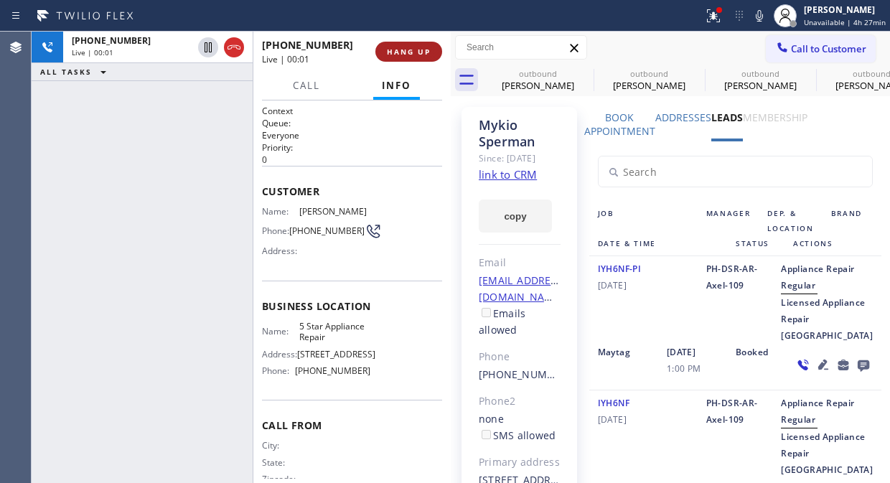
click at [411, 57] on button "HANG UP" at bounding box center [408, 52] width 67 height 20
click at [412, 57] on button "HANG UP" at bounding box center [408, 52] width 67 height 20
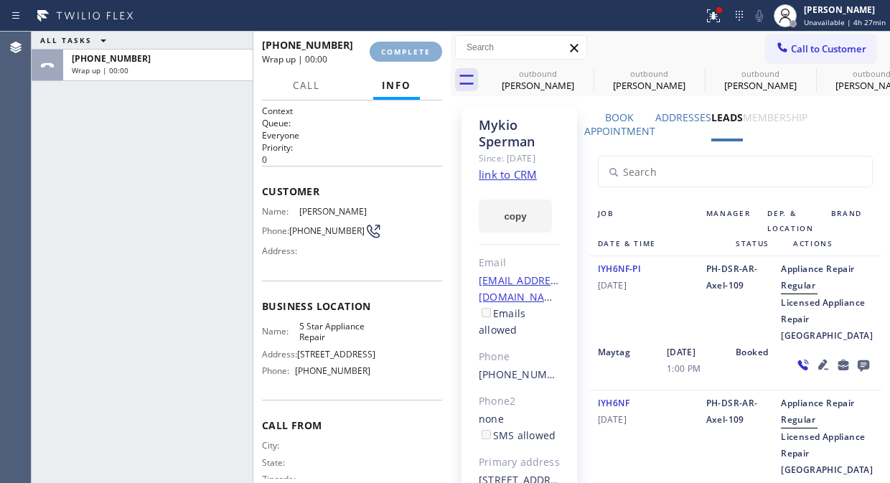
click at [412, 57] on button "COMPLETE" at bounding box center [405, 52] width 72 height 20
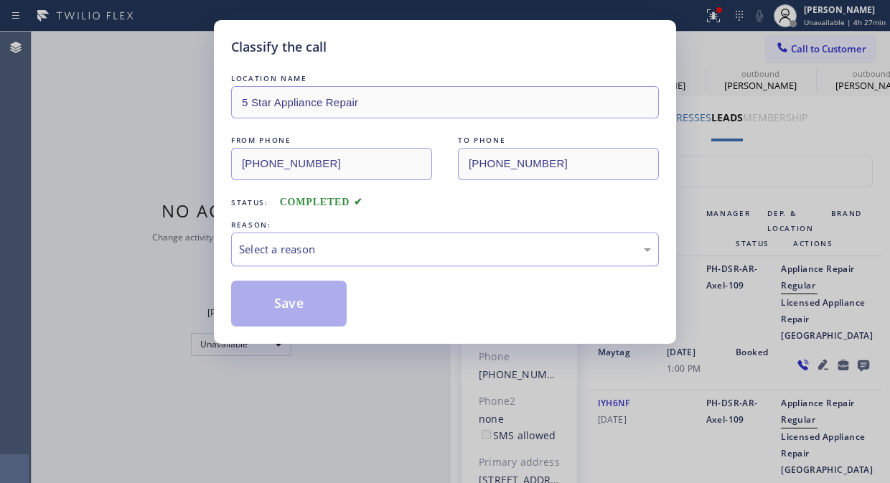
click at [425, 263] on div "Select a reason" at bounding box center [445, 249] width 428 height 34
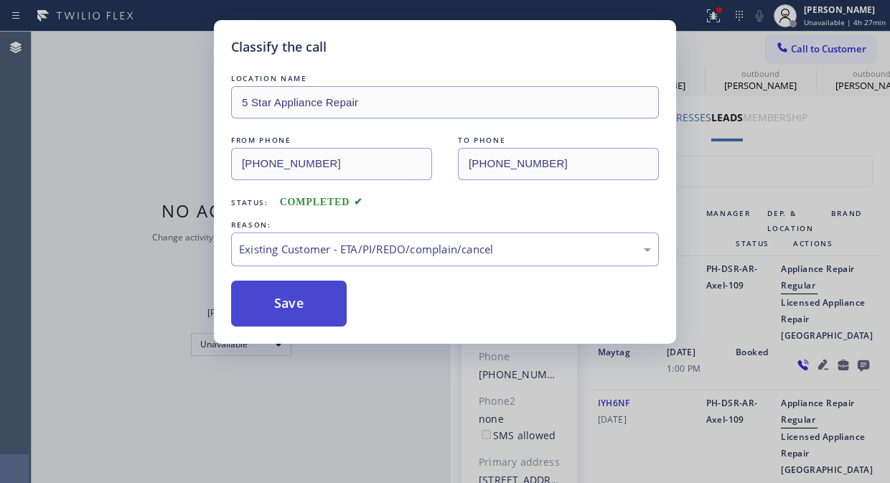
click at [303, 305] on button "Save" at bounding box center [288, 303] width 115 height 46
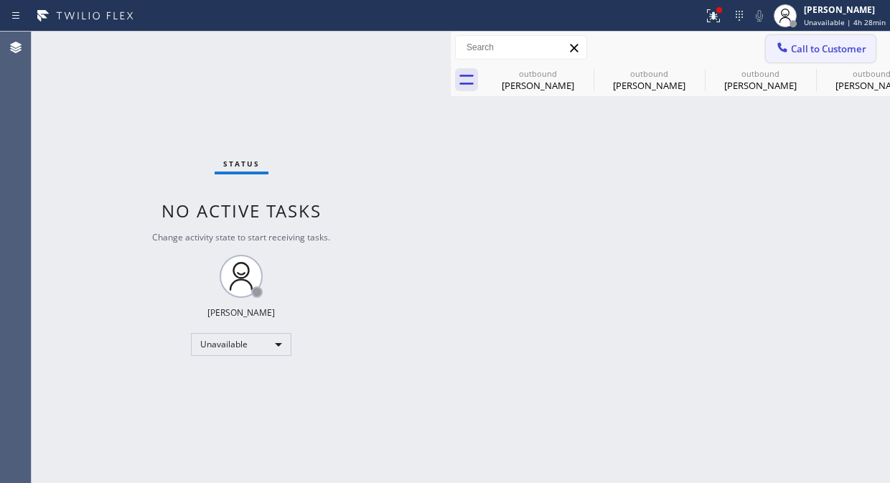
click at [813, 44] on span "Call to Customer" at bounding box center [828, 48] width 75 height 13
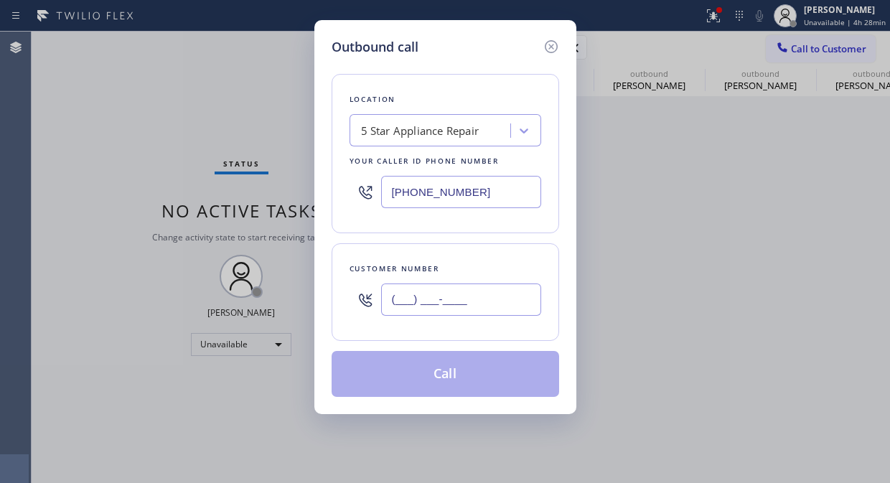
click at [457, 306] on input "(___) ___-____" at bounding box center [461, 299] width 160 height 32
paste input "310) 963-3964"
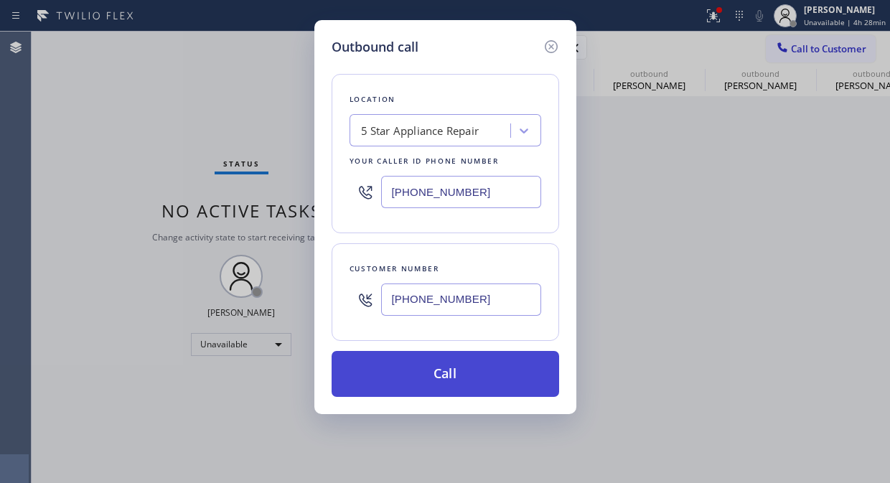
type input "(310) 963-3964"
click at [500, 376] on button "Call" at bounding box center [444, 374] width 227 height 46
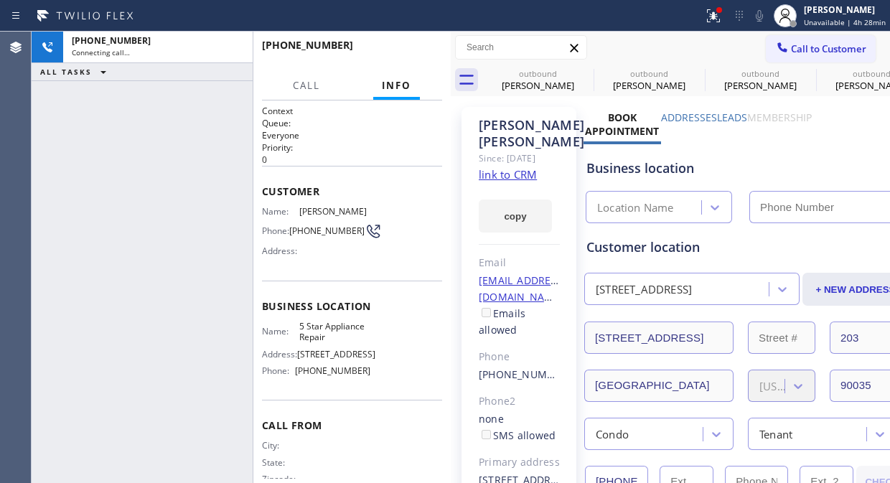
click at [733, 119] on label "Leads" at bounding box center [732, 117] width 30 height 14
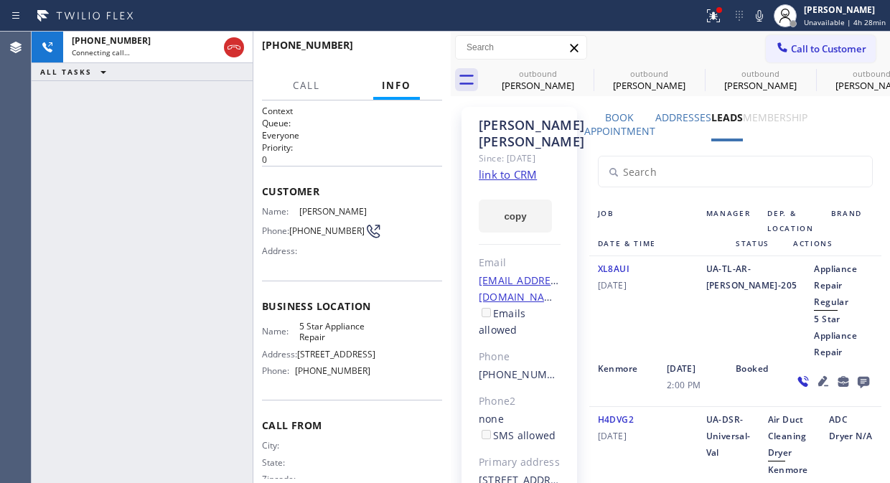
click at [857, 383] on icon at bounding box center [862, 382] width 11 height 11
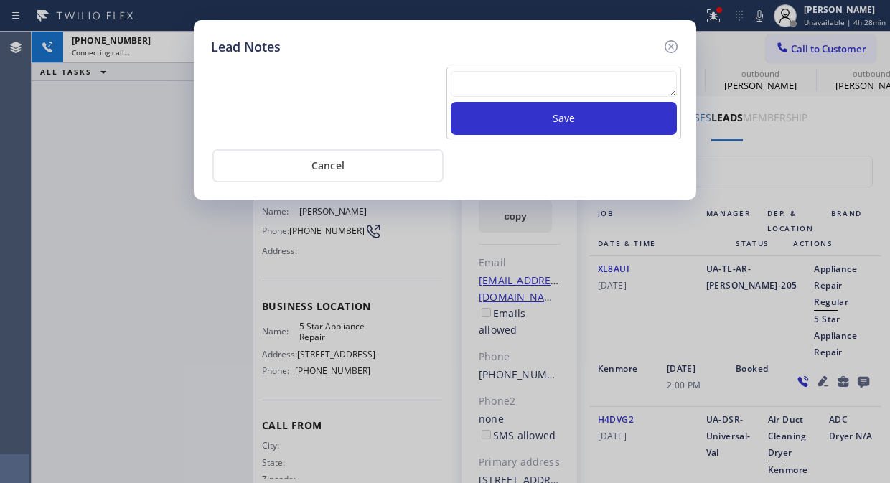
click at [648, 81] on textarea at bounding box center [564, 84] width 226 height 26
paste textarea "Pls xfer Fil-DVC"
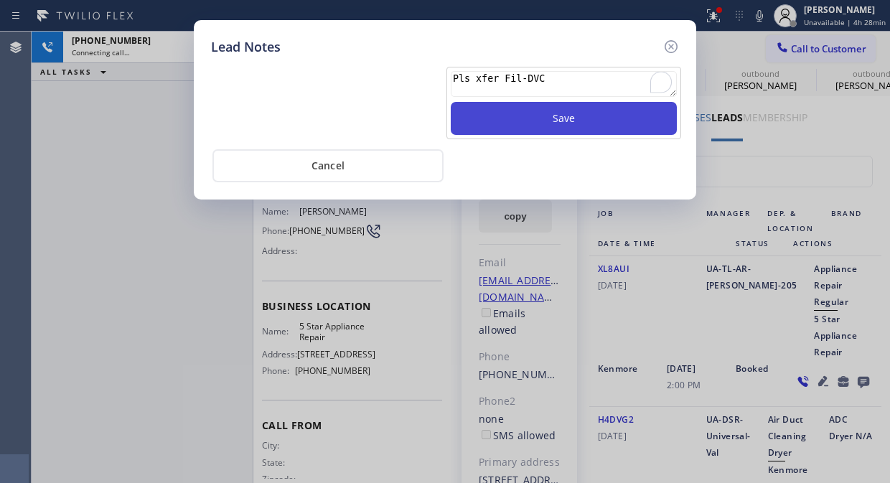
type textarea "Pls xfer Fil-DVC"
click at [611, 123] on button "Save" at bounding box center [564, 118] width 226 height 33
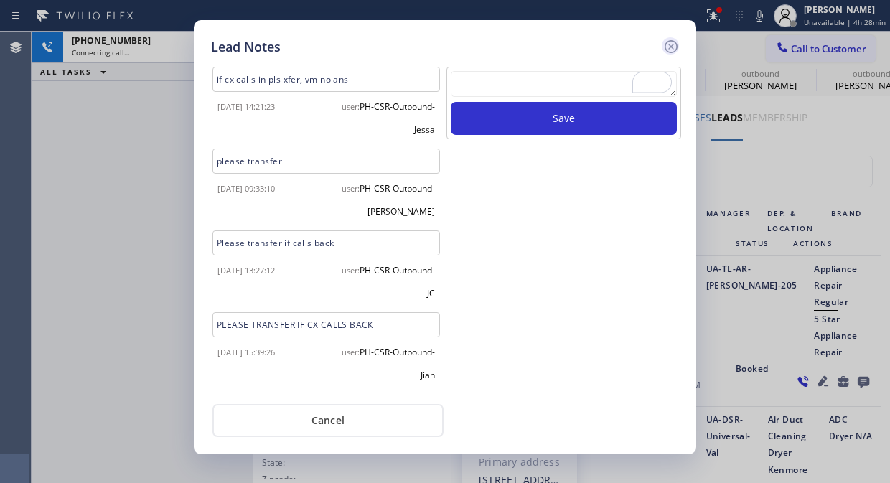
click at [667, 41] on icon at bounding box center [670, 46] width 13 height 13
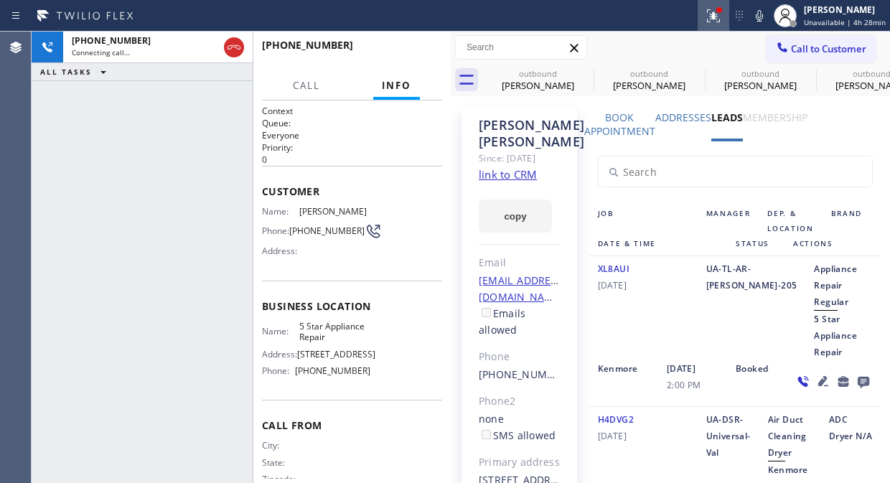
click at [709, 22] on icon at bounding box center [712, 15] width 17 height 17
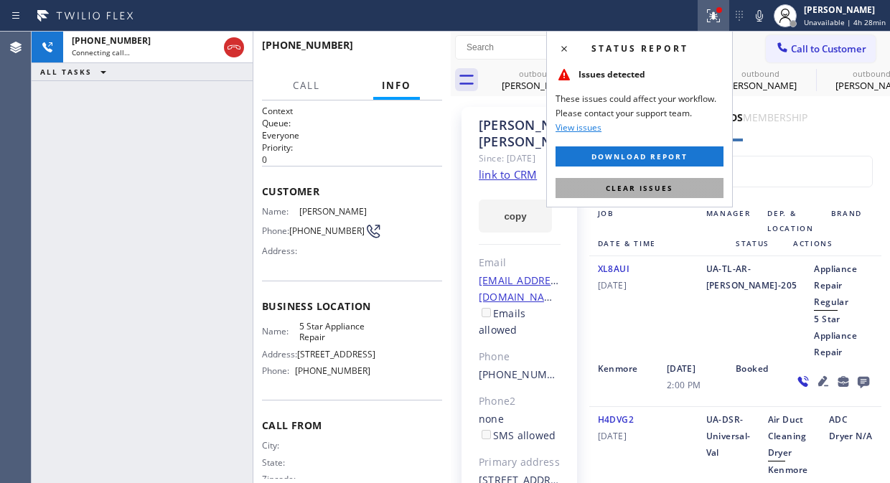
click at [650, 188] on span "Clear issues" at bounding box center [638, 188] width 67 height 10
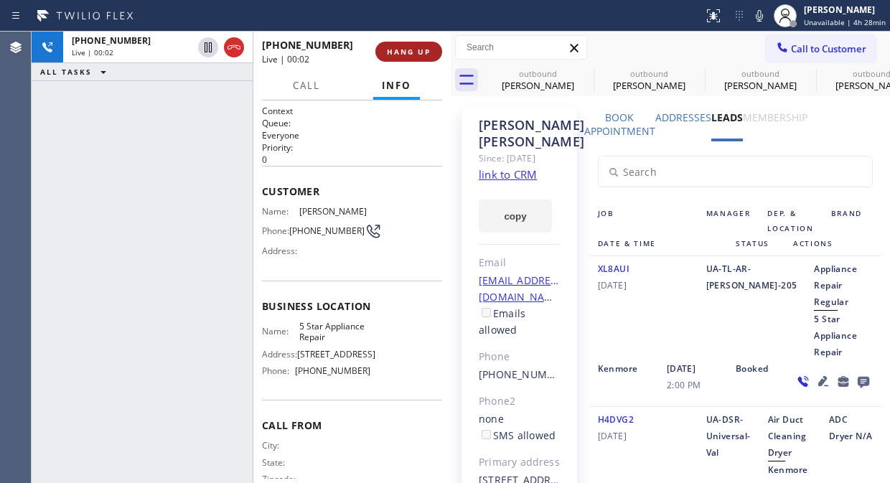
click at [409, 44] on button "HANG UP" at bounding box center [408, 52] width 67 height 20
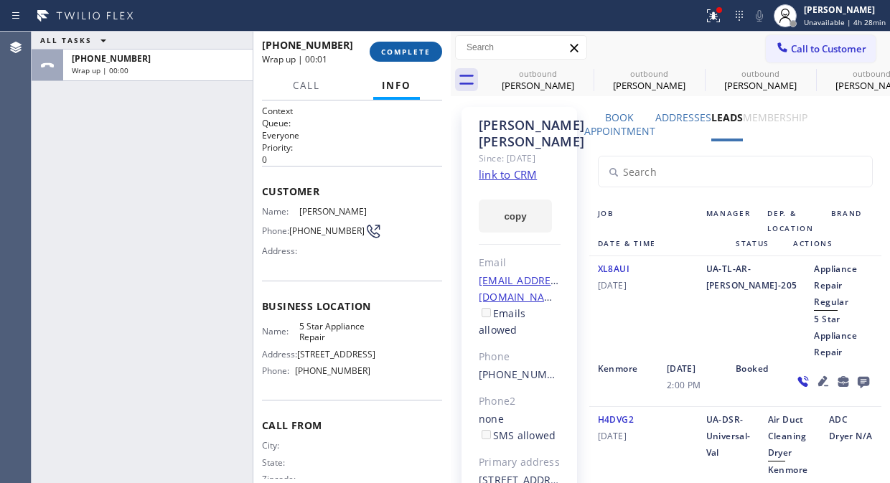
click at [409, 44] on button "COMPLETE" at bounding box center [405, 52] width 72 height 20
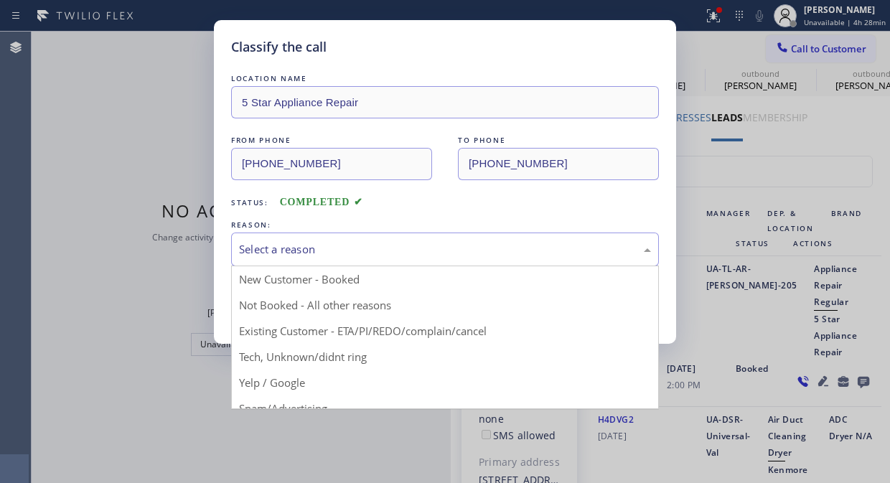
drag, startPoint x: 418, startPoint y: 248, endPoint x: 422, endPoint y: 260, distance: 12.9
click at [421, 254] on div "Select a reason" at bounding box center [445, 249] width 412 height 16
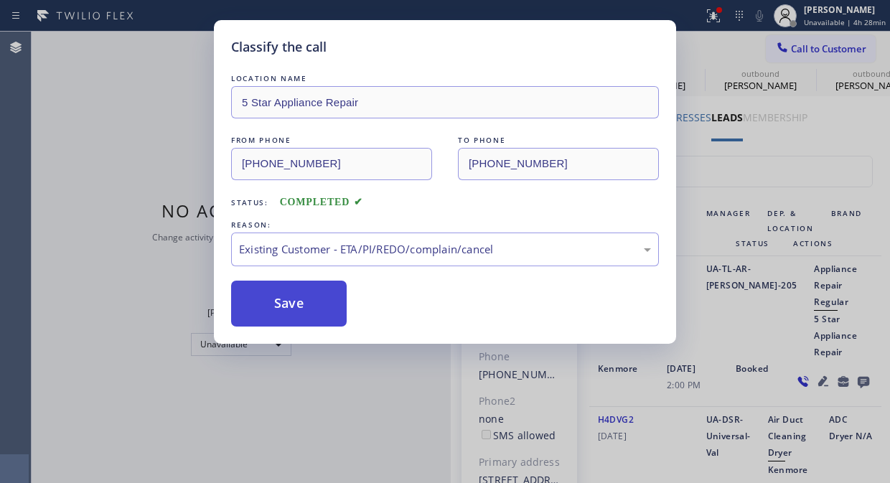
click at [319, 311] on button "Save" at bounding box center [288, 303] width 115 height 46
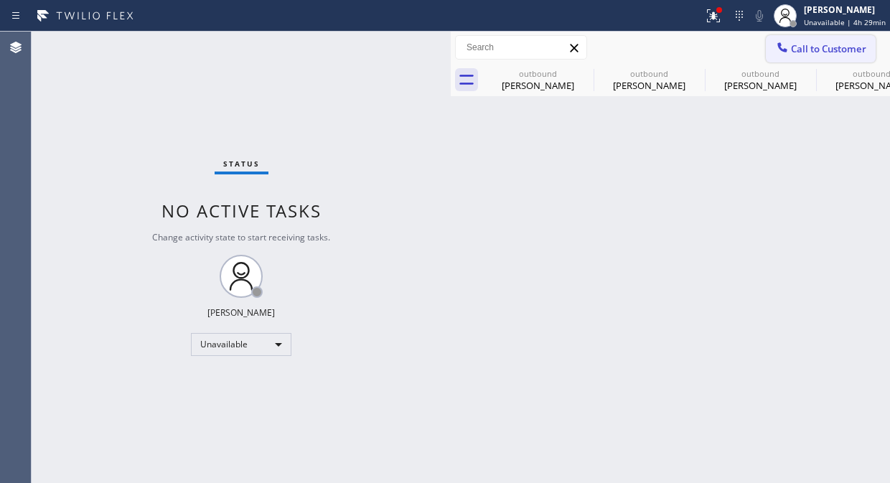
click at [786, 46] on icon at bounding box center [782, 47] width 14 height 14
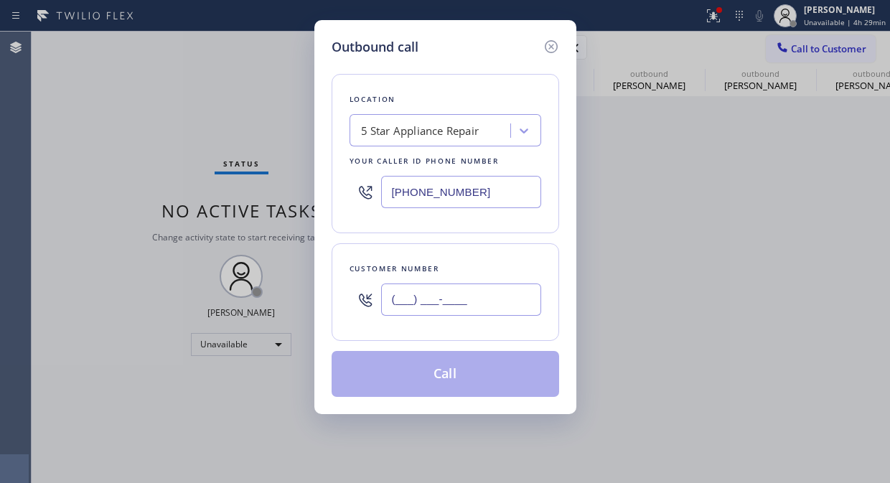
click at [400, 290] on input "(___) ___-____" at bounding box center [461, 299] width 160 height 32
paste input "973) 714-4271"
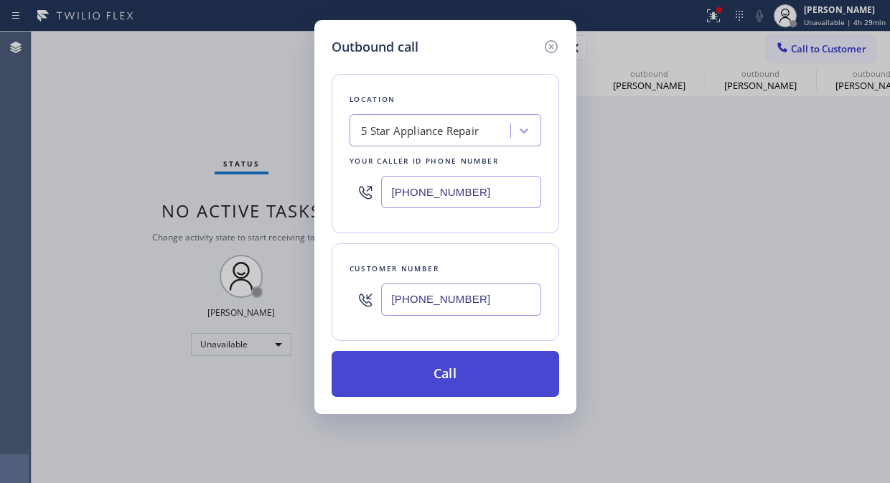
type input "(973) 714-4271"
click at [441, 368] on button "Call" at bounding box center [444, 374] width 227 height 46
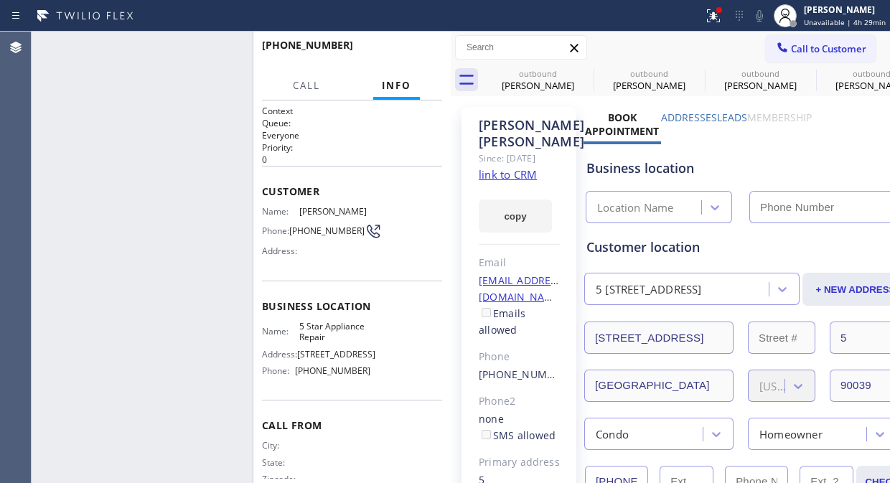
type input "[PHONE_NUMBER]"
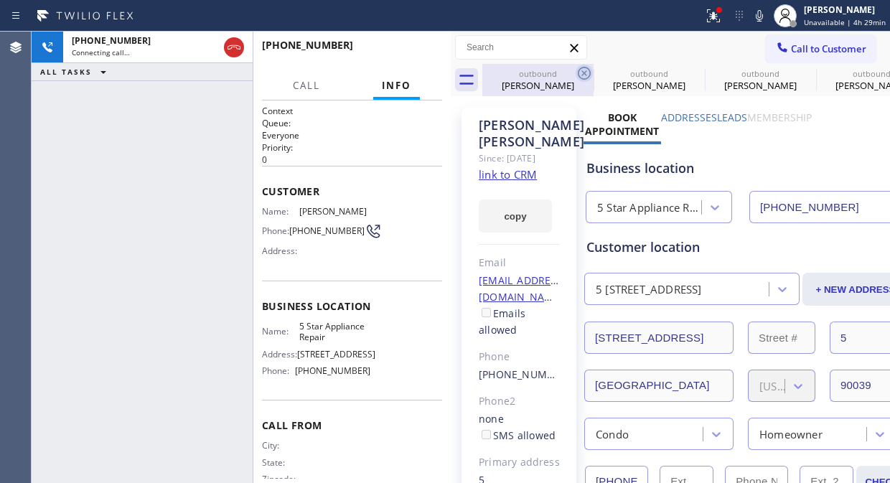
click at [586, 75] on icon at bounding box center [583, 73] width 17 height 17
click at [0, 0] on icon at bounding box center [0, 0] width 0 height 0
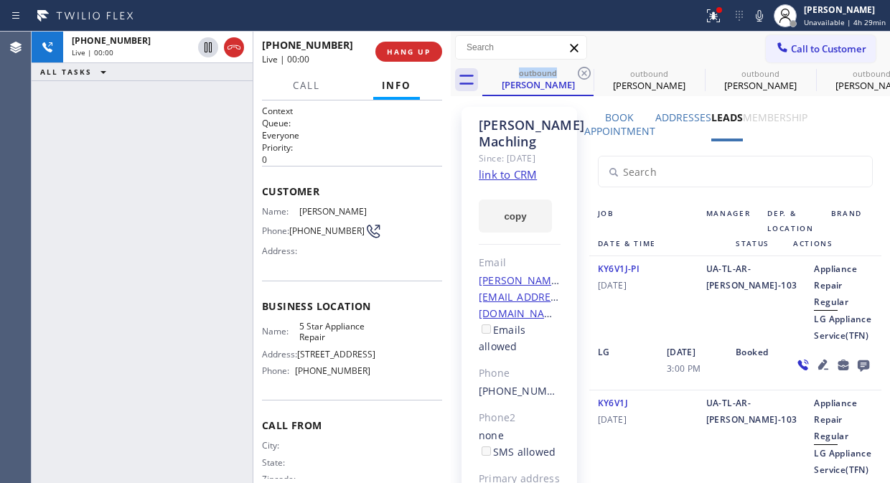
click at [586, 75] on icon at bounding box center [583, 73] width 17 height 17
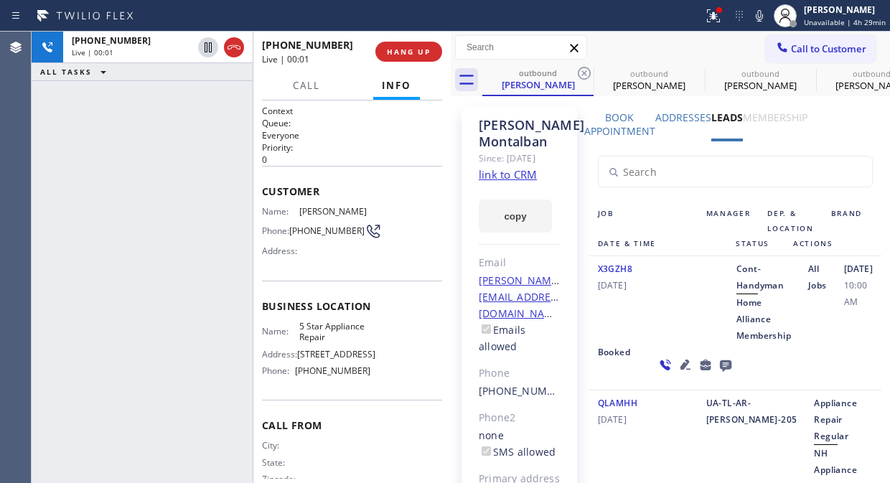
click at [586, 75] on icon at bounding box center [583, 73] width 17 height 17
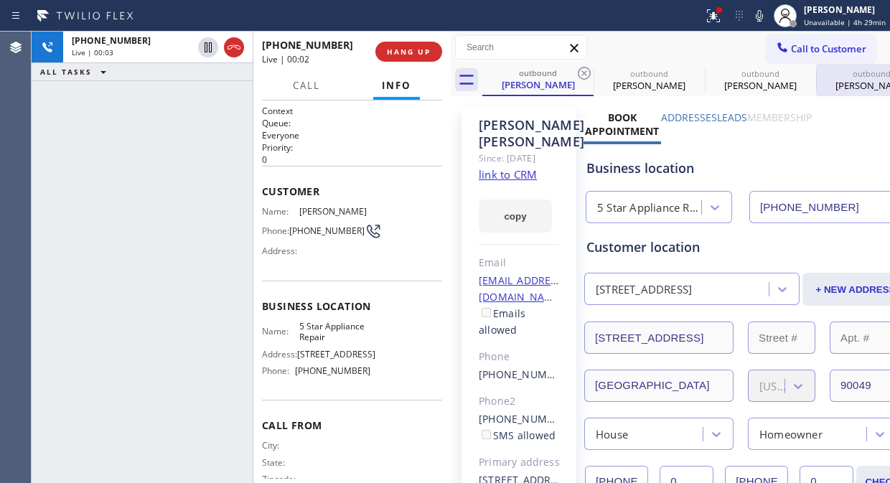
click at [842, 82] on div "Christopher Buckler" at bounding box center [871, 85] width 108 height 13
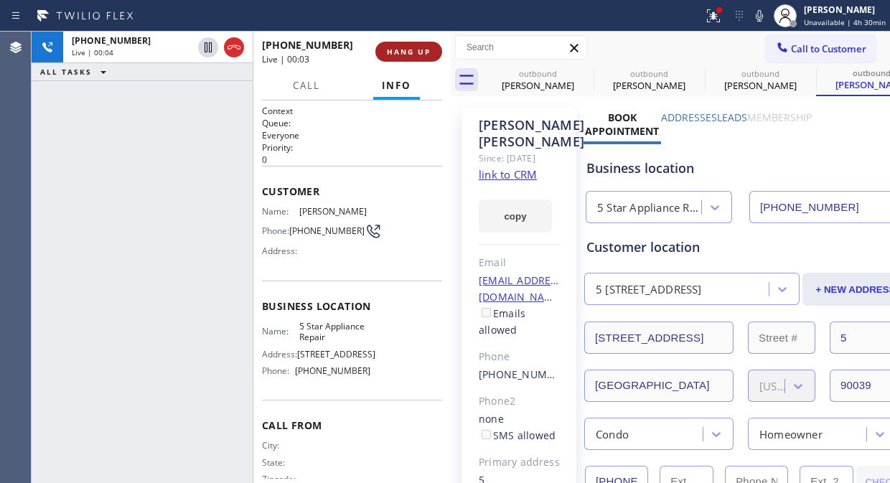
click at [412, 57] on button "HANG UP" at bounding box center [408, 52] width 67 height 20
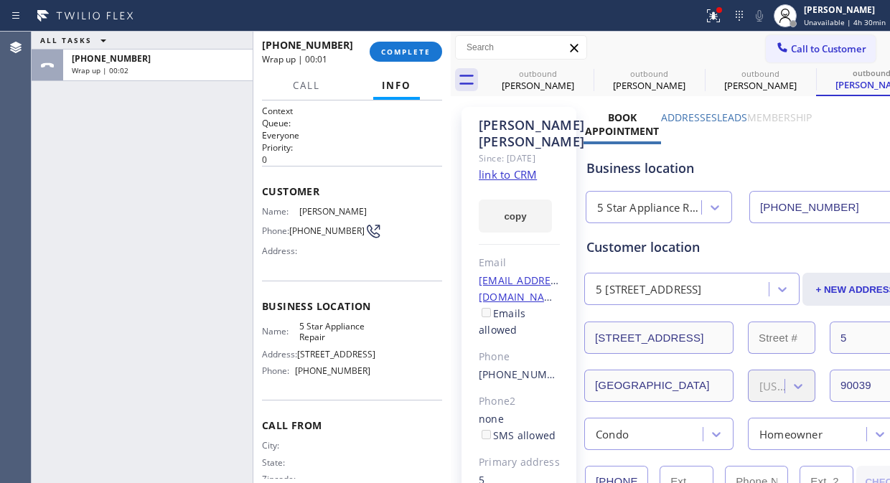
click at [735, 120] on label "Leads" at bounding box center [732, 117] width 30 height 14
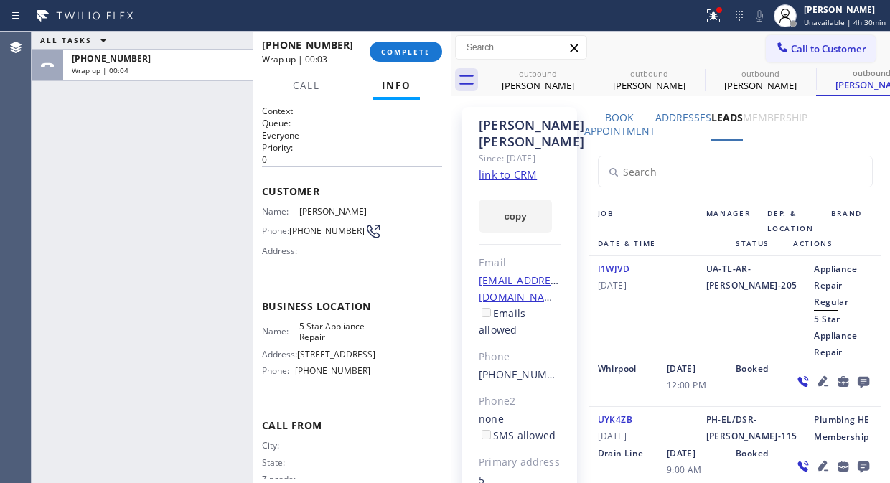
click at [854, 375] on icon at bounding box center [862, 381] width 17 height 18
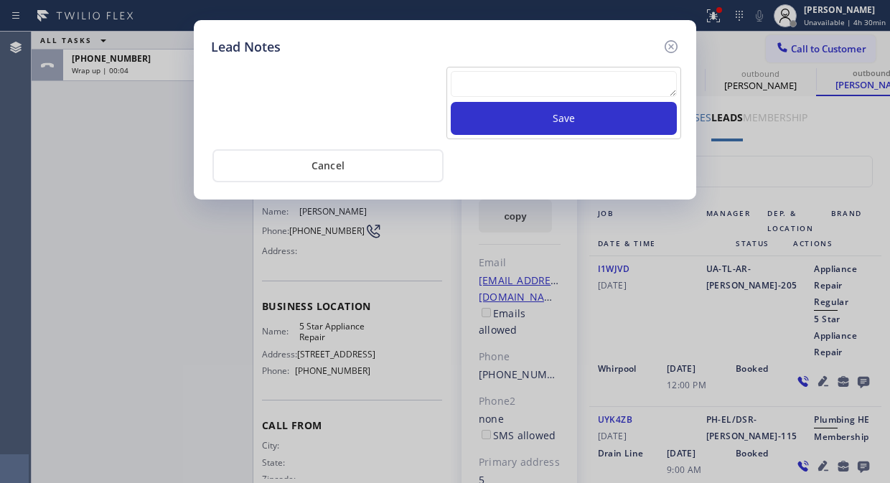
click at [488, 75] on textarea at bounding box center [564, 84] width 226 height 26
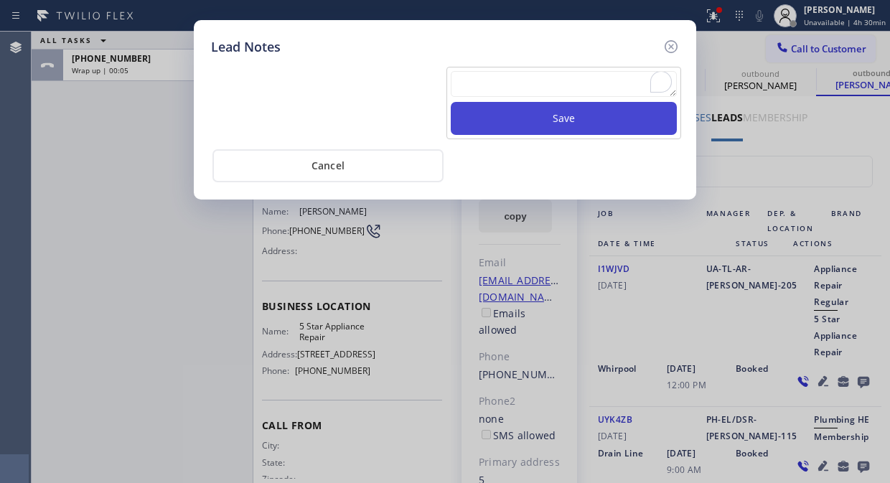
paste textarea "Pls xfer Fil-DVC"
type textarea "Pls xfer Fil-DVC"
click at [521, 125] on button "Save" at bounding box center [564, 118] width 226 height 33
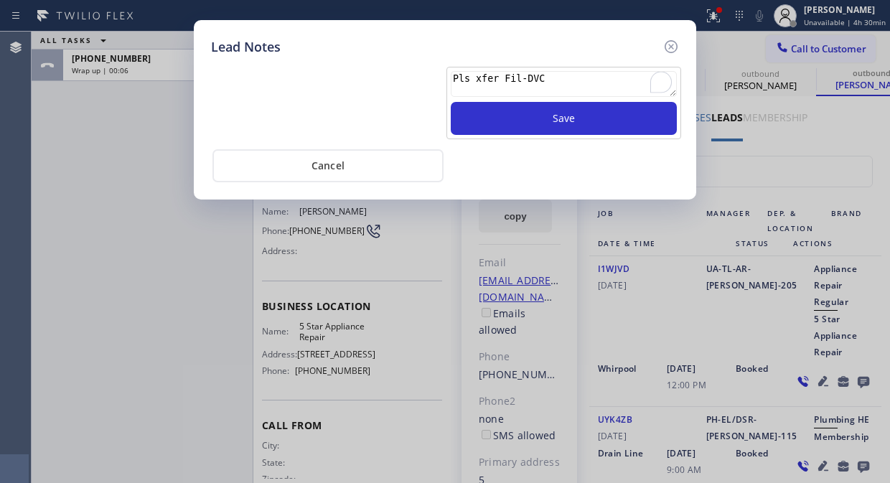
click at [160, 135] on div "Lead Notes Pls xfer Fil-DVC Save Cancel" at bounding box center [445, 241] width 890 height 483
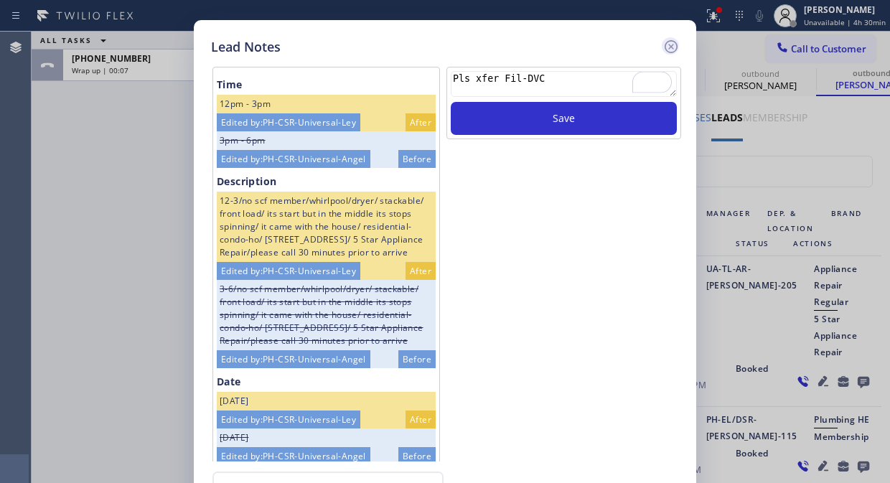
click at [667, 37] on div "Lead Notes Time 12pm - 3pm Edited by: PH-CSR-Universal-Ley After 3pm - 6pm Edit…" at bounding box center [445, 270] width 502 height 501
click at [669, 43] on icon at bounding box center [670, 46] width 17 height 17
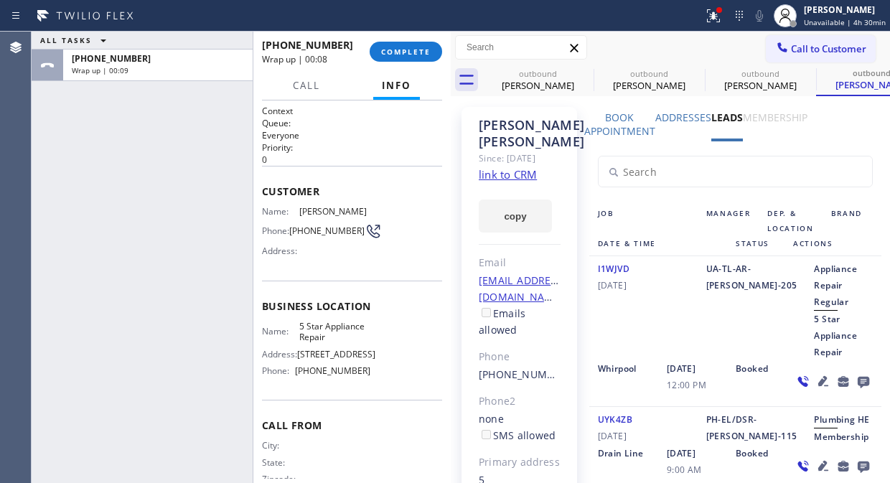
click at [429, 62] on div "+19737144271 Wrap up | 00:08 COMPLETE" at bounding box center [352, 51] width 180 height 37
click at [416, 55] on span "COMPLETE" at bounding box center [405, 52] width 49 height 10
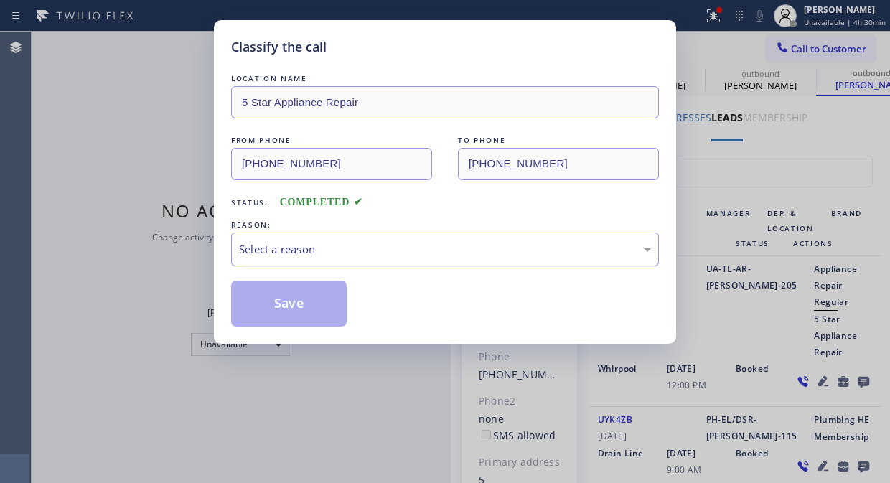
click at [412, 252] on div "Select a reason" at bounding box center [445, 249] width 412 height 16
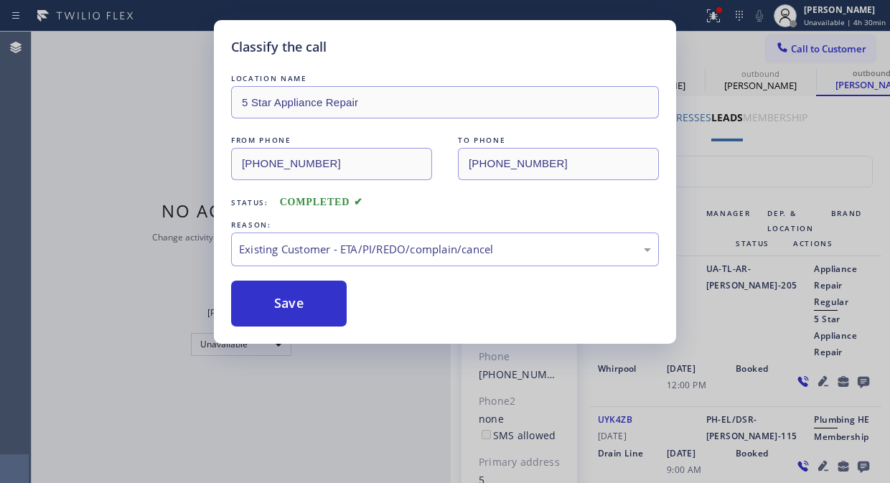
drag, startPoint x: 281, startPoint y: 304, endPoint x: 178, endPoint y: 1, distance: 319.9
click at [280, 303] on button "Save" at bounding box center [288, 303] width 115 height 46
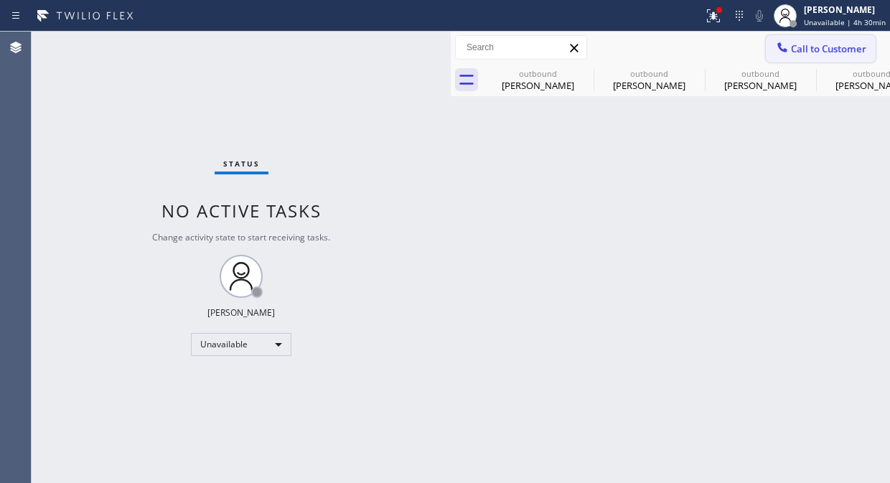
click at [809, 53] on span "Call to Customer" at bounding box center [828, 48] width 75 height 13
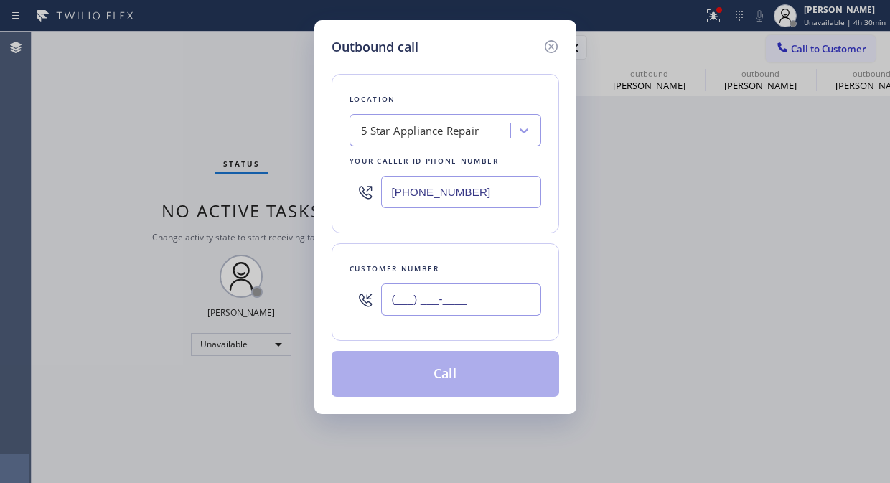
click at [392, 307] on input "(___) ___-____" at bounding box center [461, 299] width 160 height 32
paste input "805) 798-2403"
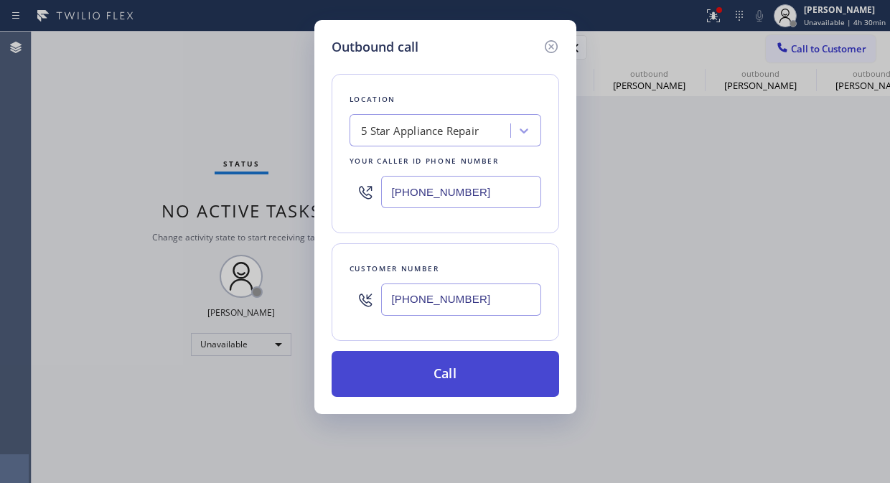
type input "(805) 798-2403"
click at [438, 383] on button "Call" at bounding box center [444, 374] width 227 height 46
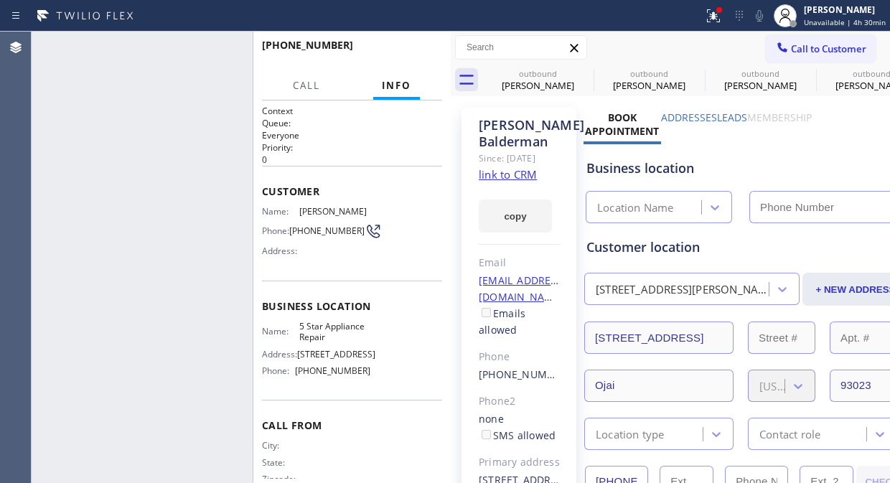
type input "[PHONE_NUMBER]"
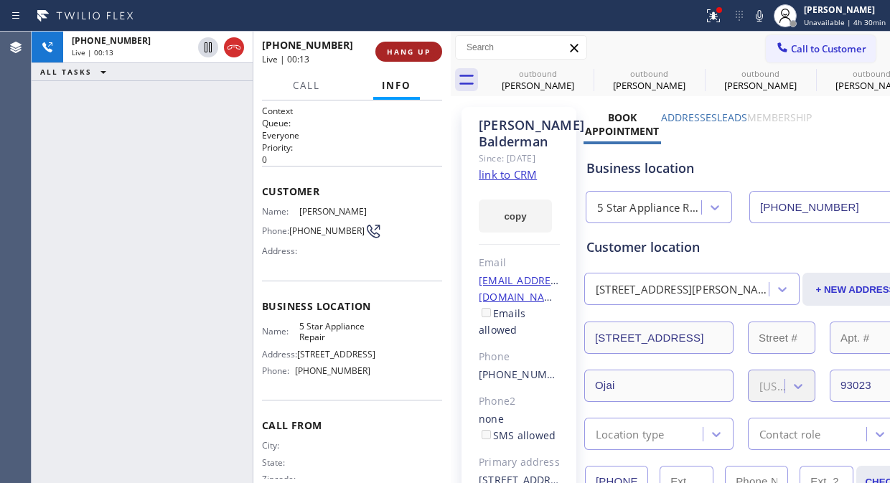
click at [404, 47] on span "HANG UP" at bounding box center [409, 52] width 44 height 10
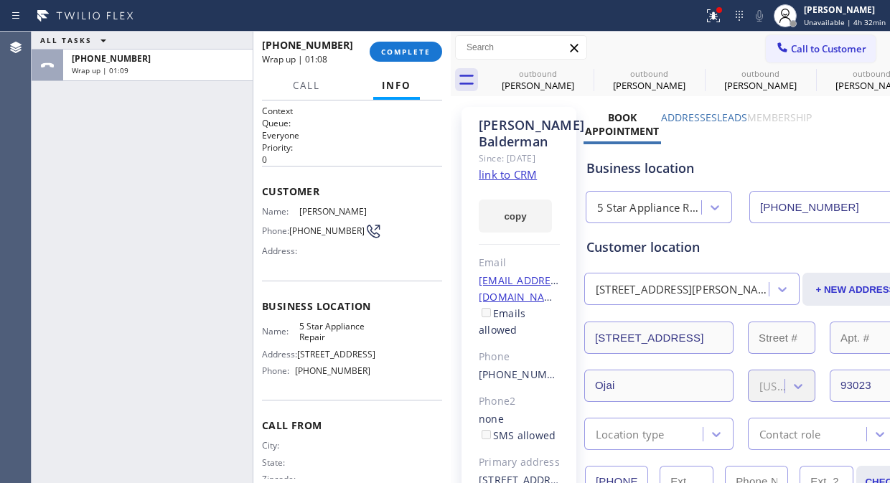
click at [438, 60] on div "+18057982403 Wrap up | 01:08 COMPLETE" at bounding box center [352, 51] width 180 height 37
click at [424, 58] on button "COMPLETE" at bounding box center [405, 52] width 72 height 20
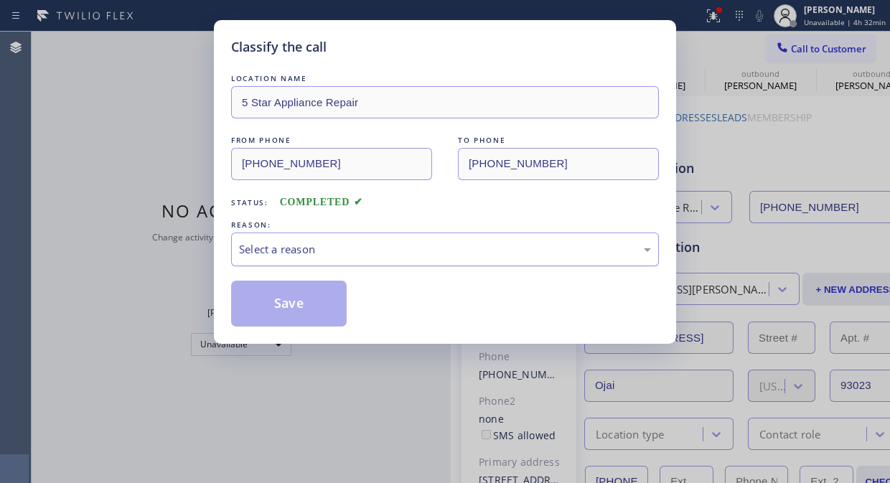
click at [407, 246] on div "Select a reason" at bounding box center [445, 249] width 412 height 16
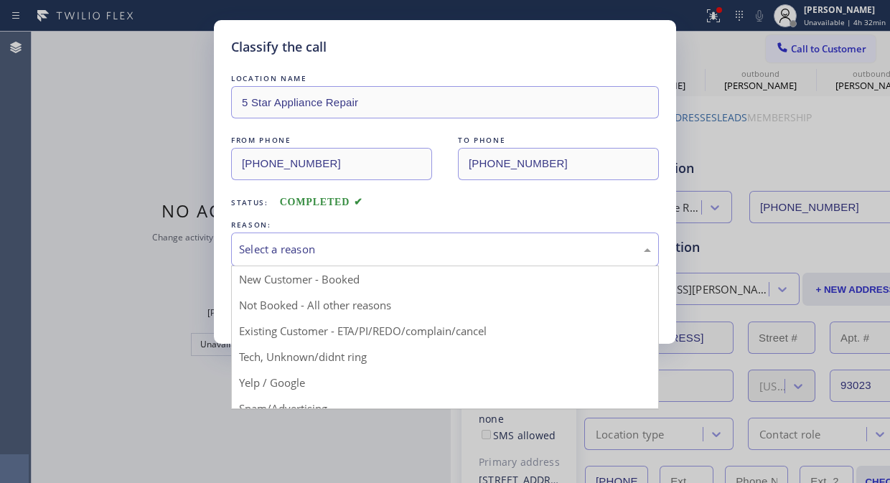
drag, startPoint x: 413, startPoint y: 324, endPoint x: 291, endPoint y: 293, distance: 126.7
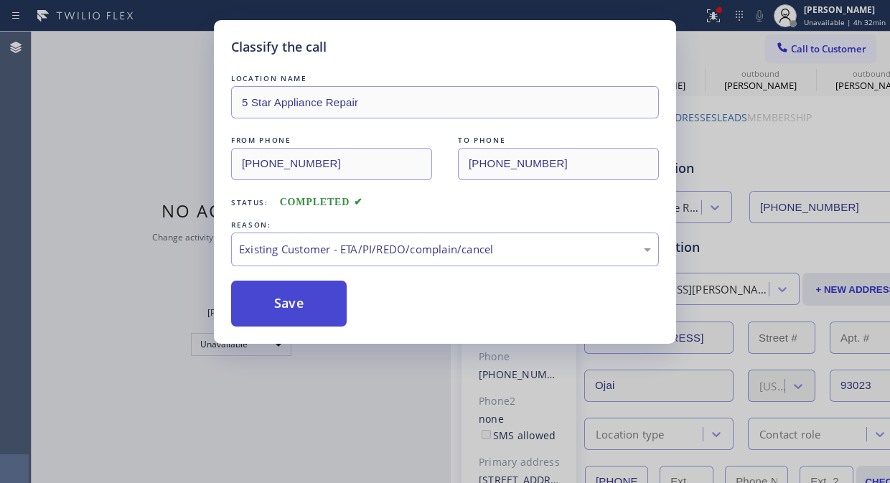
click at [289, 292] on button "Save" at bounding box center [288, 303] width 115 height 46
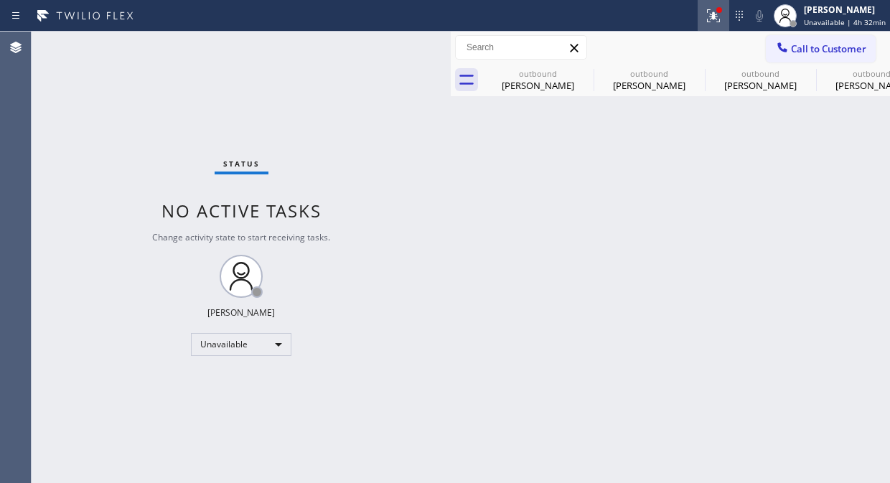
click at [720, 19] on icon at bounding box center [713, 15] width 13 height 13
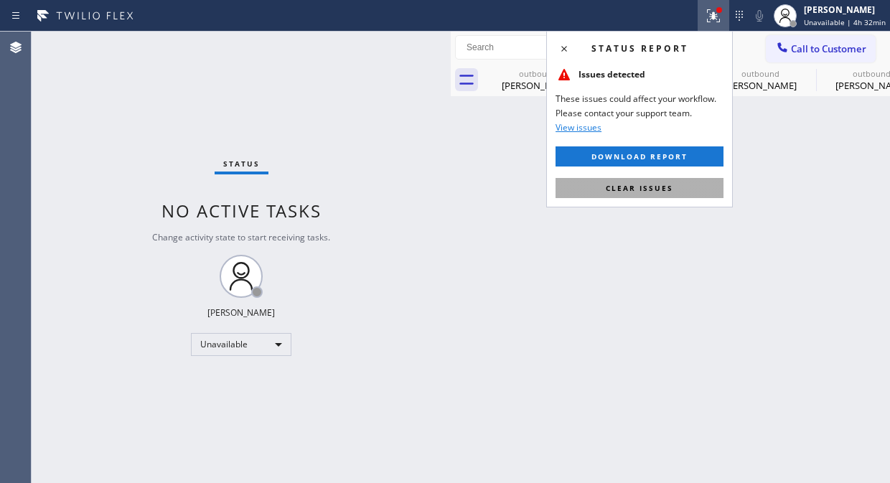
drag, startPoint x: 655, startPoint y: 182, endPoint x: 637, endPoint y: 151, distance: 35.7
click at [655, 183] on span "Clear issues" at bounding box center [638, 188] width 67 height 10
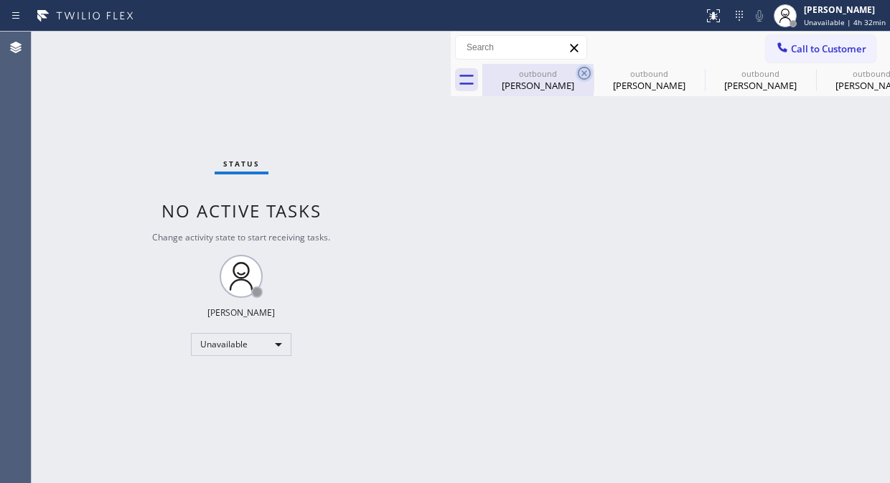
click at [585, 70] on icon at bounding box center [583, 73] width 17 height 17
click at [687, 70] on icon at bounding box center [695, 73] width 17 height 17
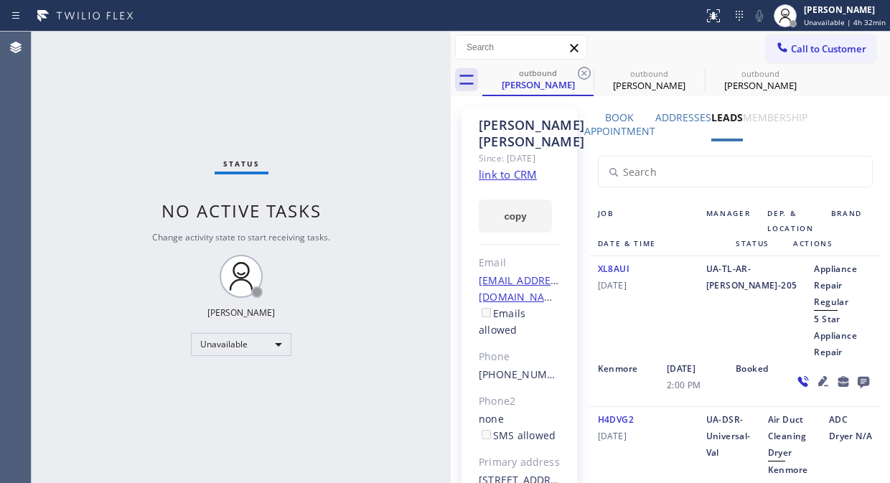
click at [585, 70] on icon at bounding box center [583, 73] width 17 height 17
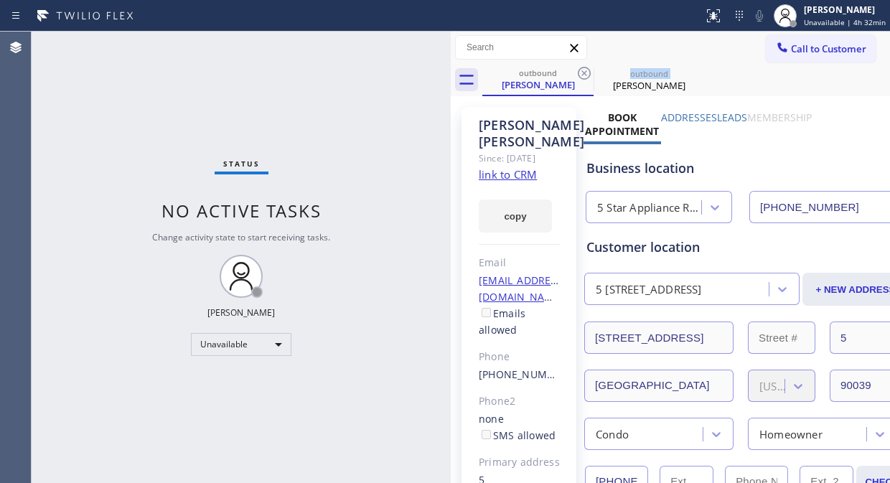
click at [585, 70] on icon at bounding box center [583, 73] width 17 height 17
click at [0, 0] on icon at bounding box center [0, 0] width 0 height 0
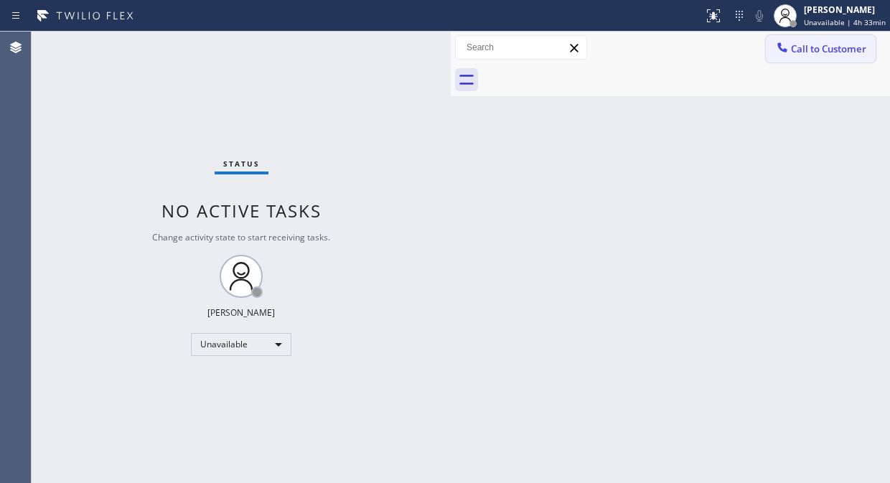
click at [827, 55] on span "Call to Customer" at bounding box center [828, 48] width 75 height 13
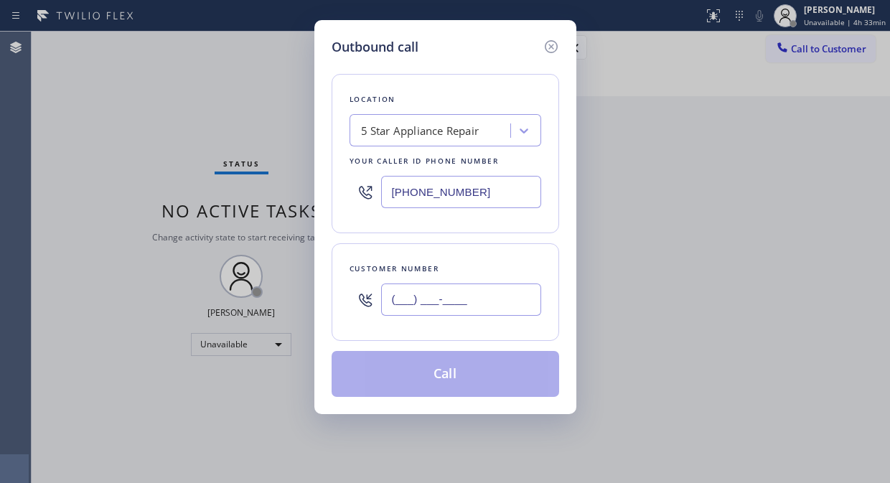
click at [412, 311] on input "(___) ___-____" at bounding box center [461, 299] width 160 height 32
paste input "203) 912-4988"
type input "(203) 912-4988"
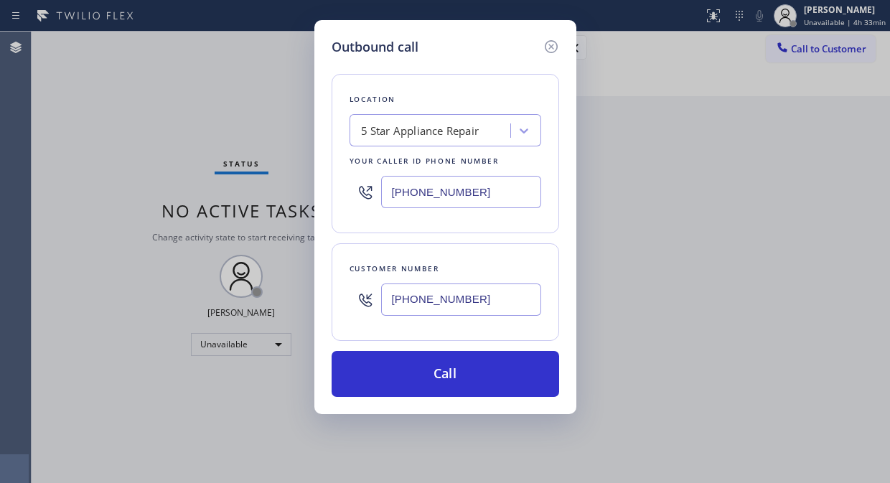
click at [388, 194] on input "[PHONE_NUMBER]" at bounding box center [461, 192] width 160 height 32
paste input "920-0815"
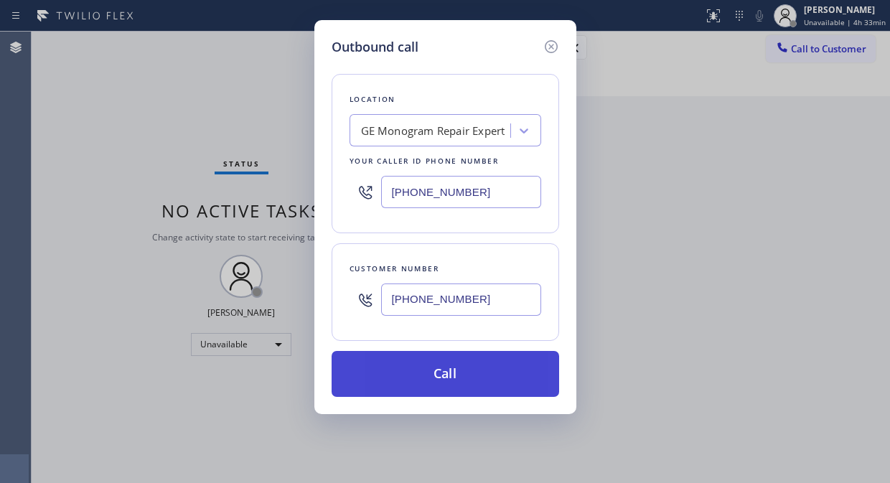
type input "(855) 920-0815"
click at [495, 382] on button "Call" at bounding box center [444, 374] width 227 height 46
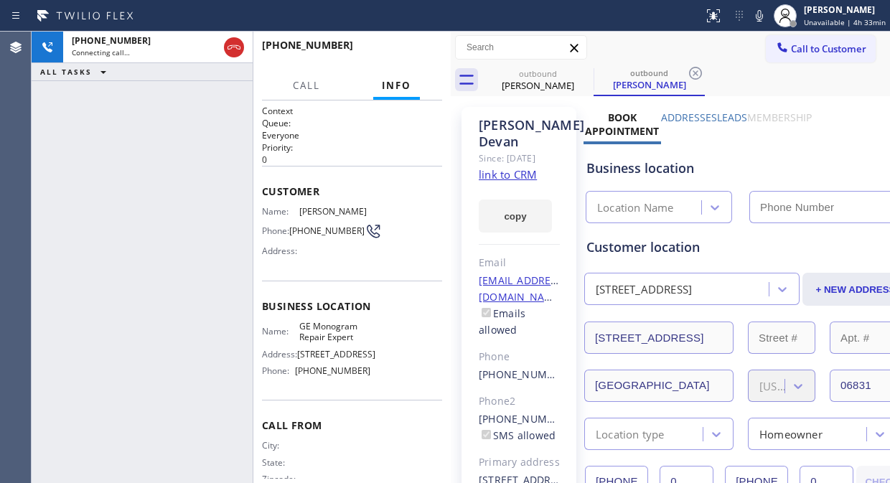
drag, startPoint x: 240, startPoint y: 43, endPoint x: 273, endPoint y: 70, distance: 42.3
click at [237, 45] on icon at bounding box center [233, 47] width 17 height 17
click at [537, 192] on div "Elizabeth Devan Since: 20 may 2020 link to CRM copy Email no@gmail.com Emails a…" at bounding box center [518, 337] width 115 height 460
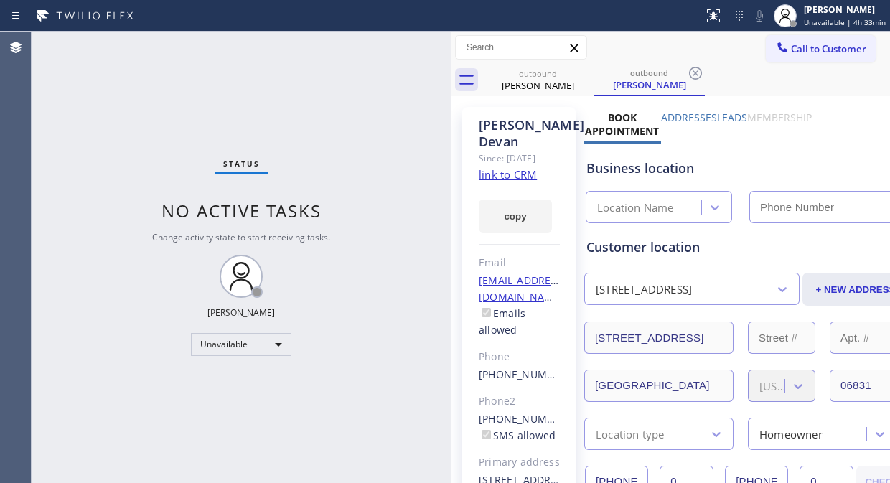
click at [532, 181] on link "link to CRM" at bounding box center [507, 174] width 58 height 14
type input "(855) 920-0815"
click at [125, 145] on div "Status No active tasks Change activity state to start receiving tasks. Fila Gar…" at bounding box center [241, 257] width 419 height 451
click at [791, 49] on span "Call to Customer" at bounding box center [828, 48] width 75 height 13
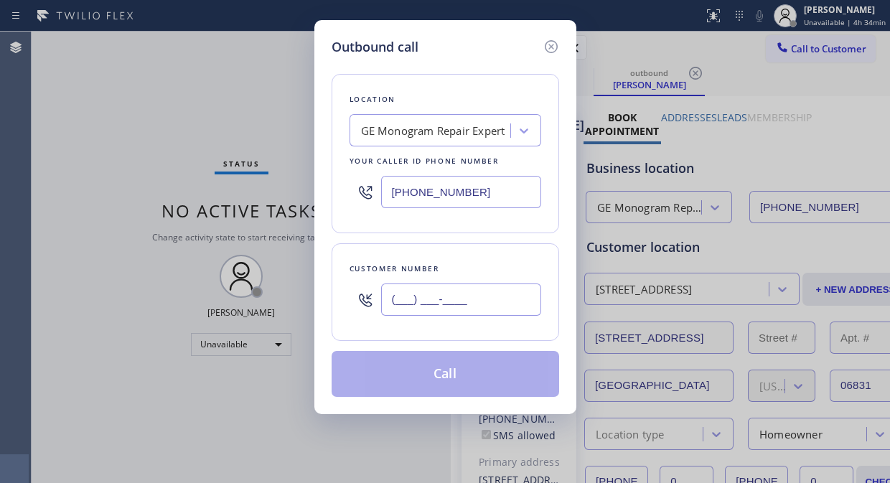
click at [420, 304] on input "(___) ___-____" at bounding box center [461, 299] width 160 height 32
paste input "203) 912-4988"
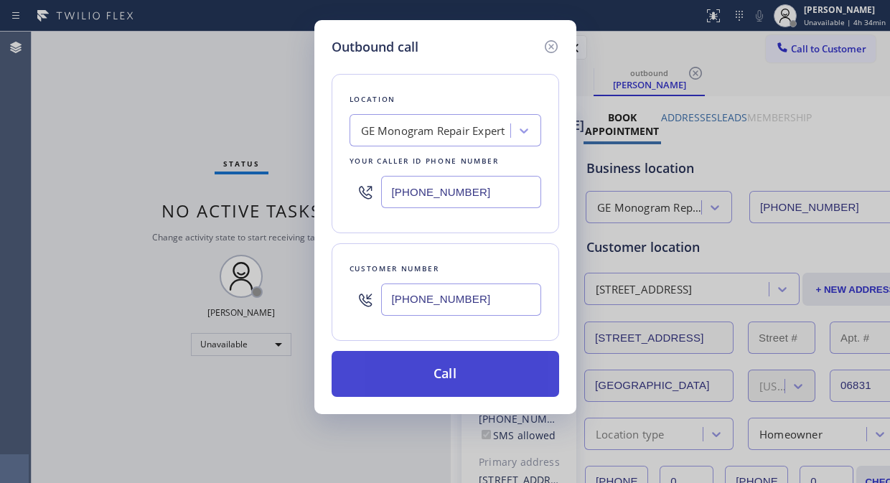
type input "(203) 912-4988"
click at [456, 377] on button "Call" at bounding box center [444, 374] width 227 height 46
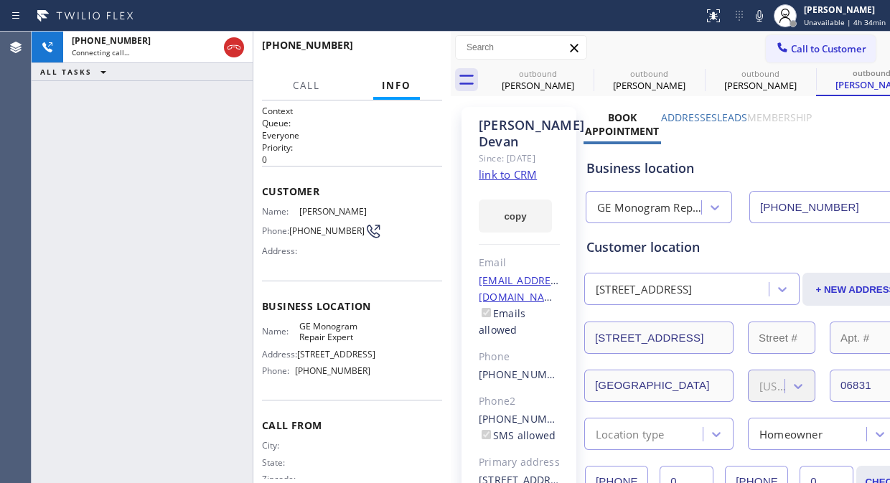
type input "(855) 920-0815"
click at [584, 74] on icon at bounding box center [583, 73] width 13 height 13
click at [0, 0] on icon at bounding box center [0, 0] width 0 height 0
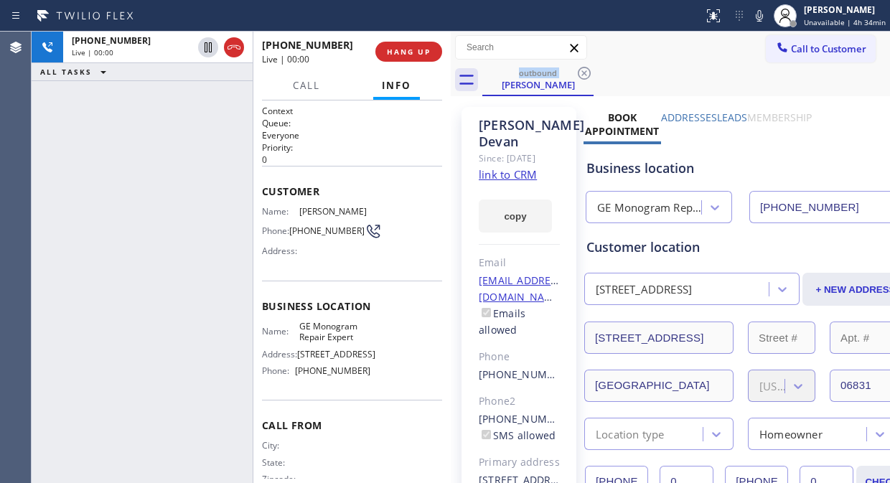
click at [136, 209] on div "+12039124988 Live | 00:00 ALL TASKS ALL TASKS ACTIVE TASKS TASKS IN WRAP UP" at bounding box center [142, 257] width 221 height 451
click at [110, 135] on div "+12039124988 Live | 00:36 ALL TASKS ALL TASKS ACTIVE TASKS TASKS IN WRAP UP" at bounding box center [142, 257] width 221 height 451
click at [758, 17] on icon at bounding box center [758, 15] width 17 height 17
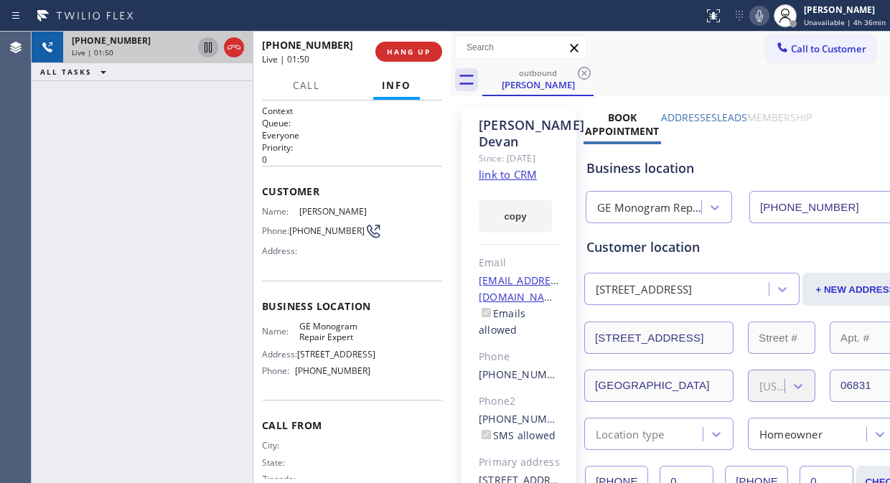
click at [203, 52] on icon at bounding box center [207, 47] width 17 height 17
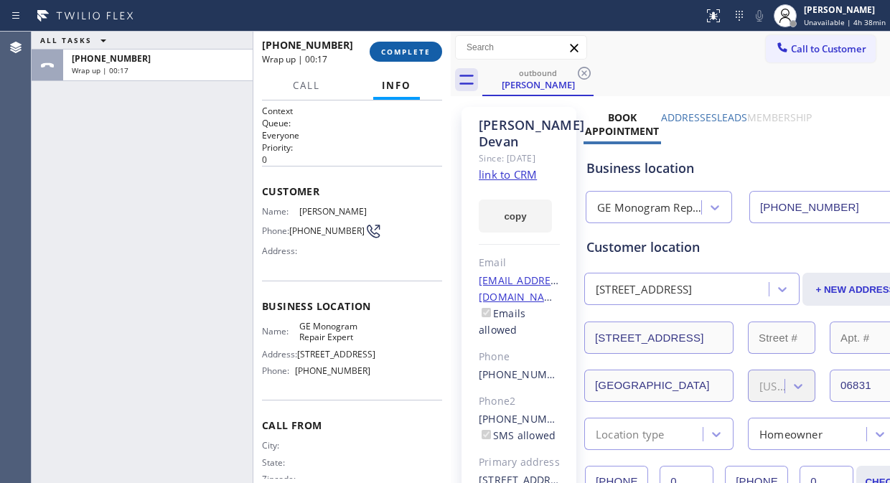
click at [409, 56] on span "COMPLETE" at bounding box center [405, 52] width 49 height 10
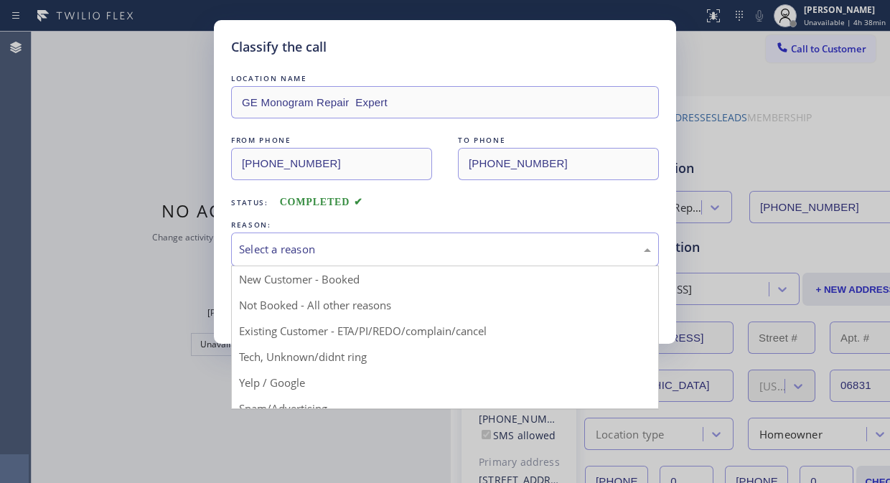
click at [418, 257] on div "Select a reason" at bounding box center [445, 249] width 412 height 16
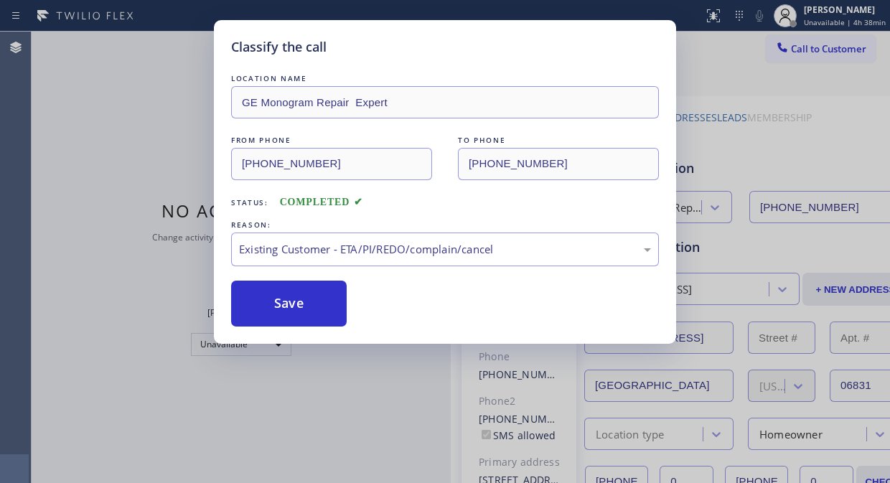
drag, startPoint x: 417, startPoint y: 331, endPoint x: 357, endPoint y: 324, distance: 60.7
click at [275, 299] on button "Save" at bounding box center [288, 303] width 115 height 46
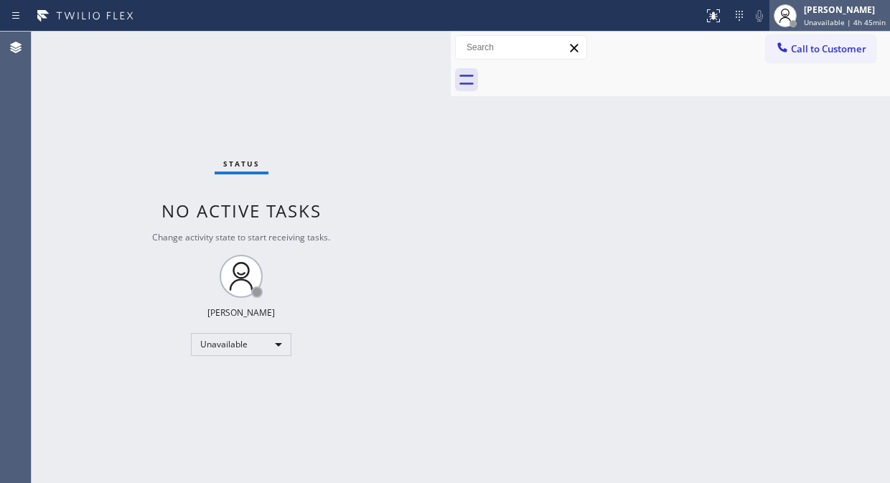
click at [832, 17] on span "Unavailable | 4h 45min" at bounding box center [844, 22] width 82 height 10
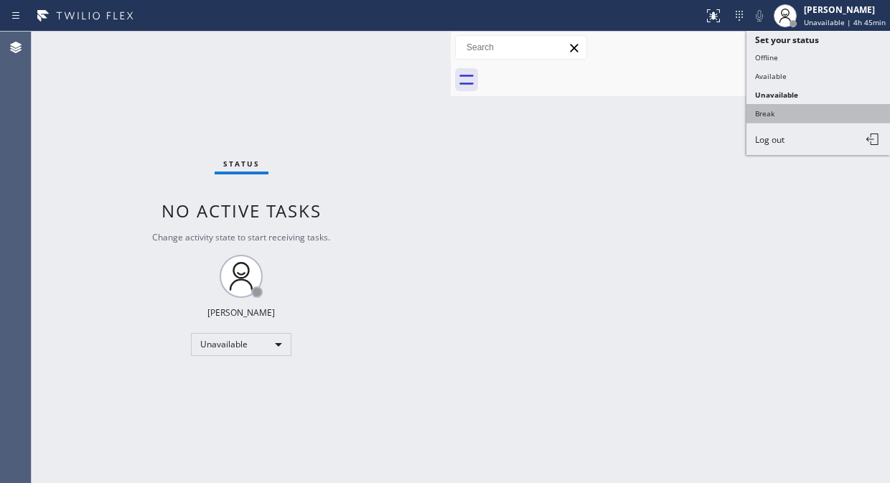
click at [771, 113] on button "Break" at bounding box center [817, 113] width 143 height 19
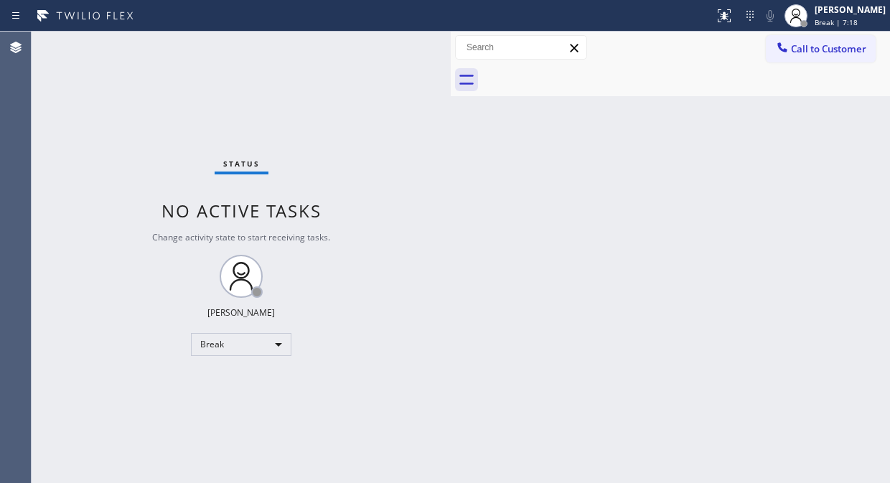
click at [841, 363] on div "Back to Dashboard Change Sender ID Customers Technicians Select a contact Outbo…" at bounding box center [670, 257] width 439 height 451
